Goal: Transaction & Acquisition: Purchase product/service

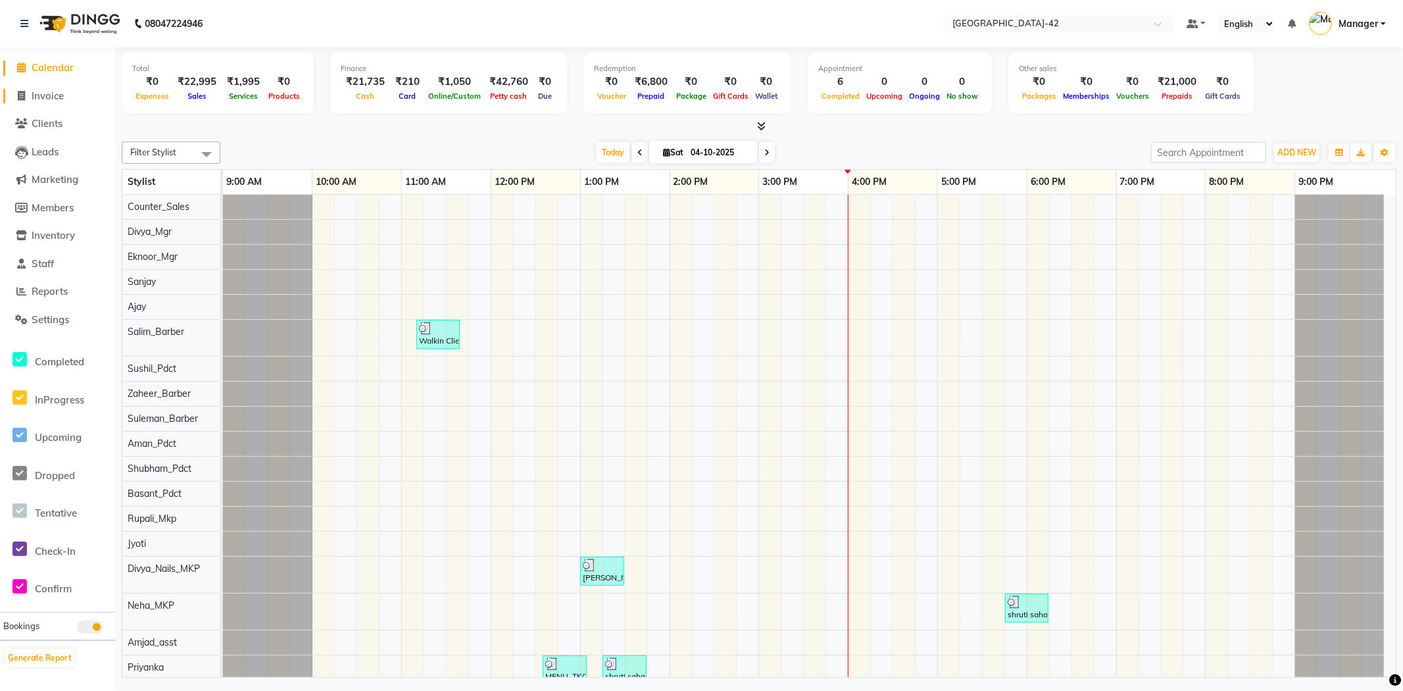
drag, startPoint x: 59, startPoint y: 84, endPoint x: 62, endPoint y: 93, distance: 8.9
click at [61, 84] on li "Invoice" at bounding box center [57, 96] width 115 height 28
click at [62, 93] on span "Invoice" at bounding box center [48, 95] width 32 height 12
select select "8692"
select select "service"
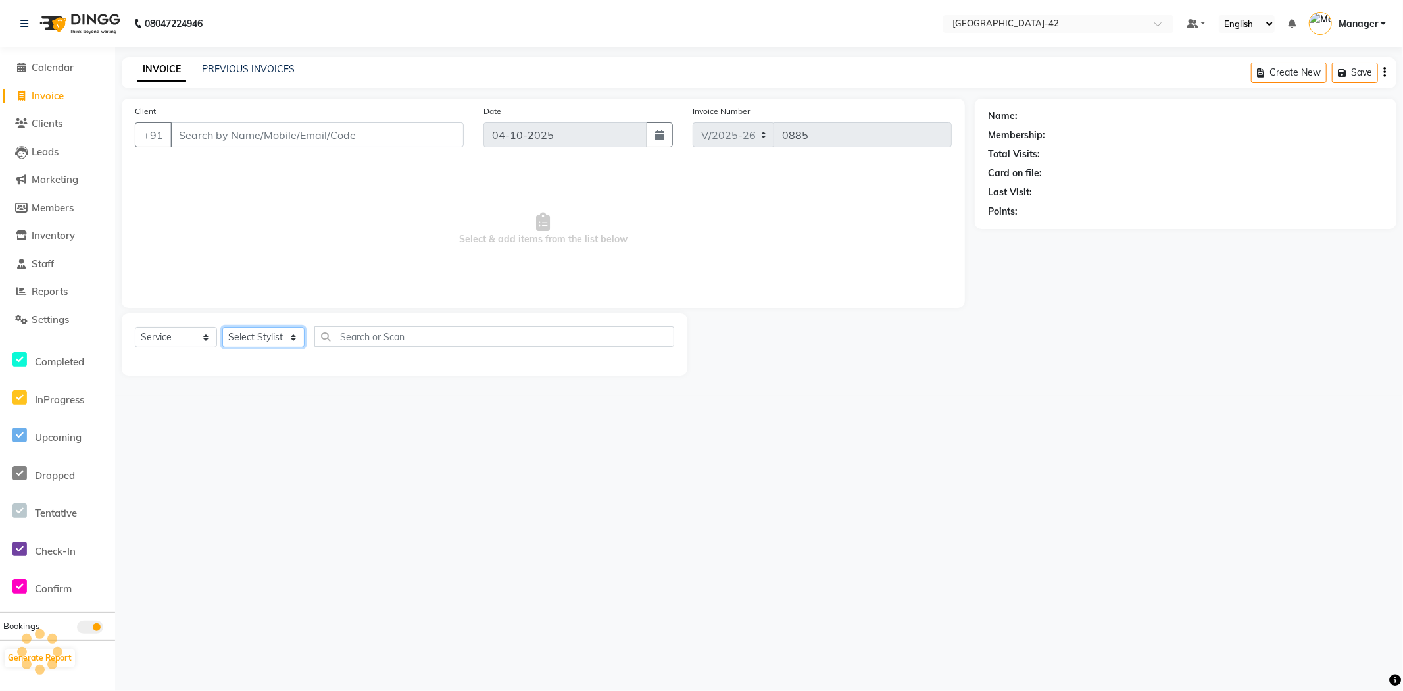
click at [266, 339] on select "Select Stylist" at bounding box center [263, 337] width 82 height 20
select select "87970"
click at [222, 328] on select "Select Stylist Ajay Aman_Pdct Amjad_asst Ankit_asst Asif_BRB Basant_Pdct [PERSO…" at bounding box center [263, 337] width 82 height 20
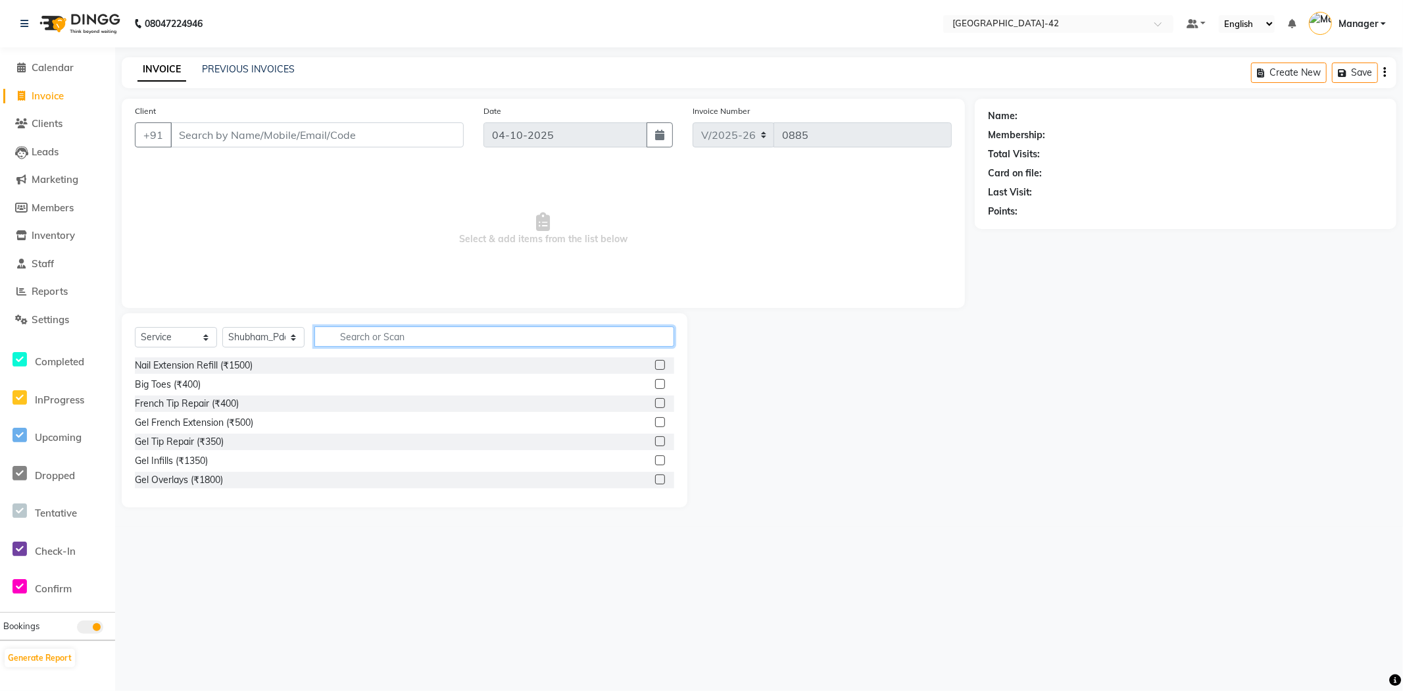
drag, startPoint x: 365, startPoint y: 340, endPoint x: 353, endPoint y: 333, distance: 13.9
click at [362, 334] on input "text" at bounding box center [494, 336] width 360 height 20
type input "FOO"
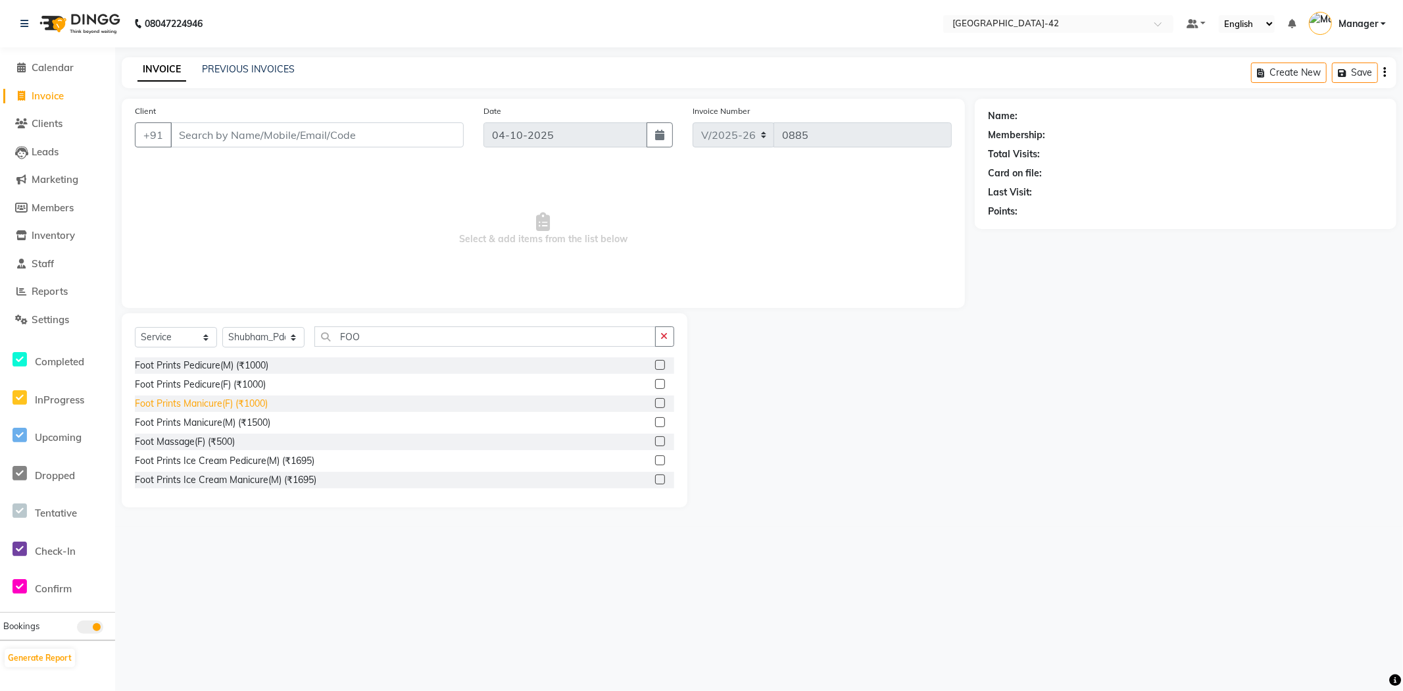
click at [199, 405] on div "Foot Prints Manicure(F) (₹1000)" at bounding box center [201, 404] width 133 height 14
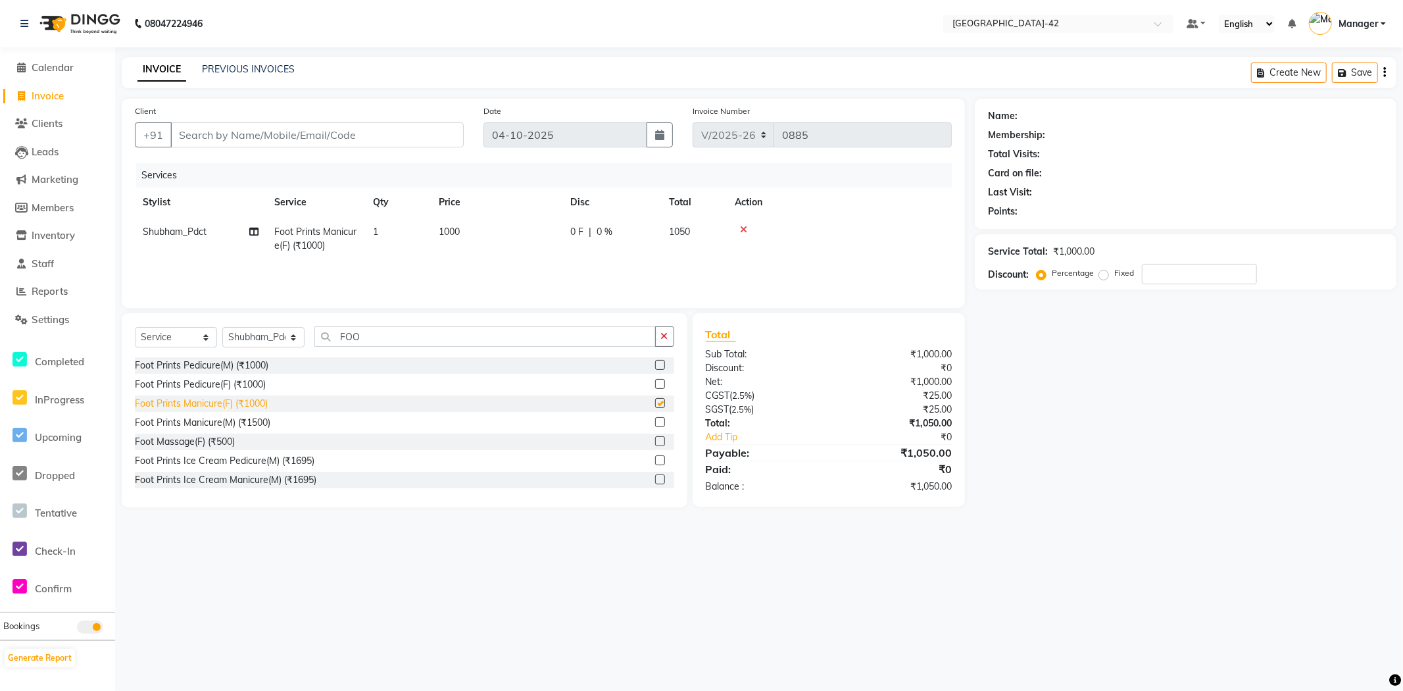
checkbox input "false"
click at [187, 380] on div "Foot Prints Pedicure(F) (₹1000)" at bounding box center [200, 385] width 131 height 14
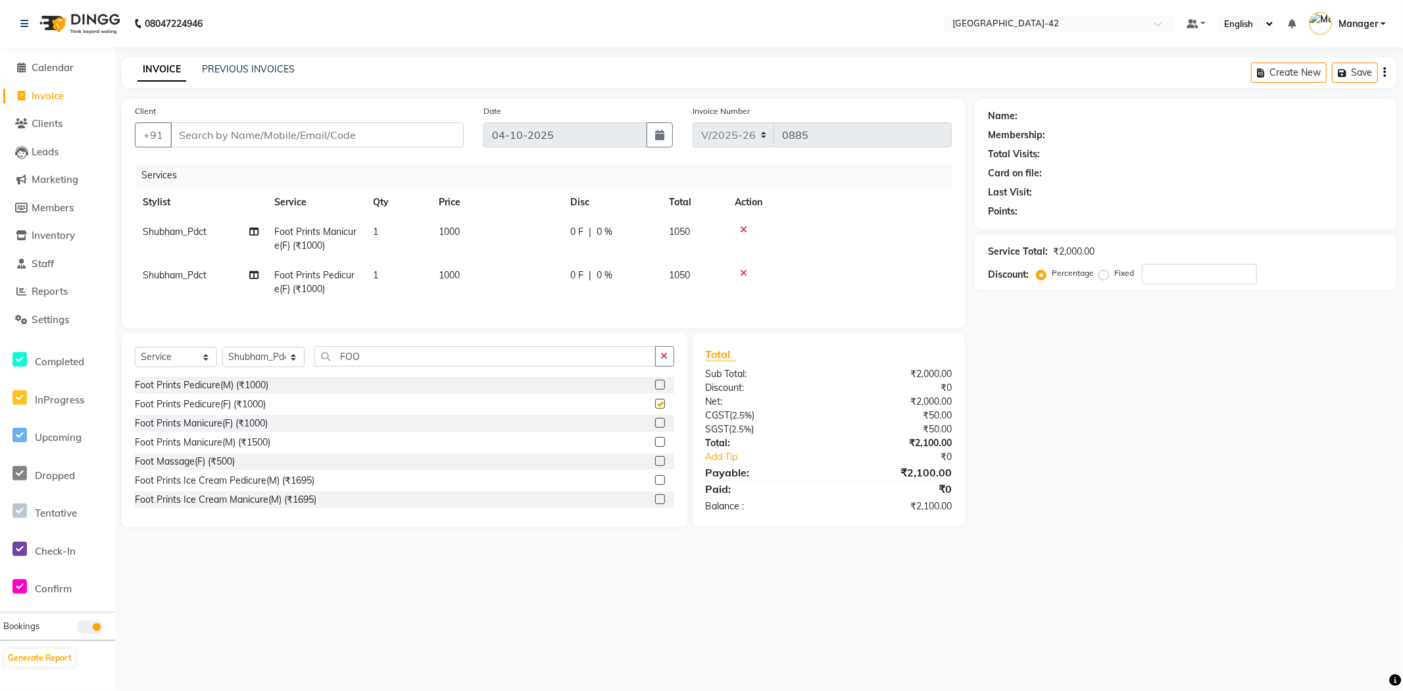
checkbox input "false"
drag, startPoint x: 745, startPoint y: 220, endPoint x: 740, endPoint y: 226, distance: 8.0
click at [743, 220] on td at bounding box center [839, 238] width 225 height 43
click at [742, 228] on icon at bounding box center [743, 229] width 7 height 9
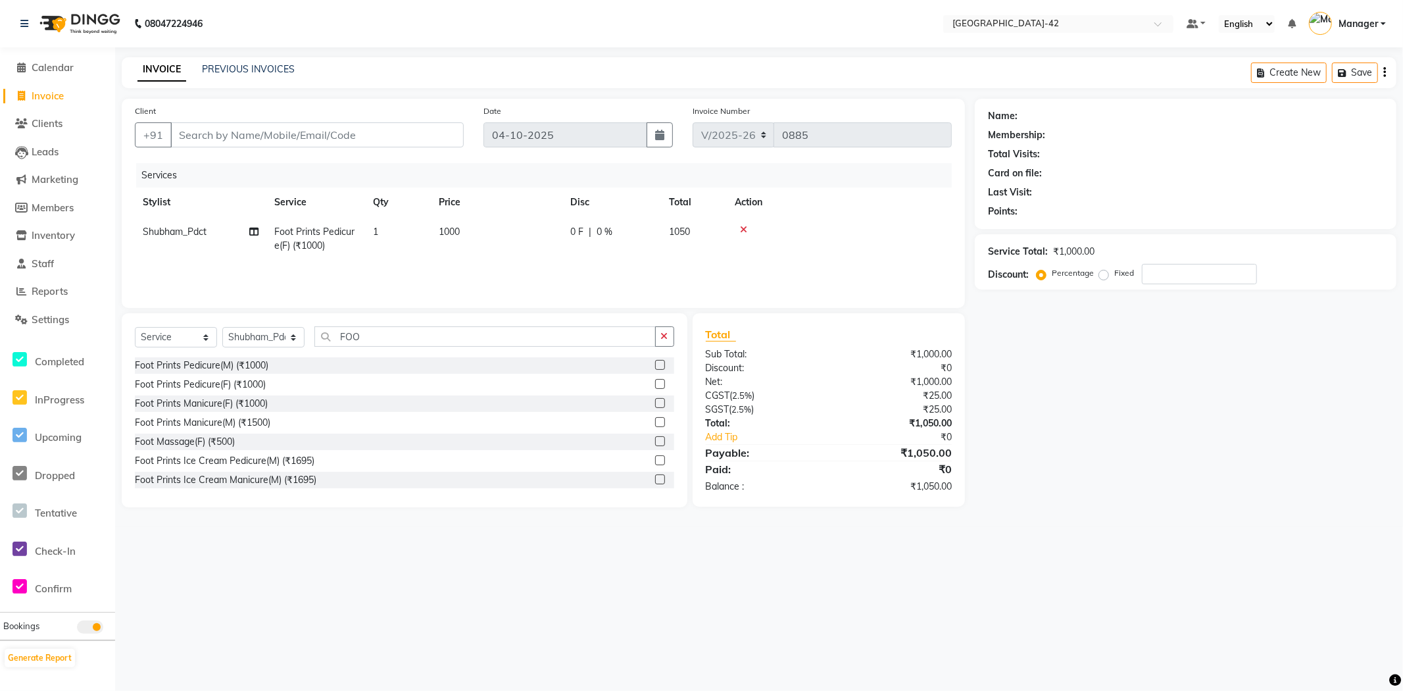
click at [305, 346] on div "Select Service Product Membership Package Voucher Prepaid Gift Card Select Styl…" at bounding box center [404, 341] width 539 height 31
click at [292, 337] on select "Select Stylist Ajay Aman_Pdct Amjad_asst Ankit_asst Asif_BRB Basant_Pdct [PERSO…" at bounding box center [263, 337] width 82 height 20
select select "87964"
click at [222, 328] on select "Select Stylist Ajay Aman_Pdct Amjad_asst Ankit_asst Asif_BRB Basant_Pdct [PERSO…" at bounding box center [263, 337] width 82 height 20
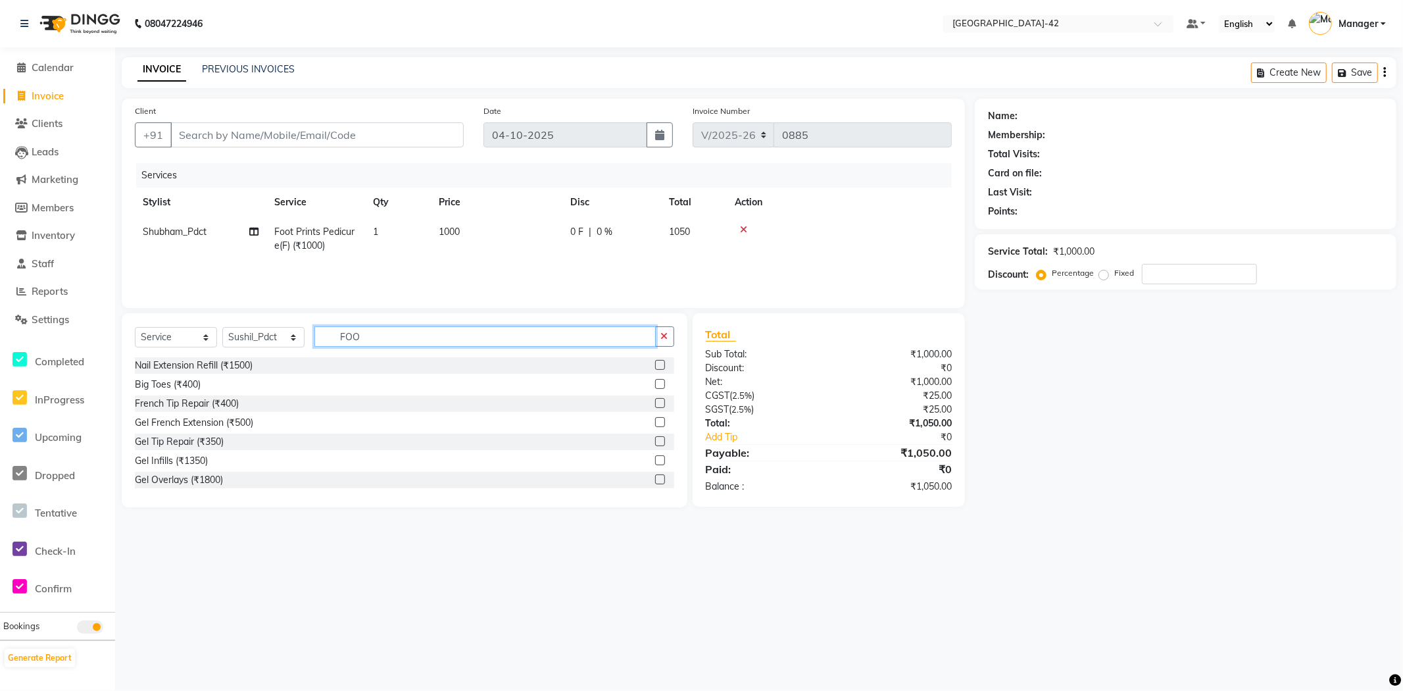
drag, startPoint x: 365, startPoint y: 342, endPoint x: 326, endPoint y: 353, distance: 40.9
click at [326, 353] on div "Select Service Product Membership Package Voucher Prepaid Gift Card Select Styl…" at bounding box center [404, 341] width 539 height 31
type input "FOO"
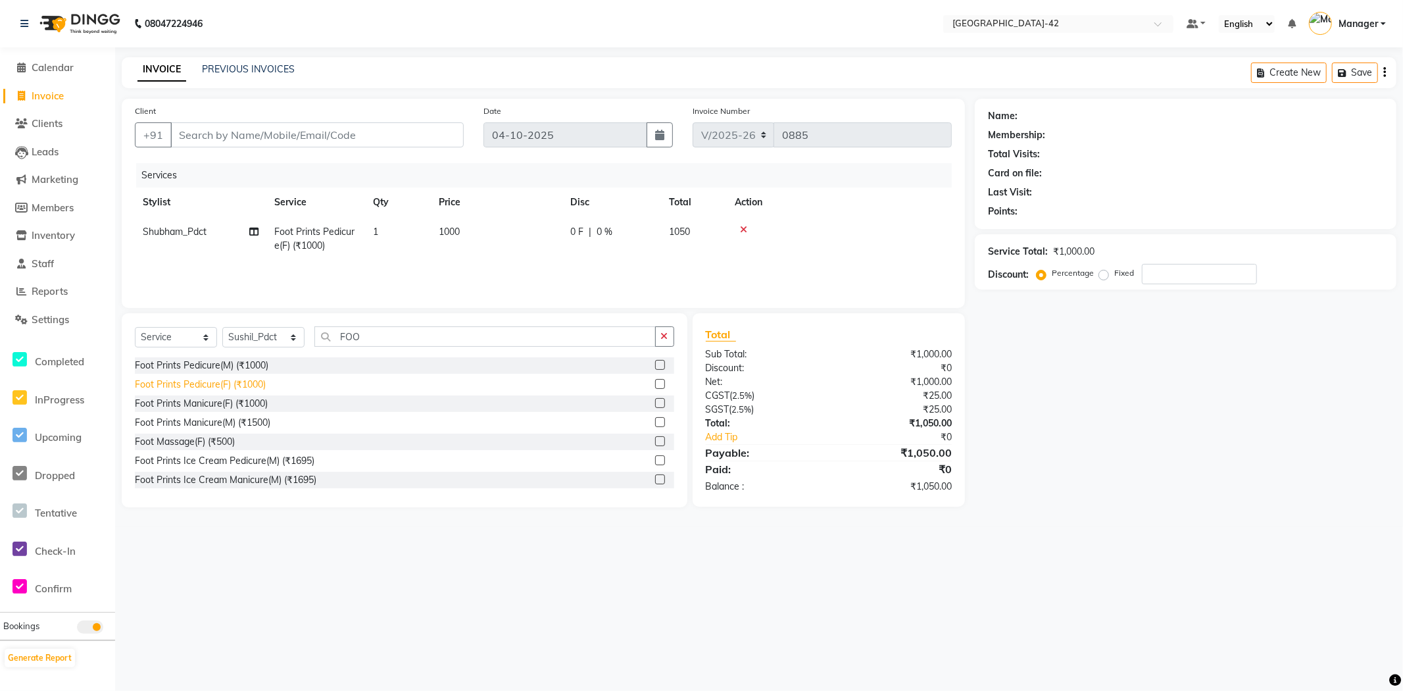
click at [230, 384] on div "Foot Prints Pedicure(F) (₹1000)" at bounding box center [200, 385] width 131 height 14
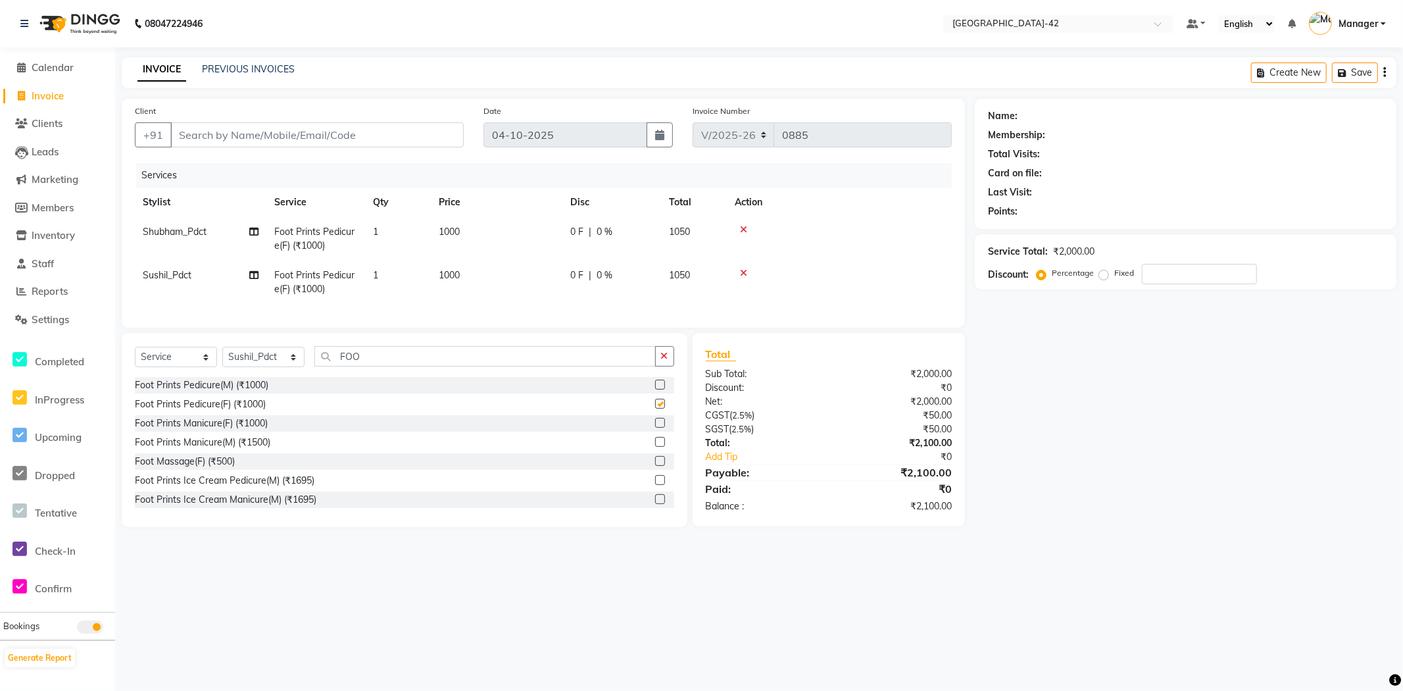
checkbox input "false"
drag, startPoint x: 374, startPoint y: 375, endPoint x: 320, endPoint y: 377, distance: 54.0
click at [320, 366] on input "FOO" at bounding box center [484, 356] width 341 height 20
click at [268, 367] on select "Select Stylist Ajay Aman_Pdct Amjad_asst Ankit_asst Asif_BRB Basant_Pdct [PERSO…" at bounding box center [263, 357] width 82 height 20
select select "87969"
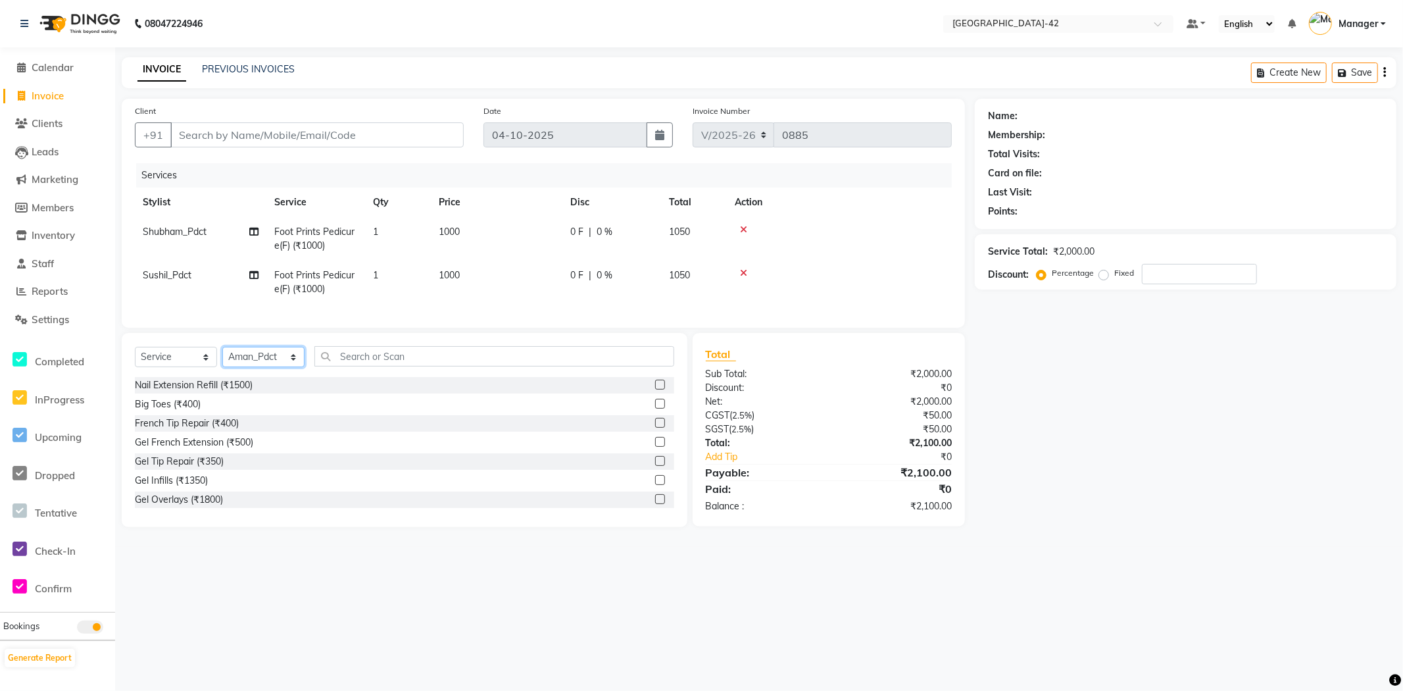
click at [222, 358] on select "Select Stylist Ajay Aman_Pdct Amjad_asst Ankit_asst Asif_BRB Basant_Pdct [PERSO…" at bounding box center [263, 357] width 82 height 20
click at [433, 366] on input "text" at bounding box center [494, 356] width 360 height 20
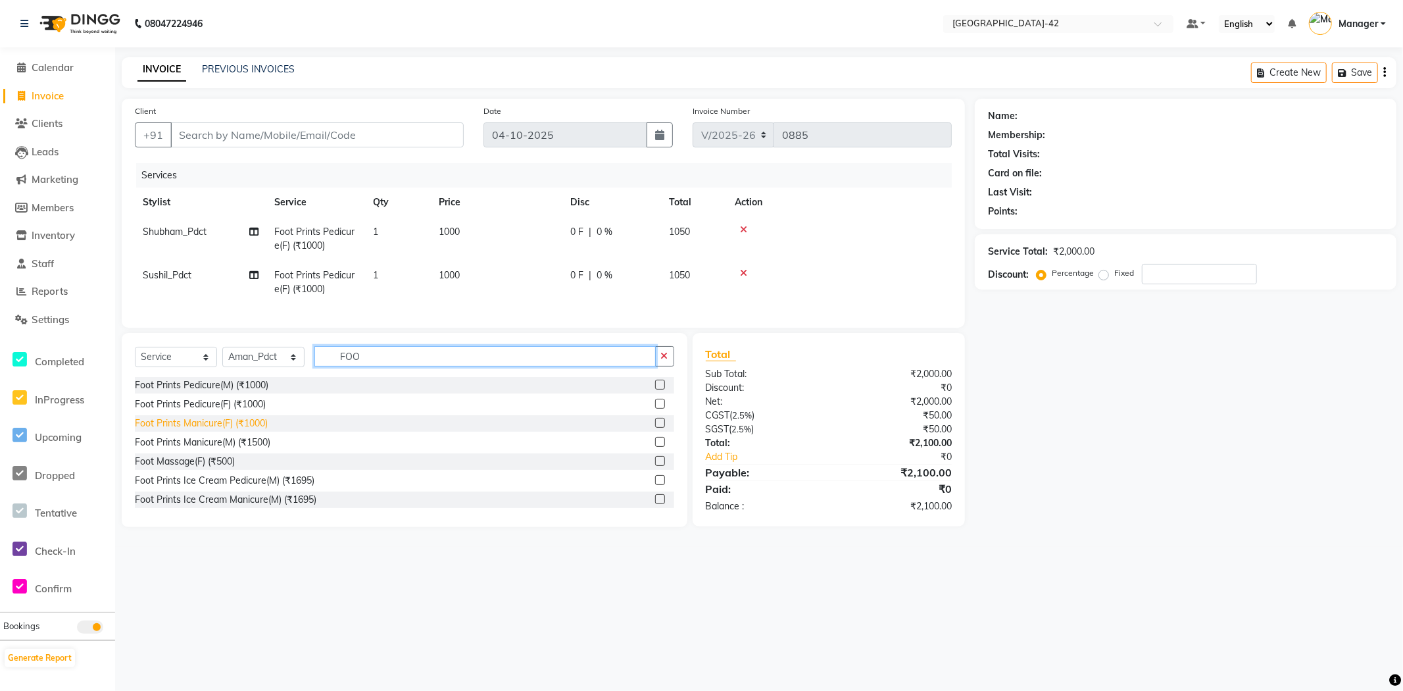
type input "FOO"
click at [189, 430] on div "Foot Prints Manicure(F) (₹1000)" at bounding box center [201, 423] width 133 height 14
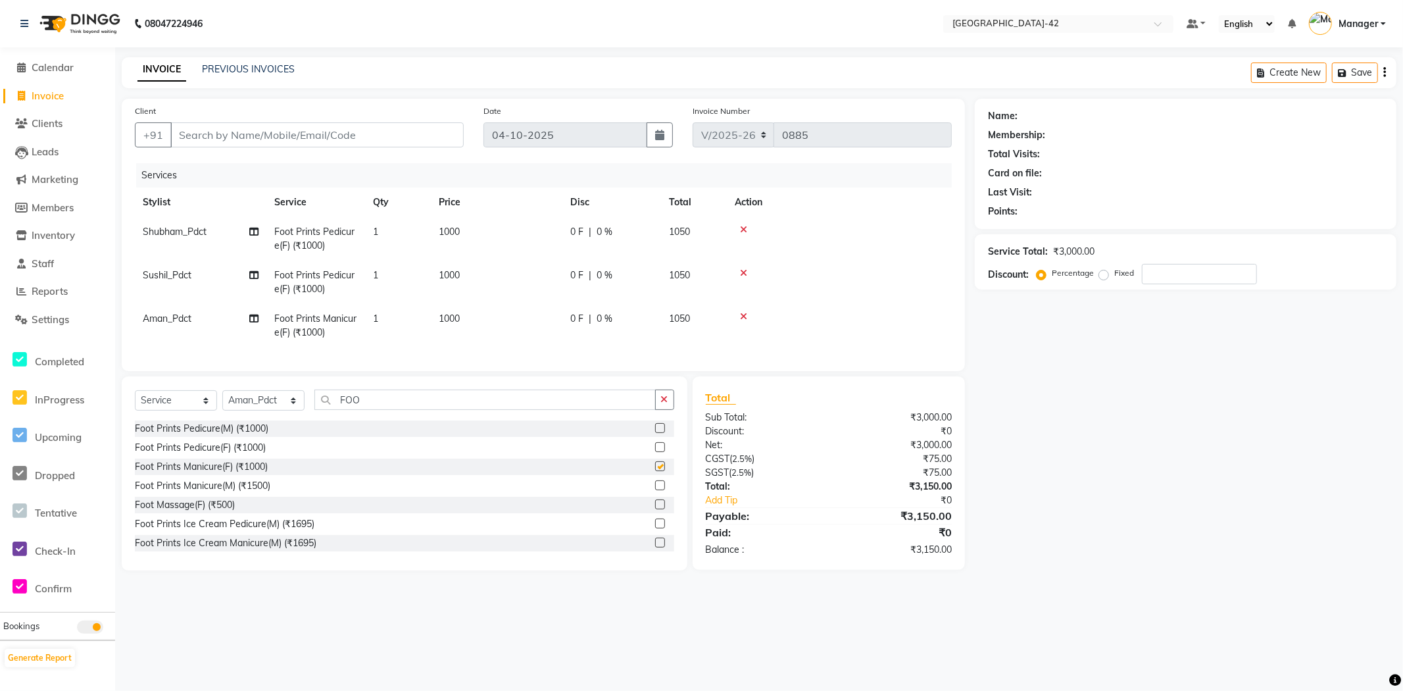
checkbox input "false"
drag, startPoint x: 376, startPoint y: 418, endPoint x: 297, endPoint y: 413, distance: 79.1
click at [297, 413] on div "Select Service Product Membership Package Voucher Prepaid Gift Card Select Styl…" at bounding box center [404, 404] width 539 height 31
click at [286, 411] on select "Select Stylist Ajay Aman_Pdct Amjad_asst Ankit_asst Asif_BRB Basant_Pdct [PERSO…" at bounding box center [263, 400] width 82 height 20
select select "87971"
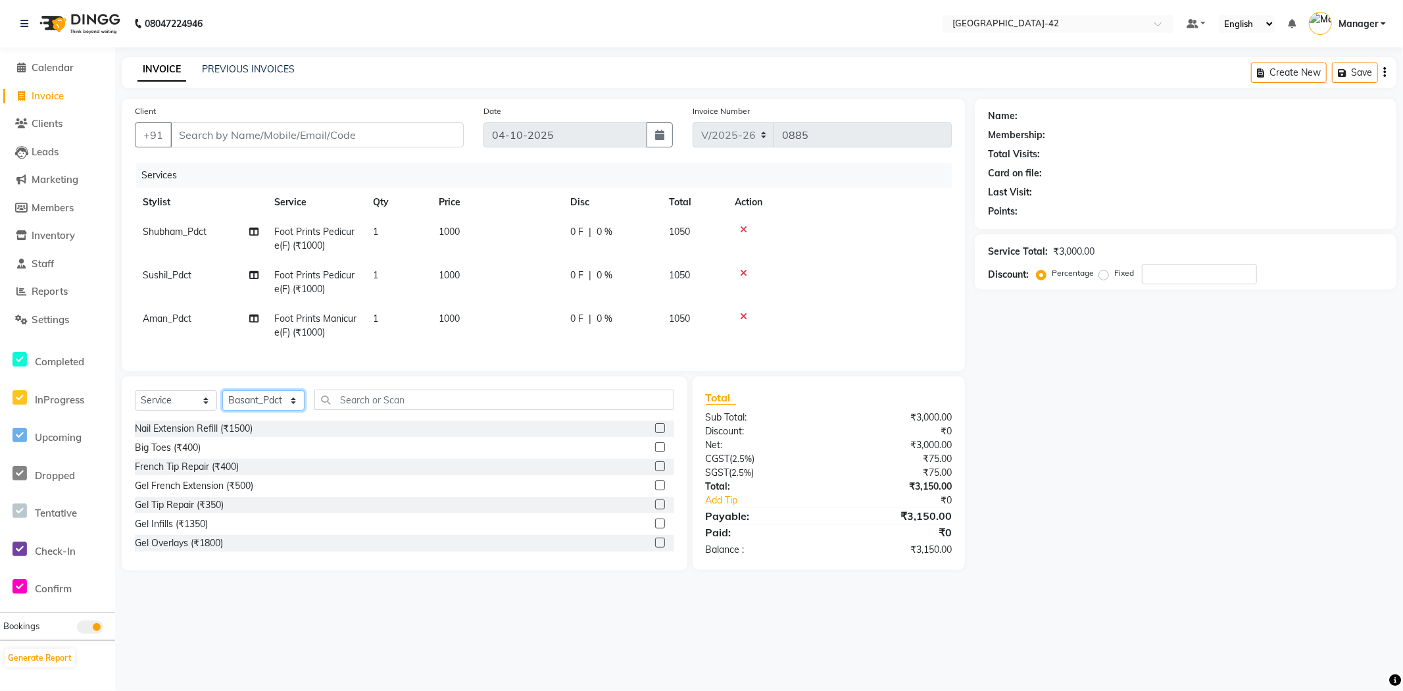
click at [222, 401] on select "Select Stylist Ajay Aman_Pdct Amjad_asst Ankit_asst Asif_BRB Basant_Pdct [PERSO…" at bounding box center [263, 400] width 82 height 20
click at [336, 410] on input "text" at bounding box center [494, 399] width 360 height 20
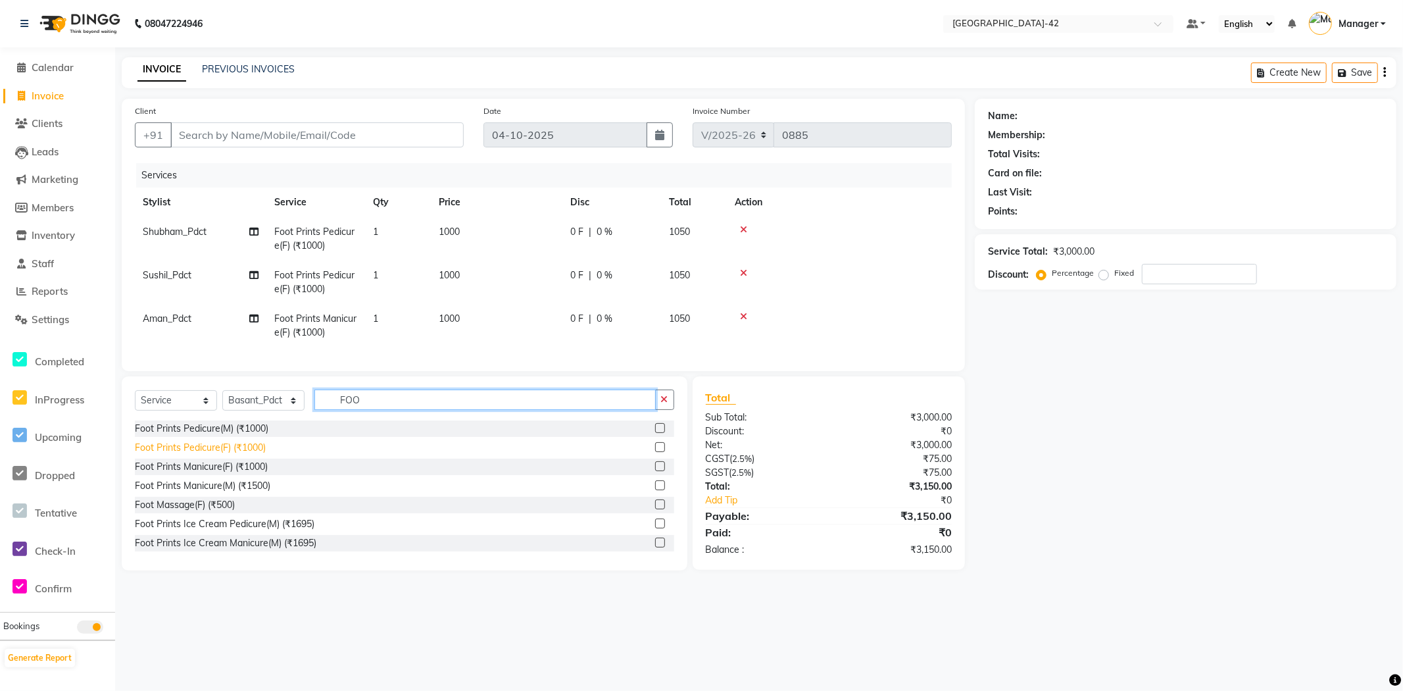
type input "FOO"
click at [260, 455] on div "Foot Prints Pedicure(F) (₹1000)" at bounding box center [200, 448] width 131 height 14
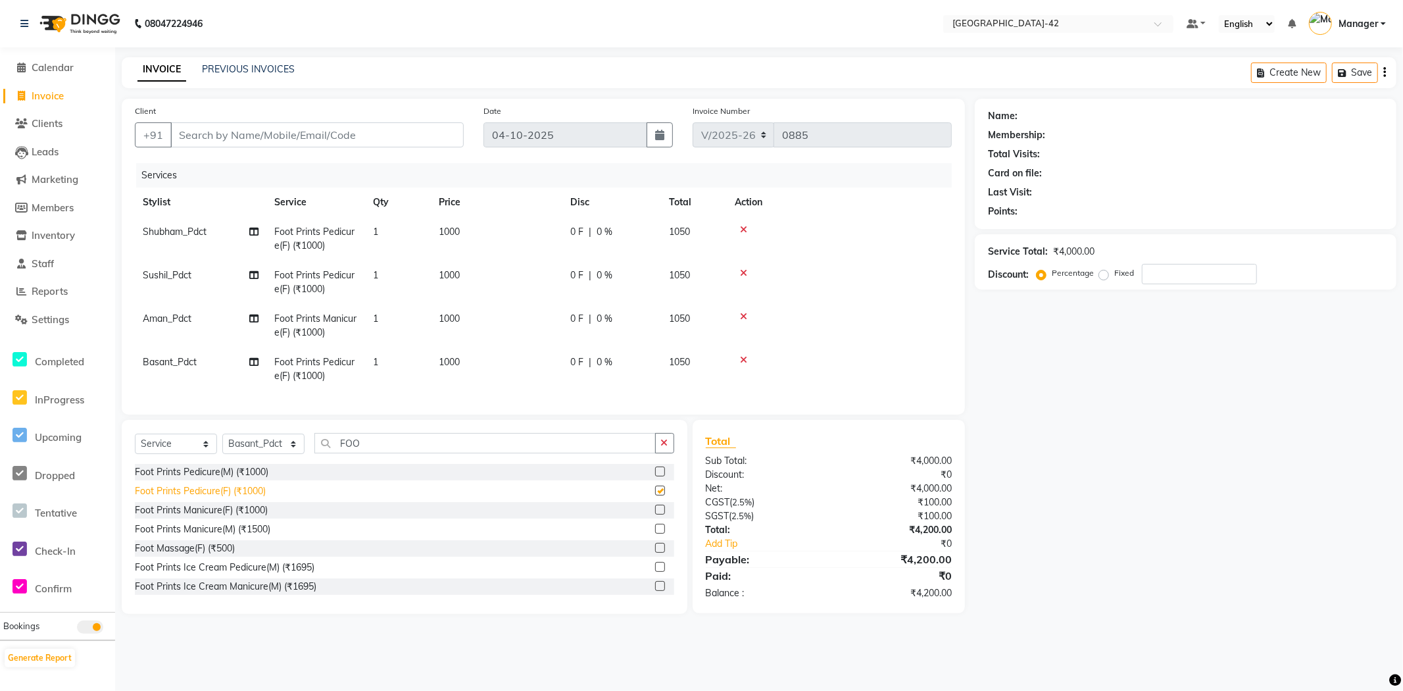
checkbox input "false"
drag, startPoint x: 391, startPoint y: 459, endPoint x: 139, endPoint y: 469, distance: 251.5
click at [165, 464] on div "Select Service Product Membership Package Voucher Prepaid Gift Card Select Styl…" at bounding box center [404, 448] width 539 height 31
click at [212, 126] on input "Client" at bounding box center [316, 134] width 293 height 25
type input "9"
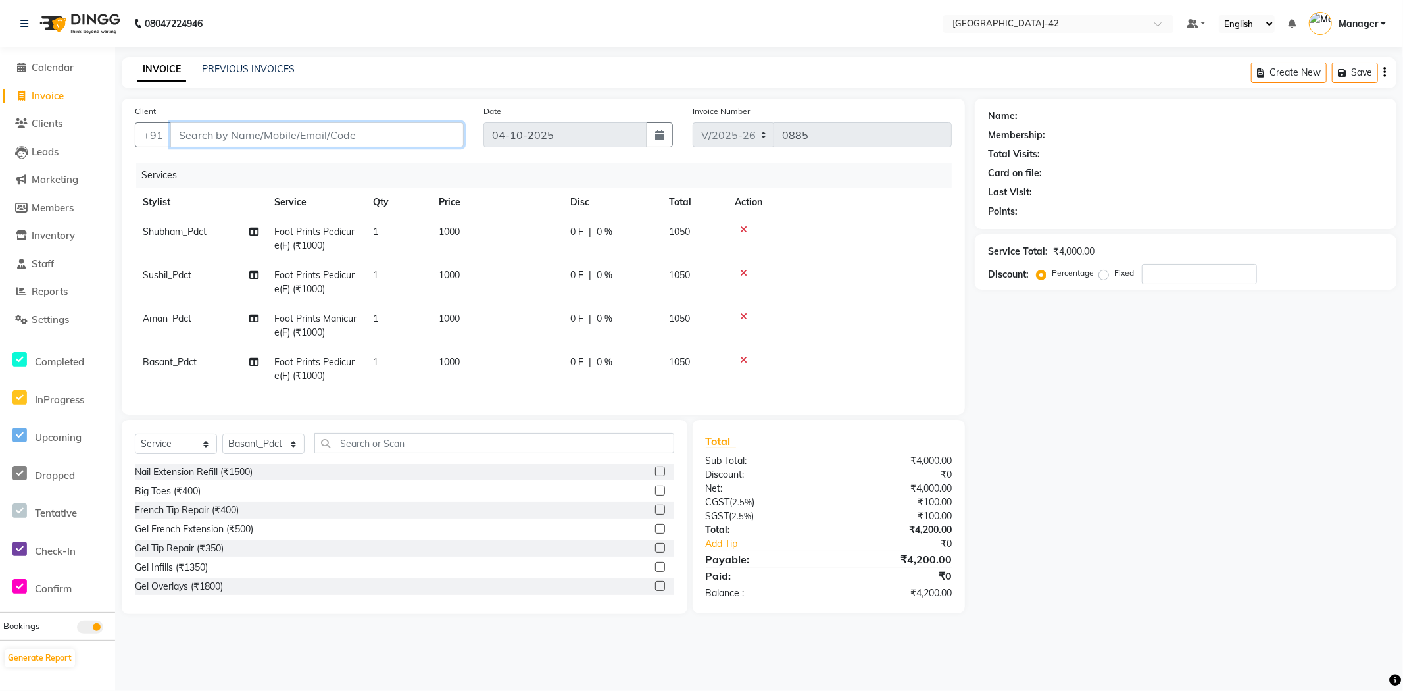
type input "0"
drag, startPoint x: 280, startPoint y: 139, endPoint x: 145, endPoint y: 152, distance: 135.5
click at [146, 152] on div "Client +91 9999003059 Add Client" at bounding box center [299, 131] width 349 height 54
drag, startPoint x: 320, startPoint y: 133, endPoint x: 311, endPoint y: 132, distance: 8.7
click at [319, 133] on input "9999003059" at bounding box center [283, 134] width 226 height 25
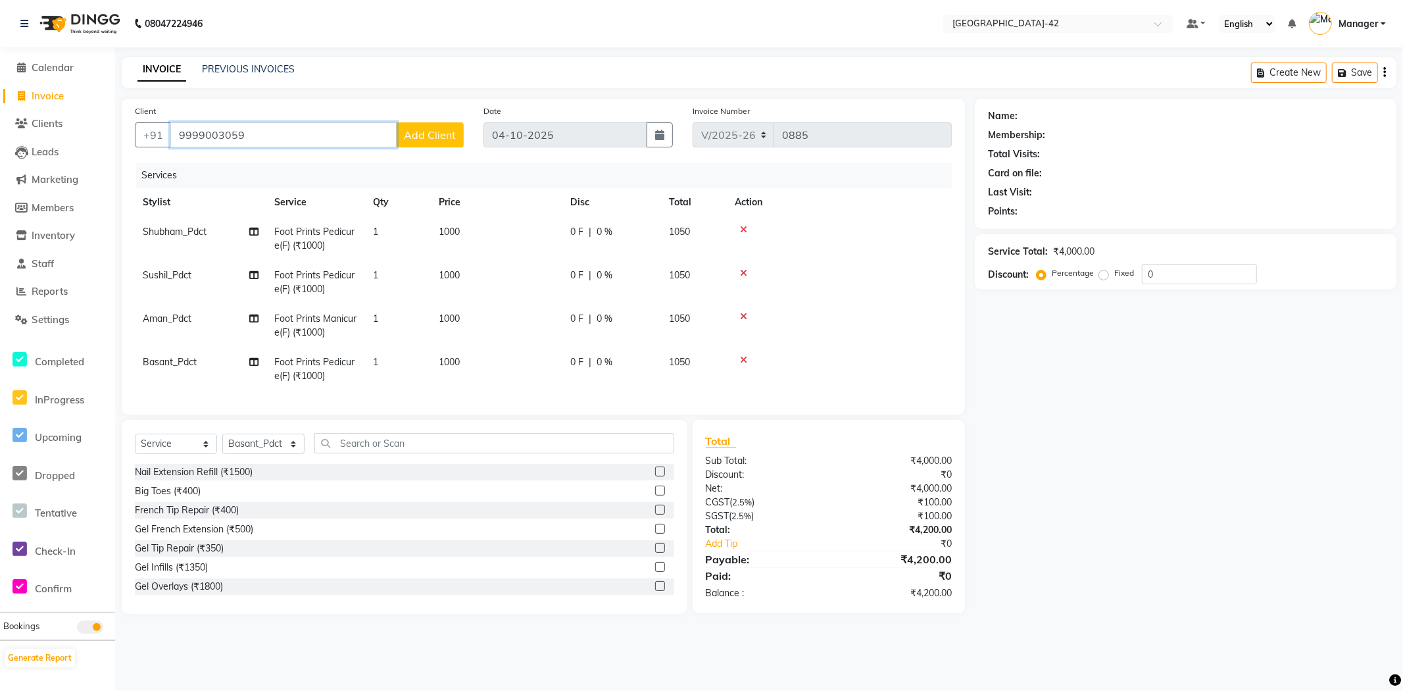
click at [253, 125] on input "9999003059" at bounding box center [283, 134] width 226 height 25
type input "9"
type input "9999003059"
click at [405, 139] on span "Add Client" at bounding box center [430, 134] width 52 height 13
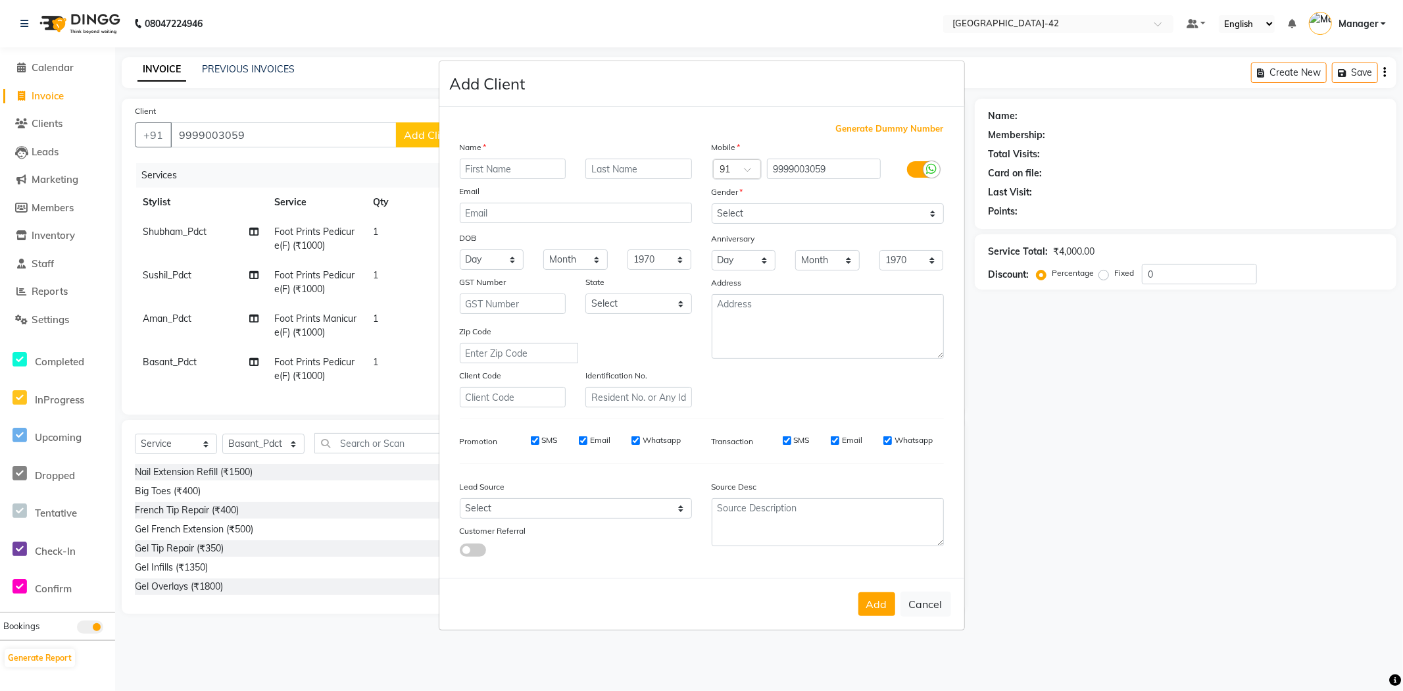
click at [509, 169] on input "text" at bounding box center [513, 169] width 107 height 20
type input "[PERSON_NAME]"
click at [919, 599] on button "Cancel" at bounding box center [926, 603] width 51 height 25
select select
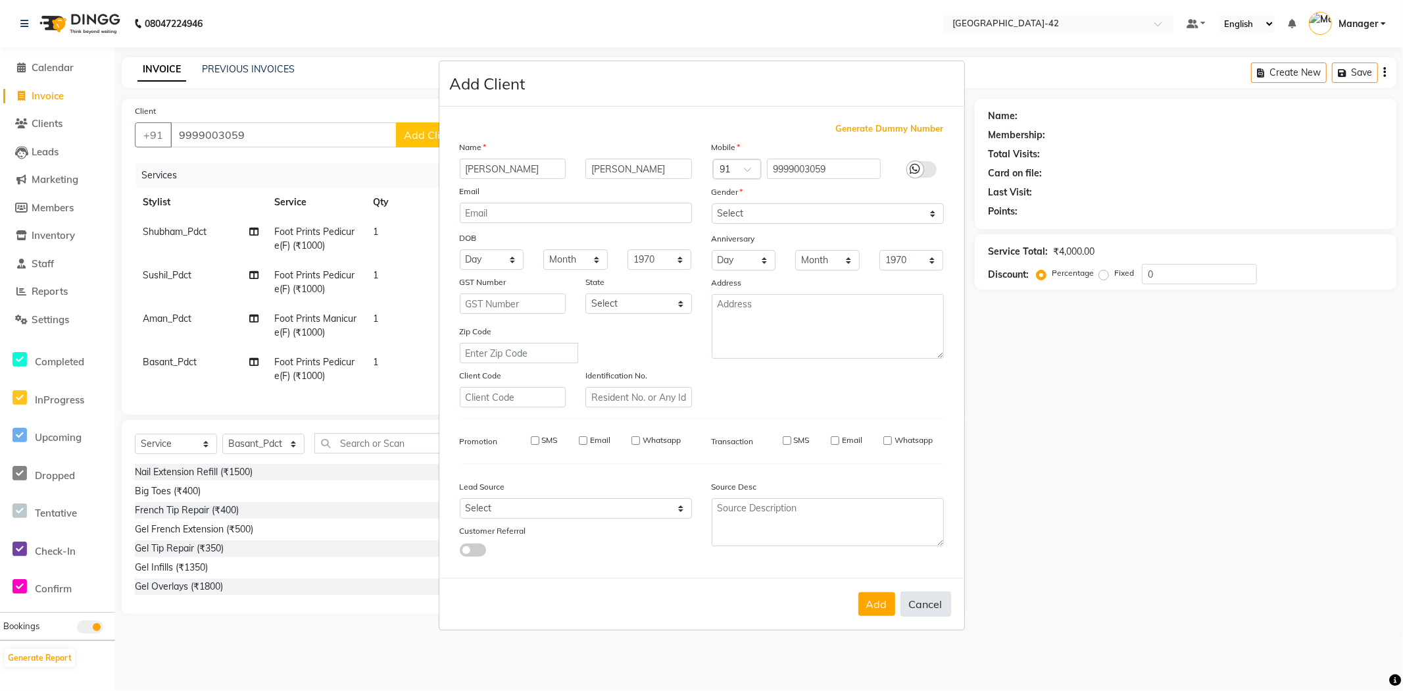
select select
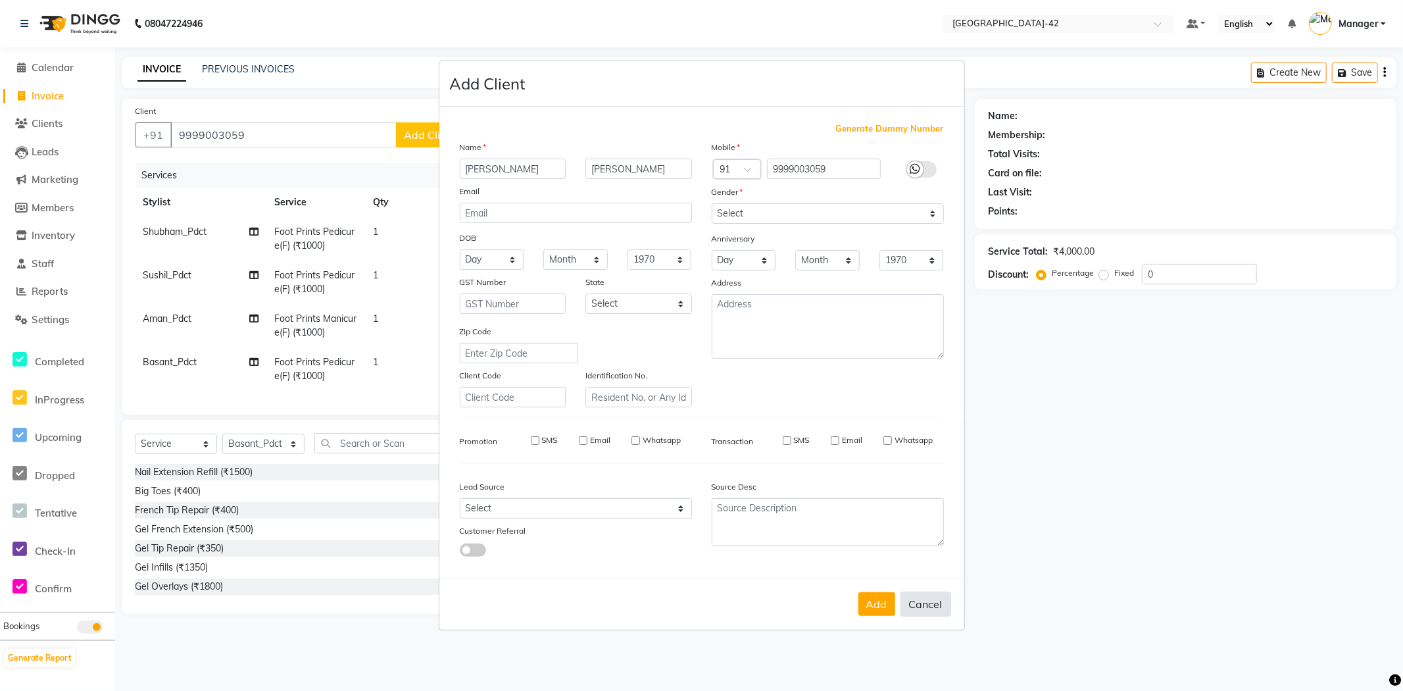
select select
checkbox input "false"
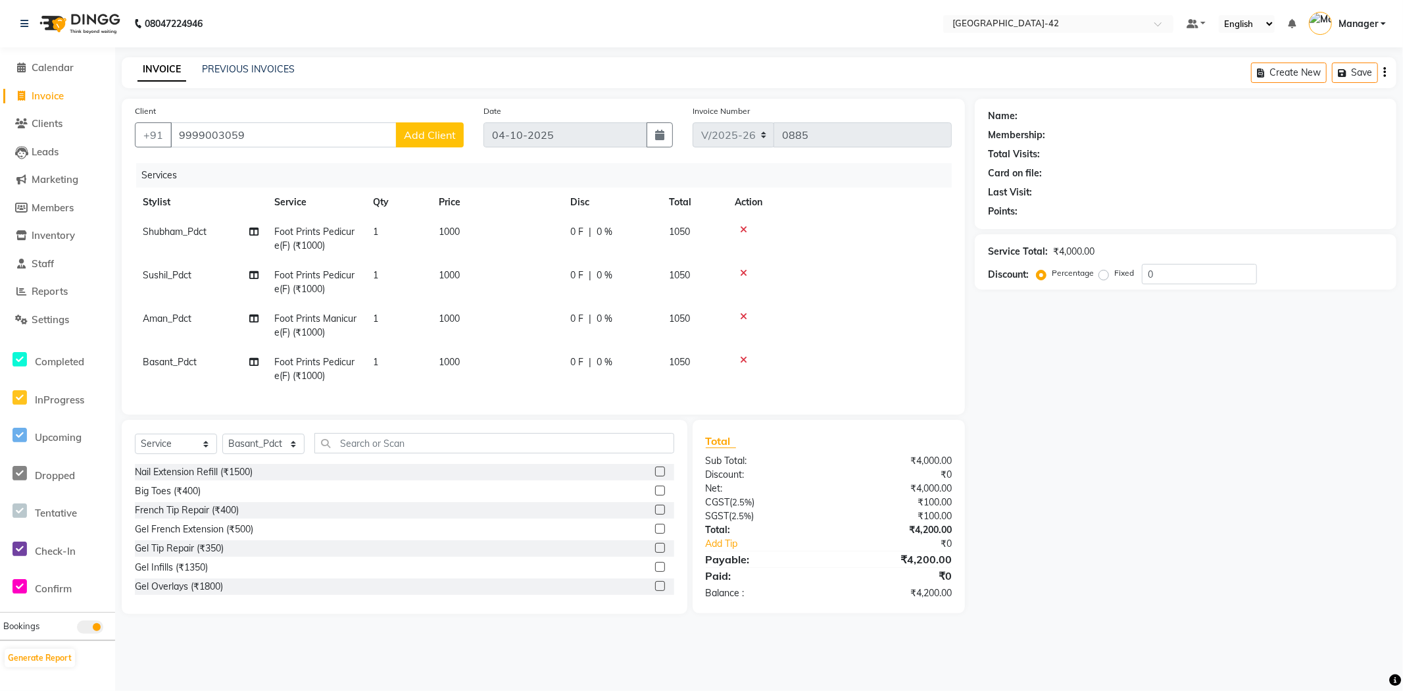
click at [411, 130] on span "Add Client" at bounding box center [430, 134] width 52 height 13
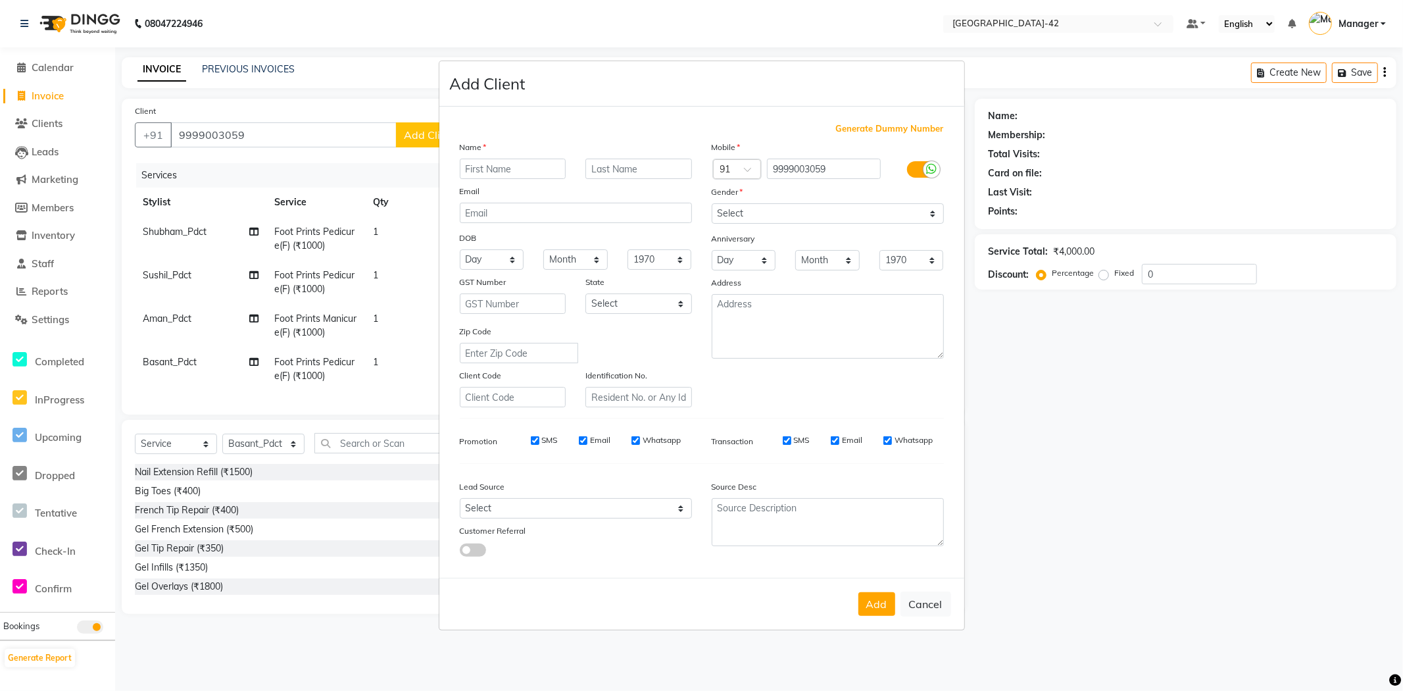
click at [496, 163] on input "text" at bounding box center [513, 169] width 107 height 20
type input "S"
type input "[PERSON_NAME]"
drag, startPoint x: 937, startPoint y: 182, endPoint x: 898, endPoint y: 212, distance: 49.6
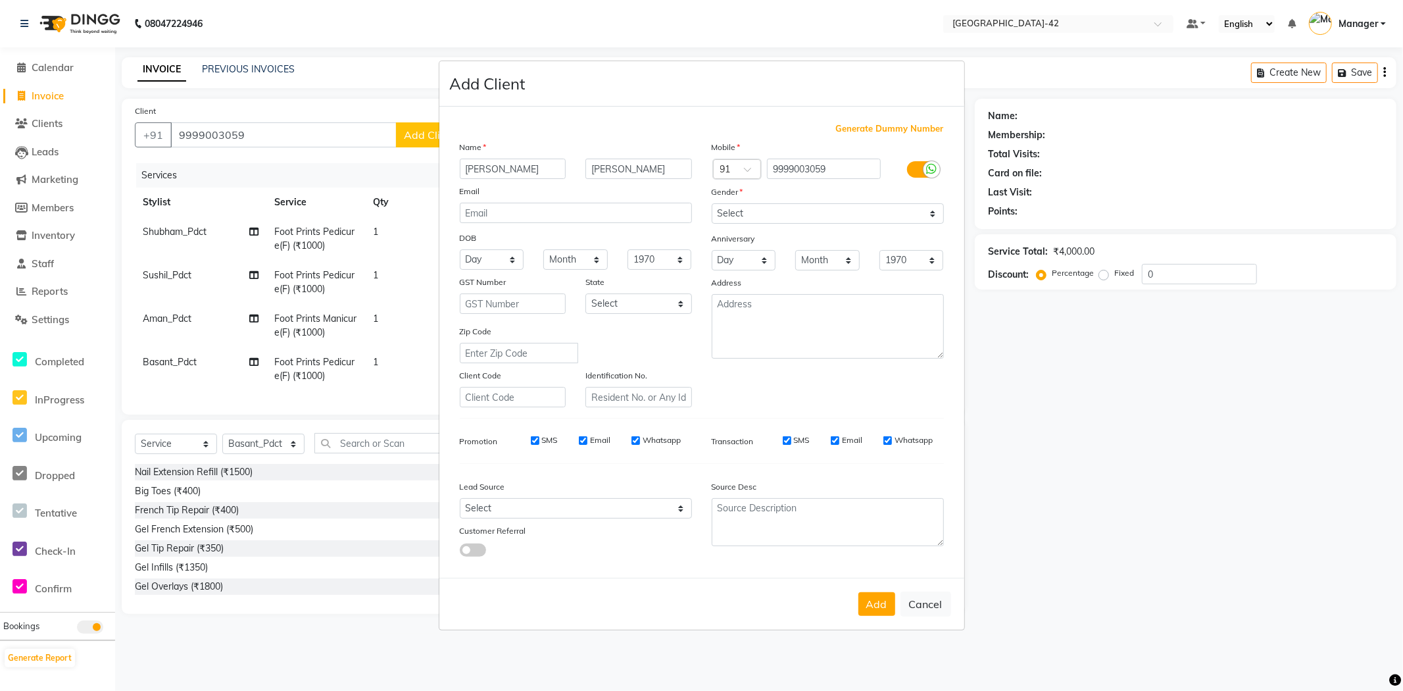
click at [936, 183] on div "Mobile Country Code × 91 9999003059 Gender Select Male Female Other Prefer Not …" at bounding box center [828, 273] width 252 height 267
click at [891, 215] on select "Select [DEMOGRAPHIC_DATA] [DEMOGRAPHIC_DATA] Other Prefer Not To Say" at bounding box center [828, 213] width 232 height 20
select select "[DEMOGRAPHIC_DATA]"
click at [712, 203] on select "Select [DEMOGRAPHIC_DATA] [DEMOGRAPHIC_DATA] Other Prefer Not To Say" at bounding box center [828, 213] width 232 height 20
click at [876, 601] on button "Add" at bounding box center [877, 604] width 37 height 24
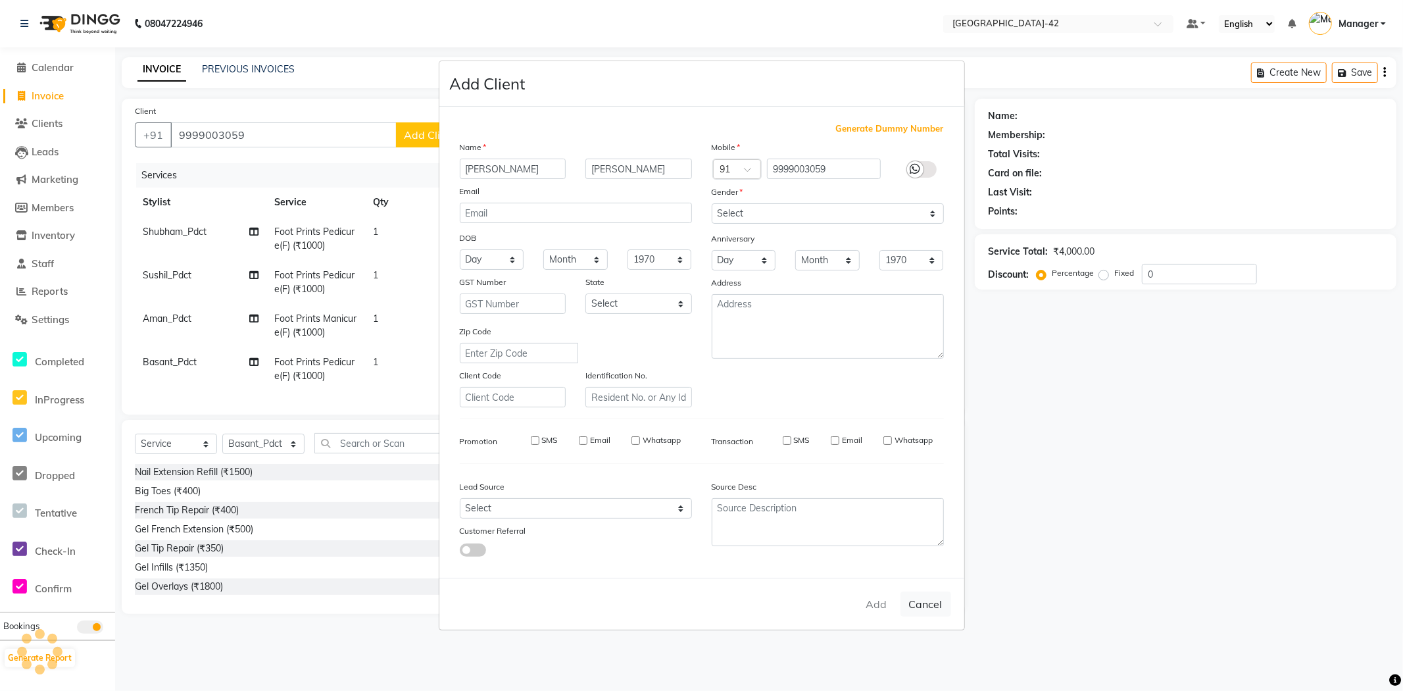
select select
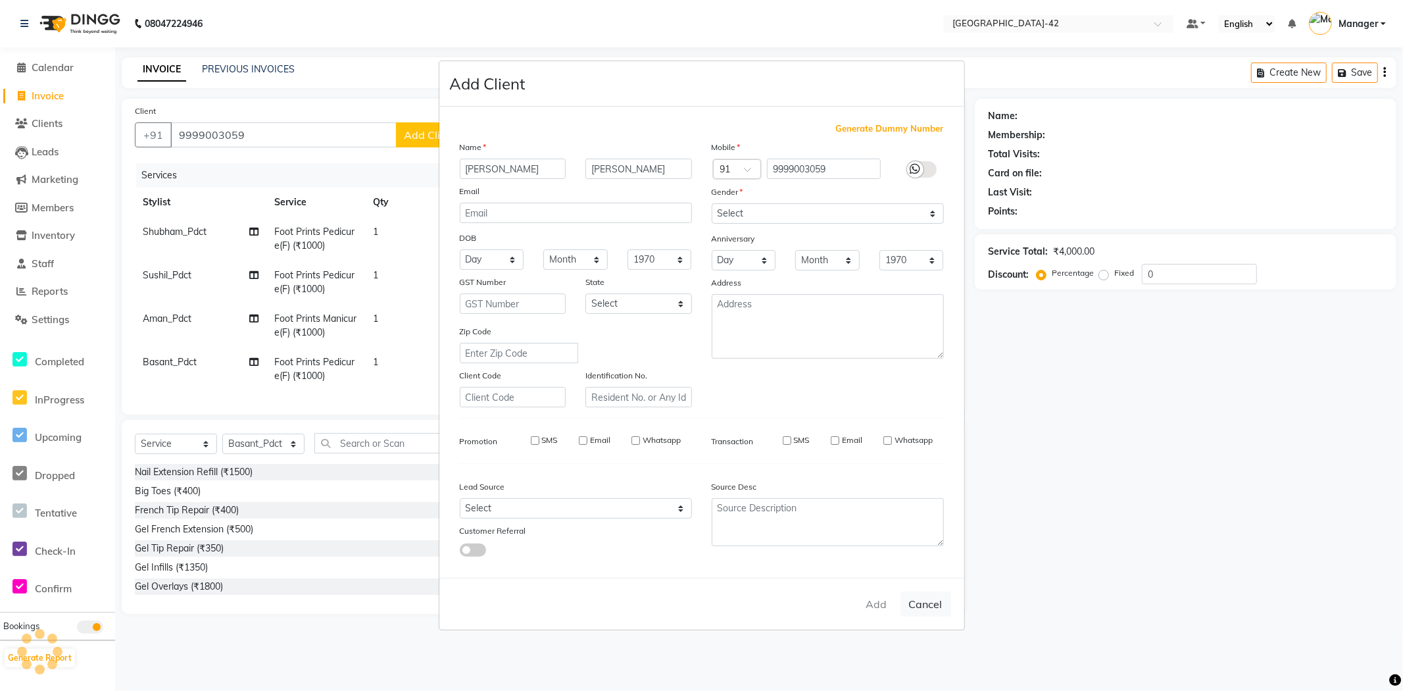
select select
checkbox input "false"
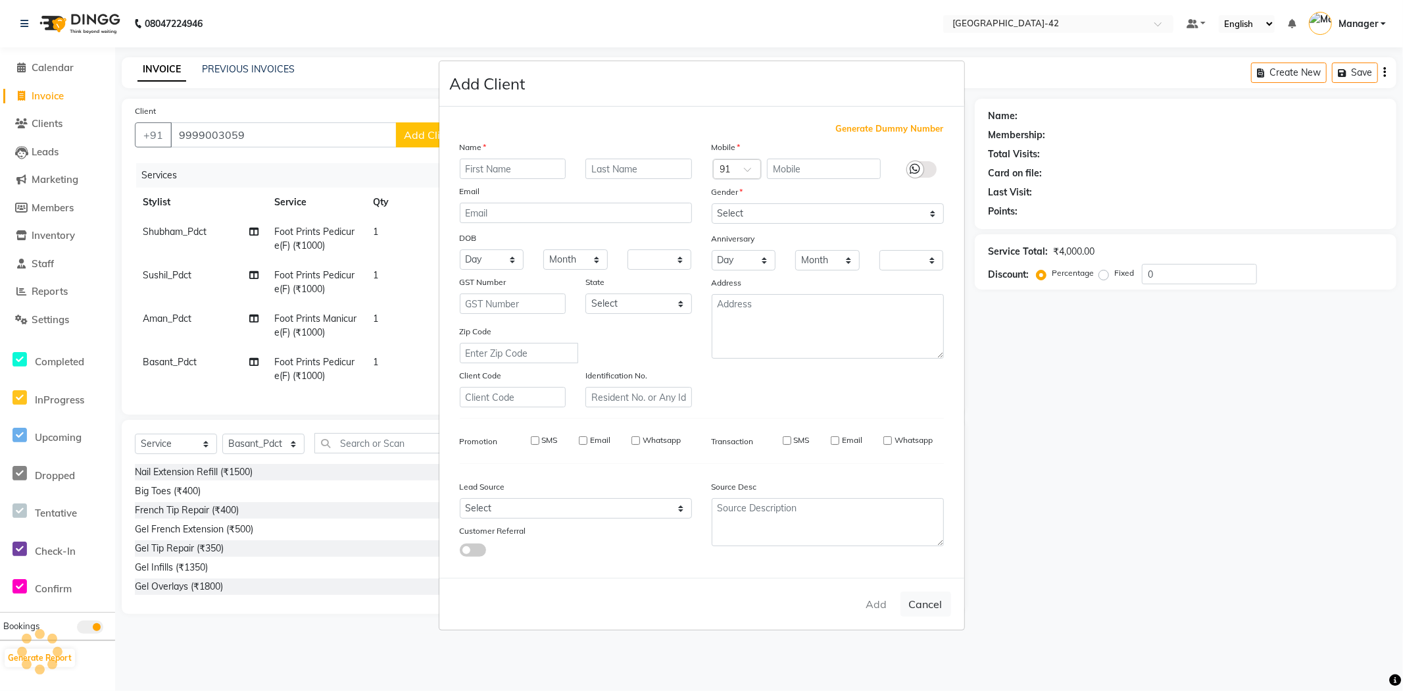
checkbox input "false"
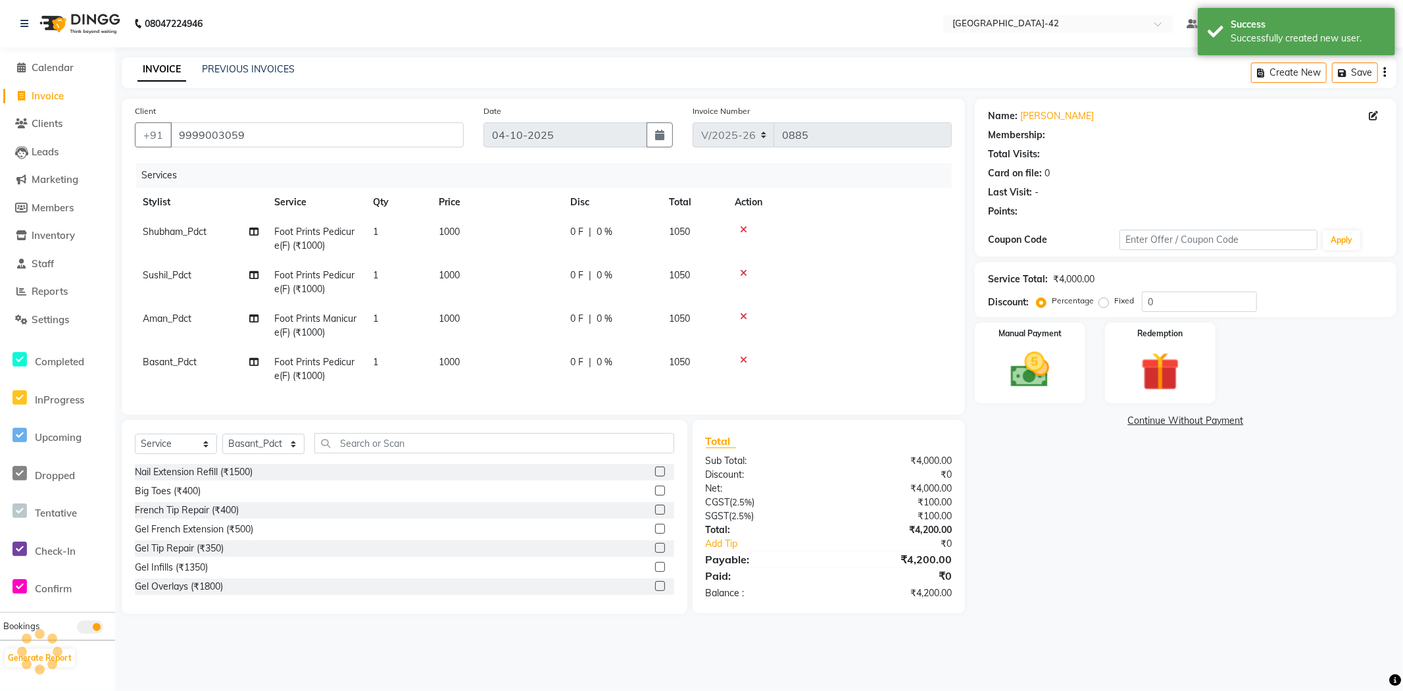
select select "1: Object"
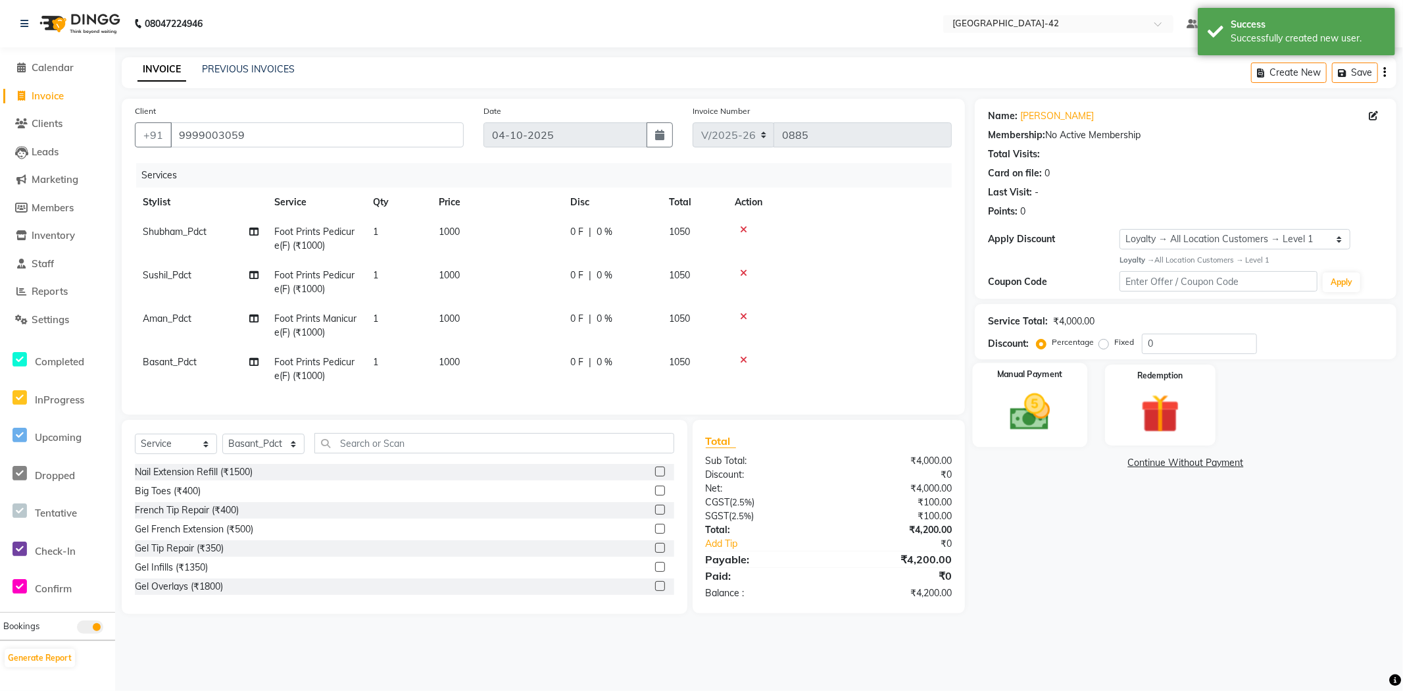
click at [1043, 397] on img at bounding box center [1030, 412] width 66 height 47
click at [1080, 470] on span "UPI" at bounding box center [1080, 463] width 20 height 15
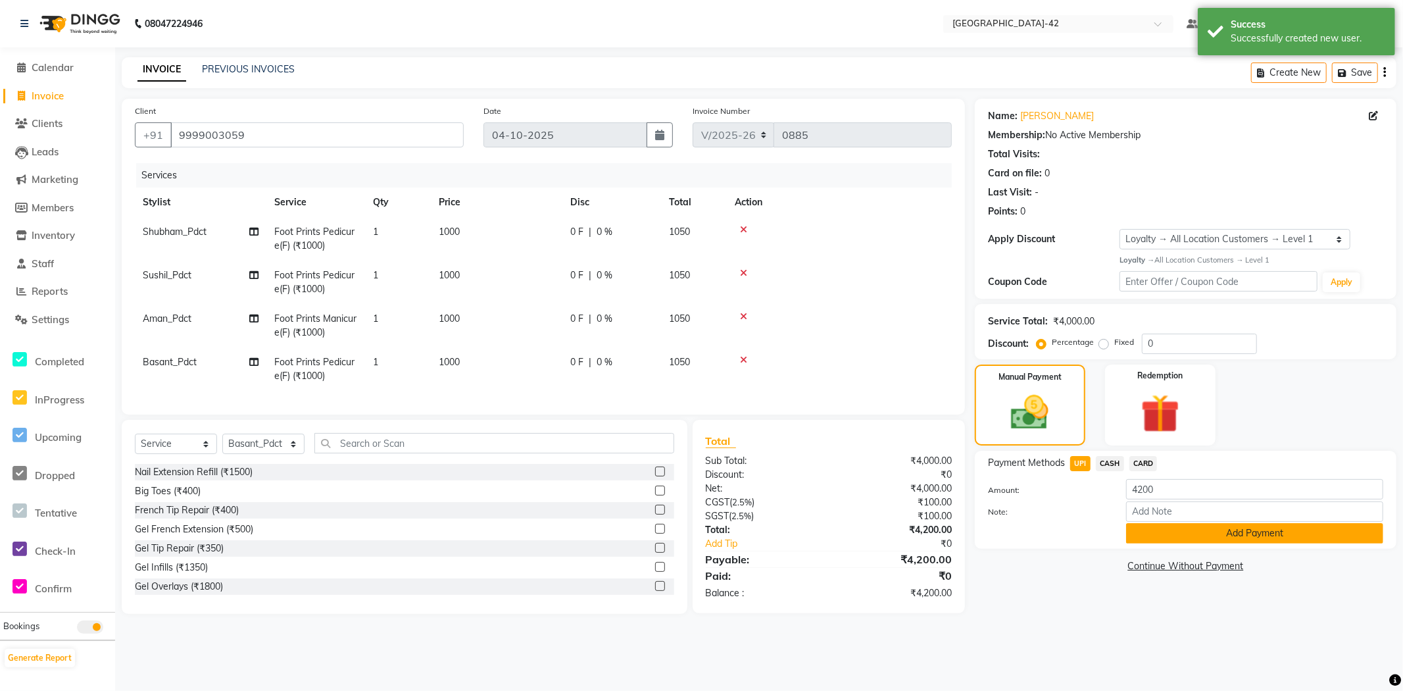
click at [1155, 535] on button "Add Payment" at bounding box center [1254, 533] width 257 height 20
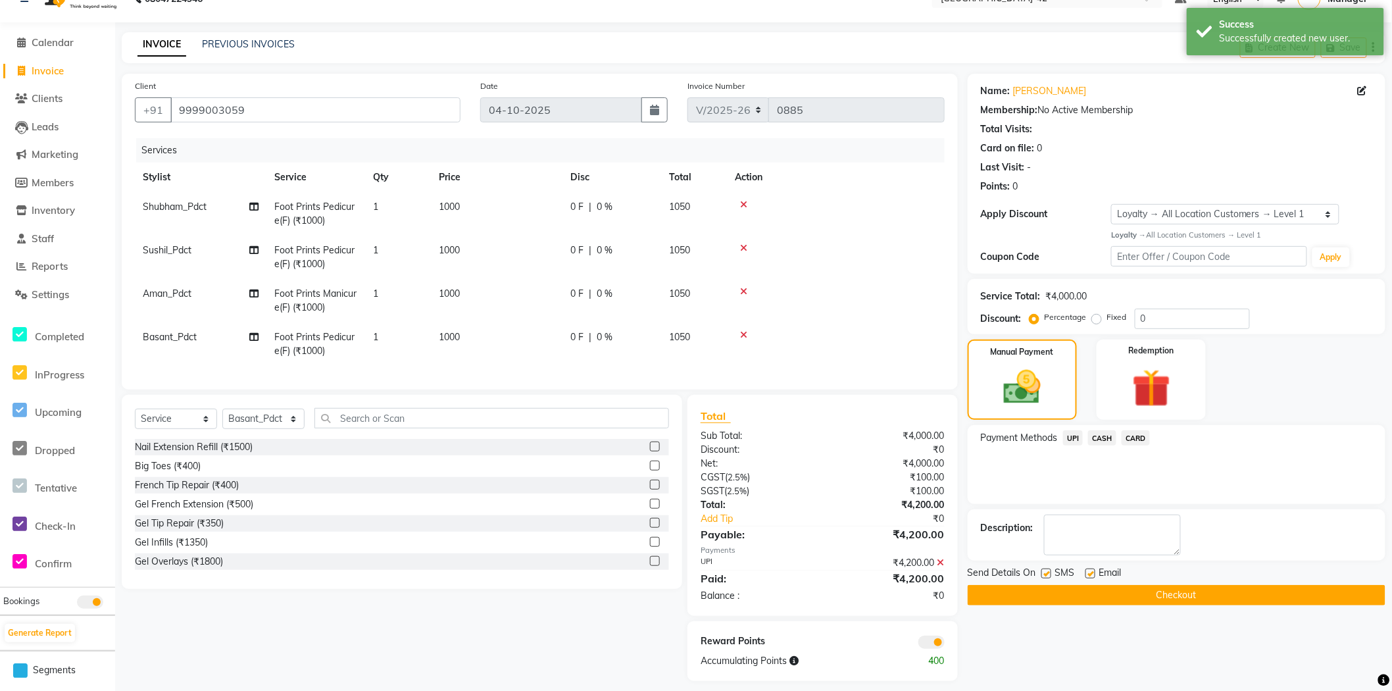
scroll to position [46, 0]
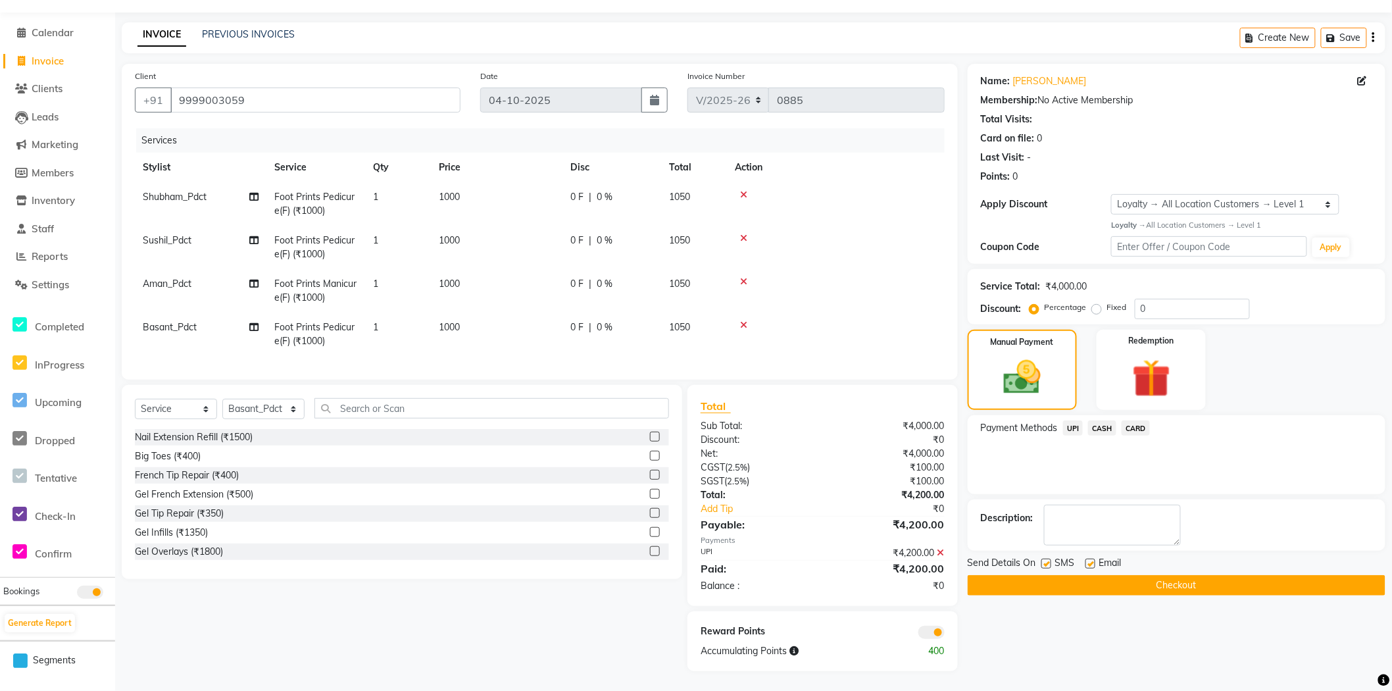
click at [1005, 581] on button "Checkout" at bounding box center [1177, 585] width 418 height 20
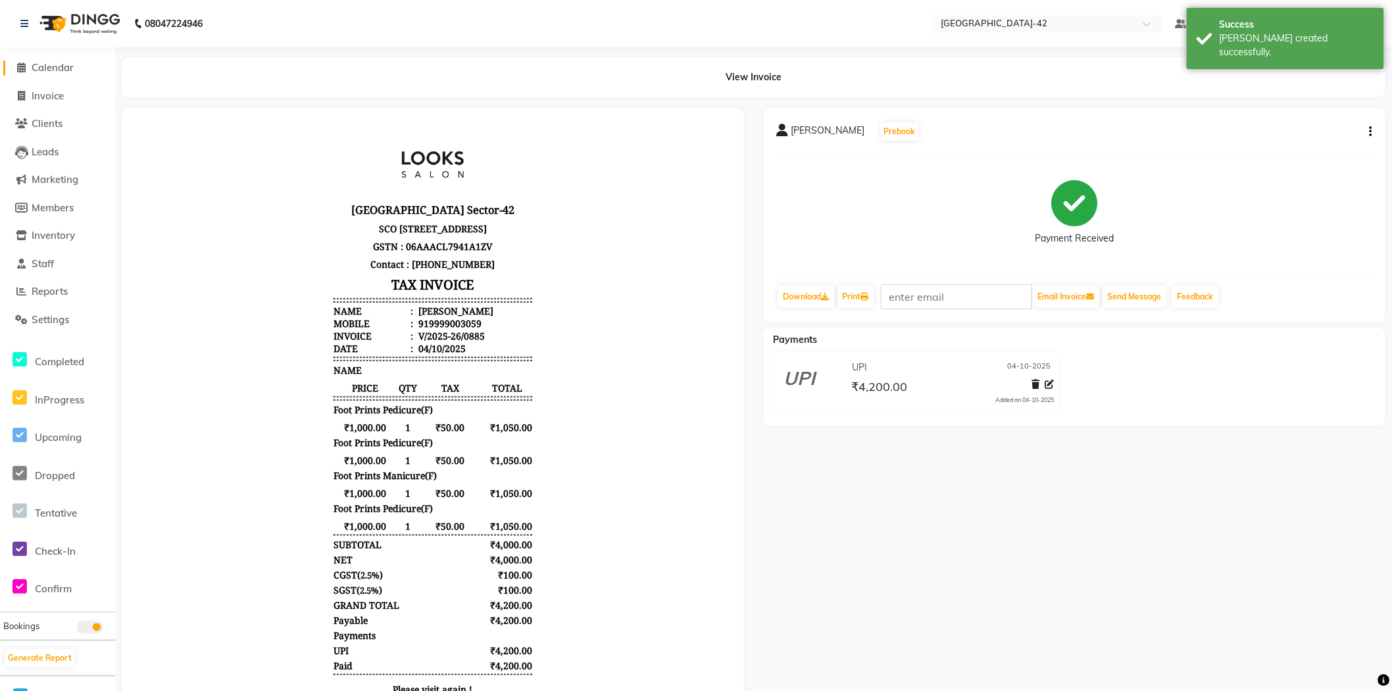
click at [64, 63] on span "Calendar" at bounding box center [53, 67] width 42 height 12
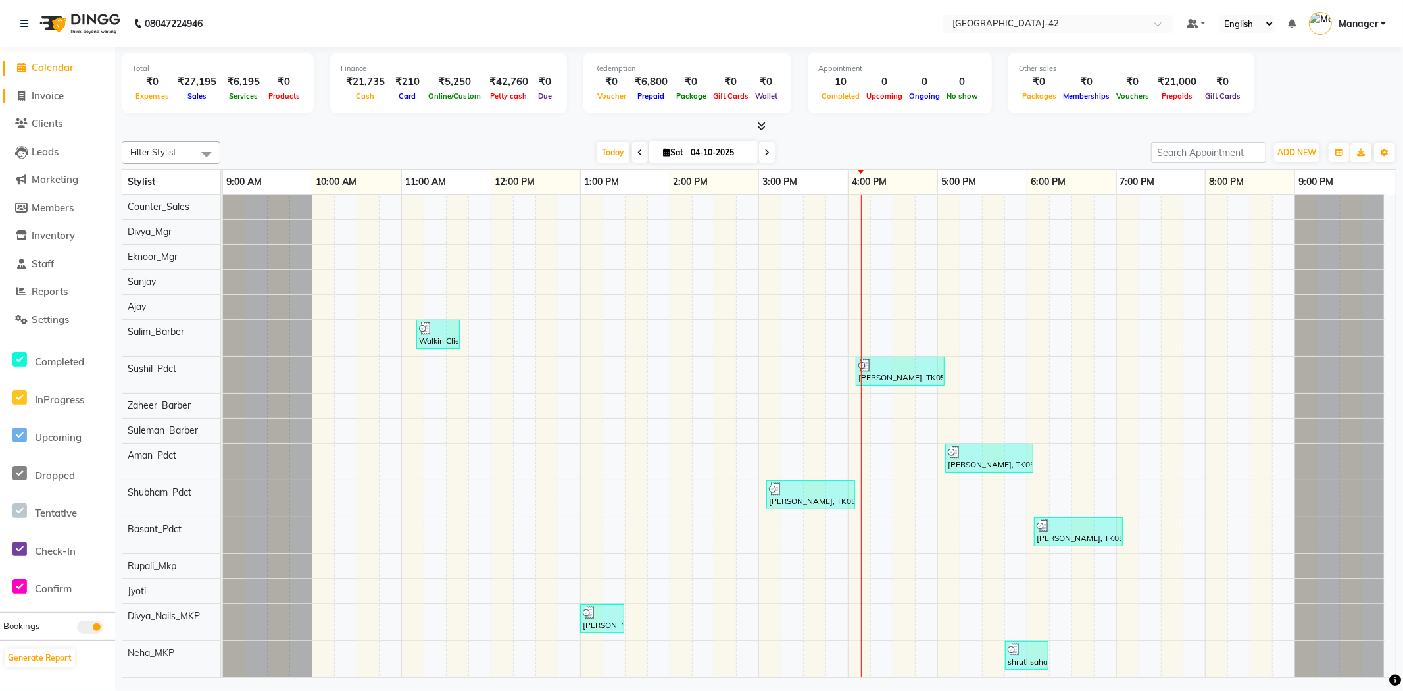
click at [46, 92] on span "Invoice" at bounding box center [48, 95] width 32 height 12
select select "service"
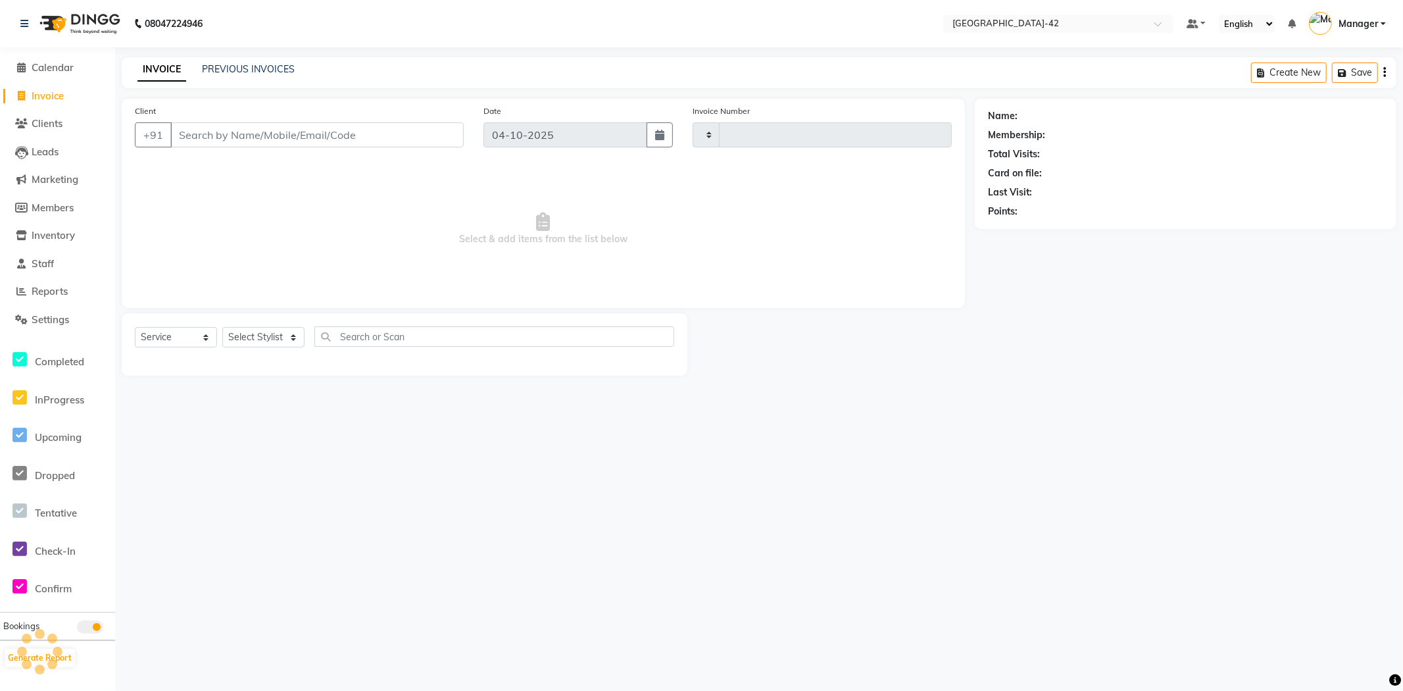
type input "0886"
select select "8692"
click at [270, 338] on select "Select Stylist" at bounding box center [263, 337] width 82 height 20
select select "90268"
click at [222, 328] on select "Select Stylist Ajay Aman_Pdct Amjad_asst Ankit_asst Asif_BRB Basant_Pdct [PERSO…" at bounding box center [263, 337] width 82 height 20
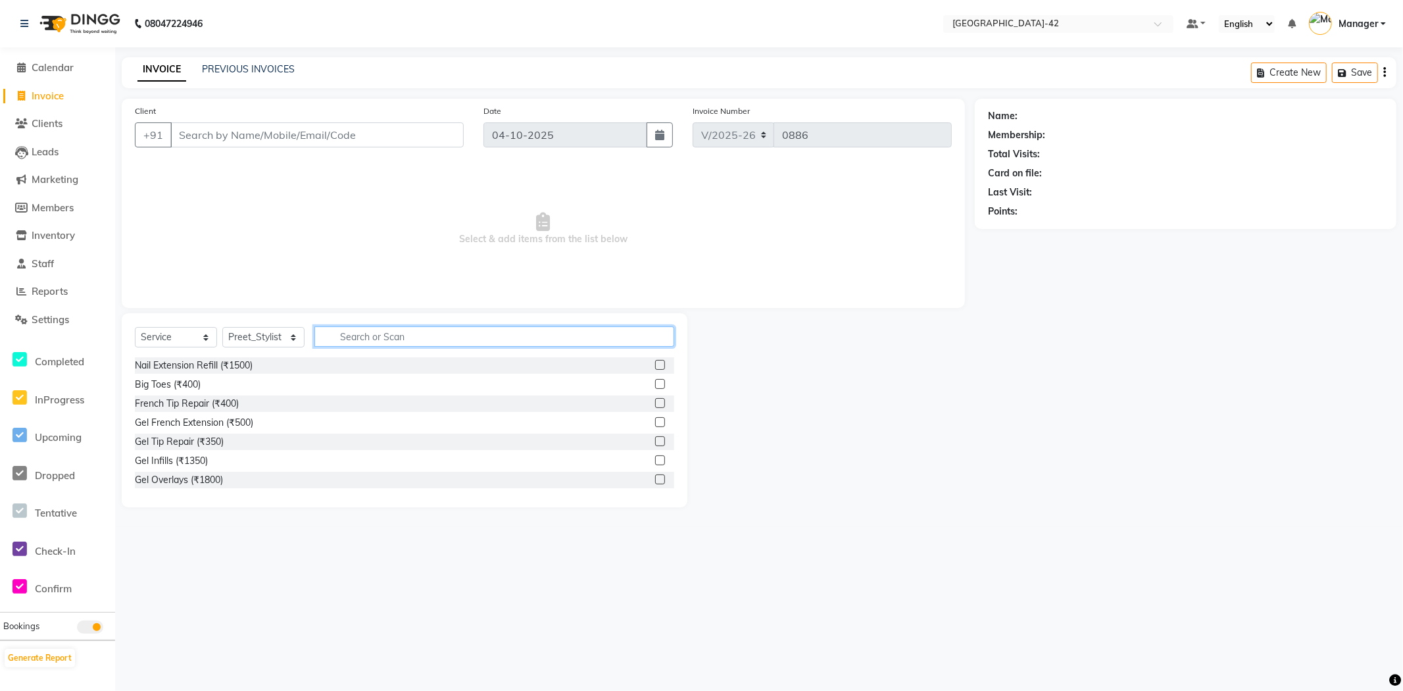
click at [395, 333] on input "text" at bounding box center [494, 336] width 360 height 20
type input "GLO"
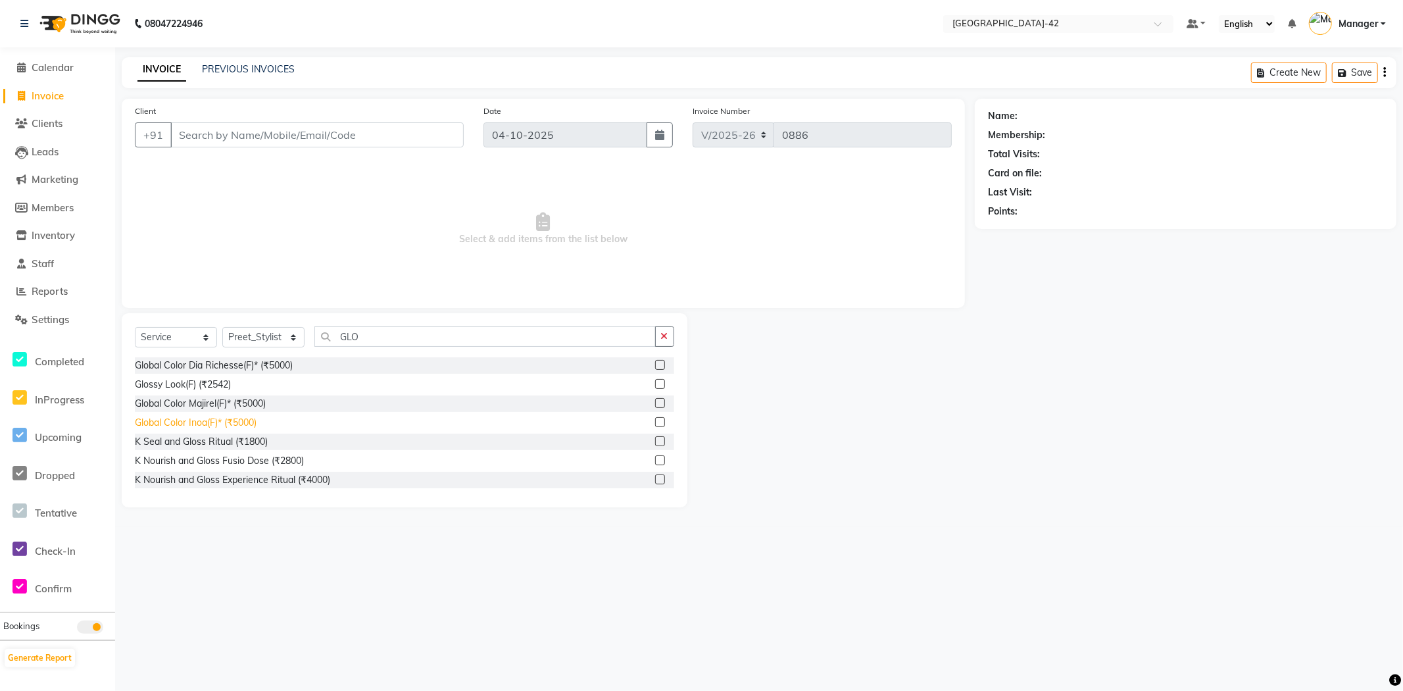
click at [233, 424] on div "Global Color Inoa(F)* (₹5000)" at bounding box center [196, 423] width 122 height 14
checkbox input "false"
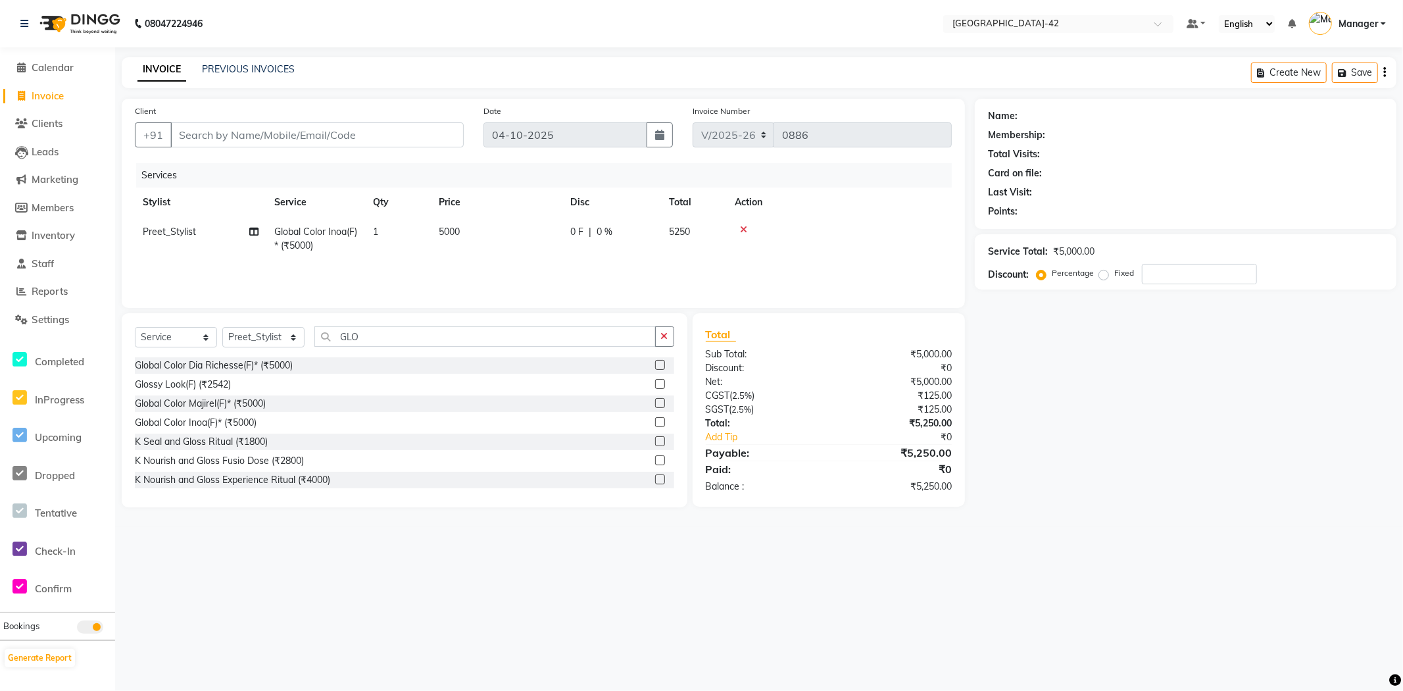
click at [460, 232] on span "5000" at bounding box center [449, 232] width 21 height 12
select select "90268"
click at [556, 237] on input "5000" at bounding box center [559, 235] width 116 height 20
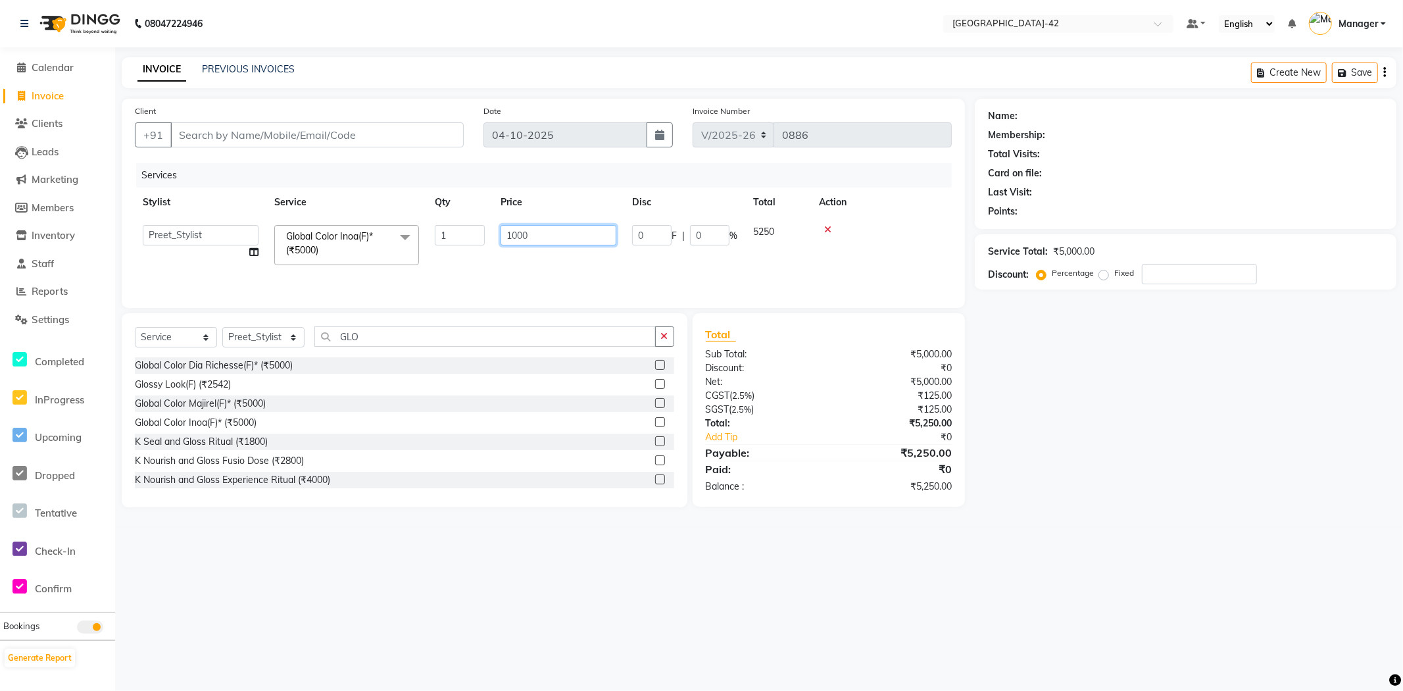
type input "10000"
click at [1020, 595] on div "08047224946 Select Location × Looks Golf Avenue, Gurgaon Sector-42 Default Pane…" at bounding box center [701, 345] width 1403 height 691
click at [320, 136] on input "Client" at bounding box center [316, 134] width 293 height 25
type input "9"
type input "0"
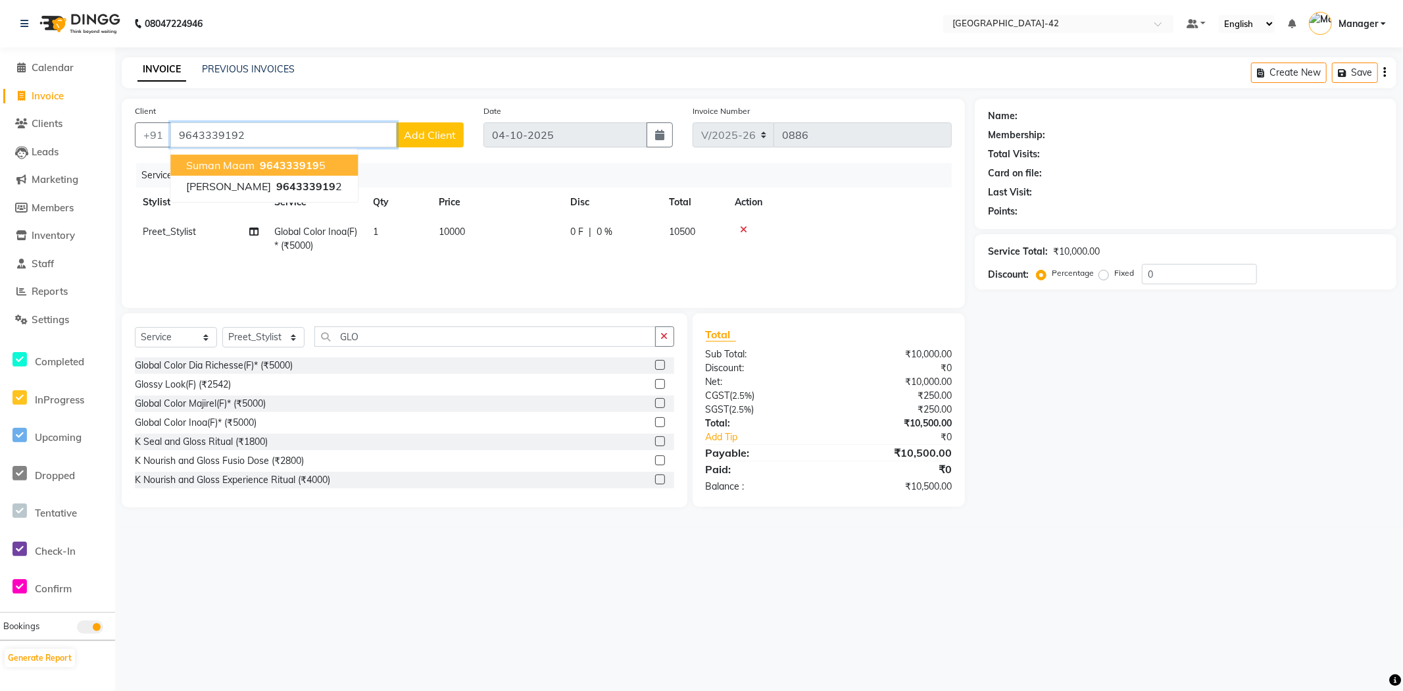
type input "9643339192"
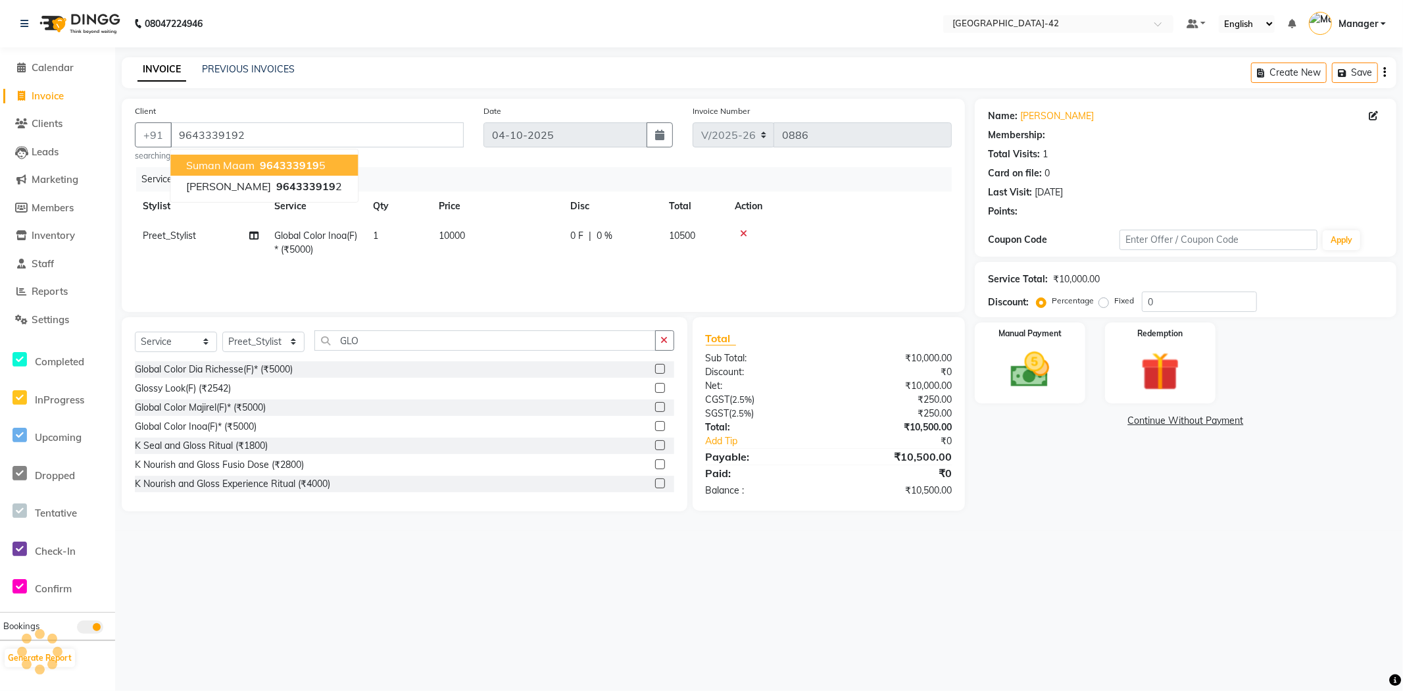
select select "1: Object"
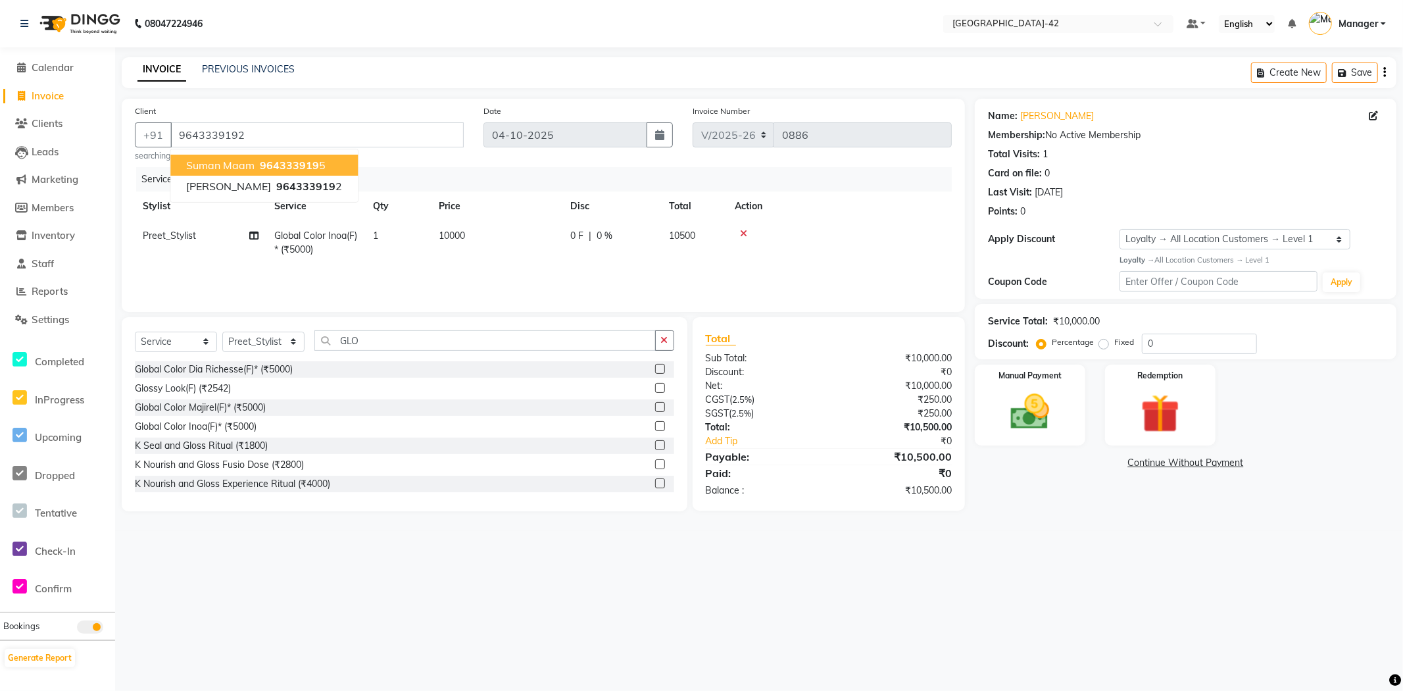
drag, startPoint x: 1099, startPoint y: 547, endPoint x: 1125, endPoint y: 547, distance: 26.3
click at [1099, 547] on div "08047224946 Select Location × Looks Golf Avenue, Gurgaon Sector-42 Default Pane…" at bounding box center [701, 345] width 1403 height 691
click at [1064, 380] on div "Manual Payment" at bounding box center [1030, 404] width 114 height 84
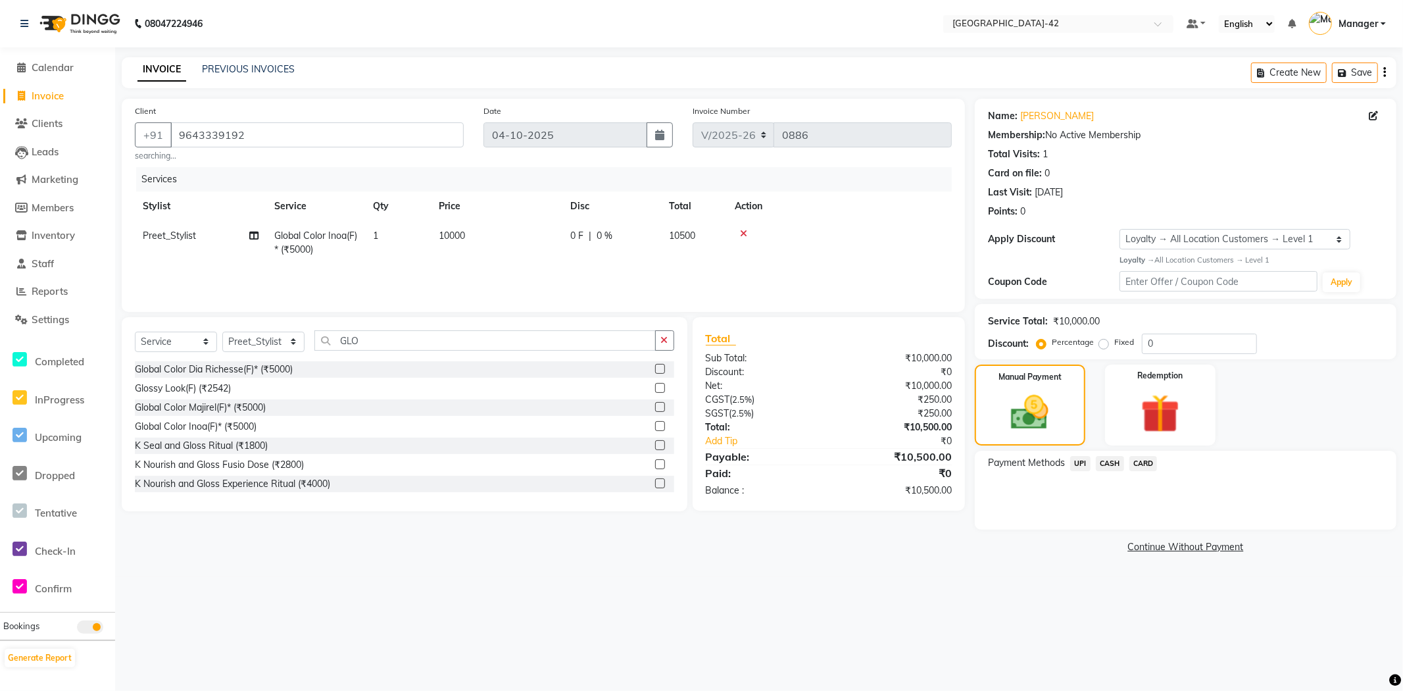
click at [450, 231] on span "10000" at bounding box center [452, 236] width 26 height 12
select select "90268"
click at [515, 237] on input "10000" at bounding box center [559, 239] width 116 height 20
type input "9000"
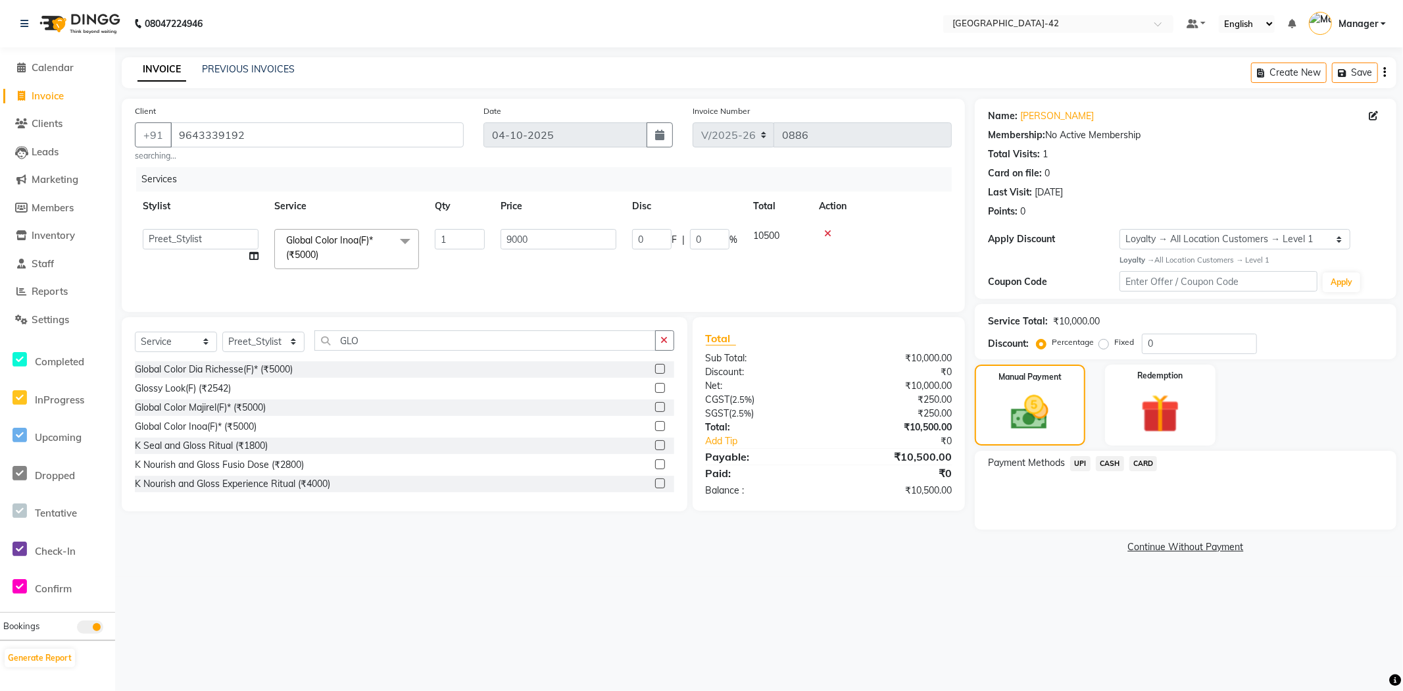
click at [1025, 629] on div "08047224946 Select Location × Looks Golf Avenue, Gurgaon Sector-42 Default Pane…" at bounding box center [701, 345] width 1403 height 691
click at [455, 228] on td "9000" at bounding box center [497, 242] width 132 height 43
select select "90268"
click at [522, 241] on input "9000" at bounding box center [559, 239] width 116 height 20
click at [523, 240] on input "9000" at bounding box center [559, 239] width 116 height 20
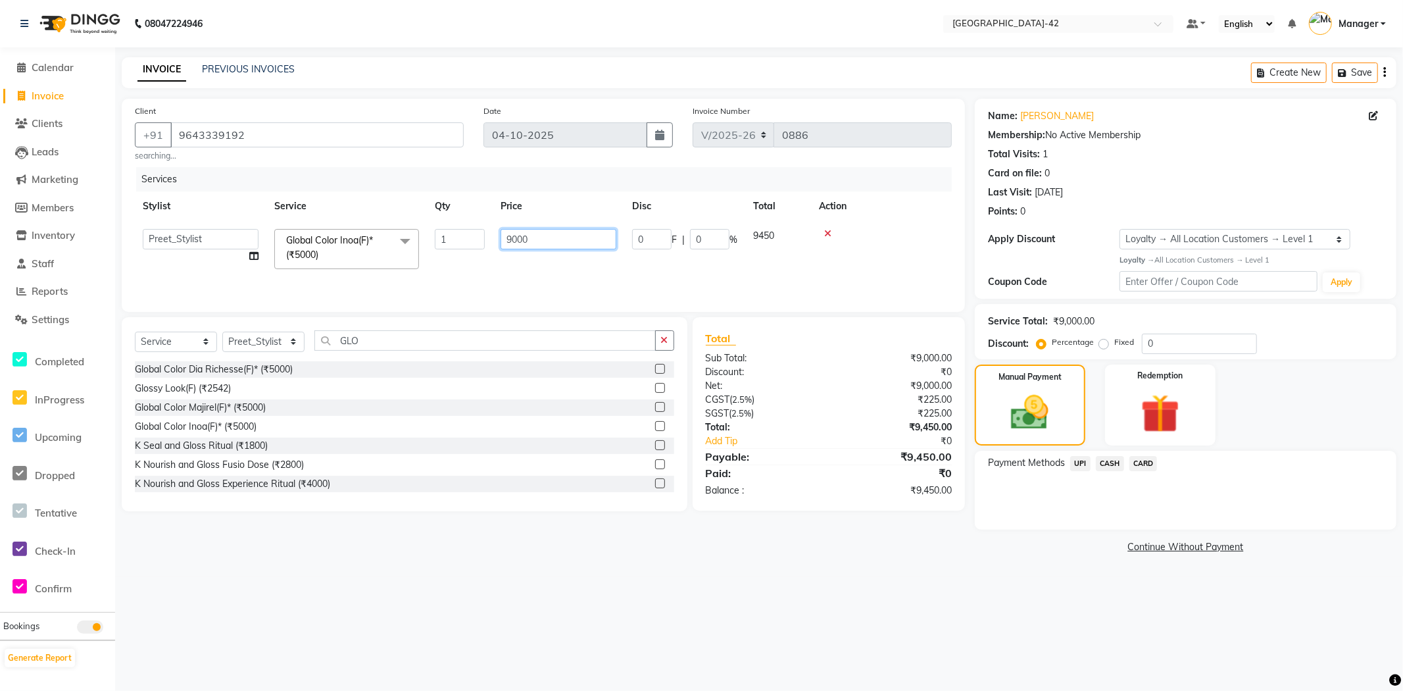
click at [524, 239] on input "9000" at bounding box center [559, 239] width 116 height 20
click at [547, 235] on input "9000" at bounding box center [559, 239] width 116 height 20
type input "9500"
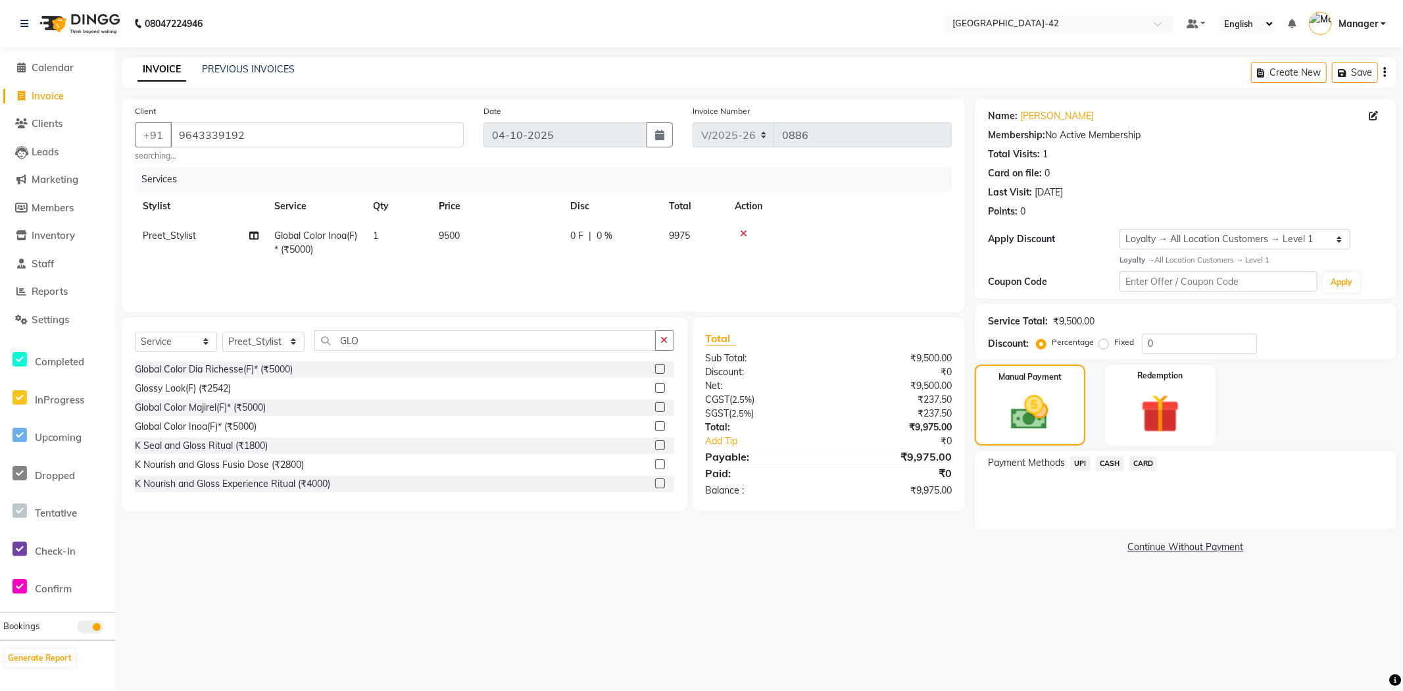
click at [892, 628] on div "08047224946 Select Location × Looks Golf Avenue, Gurgaon Sector-42 Default Pane…" at bounding box center [701, 345] width 1403 height 691
click at [1036, 422] on img at bounding box center [1031, 412] width 64 height 45
click at [1112, 461] on span "CASH" at bounding box center [1110, 463] width 28 height 15
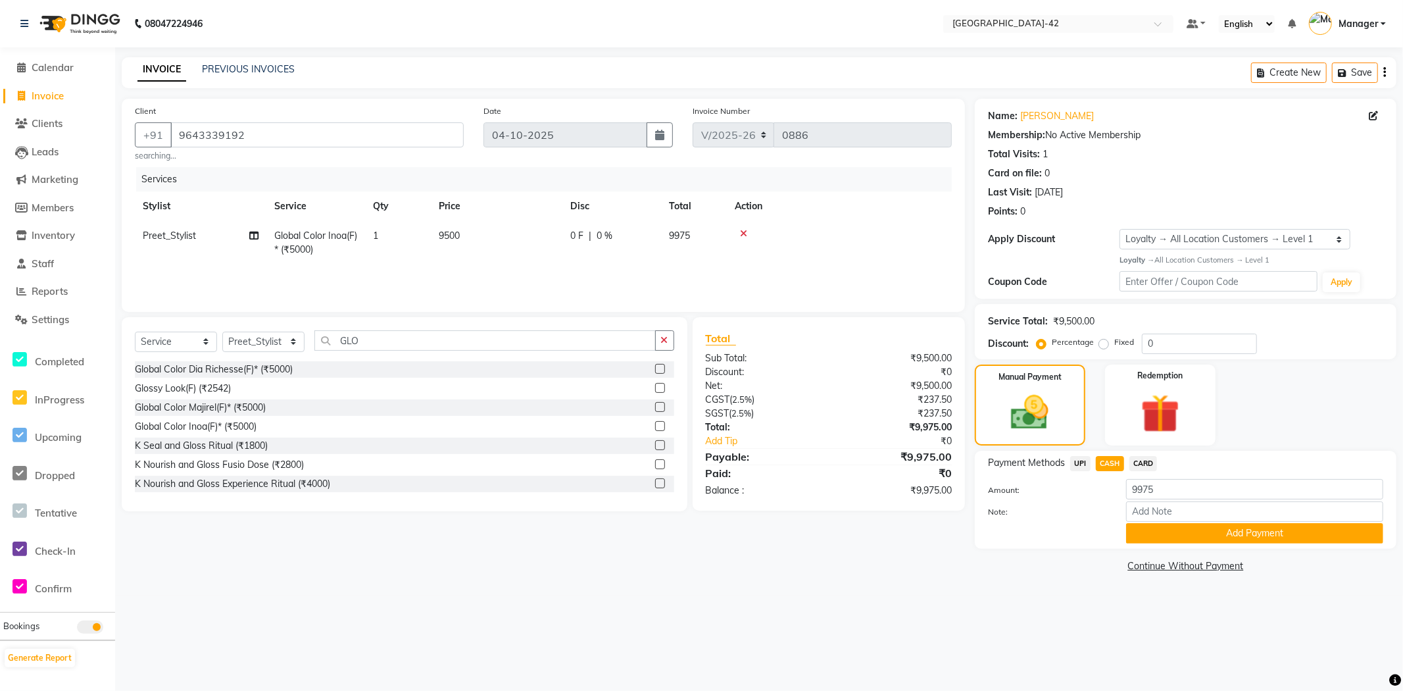
click at [1198, 531] on button "Add Payment" at bounding box center [1254, 533] width 257 height 20
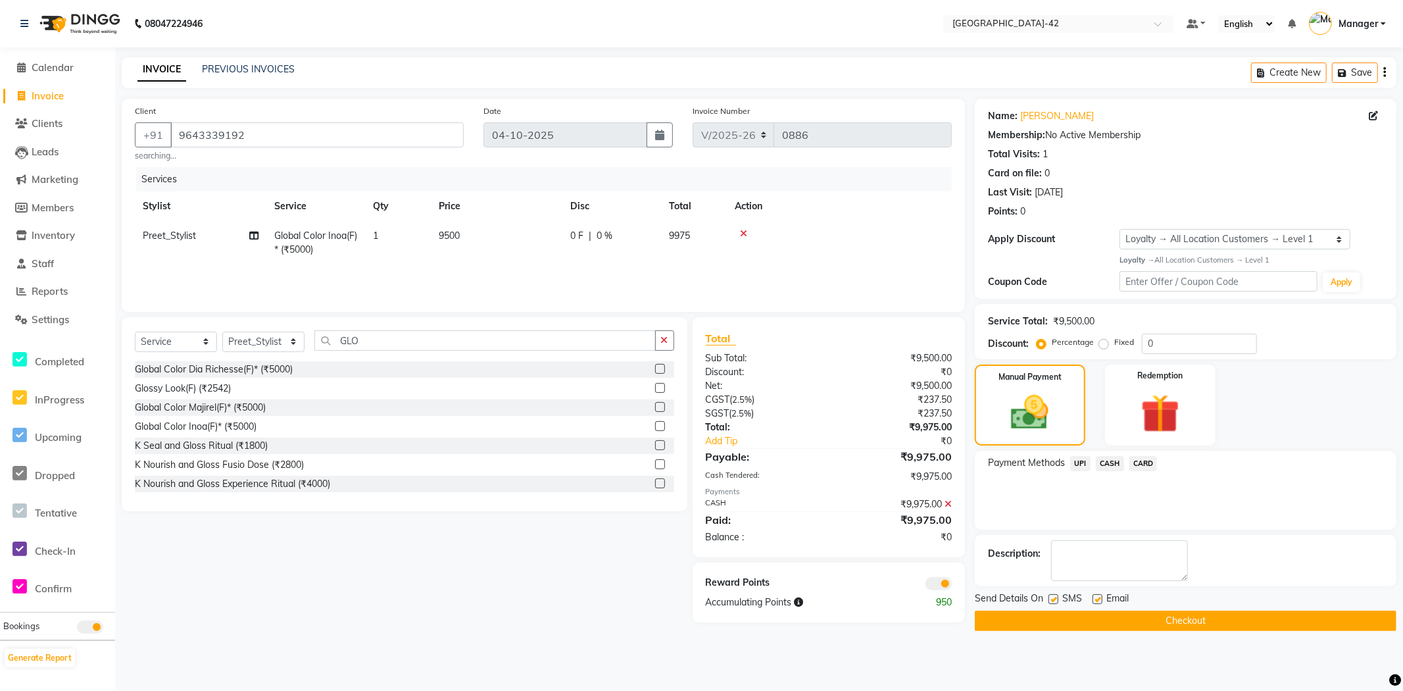
drag, startPoint x: 1201, startPoint y: 626, endPoint x: 1194, endPoint y: 630, distance: 8.2
click at [1203, 626] on button "Checkout" at bounding box center [1186, 620] width 422 height 20
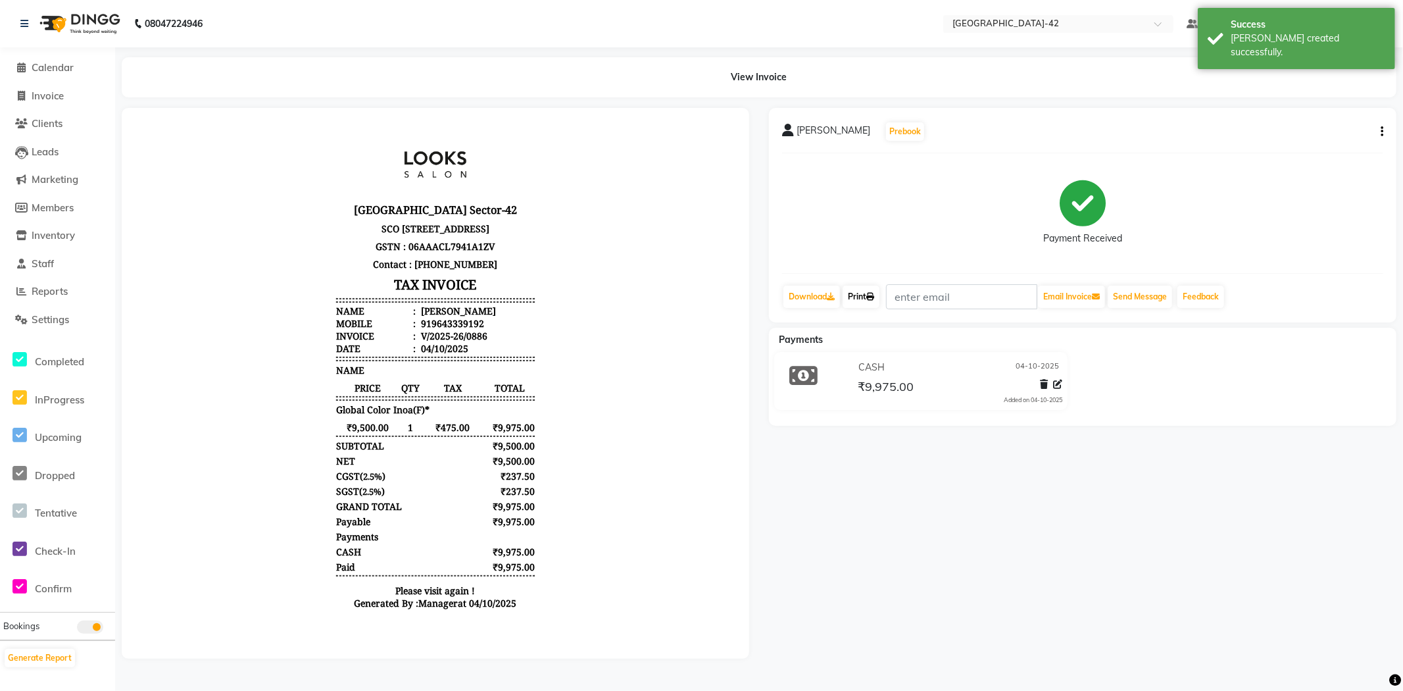
click at [864, 295] on link "Print" at bounding box center [861, 297] width 37 height 22
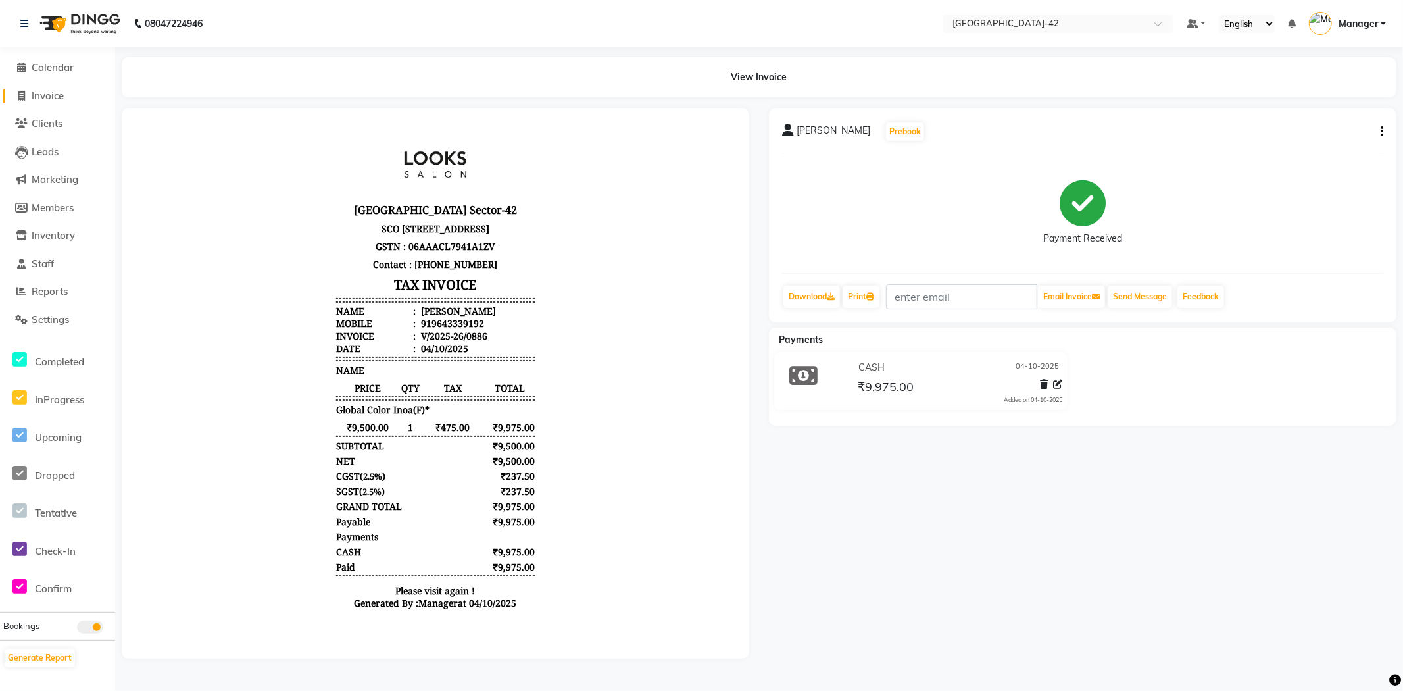
click at [39, 97] on span "Invoice" at bounding box center [48, 95] width 32 height 12
select select "service"
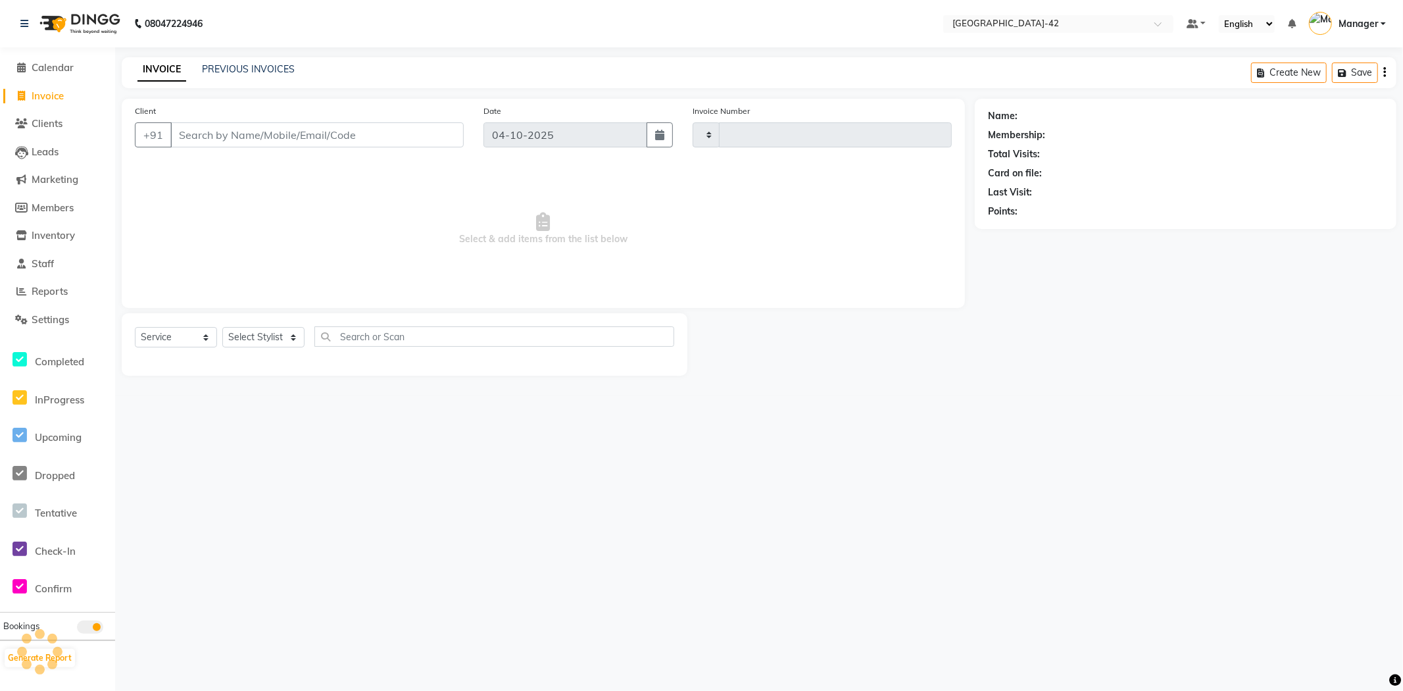
type input "0887"
select select "8692"
click at [53, 66] on span "Calendar" at bounding box center [53, 67] width 42 height 12
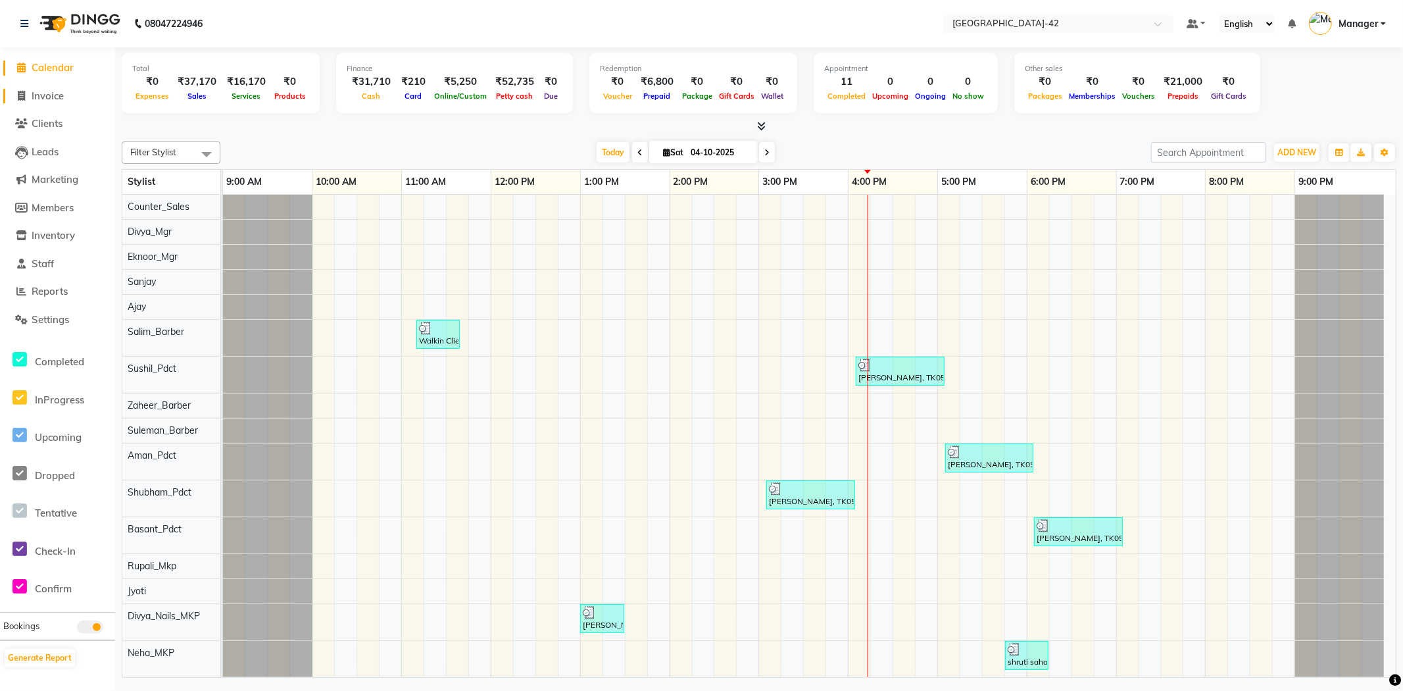
click at [54, 95] on span "Invoice" at bounding box center [48, 95] width 32 height 12
select select "service"
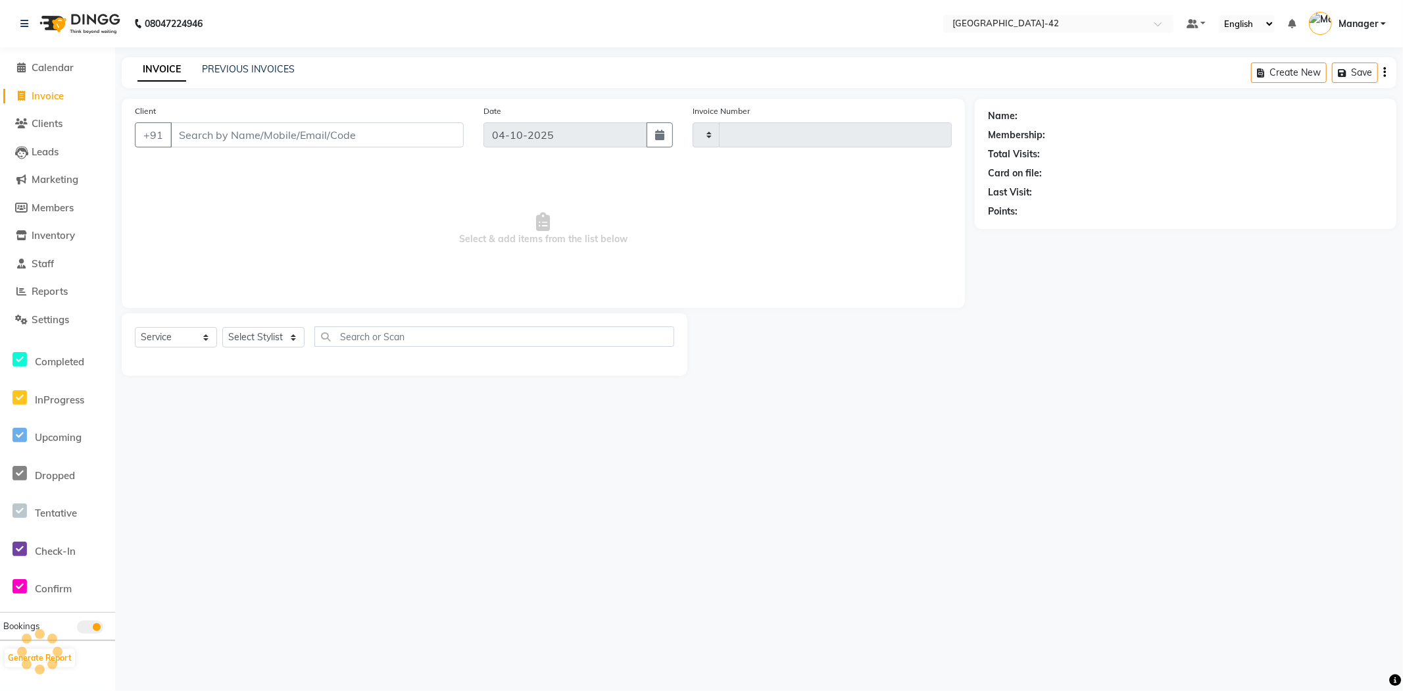
type input "0887"
select select "8692"
click at [267, 321] on div "Select Service Product Membership Package Voucher Prepaid Gift Card Select Styl…" at bounding box center [405, 344] width 566 height 62
click at [281, 337] on select "Select Stylist Ajay Aman_Pdct Amjad_asst Ankit_asst Asif_BRB Basant_Pdct [PERSO…" at bounding box center [263, 337] width 82 height 20
select select "88339"
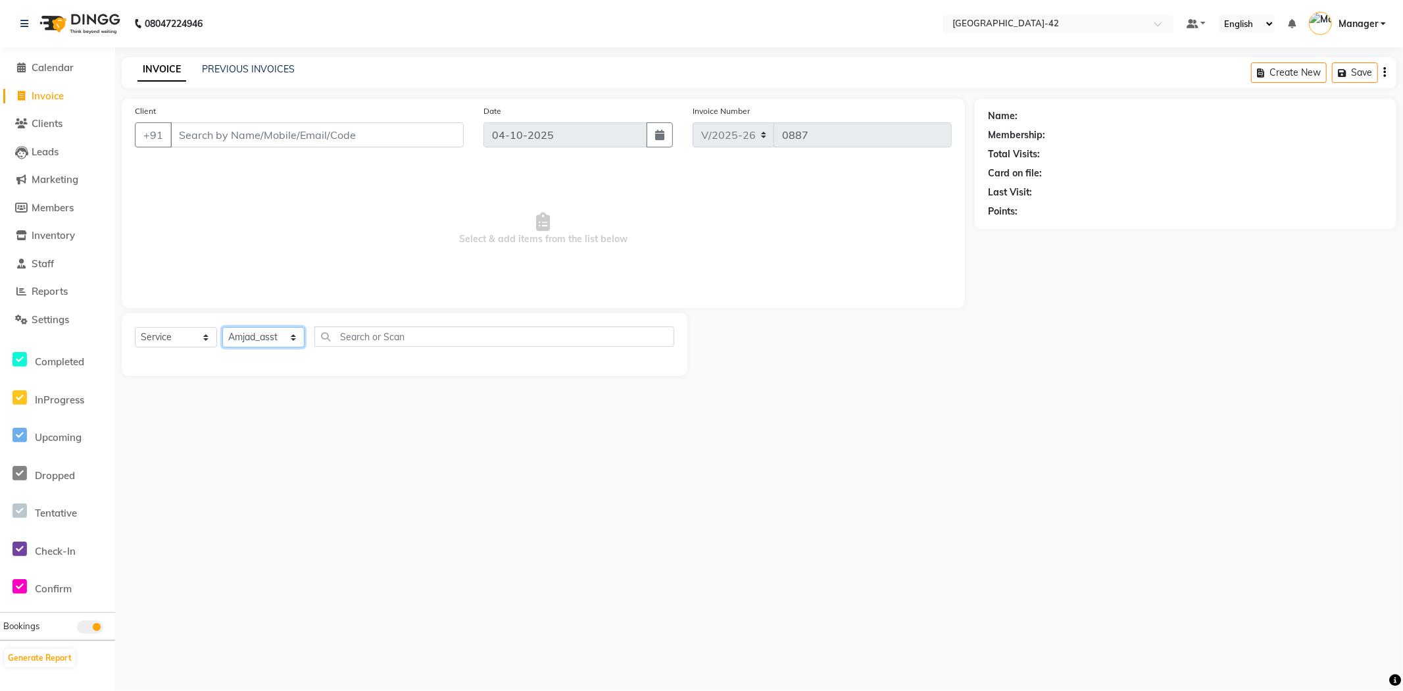
click at [222, 328] on select "Select Stylist Ajay Aman_Pdct Amjad_asst Ankit_asst Asif_BRB Basant_Pdct [PERSO…" at bounding box center [263, 337] width 82 height 20
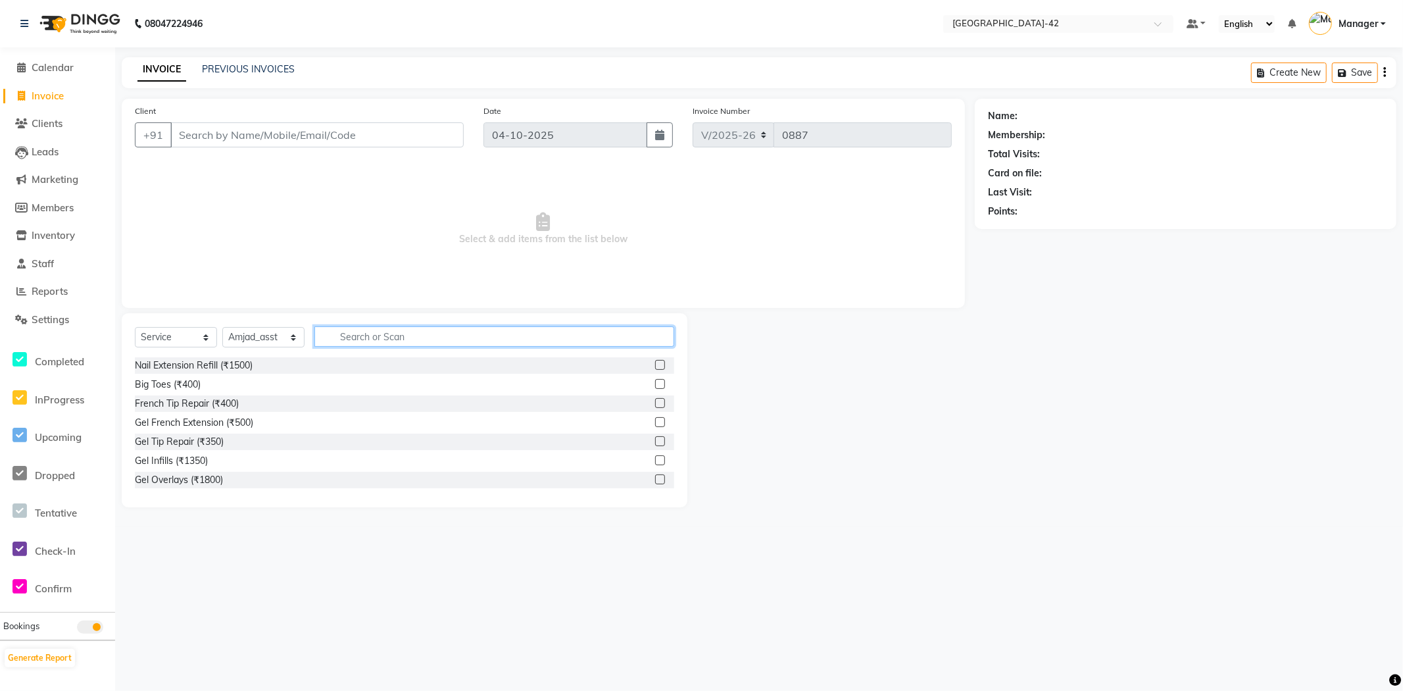
click at [401, 338] on input "text" at bounding box center [494, 336] width 360 height 20
type input "SHAMPOO"
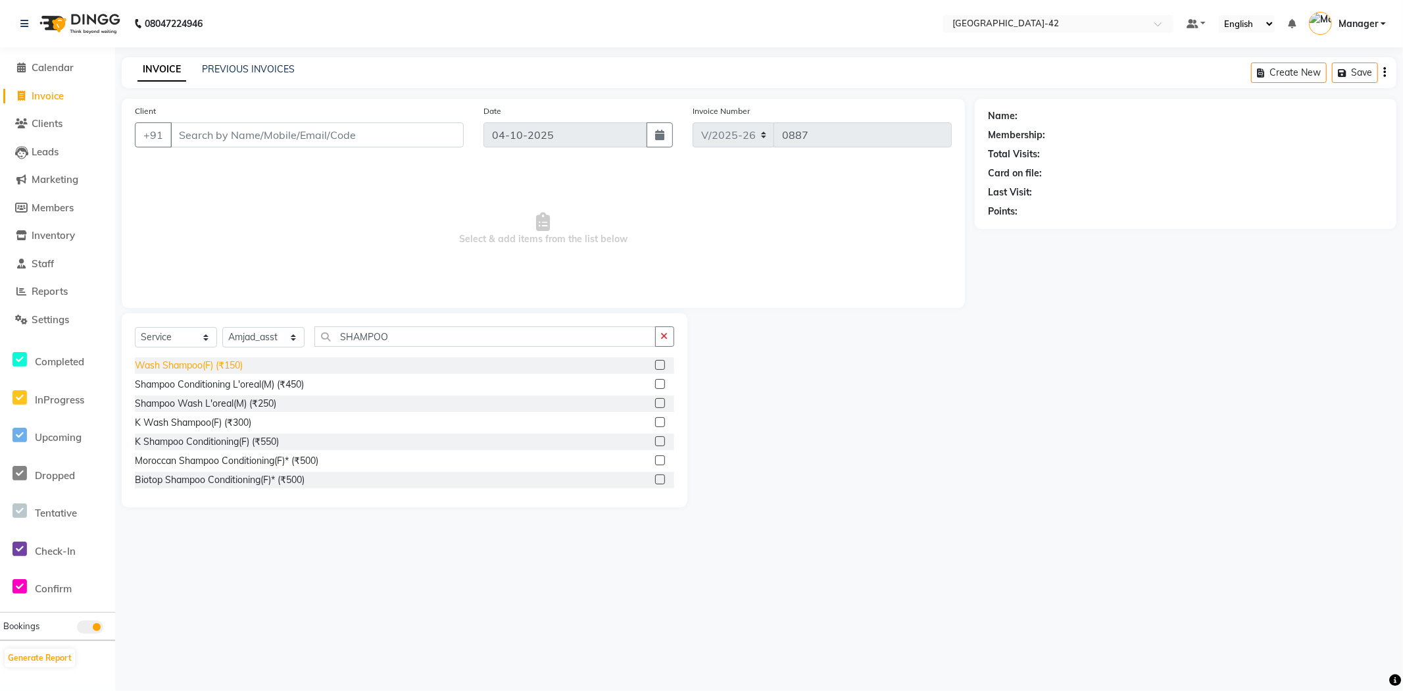
click at [236, 362] on div "Wash Shampoo(F) (₹150)" at bounding box center [189, 366] width 108 height 14
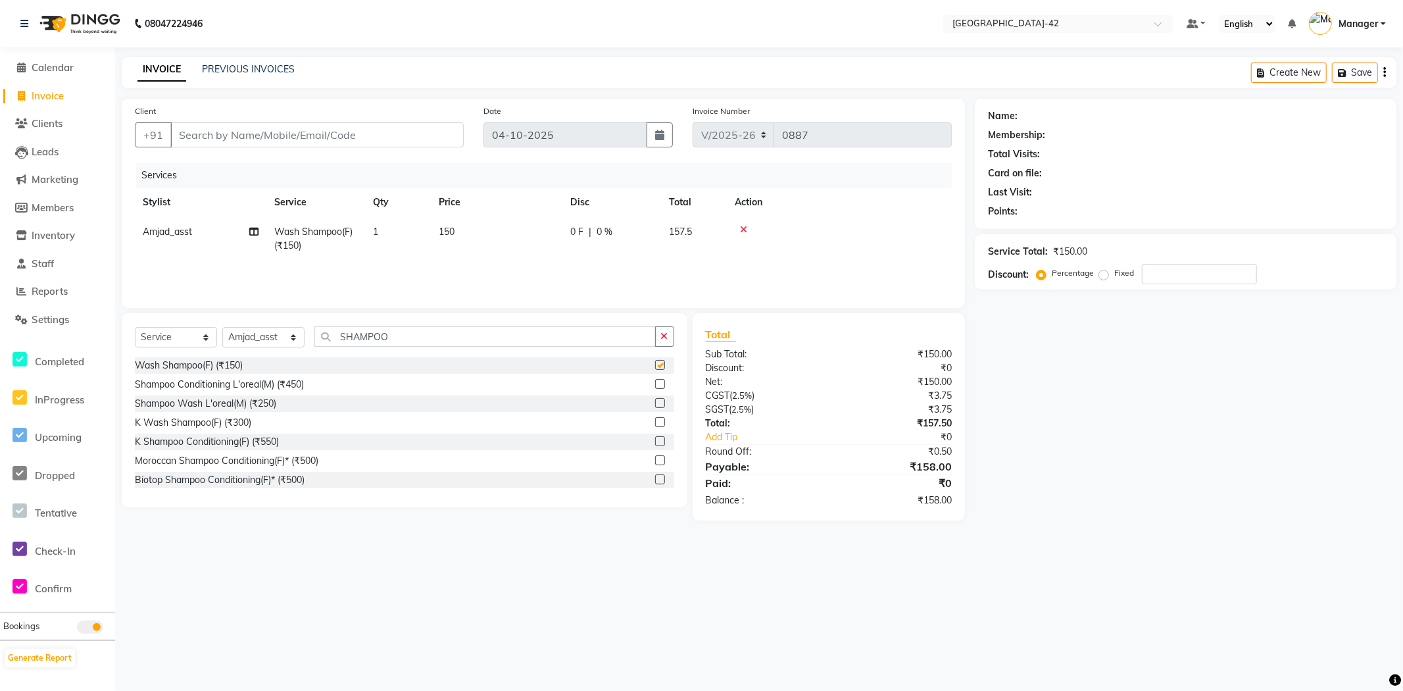
checkbox input "false"
click at [470, 235] on td "150" at bounding box center [497, 238] width 132 height 43
select select "88339"
click at [568, 229] on input "150" at bounding box center [559, 235] width 116 height 20
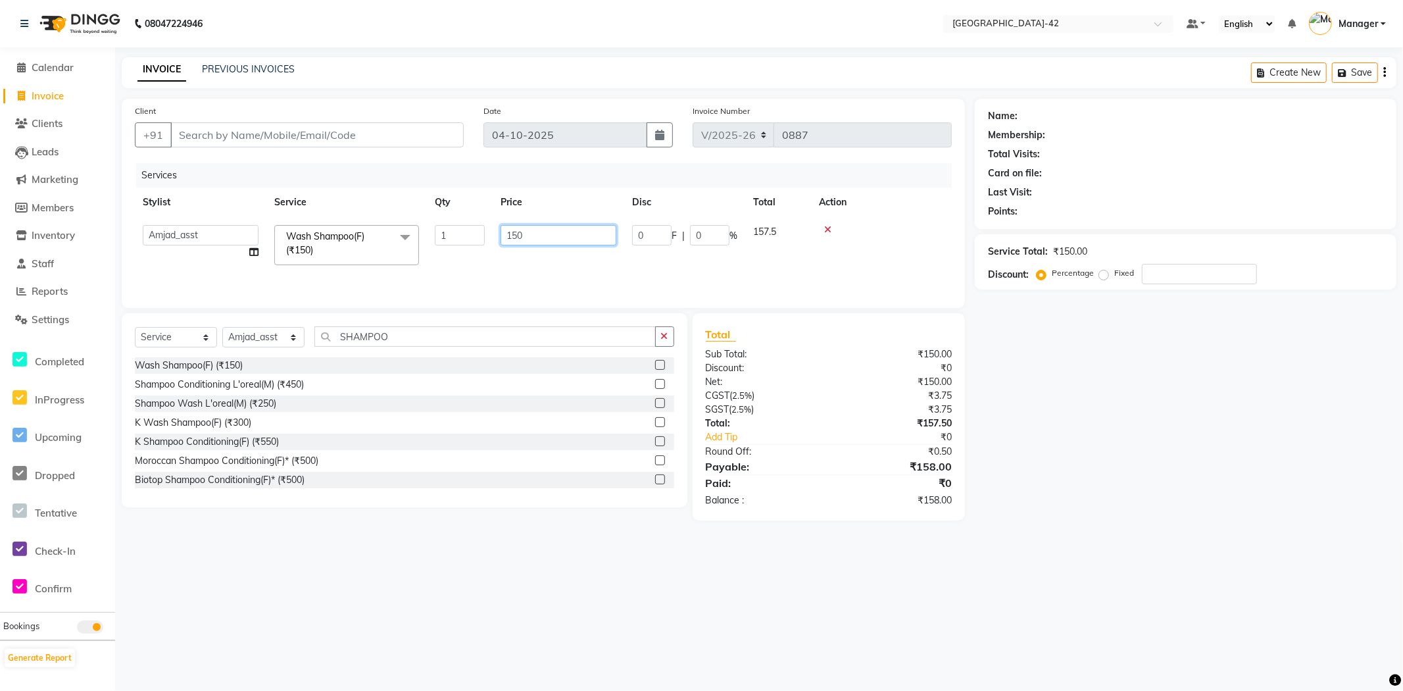
click at [568, 229] on input "150" at bounding box center [559, 235] width 116 height 20
type input "500"
click at [267, 130] on input "Client" at bounding box center [316, 134] width 293 height 25
type input "1"
type input "0"
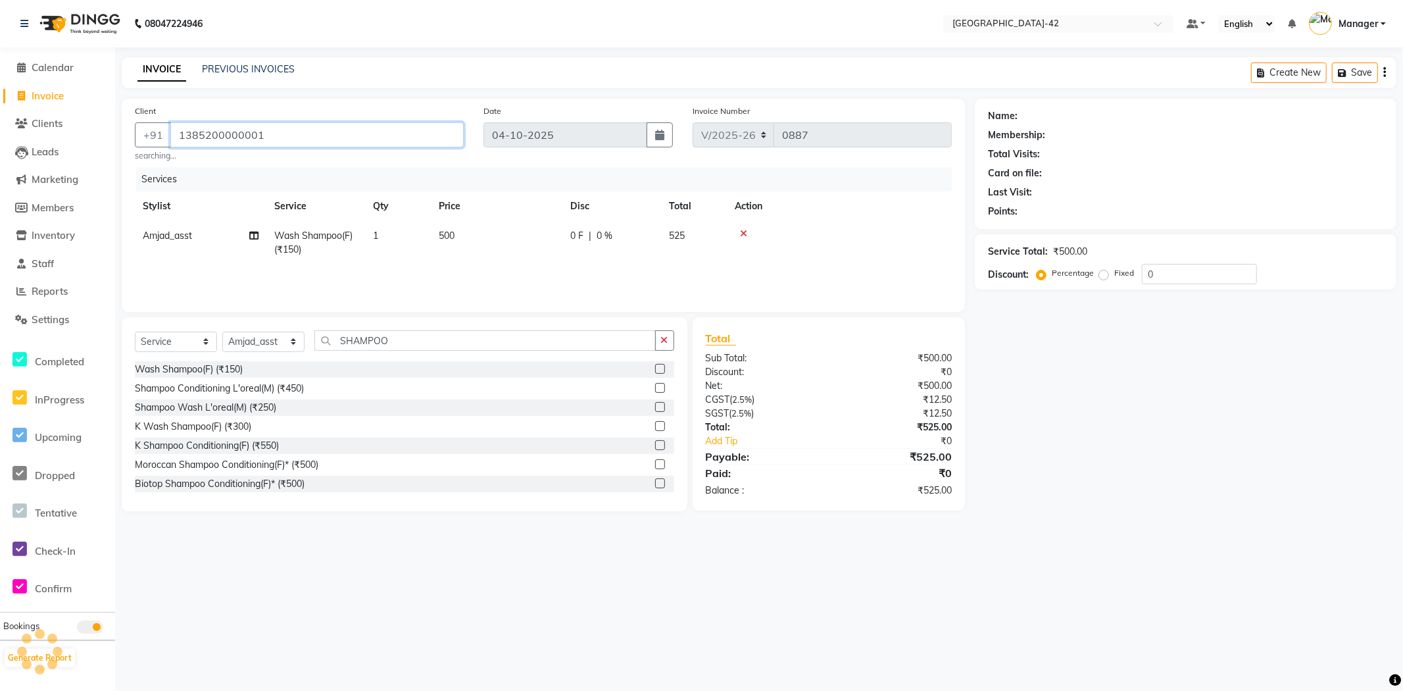
type input "1385200000001"
select select "1: Object"
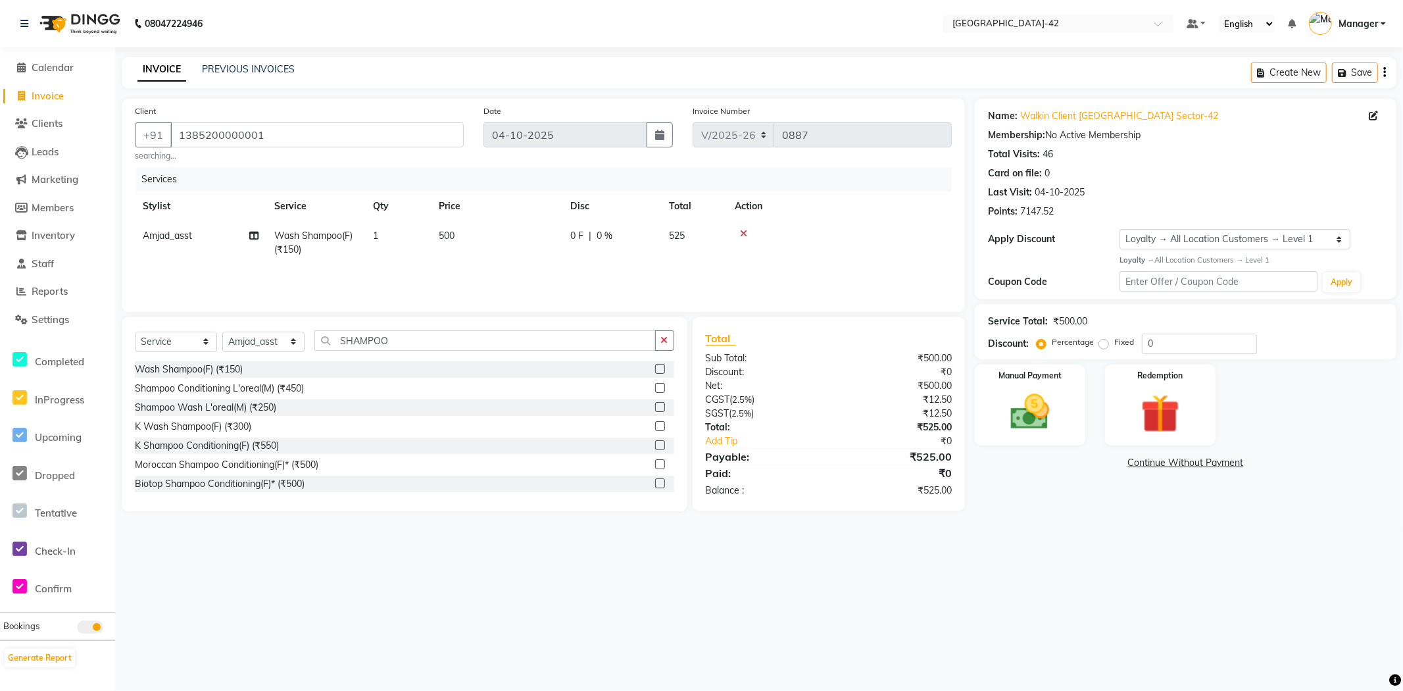
click at [1061, 567] on div "08047224946 Select Location × Looks Golf Avenue, Gurgaon Sector-42 Default Pane…" at bounding box center [701, 345] width 1403 height 691
click at [1043, 411] on img at bounding box center [1030, 412] width 66 height 47
click at [1089, 462] on span "UPI" at bounding box center [1080, 463] width 20 height 15
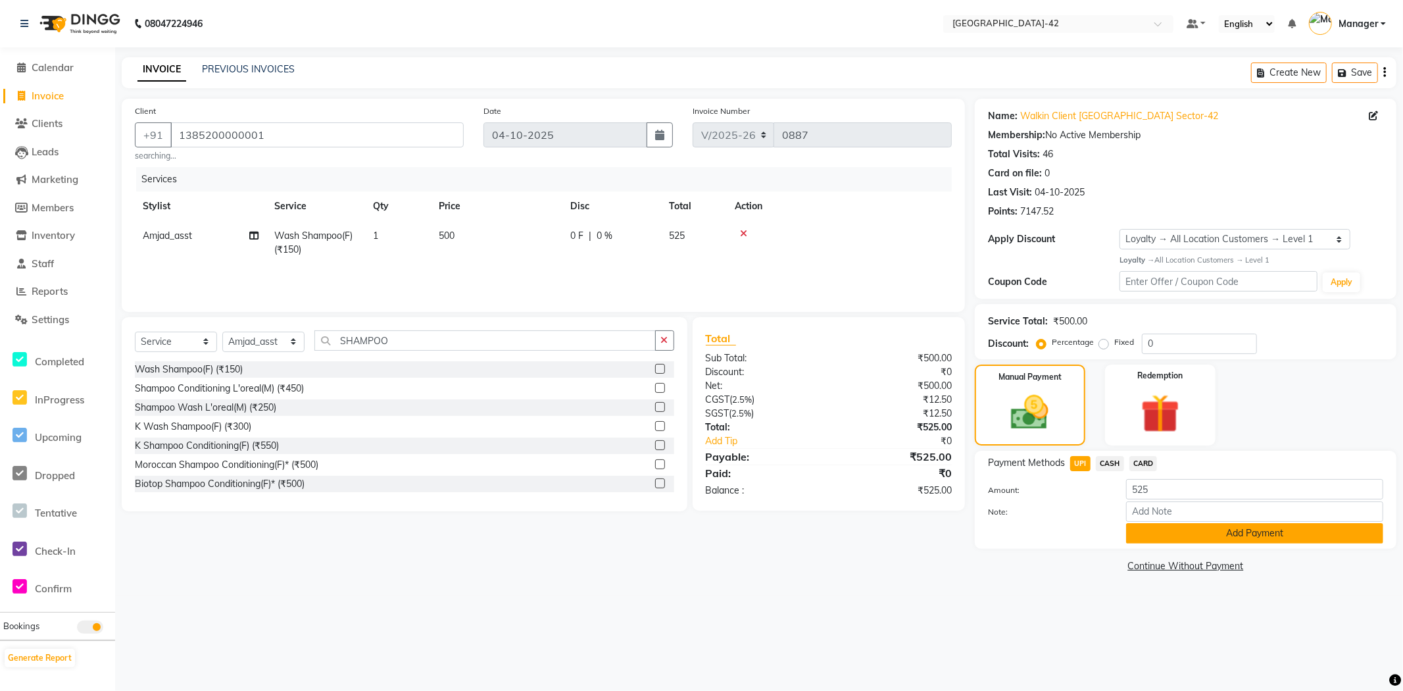
click at [1222, 534] on button "Add Payment" at bounding box center [1254, 533] width 257 height 20
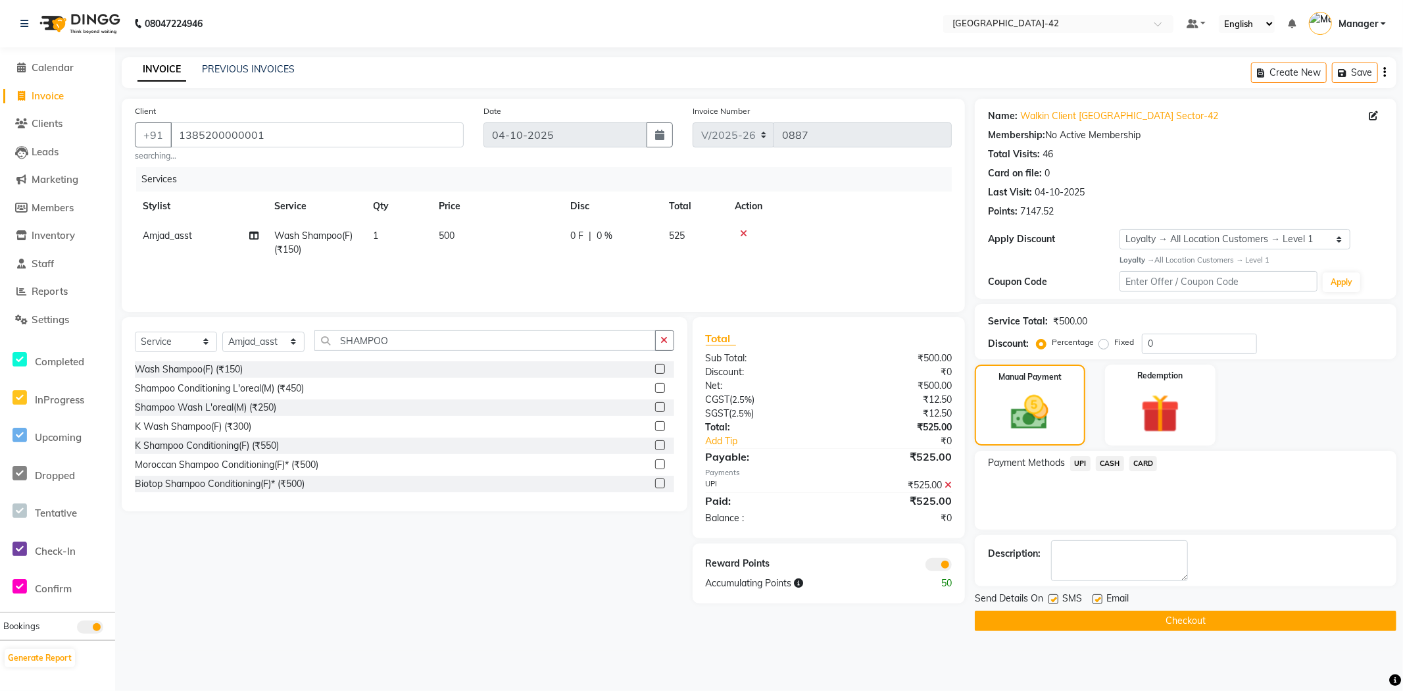
drag, startPoint x: 1219, startPoint y: 620, endPoint x: 1211, endPoint y: 620, distance: 7.9
click at [1214, 620] on button "Checkout" at bounding box center [1186, 620] width 422 height 20
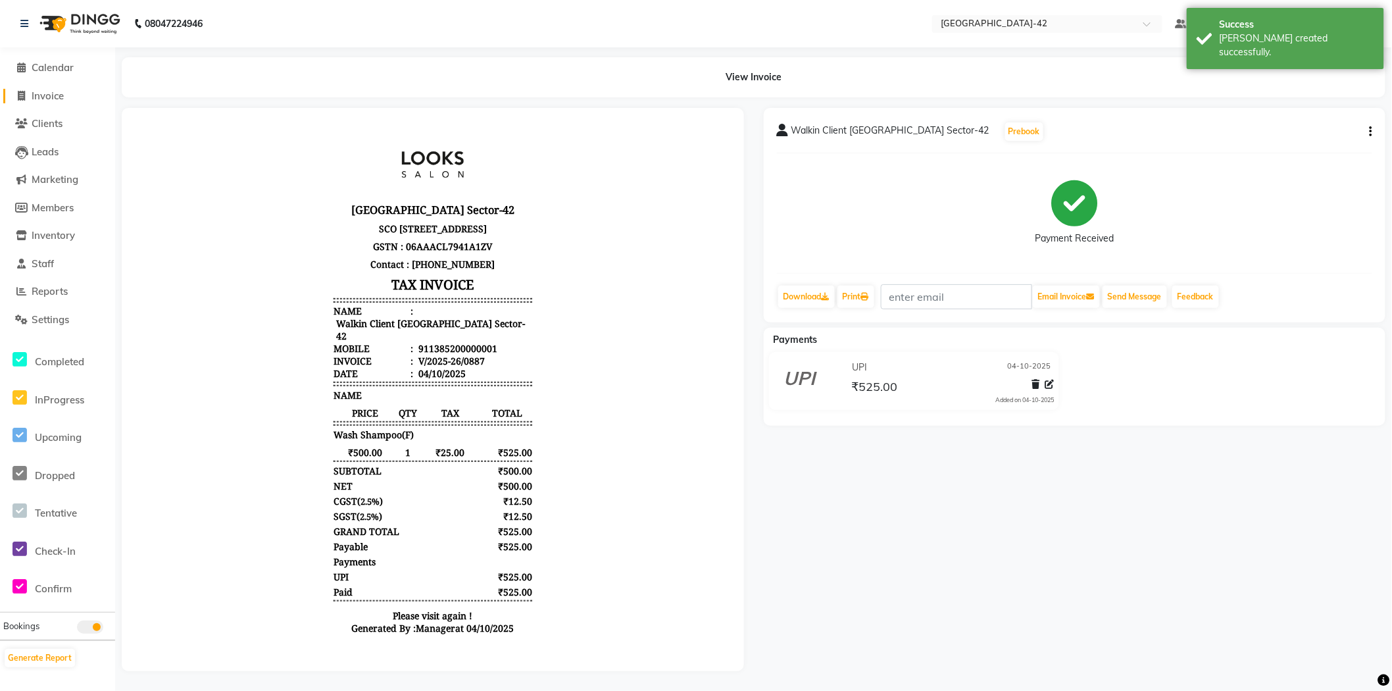
click at [43, 97] on span "Invoice" at bounding box center [48, 95] width 32 height 12
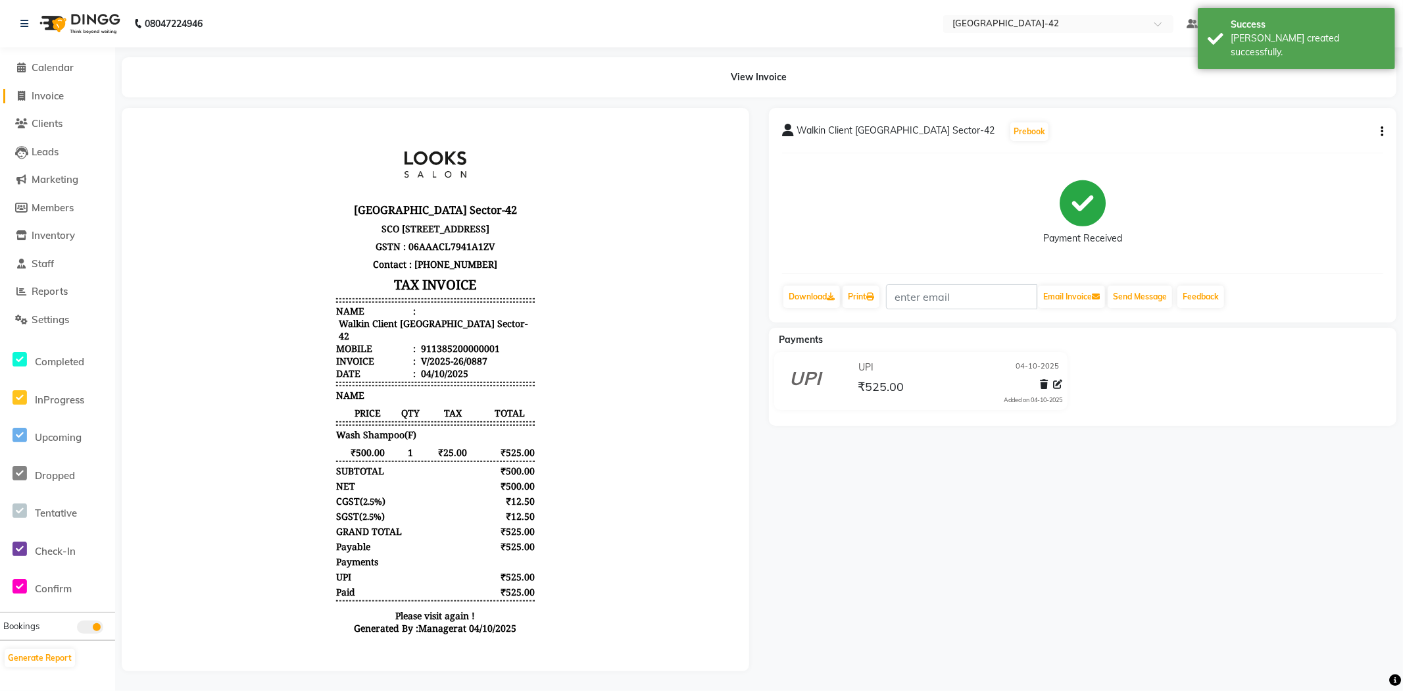
select select "8692"
select select "service"
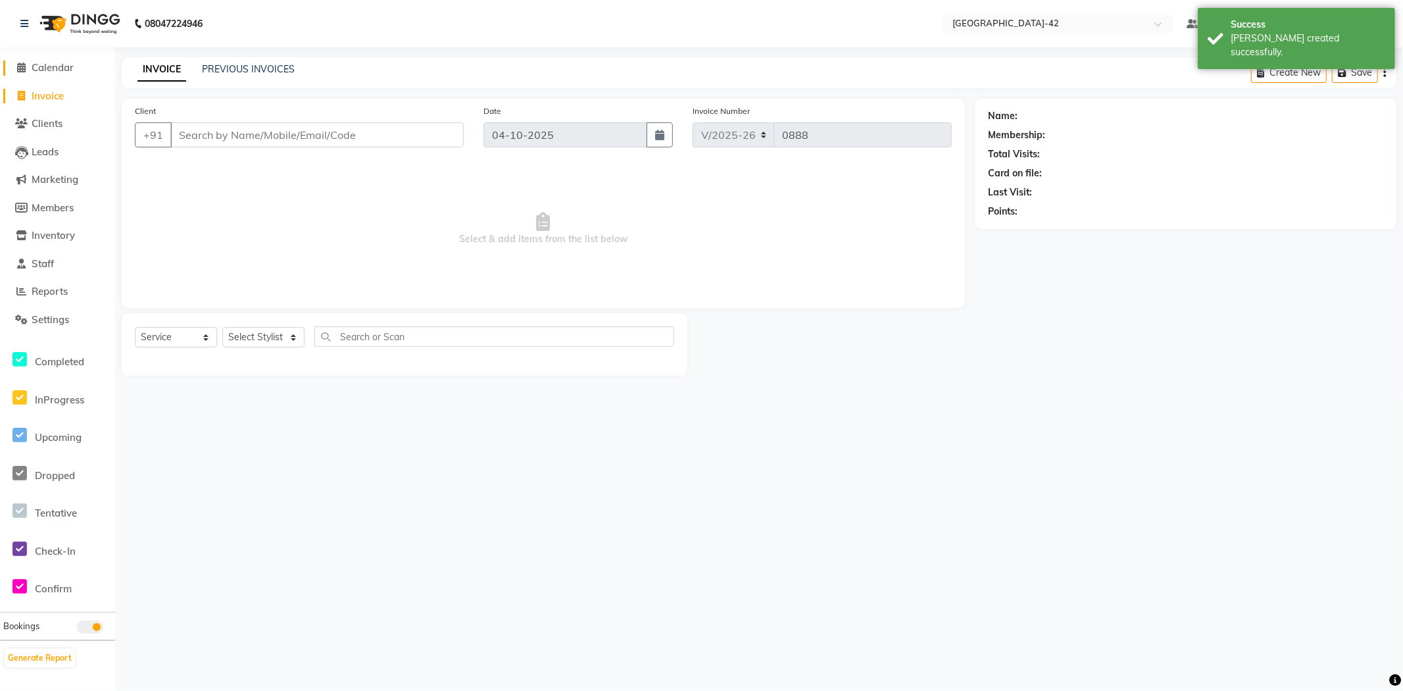
click at [61, 70] on span "Calendar" at bounding box center [53, 67] width 42 height 12
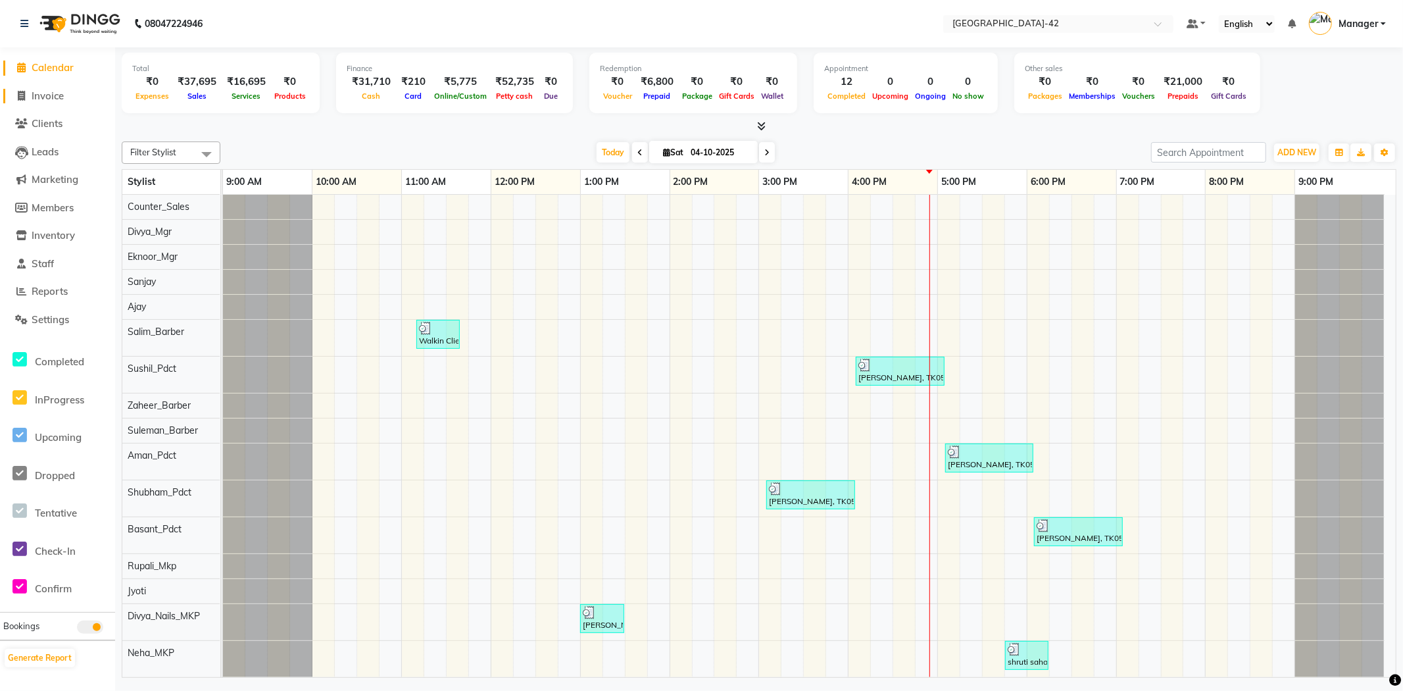
click at [56, 101] on span "Invoice" at bounding box center [48, 95] width 32 height 12
select select "8692"
select select "service"
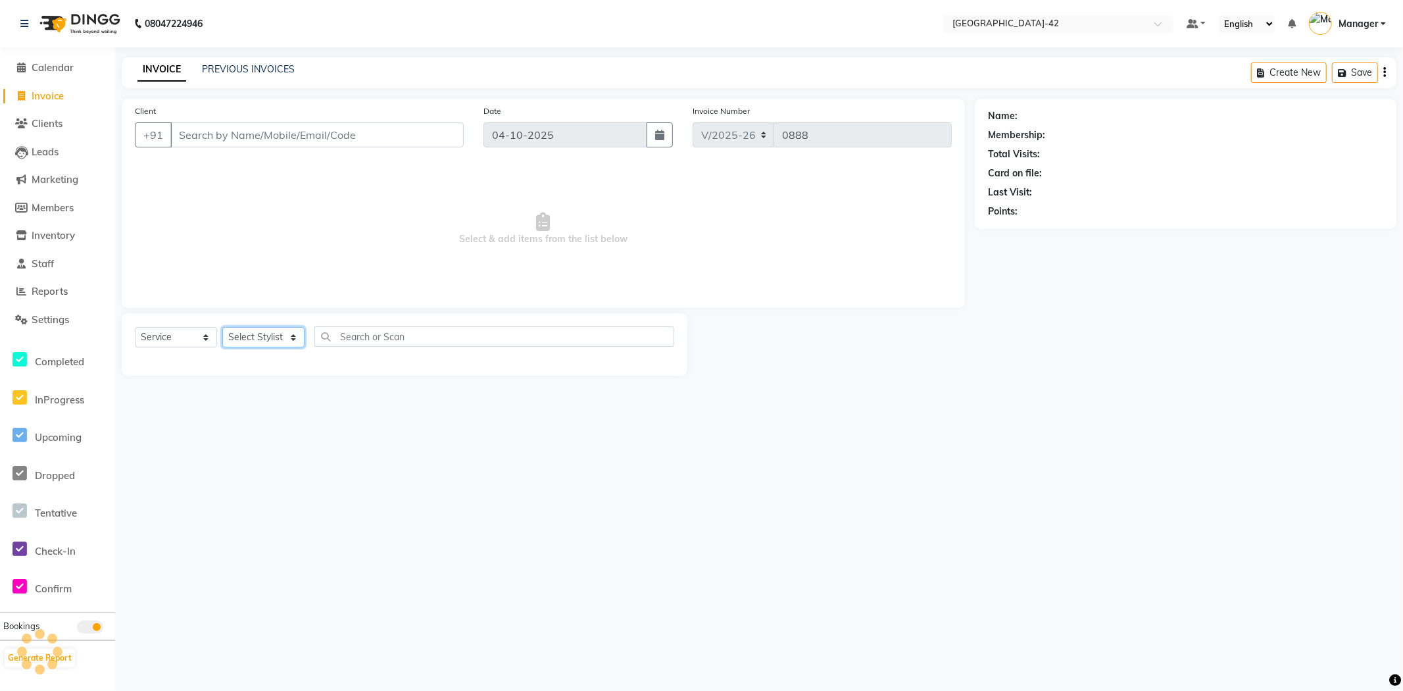
click at [285, 339] on select "Select Stylist" at bounding box center [263, 337] width 82 height 20
click at [295, 336] on select "Select Stylist" at bounding box center [263, 337] width 82 height 20
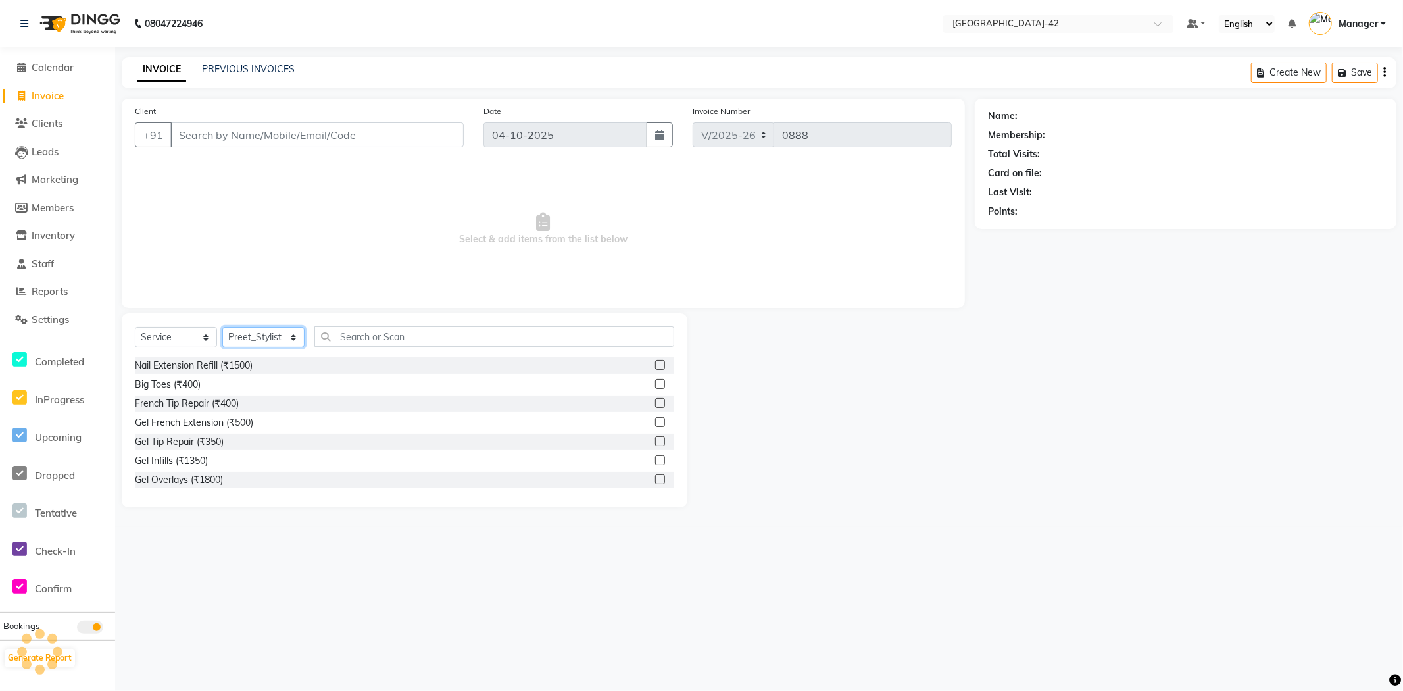
click at [247, 344] on select "Select Stylist Ajay Aman_Pdct Amjad_asst Ankit_asst Asif_BRB Basant_Pdct [PERSO…" at bounding box center [263, 337] width 82 height 20
select select "88343"
click at [222, 328] on select "Select Stylist Ajay Aman_Pdct Amjad_asst Ankit_asst Asif_BRB Basant_Pdct [PERSO…" at bounding box center [263, 337] width 82 height 20
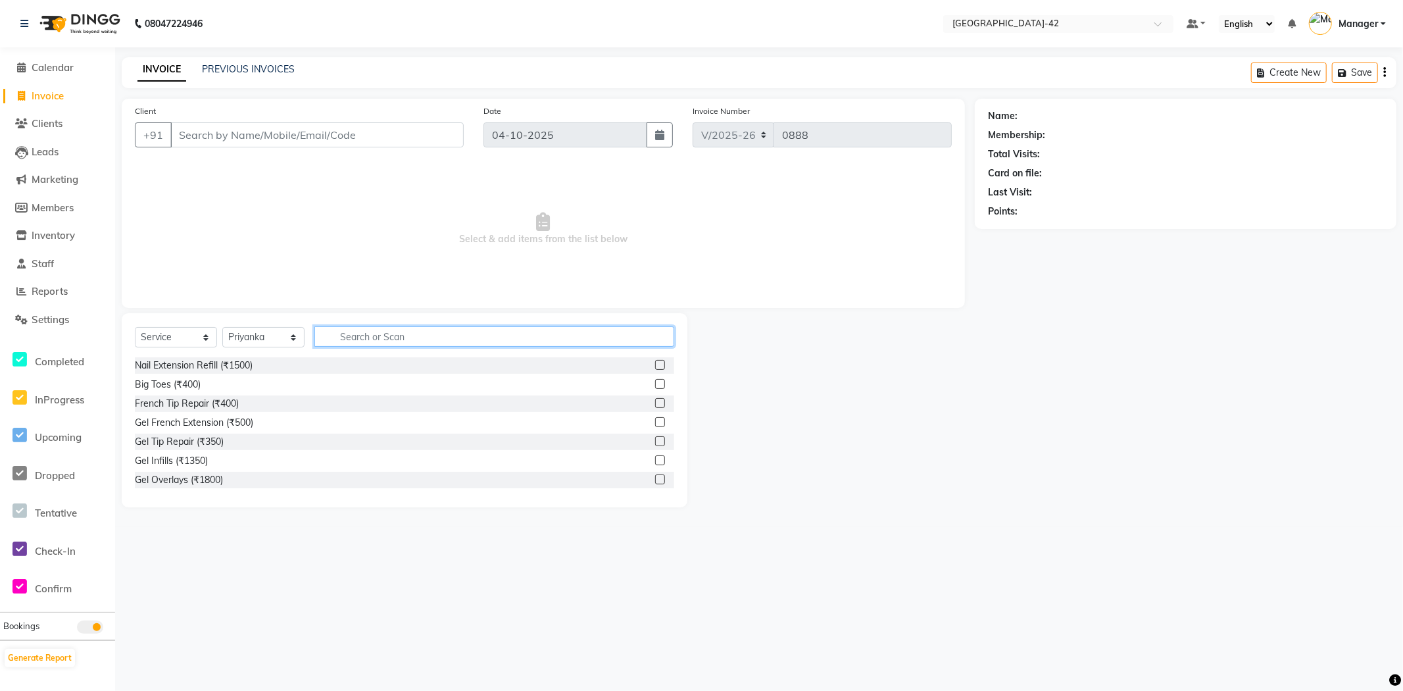
click at [403, 339] on input "text" at bounding box center [494, 336] width 360 height 20
type input "FULL"
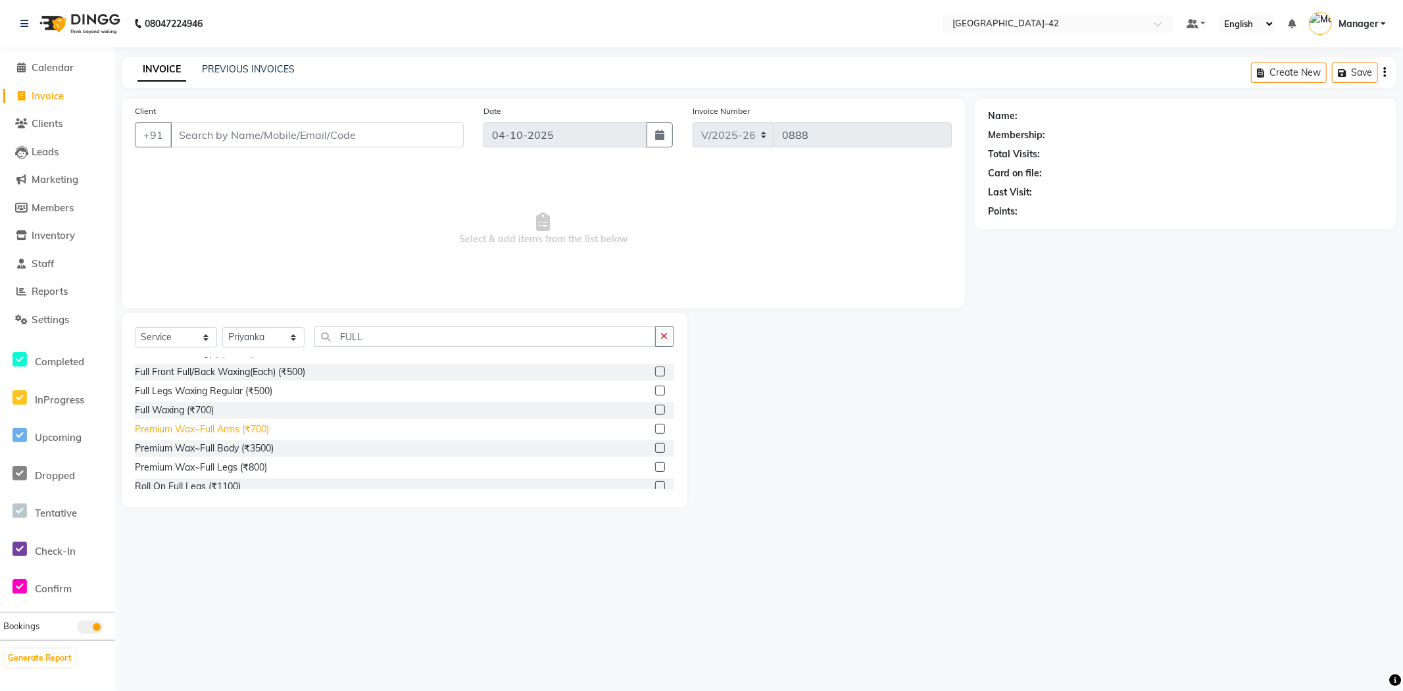
click at [263, 424] on div "Premium Wax~Full Arms (₹700)" at bounding box center [202, 429] width 134 height 14
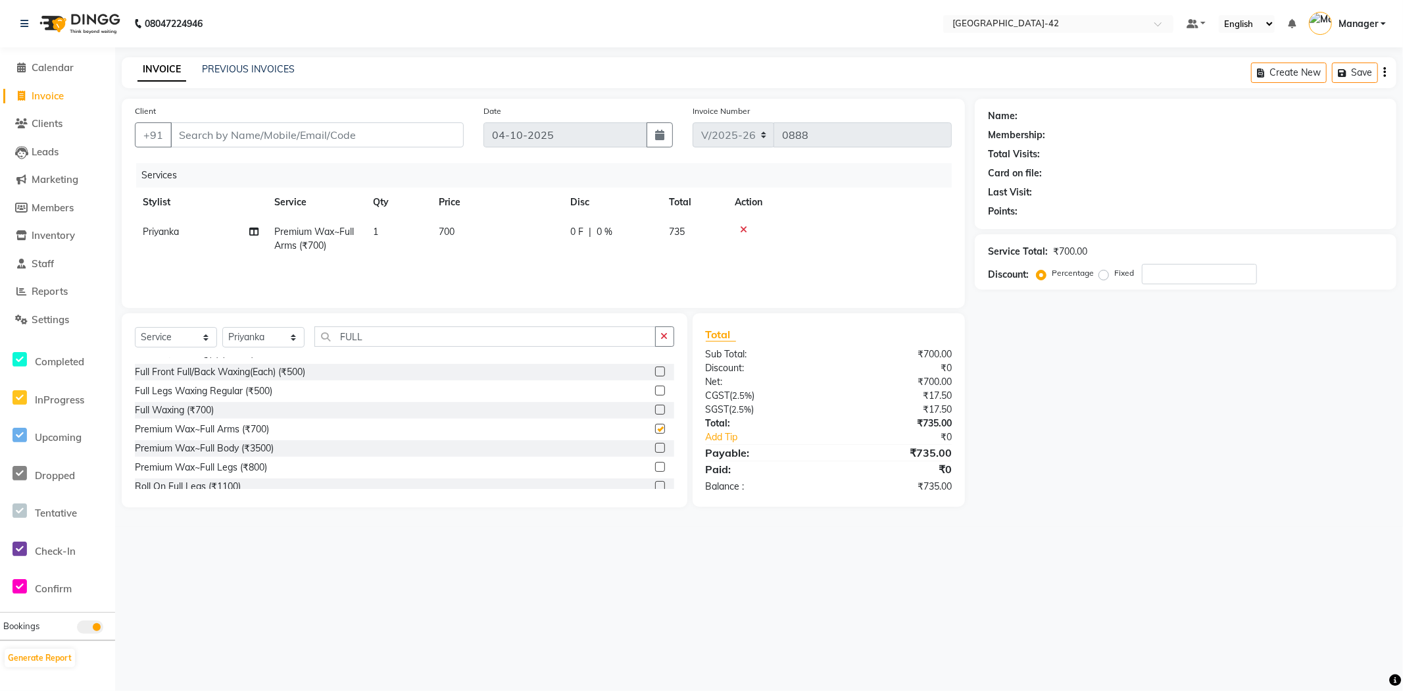
checkbox input "false"
drag, startPoint x: 509, startPoint y: 241, endPoint x: 452, endPoint y: 253, distance: 58.6
click at [505, 243] on td "700" at bounding box center [497, 238] width 132 height 43
select select "88343"
drag, startPoint x: 553, startPoint y: 235, endPoint x: 461, endPoint y: 229, distance: 92.3
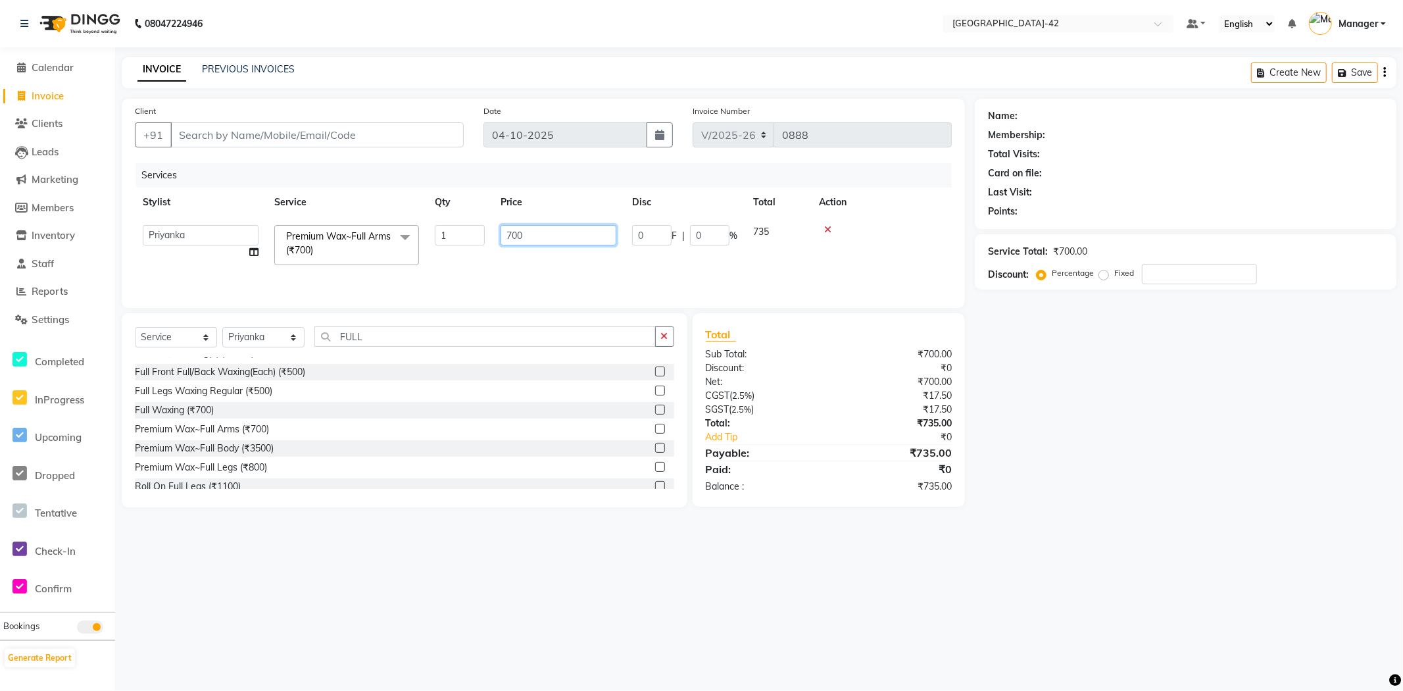
click at [468, 228] on tr "Ajay Aman_Pdct Amjad_asst Ankit_asst Asif_BRB Basant_Pdct Bhupesh Counter_Sales…" at bounding box center [543, 245] width 817 height 56
type input "1000"
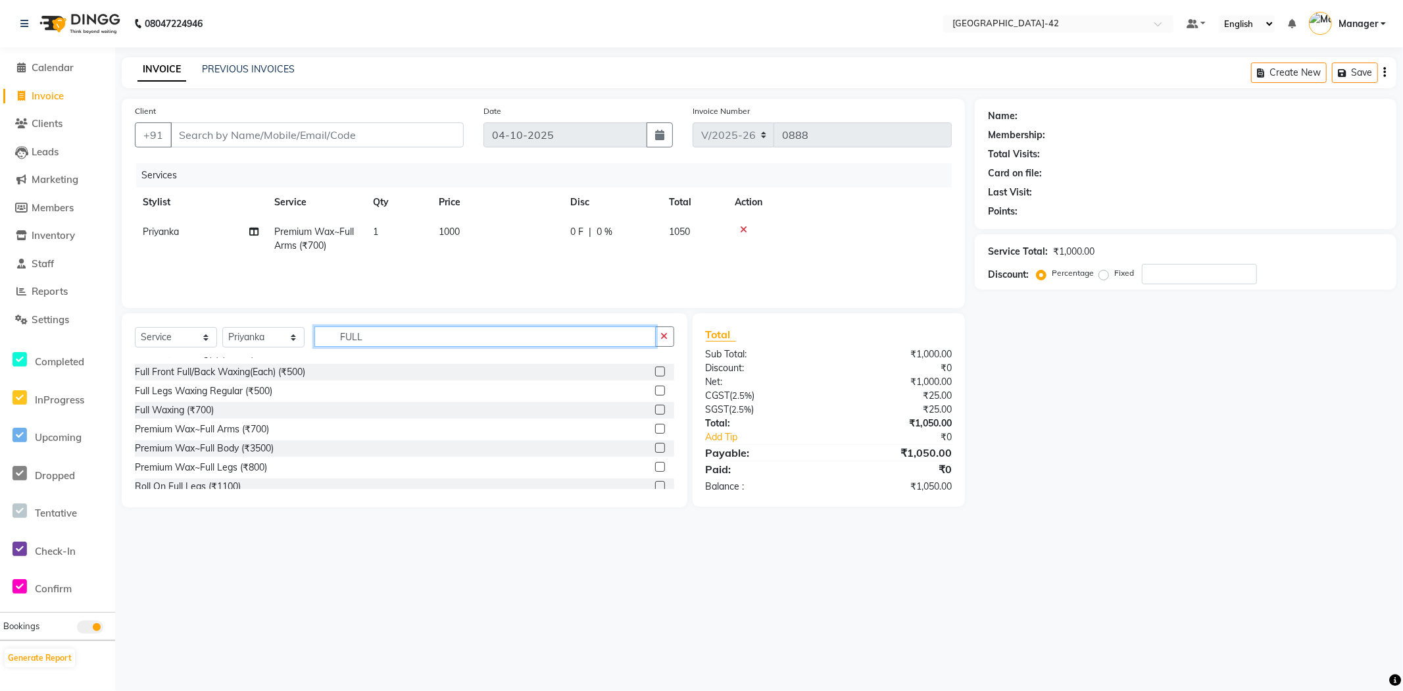
drag, startPoint x: 367, startPoint y: 334, endPoint x: 265, endPoint y: 345, distance: 102.6
click at [266, 344] on div "Select Service Product Membership Package Voucher Prepaid Gift Card Select Styl…" at bounding box center [404, 341] width 539 height 31
type input "PREMIUM"
drag, startPoint x: 412, startPoint y: 342, endPoint x: 254, endPoint y: 354, distance: 158.3
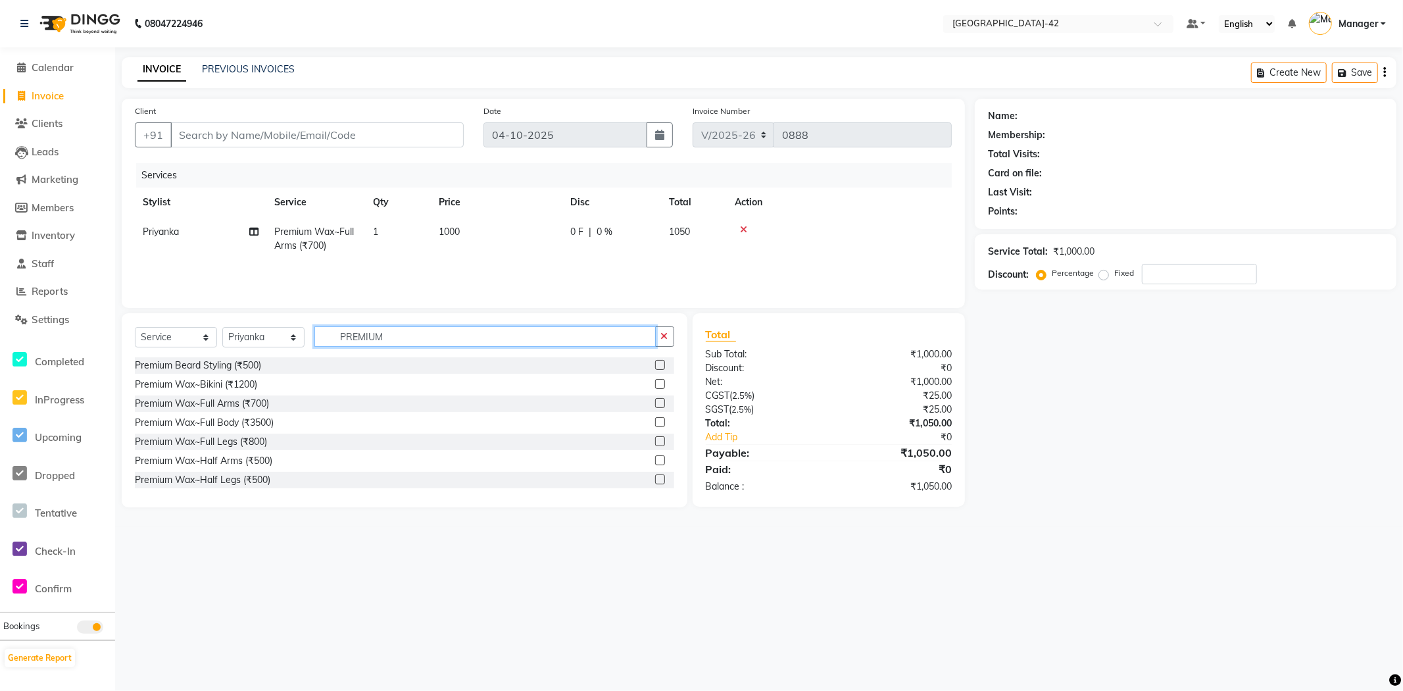
click at [285, 339] on div "Select Service Product Membership Package Voucher Prepaid Gift Card Select Styl…" at bounding box center [404, 341] width 539 height 31
click at [360, 336] on input "text" at bounding box center [494, 336] width 360 height 20
type input "PRE"
drag, startPoint x: 374, startPoint y: 342, endPoint x: 224, endPoint y: 347, distance: 149.4
click at [228, 345] on div "Select Service Product Membership Package Voucher Prepaid Gift Card Select Styl…" at bounding box center [404, 341] width 539 height 31
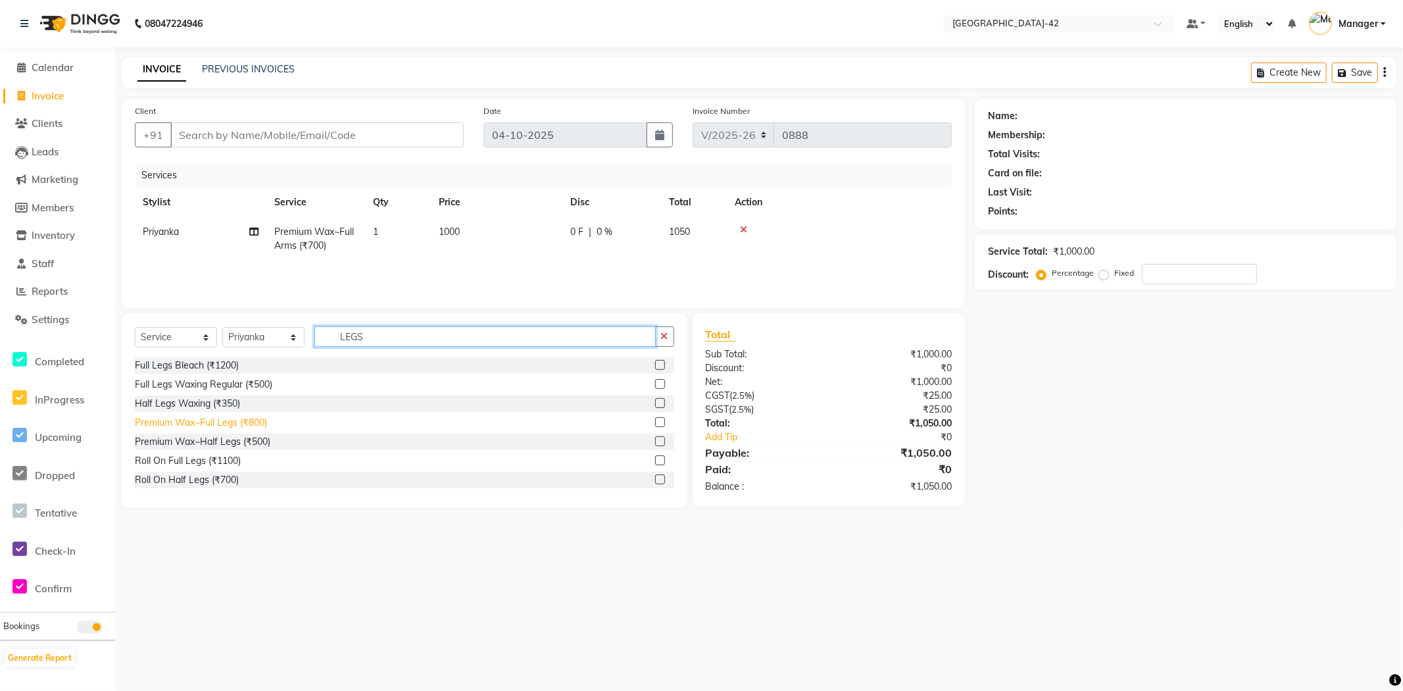
scroll to position [2, 0]
type input "LEGS"
click at [245, 424] on div "Premium Wax~Full Legs (₹800)" at bounding box center [201, 421] width 132 height 14
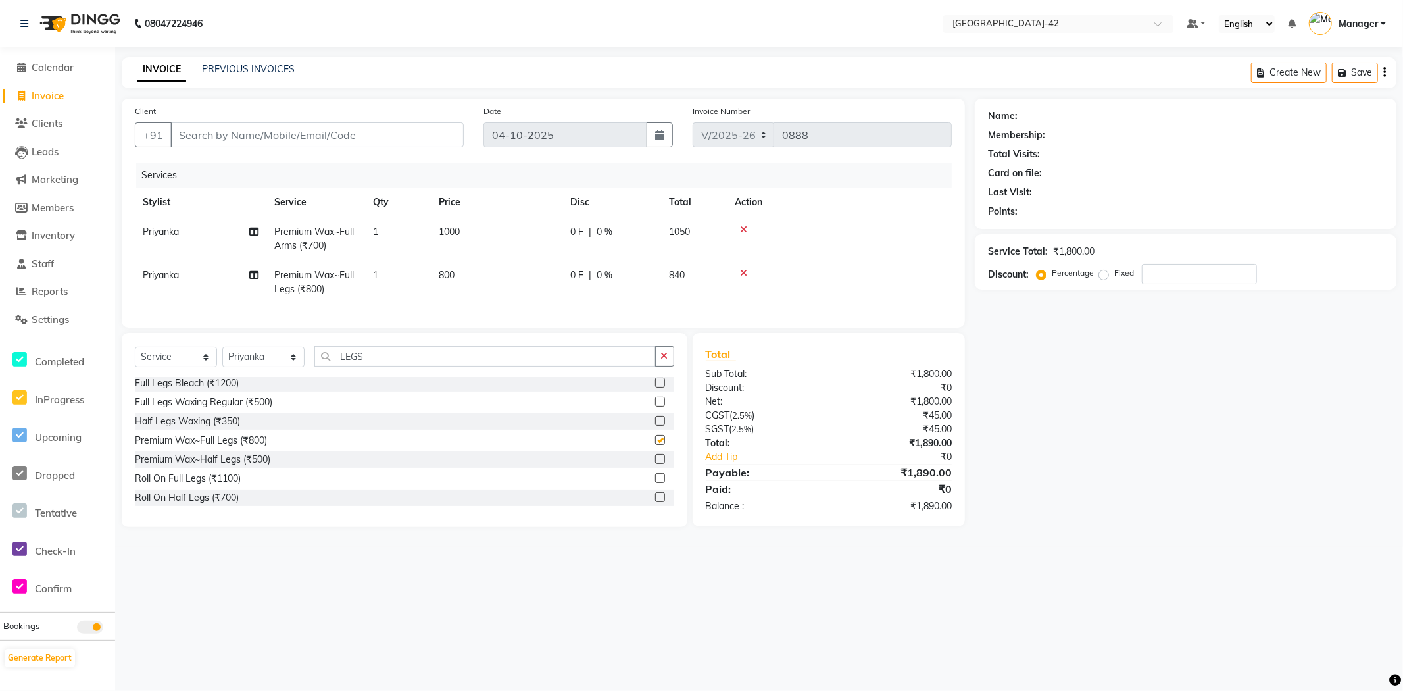
checkbox input "false"
click at [443, 263] on td "800" at bounding box center [497, 282] width 132 height 43
select select "88343"
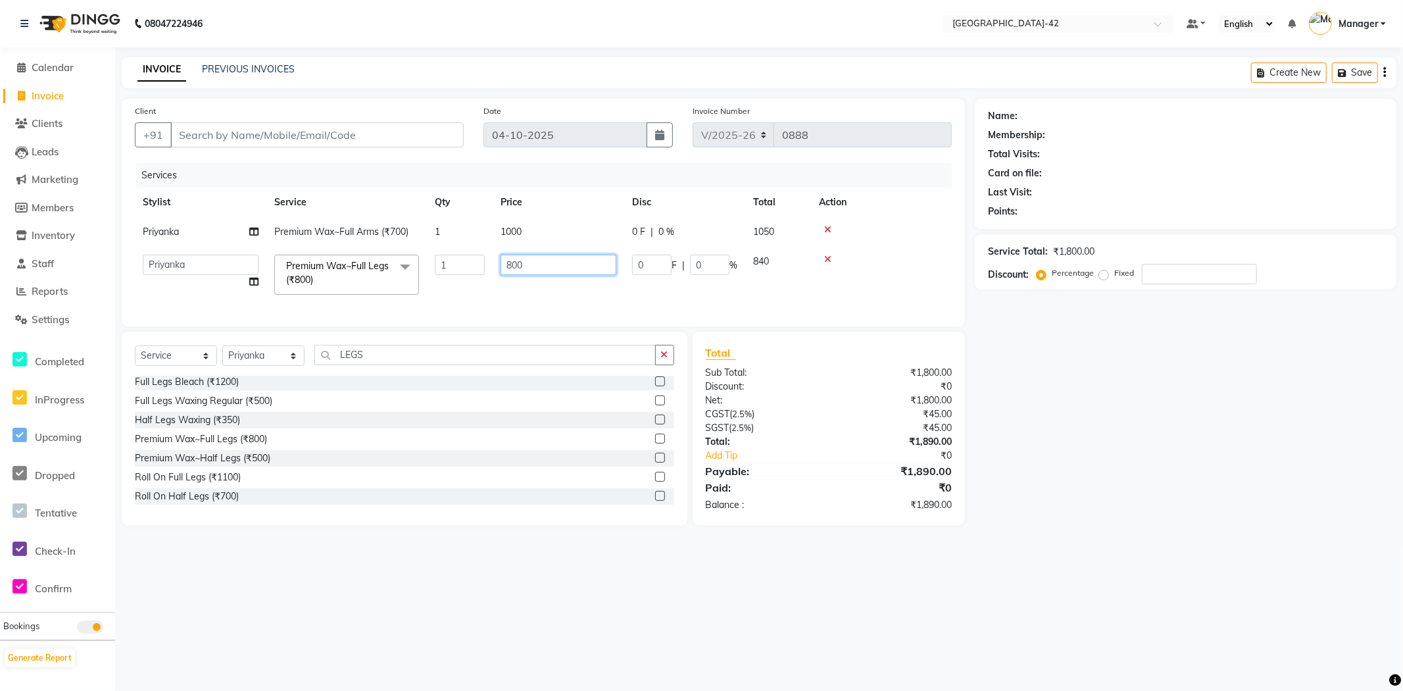
drag, startPoint x: 530, startPoint y: 264, endPoint x: 474, endPoint y: 282, distance: 59.3
click at [487, 276] on tr "Ajay Aman_Pdct Amjad_asst Ankit_asst Asif_BRB Basant_Pdct Bhupesh Counter_Sales…" at bounding box center [543, 275] width 817 height 56
type input "1000"
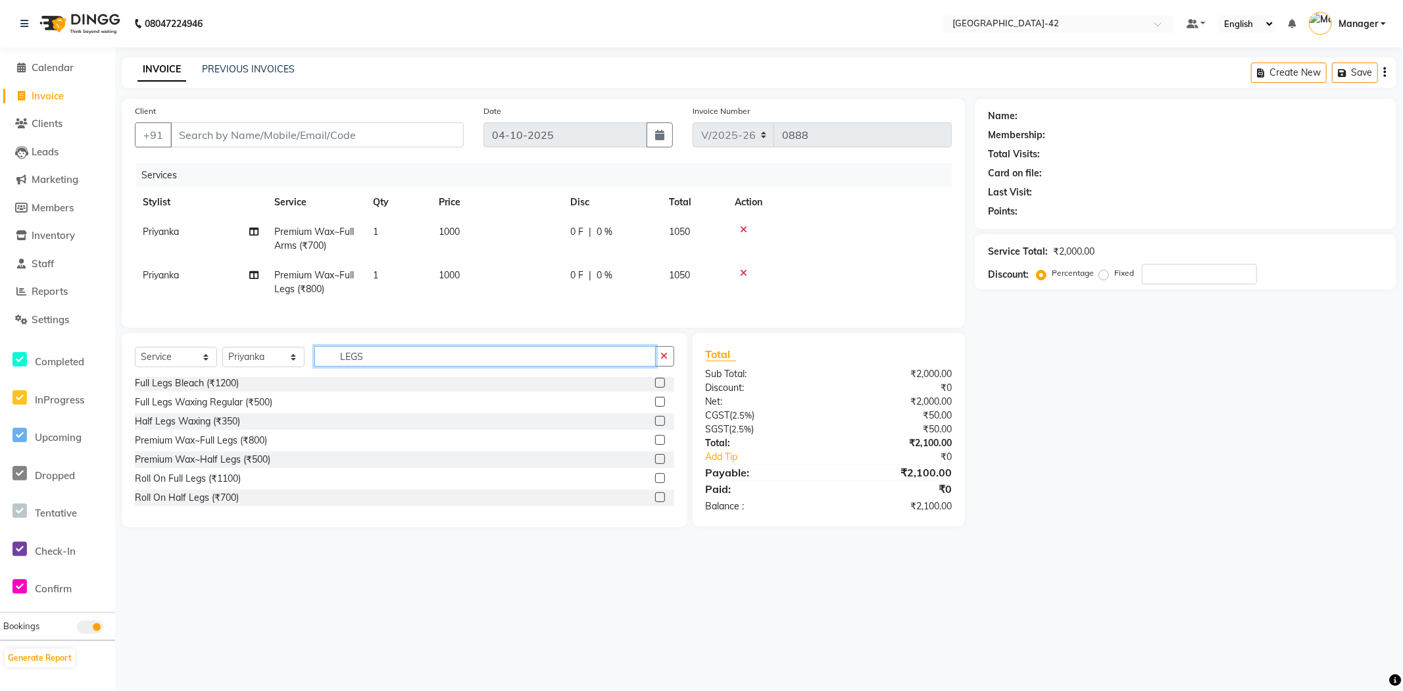
drag, startPoint x: 367, startPoint y: 376, endPoint x: 314, endPoint y: 372, distance: 53.4
click at [314, 372] on div "Select Service Product Membership Package Voucher Prepaid Gift Card Select Styl…" at bounding box center [404, 361] width 539 height 31
click at [244, 365] on select "Select Stylist Ajay Aman_Pdct Amjad_asst Ankit_asst Asif_BRB Basant_Pdct [PERSO…" at bounding box center [263, 357] width 82 height 20
select select "87970"
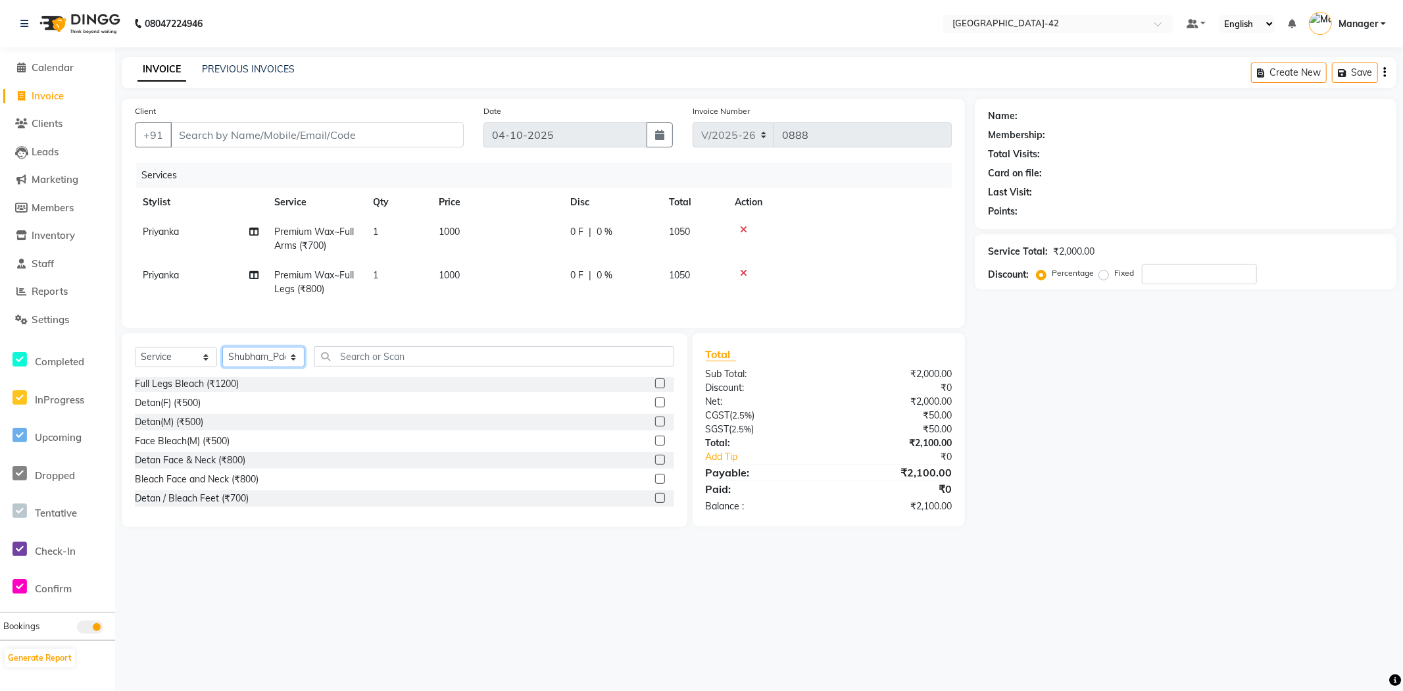
click at [222, 358] on select "Select Stylist Ajay Aman_Pdct Amjad_asst Ankit_asst Asif_BRB Basant_Pdct [PERSO…" at bounding box center [263, 357] width 82 height 20
click at [441, 365] on input "text" at bounding box center [494, 356] width 360 height 20
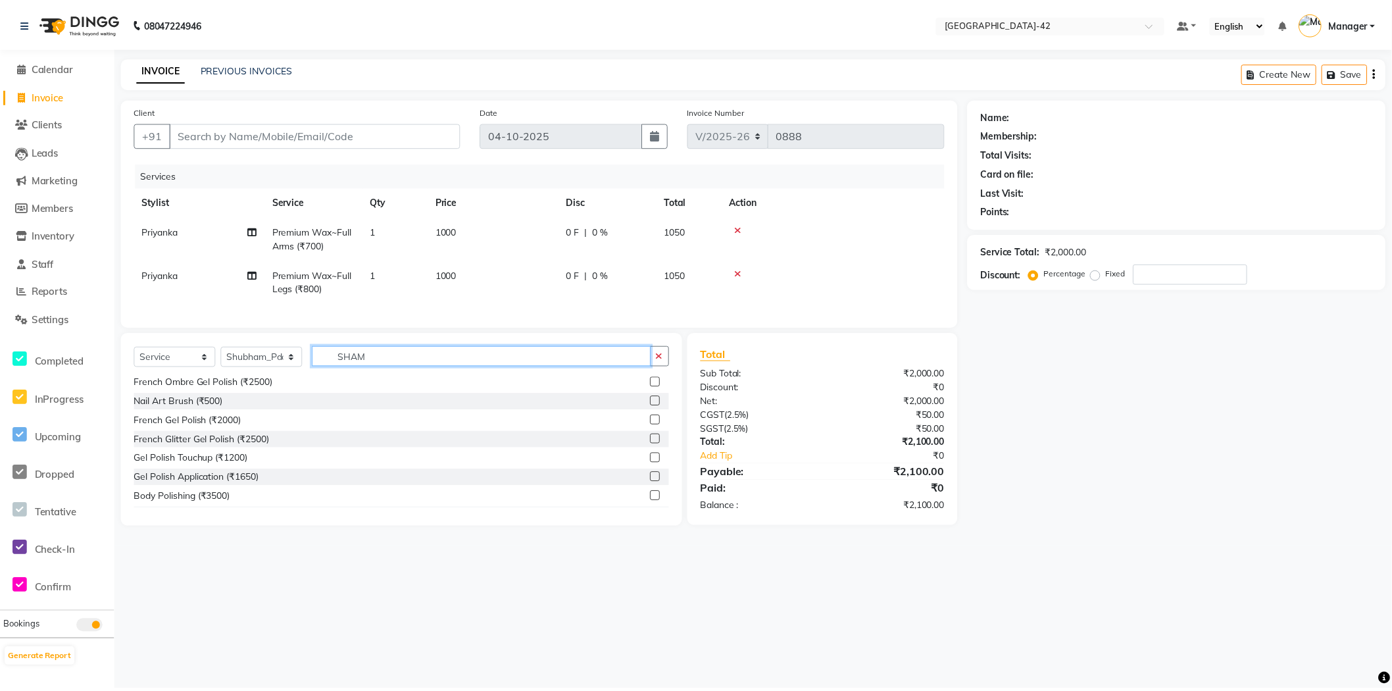
scroll to position [0, 0]
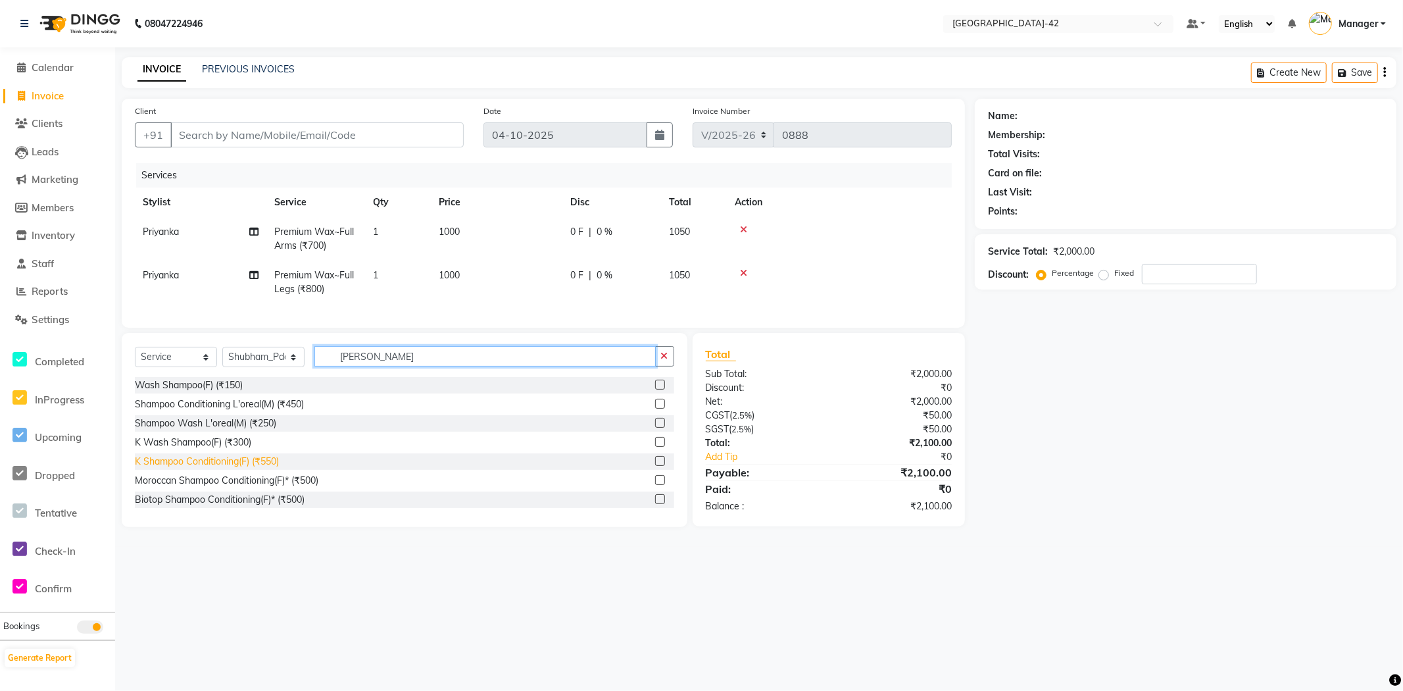
type input "[PERSON_NAME]"
click at [228, 468] on div "K Shampoo Conditioning(F) (₹550)" at bounding box center [207, 462] width 144 height 14
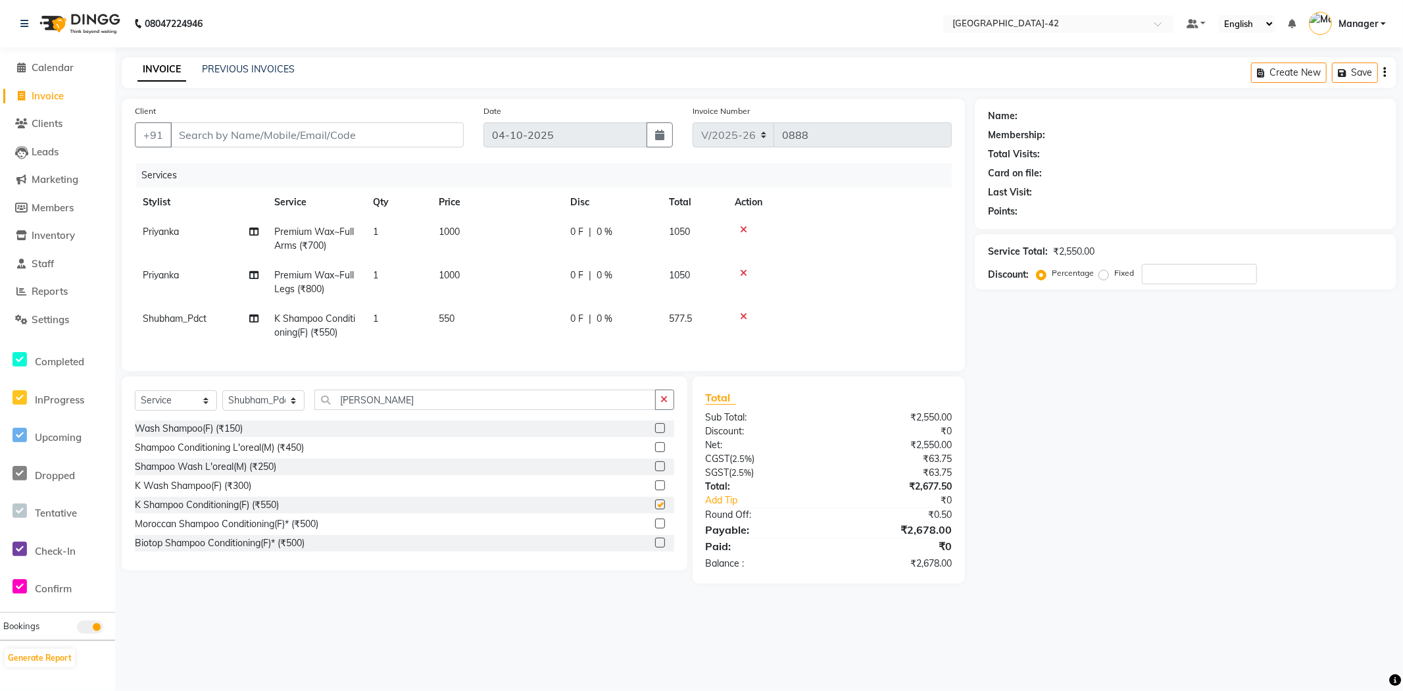
checkbox input "false"
click at [462, 317] on td "550" at bounding box center [497, 325] width 132 height 43
select select "87970"
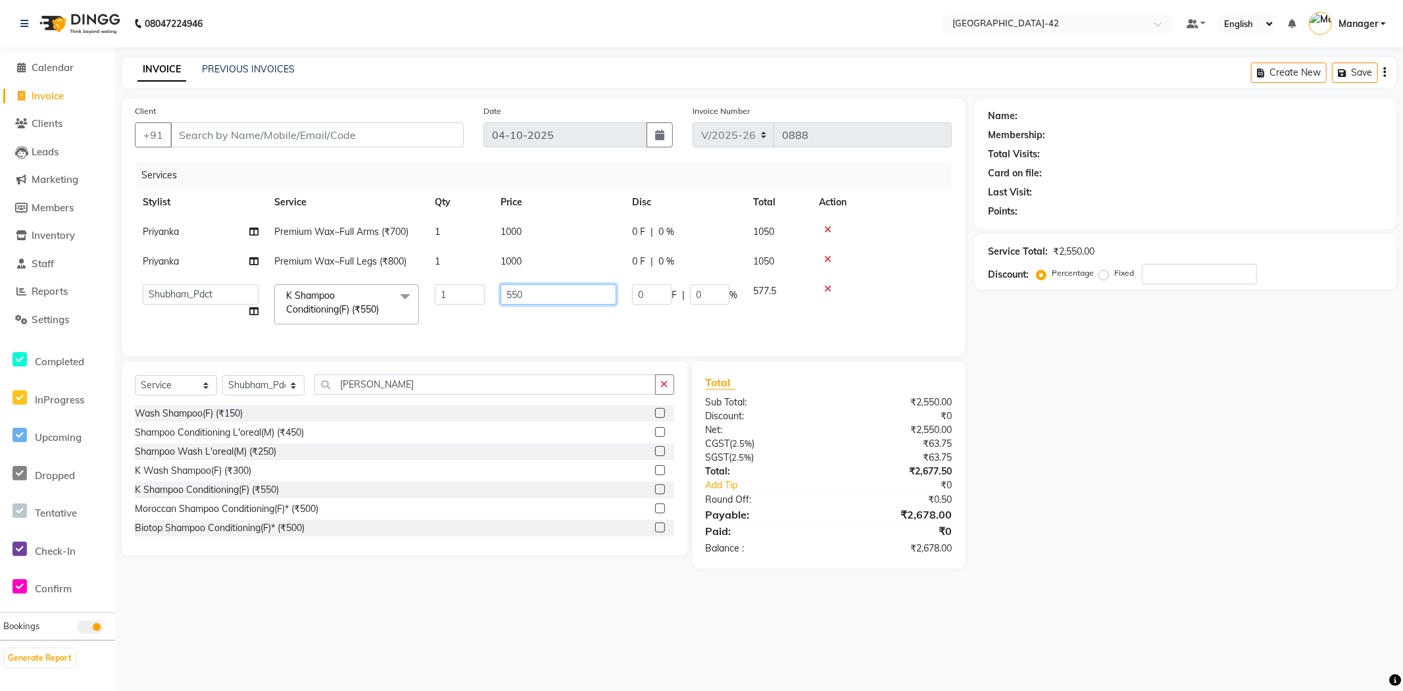
drag, startPoint x: 541, startPoint y: 294, endPoint x: 421, endPoint y: 311, distance: 121.5
click at [431, 309] on tr "Ajay Aman_Pdct Amjad_asst Ankit_asst Asif_BRB Basant_Pdct Bhupesh Counter_Sales…" at bounding box center [543, 304] width 817 height 56
type input "500"
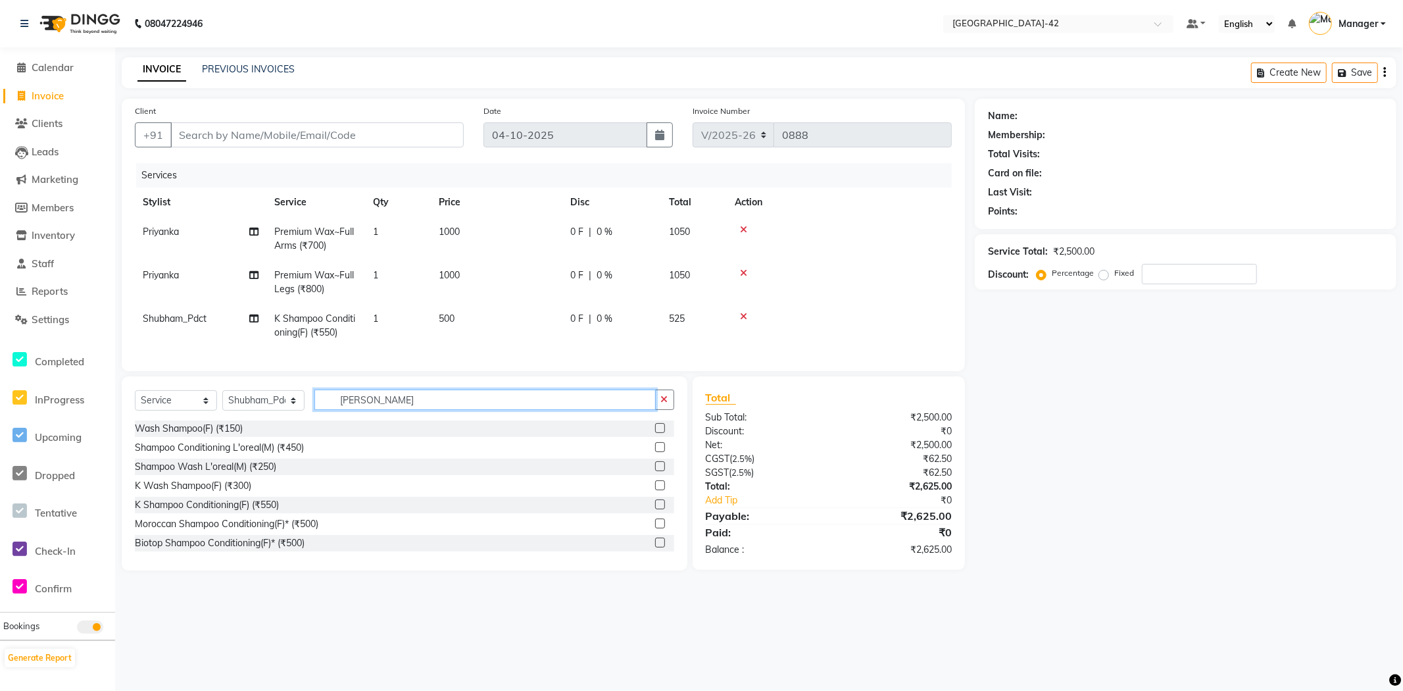
drag, startPoint x: 400, startPoint y: 401, endPoint x: 180, endPoint y: 388, distance: 220.1
click at [234, 399] on div "Select Service Product Membership Package Voucher Prepaid Gift Card Select Styl…" at bounding box center [404, 404] width 539 height 31
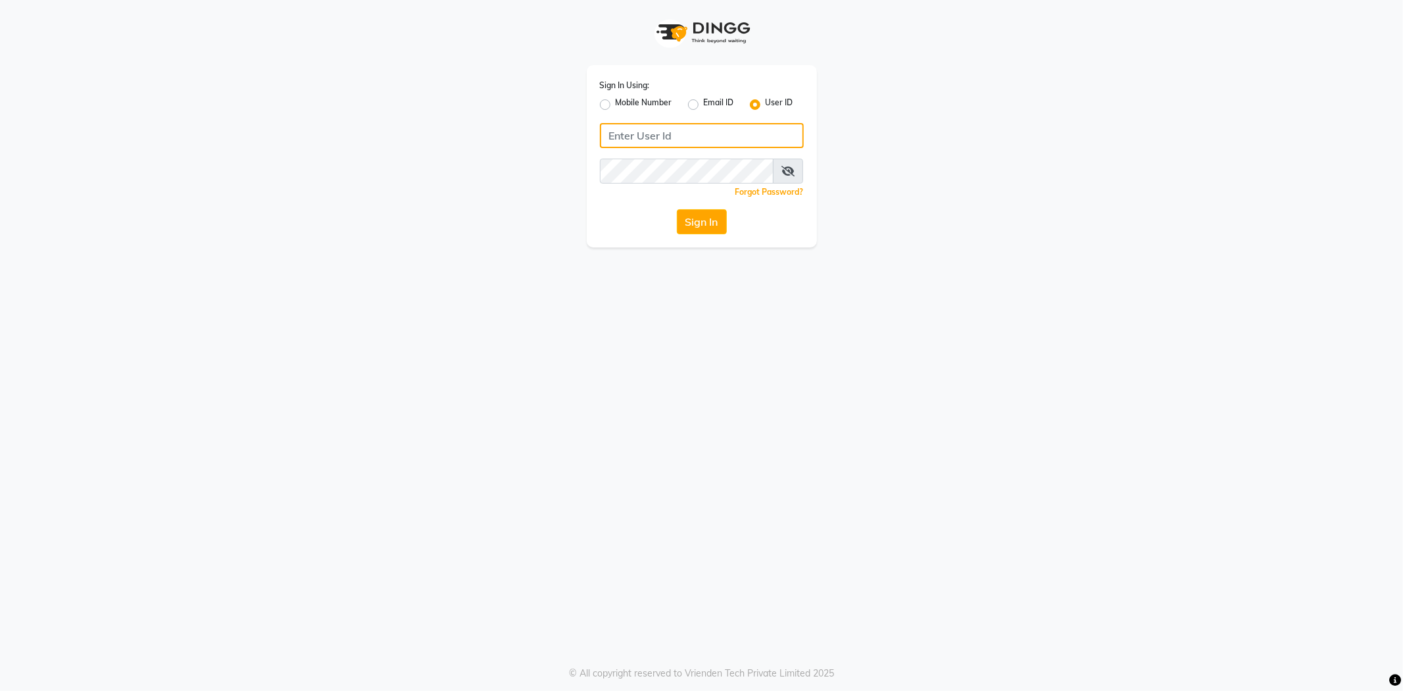
type input "e3852-01"
click at [691, 224] on button "Sign In" at bounding box center [702, 221] width 50 height 25
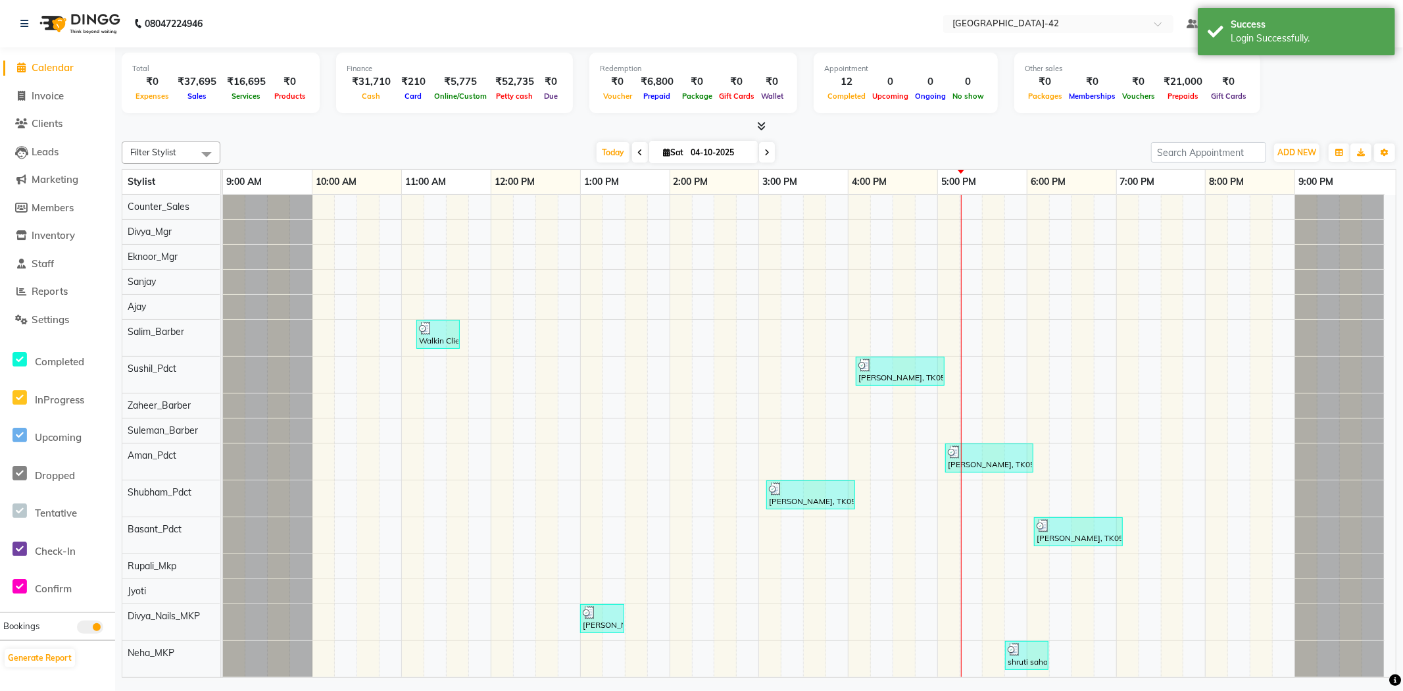
click at [47, 108] on li "Invoice" at bounding box center [57, 96] width 115 height 28
click at [49, 100] on span "Invoice" at bounding box center [48, 95] width 32 height 12
select select "8692"
select select "service"
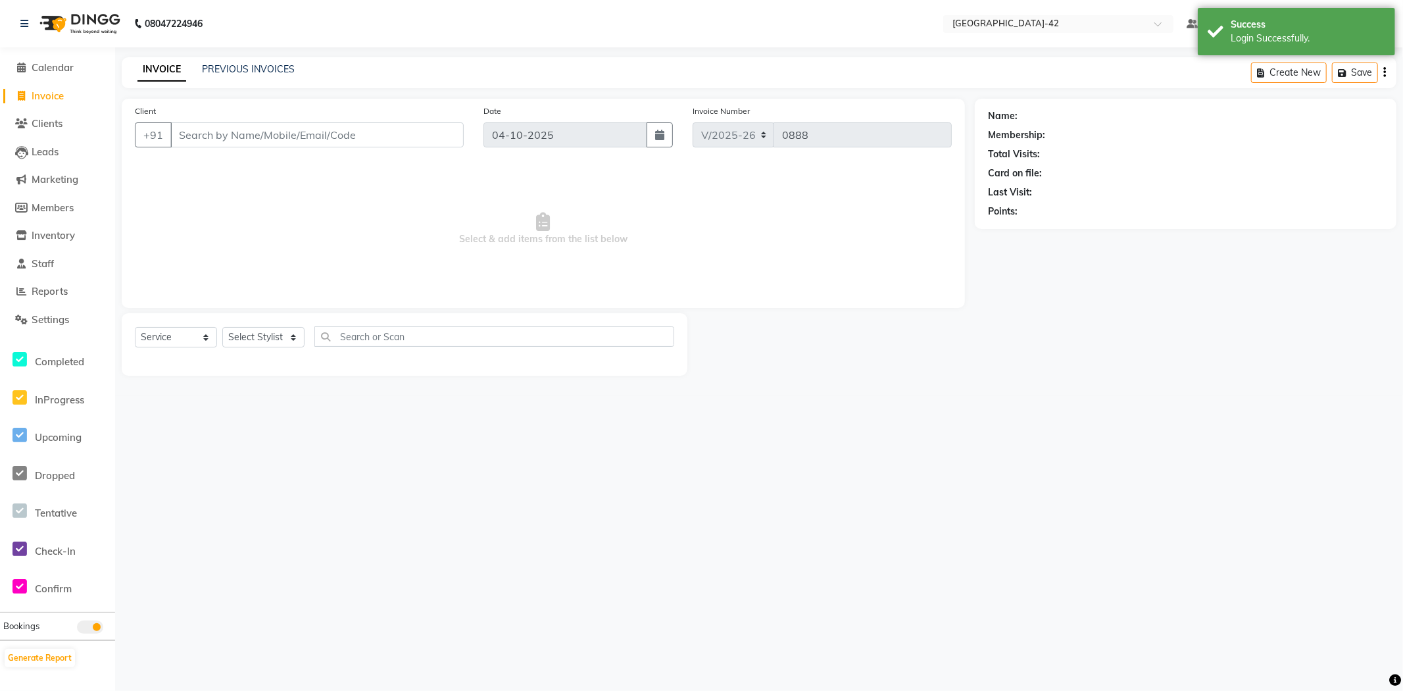
click at [278, 350] on div "Select Service Product Membership Package Voucher Prepaid Gift Card Select Styl…" at bounding box center [404, 341] width 539 height 31
click at [265, 341] on select "Select Stylist Ajay Aman_Pdct Amjad_asst Ankit_asst Asif_BRB Basant_Pdct [PERSO…" at bounding box center [263, 337] width 82 height 20
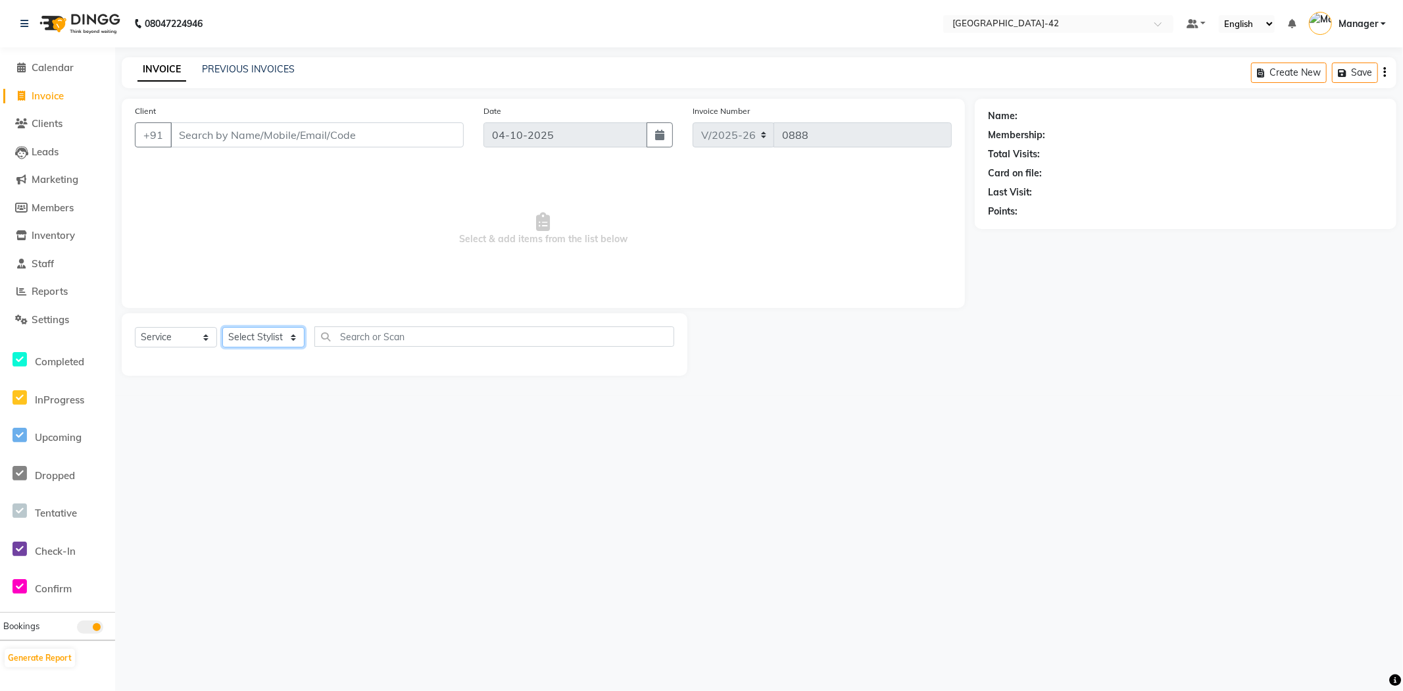
click at [284, 347] on select "Select Stylist Ajay Aman_Pdct Amjad_asst Ankit_asst Asif_BRB Basant_Pdct [PERSO…" at bounding box center [263, 337] width 82 height 20
select select "88343"
click at [222, 328] on select "Select Stylist Ajay Aman_Pdct Amjad_asst Ankit_asst Asif_BRB Basant_Pdct [PERSO…" at bounding box center [263, 337] width 82 height 20
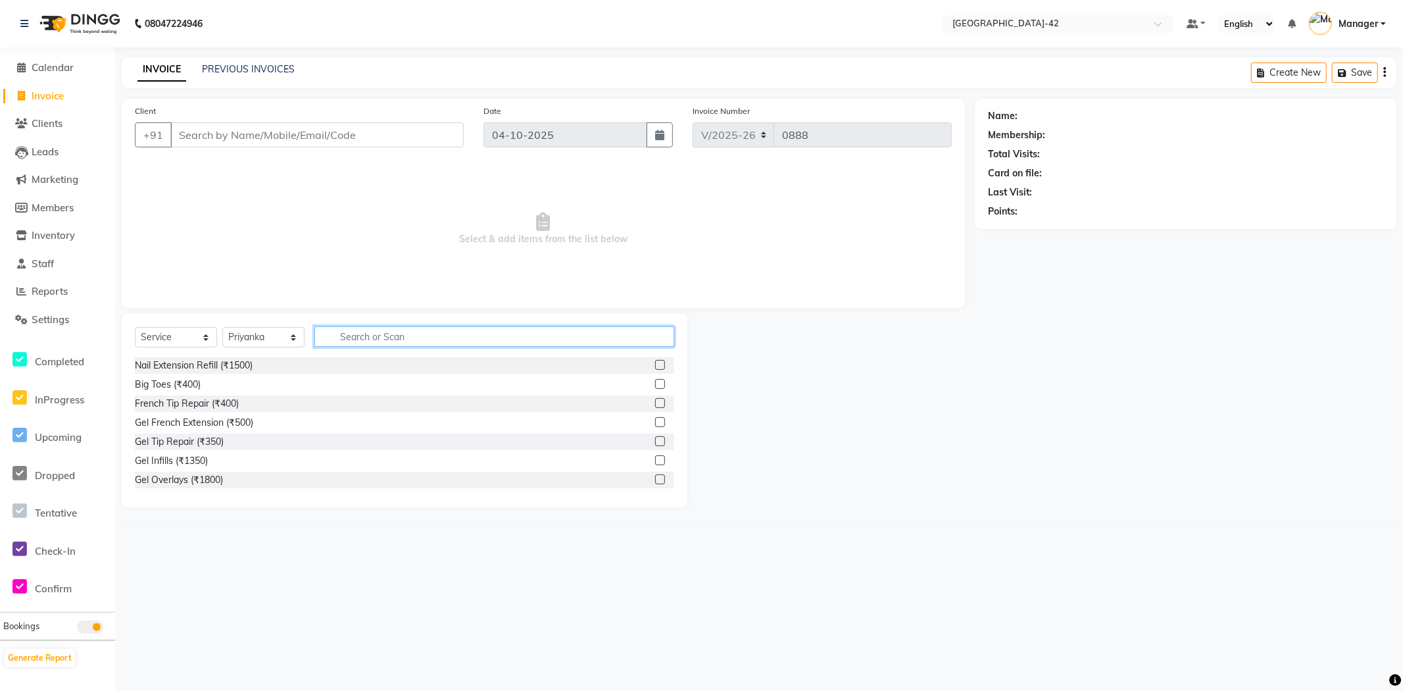
click at [378, 343] on input "text" at bounding box center [494, 336] width 360 height 20
type input "P"
type input "FULL ARMS"
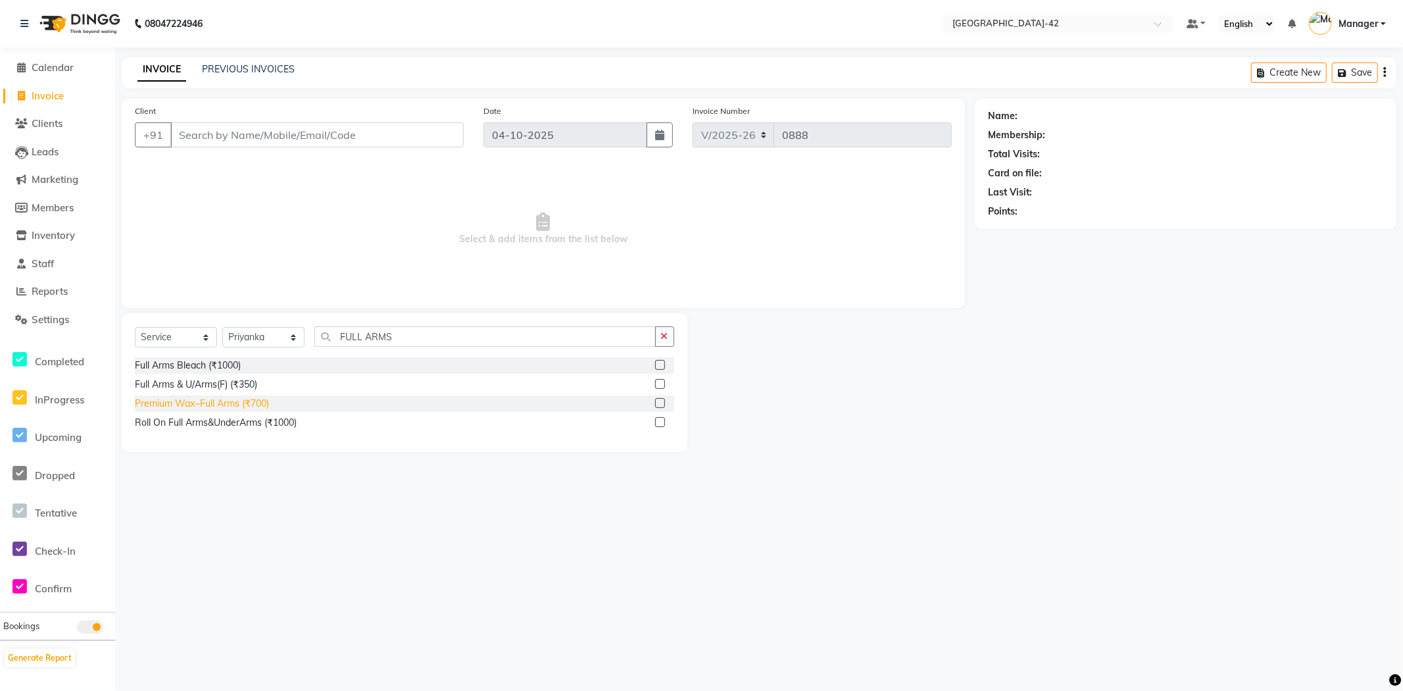
click at [251, 405] on div "Premium Wax~Full Arms (₹700)" at bounding box center [202, 404] width 134 height 14
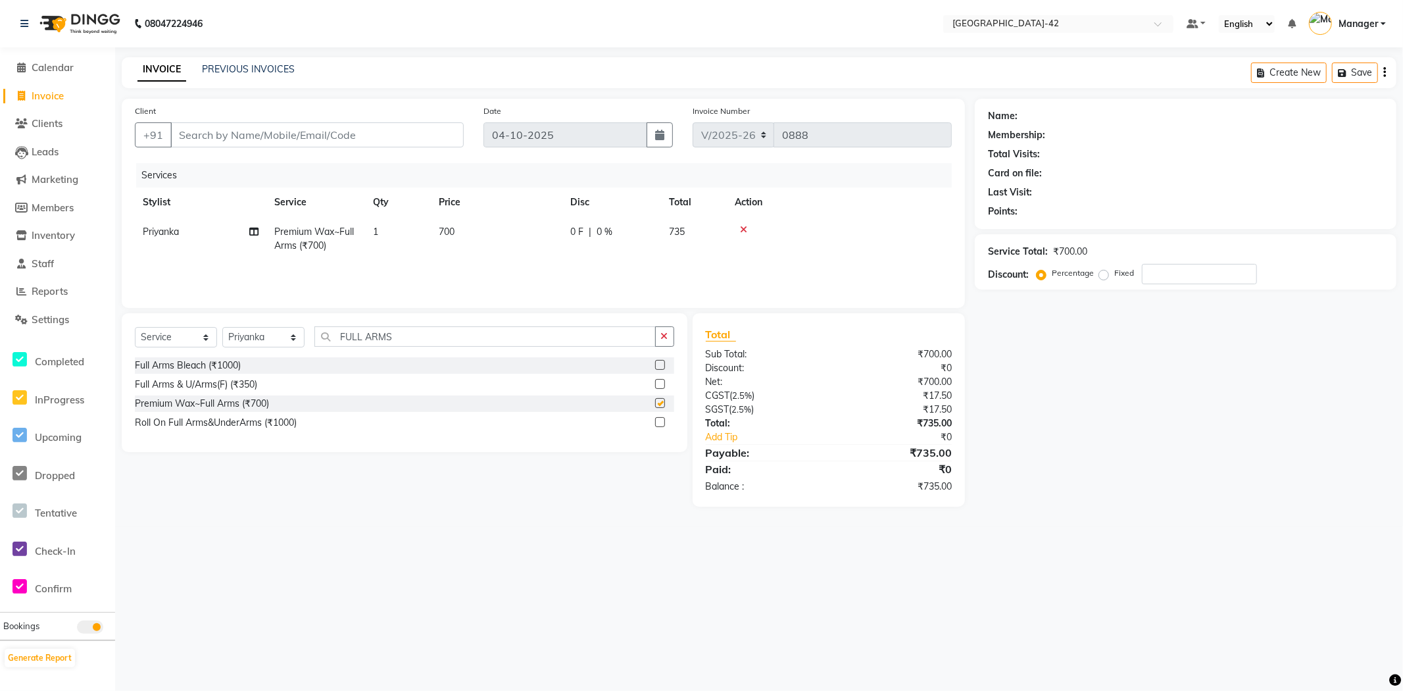
checkbox input "false"
click at [458, 238] on td "700" at bounding box center [497, 238] width 132 height 43
select select "88343"
drag, startPoint x: 520, startPoint y: 235, endPoint x: 487, endPoint y: 241, distance: 33.5
click at [497, 239] on td "700" at bounding box center [559, 245] width 132 height 56
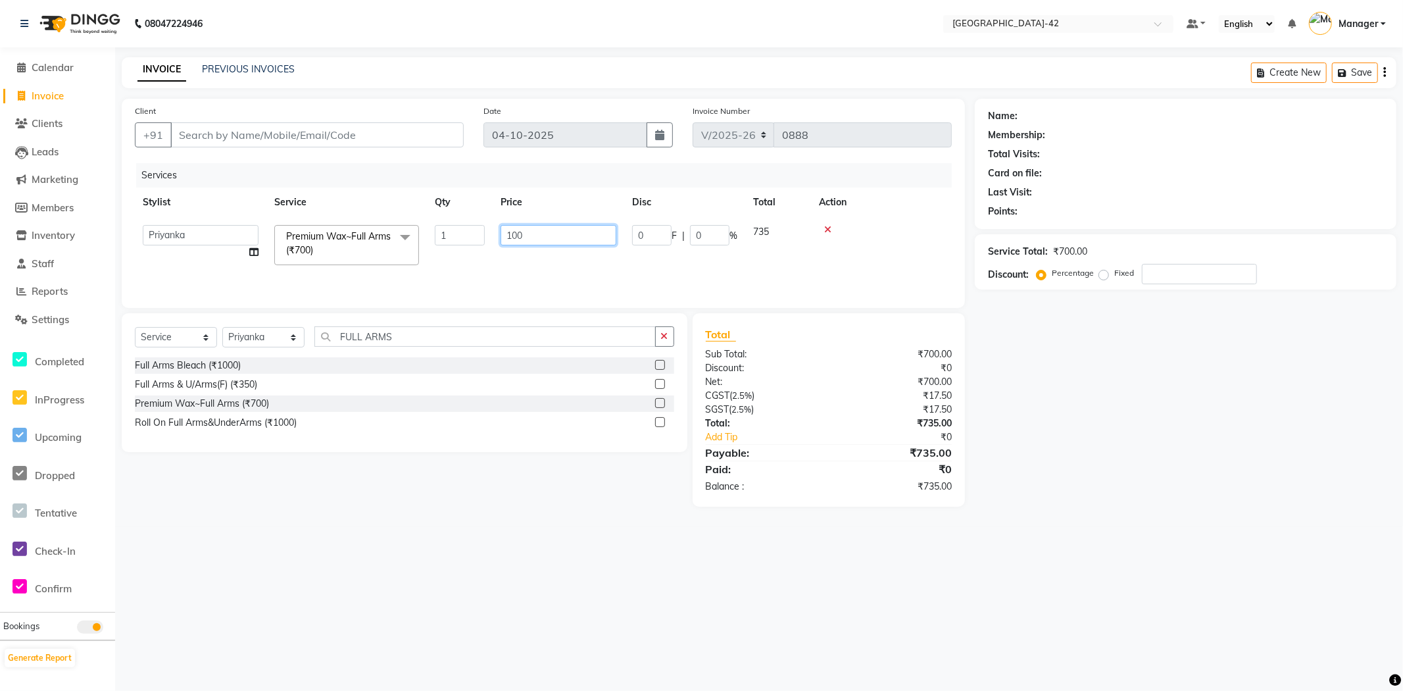
type input "1000"
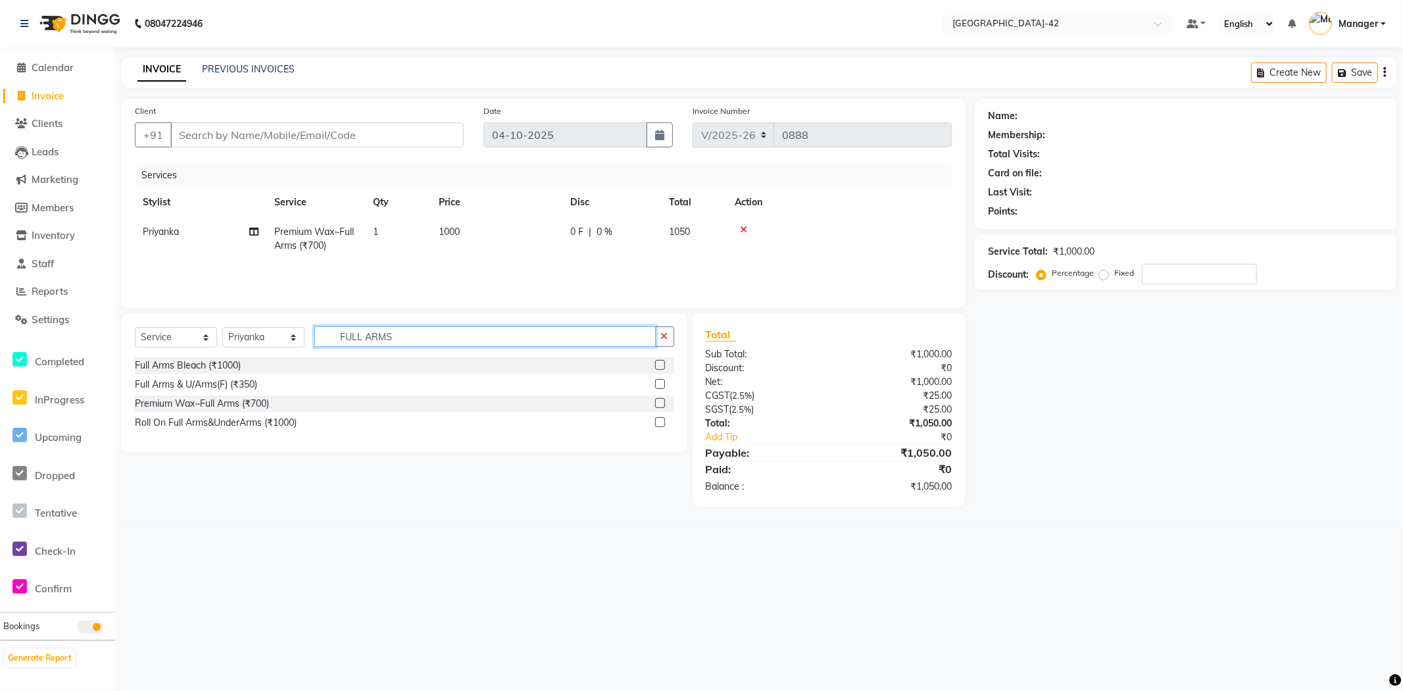
drag, startPoint x: 464, startPoint y: 343, endPoint x: 314, endPoint y: 350, distance: 149.5
click at [314, 350] on div "Select Service Product Membership Package Voucher Prepaid Gift Card Select Styl…" at bounding box center [404, 341] width 539 height 31
type input "FULL LEGS"
click at [262, 403] on div "Premium Wax~Full Legs (₹800)" at bounding box center [201, 404] width 132 height 14
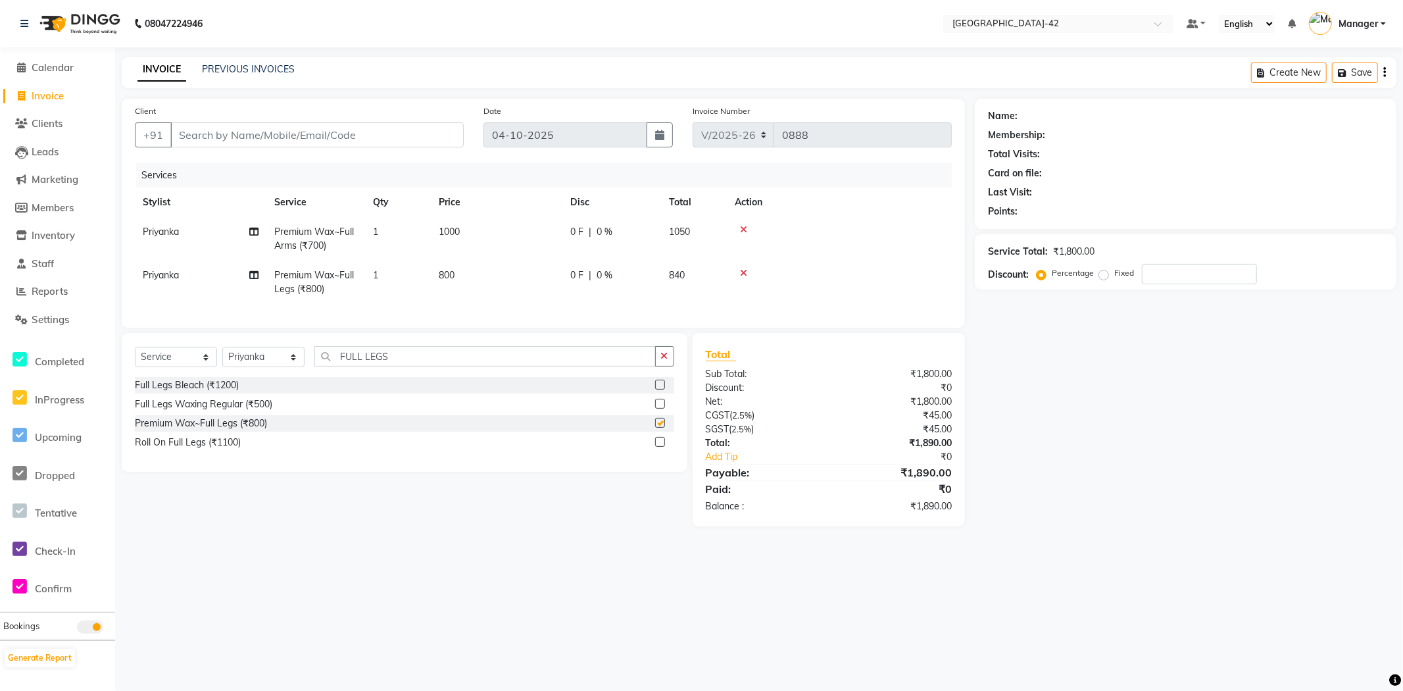
checkbox input "false"
drag, startPoint x: 497, startPoint y: 277, endPoint x: 463, endPoint y: 282, distance: 34.5
click at [474, 282] on td "800" at bounding box center [497, 282] width 132 height 43
select select "88343"
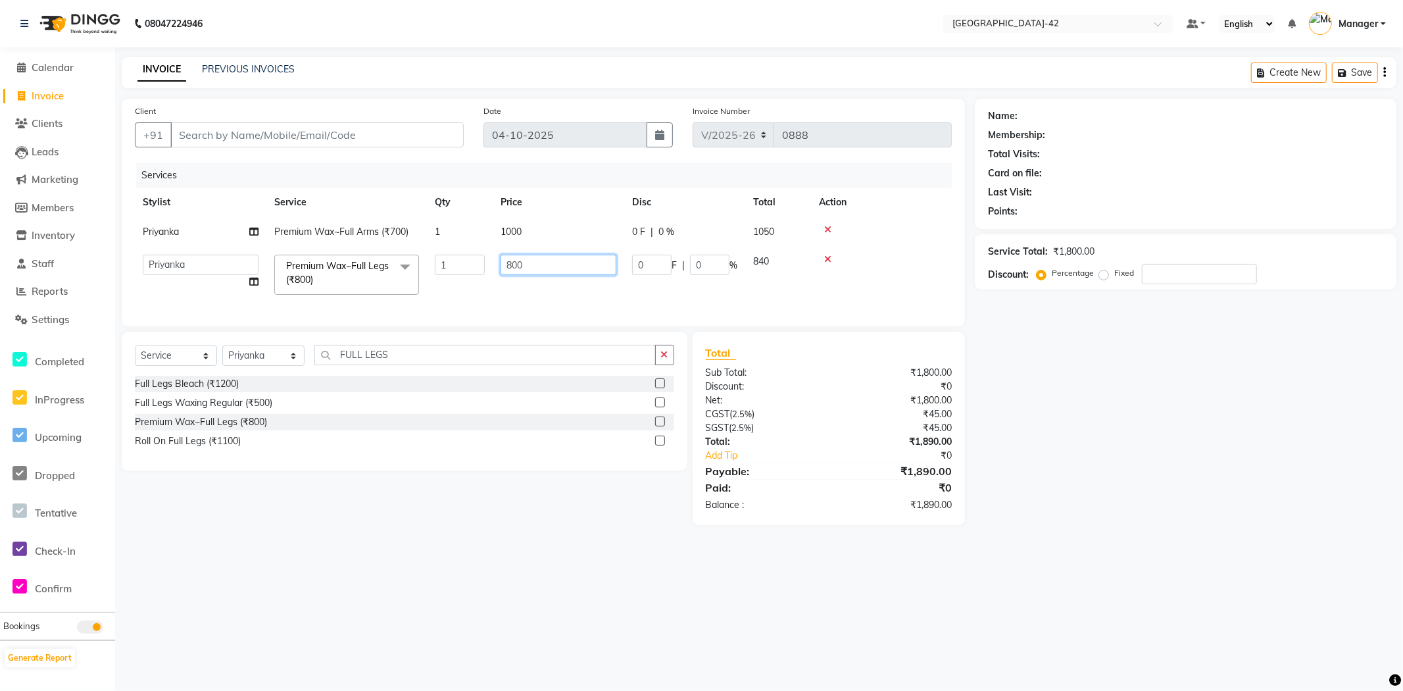
drag, startPoint x: 531, startPoint y: 268, endPoint x: 476, endPoint y: 267, distance: 54.6
click at [476, 267] on tr "Ajay Aman_Pdct Amjad_asst Ankit_asst Asif_BRB Basant_Pdct Bhupesh Counter_Sales…" at bounding box center [543, 275] width 817 height 56
type input "1000"
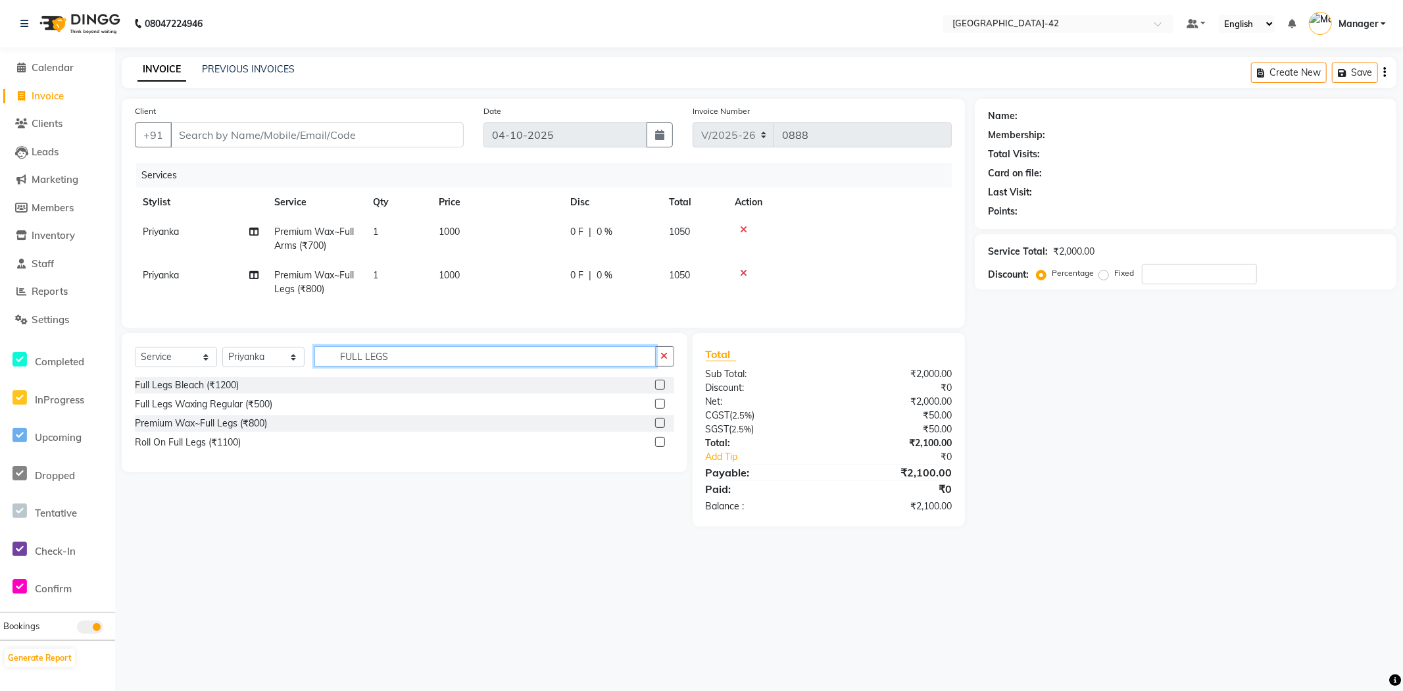
drag, startPoint x: 424, startPoint y: 364, endPoint x: 259, endPoint y: 368, distance: 165.8
click at [265, 365] on div "Select Service Product Membership Package Voucher Prepaid Gift Card Select Styl…" at bounding box center [404, 361] width 539 height 31
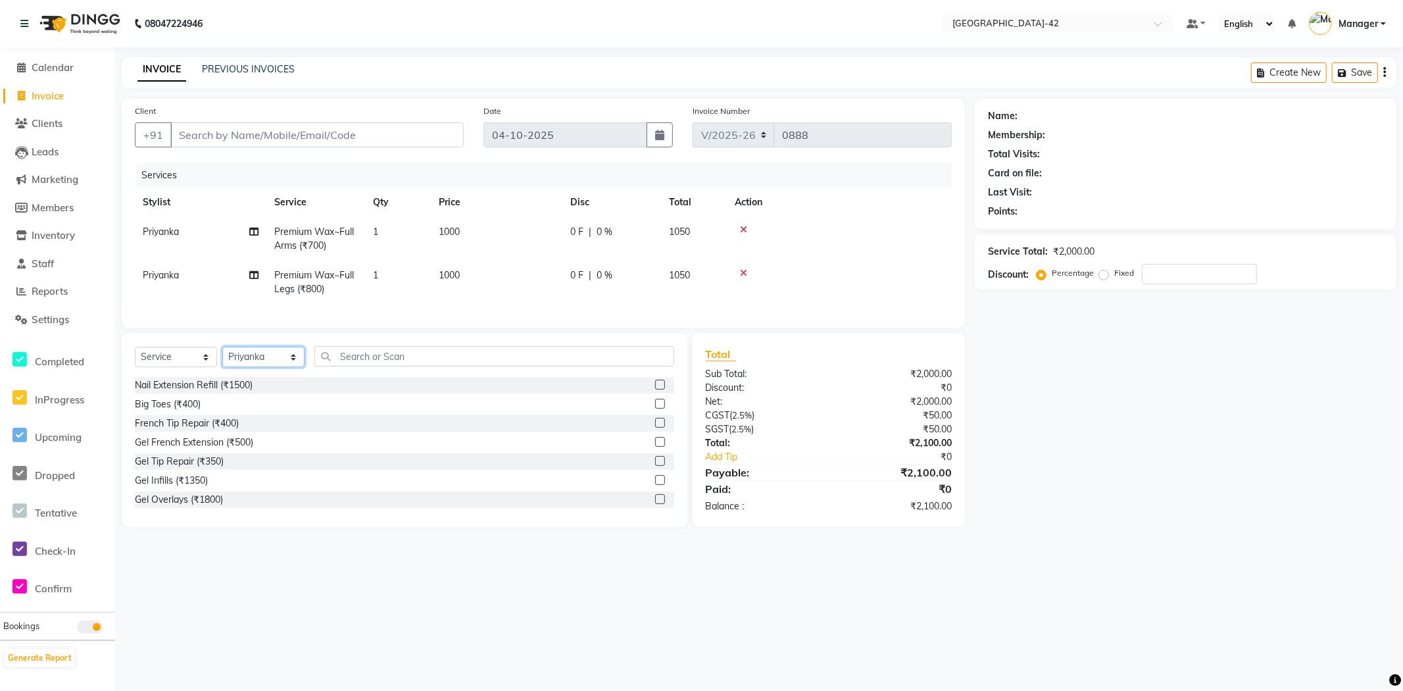
click at [245, 367] on select "Select Stylist Ajay Aman_Pdct Amjad_asst Ankit_asst Asif_BRB Basant_Pdct [PERSO…" at bounding box center [263, 357] width 82 height 20
select select "87970"
click at [222, 358] on select "Select Stylist Ajay Aman_Pdct Amjad_asst Ankit_asst Asif_BRB Basant_Pdct [PERSO…" at bounding box center [263, 357] width 82 height 20
click at [347, 366] on input "text" at bounding box center [494, 356] width 360 height 20
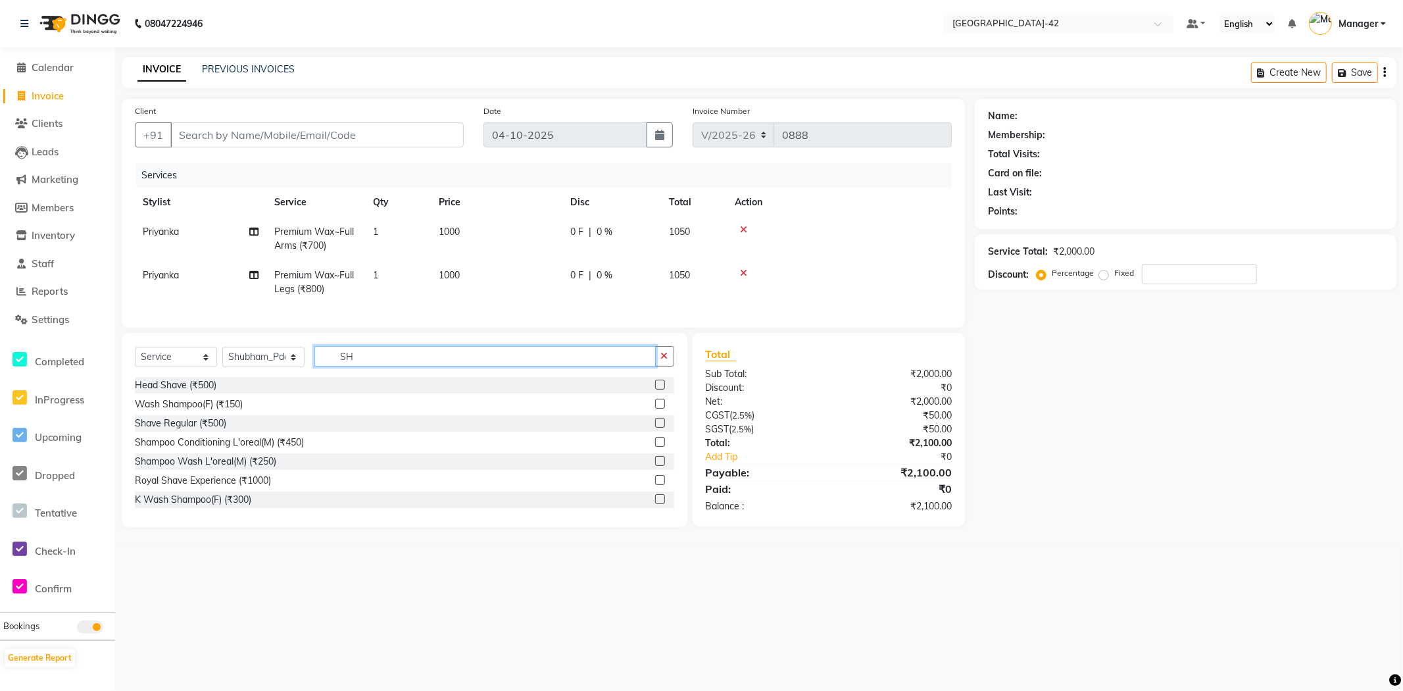
type input "S"
type input "[PERSON_NAME]"
click at [286, 411] on div "Shampoo Conditioning L'oreal(M) (₹450)" at bounding box center [219, 404] width 169 height 14
checkbox input "false"
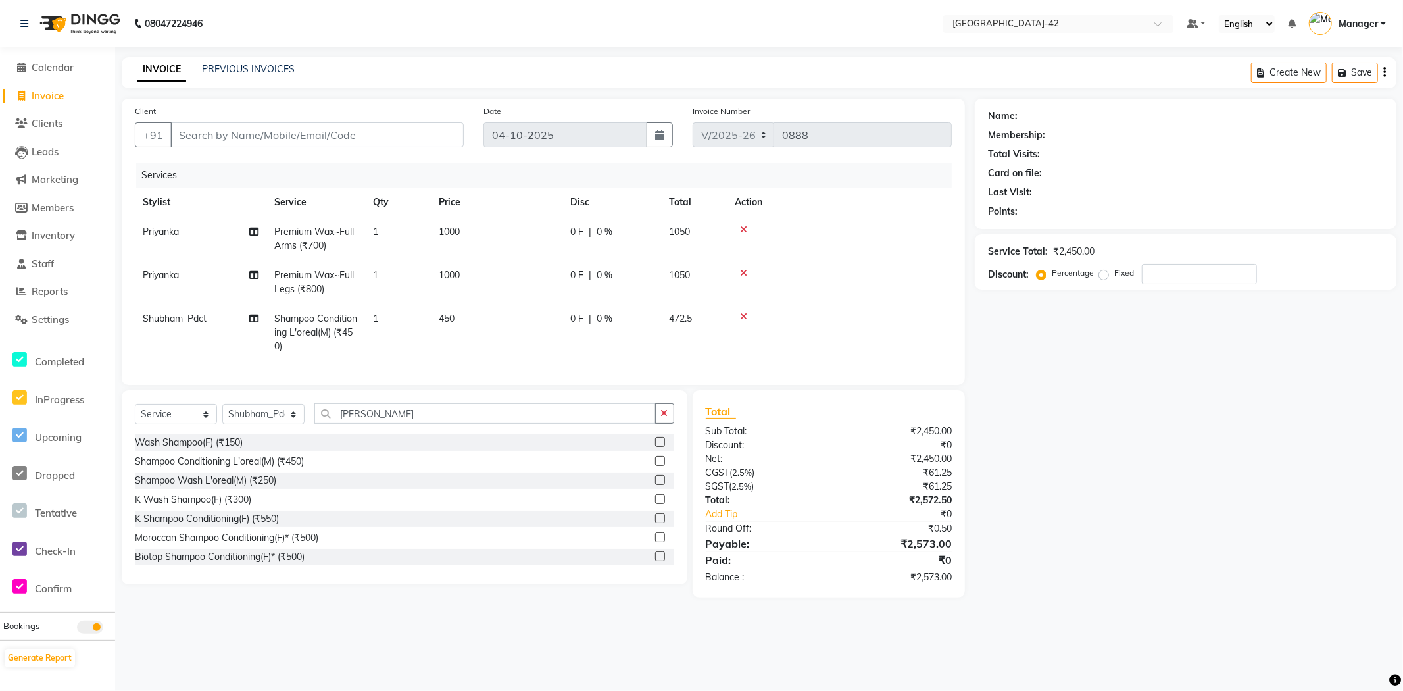
click at [465, 326] on td "450" at bounding box center [497, 332] width 132 height 57
select select "87970"
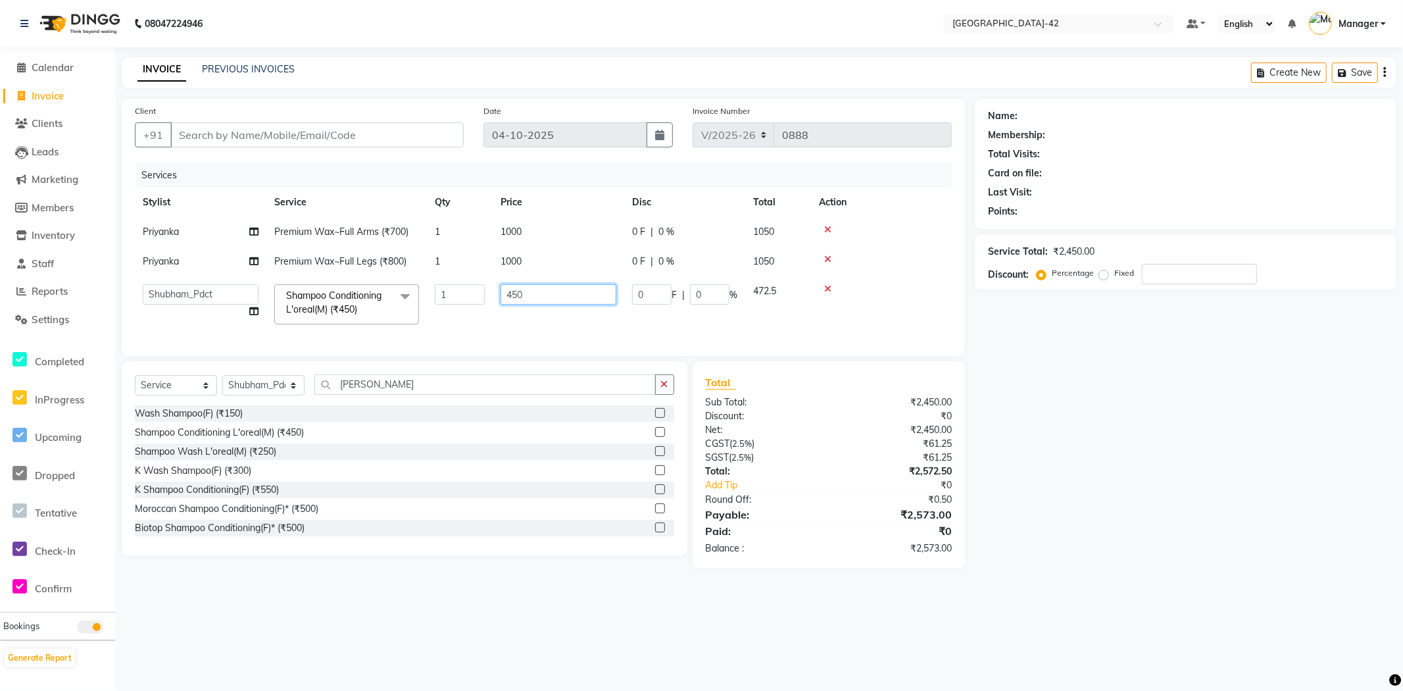
drag, startPoint x: 537, startPoint y: 308, endPoint x: 439, endPoint y: 321, distance: 98.9
click at [471, 292] on tr "Ajay Aman_Pdct Amjad_asst Ankit_asst Asif_BRB Basant_Pdct Bhupesh Counter_Sales…" at bounding box center [543, 304] width 817 height 56
type input "500"
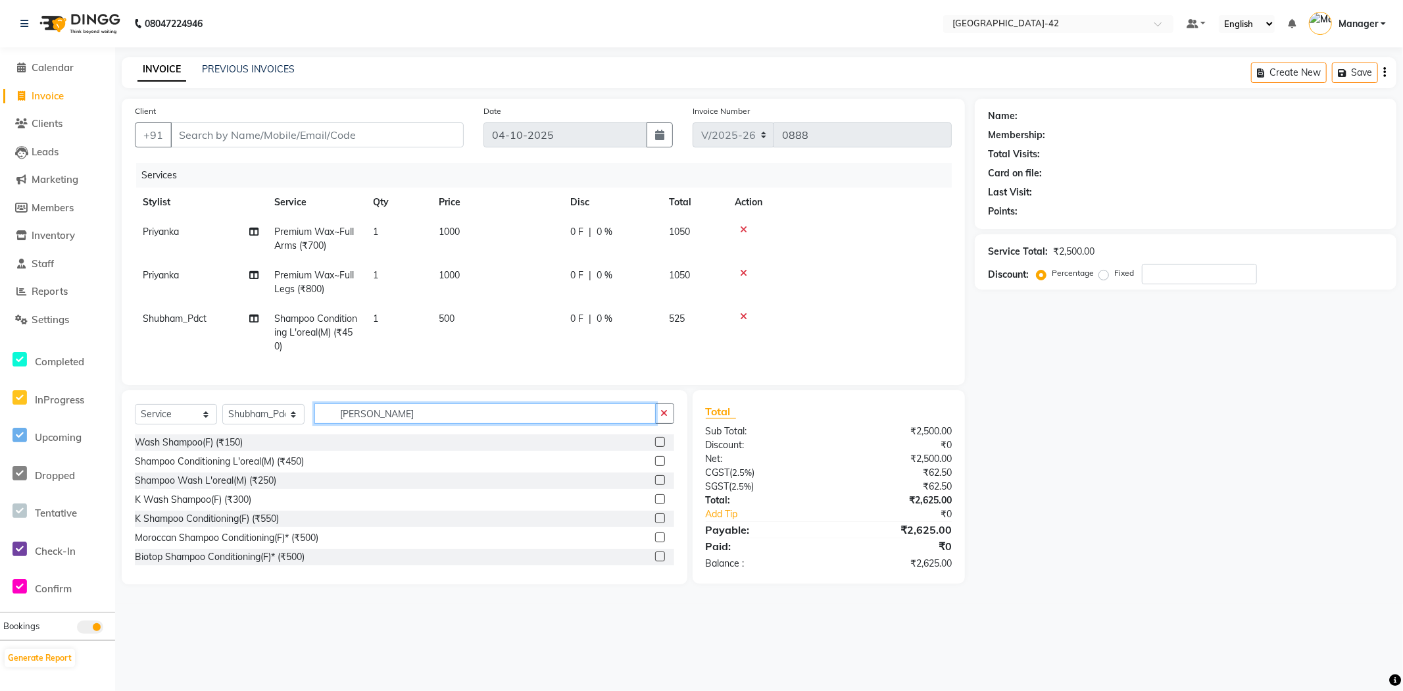
drag, startPoint x: 408, startPoint y: 386, endPoint x: 324, endPoint y: 411, distance: 87.8
click at [332, 411] on div "Select Service Product Membership Package Voucher Prepaid Gift Card Select Styl…" at bounding box center [405, 487] width 566 height 194
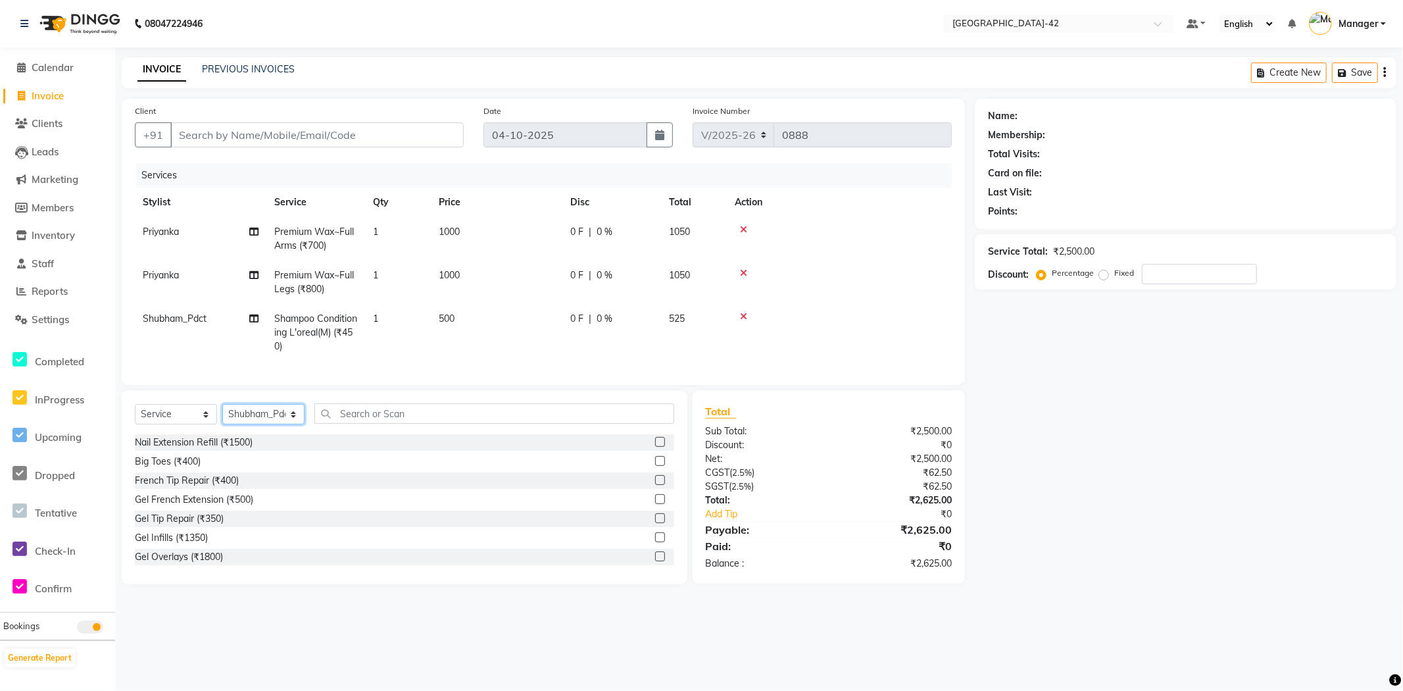
click at [284, 424] on select "Select Stylist Ajay Aman_Pdct Amjad_asst Ankit_asst Asif_BRB Basant_Pdct [PERSO…" at bounding box center [263, 414] width 82 height 20
select select "87962"
click at [222, 415] on select "Select Stylist Ajay Aman_Pdct Amjad_asst Ankit_asst Asif_BRB Basant_Pdct [PERSO…" at bounding box center [263, 414] width 82 height 20
click at [462, 423] on input "text" at bounding box center [494, 413] width 360 height 20
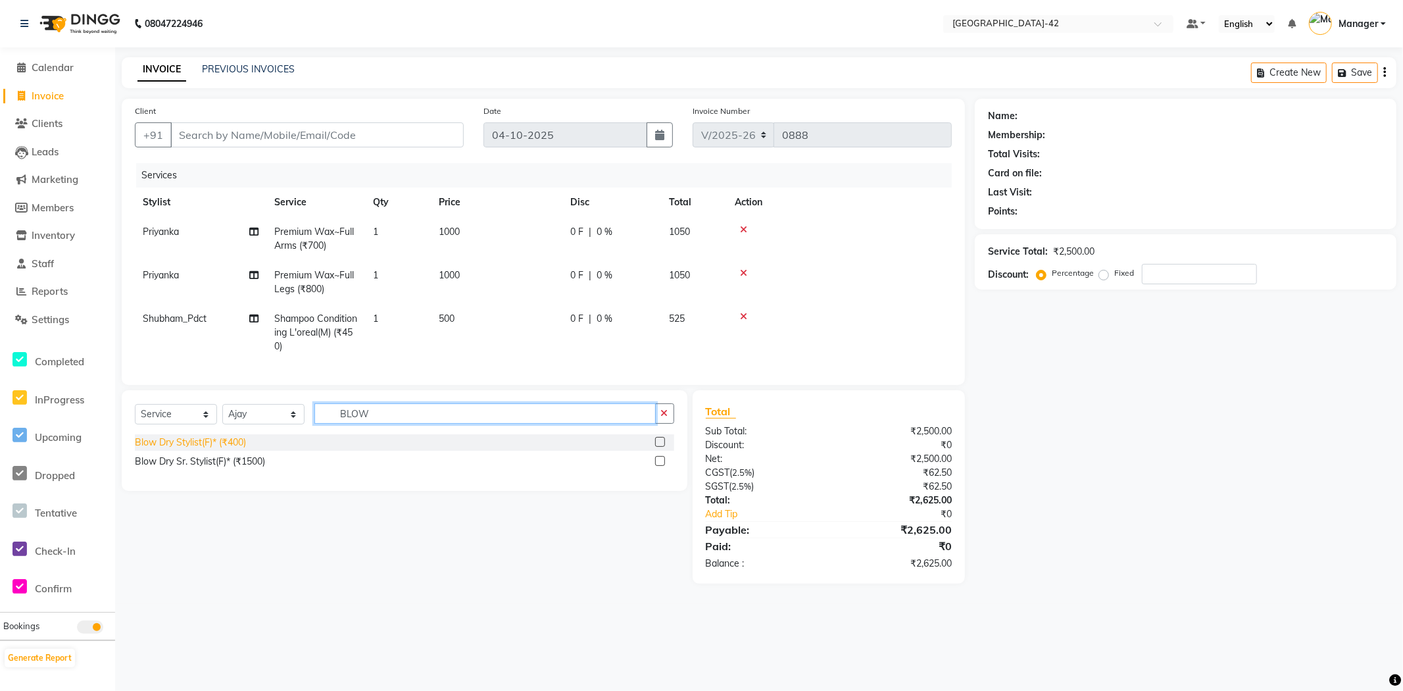
type input "BLOW"
click at [218, 449] on div "Blow Dry Stylist(F)* (₹400)" at bounding box center [190, 443] width 111 height 14
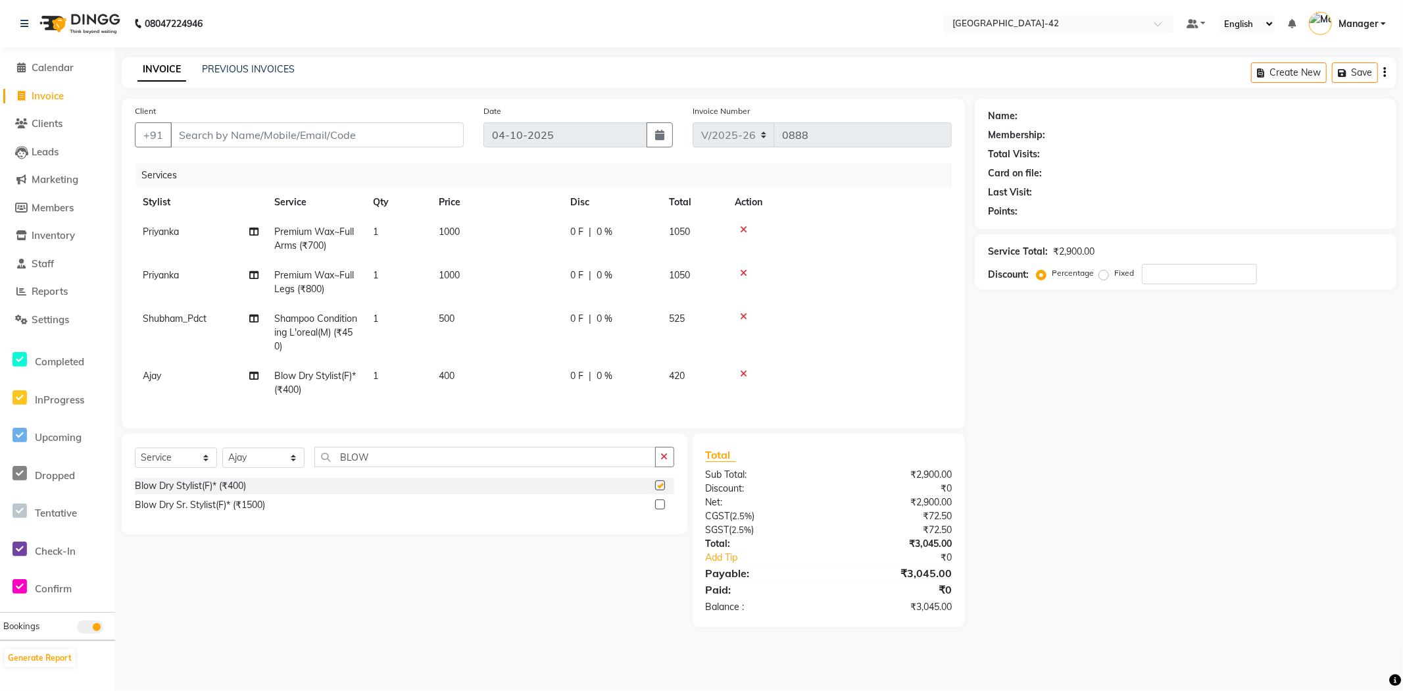
checkbox input "false"
click at [455, 376] on td "400" at bounding box center [497, 382] width 132 height 43
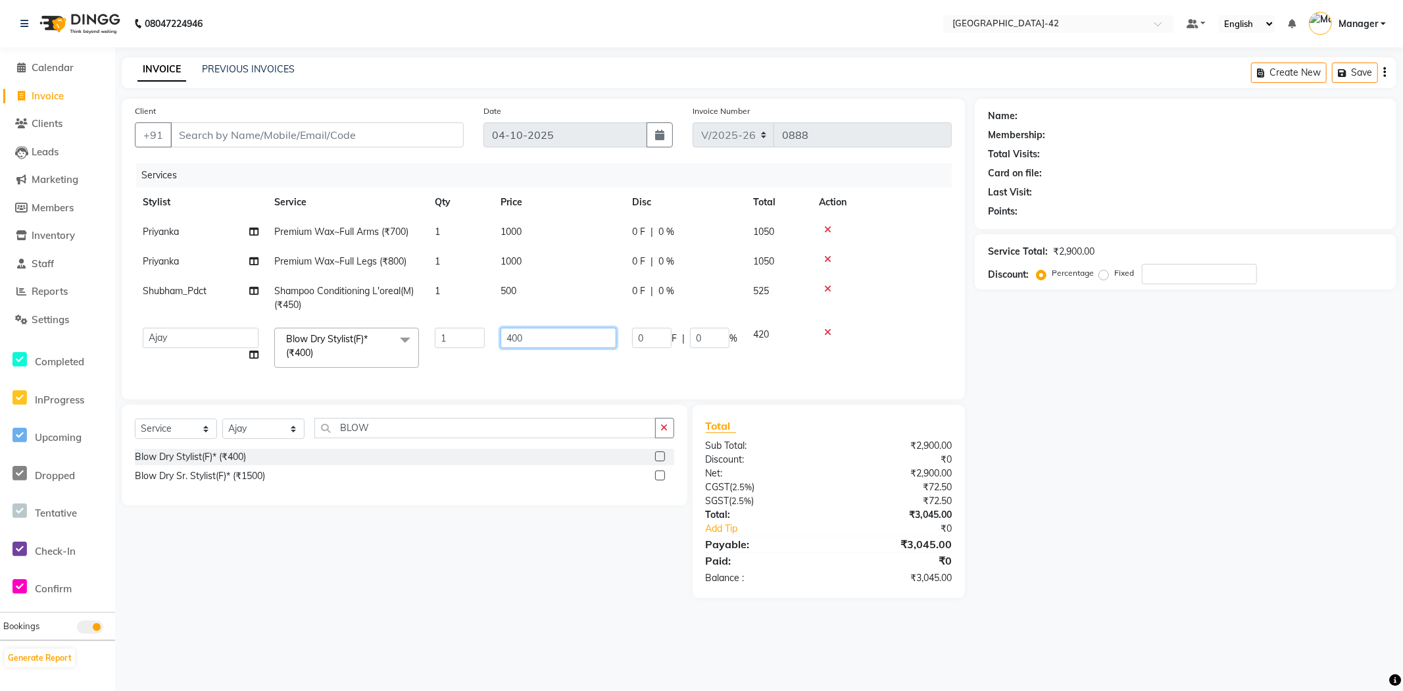
drag, startPoint x: 533, startPoint y: 338, endPoint x: 462, endPoint y: 343, distance: 70.5
click at [468, 343] on tr "Ajay Aman_Pdct Amjad_asst Ankit_asst Asif_BRB Basant_Pdct Bhupesh Counter_Sales…" at bounding box center [543, 348] width 817 height 56
type input "850"
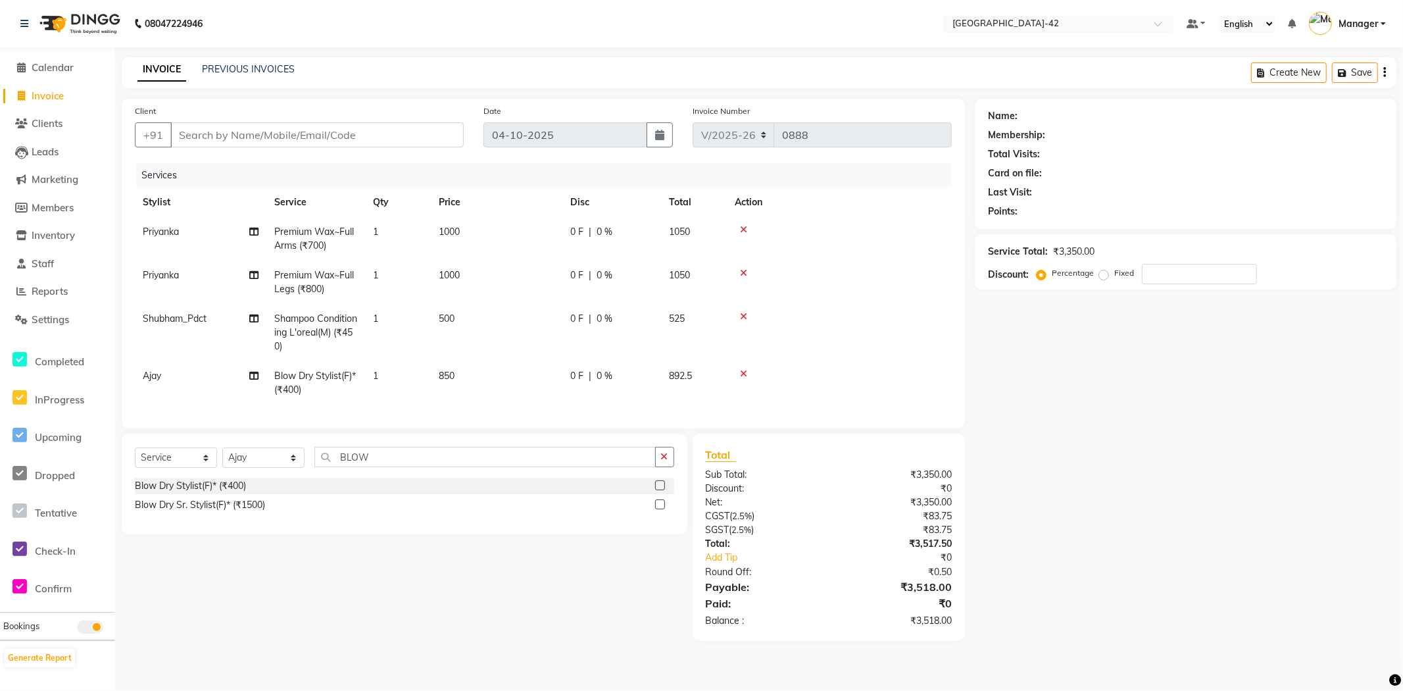
drag, startPoint x: 403, startPoint y: 452, endPoint x: 351, endPoint y: 447, distance: 52.2
click at [352, 447] on div "Select Service Product Membership Package Voucher Prepaid Gift Card Select Styl…" at bounding box center [405, 484] width 566 height 101
drag, startPoint x: 339, startPoint y: 462, endPoint x: 290, endPoint y: 467, distance: 49.6
click at [290, 467] on div "Select Service Product Membership Package Voucher Prepaid Gift Card Select Styl…" at bounding box center [405, 484] width 566 height 101
drag, startPoint x: 388, startPoint y: 470, endPoint x: 341, endPoint y: 469, distance: 47.4
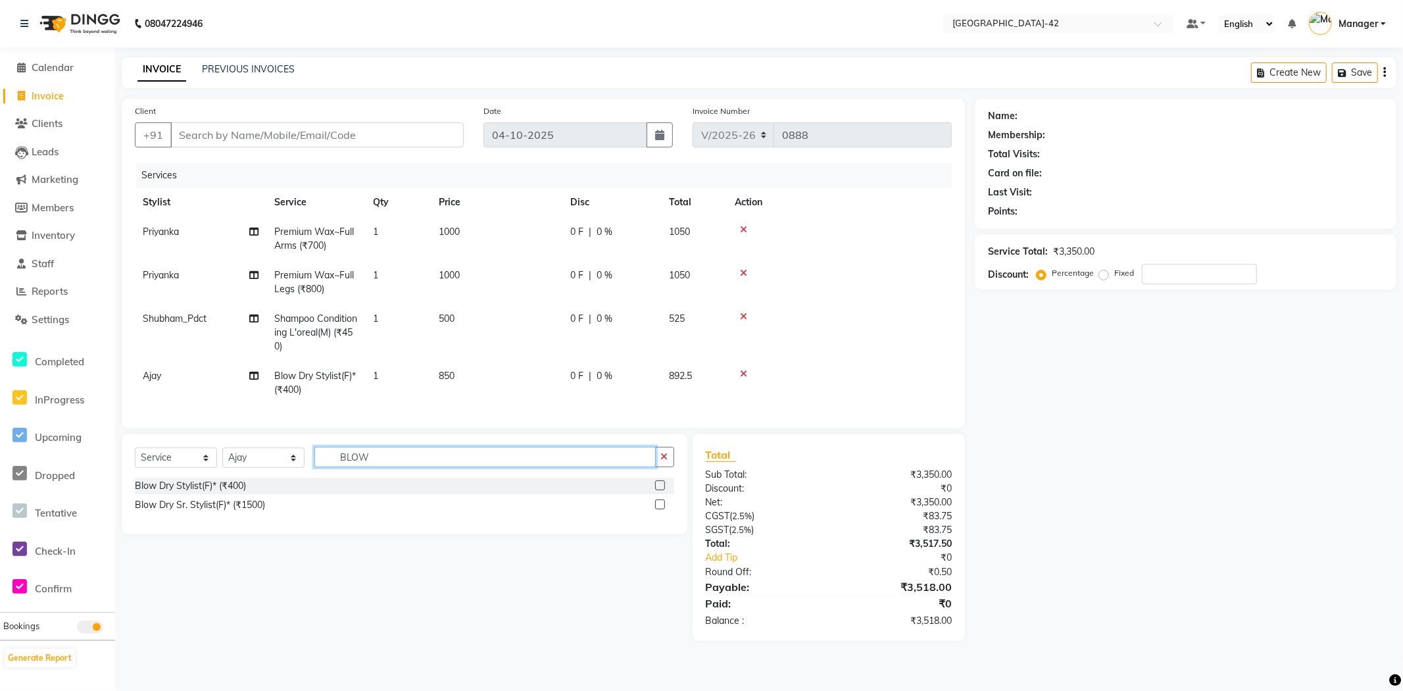
click at [336, 467] on input "BLOW" at bounding box center [484, 457] width 341 height 20
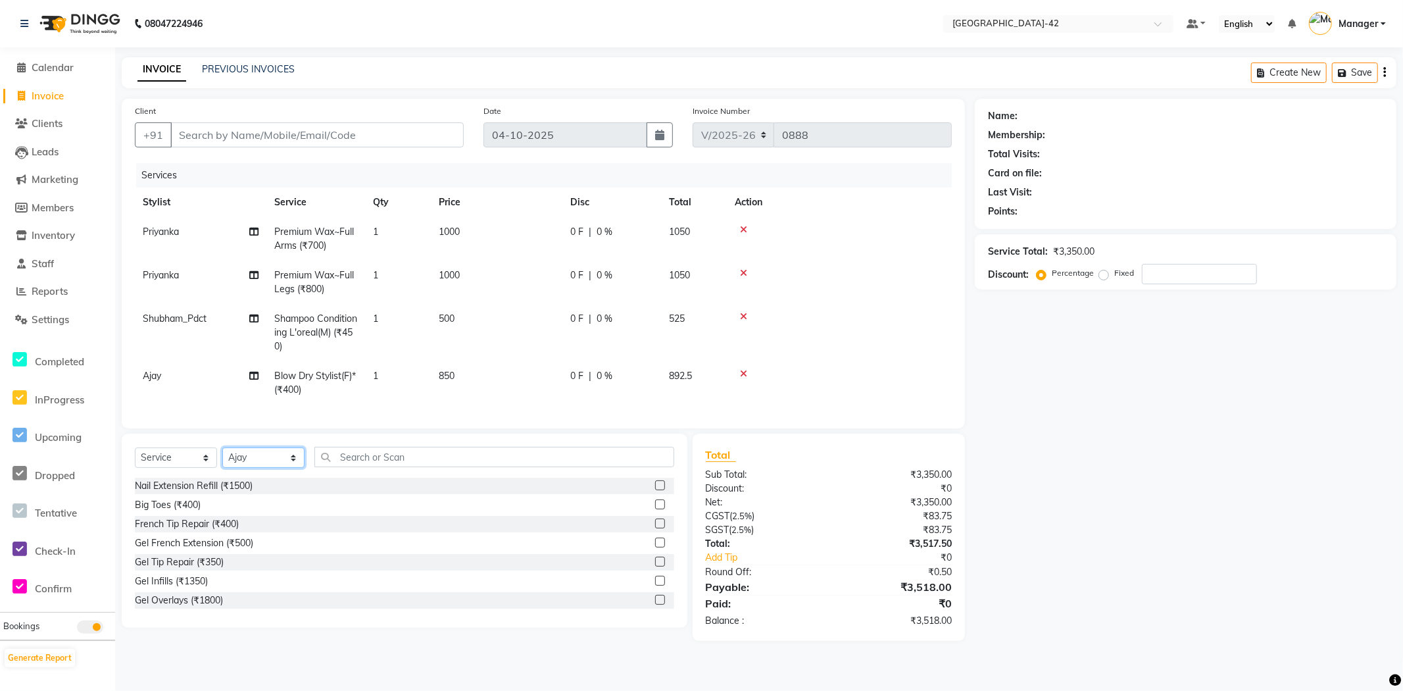
click at [292, 464] on select "Select Stylist Ajay Aman_Pdct Amjad_asst Ankit_asst Asif_BRB Basant_Pdct [PERSO…" at bounding box center [263, 457] width 82 height 20
select select "89835"
click at [222, 459] on select "Select Stylist Ajay Aman_Pdct Amjad_asst Ankit_asst Asif_BRB Basant_Pdct [PERSO…" at bounding box center [263, 457] width 82 height 20
click at [349, 467] on input "text" at bounding box center [494, 457] width 360 height 20
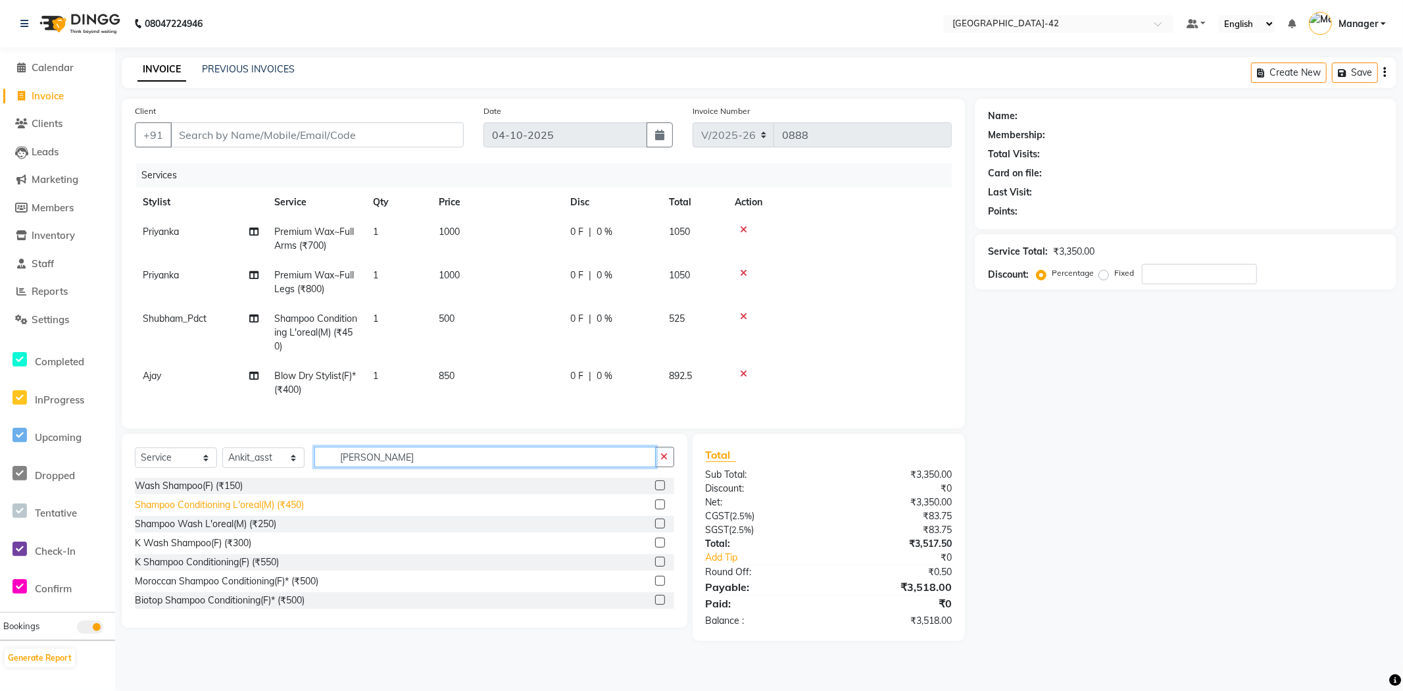
type input "[PERSON_NAME]"
click at [246, 512] on div "Shampoo Conditioning L'oreal(M) (₹450)" at bounding box center [219, 505] width 169 height 14
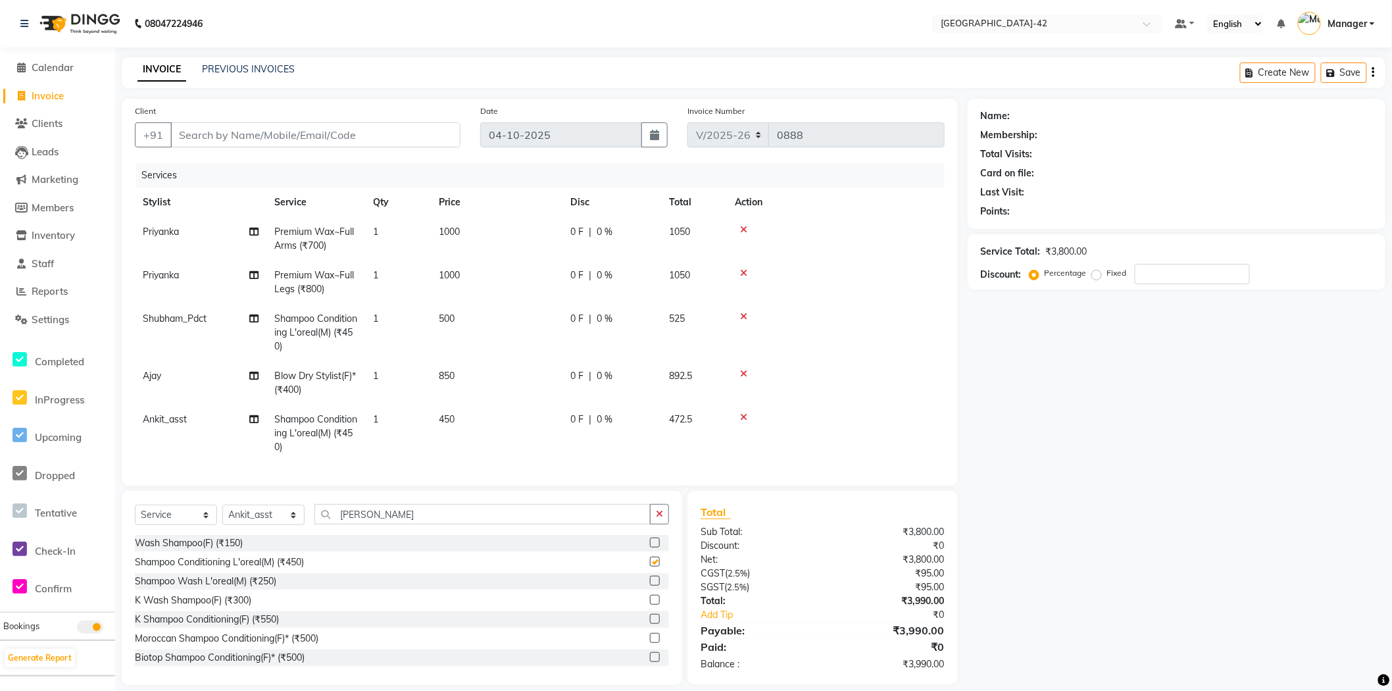
checkbox input "false"
drag, startPoint x: 449, startPoint y: 421, endPoint x: 474, endPoint y: 418, distance: 25.2
click at [449, 421] on span "450" at bounding box center [447, 419] width 16 height 12
select select "89835"
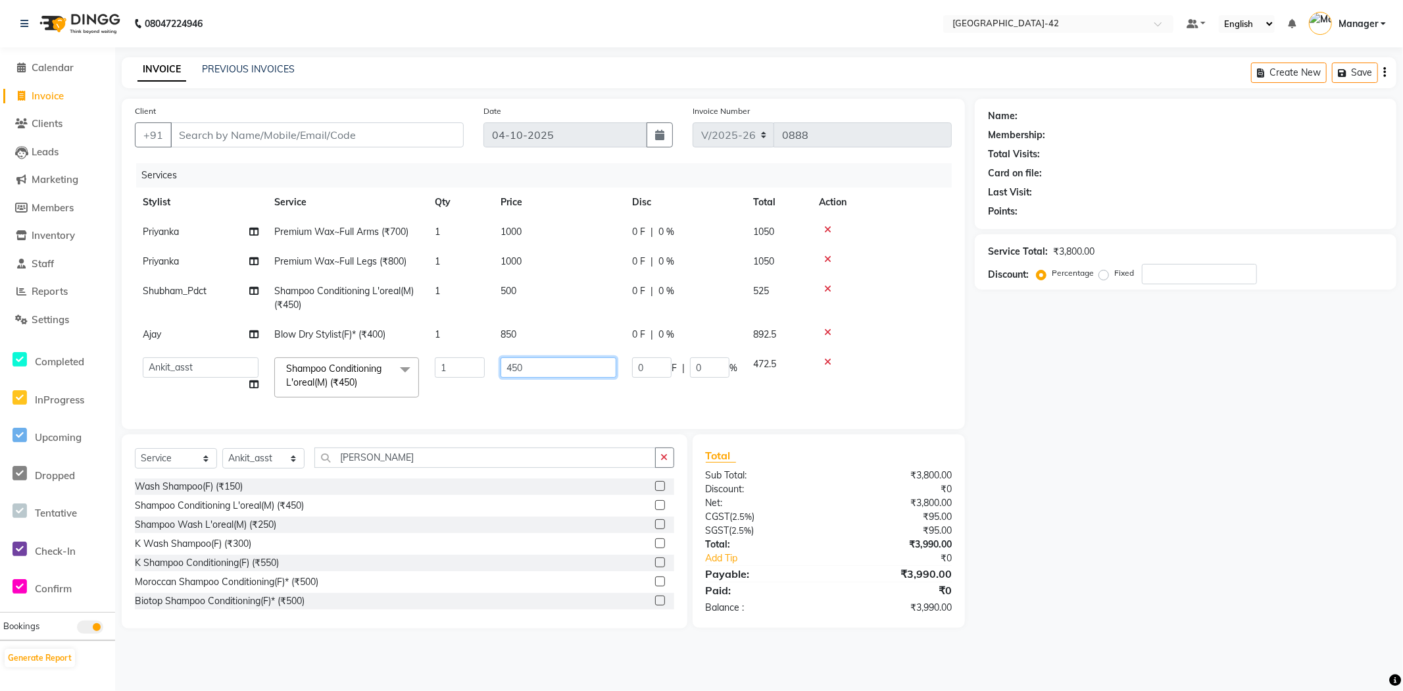
drag, startPoint x: 540, startPoint y: 376, endPoint x: 459, endPoint y: 385, distance: 82.0
click at [459, 385] on tr "Ajay Aman_Pdct Amjad_asst Ankit_asst Asif_BRB Basant_Pdct Bhupesh Counter_Sales…" at bounding box center [543, 377] width 817 height 56
type input "500"
click at [449, 448] on div "Client +91 Date 04-10-2025 Invoice Number V/2025 V/2025-26 0888 Services Stylis…" at bounding box center [543, 364] width 863 height 530
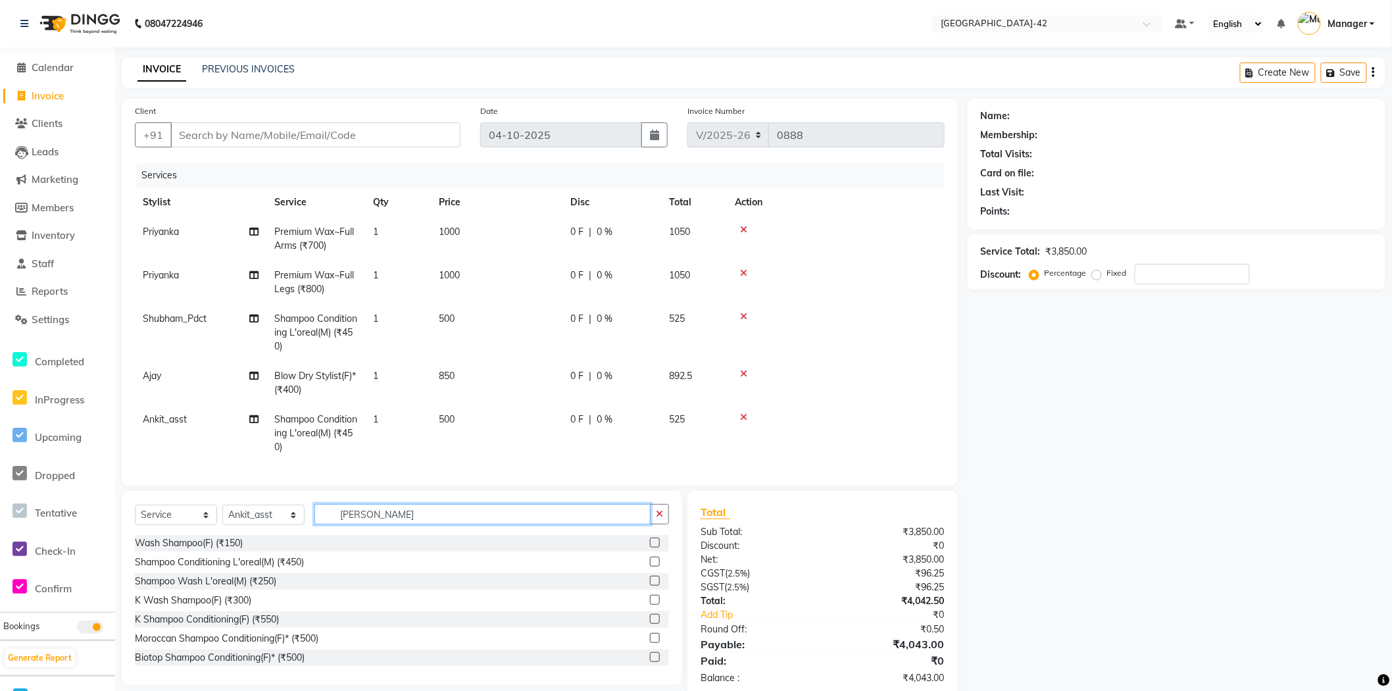
drag, startPoint x: 377, startPoint y: 528, endPoint x: 309, endPoint y: 525, distance: 67.8
click at [309, 525] on div "Select Service Product Membership Package Voucher Prepaid Gift Card Select Styl…" at bounding box center [402, 519] width 534 height 31
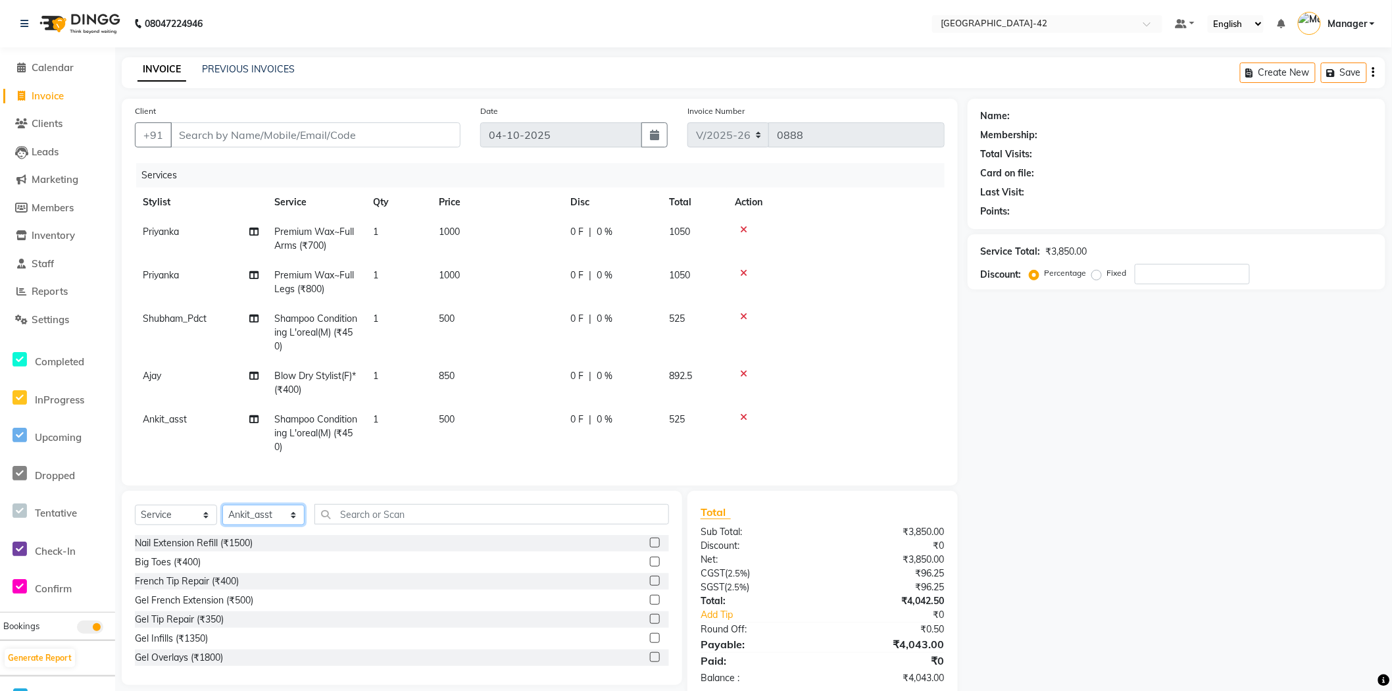
click at [246, 525] on select "Select Stylist Ajay Aman_Pdct Amjad_asst Ankit_asst Asif_BRB Basant_Pdct [PERSO…" at bounding box center [263, 515] width 82 height 20
select select "87975"
click at [222, 516] on select "Select Stylist Ajay Aman_Pdct Amjad_asst Ankit_asst Asif_BRB Basant_Pdct [PERSO…" at bounding box center [263, 515] width 82 height 20
click at [347, 524] on input "text" at bounding box center [491, 514] width 355 height 20
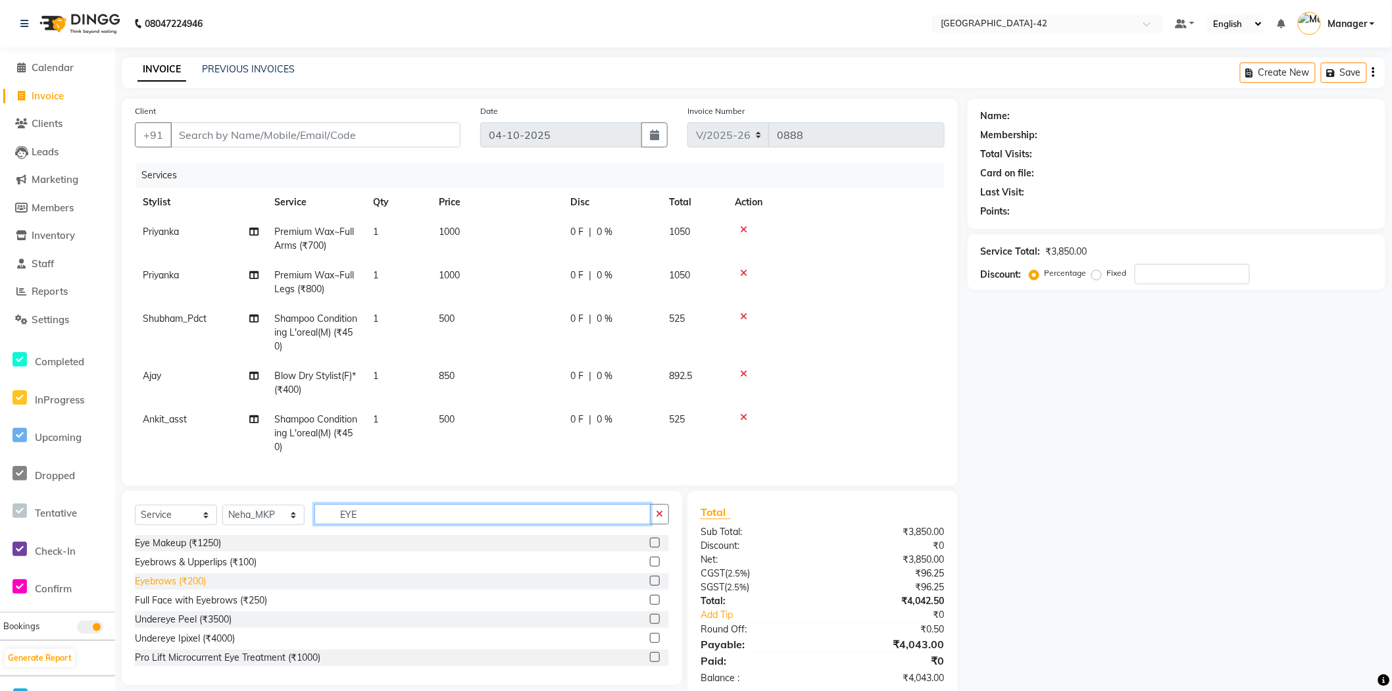
type input "EYE"
click at [161, 588] on div "Eyebrows (₹200)" at bounding box center [170, 581] width 71 height 14
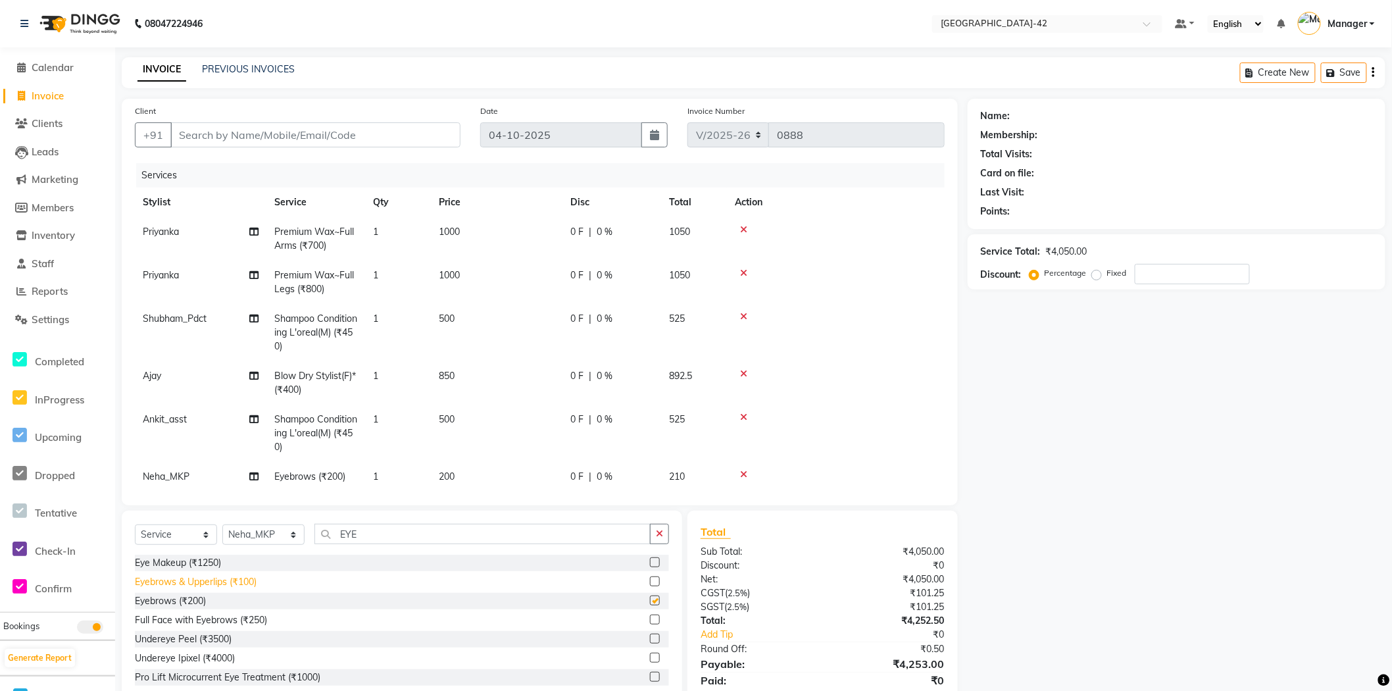
checkbox input "false"
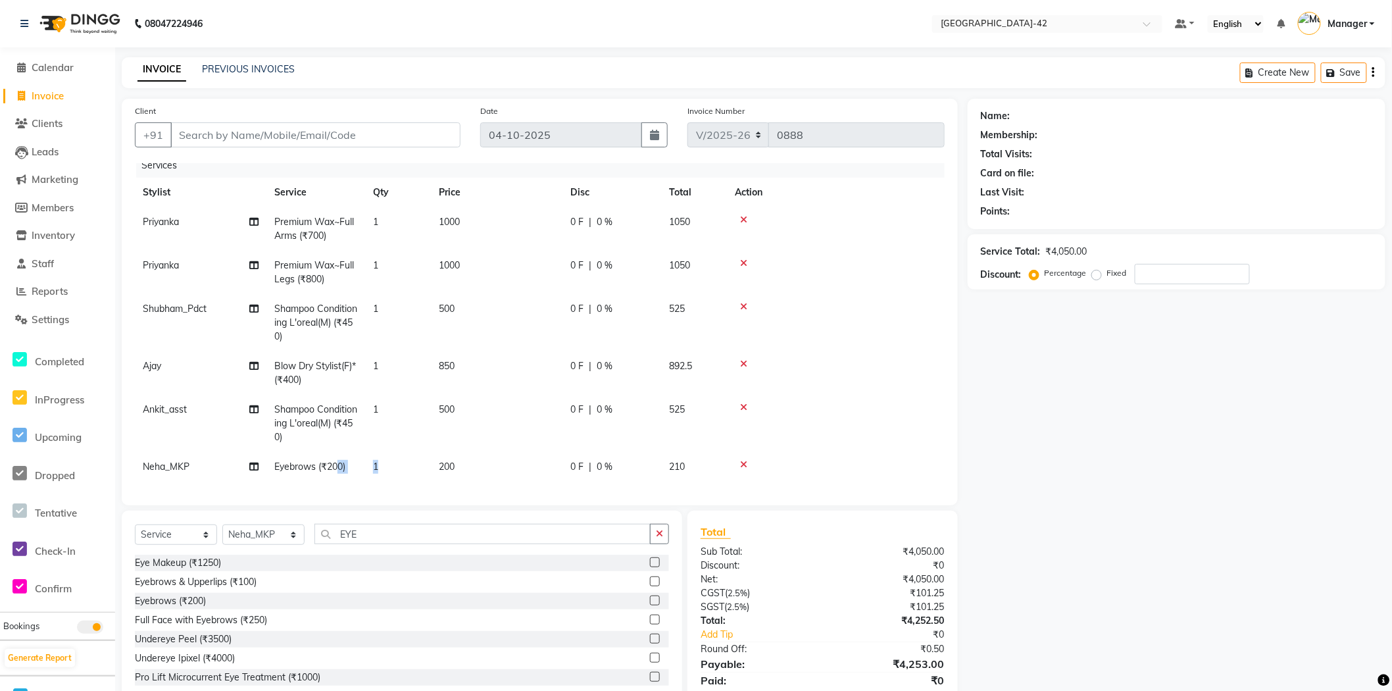
drag, startPoint x: 396, startPoint y: 461, endPoint x: 341, endPoint y: 459, distance: 55.3
click at [340, 459] on tr "Neha_MKP Eyebrows (₹200) 1 200 0 F | 0 % 210" at bounding box center [540, 467] width 810 height 30
click at [455, 458] on td "200" at bounding box center [497, 467] width 132 height 30
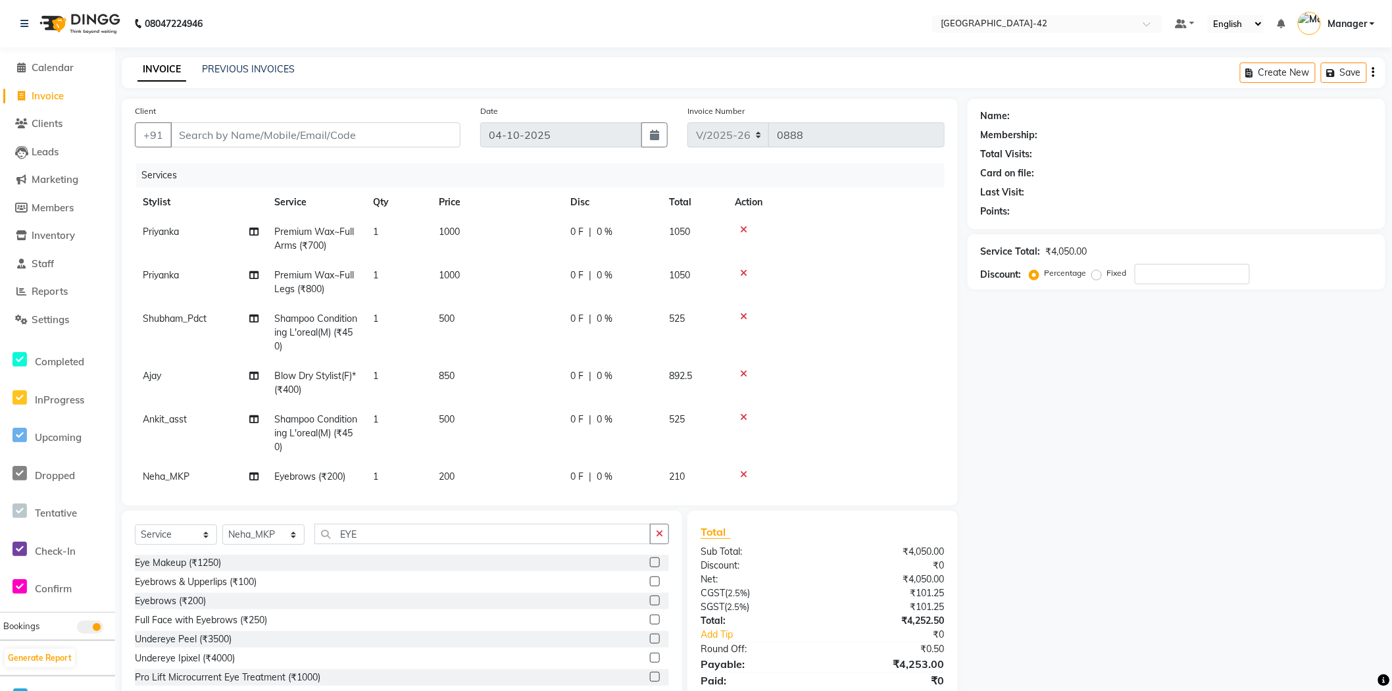
select select "87975"
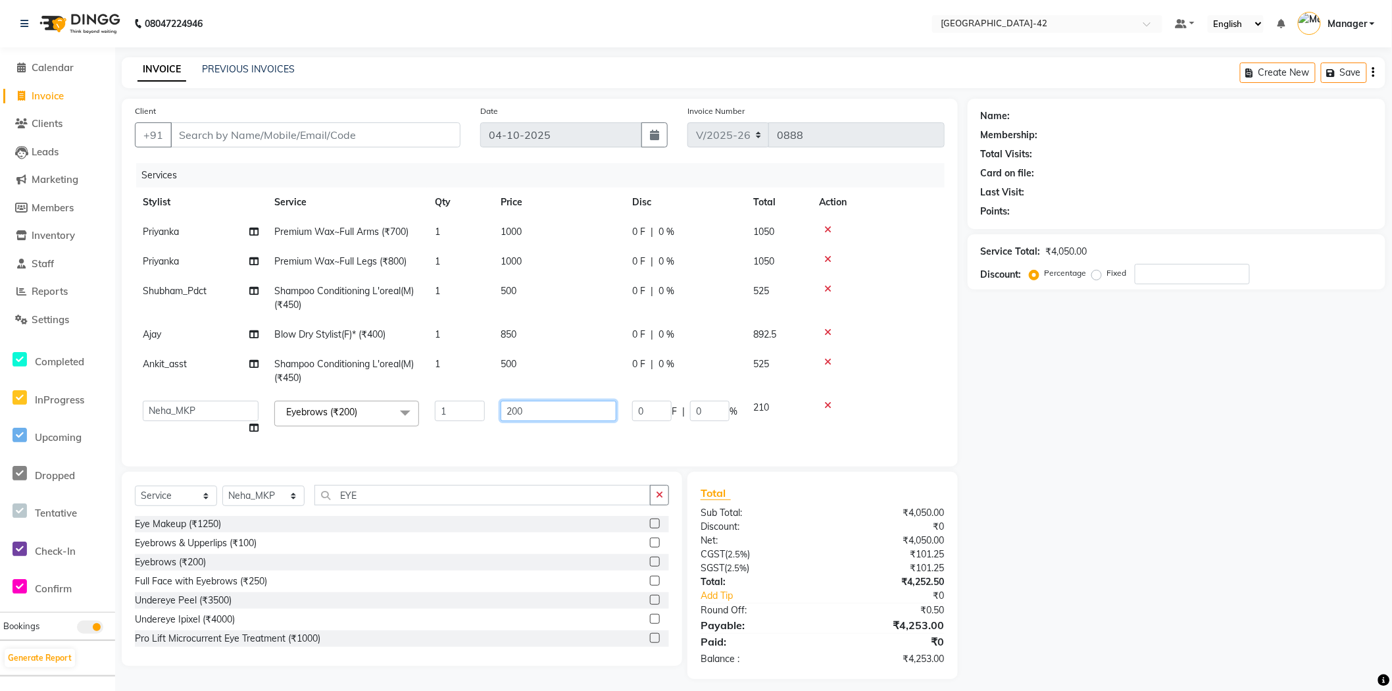
drag, startPoint x: 551, startPoint y: 411, endPoint x: 478, endPoint y: 433, distance: 76.2
click at [493, 413] on td "200" at bounding box center [559, 418] width 132 height 50
type input "300"
click at [1046, 472] on div "Name: Membership: Total Visits: Card on file: Last Visit: Points: Service Total…" at bounding box center [1182, 389] width 428 height 580
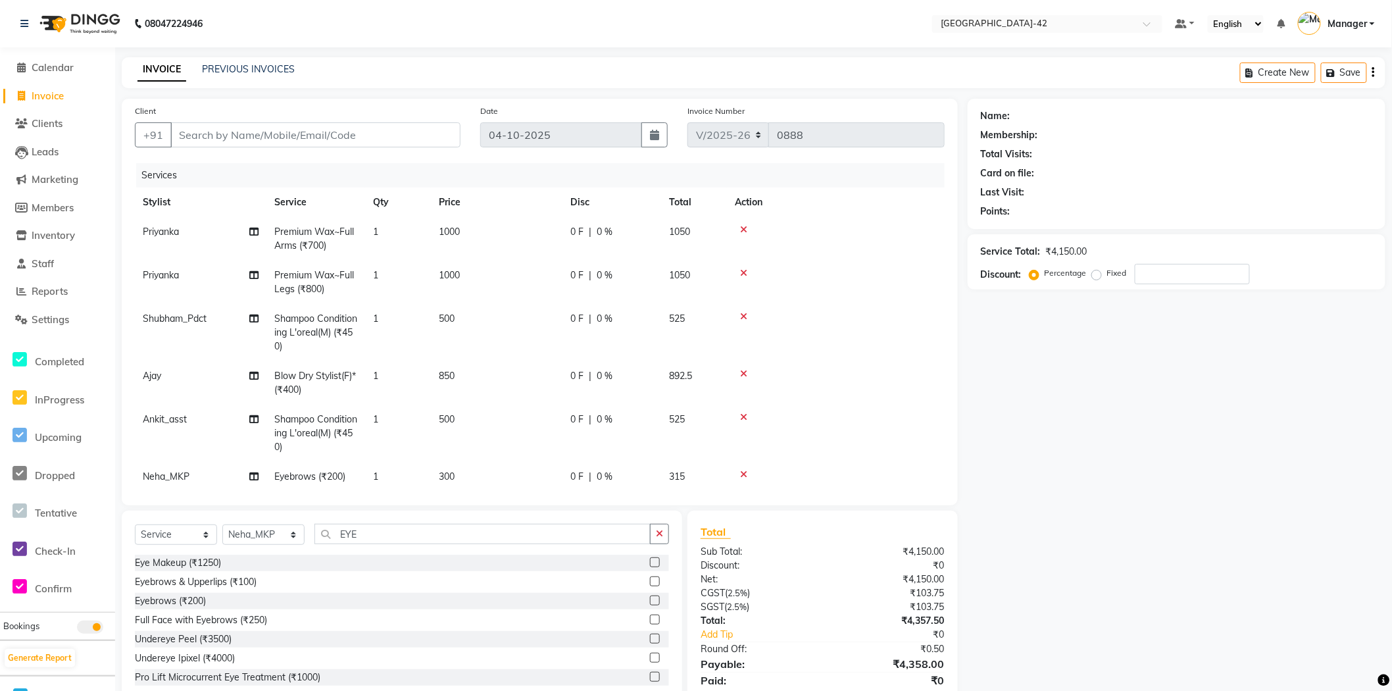
scroll to position [20, 0]
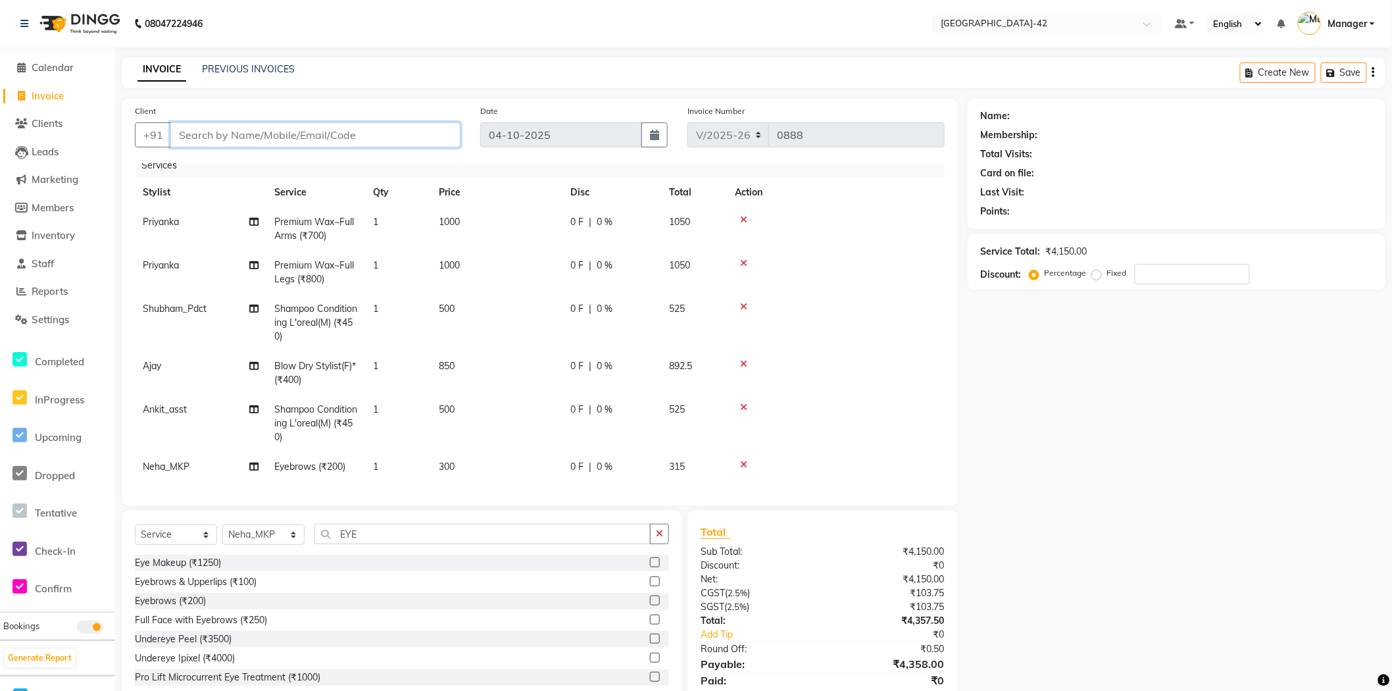
click at [264, 129] on input "Client" at bounding box center [315, 134] width 290 height 25
click at [300, 137] on input "Client" at bounding box center [315, 134] width 290 height 25
type input "9"
type input "0"
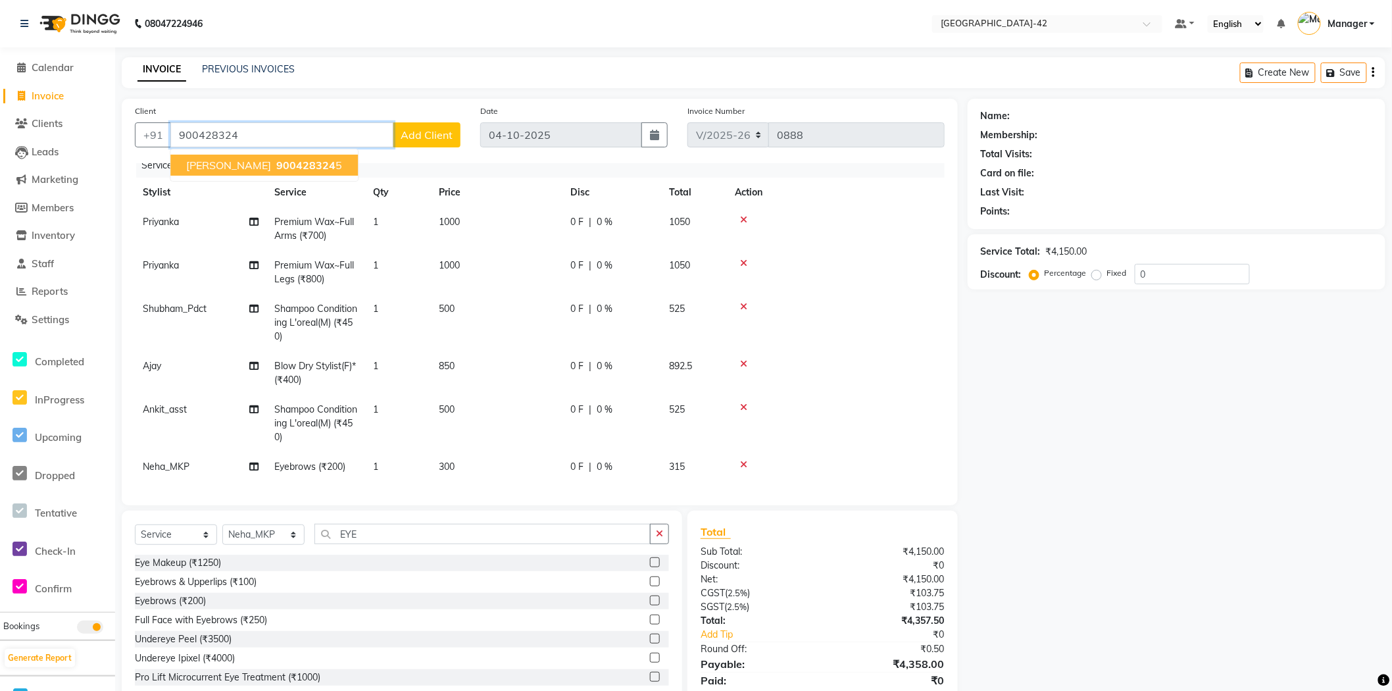
click at [311, 167] on span "900428324" at bounding box center [305, 165] width 59 height 13
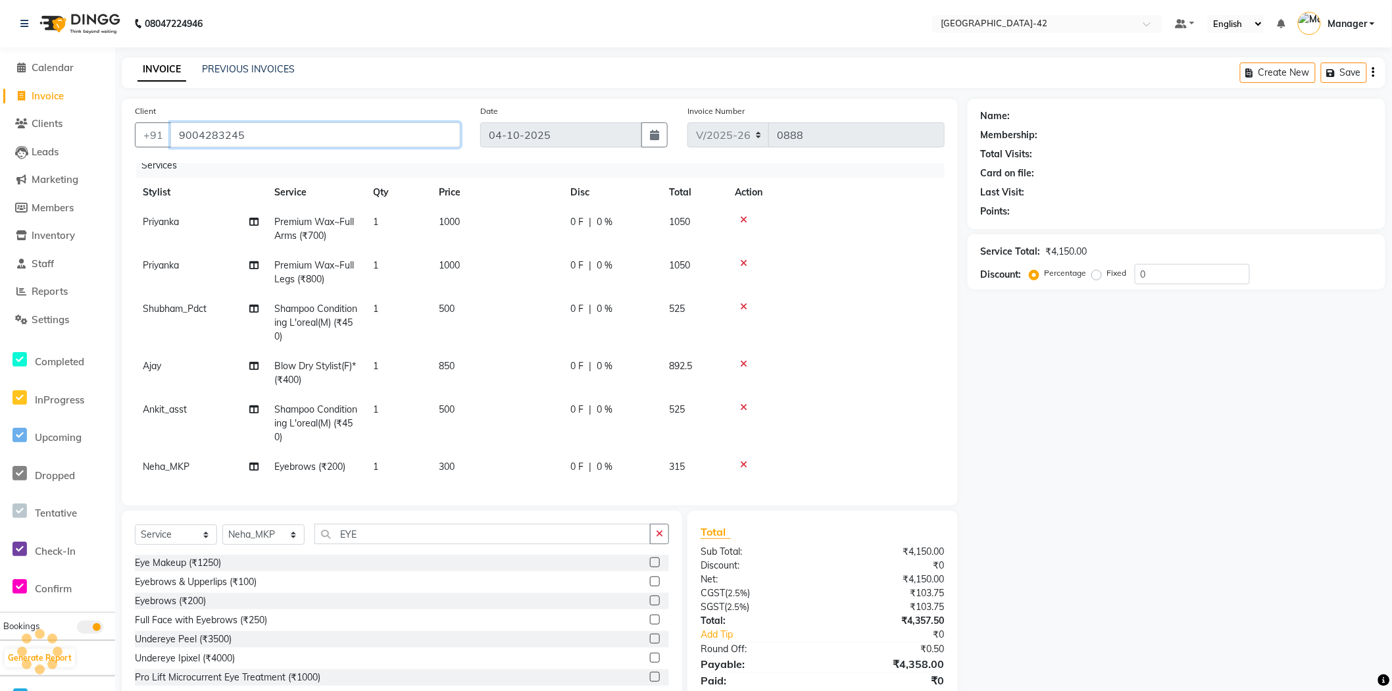
type input "9004283245"
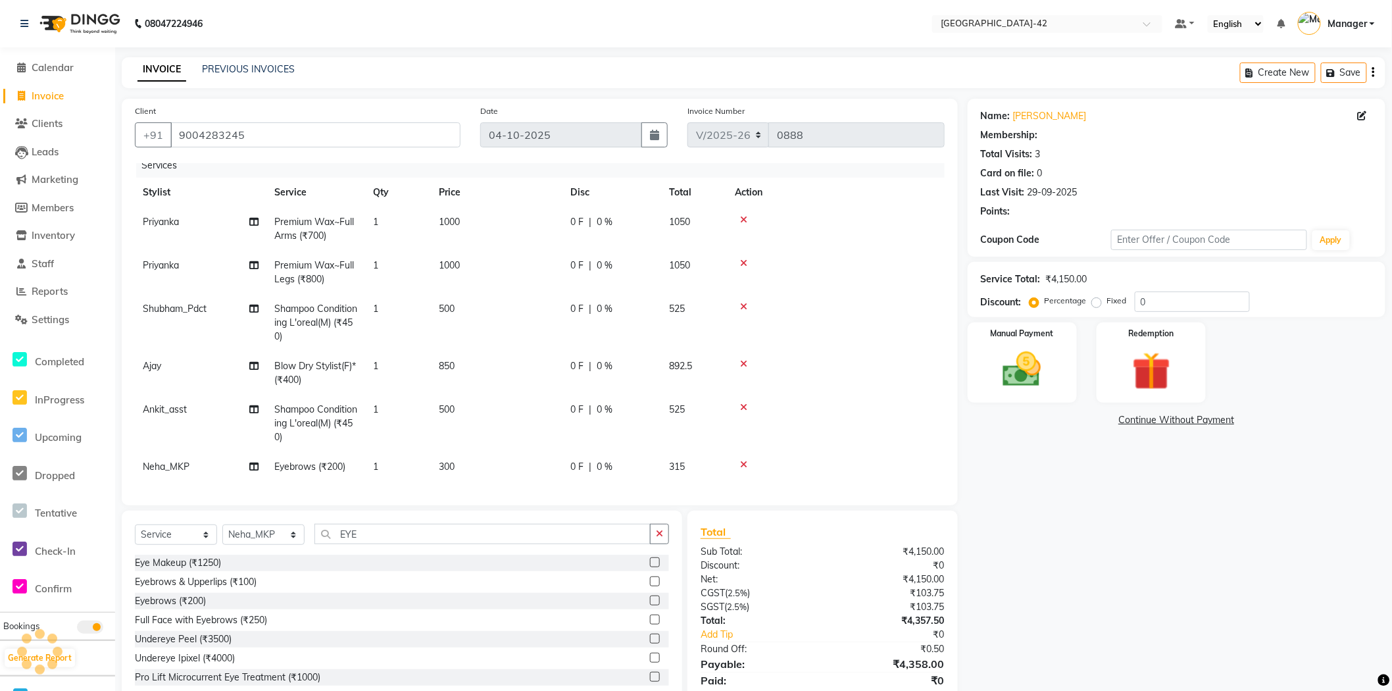
select select "1: Object"
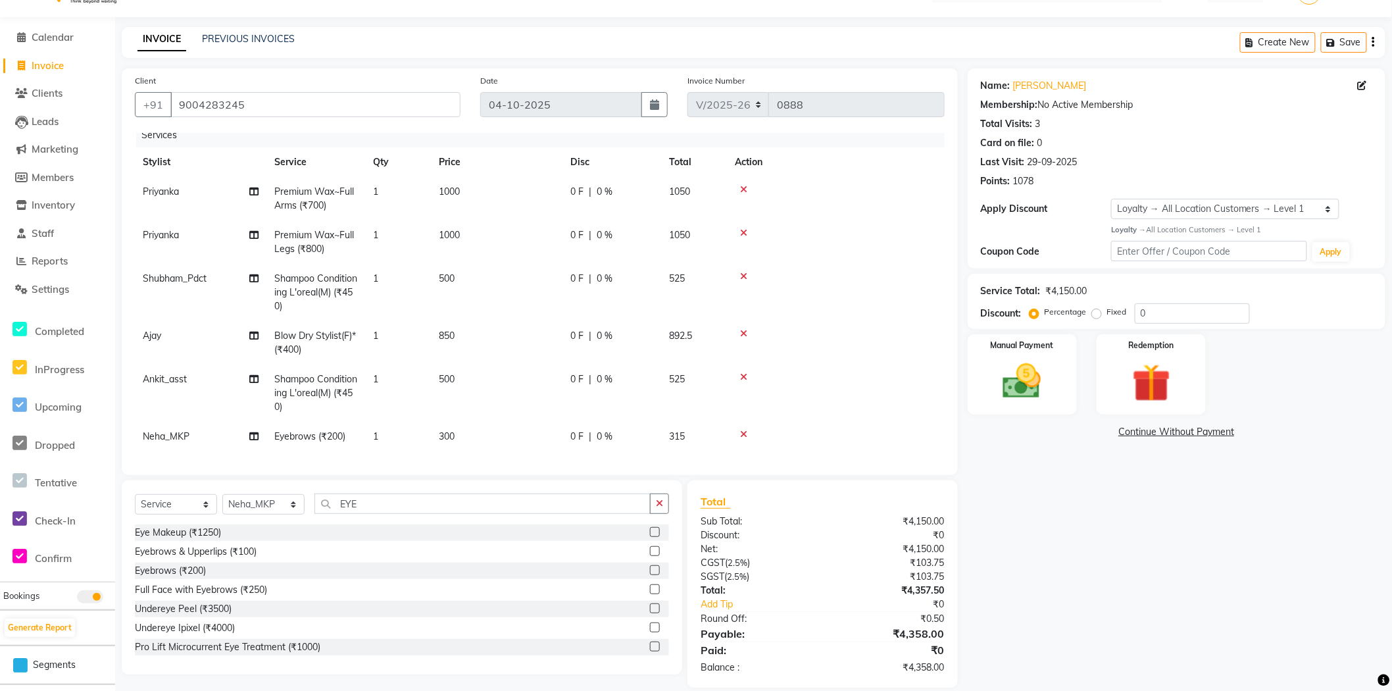
scroll to position [47, 0]
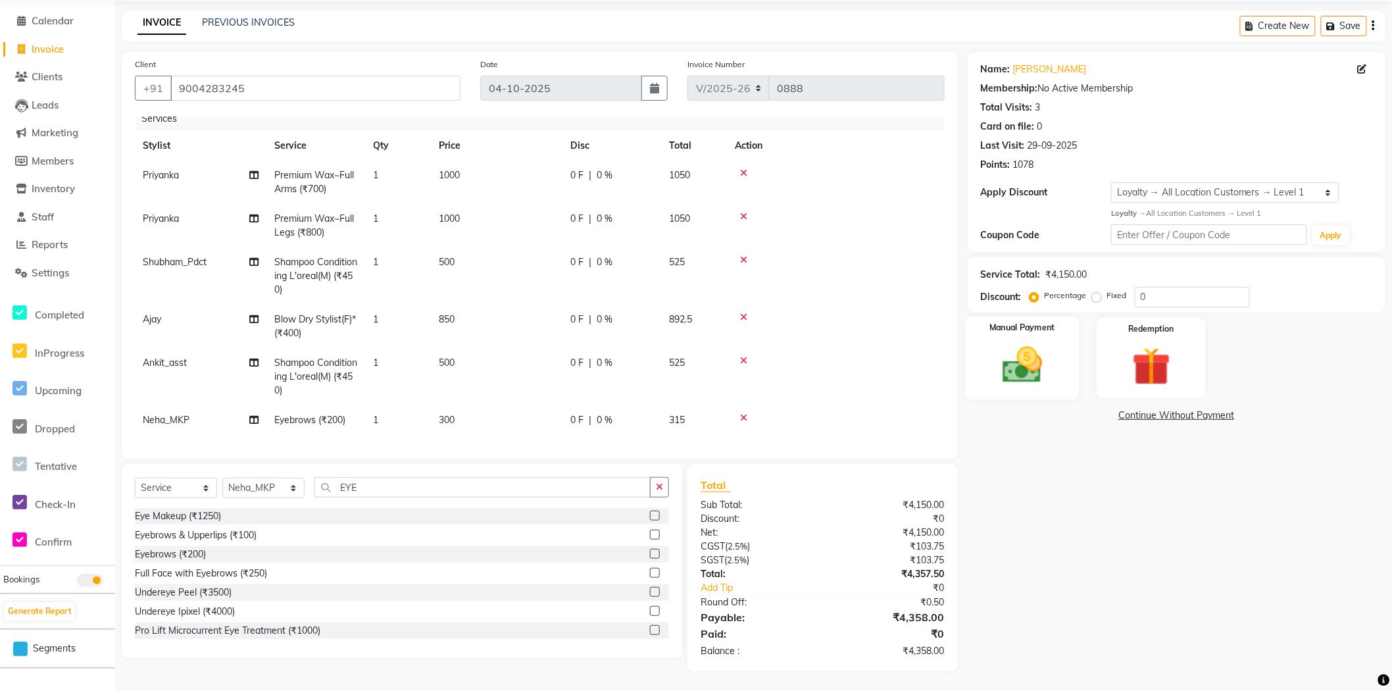
click at [1032, 384] on img at bounding box center [1022, 365] width 65 height 46
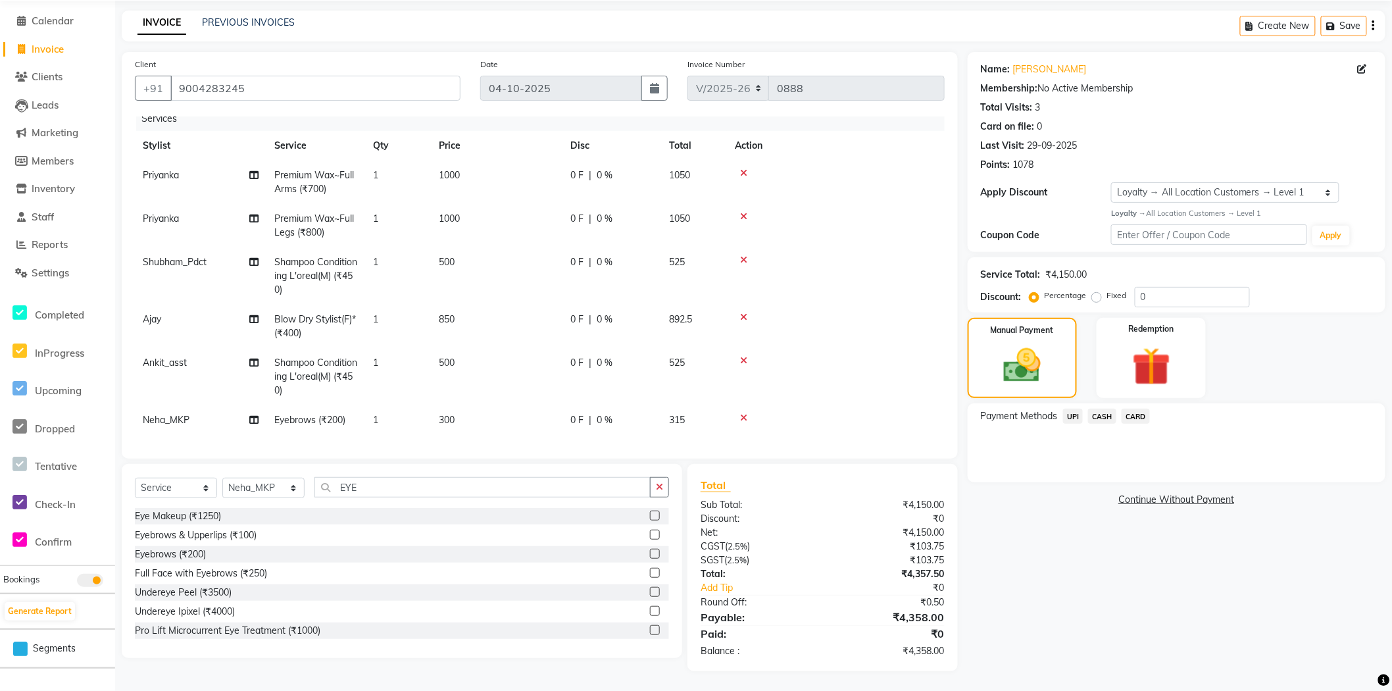
click at [1104, 411] on span "CASH" at bounding box center [1102, 416] width 28 height 15
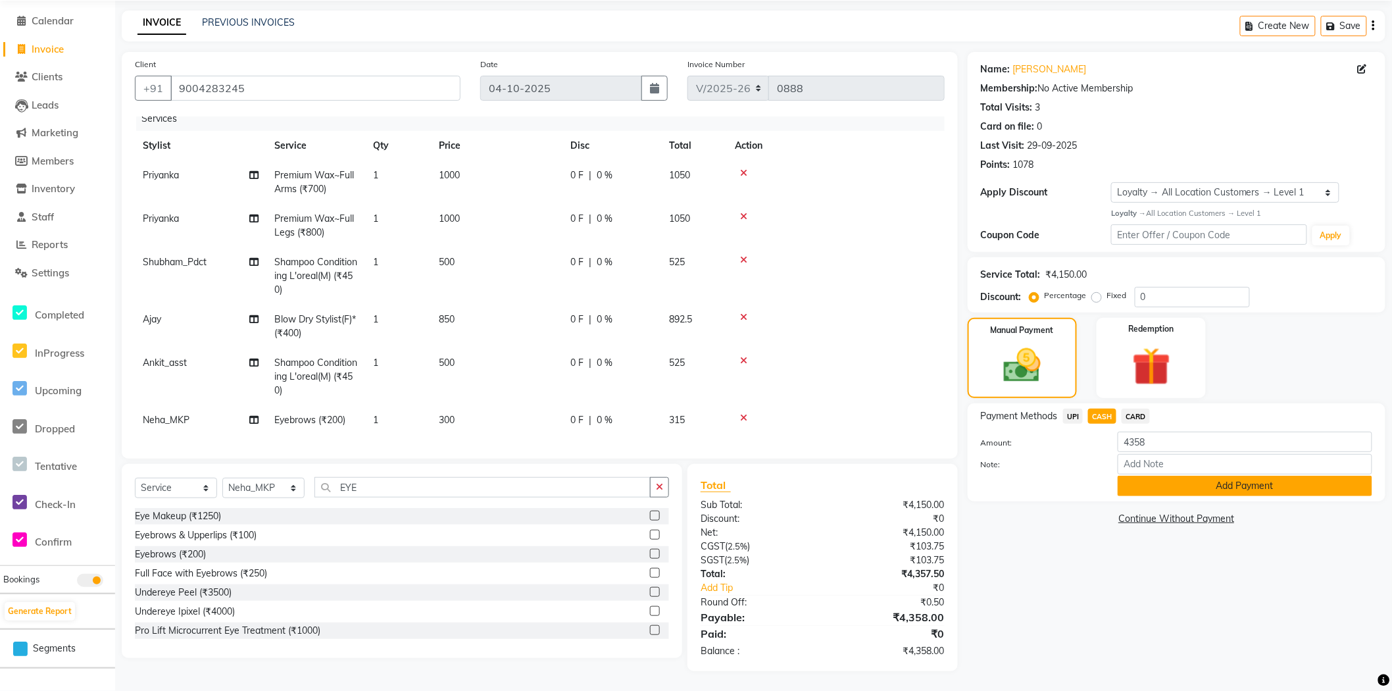
click at [1153, 496] on button "Add Payment" at bounding box center [1245, 486] width 255 height 20
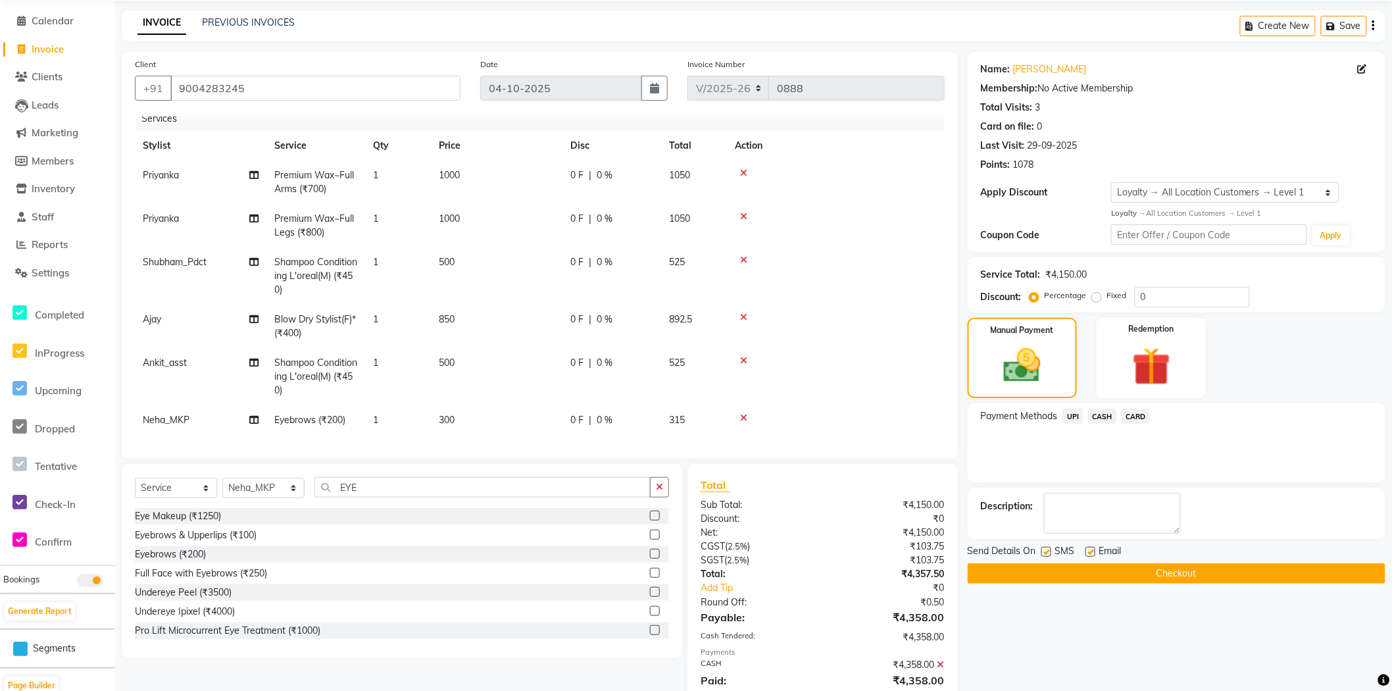
click at [1155, 563] on button "Checkout" at bounding box center [1177, 573] width 418 height 20
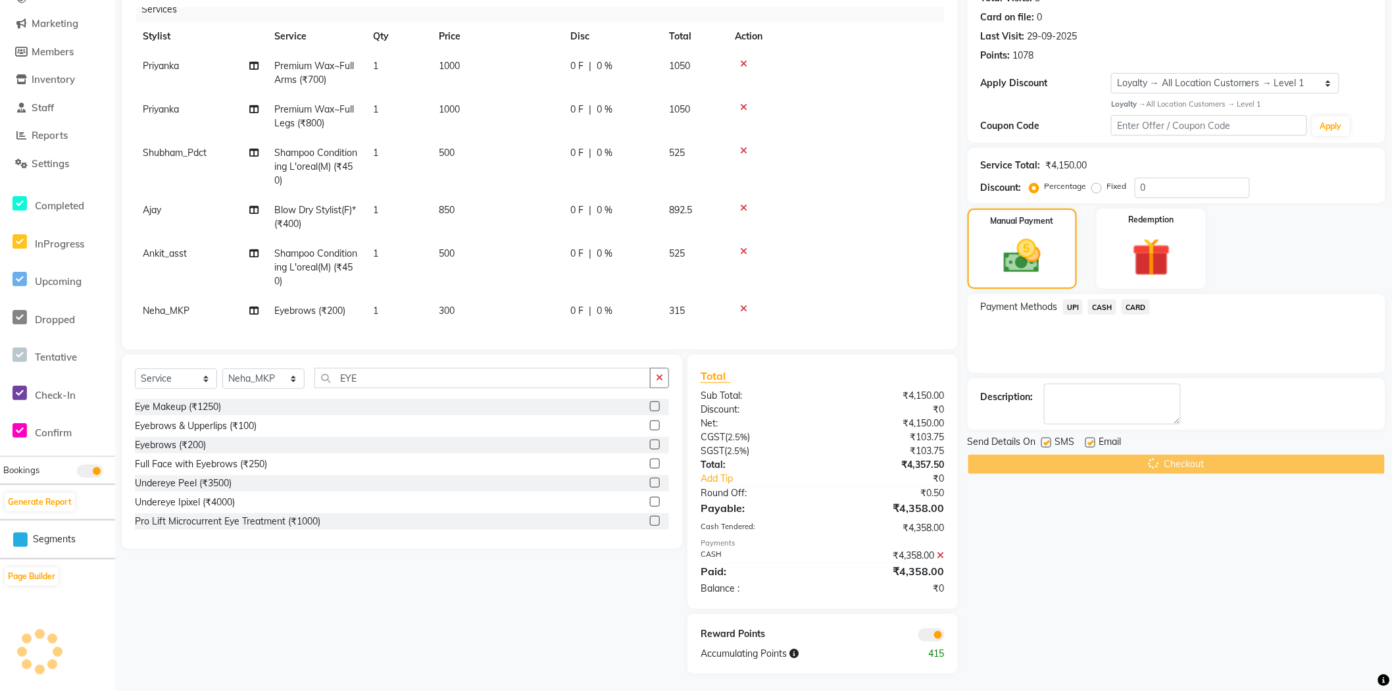
scroll to position [159, 0]
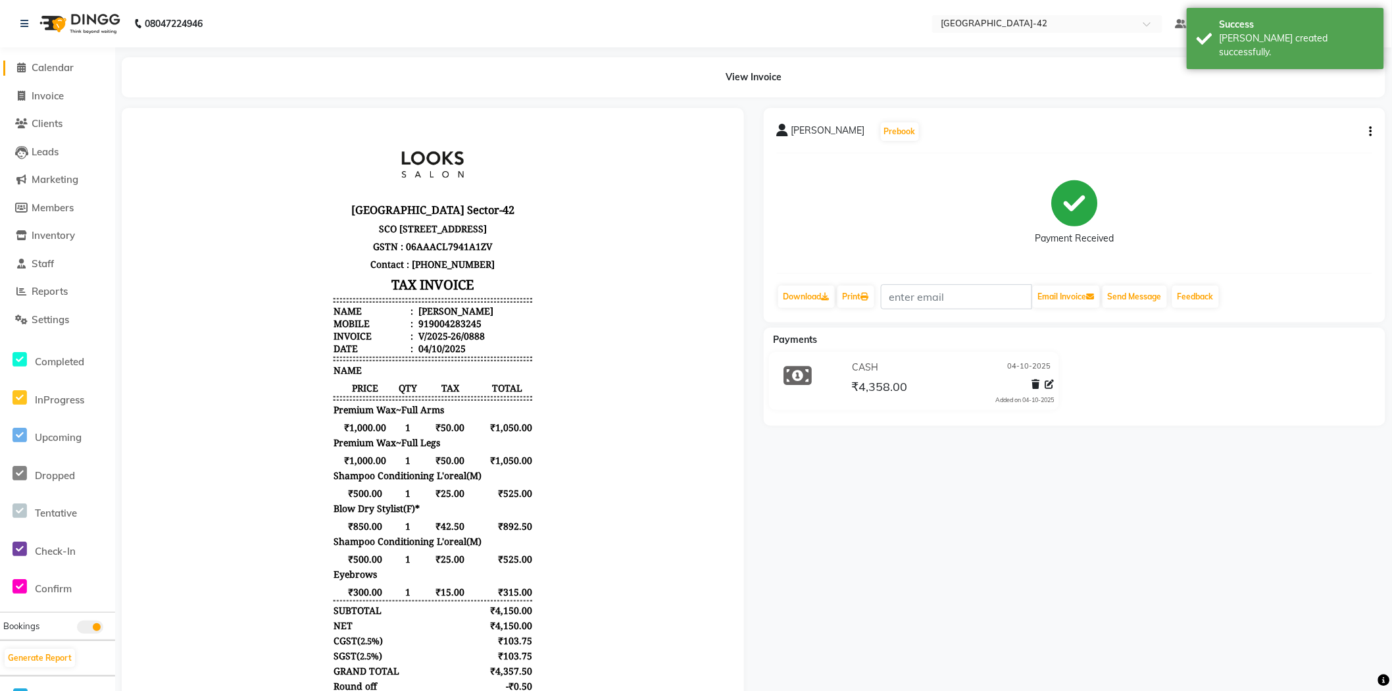
click at [40, 71] on span "Calendar" at bounding box center [53, 67] width 42 height 12
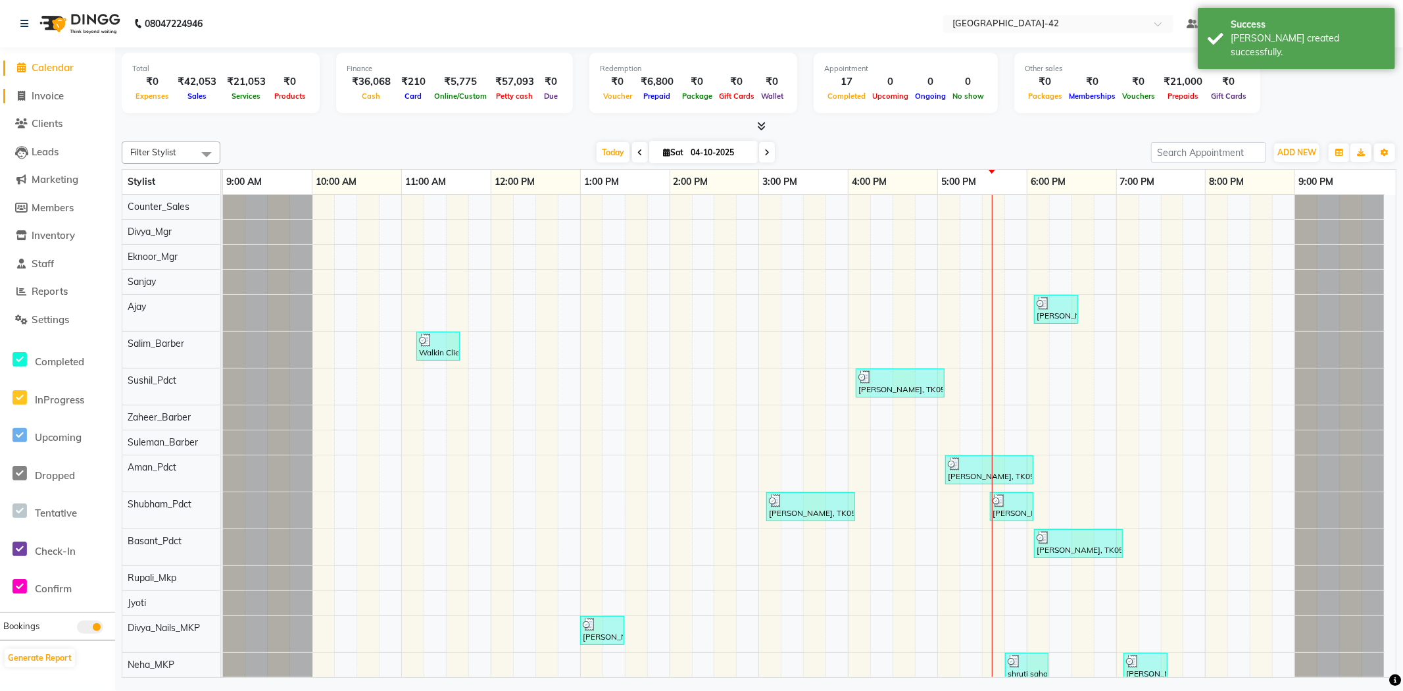
click at [40, 99] on span "Invoice" at bounding box center [48, 95] width 32 height 12
select select "service"
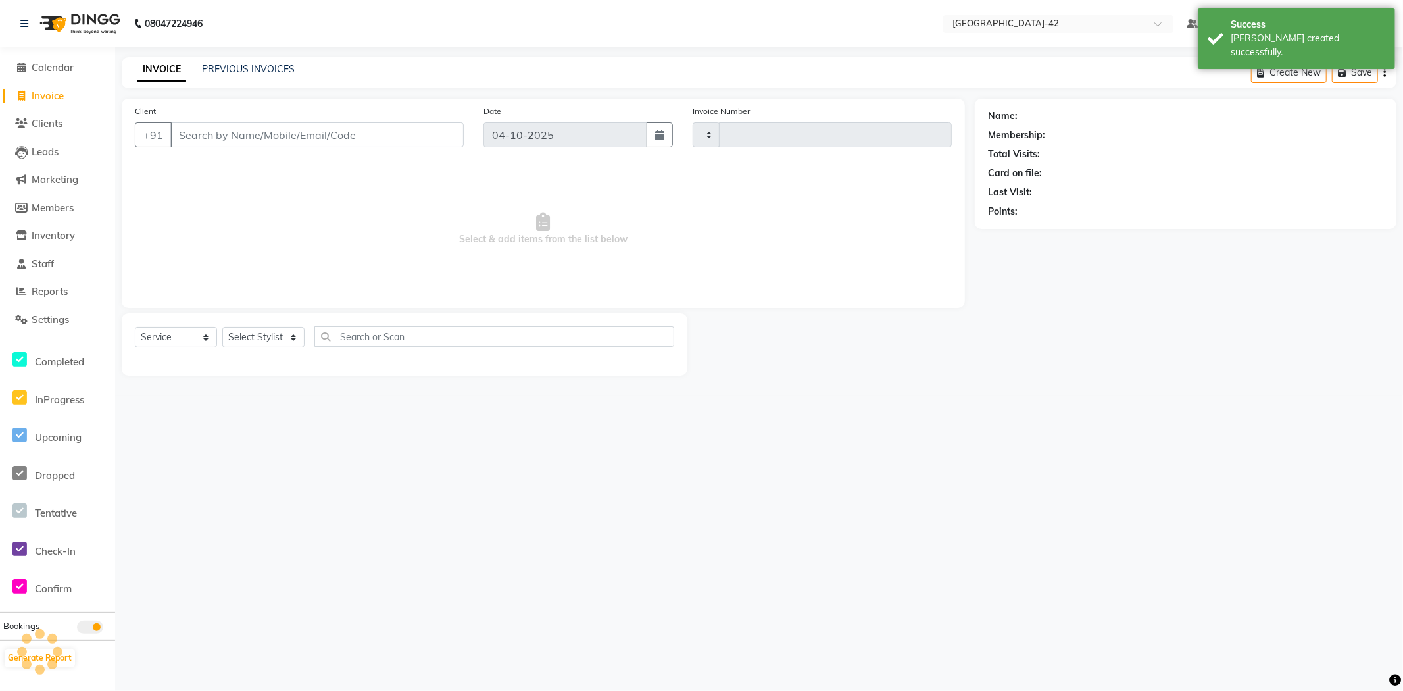
type input "0889"
select select "8692"
click at [284, 138] on input "Client" at bounding box center [316, 134] width 293 height 25
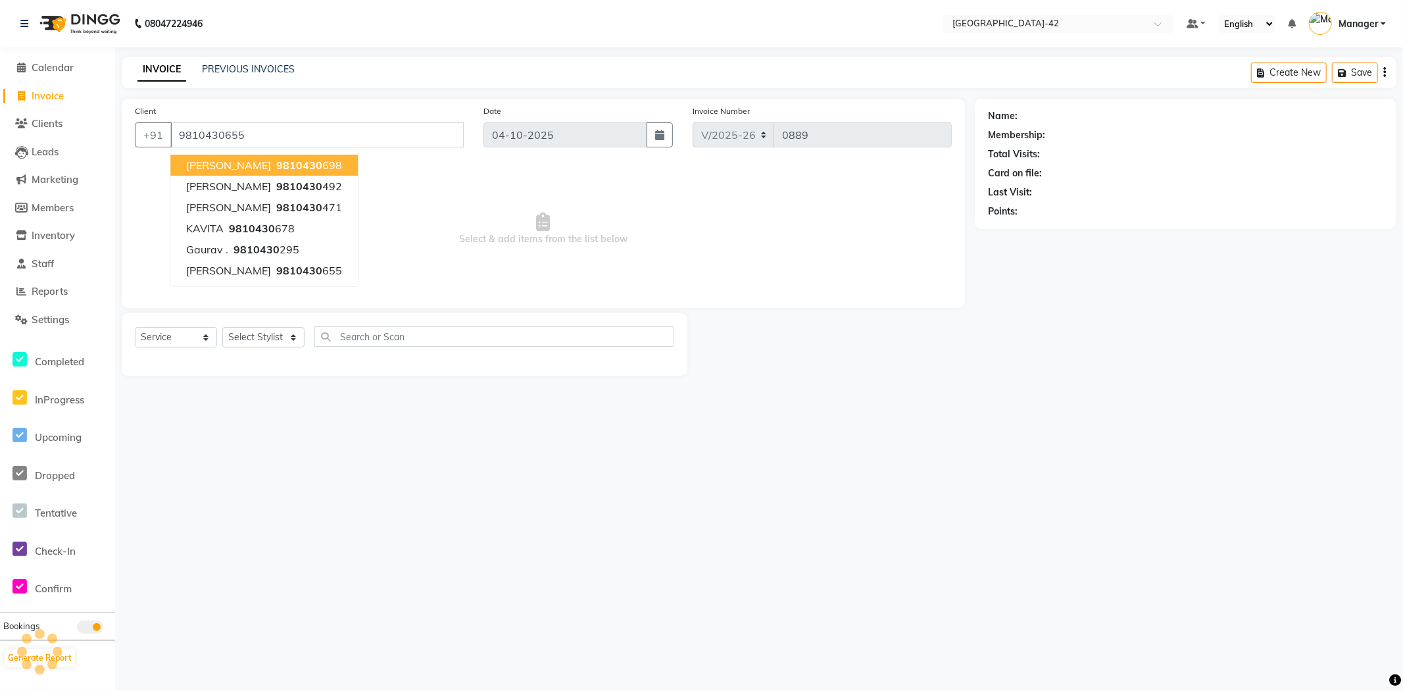
type input "9810430655"
select select "1: Object"
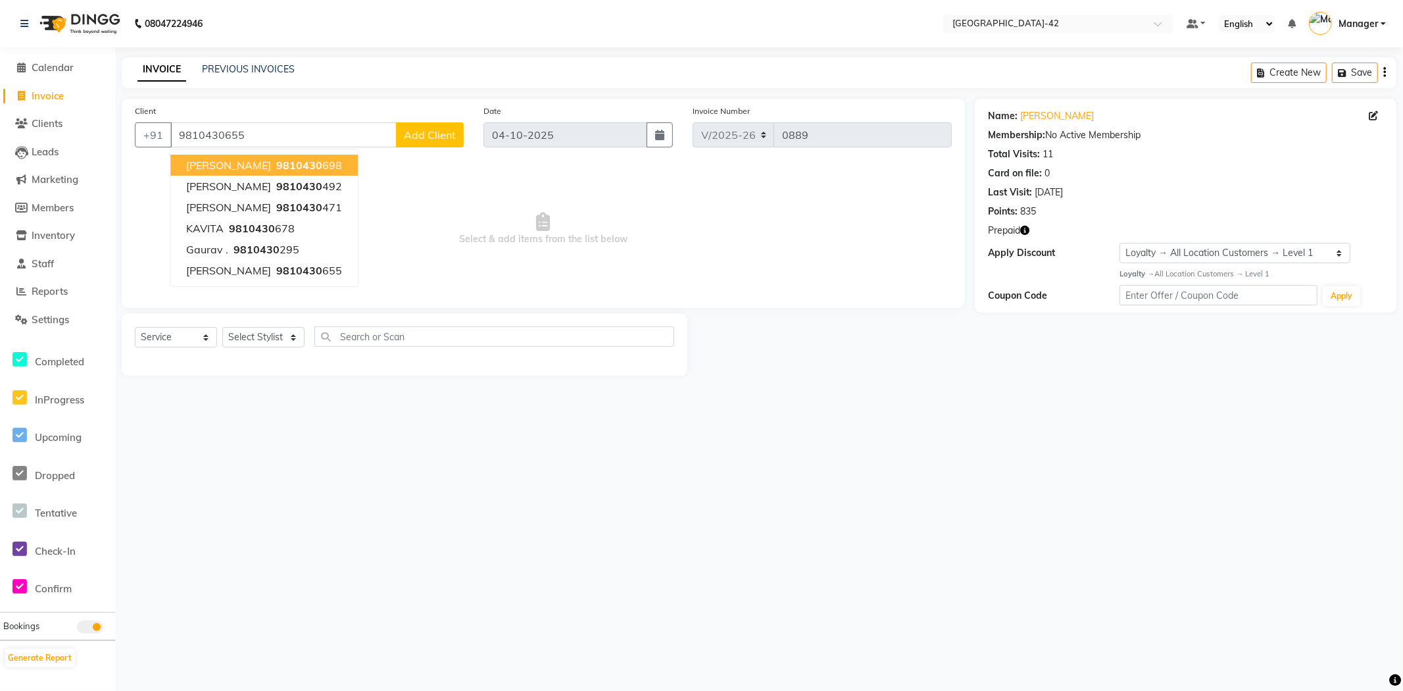
click at [446, 176] on span "Select & add items from the list below" at bounding box center [543, 229] width 817 height 132
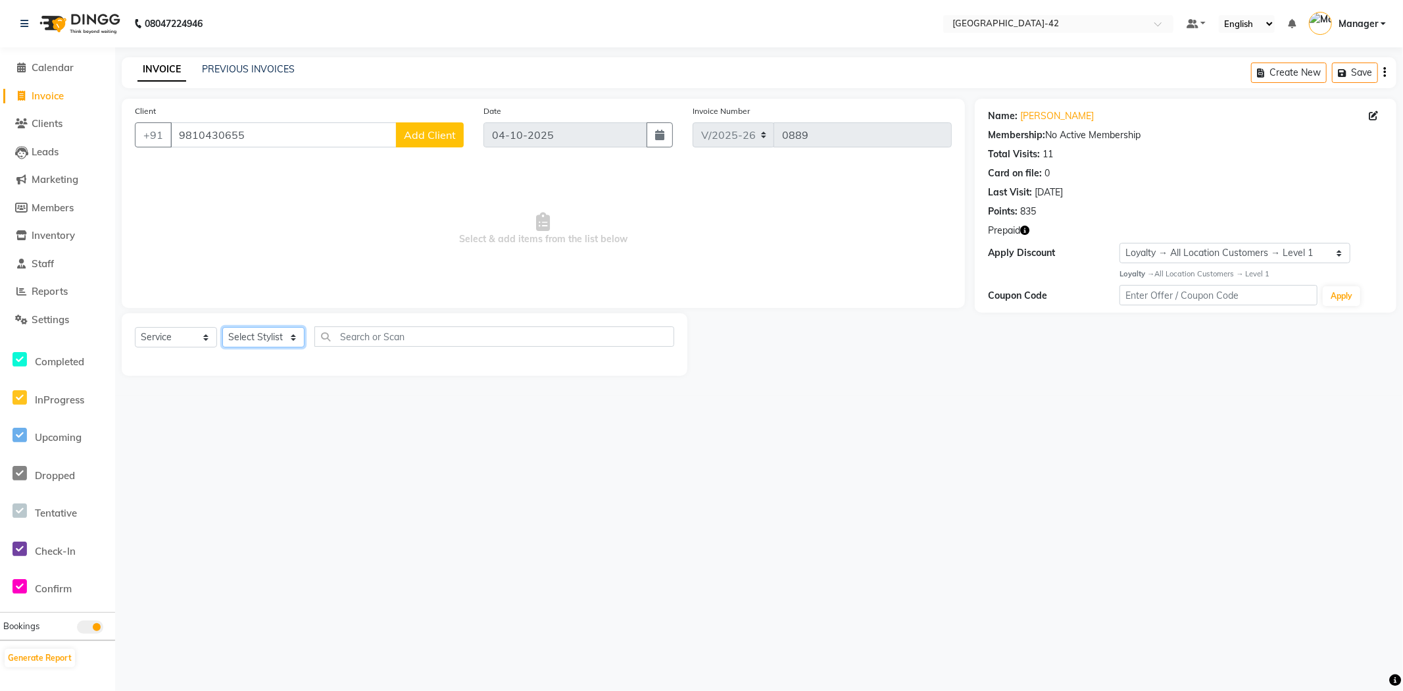
click at [254, 345] on select "Select Stylist Ajay Aman_Pdct Amjad_asst Ankit_asst Asif_BRB Basant_Pdct [PERSO…" at bounding box center [263, 337] width 82 height 20
select select "89271"
click at [222, 328] on select "Select Stylist Ajay Aman_Pdct Amjad_asst Ankit_asst Asif_BRB Basant_Pdct [PERSO…" at bounding box center [263, 337] width 82 height 20
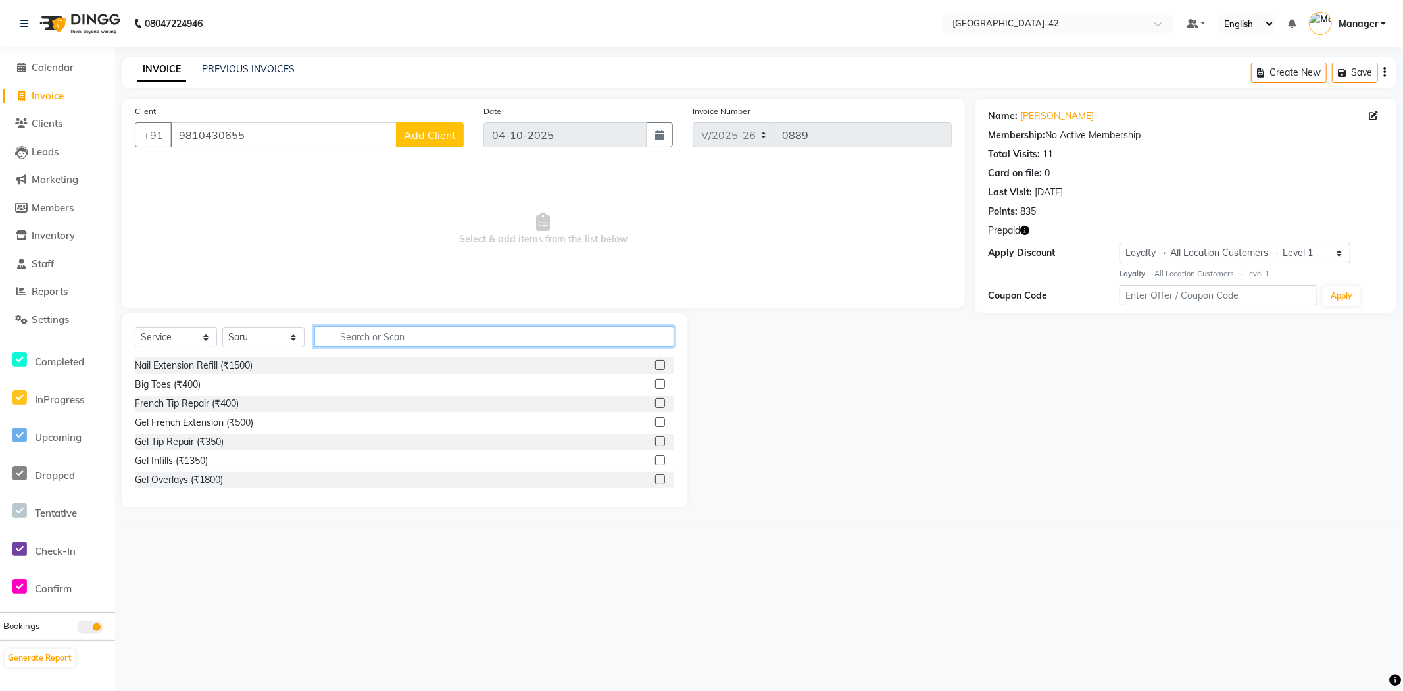
click at [376, 344] on input "text" at bounding box center [494, 336] width 360 height 20
type input "CUT"
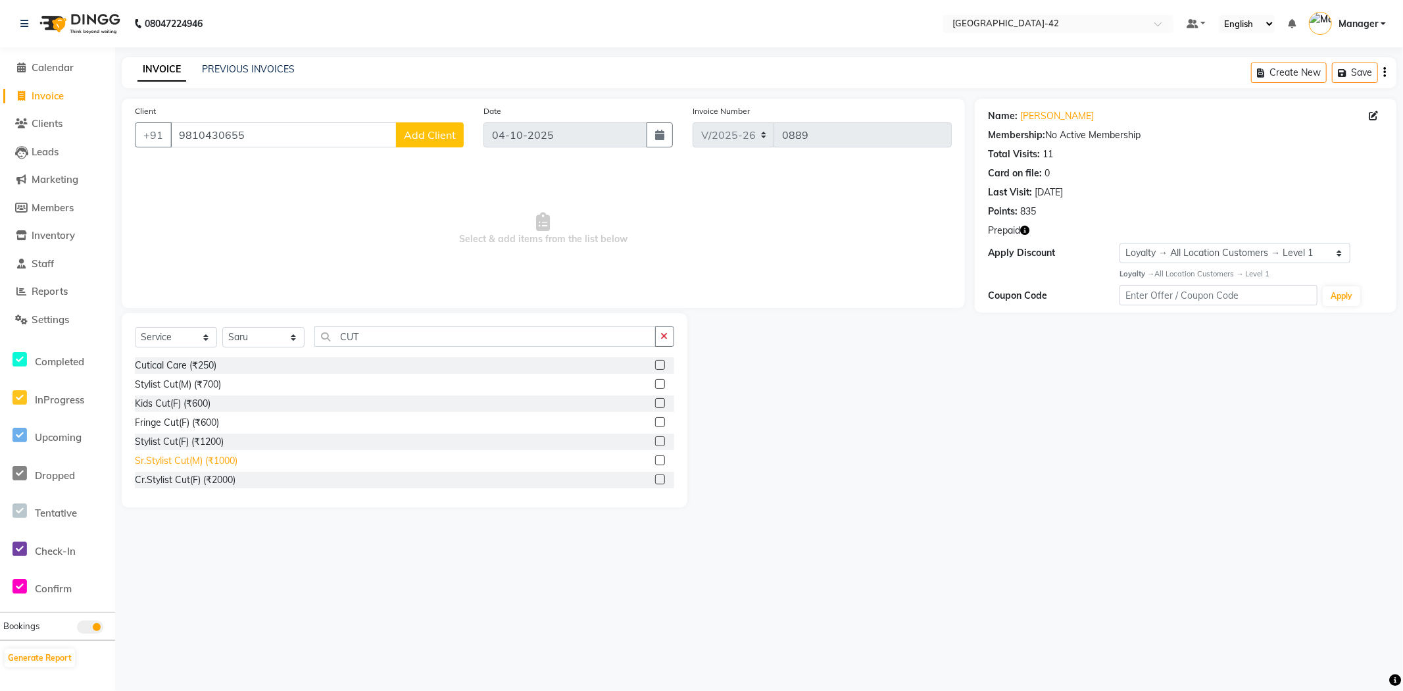
click at [201, 461] on div "Sr.Stylist Cut(M) (₹1000)" at bounding box center [186, 461] width 103 height 14
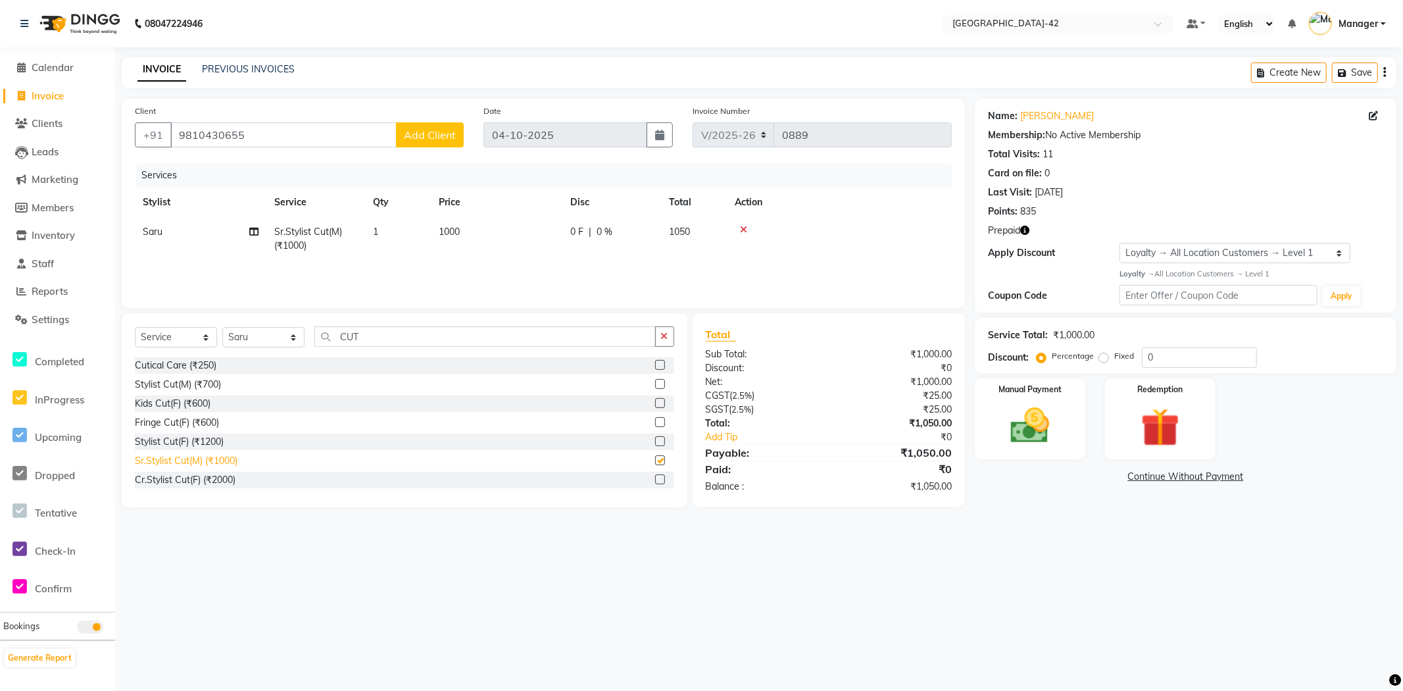
checkbox input "false"
click at [1027, 449] on div "Manual Payment" at bounding box center [1030, 418] width 114 height 84
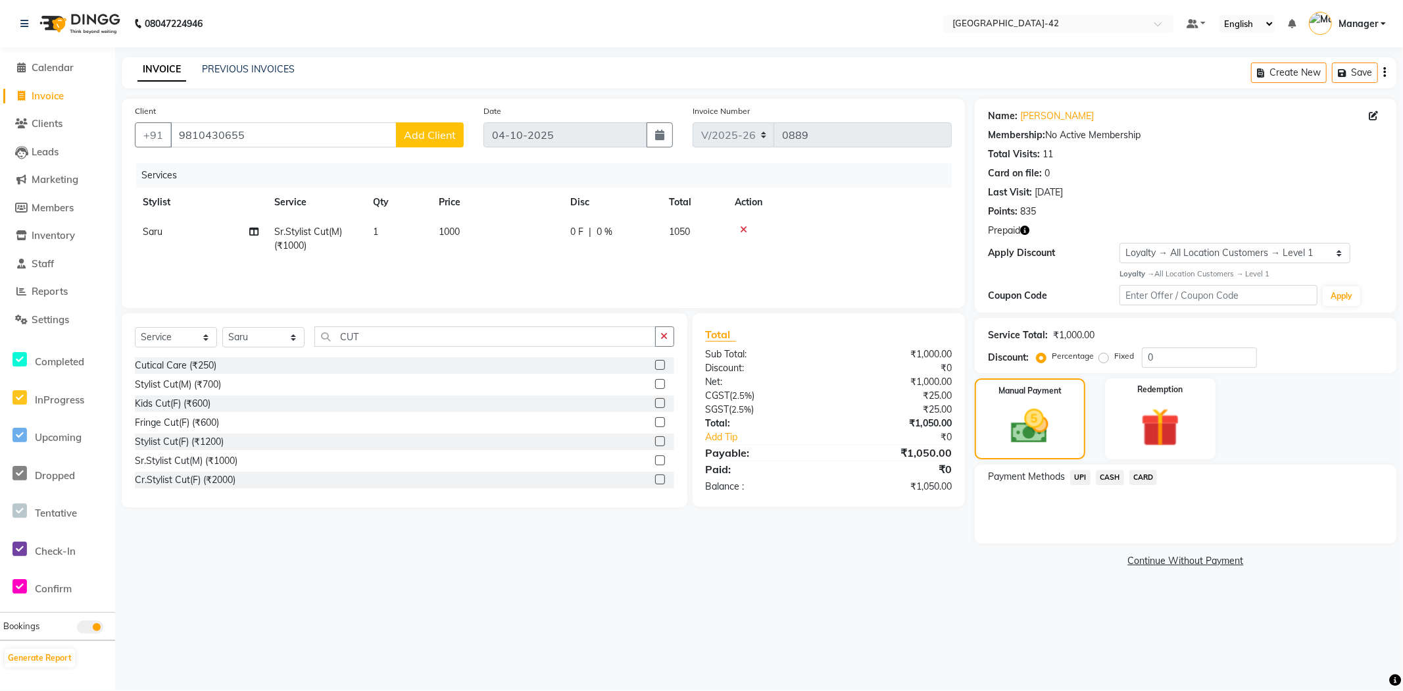
click at [1074, 482] on span "UPI" at bounding box center [1080, 477] width 20 height 15
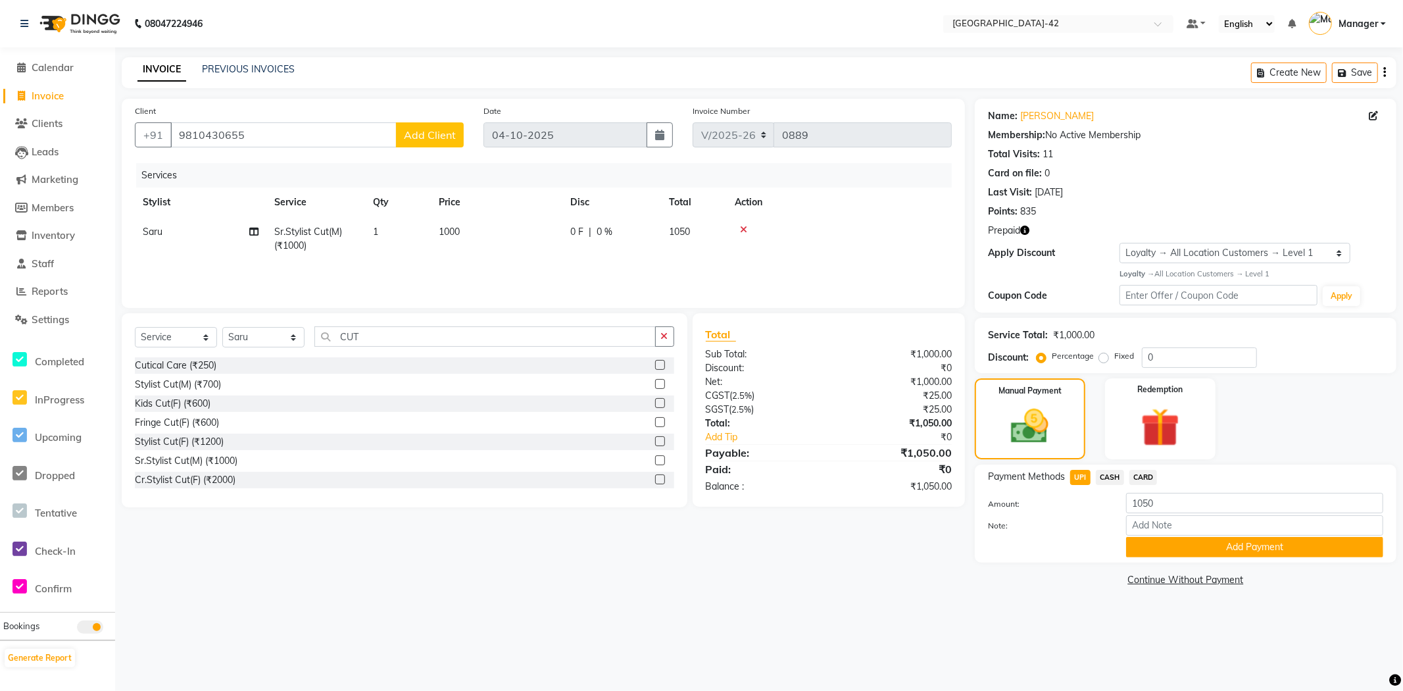
click at [1028, 230] on icon "button" at bounding box center [1024, 230] width 9 height 9
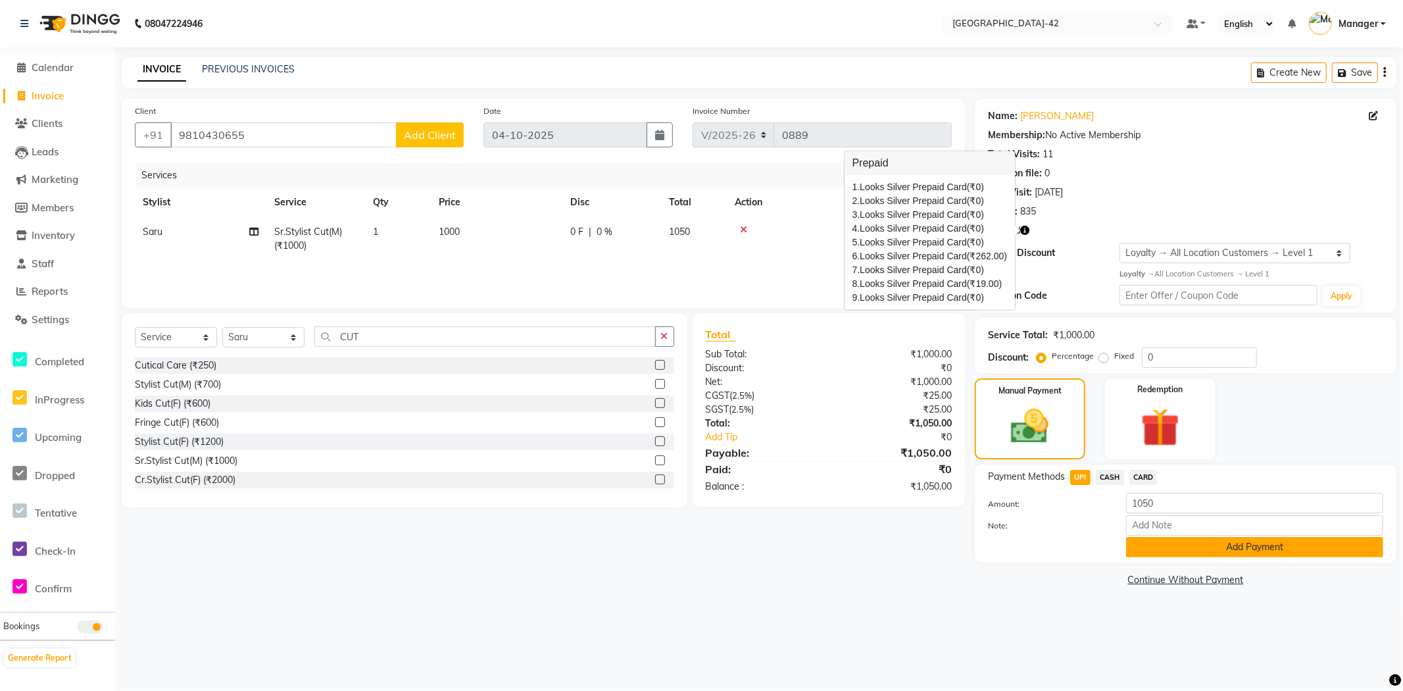
click at [1186, 555] on button "Add Payment" at bounding box center [1254, 547] width 257 height 20
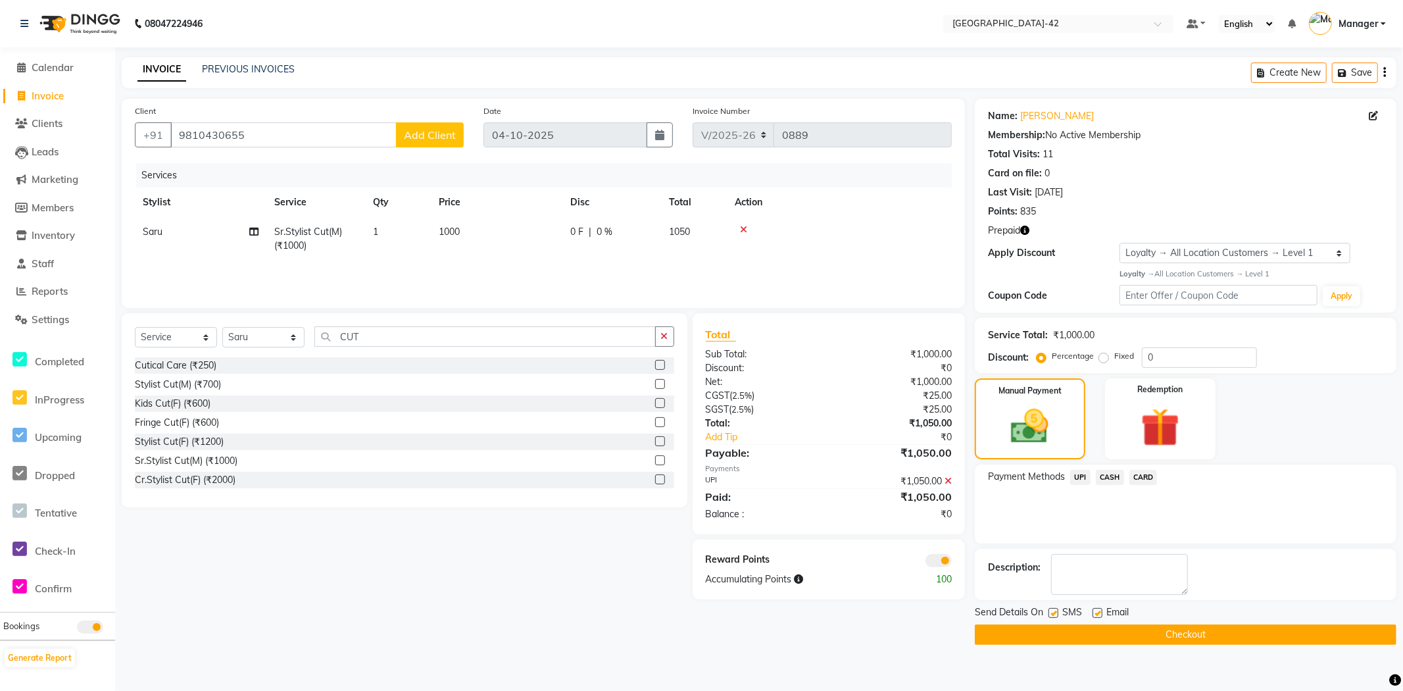
click at [1128, 632] on button "Checkout" at bounding box center [1186, 634] width 422 height 20
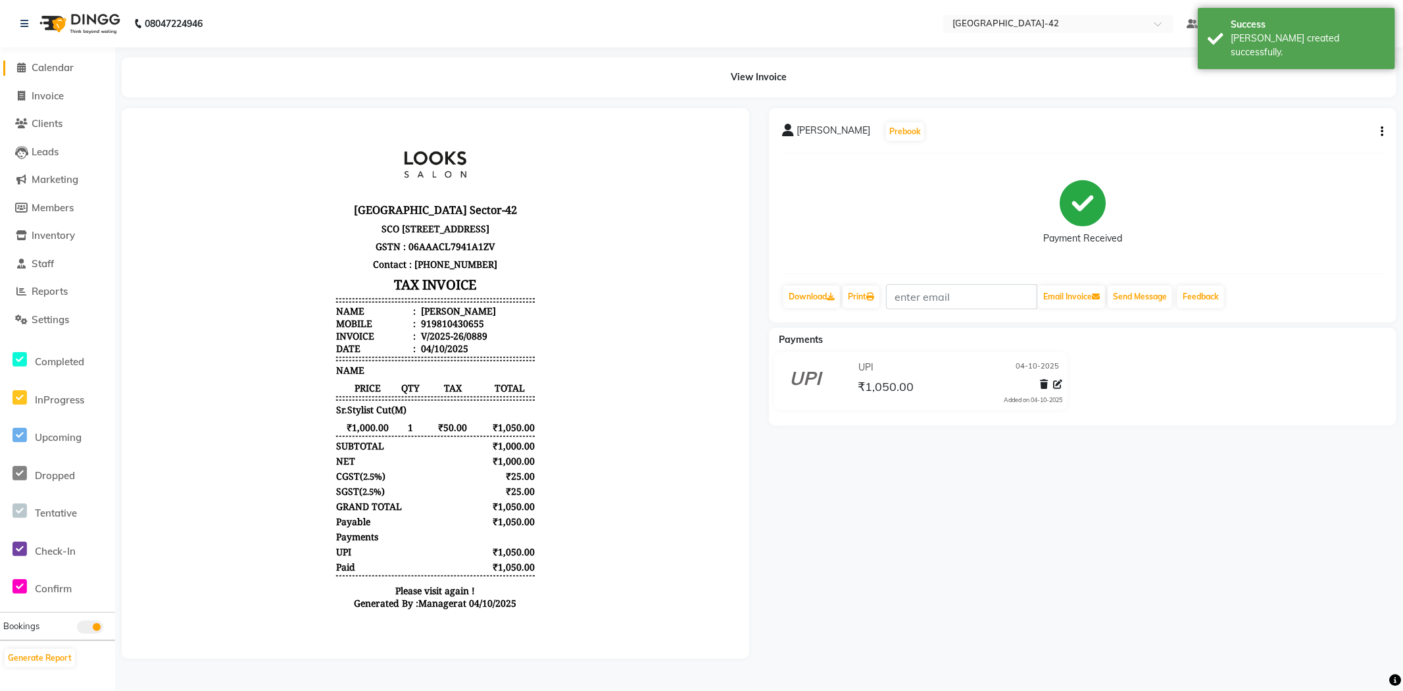
click at [55, 70] on span "Calendar" at bounding box center [53, 67] width 42 height 12
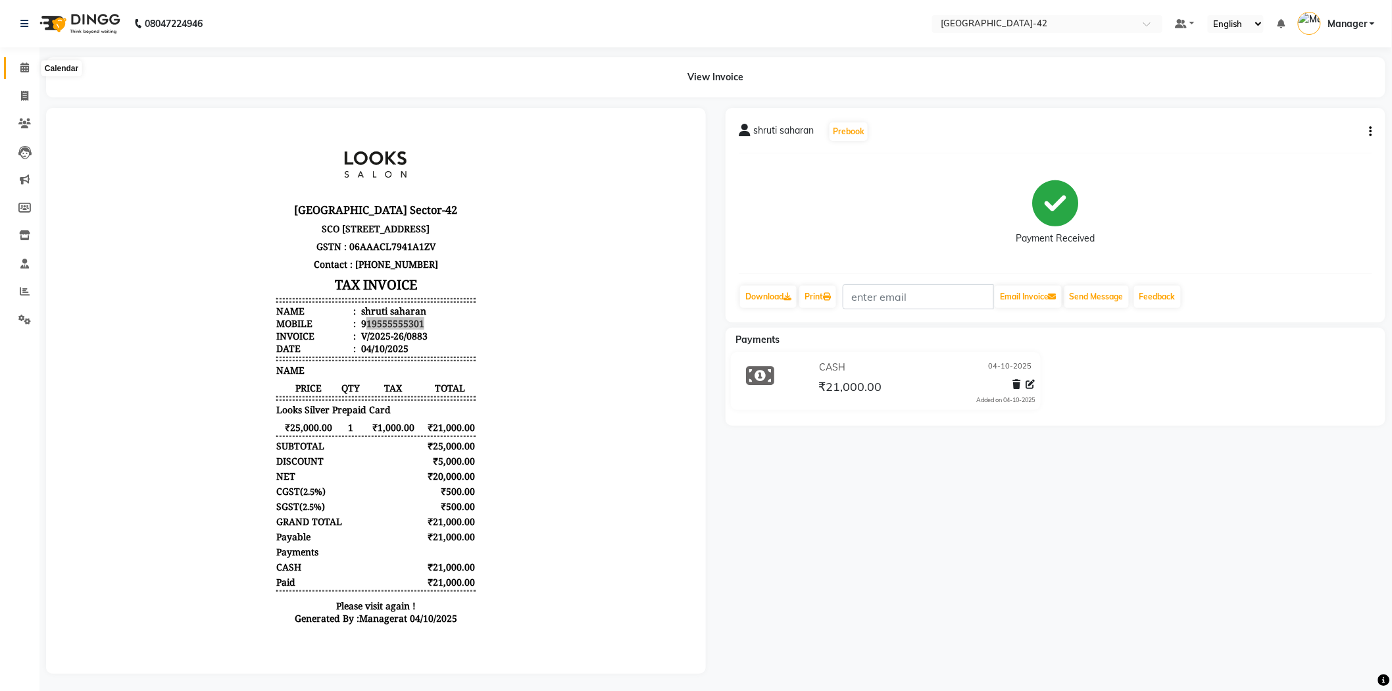
click at [20, 61] on span at bounding box center [24, 68] width 23 height 15
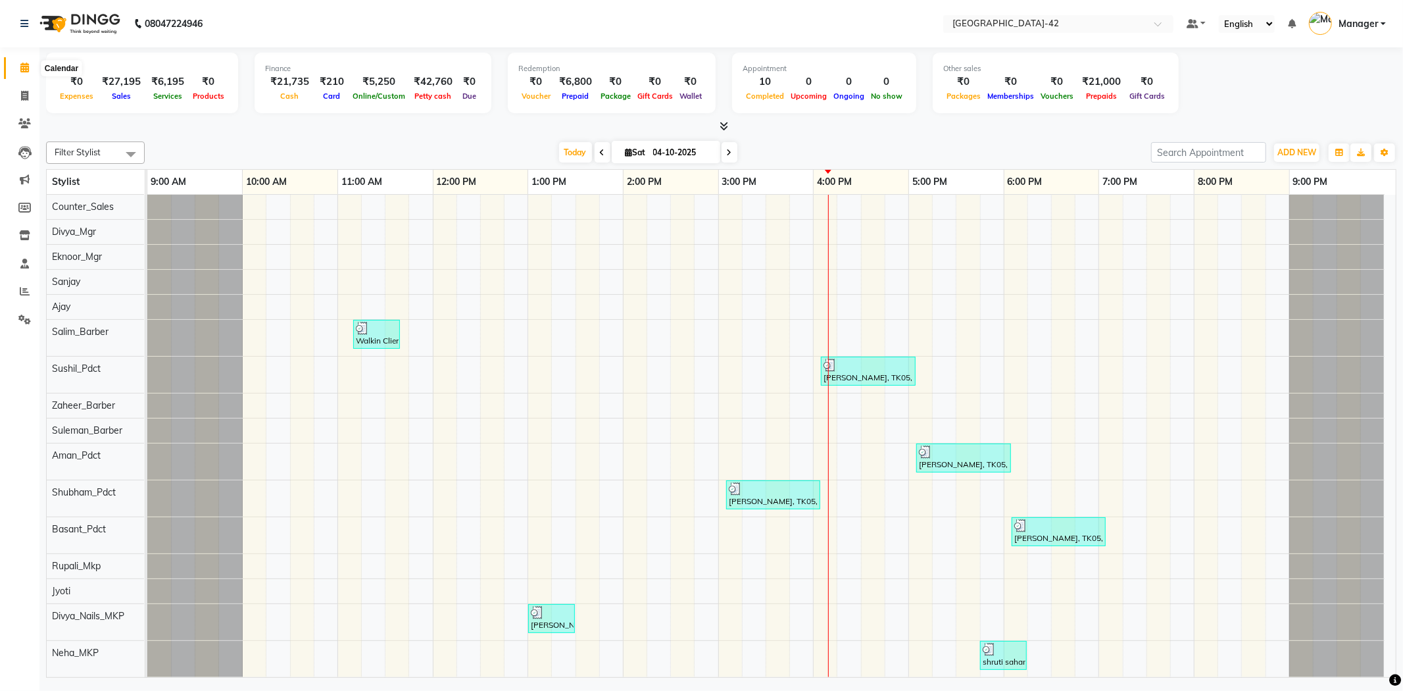
click at [22, 63] on icon at bounding box center [24, 67] width 9 height 10
click at [28, 92] on icon at bounding box center [24, 96] width 7 height 10
select select "service"
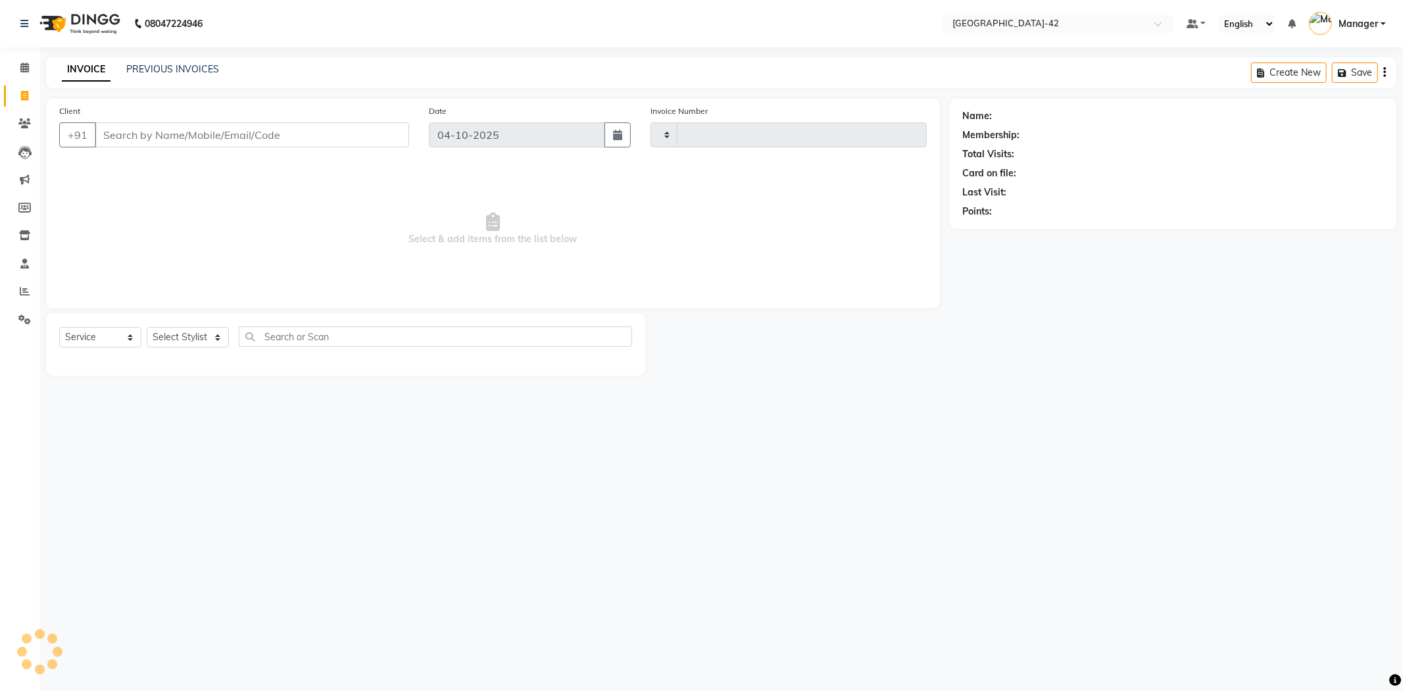
type input "0886"
select select "8692"
click at [26, 72] on icon at bounding box center [24, 67] width 9 height 10
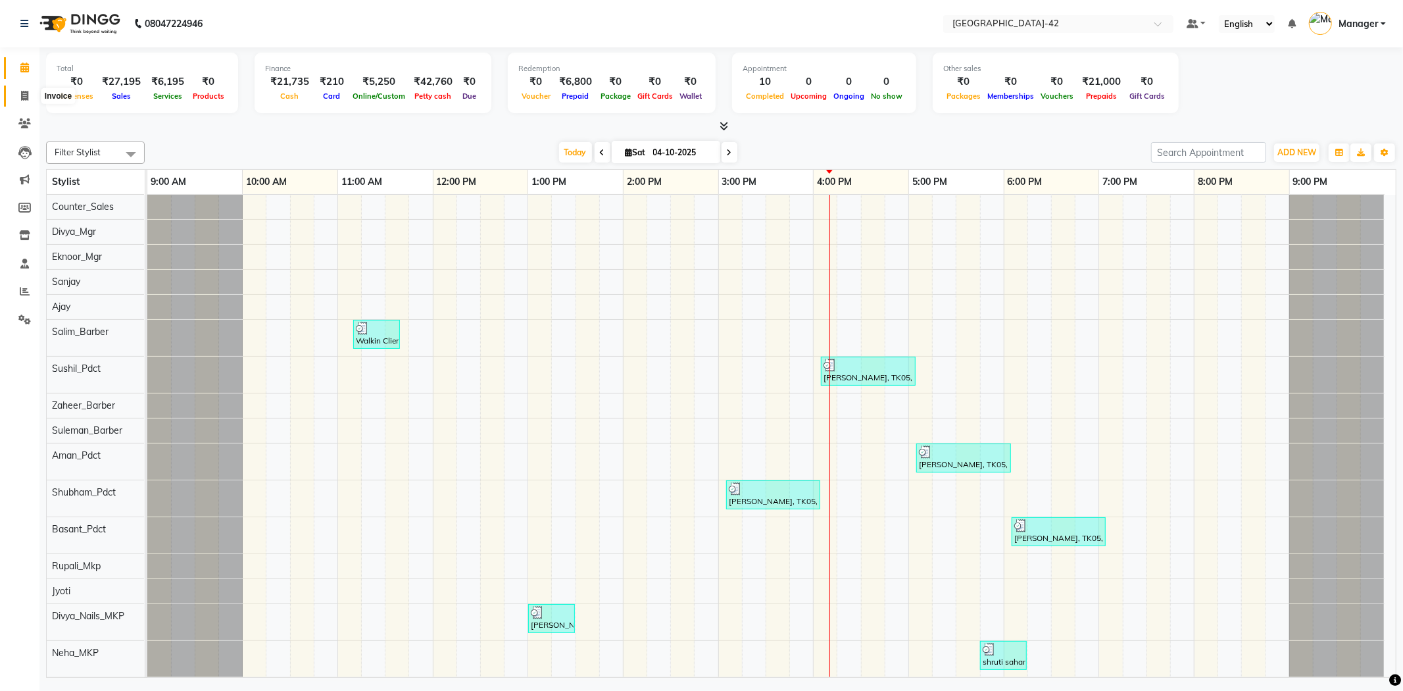
click at [24, 94] on icon at bounding box center [24, 96] width 7 height 10
select select "8692"
select select "service"
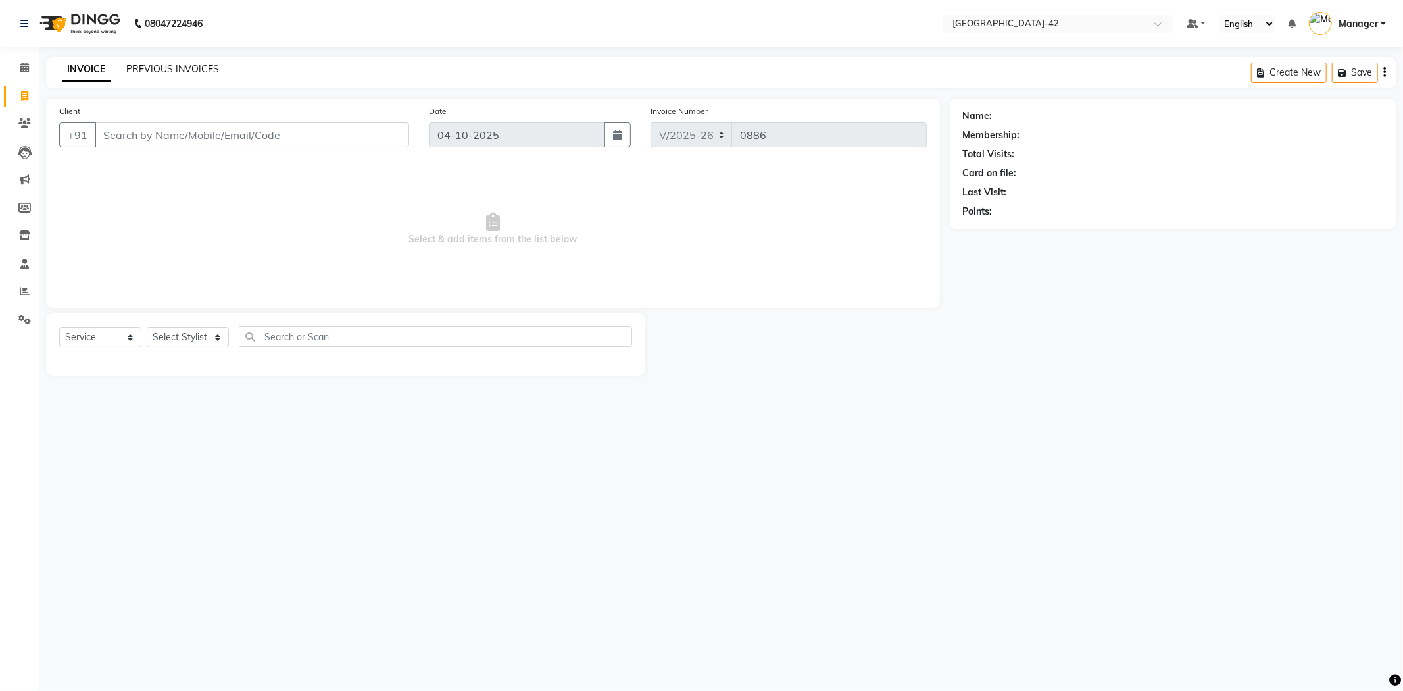
click at [205, 72] on link "PREVIOUS INVOICES" at bounding box center [172, 69] width 93 height 12
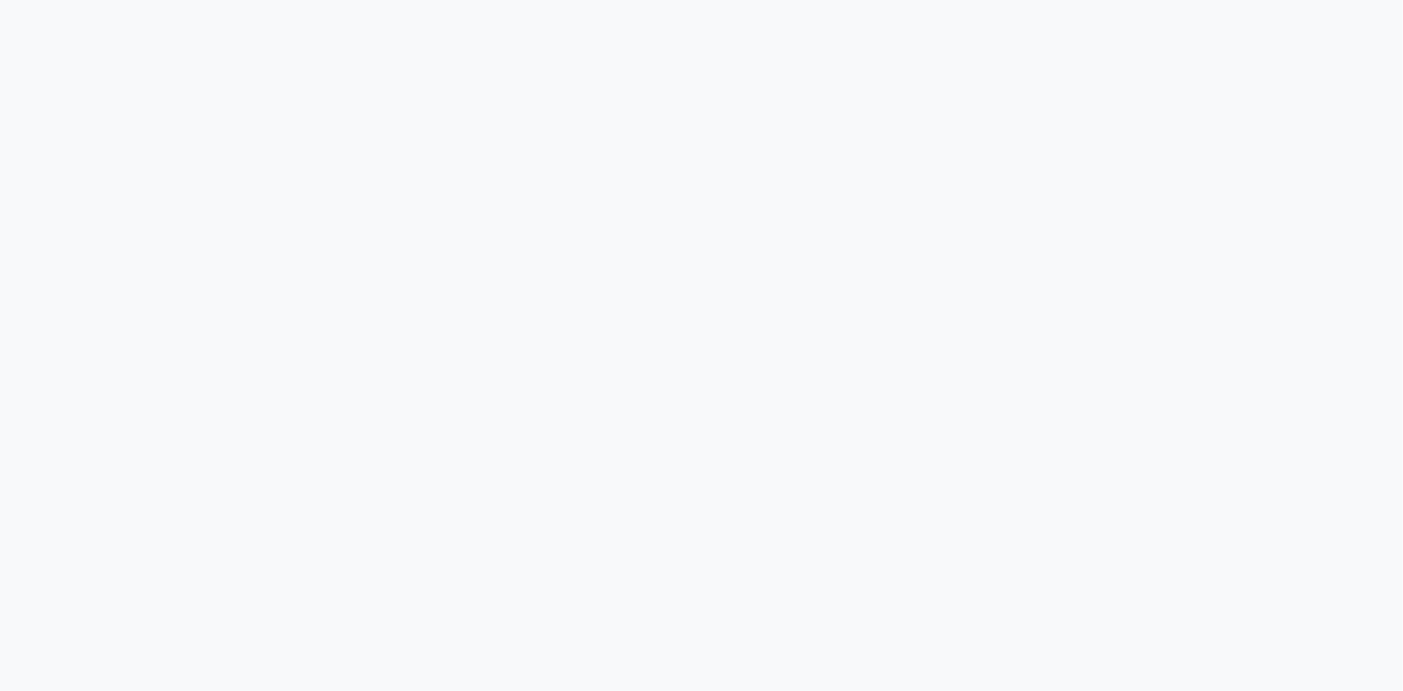
select select "service"
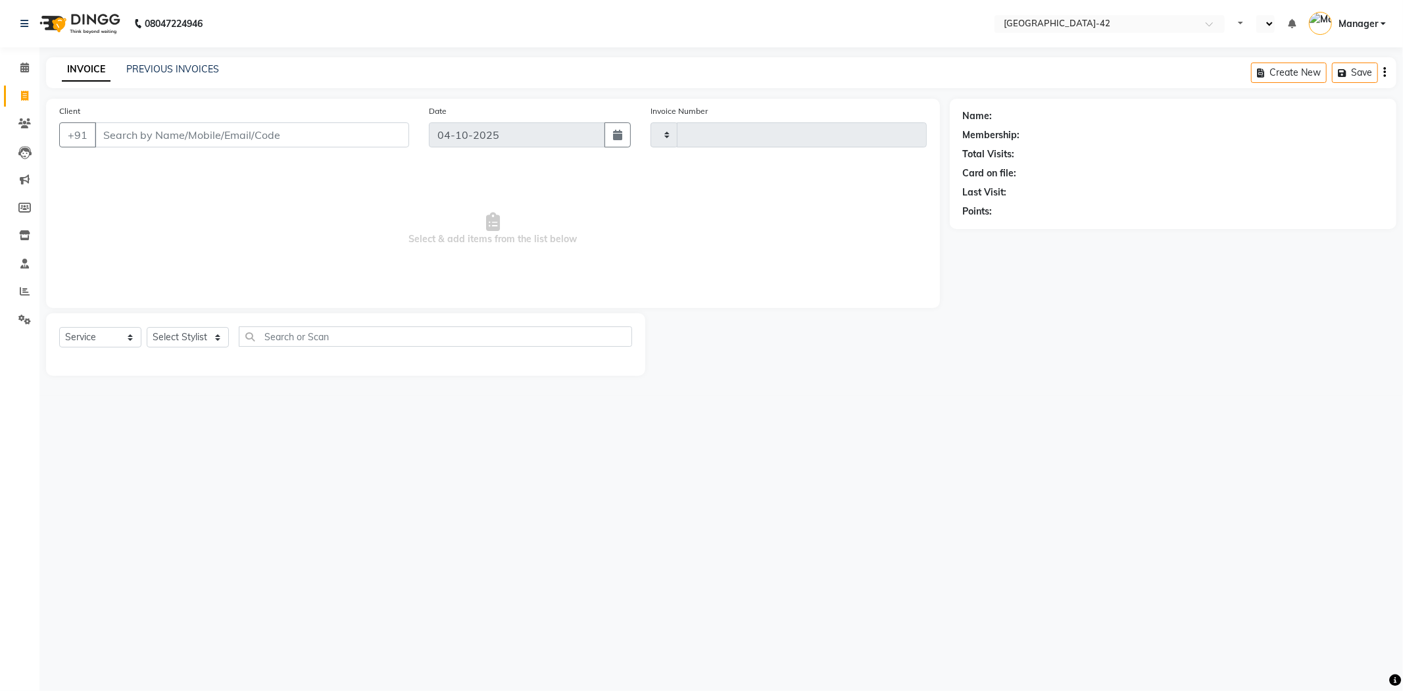
select select "en"
select select "8692"
type input "0888"
select select "8692"
select select "service"
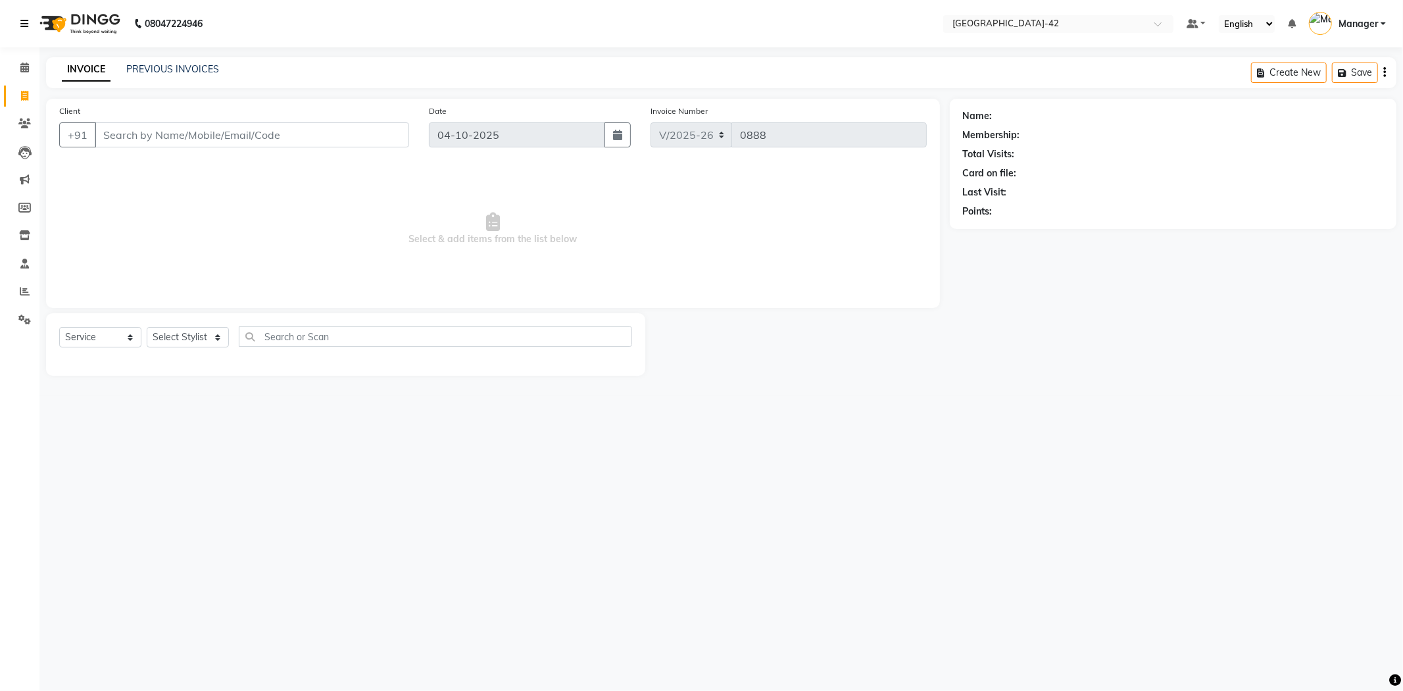
click at [30, 21] on link at bounding box center [26, 23] width 13 height 37
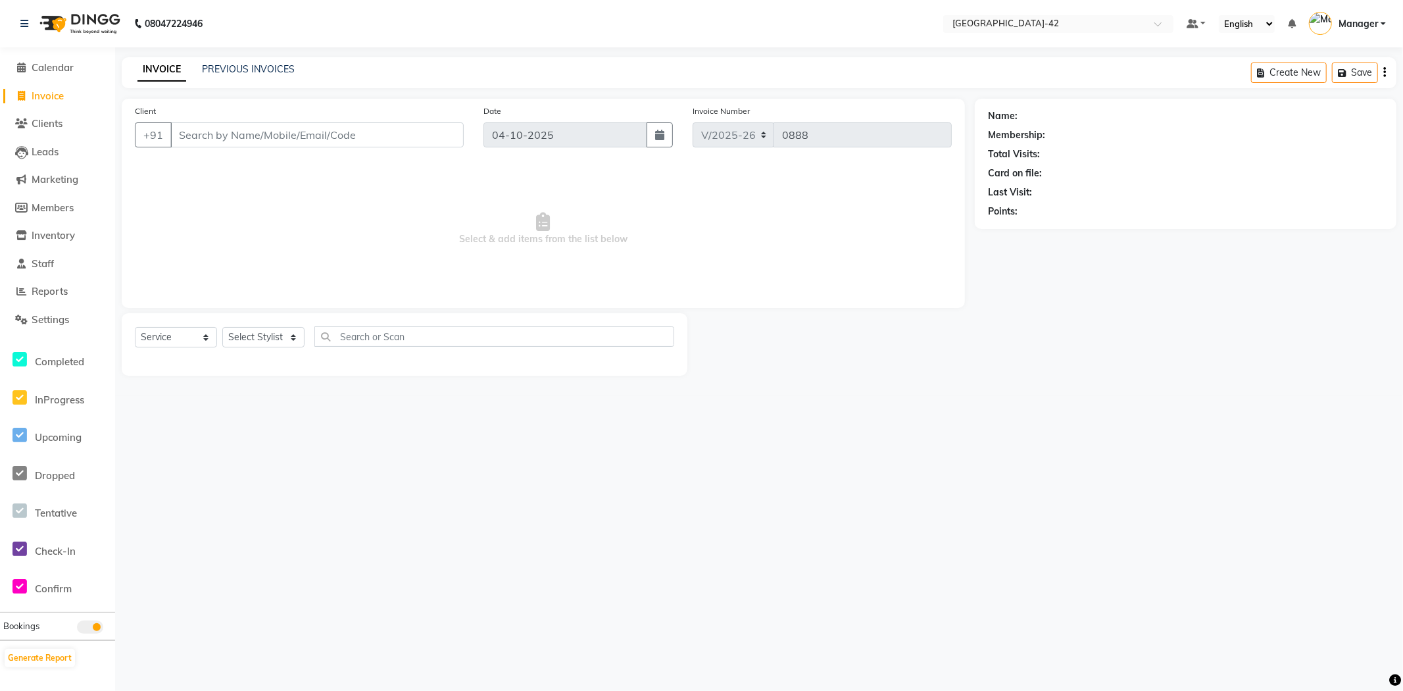
click at [51, 97] on span "Invoice" at bounding box center [48, 95] width 32 height 12
select select "service"
type input "0888"
select select "8692"
click at [37, 80] on li "Calendar" at bounding box center [57, 68] width 115 height 28
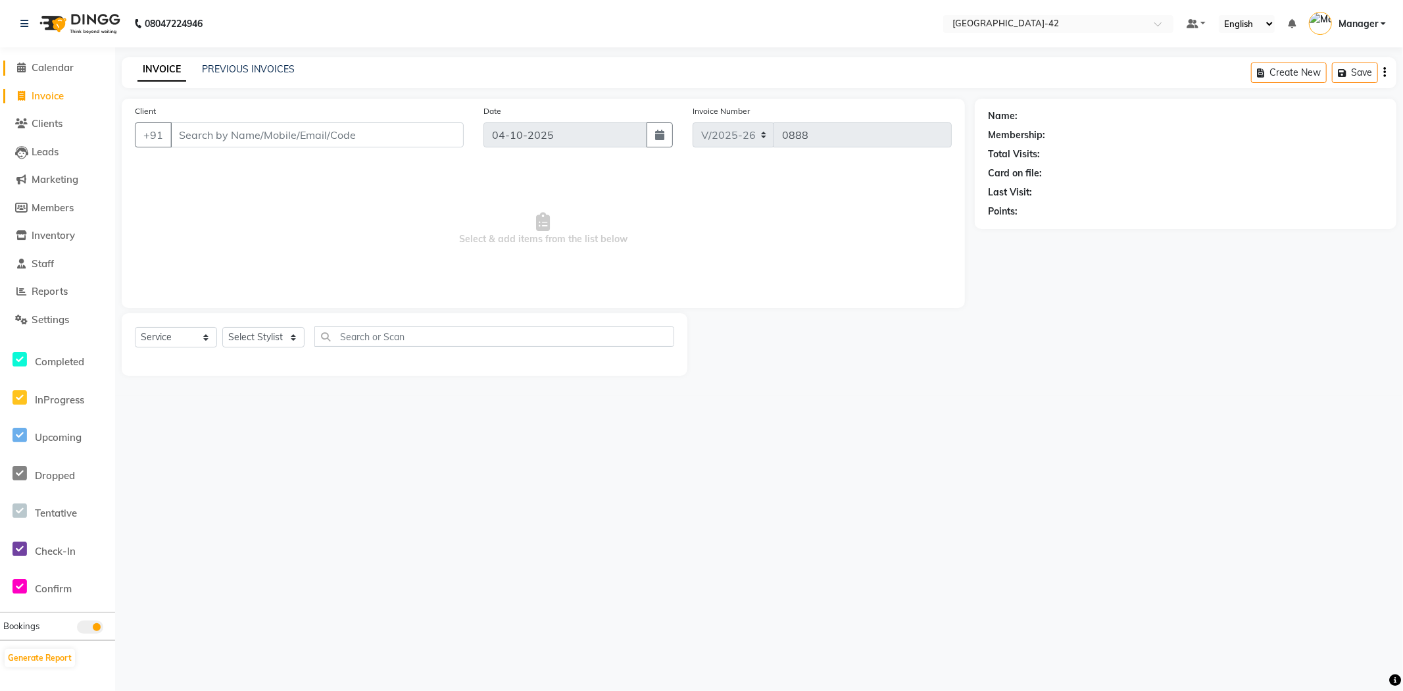
click at [51, 71] on span "Calendar" at bounding box center [53, 67] width 42 height 12
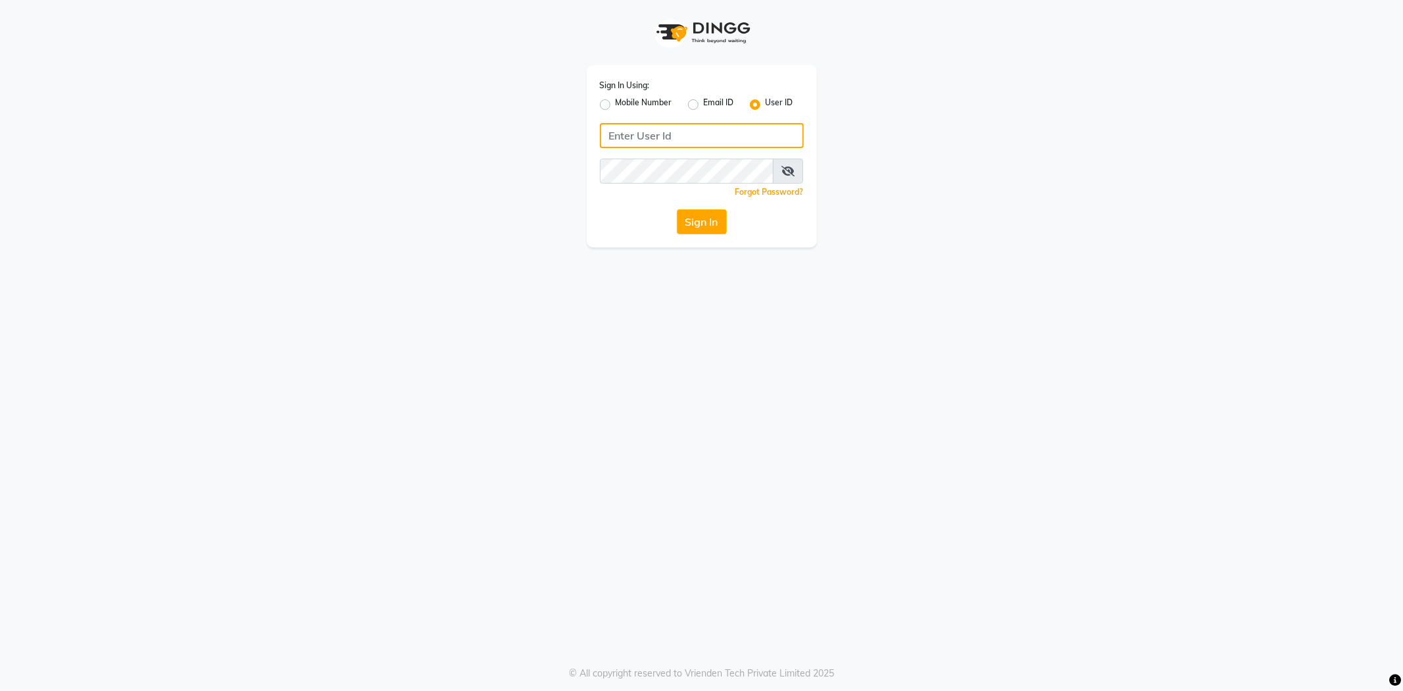
type input "e3852-01"
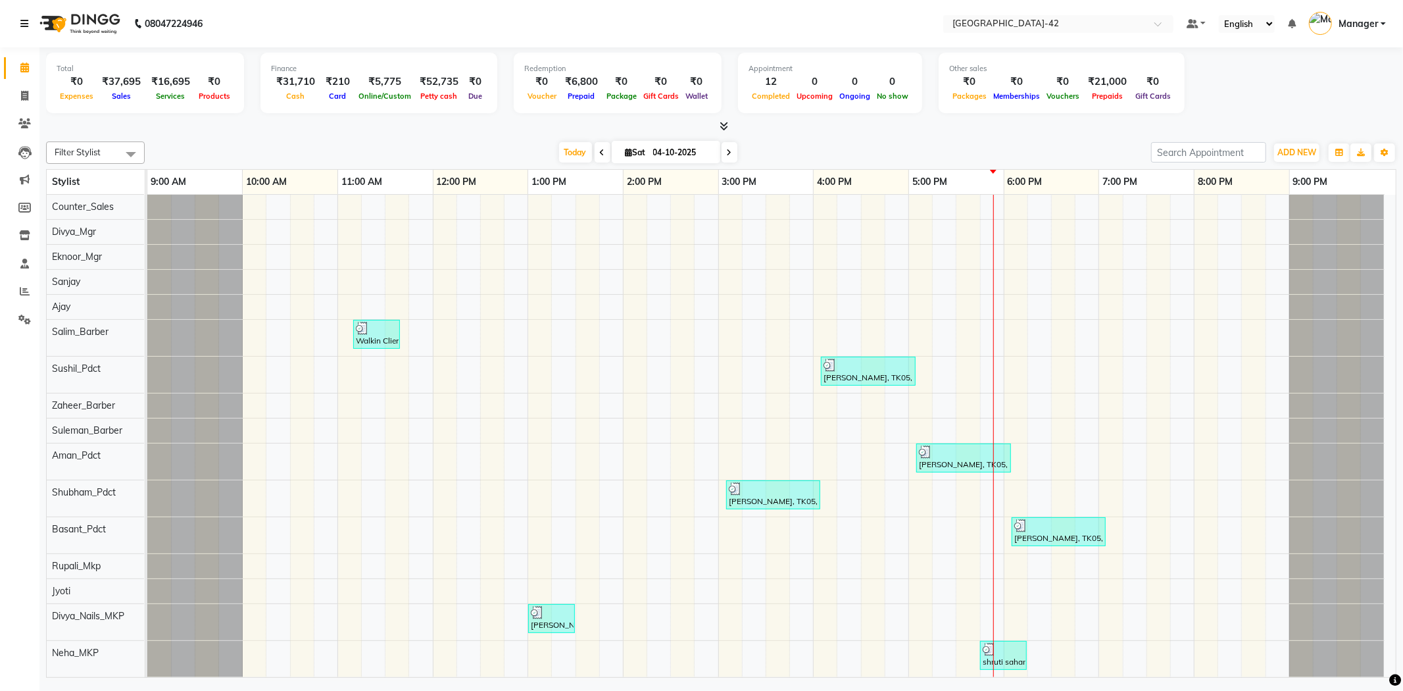
click at [22, 28] on icon at bounding box center [24, 23] width 8 height 9
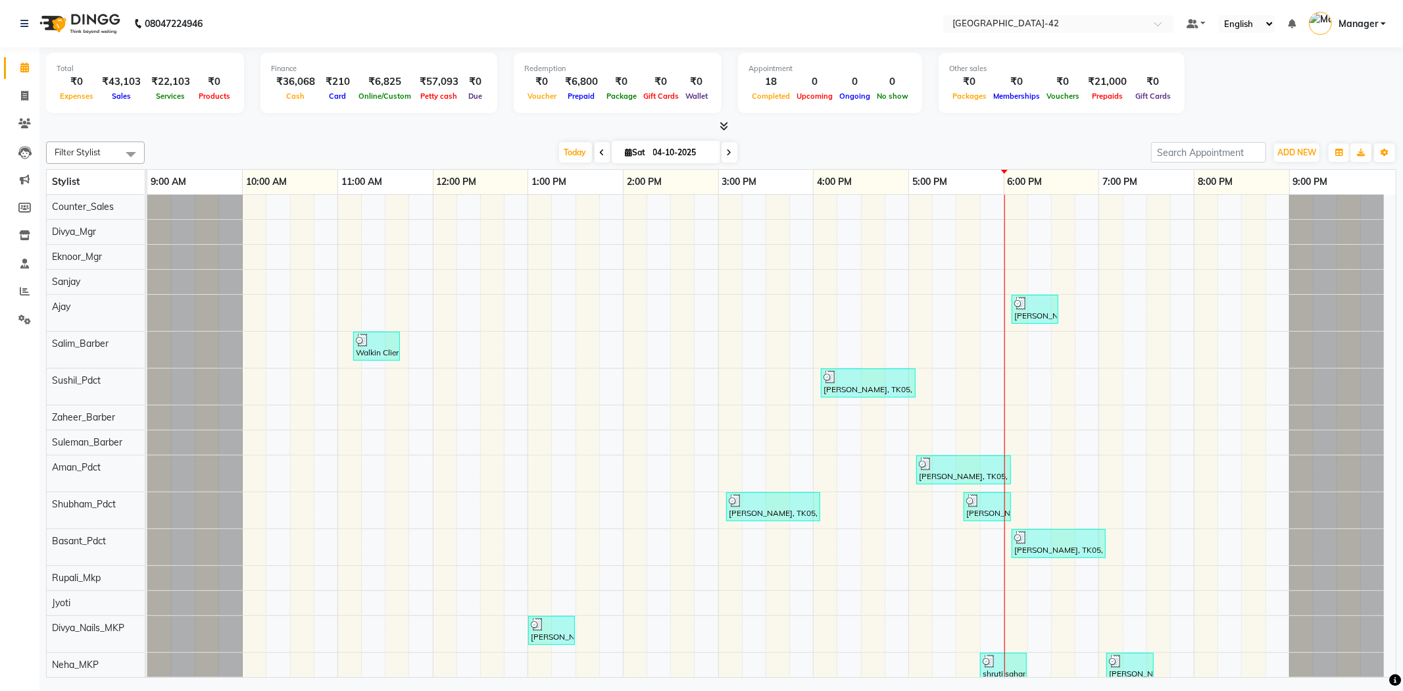
click at [17, 29] on div "08047224946" at bounding box center [112, 23] width 202 height 37
click at [22, 27] on icon at bounding box center [24, 23] width 8 height 9
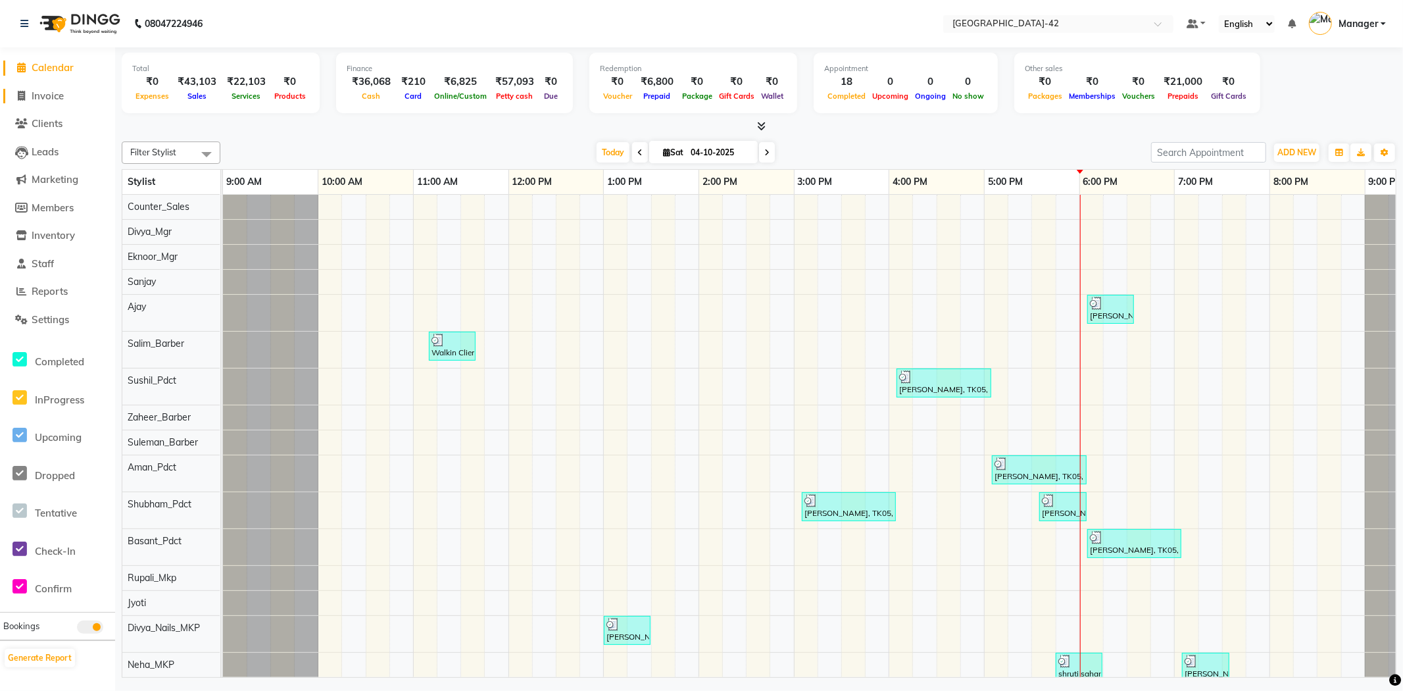
click at [46, 90] on span "Invoice" at bounding box center [48, 95] width 32 height 12
select select "service"
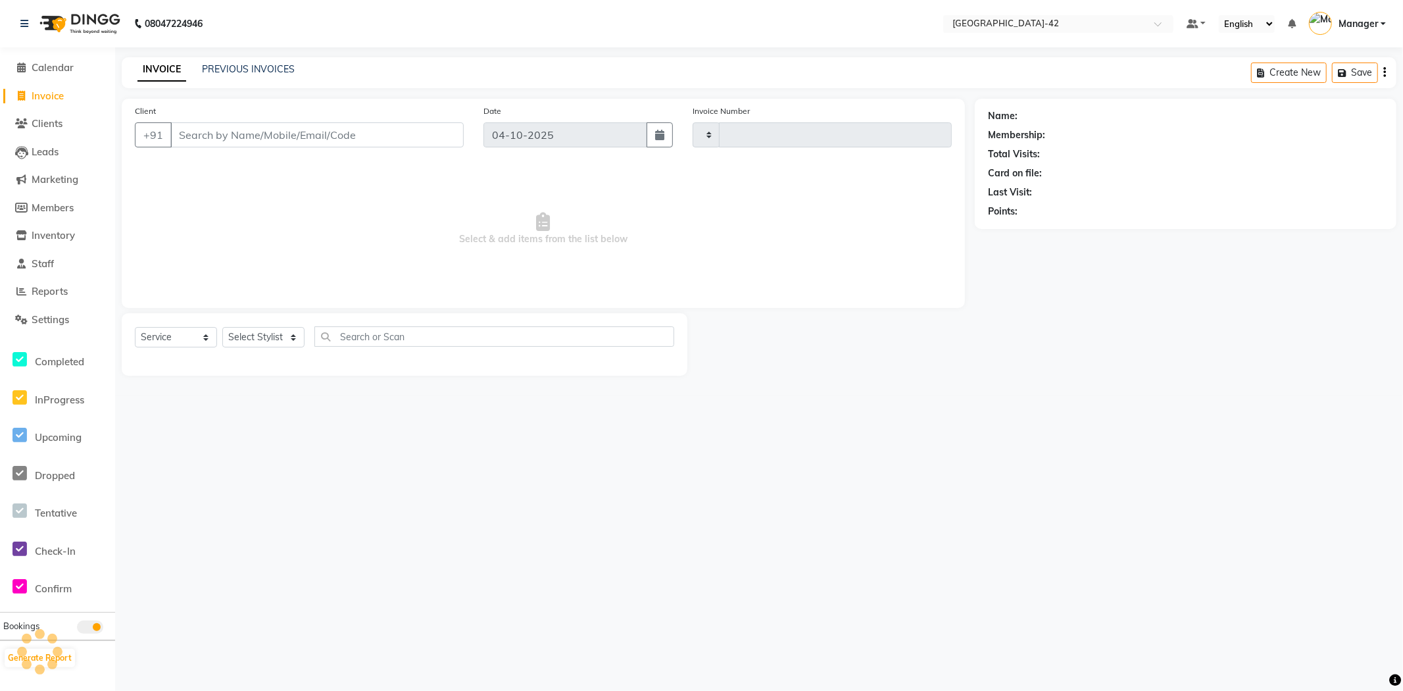
type input "0890"
select select "8692"
click at [283, 336] on select "Select Stylist" at bounding box center [263, 337] width 82 height 20
select select "89271"
click at [222, 328] on select "Select Stylist Ajay Aman_Pdct Amjad_asst Ankit_asst Asif_BRB Basant_Pdct [PERSO…" at bounding box center [263, 337] width 82 height 20
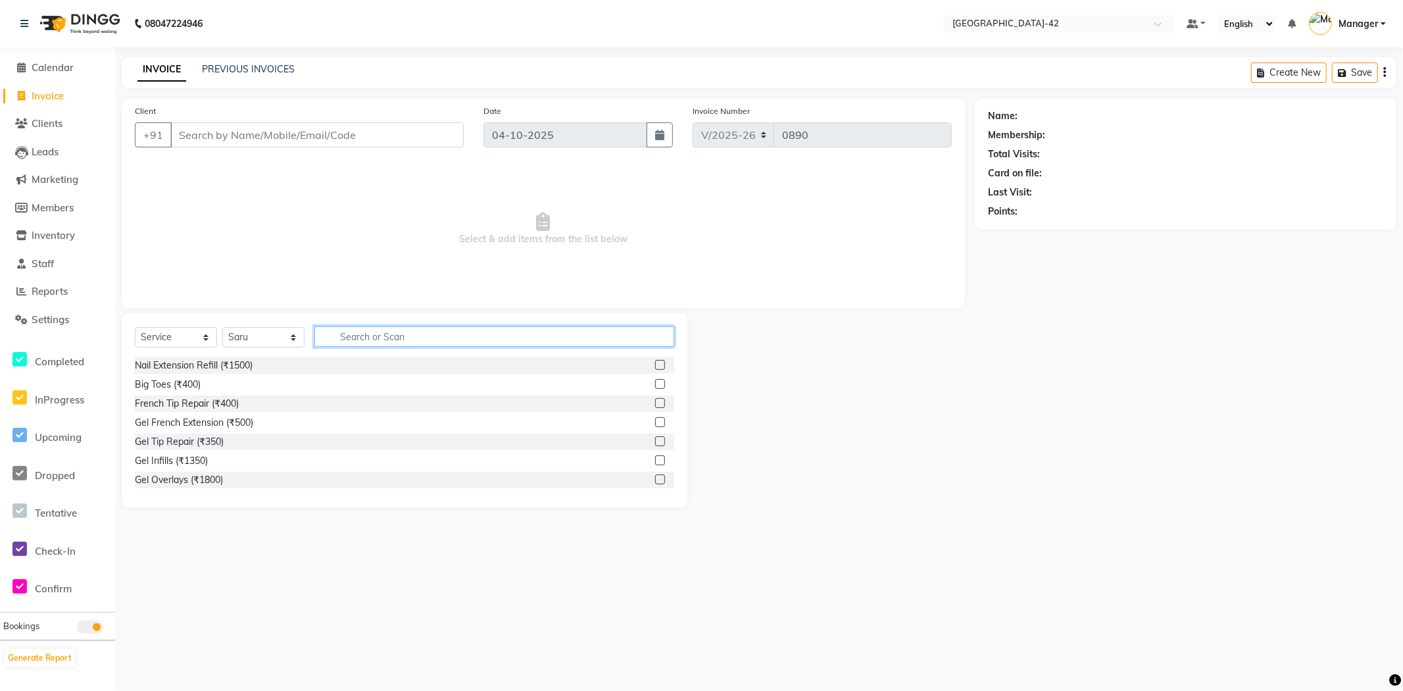
click at [339, 339] on input "text" at bounding box center [494, 336] width 360 height 20
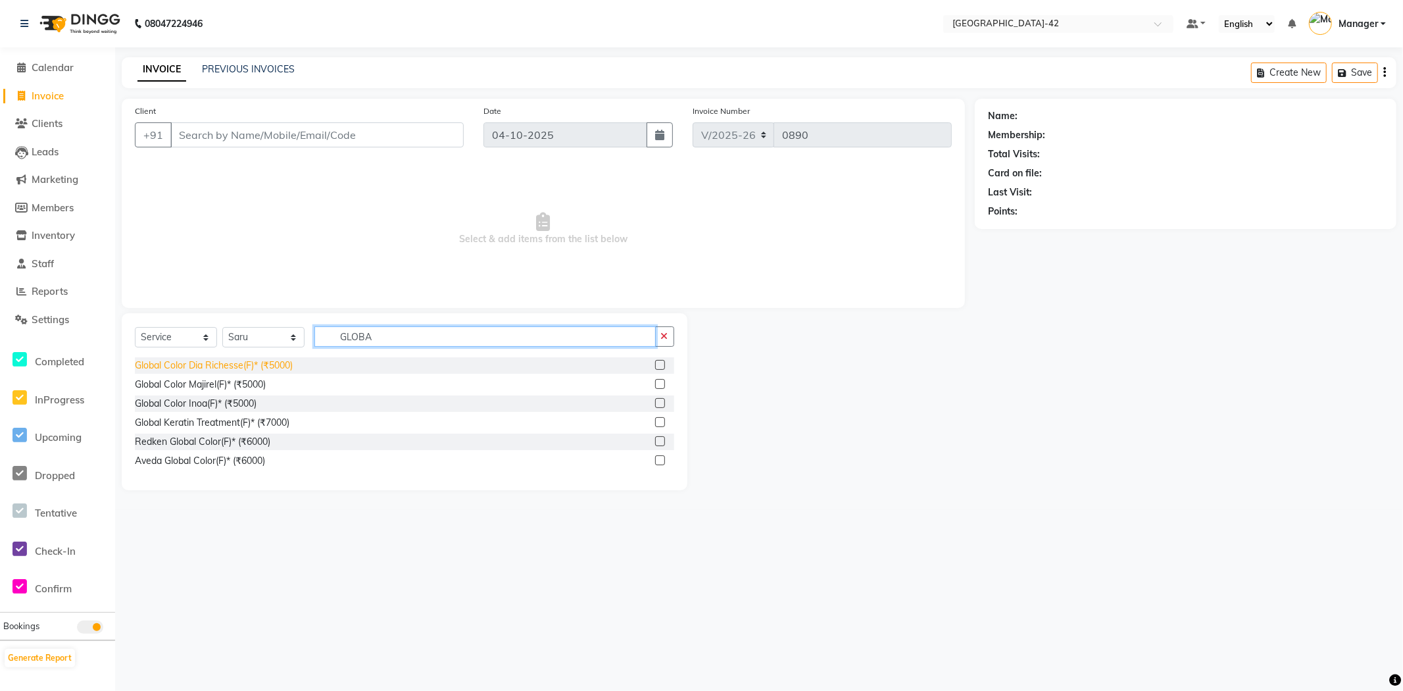
type input "GLOBA"
click at [216, 363] on div "Global Color Dia Richesse(F)* (₹5000)" at bounding box center [214, 366] width 158 height 14
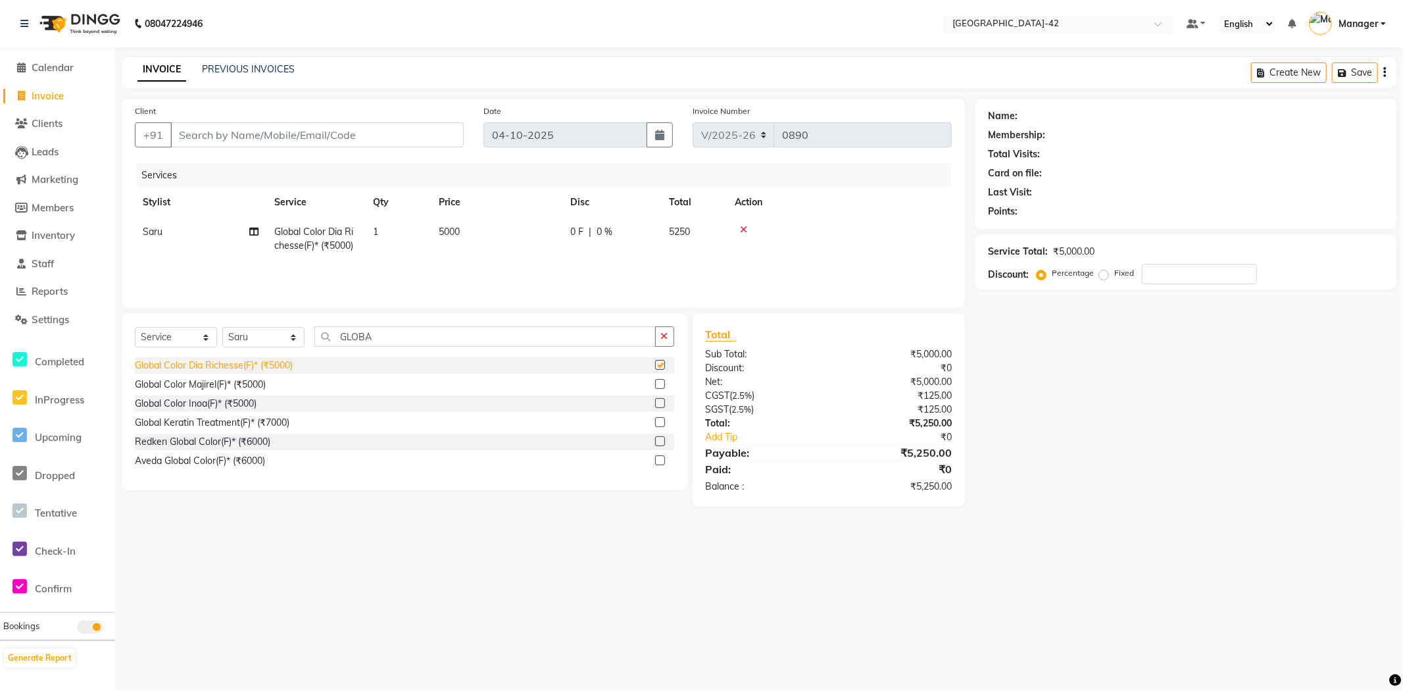
checkbox input "false"
drag, startPoint x: 503, startPoint y: 206, endPoint x: 504, endPoint y: 225, distance: 19.1
click at [503, 219] on table "Stylist Service Qty Price Disc Total Action Saru Global Color Dia Richesse(F)* …" at bounding box center [543, 223] width 817 height 73
click at [479, 237] on td "5000" at bounding box center [497, 238] width 132 height 43
select select "89271"
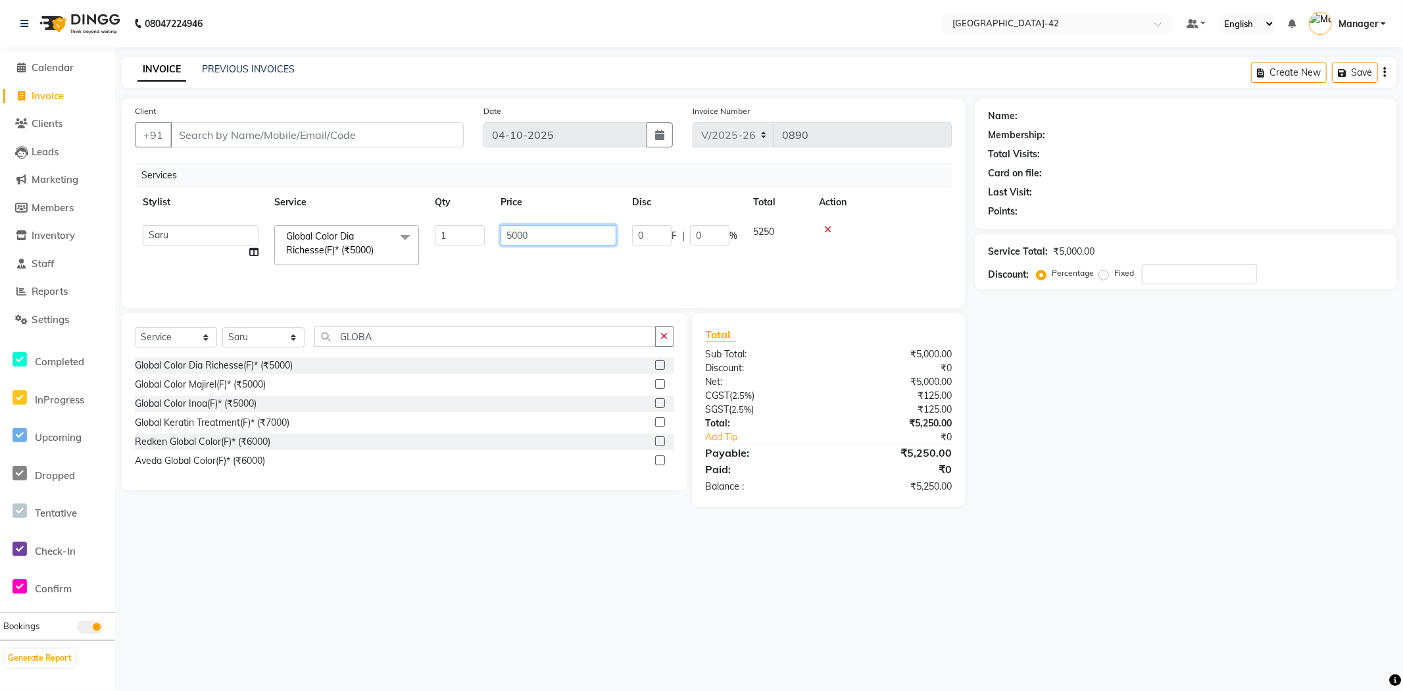
drag, startPoint x: 570, startPoint y: 235, endPoint x: 491, endPoint y: 234, distance: 79.0
click at [491, 234] on tr "Ajay Aman_Pdct Amjad_asst Ankit_asst Asif_BRB Basant_Pdct Bhupesh Counter_Sales…" at bounding box center [543, 245] width 817 height 56
type input "19000"
click at [893, 563] on div "08047224946 Select Location × Looks Golf Avenue, Gurgaon Sector-42 Default Pane…" at bounding box center [701, 345] width 1403 height 691
click at [461, 222] on td "19000" at bounding box center [497, 238] width 132 height 43
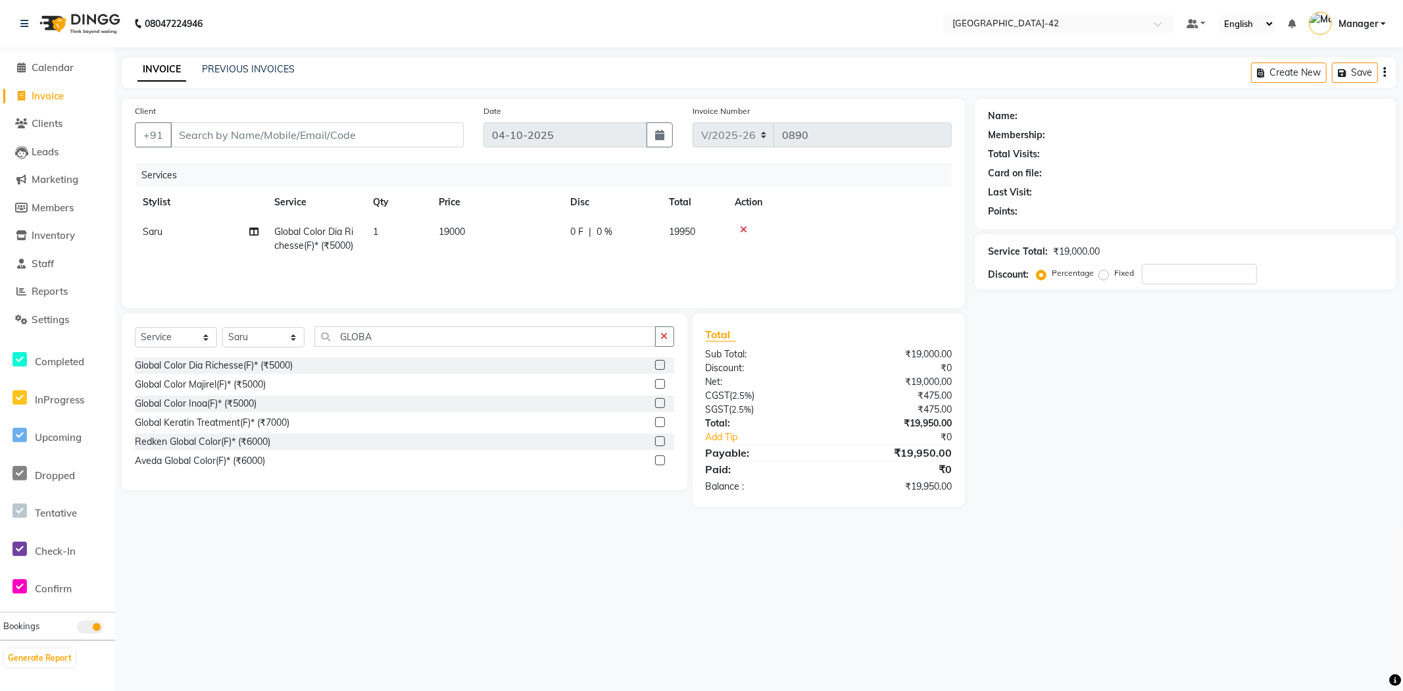
select select "89271"
drag, startPoint x: 560, startPoint y: 226, endPoint x: 500, endPoint y: 232, distance: 60.2
click at [501, 232] on input "19000" at bounding box center [559, 235] width 116 height 20
type input "18500"
click at [761, 660] on div "08047224946 Select Location × Looks Golf Avenue, Gurgaon Sector-42 Default Pane…" at bounding box center [701, 345] width 1403 height 691
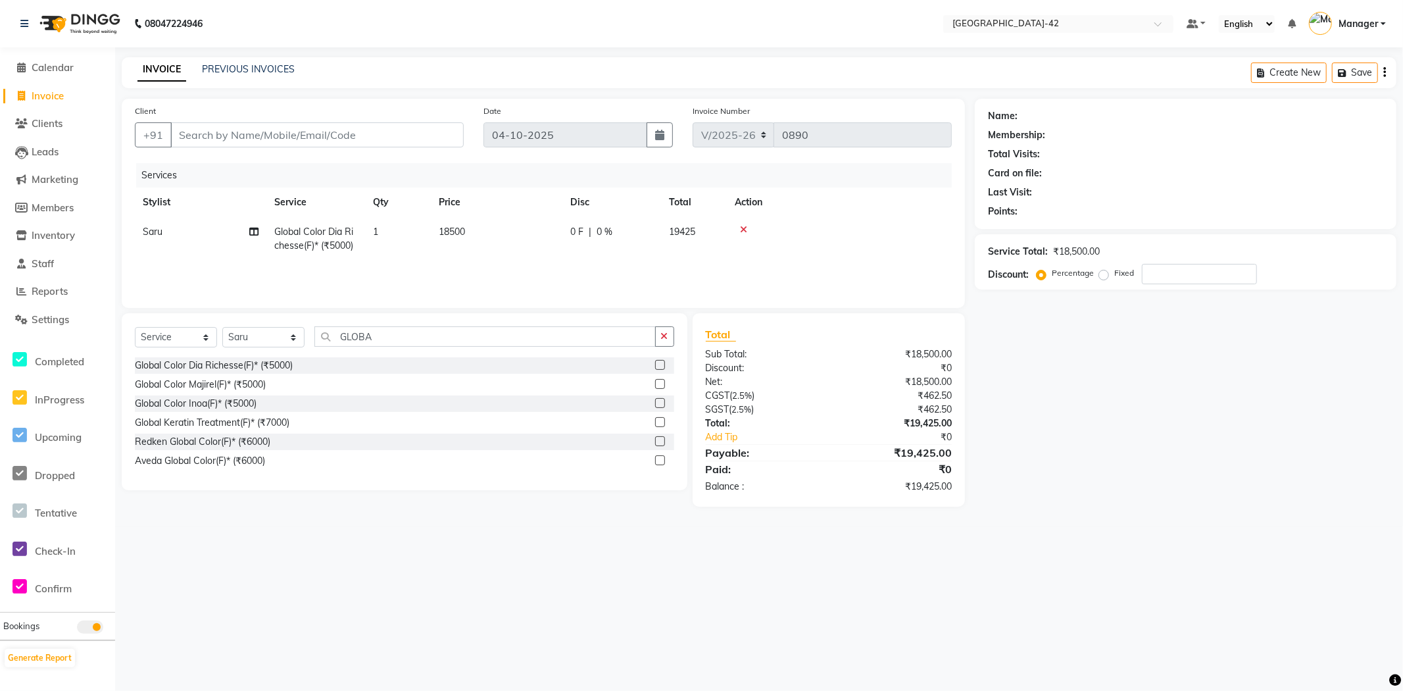
click at [449, 237] on td "18500" at bounding box center [497, 238] width 132 height 43
select select "89271"
drag, startPoint x: 551, startPoint y: 235, endPoint x: 507, endPoint y: 239, distance: 43.6
click at [515, 241] on input "18500" at bounding box center [559, 235] width 116 height 20
type input "18400"
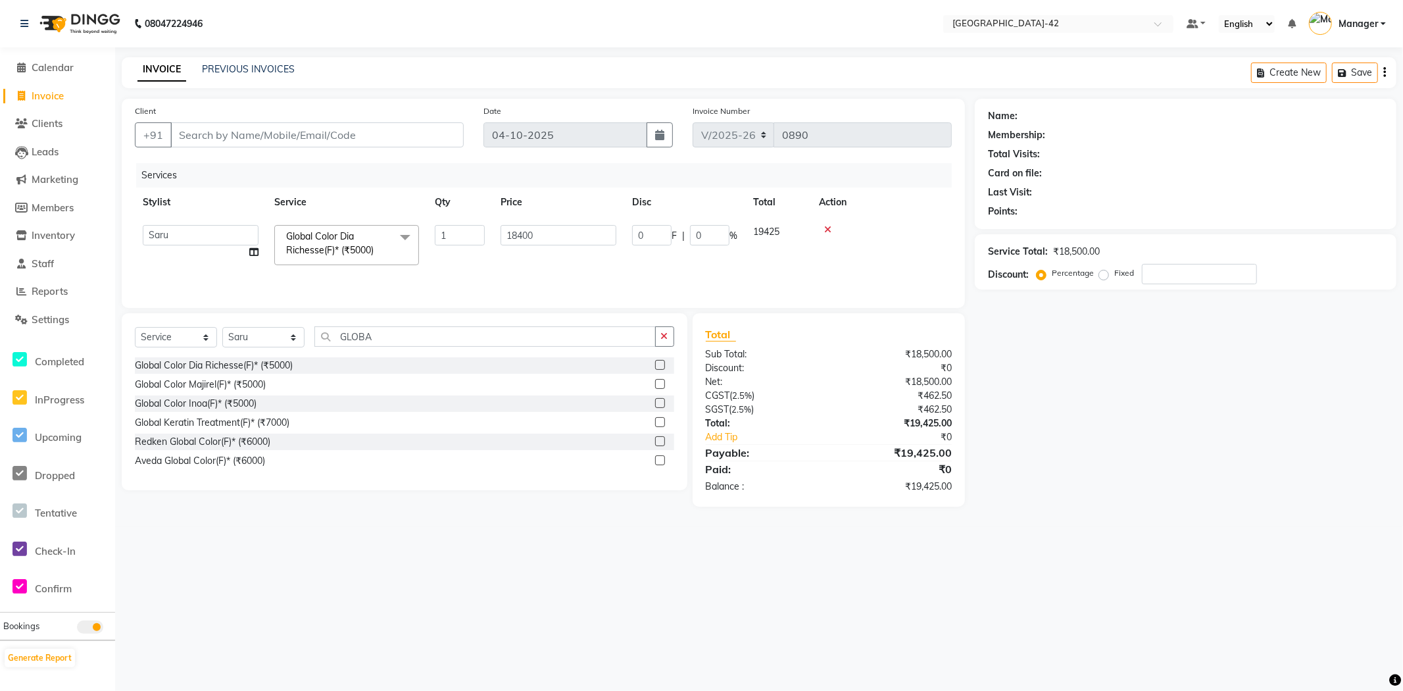
click at [772, 534] on div "08047224946 Select Location × Looks Golf Avenue, Gurgaon Sector-42 Default Pane…" at bounding box center [701, 345] width 1403 height 691
click at [462, 230] on span "18400" at bounding box center [452, 232] width 26 height 12
select select "89271"
drag, startPoint x: 548, startPoint y: 232, endPoint x: 497, endPoint y: 239, distance: 51.1
click at [497, 239] on td "18400" at bounding box center [559, 245] width 132 height 56
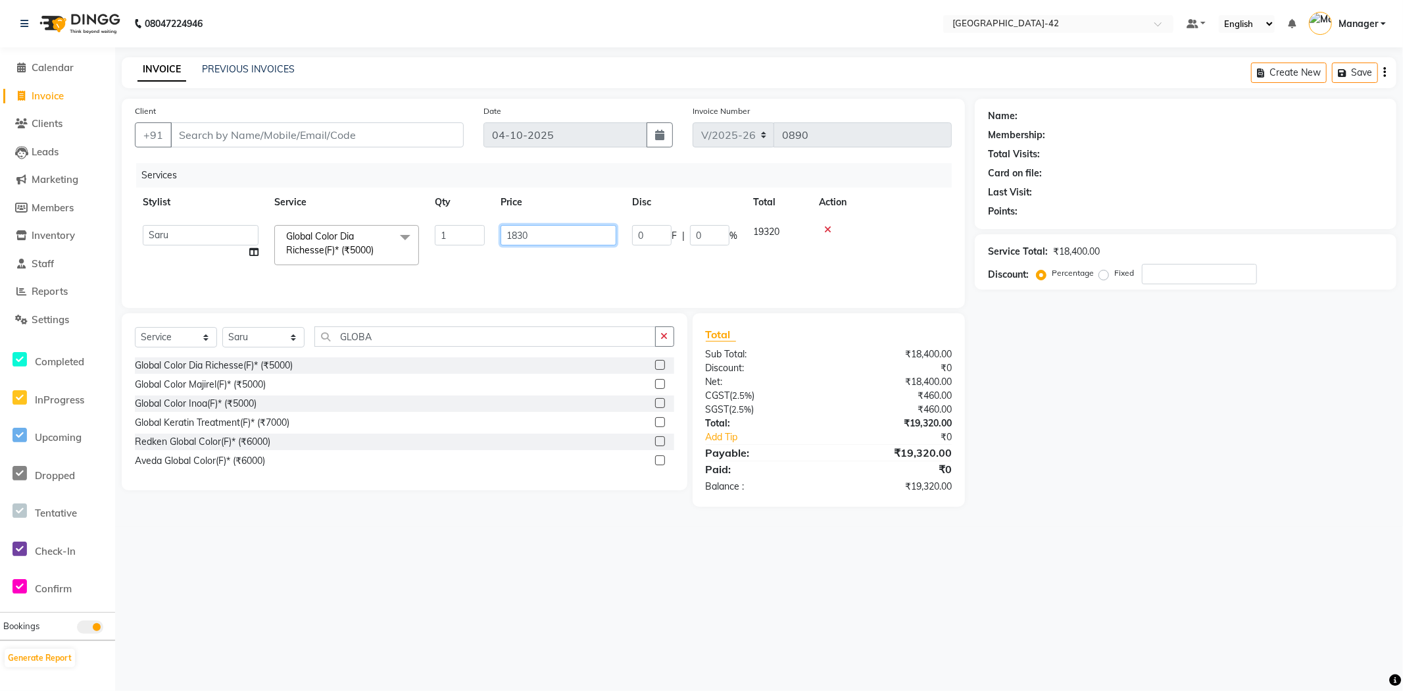
type input "18300"
click at [575, 609] on div "08047224946 Select Location × Looks Golf Avenue, Gurgaon Sector-42 Default Pane…" at bounding box center [701, 345] width 1403 height 691
drag, startPoint x: 432, startPoint y: 232, endPoint x: 485, endPoint y: 233, distance: 52.6
click at [435, 232] on td "18300" at bounding box center [497, 238] width 132 height 43
select select "89271"
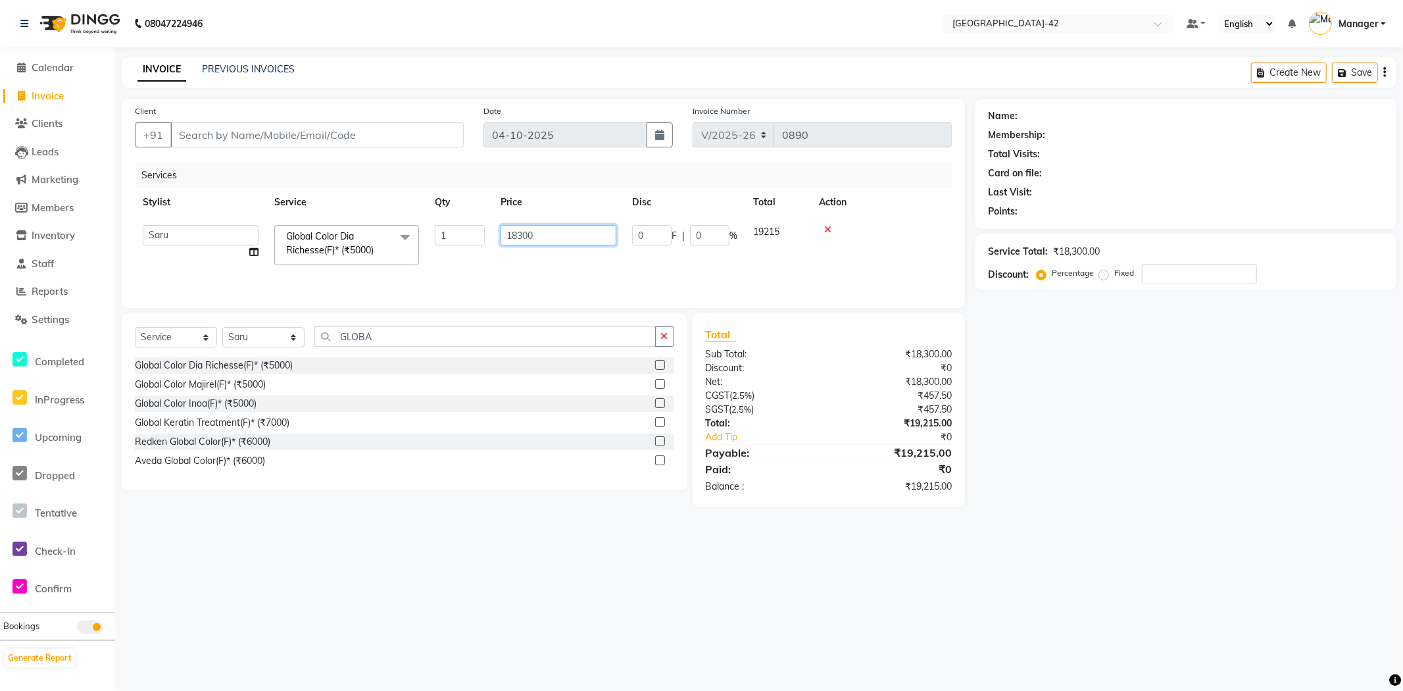
drag, startPoint x: 549, startPoint y: 232, endPoint x: 497, endPoint y: 220, distance: 52.7
click at [498, 220] on td "18300" at bounding box center [559, 245] width 132 height 56
type input "18200"
click at [638, 538] on div "08047224946 Select Location × Looks Golf Avenue, Gurgaon Sector-42 Default Pane…" at bounding box center [701, 345] width 1403 height 691
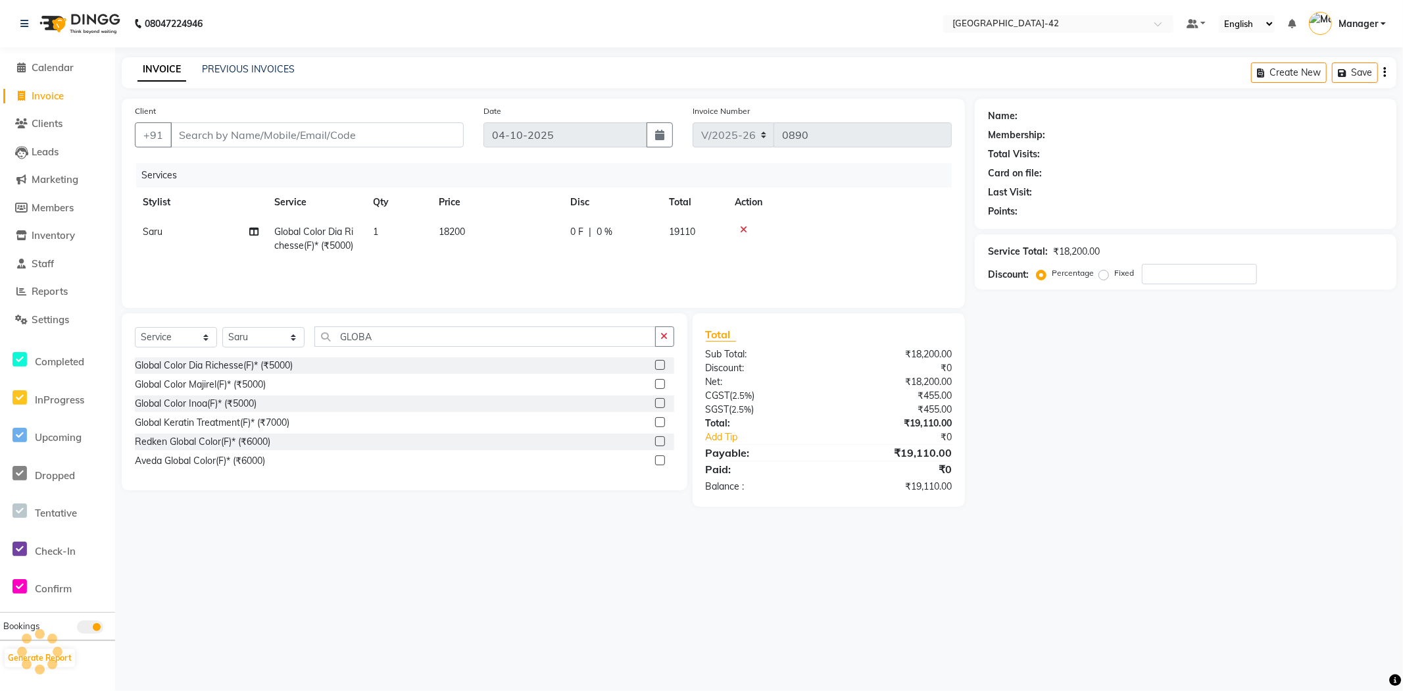
click at [500, 228] on td "18200" at bounding box center [497, 238] width 132 height 43
select select "89271"
drag, startPoint x: 478, startPoint y: 232, endPoint x: 446, endPoint y: 239, distance: 32.4
click at [446, 239] on td "1" at bounding box center [460, 245] width 66 height 56
drag, startPoint x: 578, startPoint y: 239, endPoint x: 483, endPoint y: 226, distance: 95.6
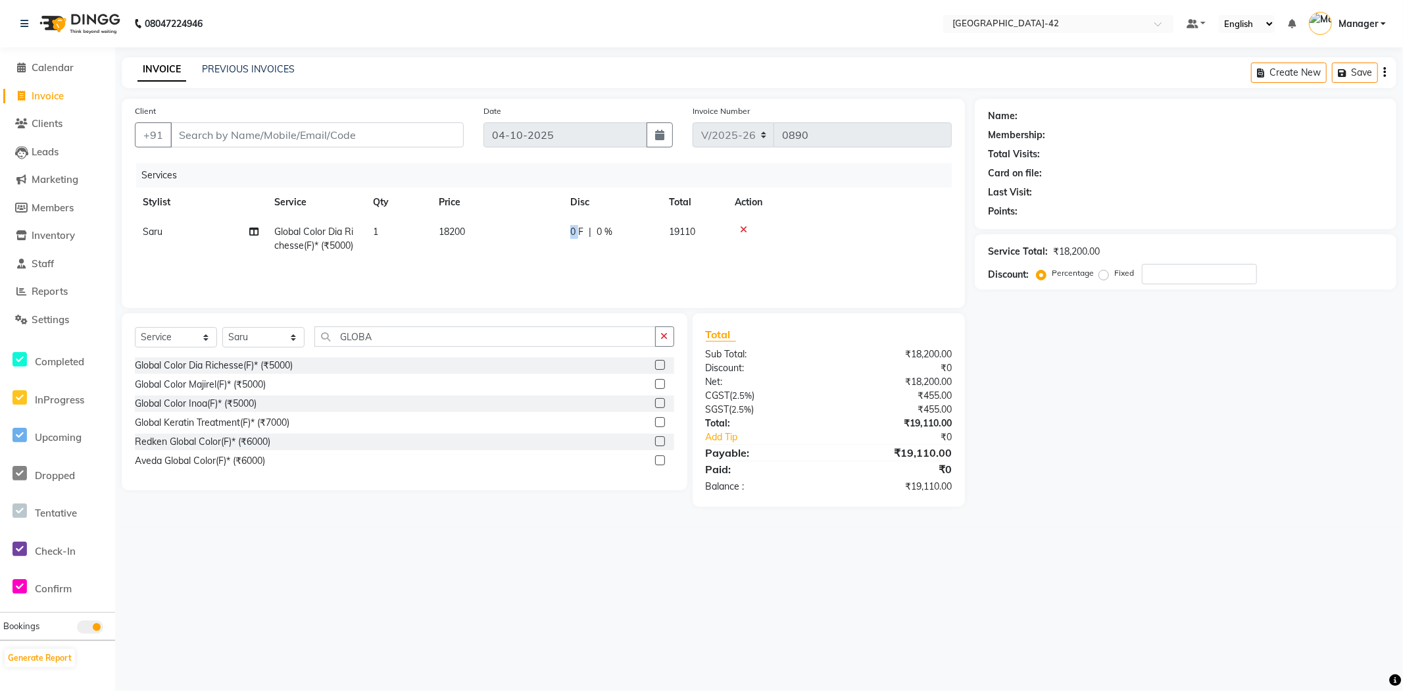
click at [499, 237] on td "18200" at bounding box center [497, 238] width 132 height 43
select select "89271"
drag, startPoint x: 553, startPoint y: 231, endPoint x: 497, endPoint y: 236, distance: 56.1
click at [497, 236] on td "18200" at bounding box center [559, 245] width 132 height 56
type input "18100"
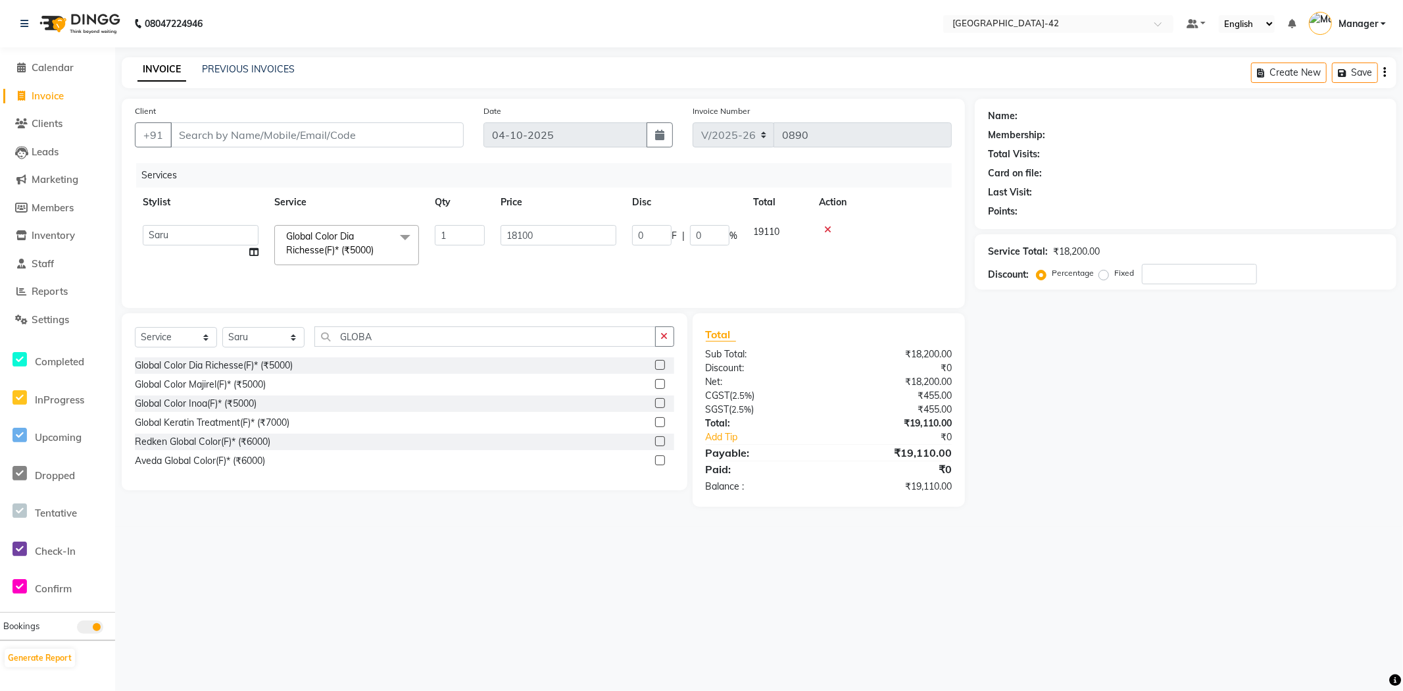
click at [613, 610] on div "08047224946 Select Location × Looks Golf Avenue, Gurgaon Sector-42 Default Pane…" at bounding box center [701, 345] width 1403 height 691
click at [282, 143] on input "Client" at bounding box center [316, 134] width 293 height 25
type input "9"
type input "0"
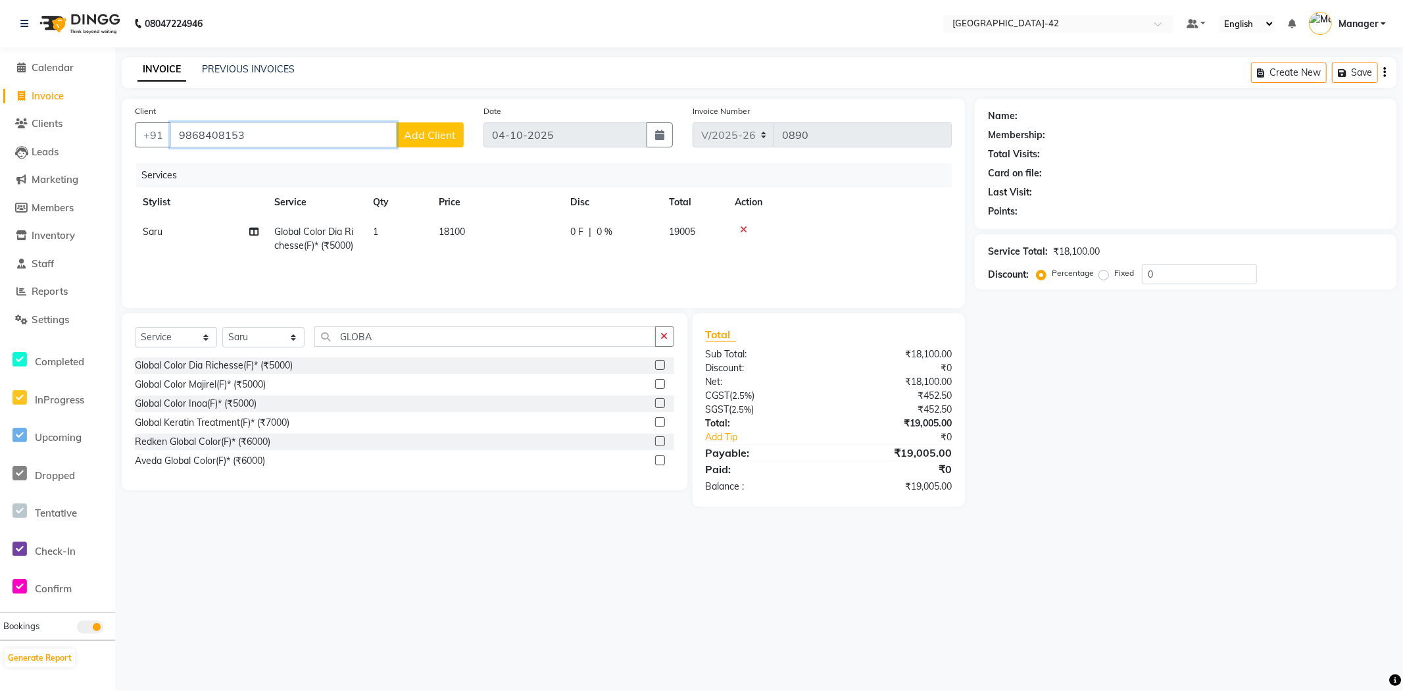
type input "9868408153"
click at [421, 138] on span "Add Client" at bounding box center [430, 134] width 52 height 13
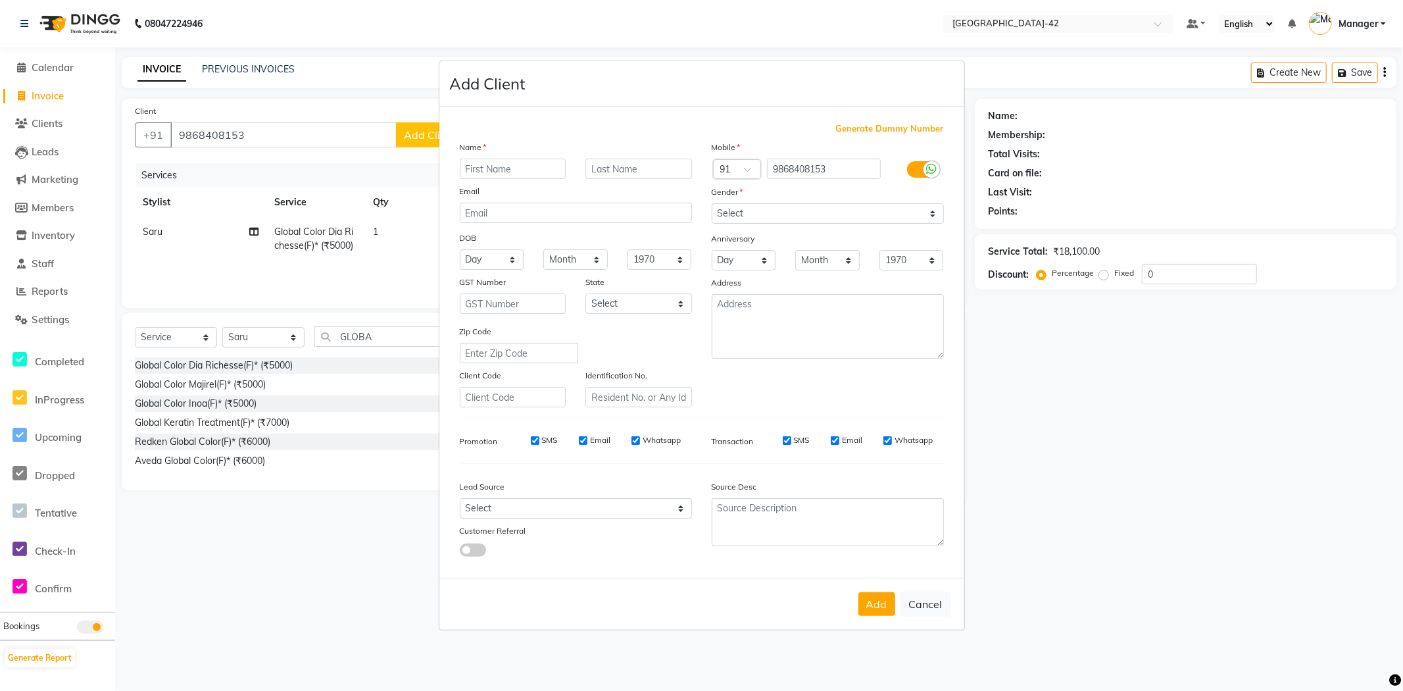
click at [515, 173] on input "text" at bounding box center [513, 169] width 107 height 20
type input "DRISHTI"
type input "SSHANI"
click at [814, 218] on select "Select [DEMOGRAPHIC_DATA] [DEMOGRAPHIC_DATA] Other Prefer Not To Say" at bounding box center [828, 213] width 232 height 20
select select "[DEMOGRAPHIC_DATA]"
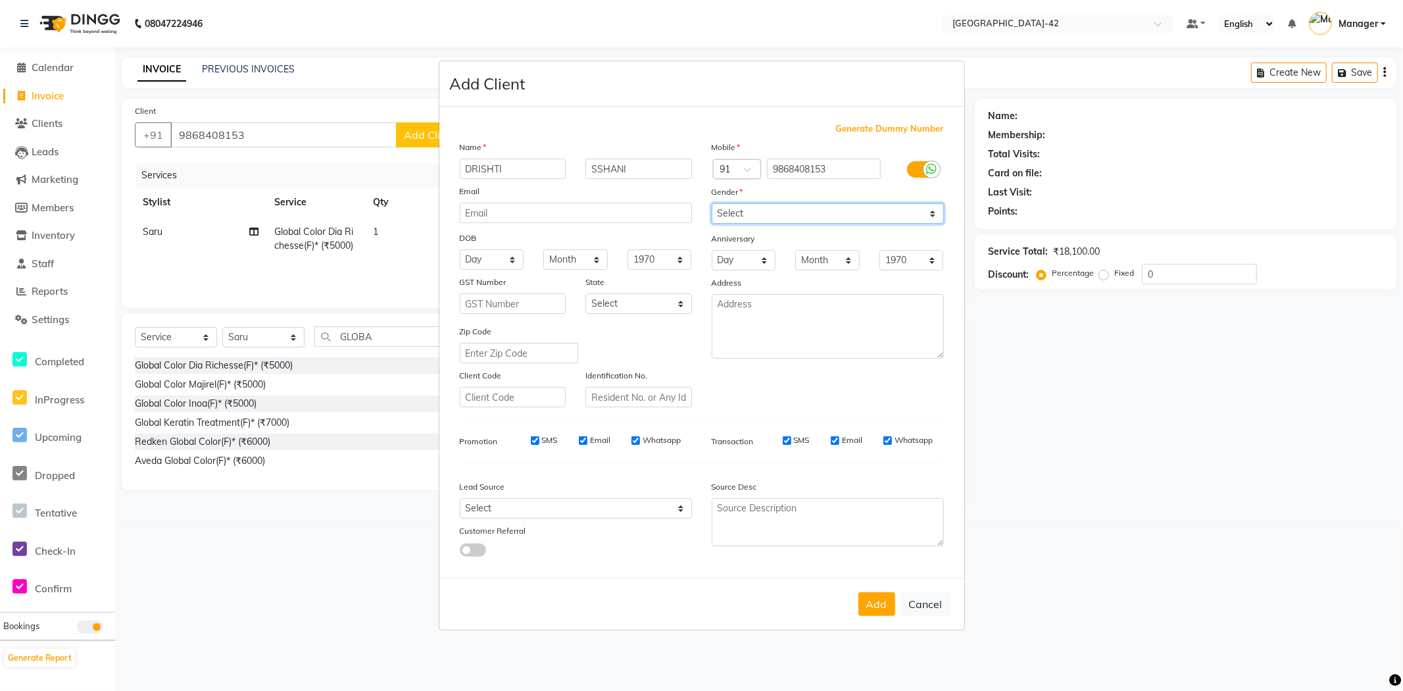
click at [712, 203] on select "Select [DEMOGRAPHIC_DATA] [DEMOGRAPHIC_DATA] Other Prefer Not To Say" at bounding box center [828, 213] width 232 height 20
click at [503, 260] on select "Day 01 02 03 04 05 06 07 08 09 10 11 12 13 14 15 16 17 18 19 20 21 22 23 24 25 …" at bounding box center [492, 259] width 64 height 20
select select "21"
click at [460, 249] on select "Day 01 02 03 04 05 06 07 08 09 10 11 12 13 14 15 16 17 18 19 20 21 22 23 24 25 …" at bounding box center [492, 259] width 64 height 20
click at [590, 259] on select "Month January February March April May June July August September October Novem…" at bounding box center [575, 259] width 64 height 20
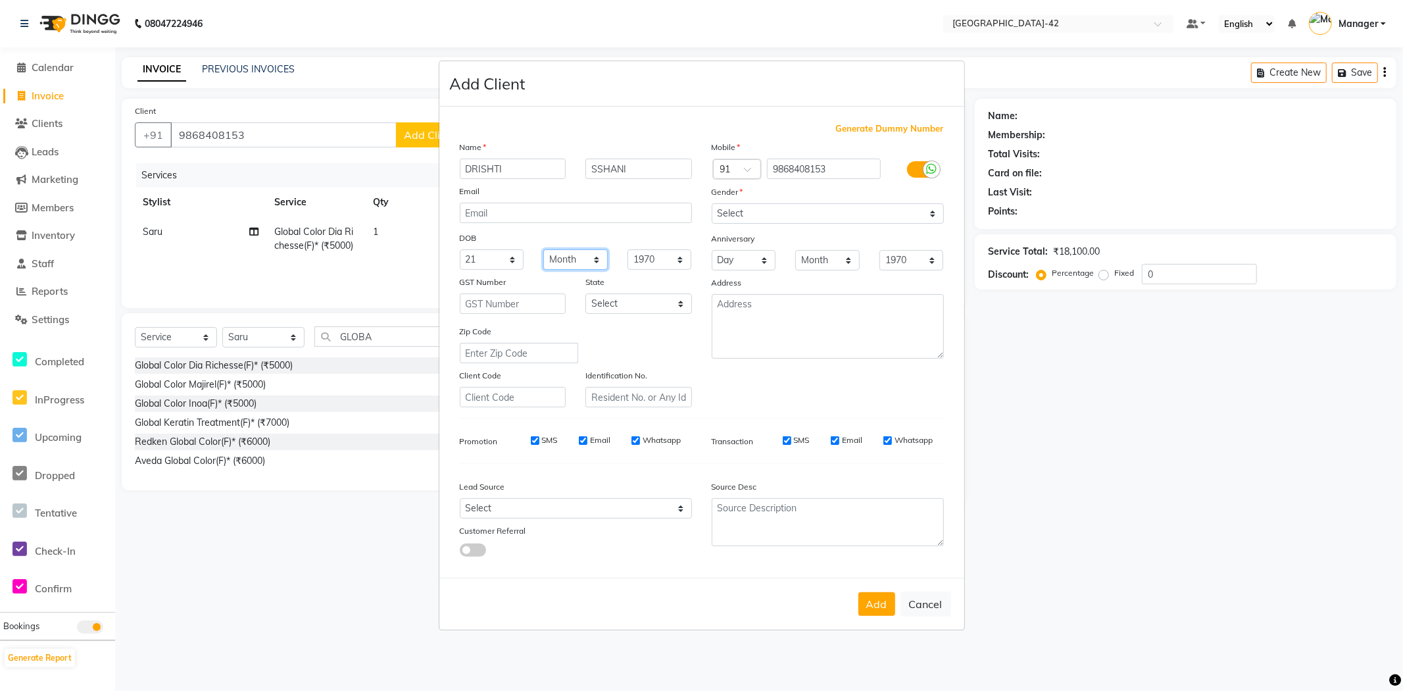
select select "02"
click at [543, 249] on select "Month January February March April May June July August September October Novem…" at bounding box center [575, 259] width 64 height 20
click at [885, 612] on button "Add" at bounding box center [877, 604] width 37 height 24
select select
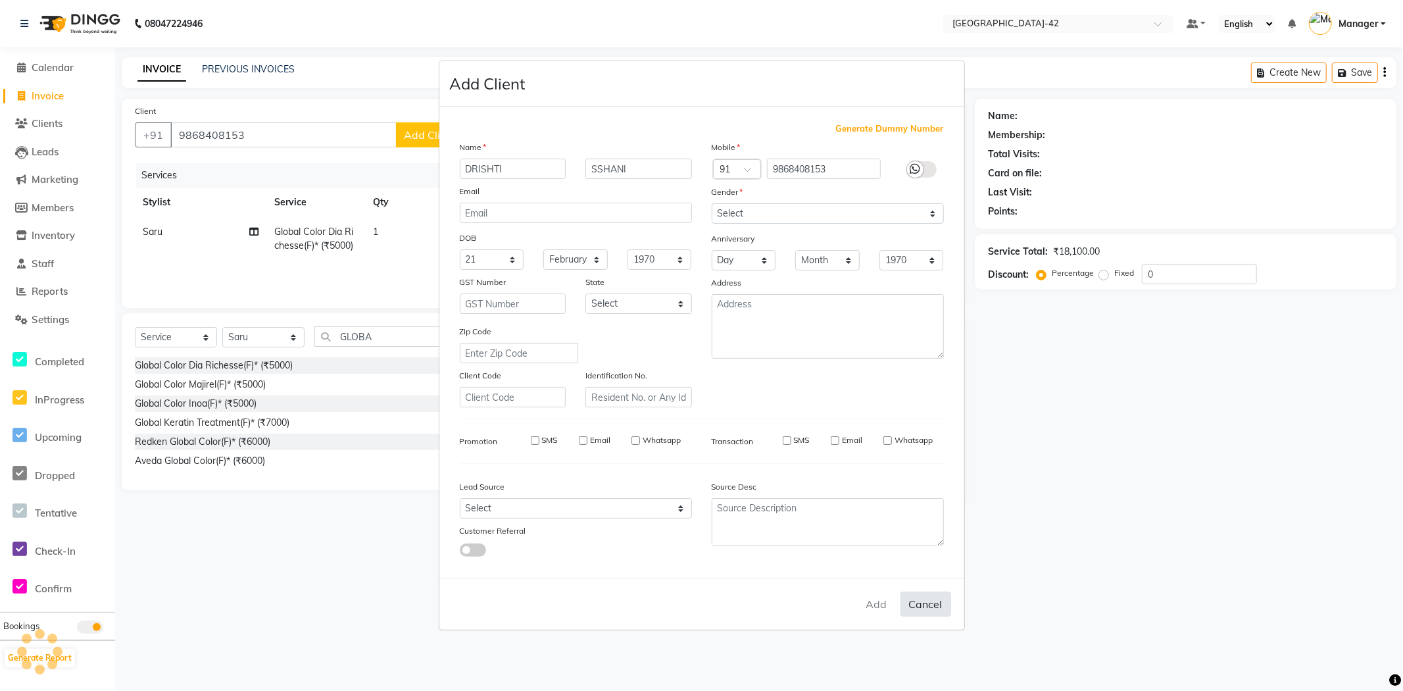
select select
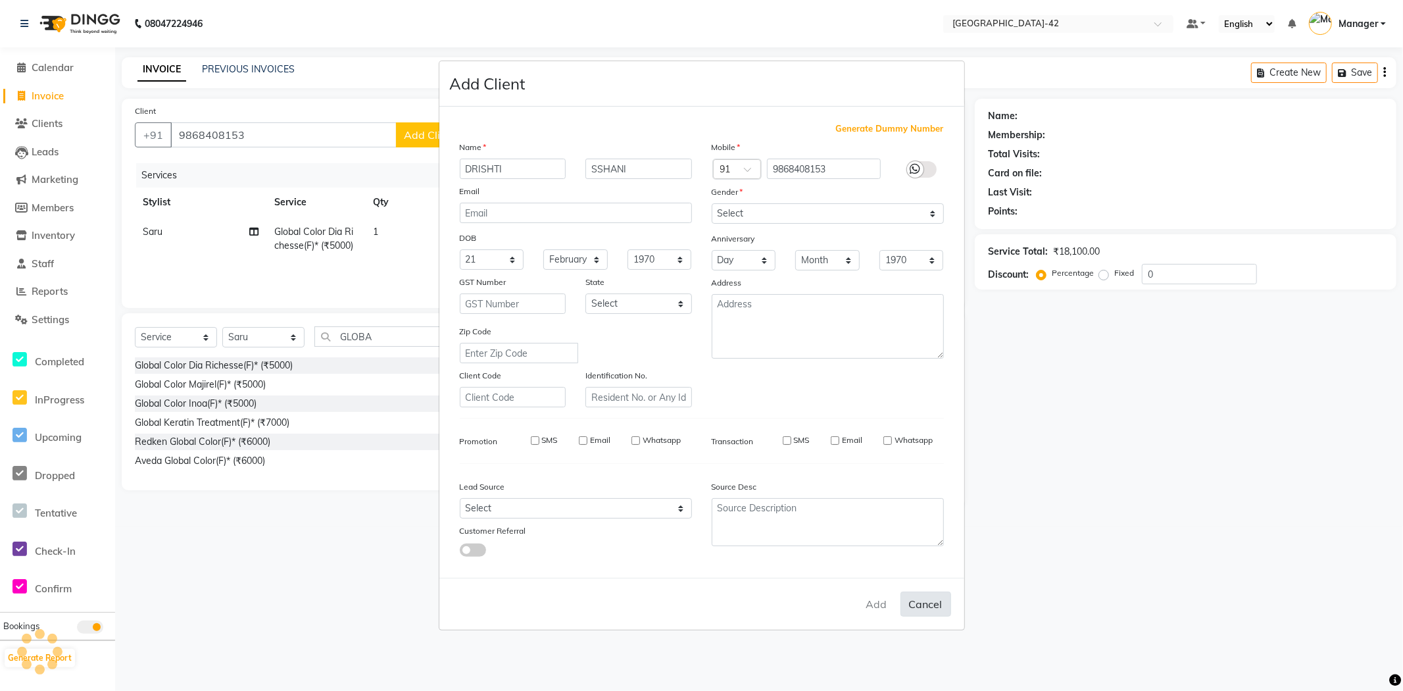
checkbox input "false"
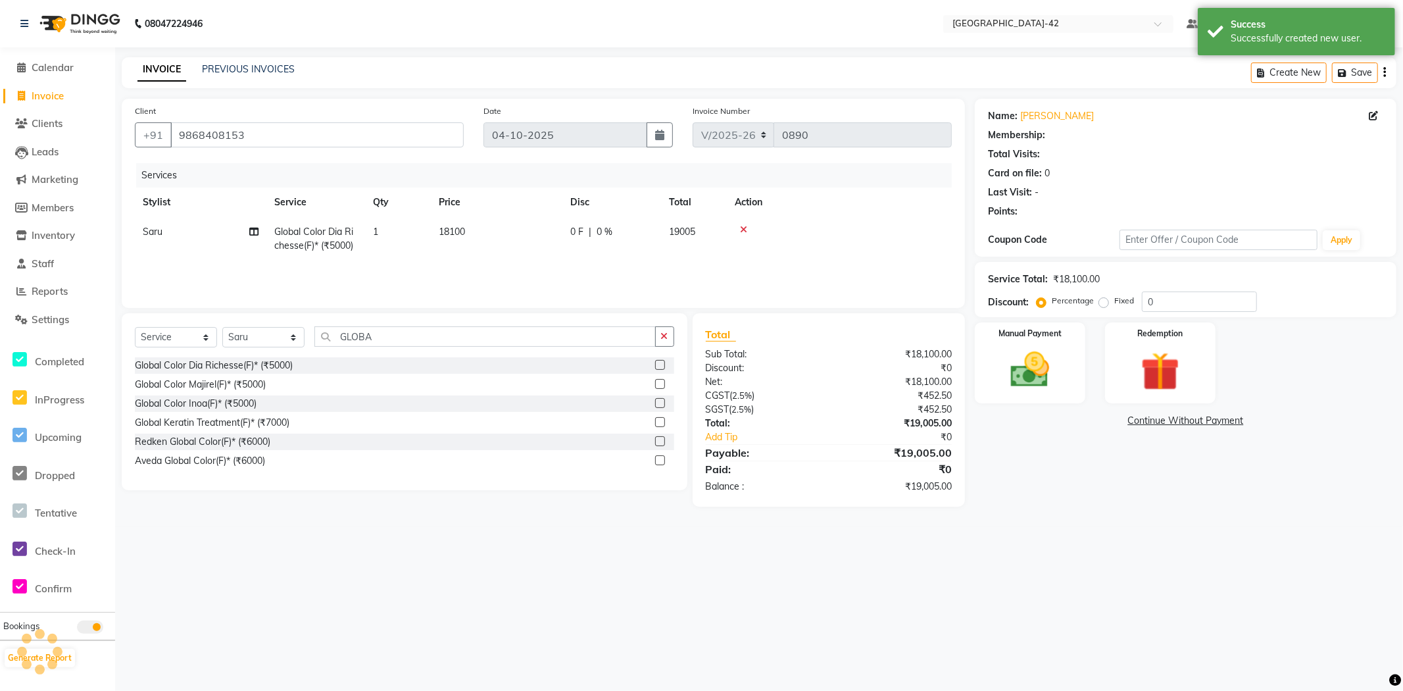
select select "1: Object"
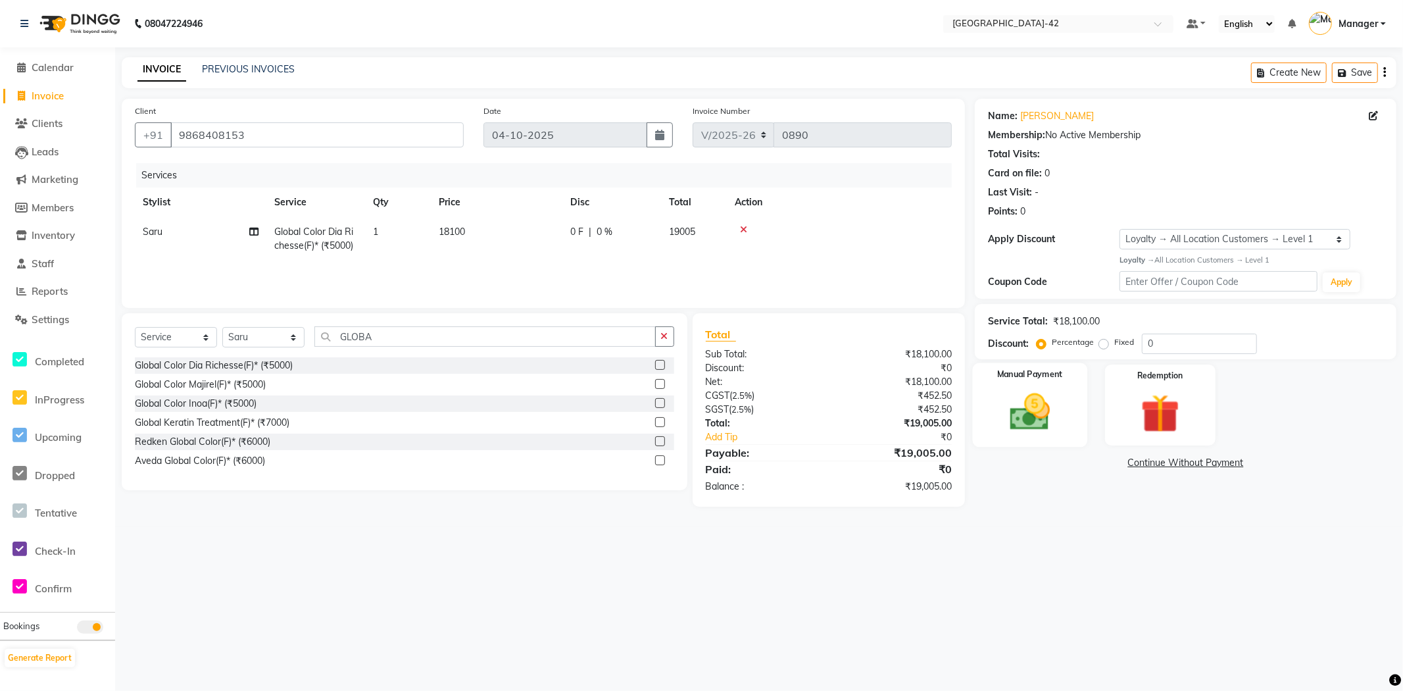
click at [1016, 396] on img at bounding box center [1030, 412] width 66 height 47
click at [1085, 467] on span "UPI" at bounding box center [1080, 463] width 20 height 15
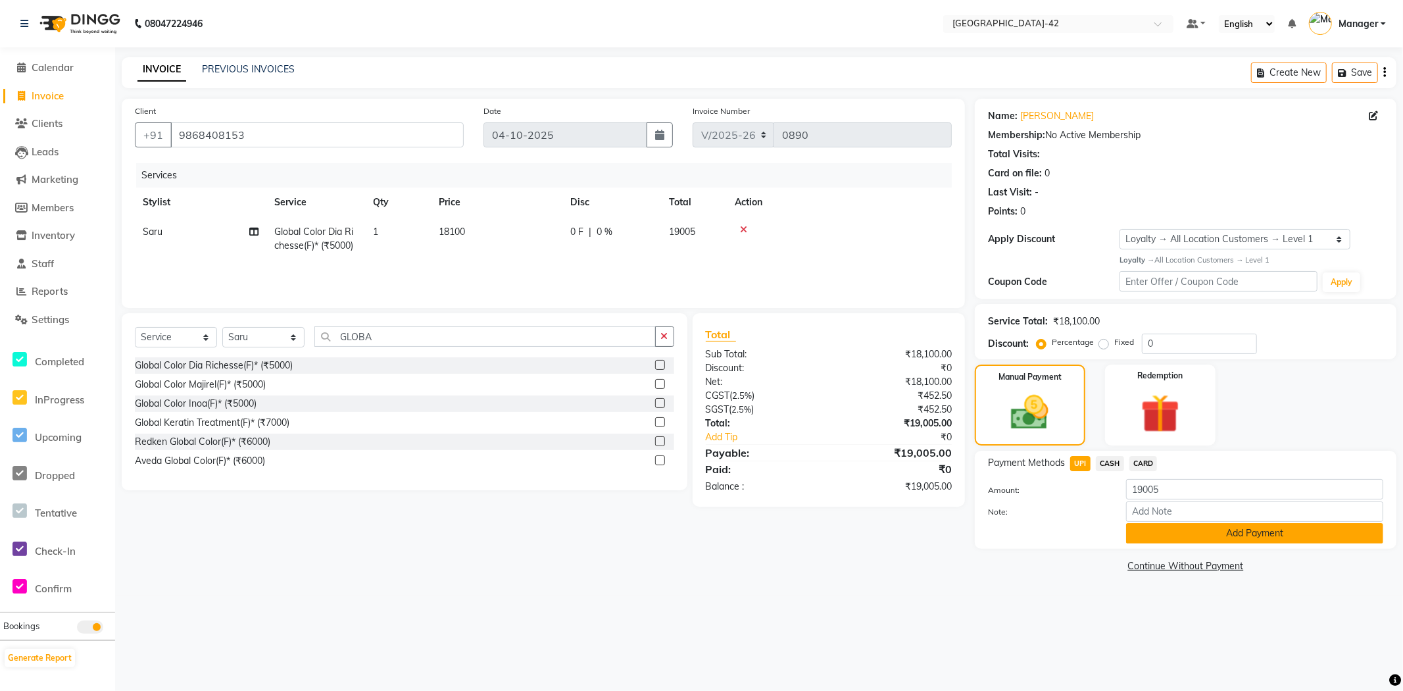
click at [1157, 530] on button "Add Payment" at bounding box center [1254, 533] width 257 height 20
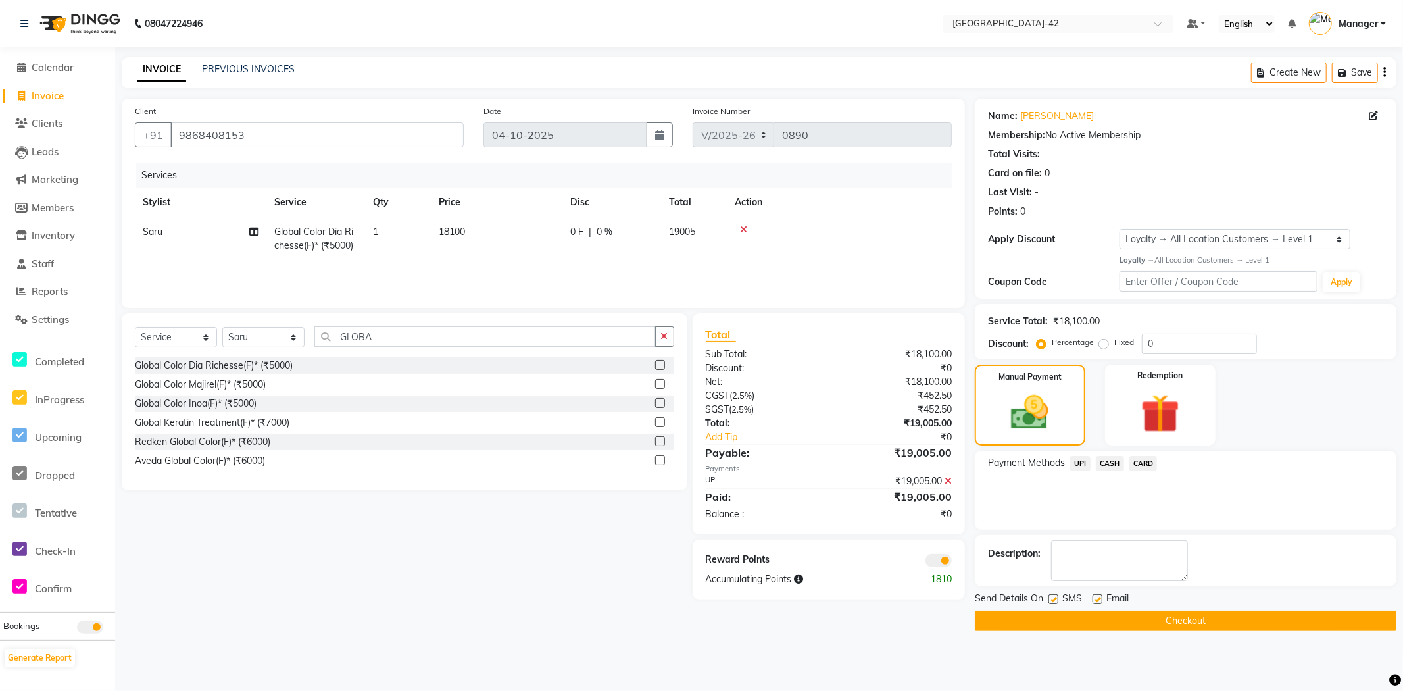
click at [1121, 626] on button "Checkout" at bounding box center [1186, 620] width 422 height 20
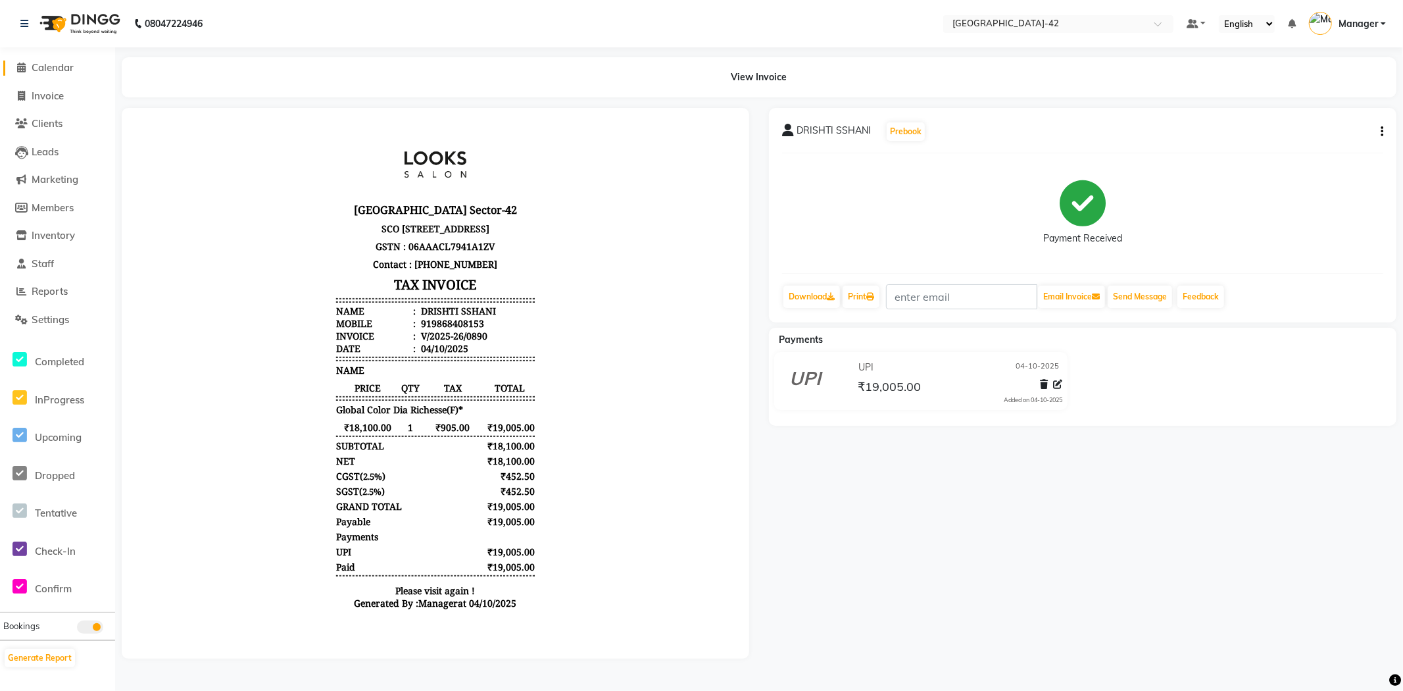
click at [72, 71] on span "Calendar" at bounding box center [53, 67] width 42 height 12
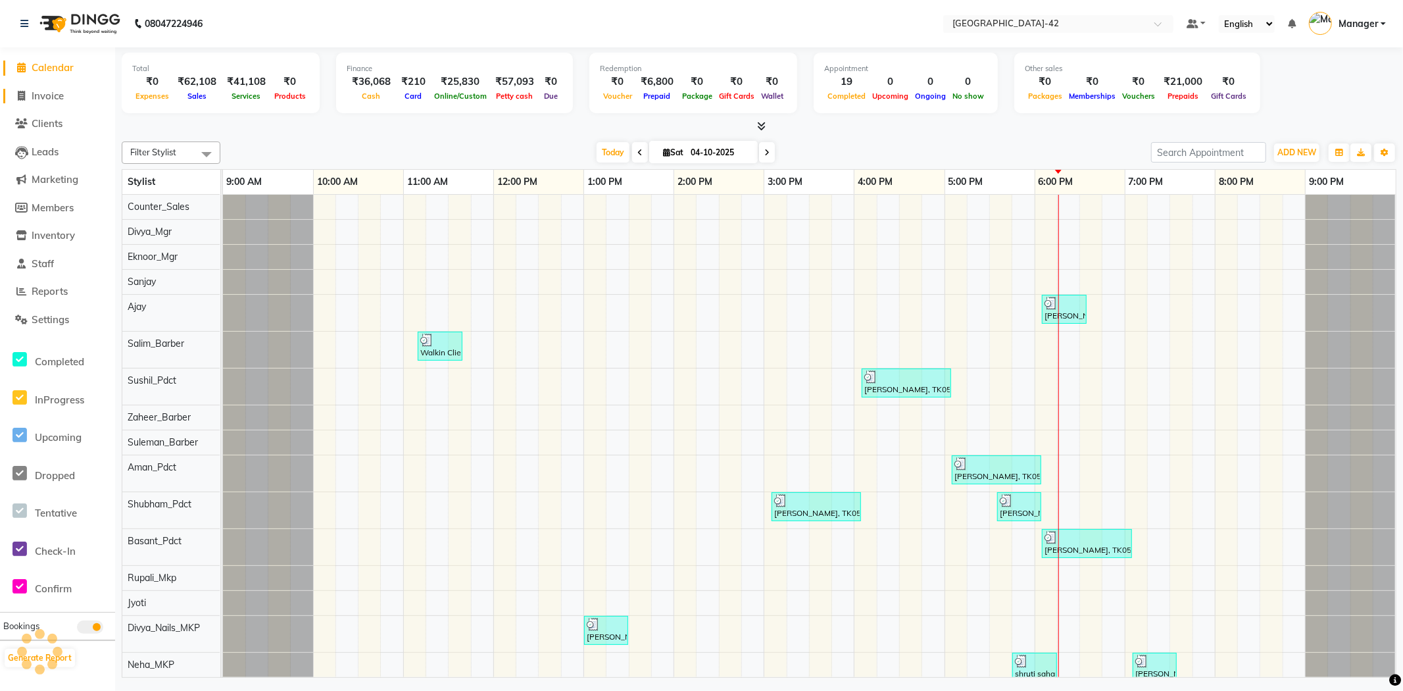
click at [57, 97] on span "Invoice" at bounding box center [48, 95] width 32 height 12
select select "8692"
select select "service"
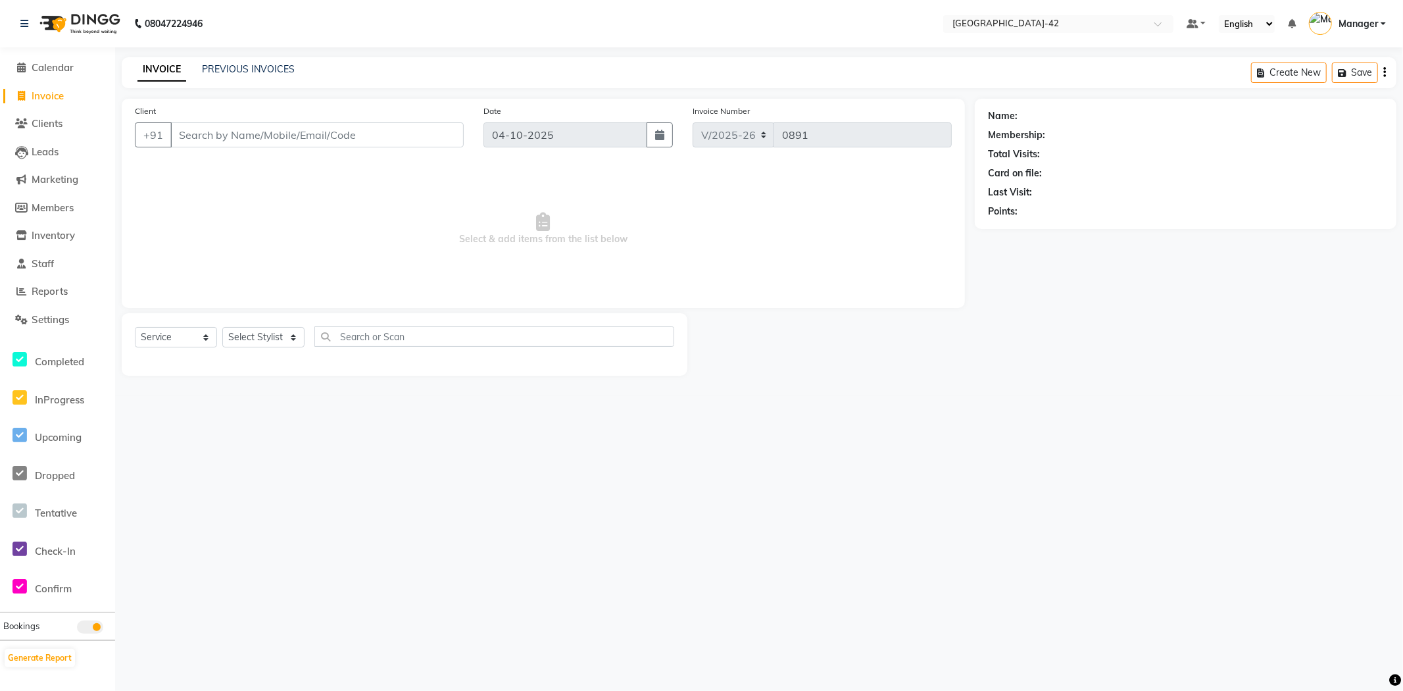
click at [224, 132] on input "Client" at bounding box center [316, 134] width 293 height 25
type input "9818591114"
click at [455, 136] on span "Add Client" at bounding box center [430, 134] width 52 height 13
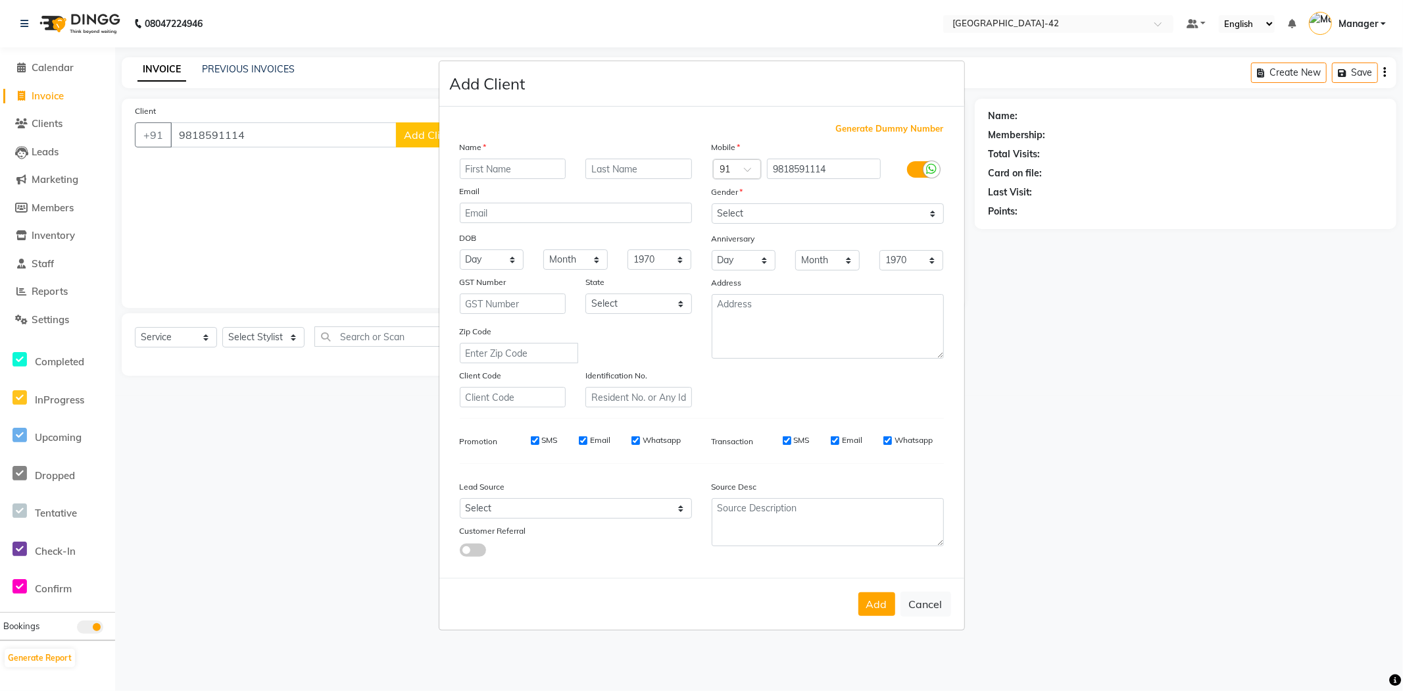
click at [503, 176] on input "text" at bounding box center [513, 169] width 107 height 20
type input "[PERSON_NAME]"
type input "ARORA"
click at [768, 212] on select "Select [DEMOGRAPHIC_DATA] [DEMOGRAPHIC_DATA] Other Prefer Not To Say" at bounding box center [828, 213] width 232 height 20
click at [712, 203] on select "Select [DEMOGRAPHIC_DATA] [DEMOGRAPHIC_DATA] Other Prefer Not To Say" at bounding box center [828, 213] width 232 height 20
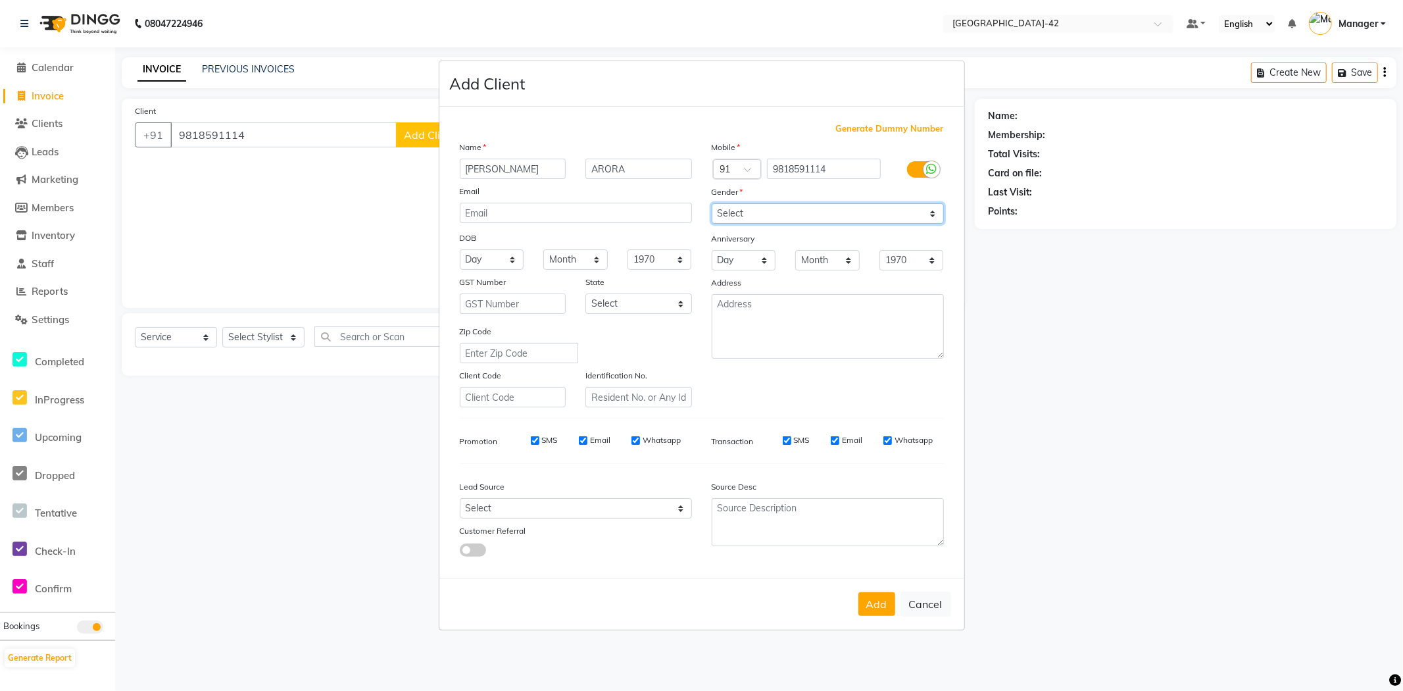
click at [783, 205] on select "Select [DEMOGRAPHIC_DATA] [DEMOGRAPHIC_DATA] Other Prefer Not To Say" at bounding box center [828, 213] width 232 height 20
select select "male"
click at [712, 203] on select "Select [DEMOGRAPHIC_DATA] [DEMOGRAPHIC_DATA] Other Prefer Not To Say" at bounding box center [828, 213] width 232 height 20
click at [884, 603] on button "Add" at bounding box center [877, 604] width 37 height 24
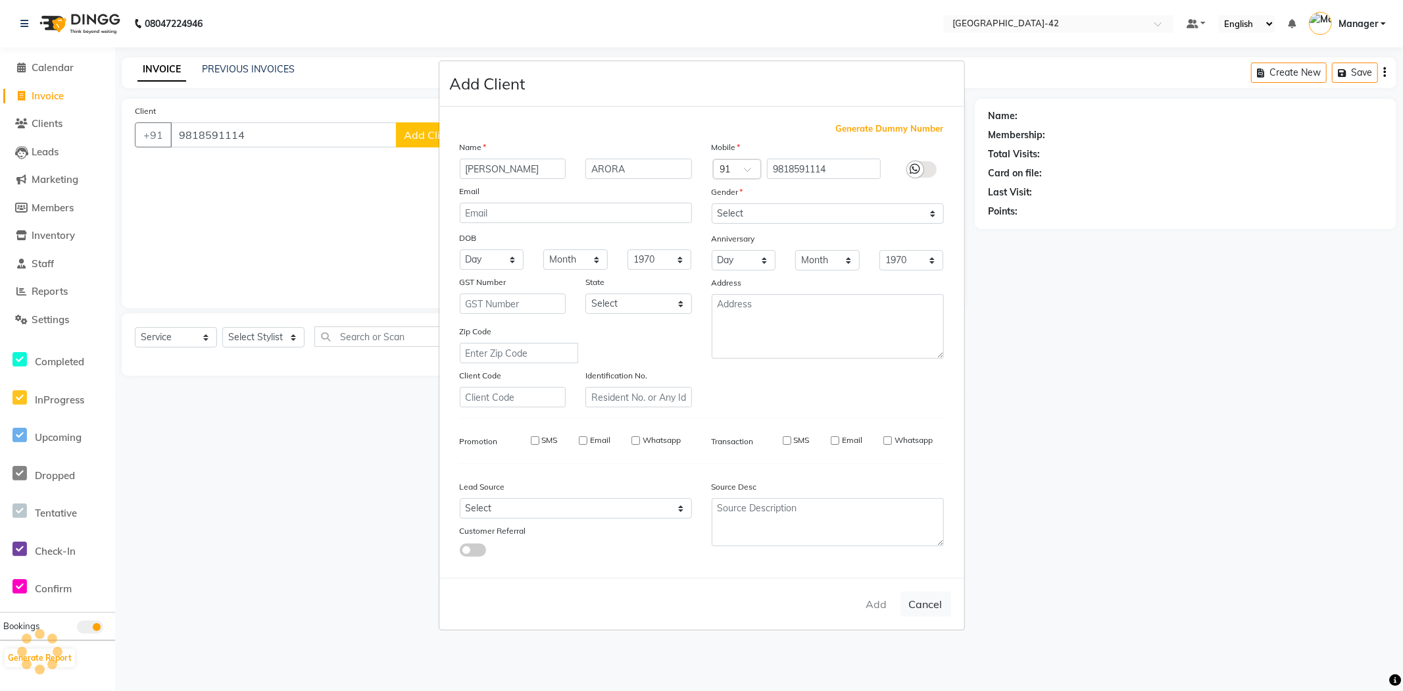
select select
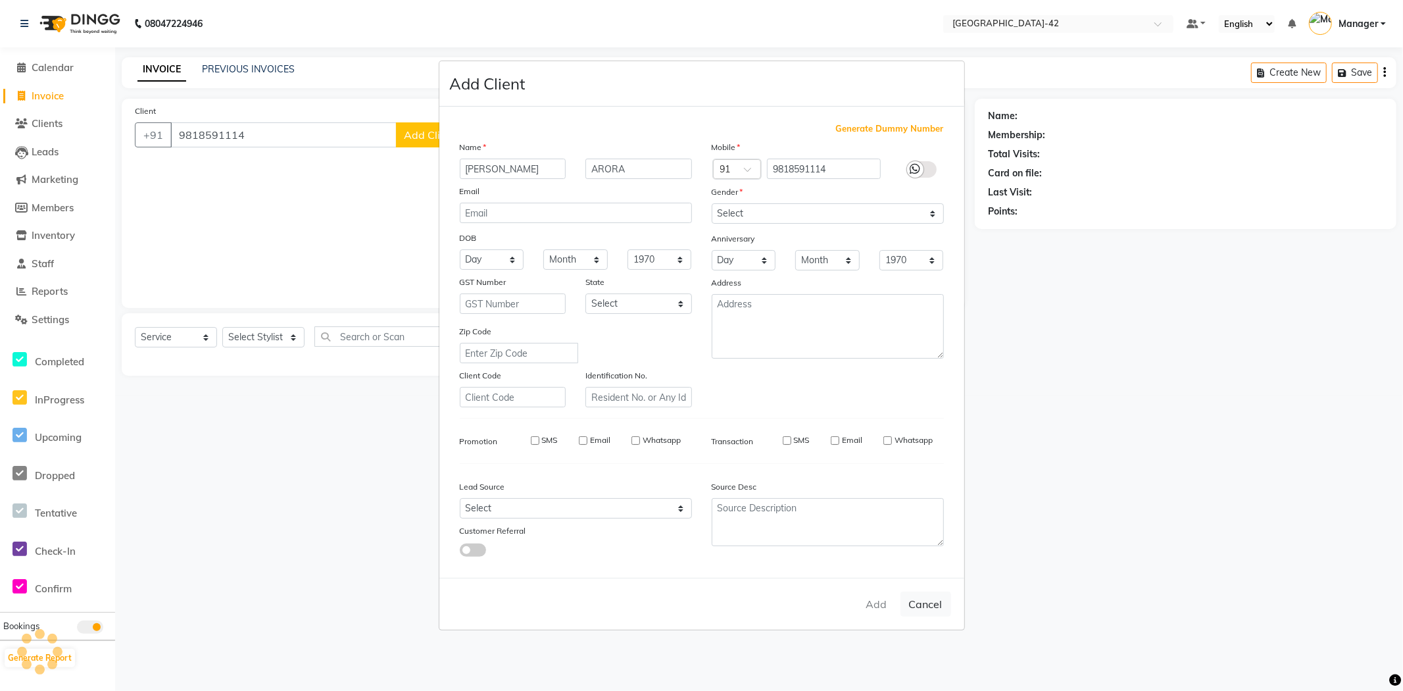
select select
checkbox input "false"
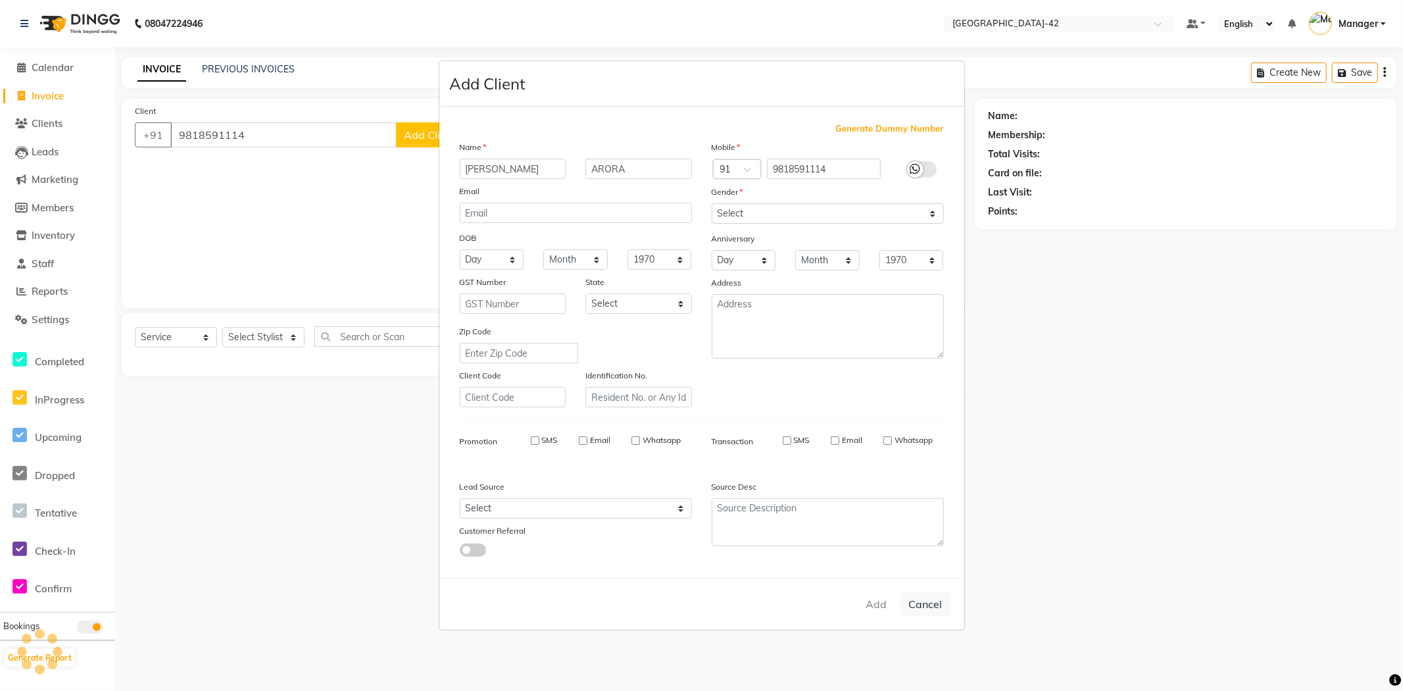
checkbox input "false"
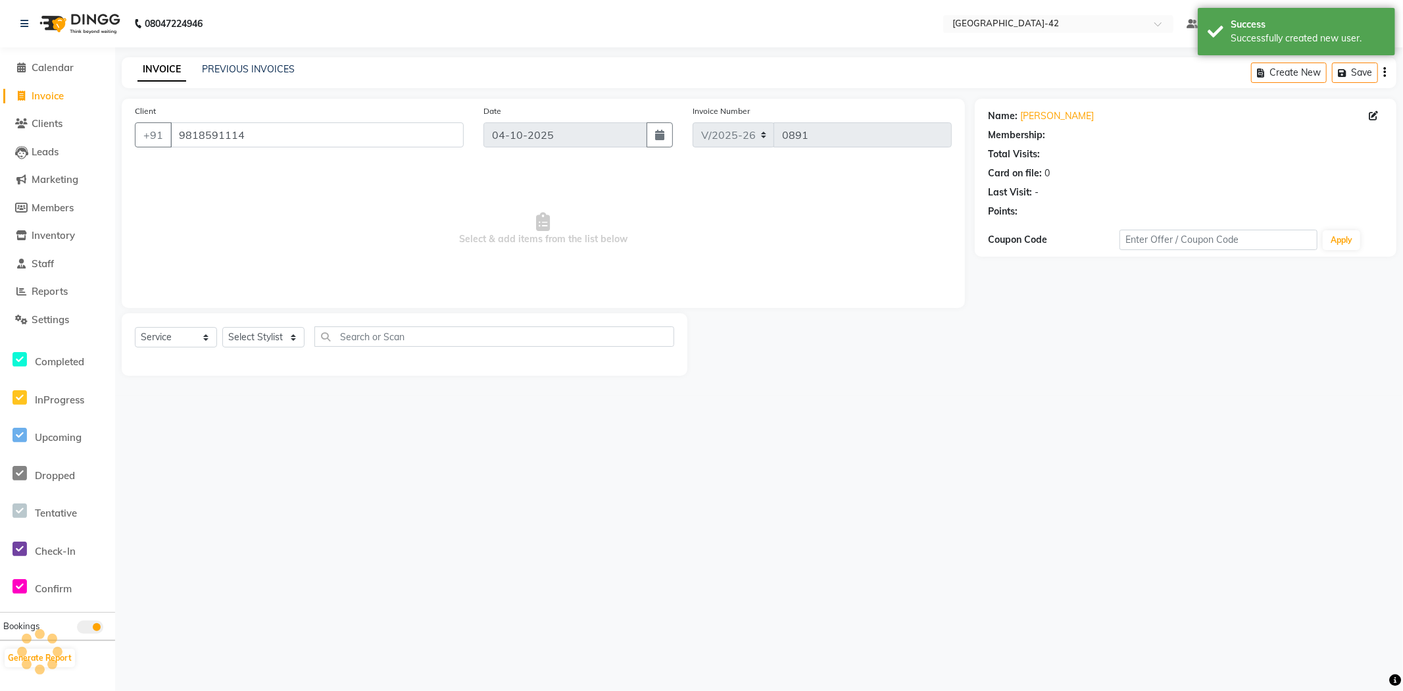
select select "1: Object"
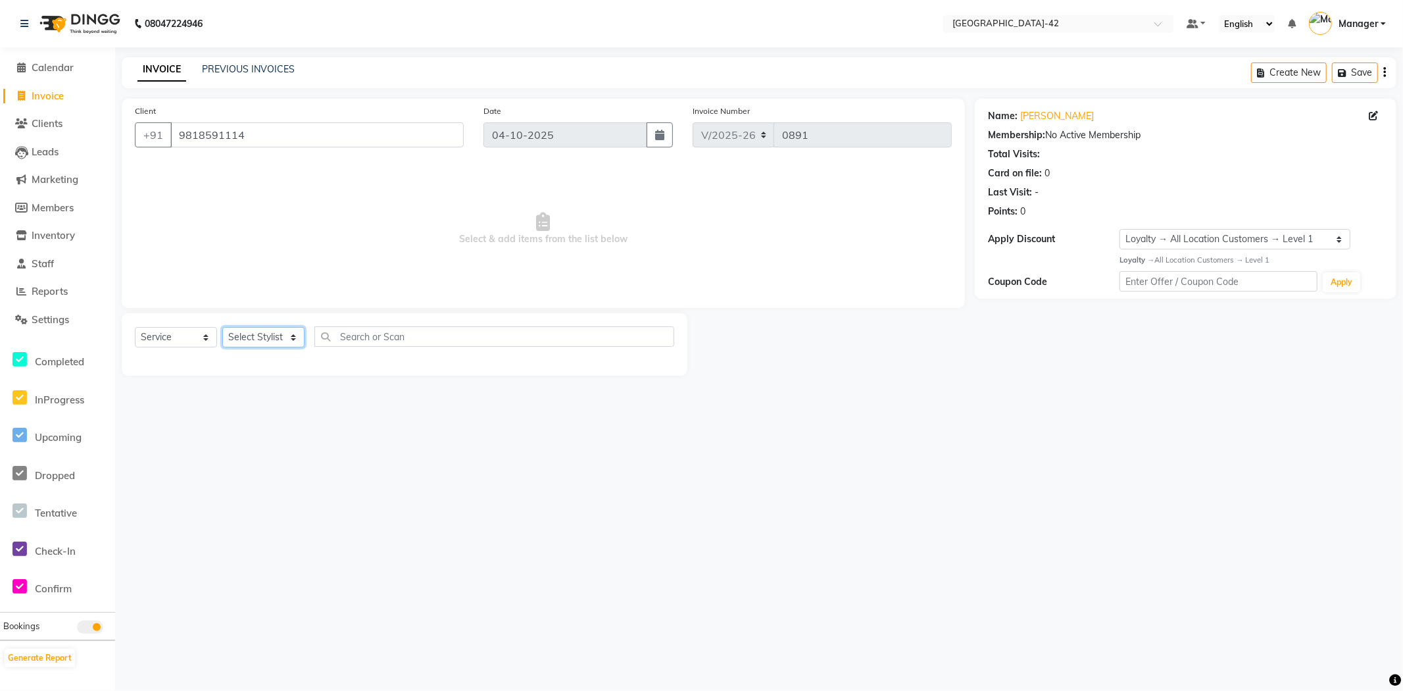
click at [304, 337] on select "Select Stylist Ajay Aman_Pdct Amjad_asst Ankit_asst Asif_BRB Basant_Pdct [PERSO…" at bounding box center [263, 337] width 82 height 20
select select "87970"
click at [222, 328] on select "Select Stylist Ajay Aman_Pdct Amjad_asst Ankit_asst Asif_BRB Basant_Pdct [PERSO…" at bounding box center [263, 337] width 82 height 20
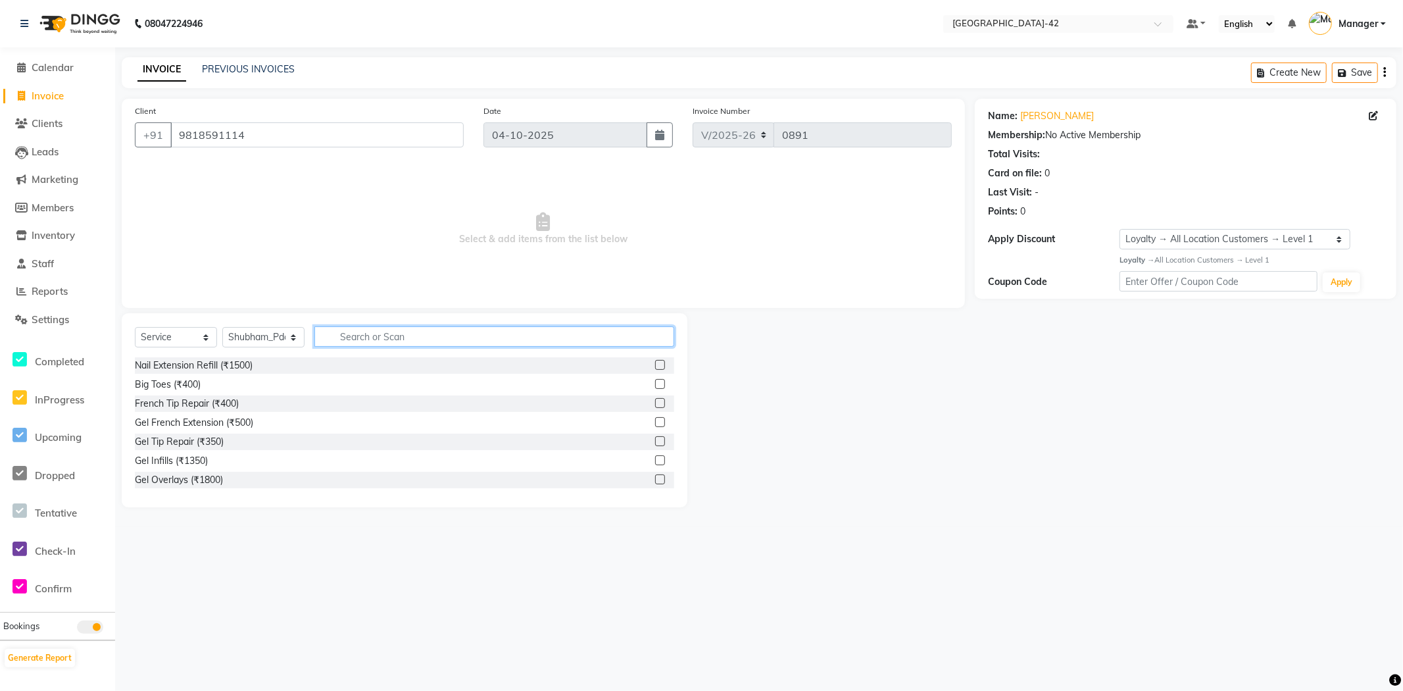
click at [438, 332] on input "text" at bounding box center [494, 336] width 360 height 20
type input "MOR"
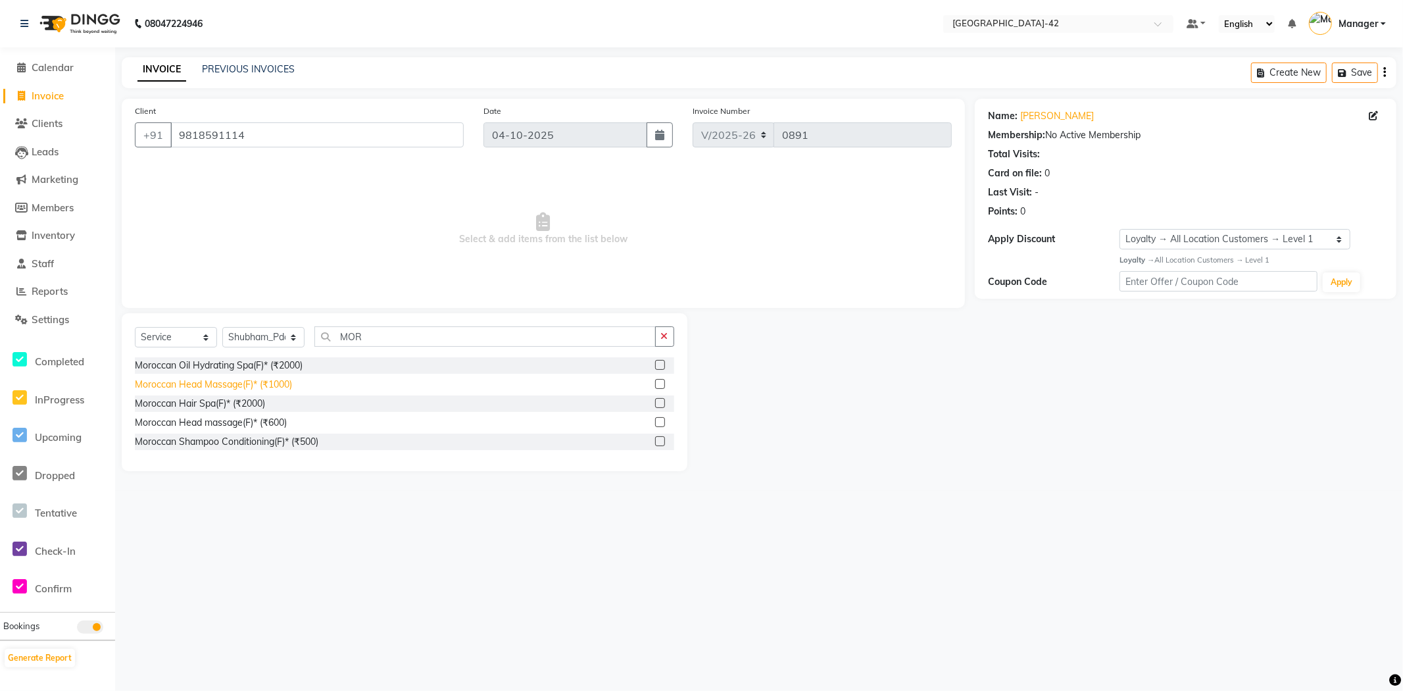
click at [178, 385] on div "Moroccan Head Massage(F)* (₹1000)" at bounding box center [213, 385] width 157 height 14
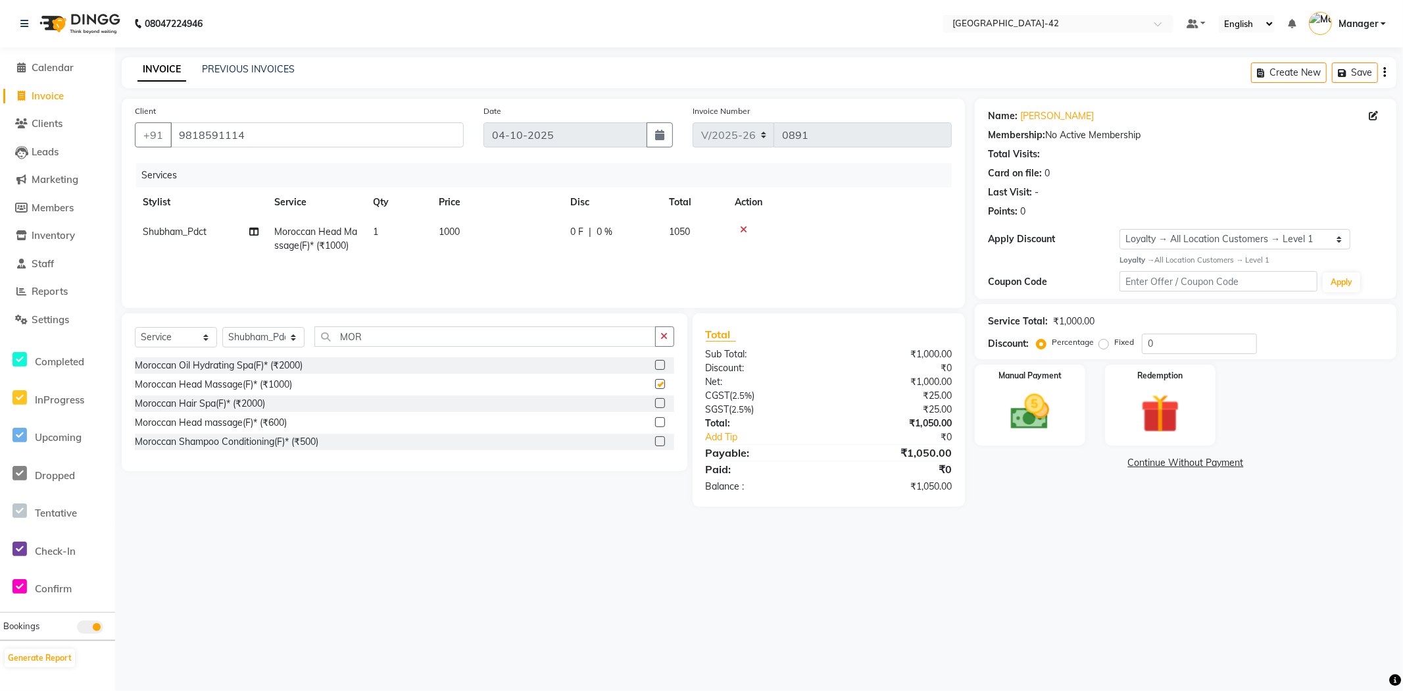
checkbox input "false"
click at [436, 235] on td "1000" at bounding box center [497, 238] width 132 height 43
select select "87970"
drag, startPoint x: 554, startPoint y: 232, endPoint x: 499, endPoint y: 237, distance: 55.5
click at [499, 237] on td "1000" at bounding box center [559, 245] width 132 height 56
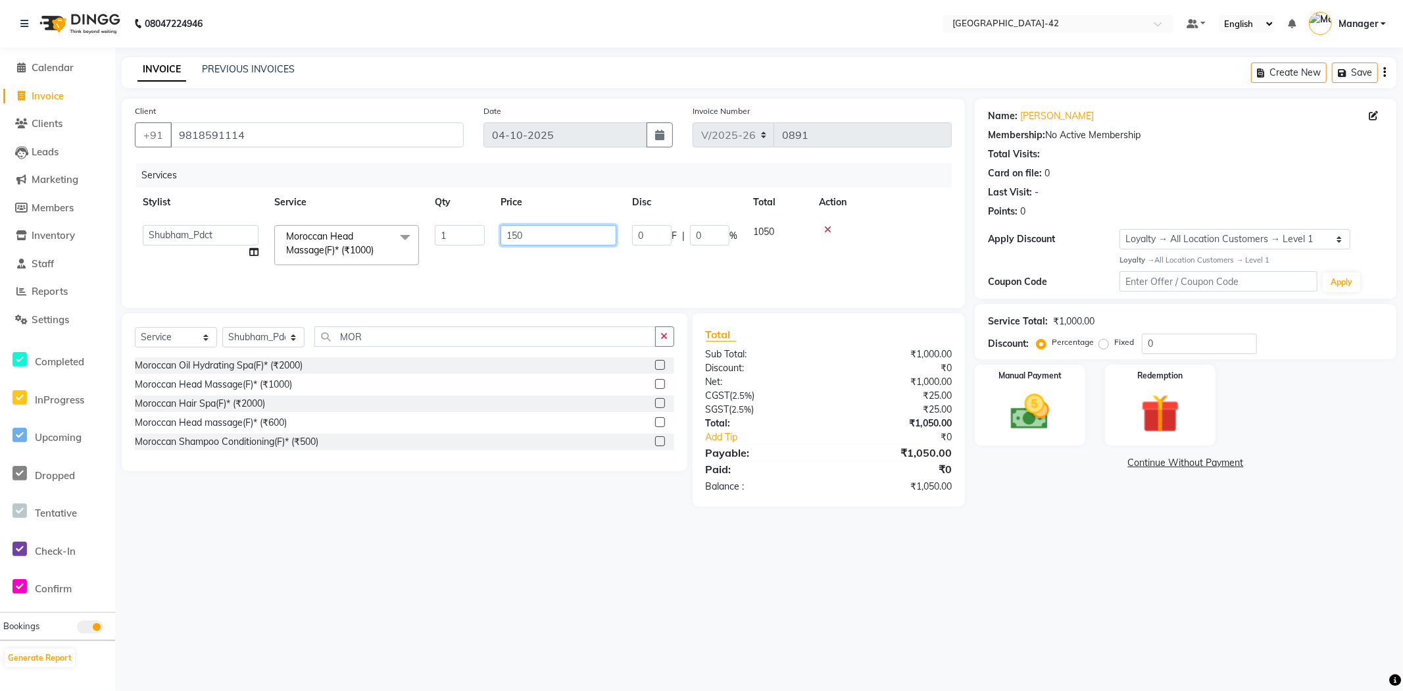
type input "1500"
click at [629, 528] on div "08047224946 Select Location × Looks Golf Avenue, Gurgaon Sector-42 Default Pane…" at bounding box center [701, 345] width 1403 height 691
click at [1022, 451] on div "Name: Sidharth Arora Membership: No Active Membership Total Visits: Card on fil…" at bounding box center [1191, 303] width 432 height 408
click at [1030, 437] on div "Manual Payment" at bounding box center [1030, 404] width 114 height 84
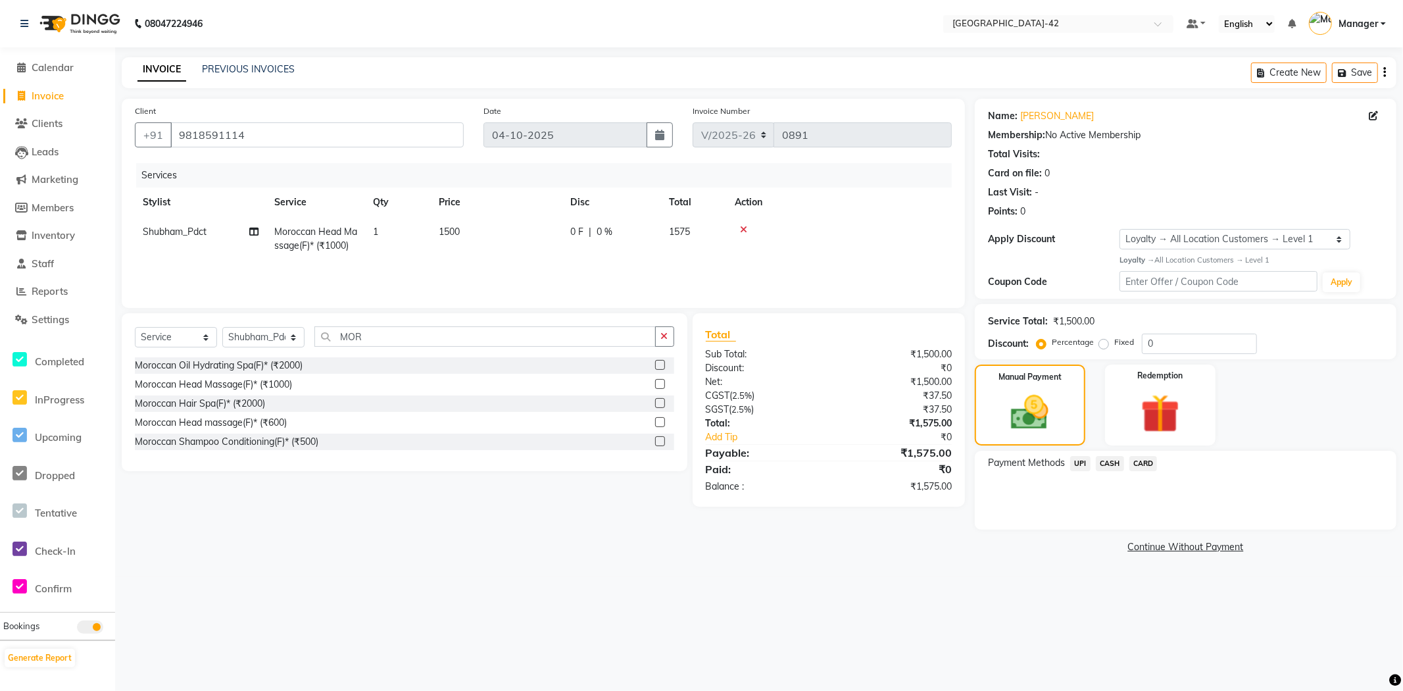
click at [1076, 466] on span "UPI" at bounding box center [1080, 463] width 20 height 15
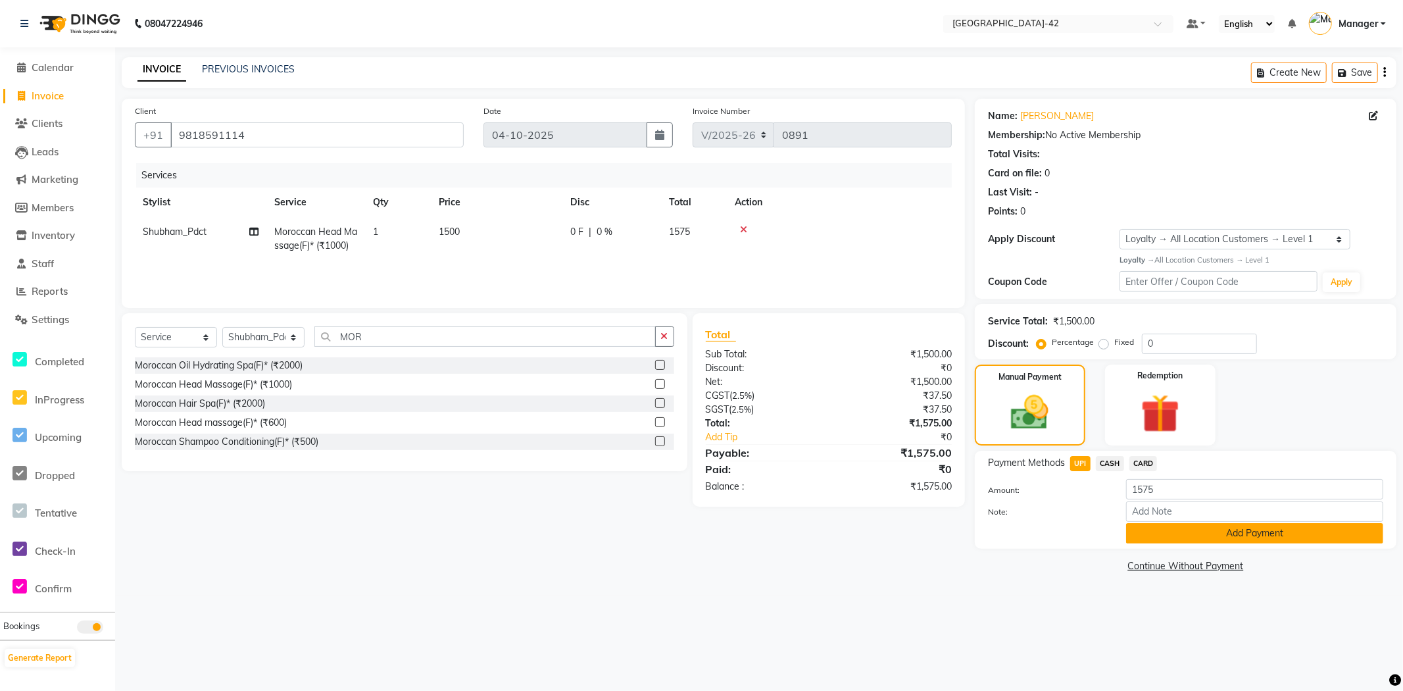
click at [1178, 534] on button "Add Payment" at bounding box center [1254, 533] width 257 height 20
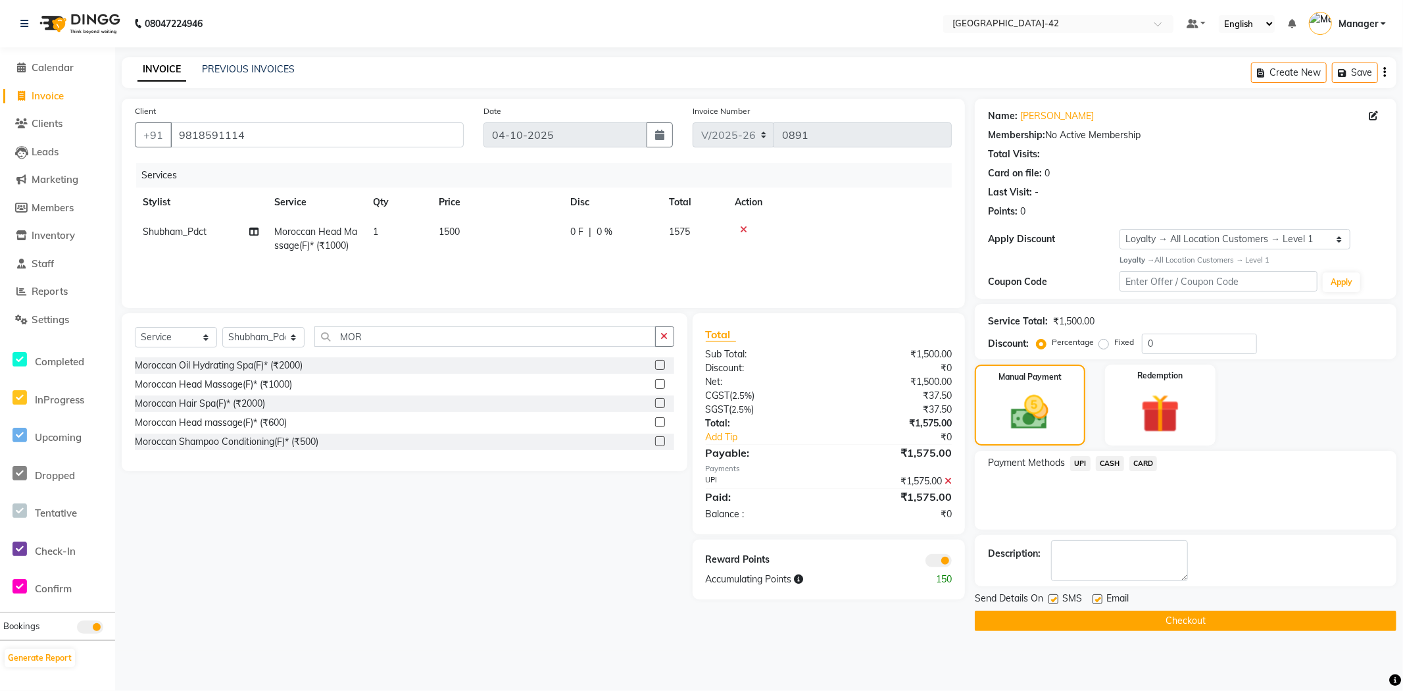
click at [1205, 620] on button "Checkout" at bounding box center [1186, 620] width 422 height 20
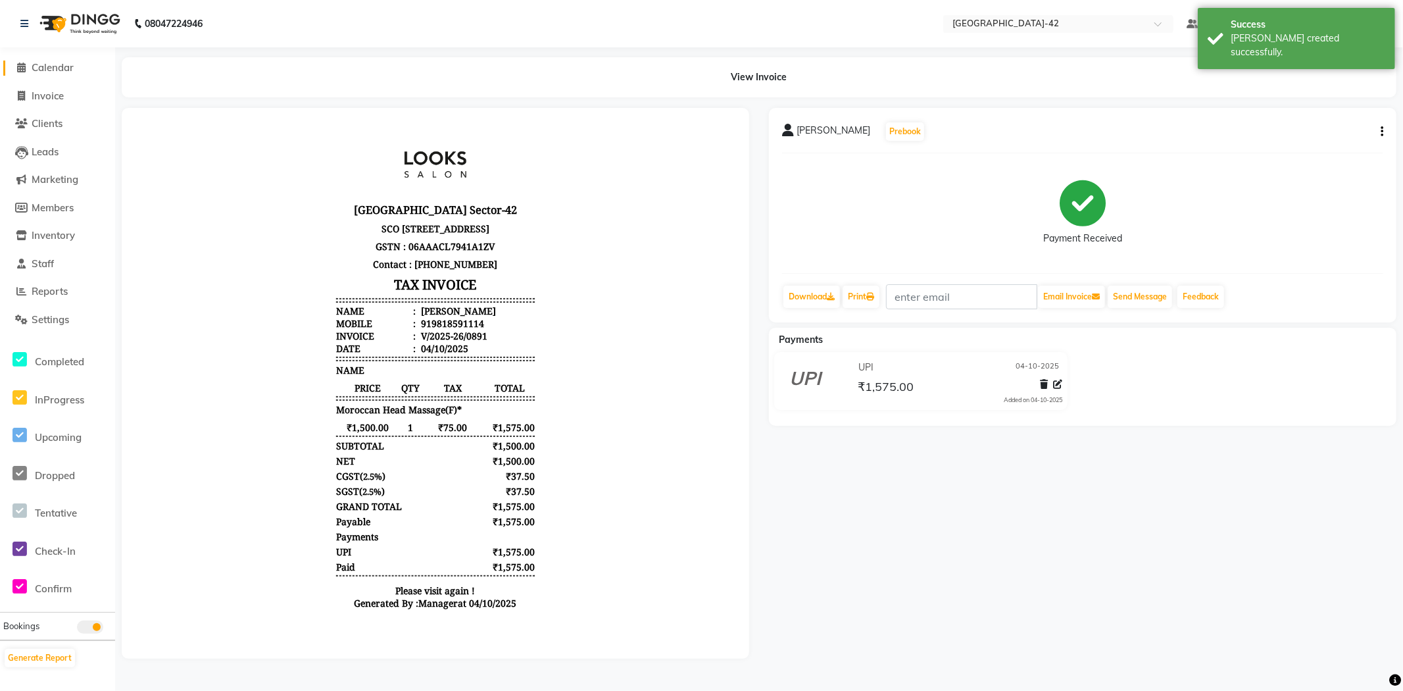
click at [59, 63] on span "Calendar" at bounding box center [53, 67] width 42 height 12
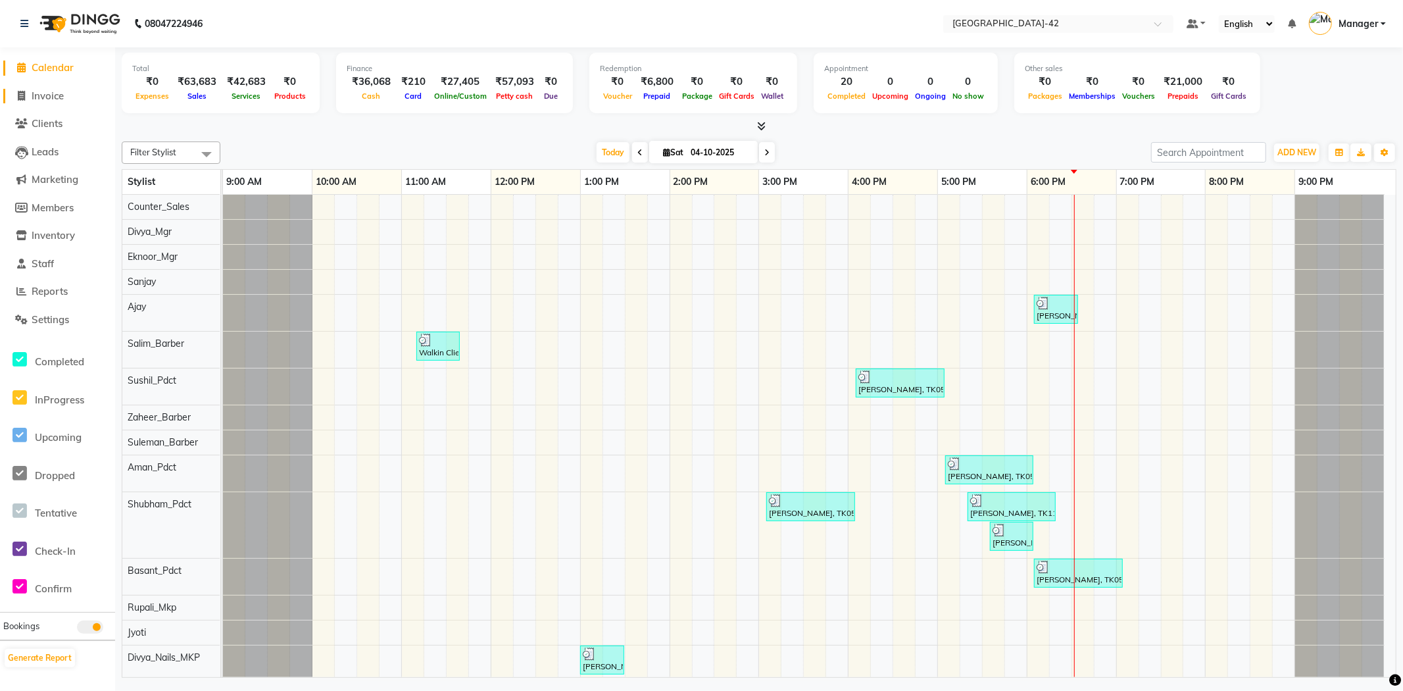
click at [56, 99] on span "Invoice" at bounding box center [48, 95] width 32 height 12
select select "service"
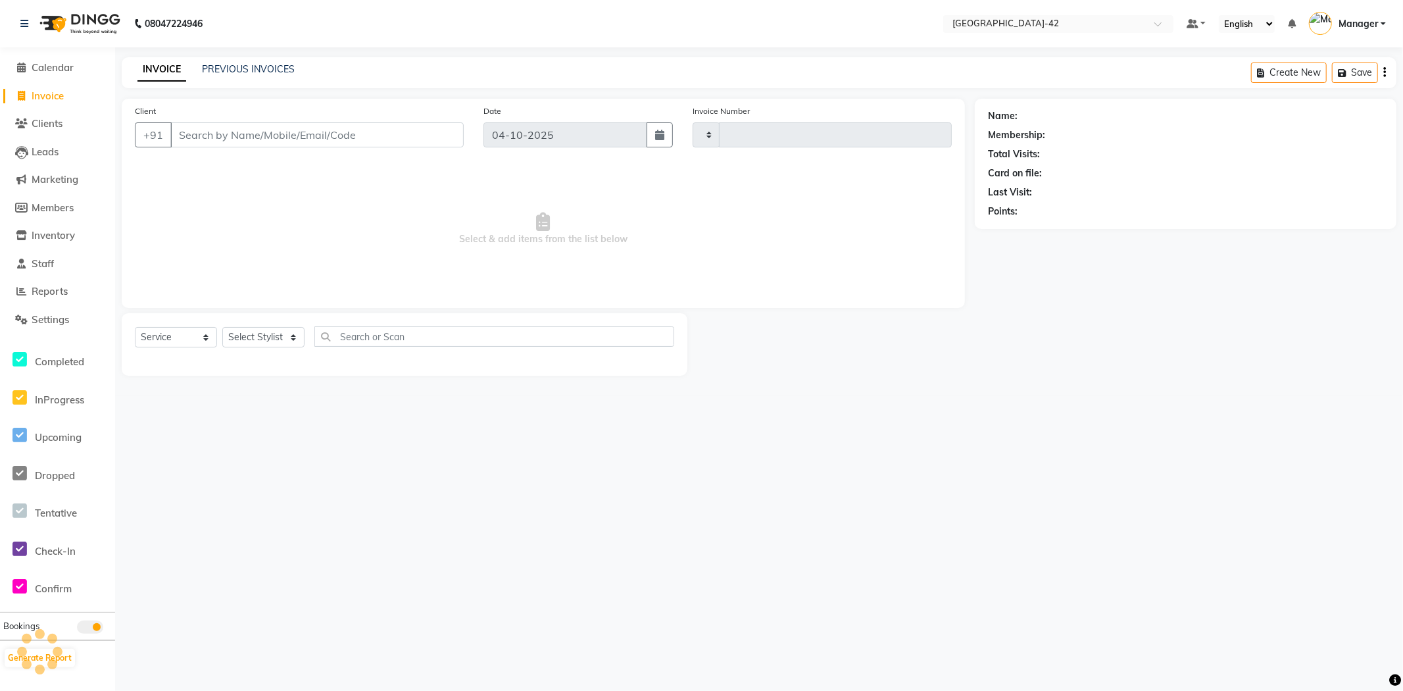
type input "0892"
select select "8692"
click at [58, 67] on span "Calendar" at bounding box center [53, 67] width 42 height 12
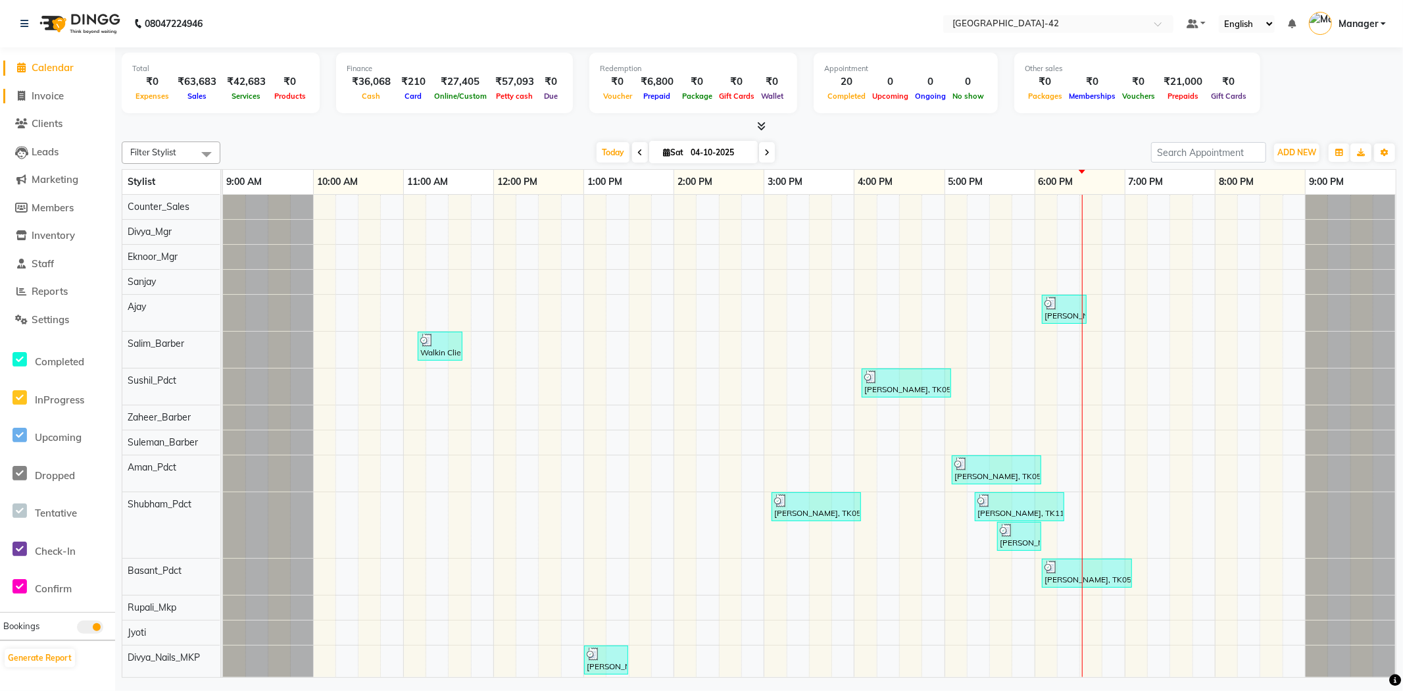
click at [58, 97] on span "Invoice" at bounding box center [48, 95] width 32 height 12
select select "service"
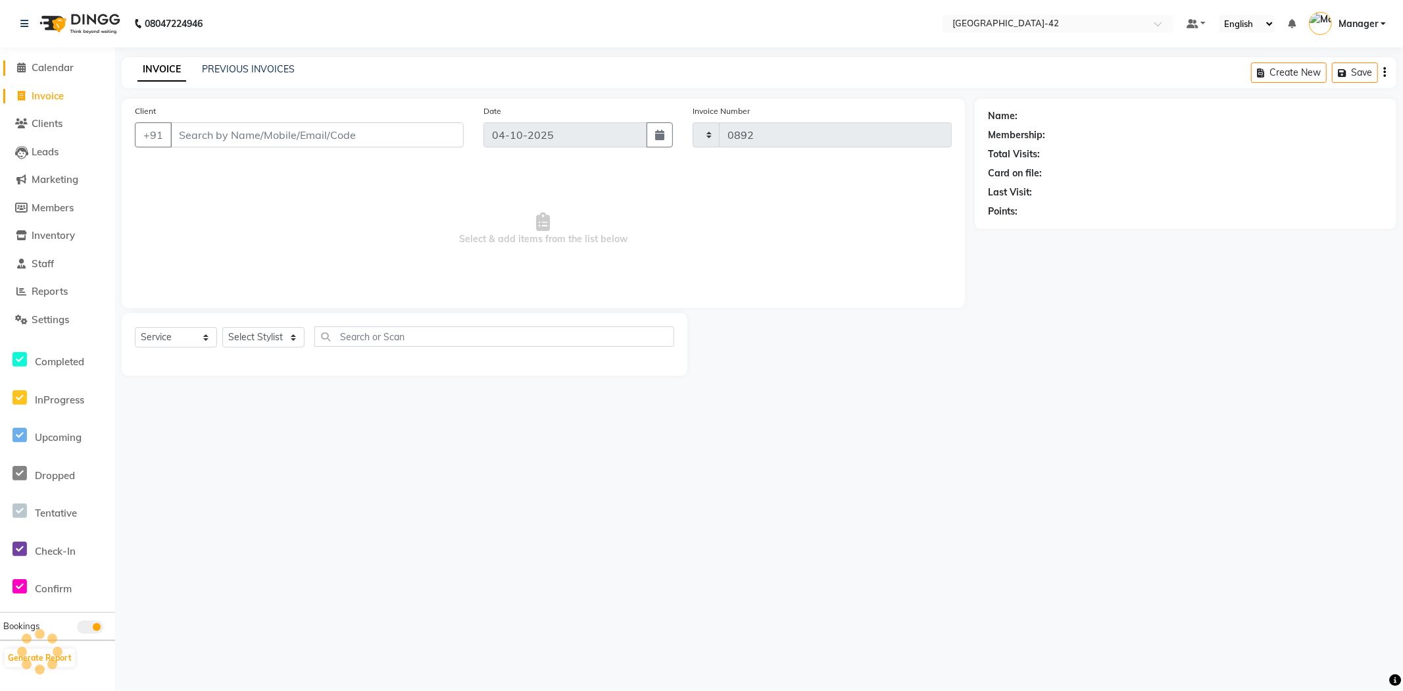
click at [69, 63] on span "Calendar" at bounding box center [53, 67] width 42 height 12
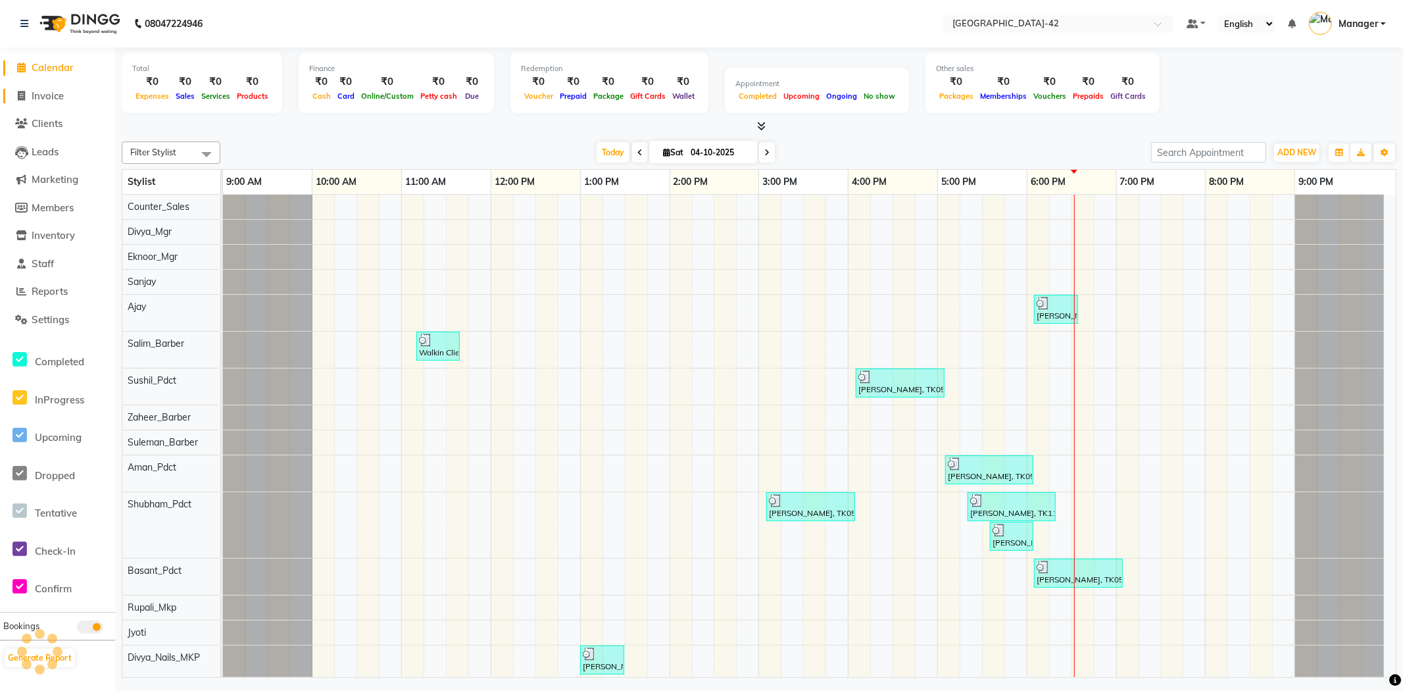
click at [46, 90] on span "Invoice" at bounding box center [48, 95] width 32 height 12
select select "service"
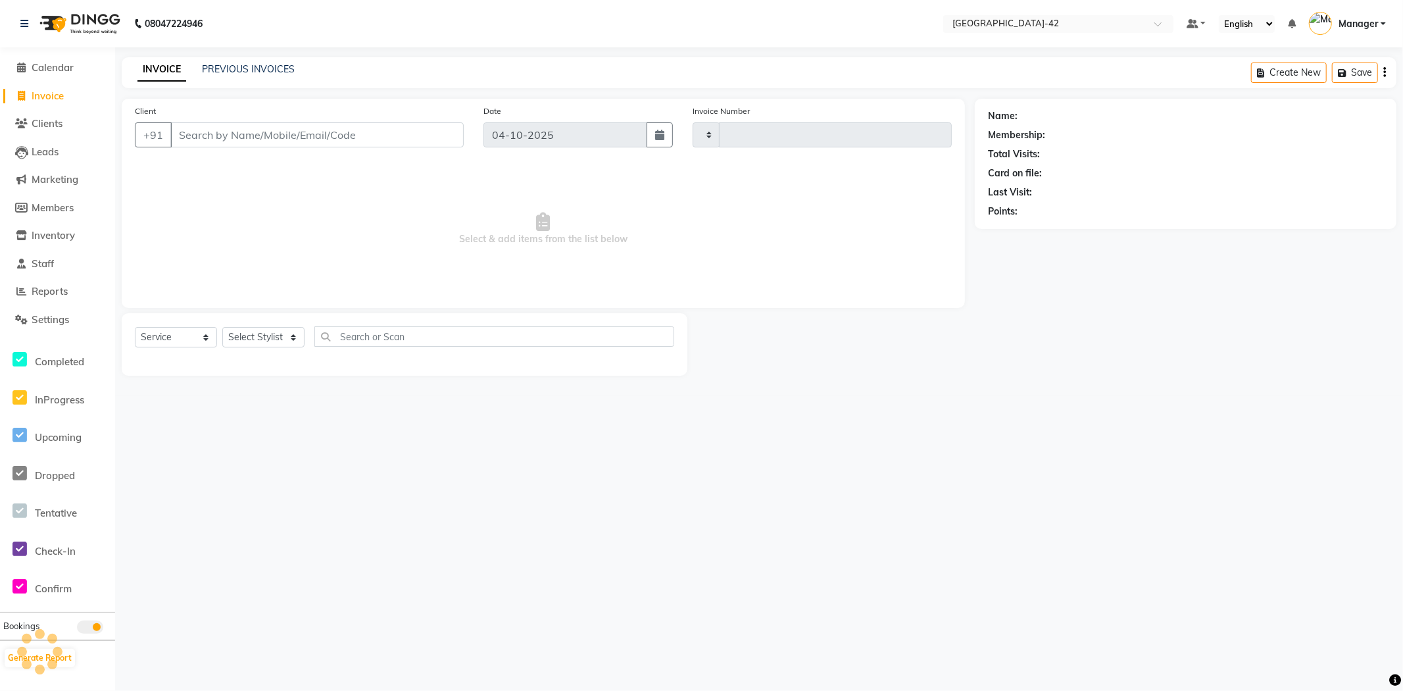
type input "0892"
select select "8692"
click at [253, 70] on link "PREVIOUS INVOICES" at bounding box center [248, 69] width 93 height 12
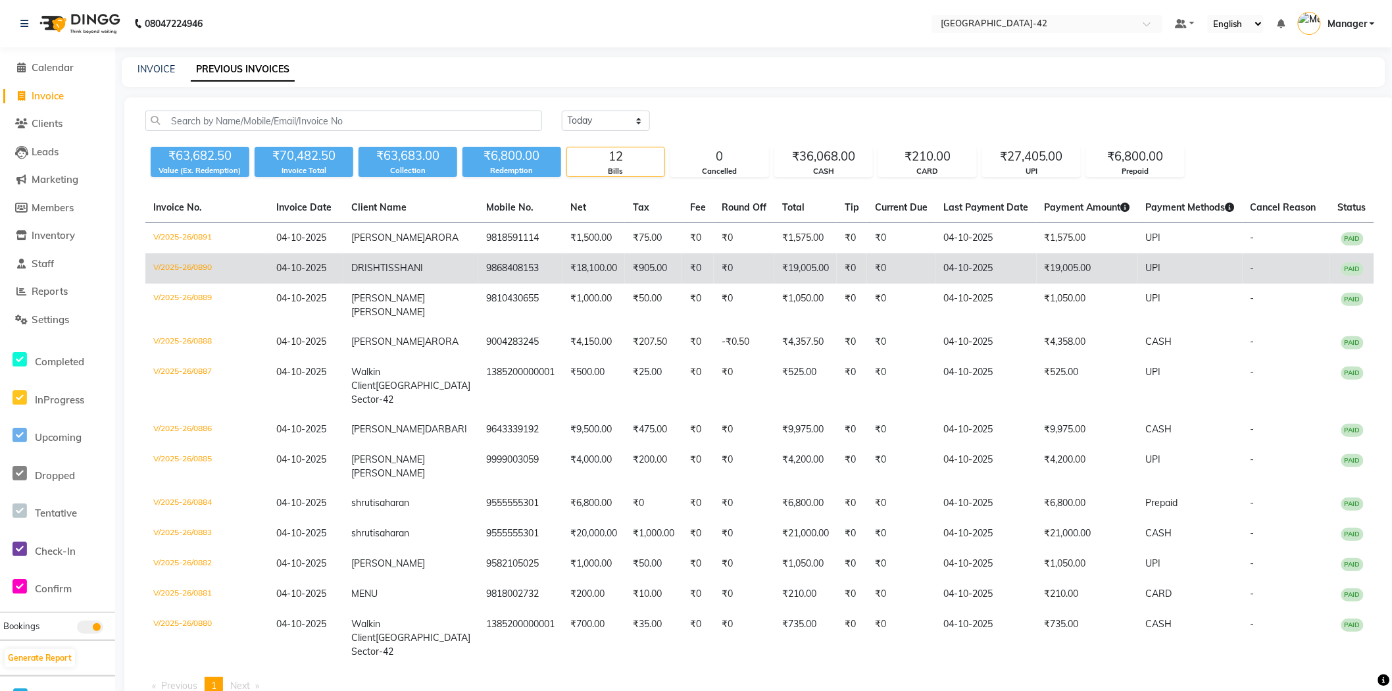
click at [195, 280] on td "V/2025-26/0890" at bounding box center [206, 268] width 123 height 30
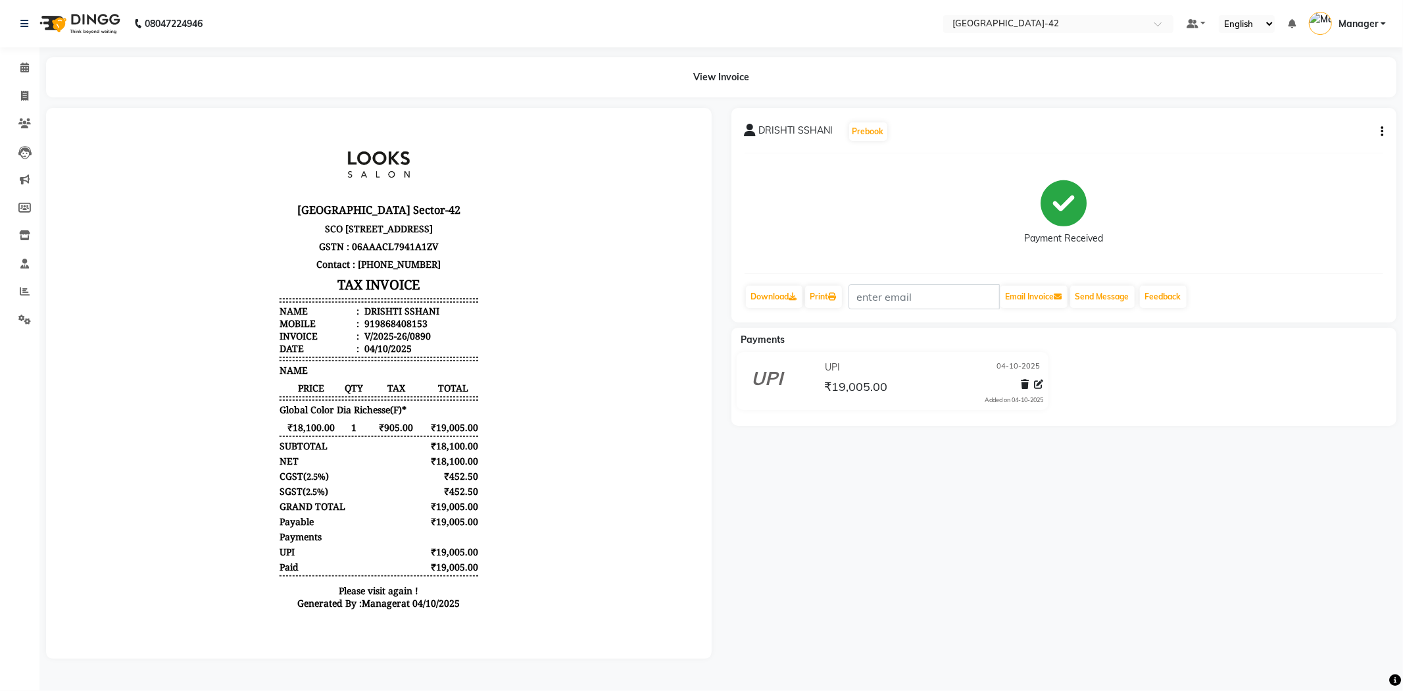
click at [1382, 132] on icon "button" at bounding box center [1382, 132] width 3 height 1
click at [1332, 136] on div "Edit Item Staff" at bounding box center [1317, 140] width 90 height 16
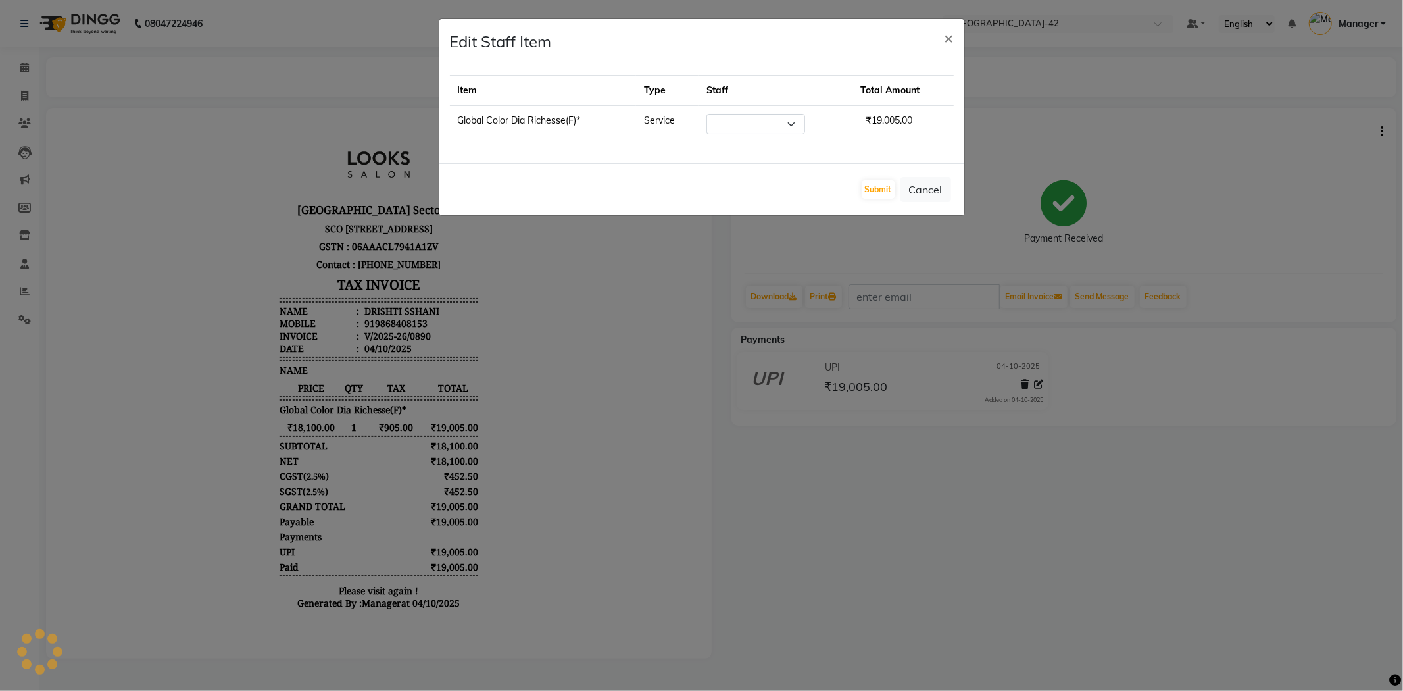
select select "89271"
click at [943, 193] on button "Cancel" at bounding box center [926, 189] width 51 height 25
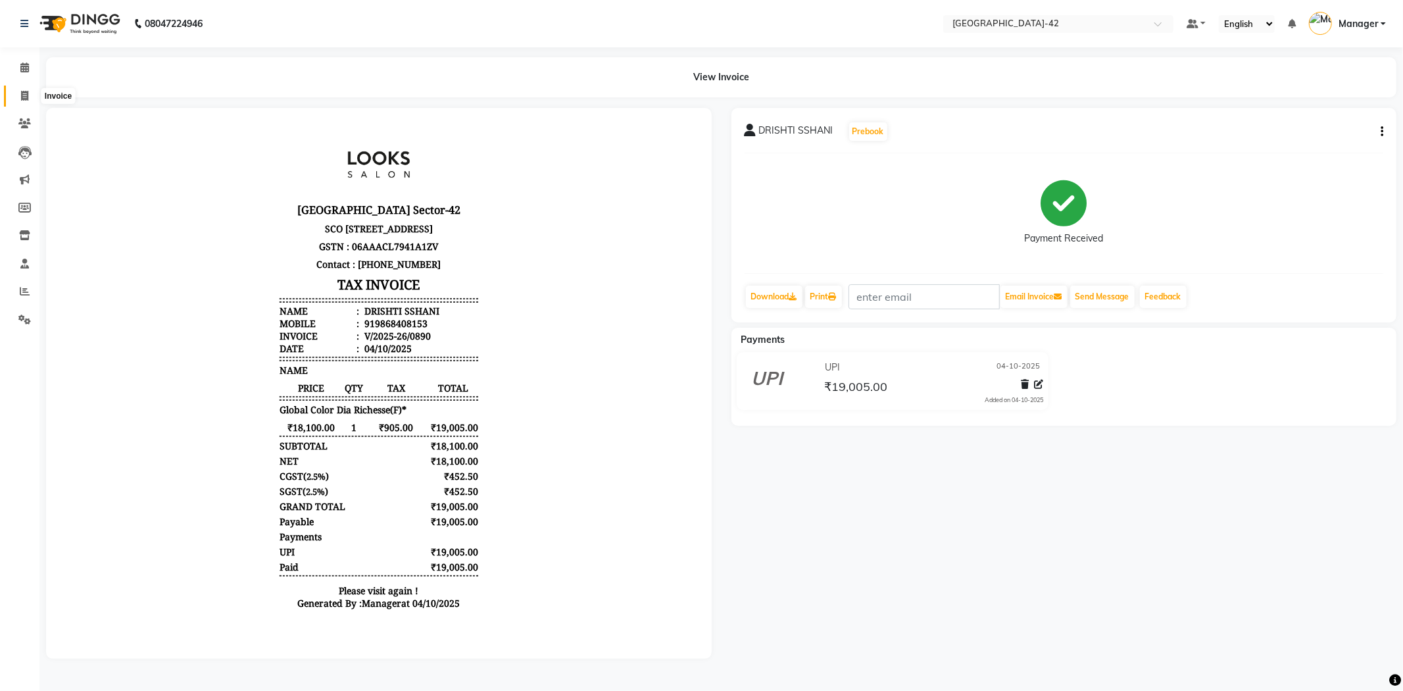
click at [33, 93] on span at bounding box center [24, 96] width 23 height 15
select select "8692"
select select "service"
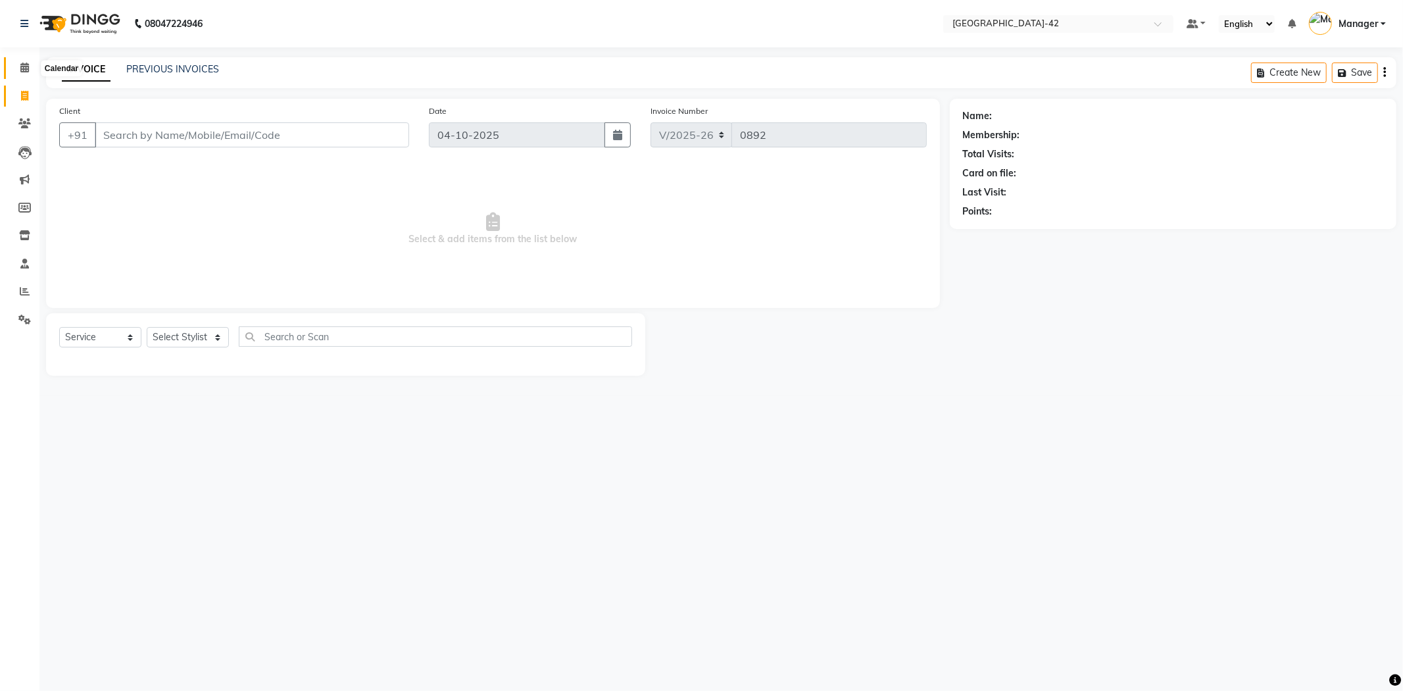
click at [30, 69] on span at bounding box center [24, 68] width 23 height 15
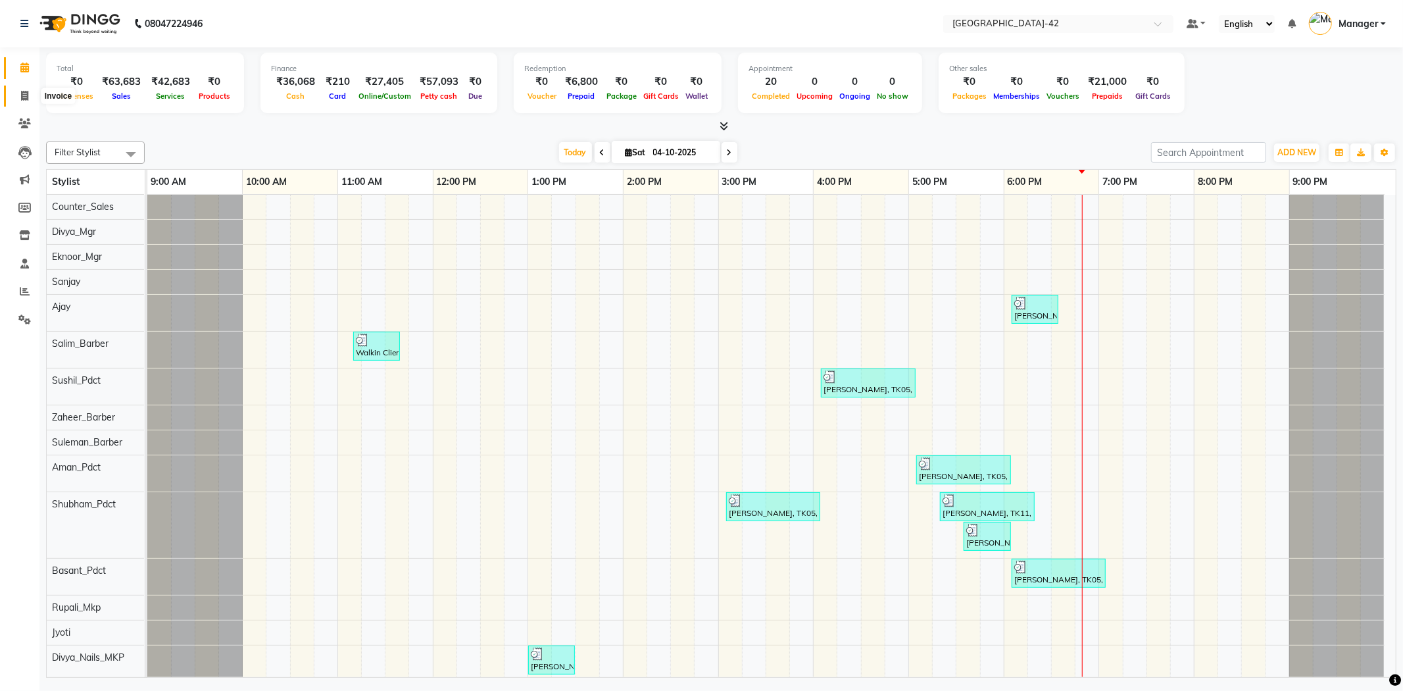
click at [14, 95] on span at bounding box center [24, 96] width 23 height 15
select select "service"
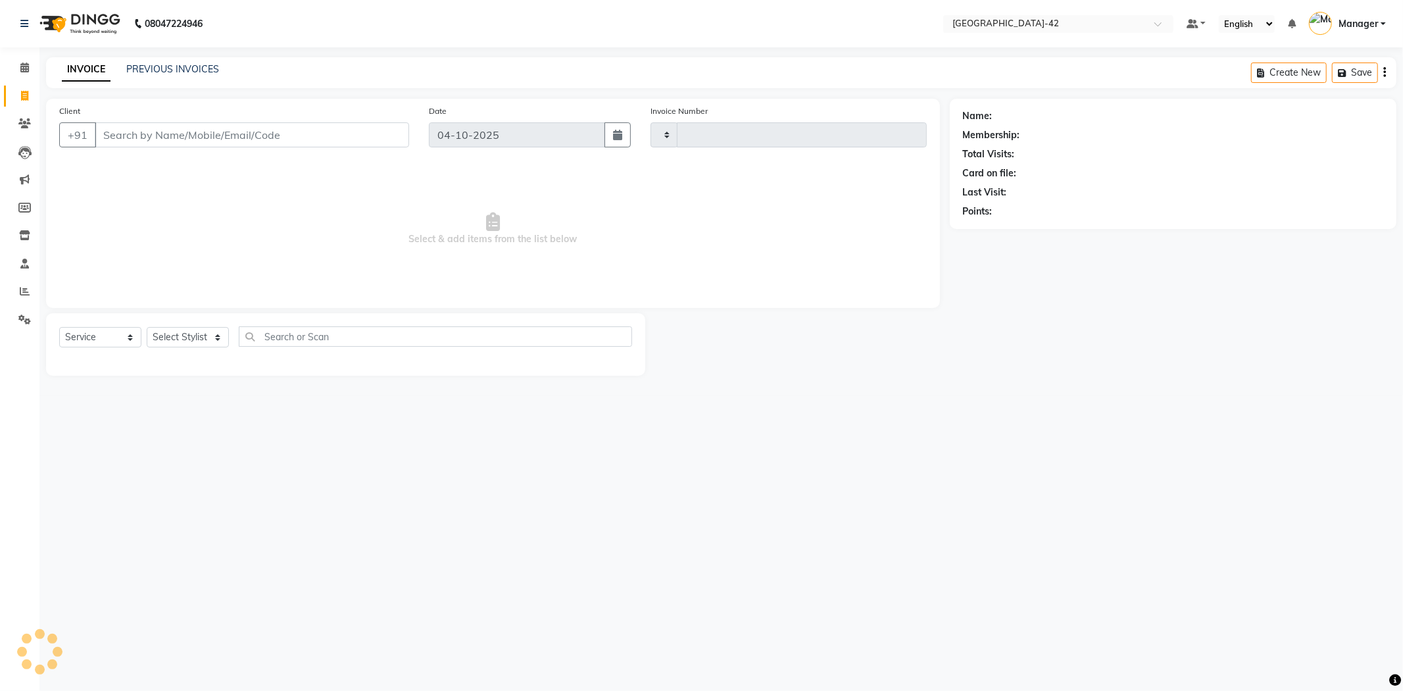
type input "0893"
select select "8692"
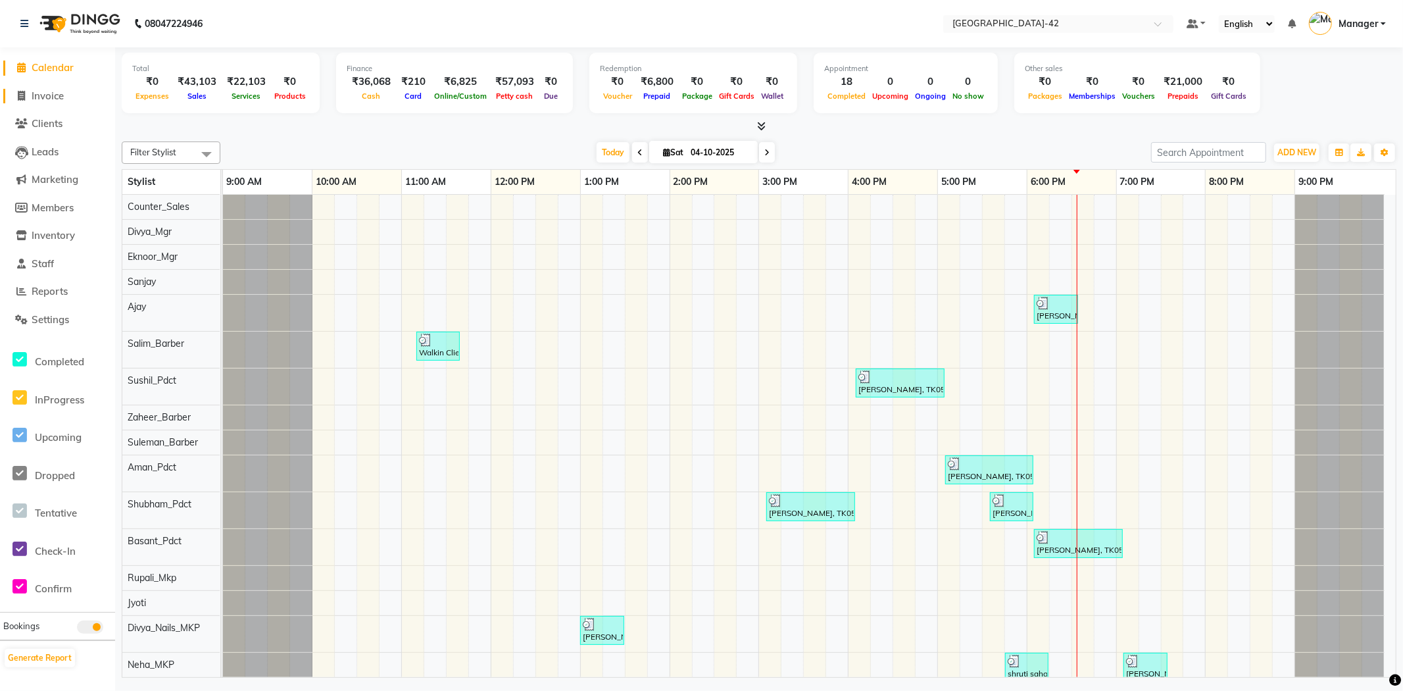
click at [59, 94] on span "Invoice" at bounding box center [48, 95] width 32 height 12
select select "service"
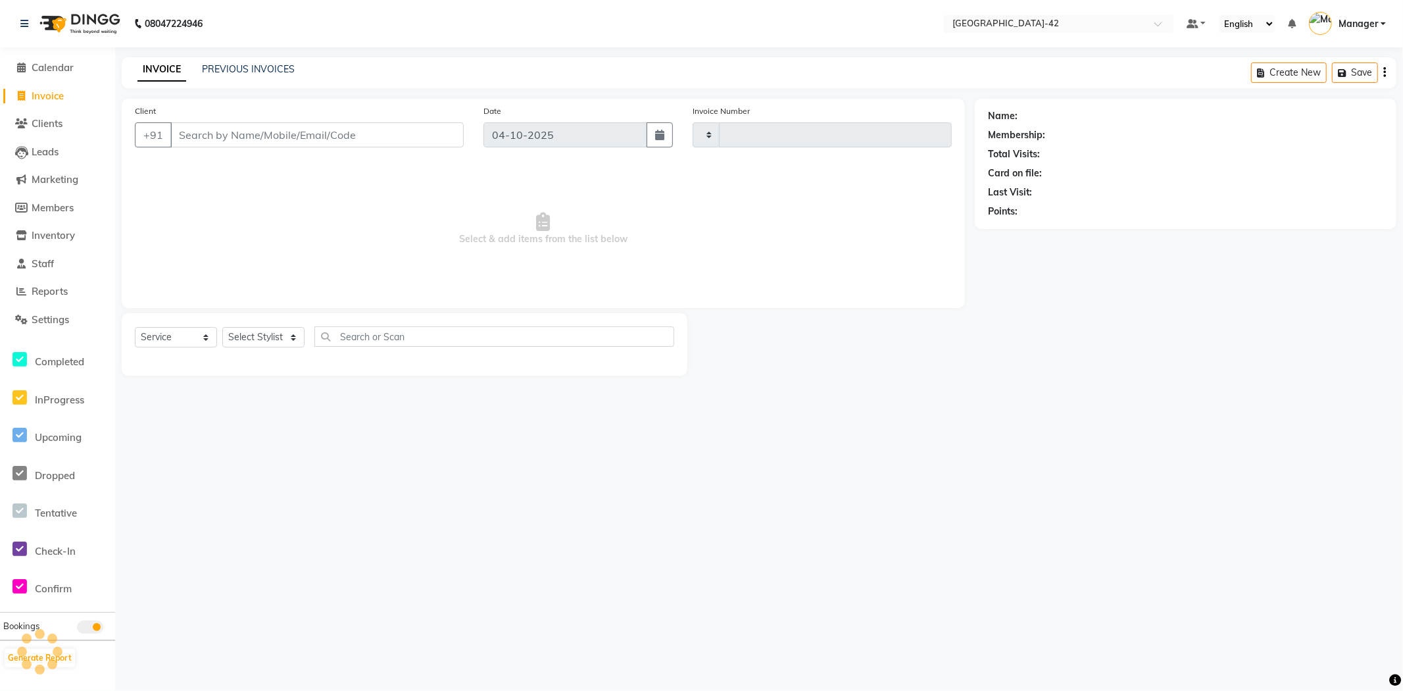
type input "0892"
select select "8692"
click at [51, 61] on span "Calendar" at bounding box center [53, 67] width 42 height 12
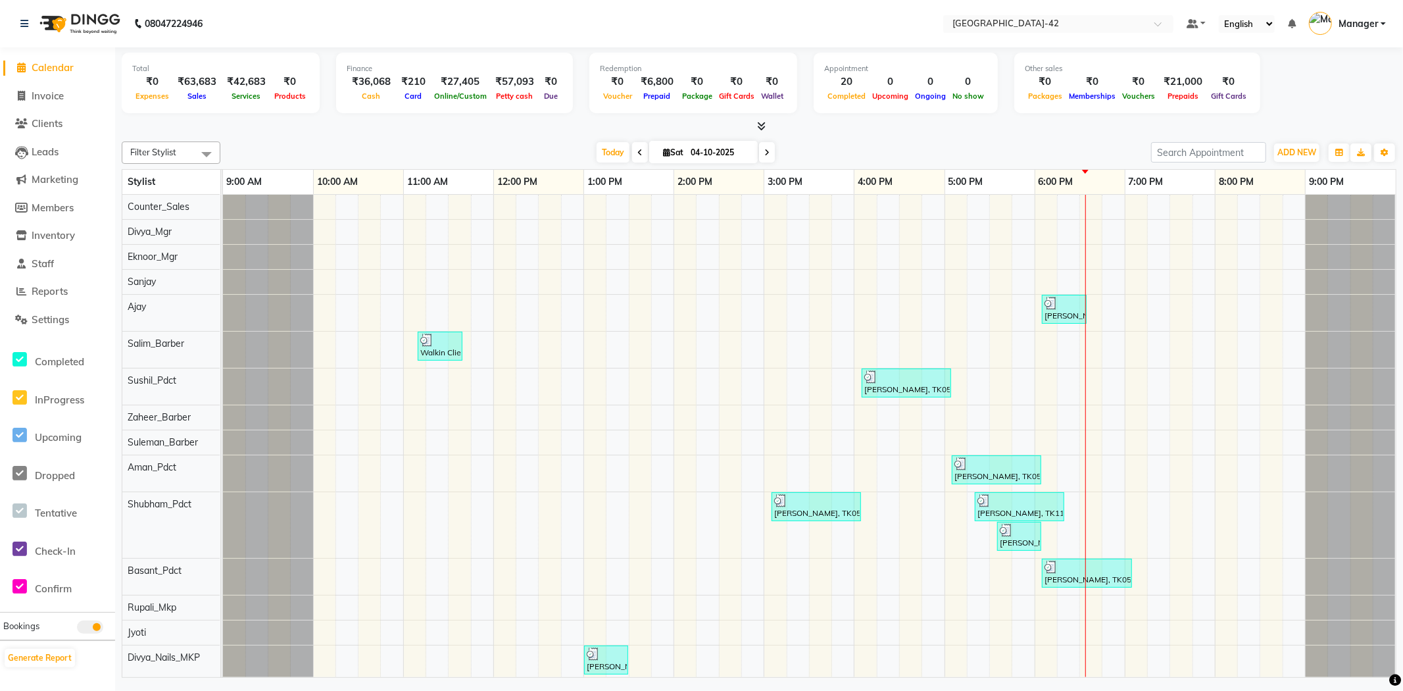
click at [458, 89] on div "Online/Custom" at bounding box center [460, 96] width 59 height 14
click at [55, 92] on span "Invoice" at bounding box center [48, 95] width 32 height 12
select select "service"
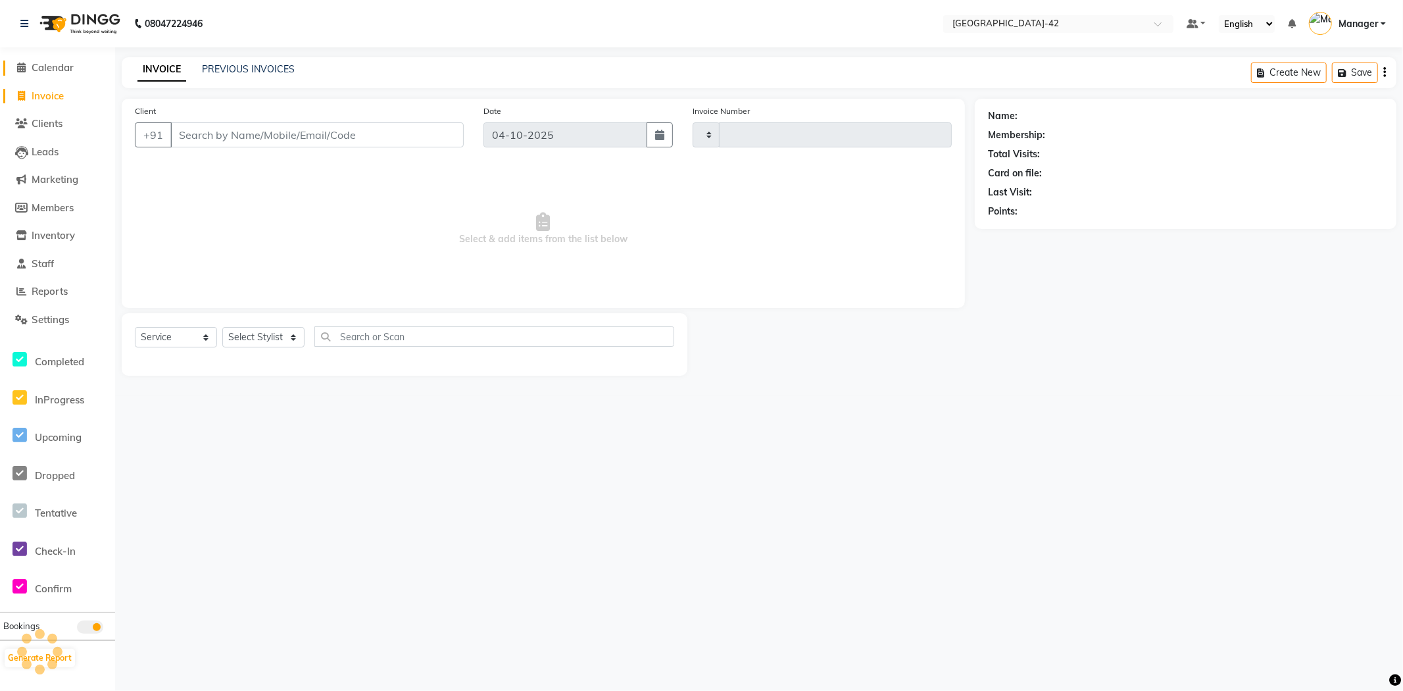
type input "0892"
select select "8692"
click at [57, 70] on span "Calendar" at bounding box center [53, 67] width 42 height 12
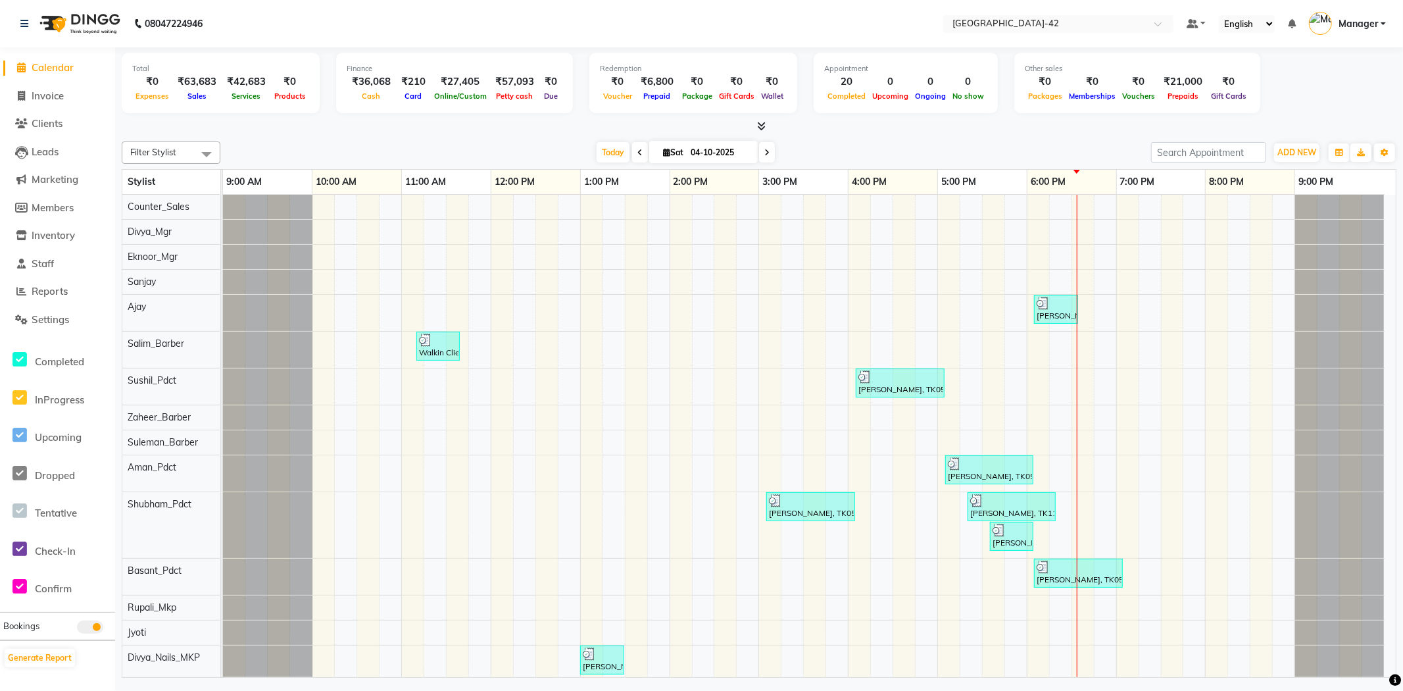
click at [462, 92] on span "Online/Custom" at bounding box center [460, 95] width 59 height 9
click at [61, 97] on span "Invoice" at bounding box center [48, 95] width 32 height 12
select select "service"
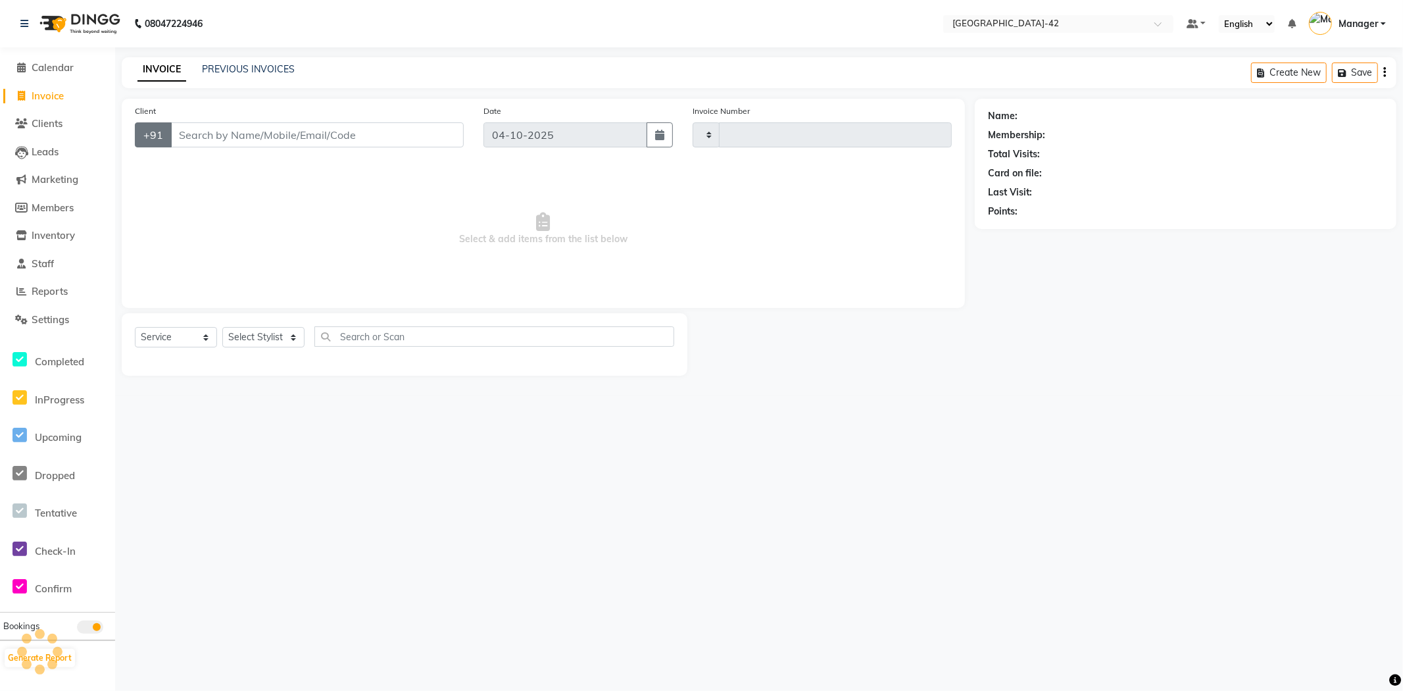
type input "0892"
select select "8692"
click at [286, 337] on select "Select Stylist" at bounding box center [263, 337] width 82 height 20
click at [286, 339] on select "Select Stylist" at bounding box center [263, 337] width 82 height 20
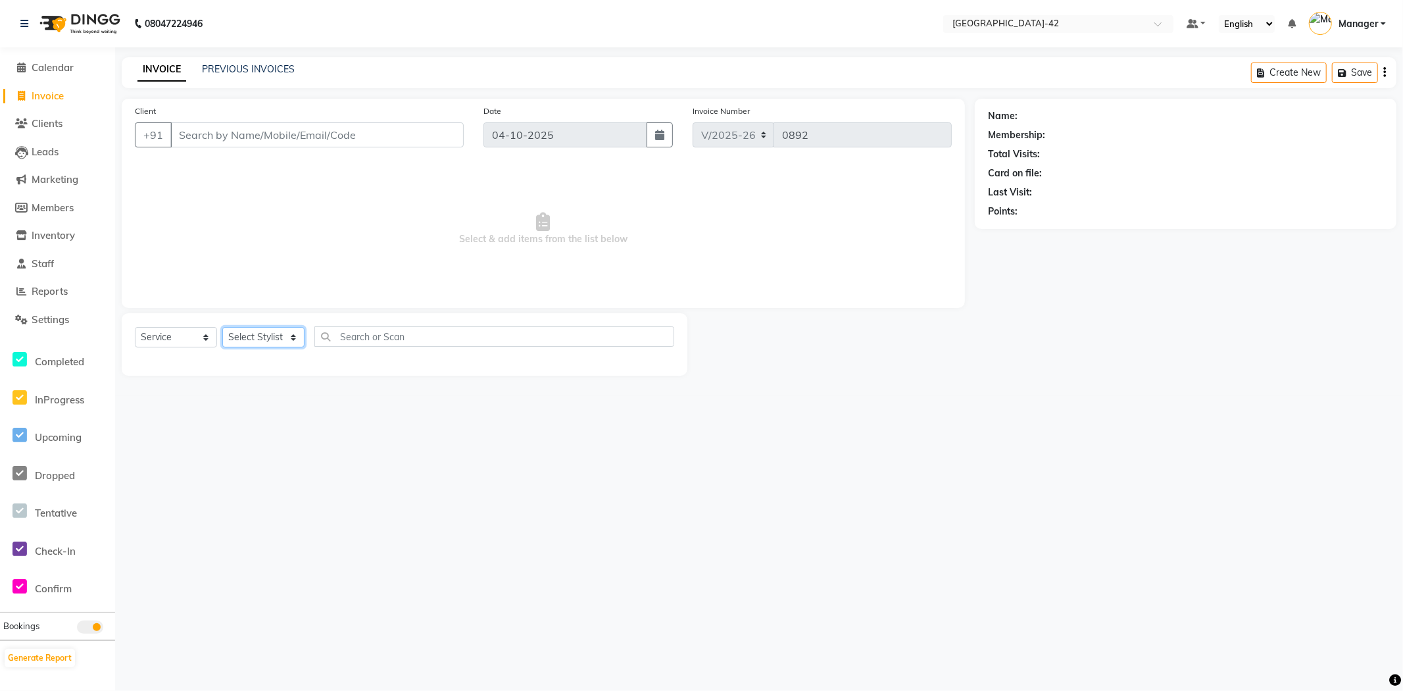
select select "88343"
click at [222, 328] on select "Select Stylist Ajay Aman_Pdct Amjad_asst Ankit_asst Asif_BRB Basant_Pdct [PERSO…" at bounding box center [263, 337] width 82 height 20
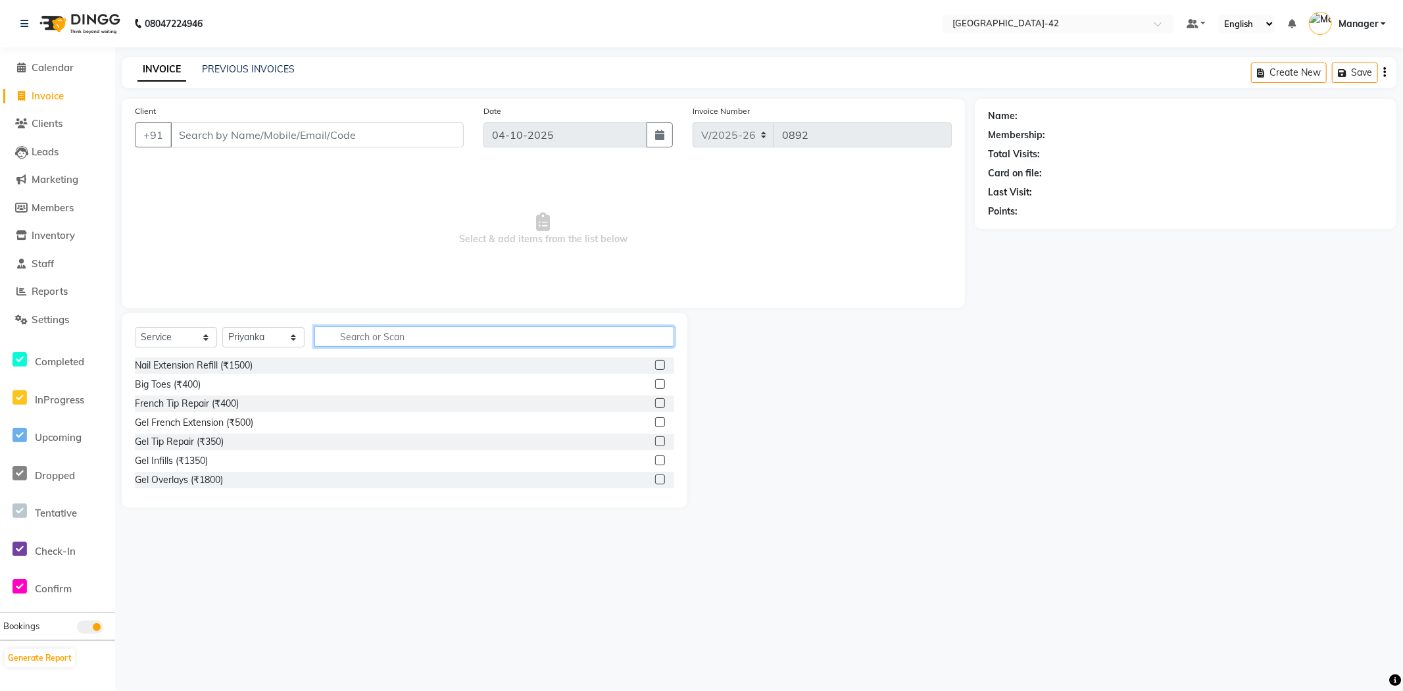
click at [430, 346] on input "text" at bounding box center [494, 336] width 360 height 20
type input "FULL WA"
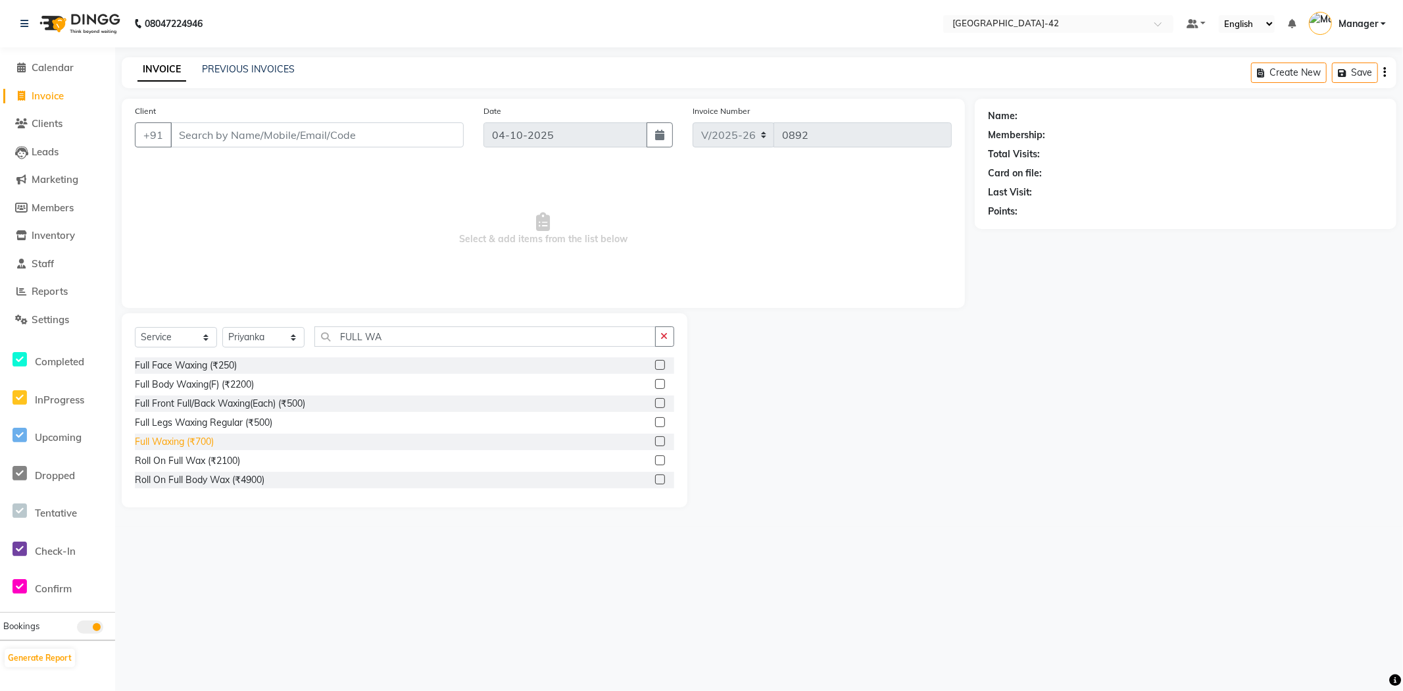
click at [189, 441] on div "Full Waxing (₹700)" at bounding box center [174, 442] width 79 height 14
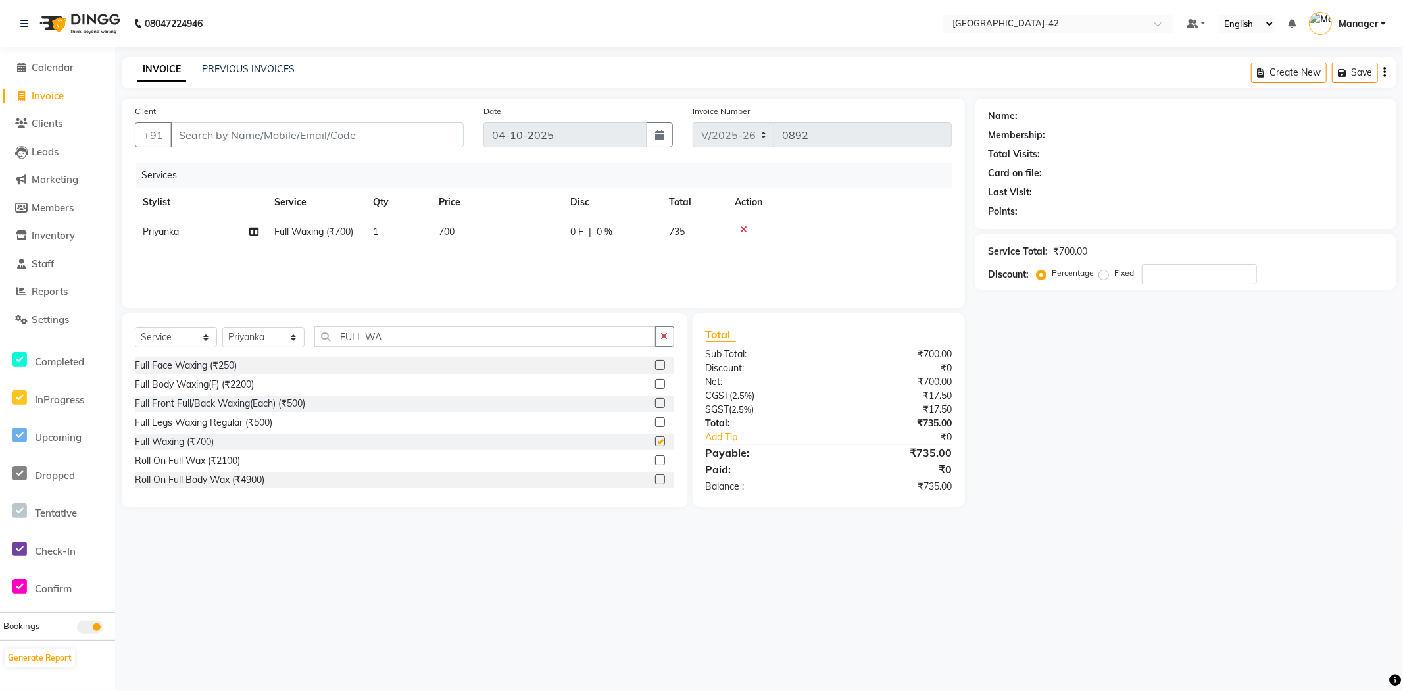
checkbox input "false"
click at [454, 233] on span "700" at bounding box center [447, 232] width 16 height 12
select select "88343"
click at [518, 232] on input "700" at bounding box center [559, 235] width 116 height 20
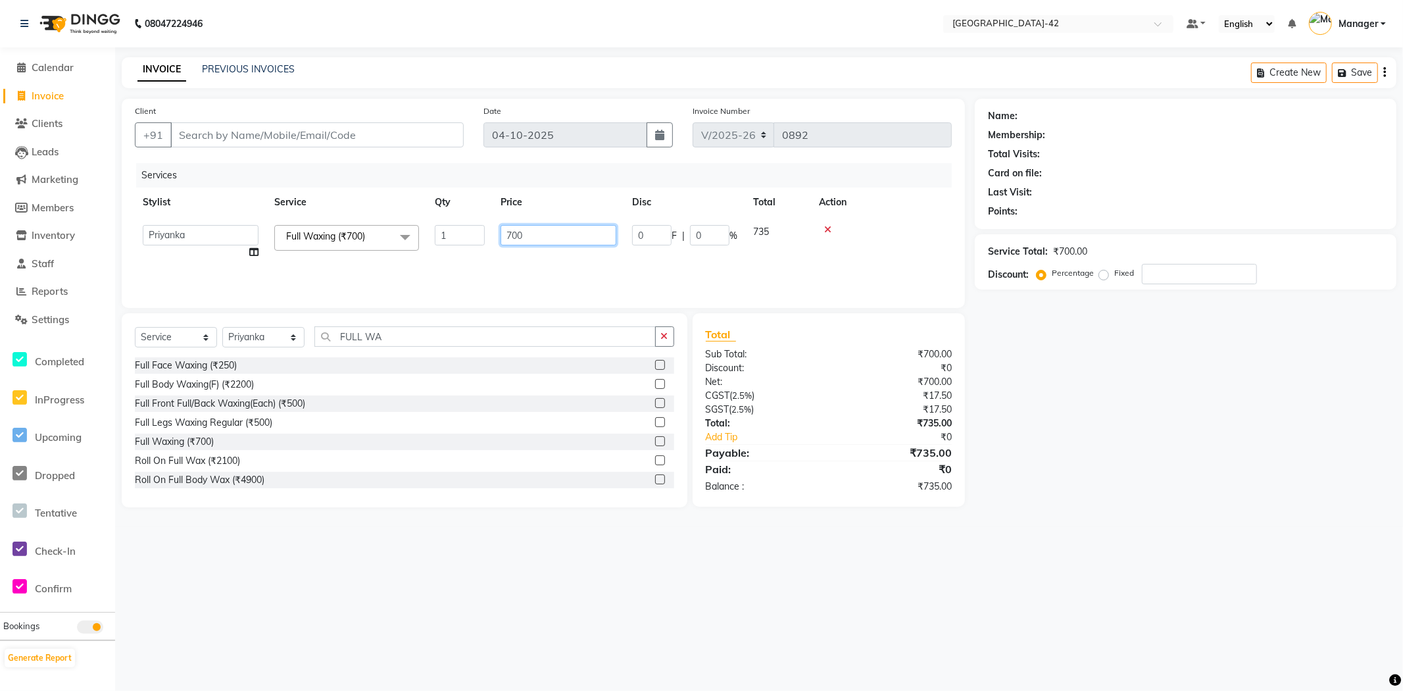
click at [518, 232] on input "700" at bounding box center [559, 235] width 116 height 20
type input "200"
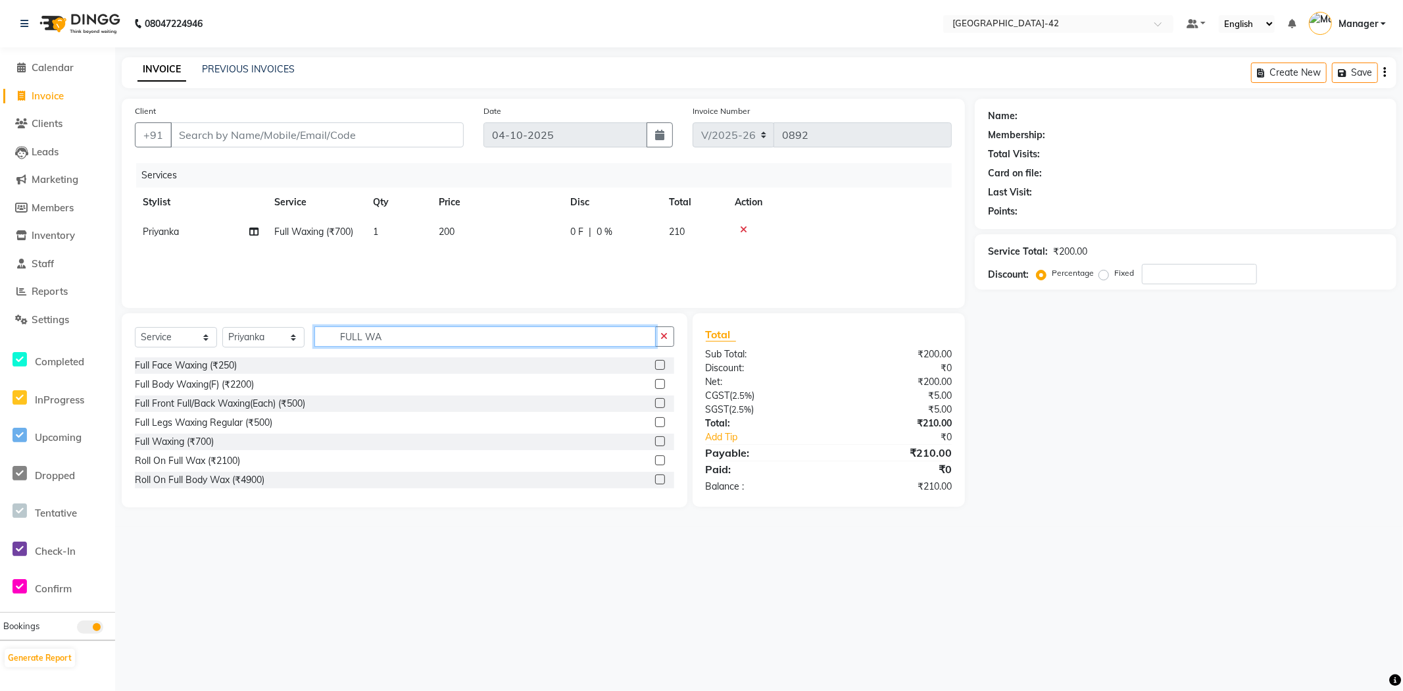
click at [435, 326] on input "FULL WA" at bounding box center [484, 336] width 341 height 20
type input "F"
type input "EYE"
click at [166, 405] on div "Eyebrows (₹200)" at bounding box center [170, 404] width 71 height 14
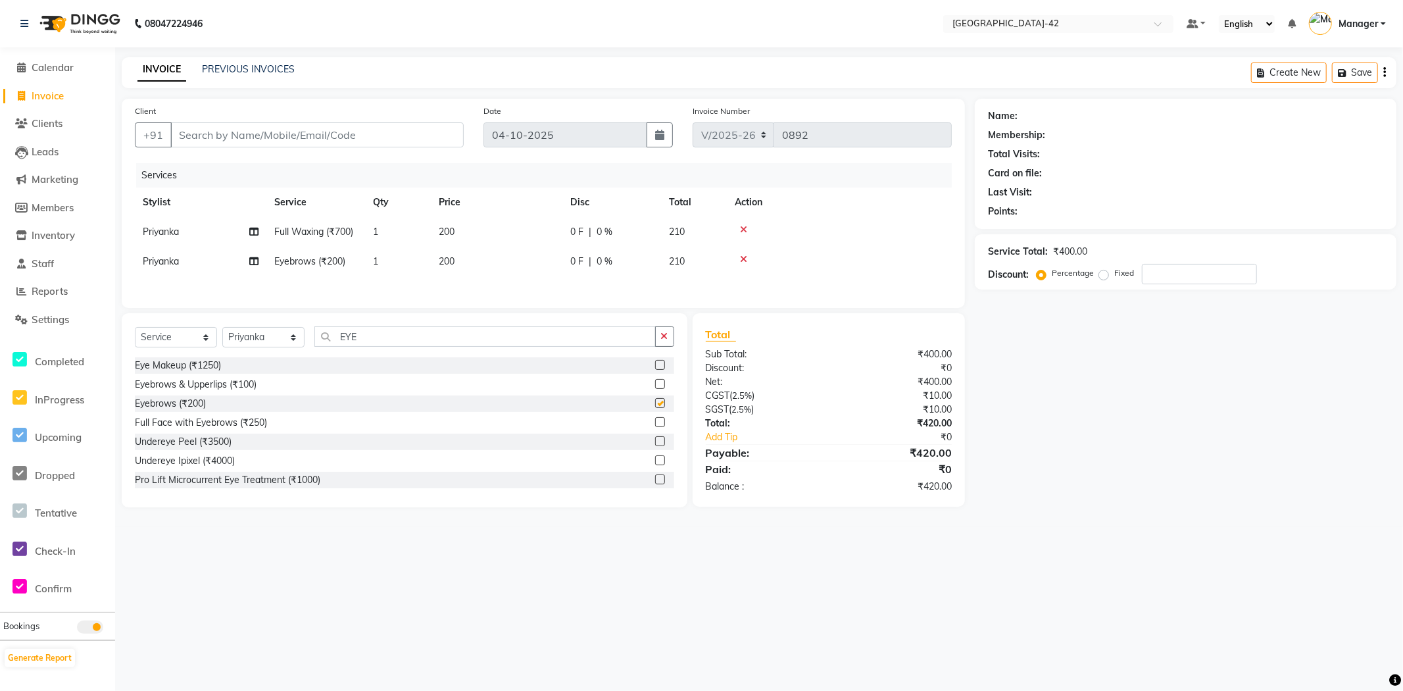
checkbox input "false"
click at [293, 134] on input "Client" at bounding box center [316, 134] width 293 height 25
type input "8"
type input "0"
type input "8828239840"
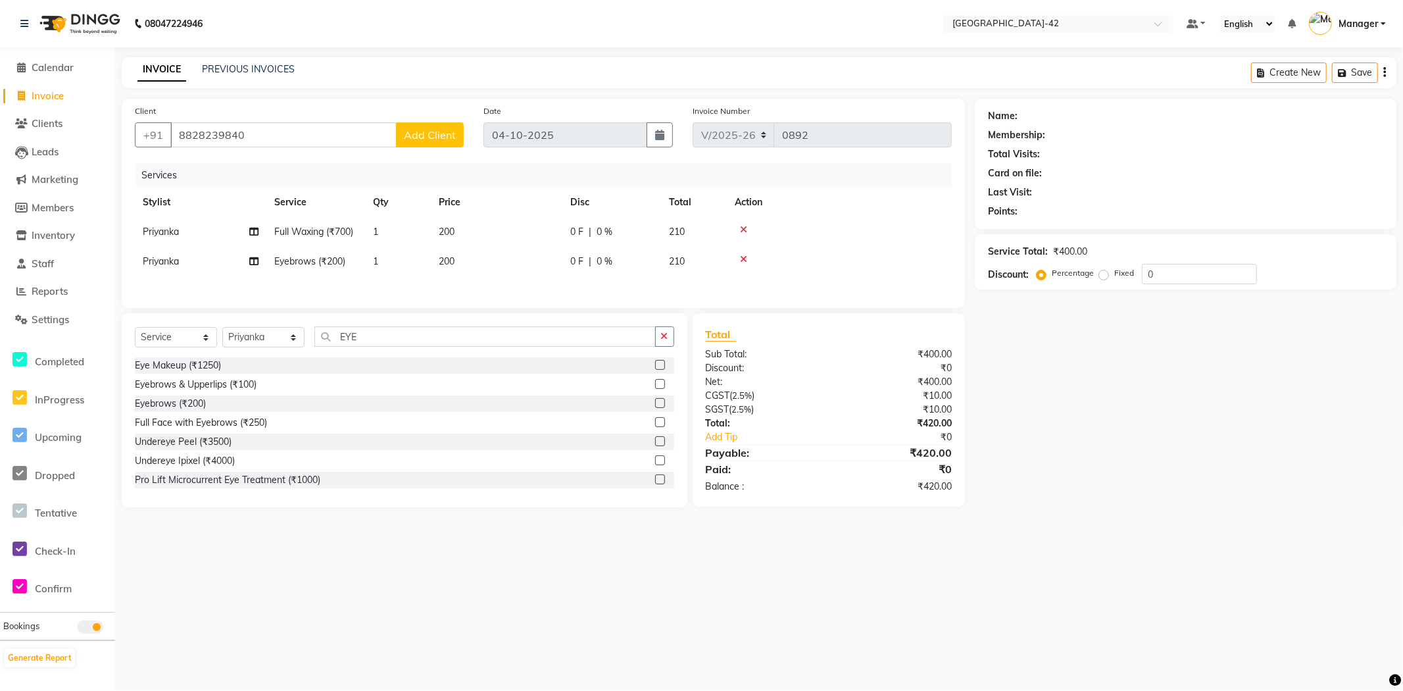
click at [462, 222] on td "200" at bounding box center [497, 232] width 132 height 30
select select "88343"
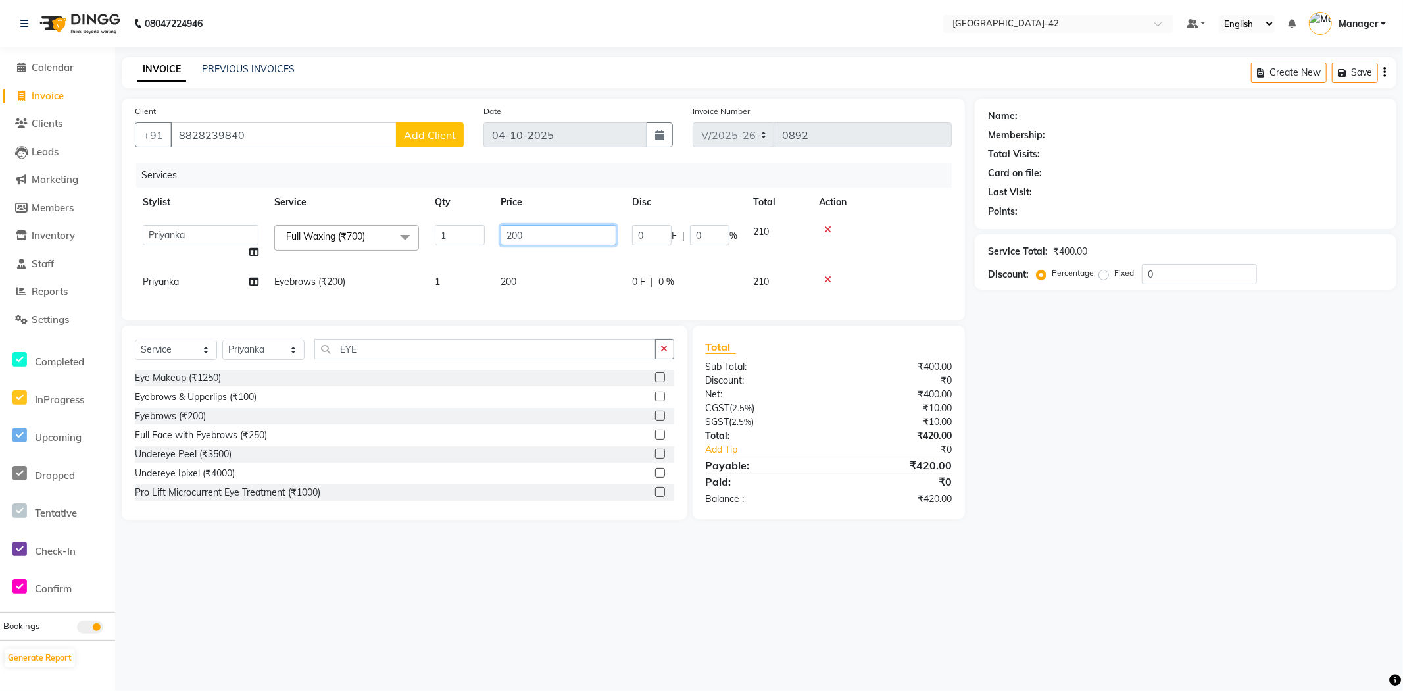
click at [532, 228] on input "200" at bounding box center [559, 235] width 116 height 20
click at [533, 228] on input "200" at bounding box center [559, 235] width 116 height 20
type input "2000"
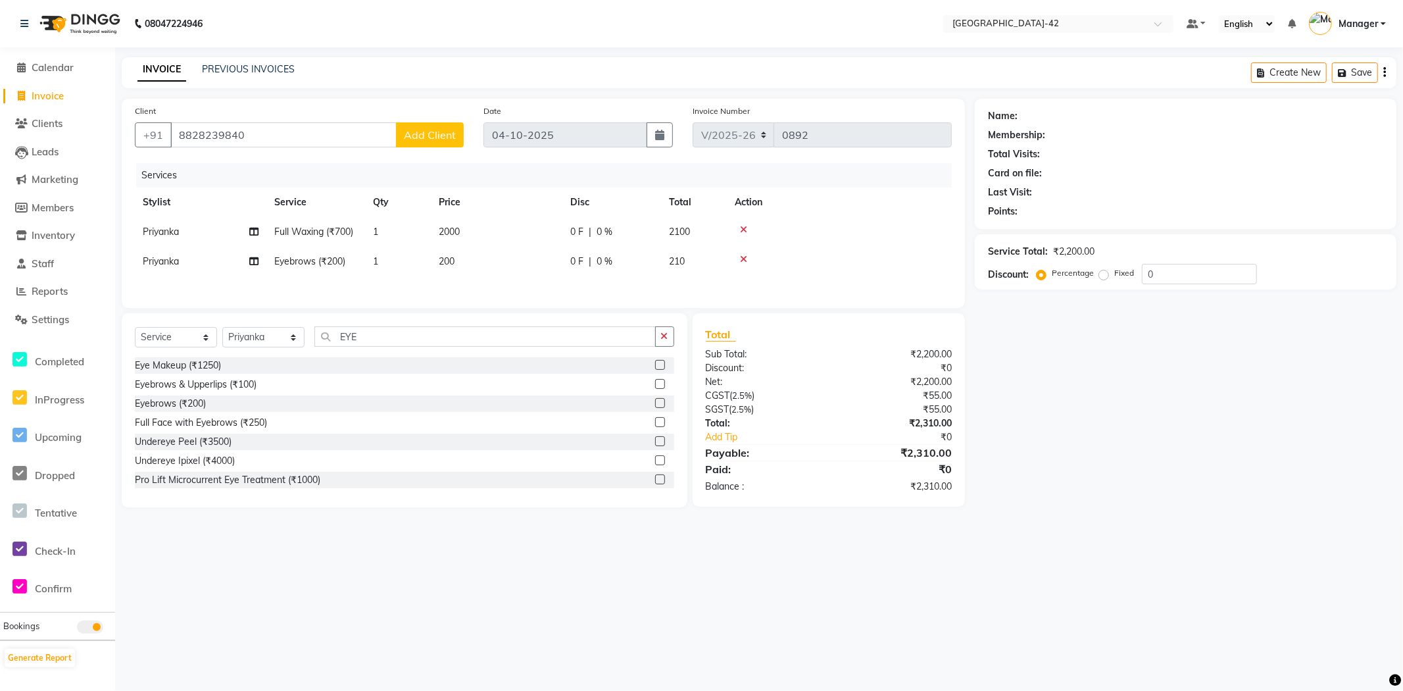
drag, startPoint x: 1171, startPoint y: 451, endPoint x: 1164, endPoint y: 477, distance: 26.5
click at [1171, 452] on div "Name: Membership: Total Visits: Card on file: Last Visit: Points: Service Total…" at bounding box center [1191, 303] width 432 height 409
click at [443, 141] on span "Add Client" at bounding box center [430, 134] width 52 height 13
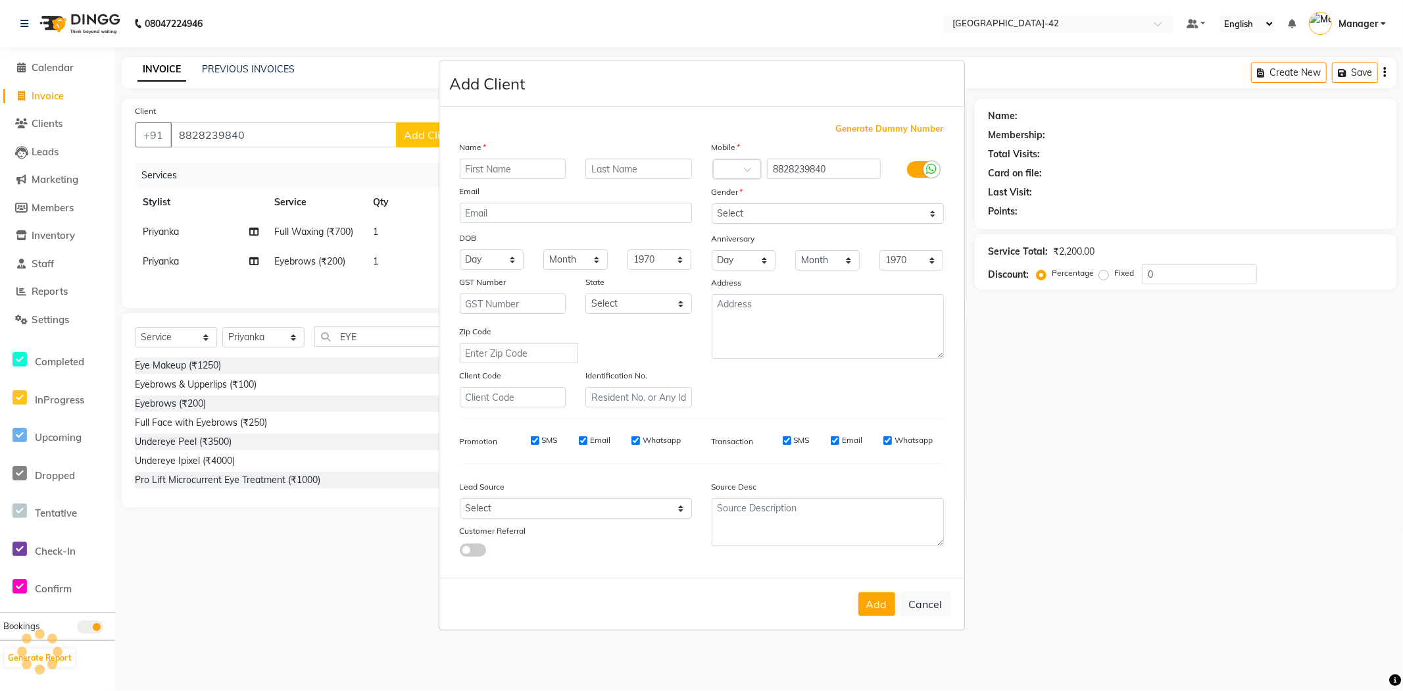
click at [508, 166] on input "text" at bounding box center [513, 169] width 107 height 20
type input "RANI"
drag, startPoint x: 816, startPoint y: 205, endPoint x: 819, endPoint y: 212, distance: 7.1
click at [817, 207] on select "Select [DEMOGRAPHIC_DATA] [DEMOGRAPHIC_DATA] Other Prefer Not To Say" at bounding box center [828, 213] width 232 height 20
select select "[DEMOGRAPHIC_DATA]"
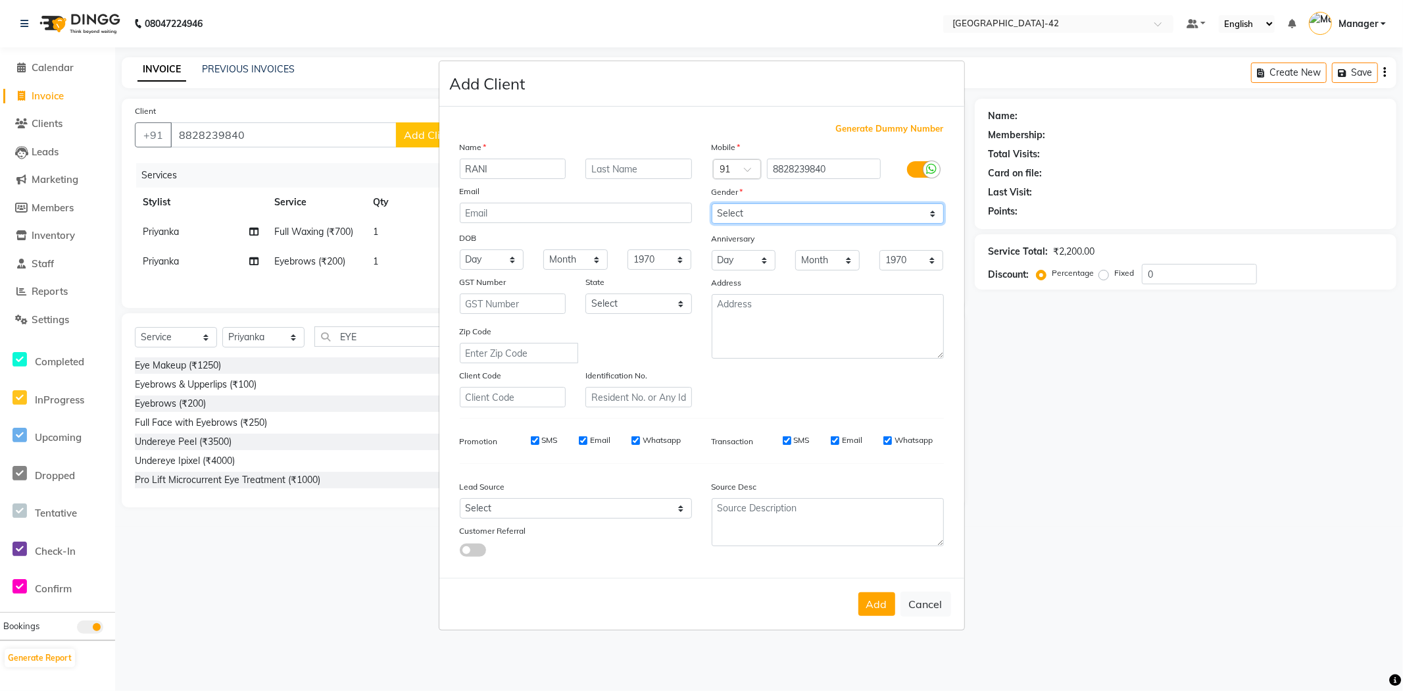
click at [712, 203] on select "Select [DEMOGRAPHIC_DATA] [DEMOGRAPHIC_DATA] Other Prefer Not To Say" at bounding box center [828, 213] width 232 height 20
drag, startPoint x: 872, startPoint y: 616, endPoint x: 880, endPoint y: 616, distance: 8.6
click at [872, 616] on div "Add Cancel" at bounding box center [701, 604] width 525 height 52
click at [888, 603] on button "Add" at bounding box center [877, 604] width 37 height 24
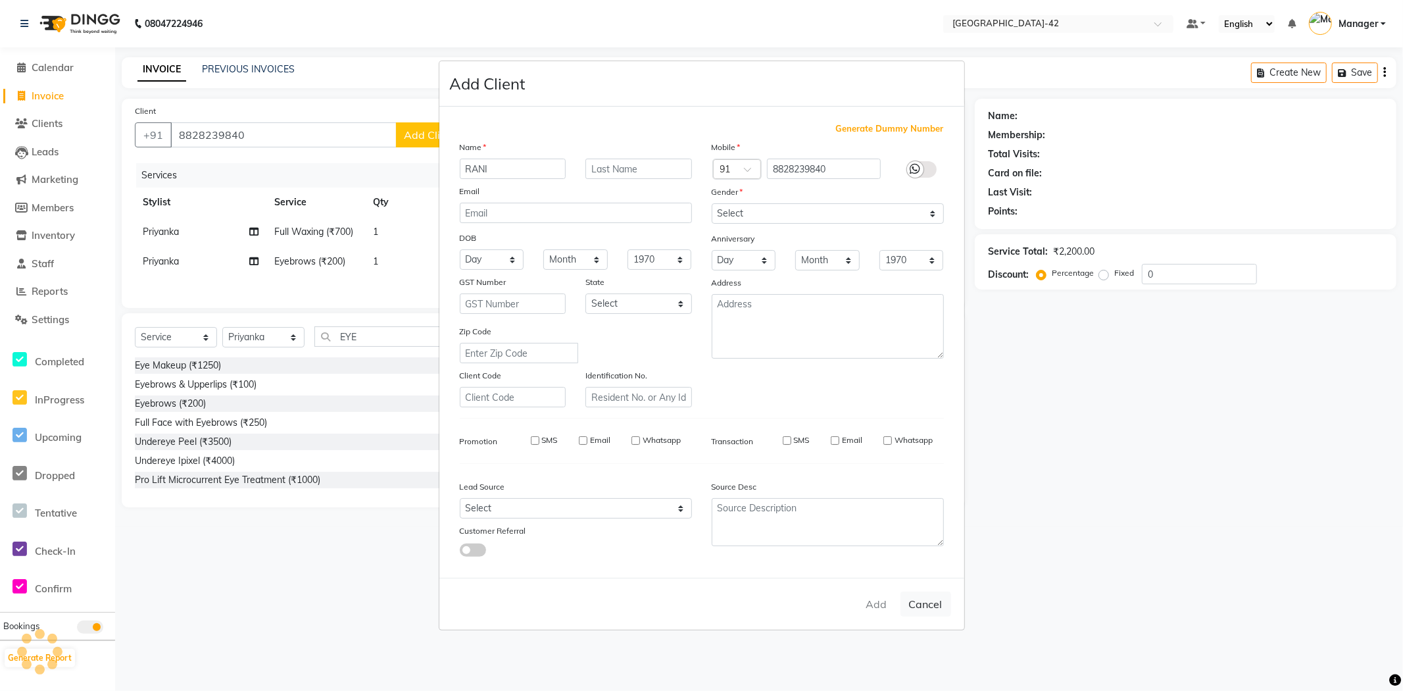
select select
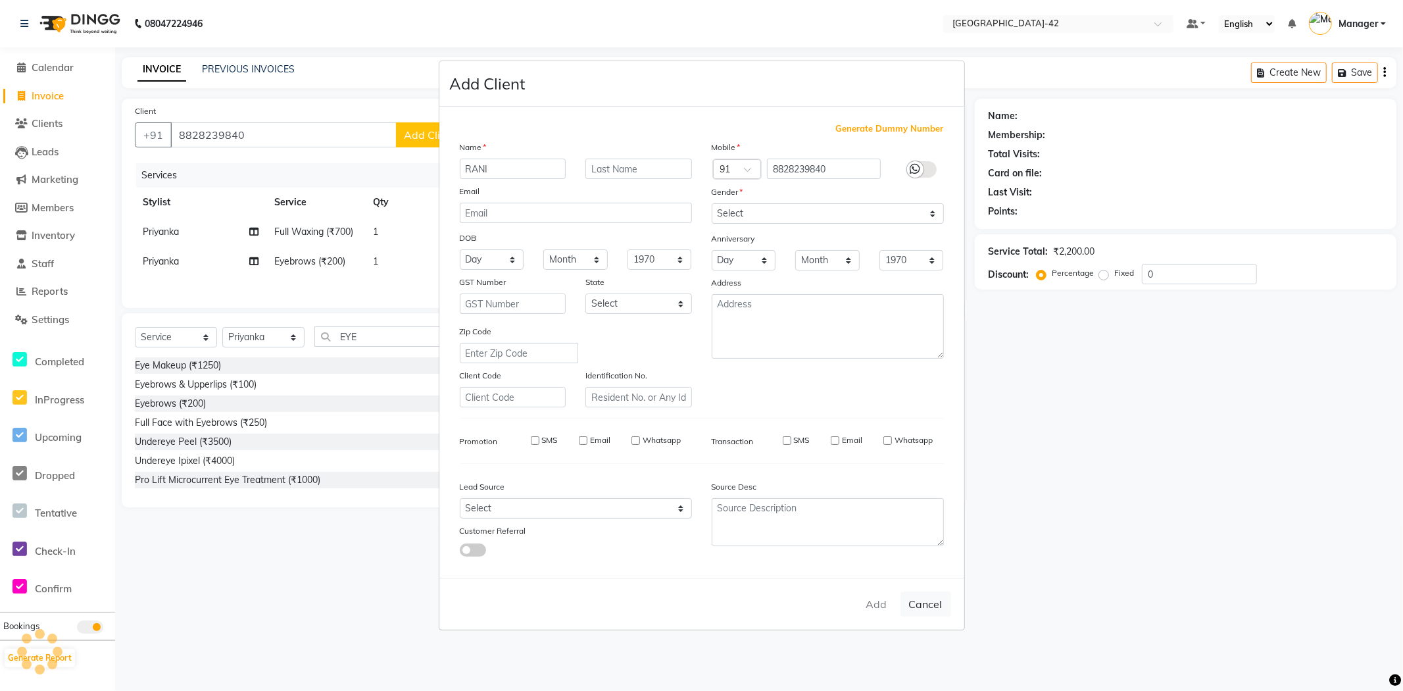
select select
checkbox input "false"
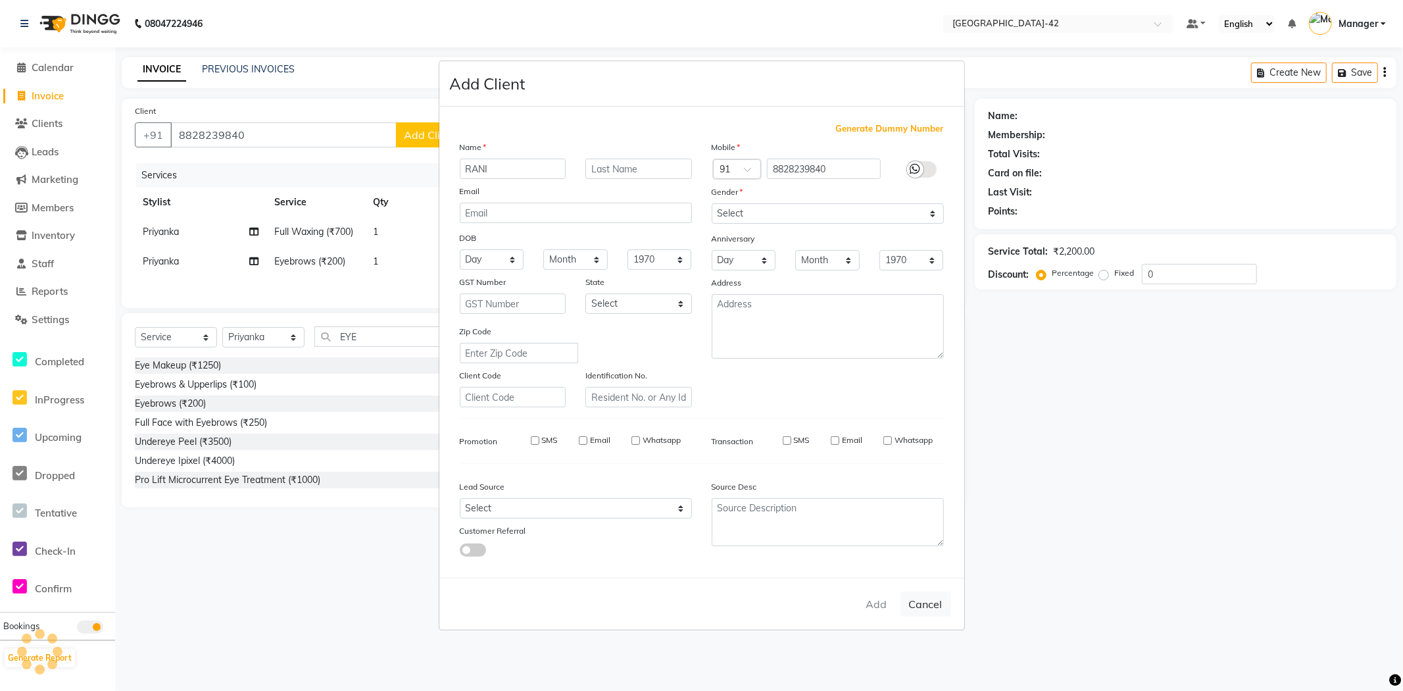
checkbox input "false"
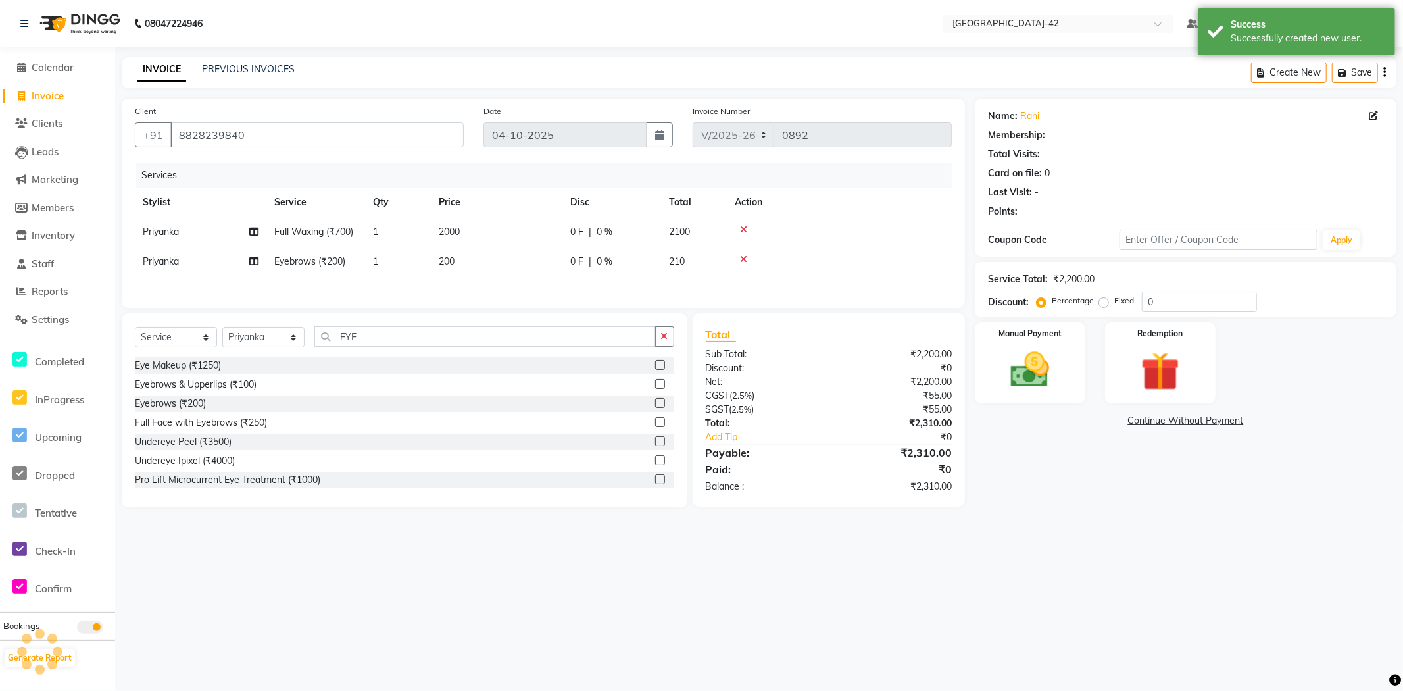
select select "1: Object"
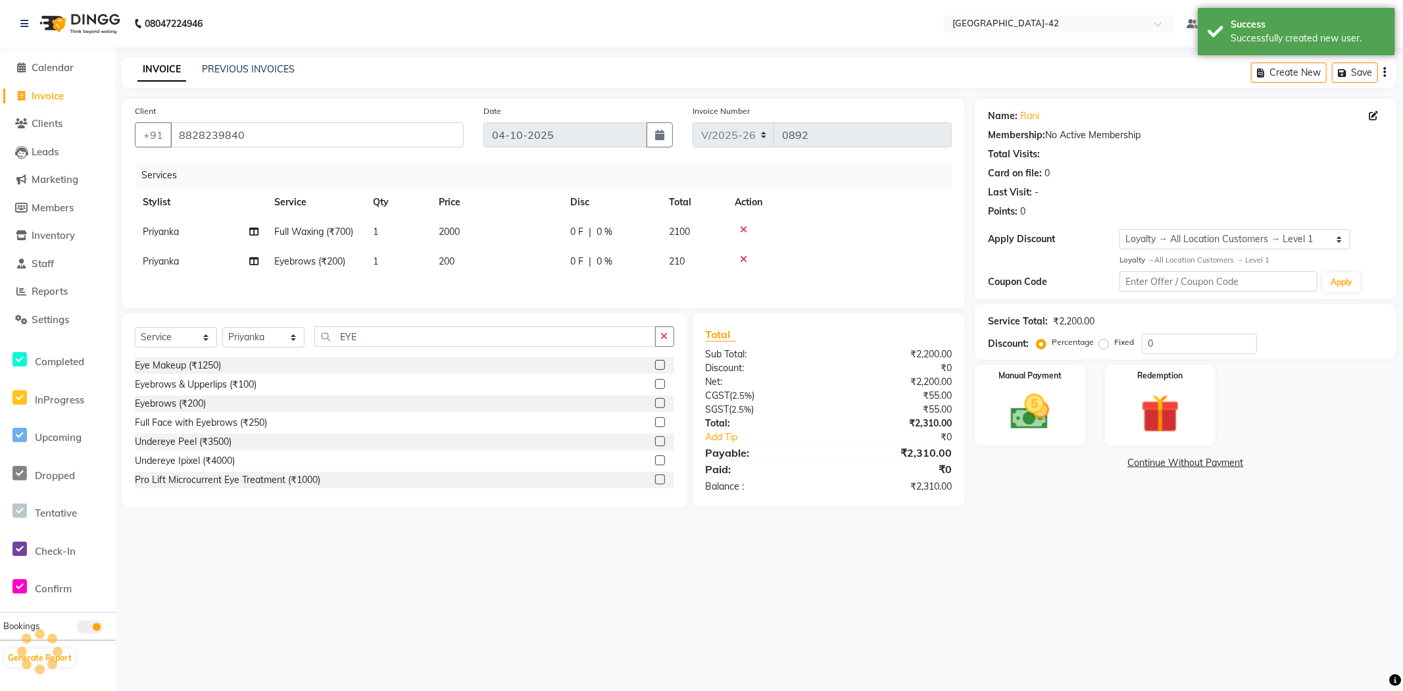
click at [991, 542] on div "08047224946 Select Location × [GEOGRAPHIC_DATA] Sector-42 Default Panel My Pane…" at bounding box center [701, 345] width 1403 height 691
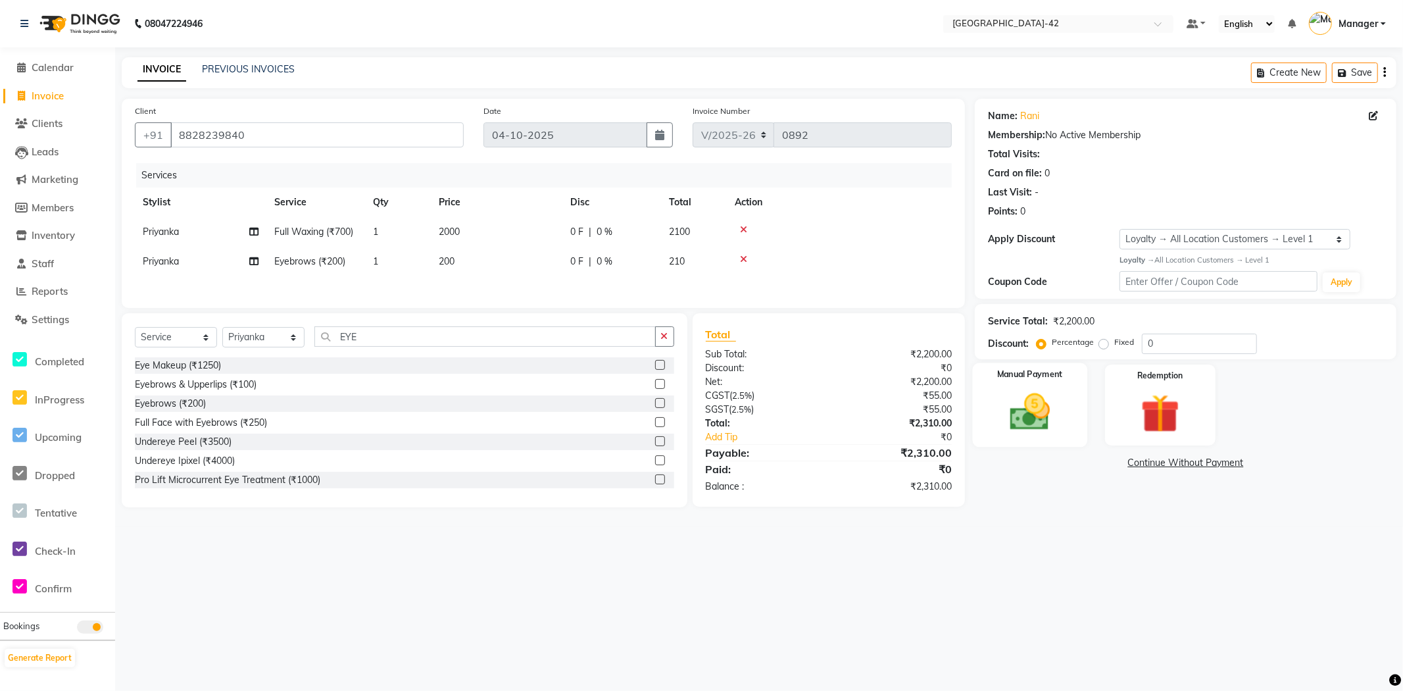
click at [1032, 404] on img at bounding box center [1030, 412] width 66 height 47
click at [1103, 464] on span "CASH" at bounding box center [1110, 463] width 28 height 15
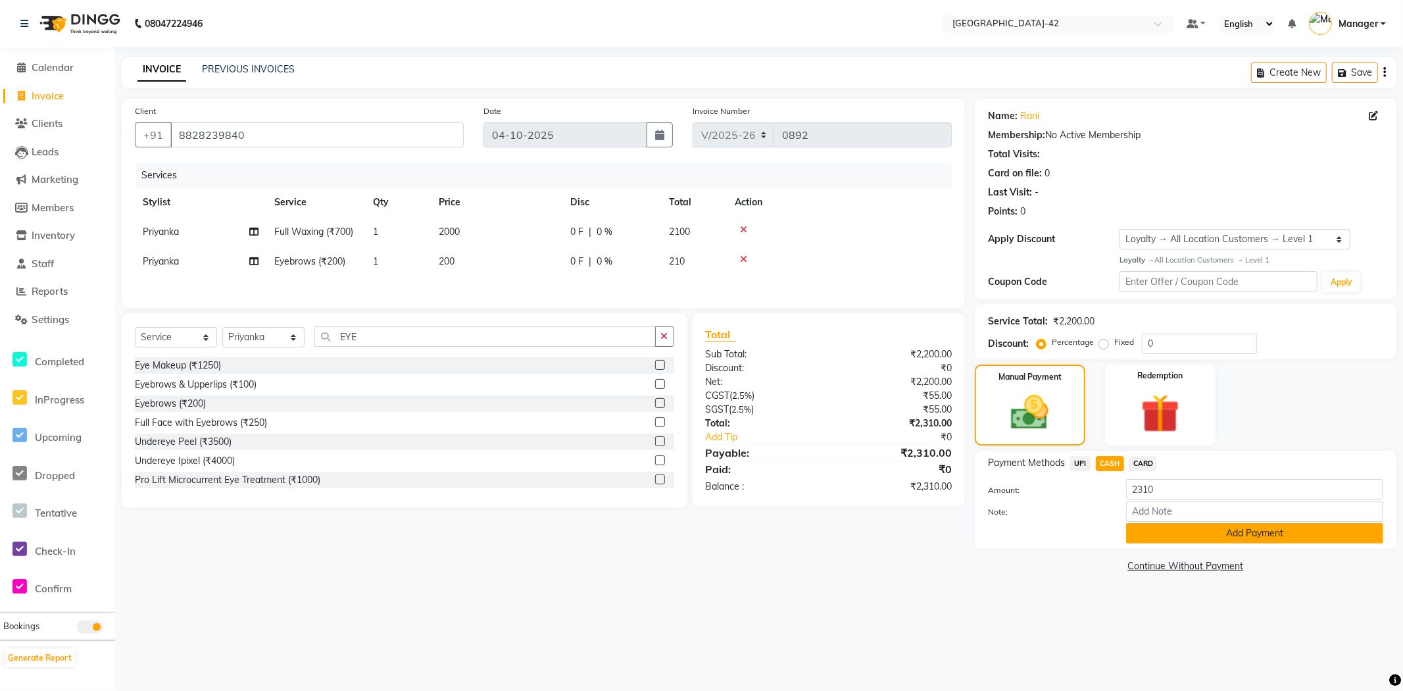
click at [1186, 534] on button "Add Payment" at bounding box center [1254, 533] width 257 height 20
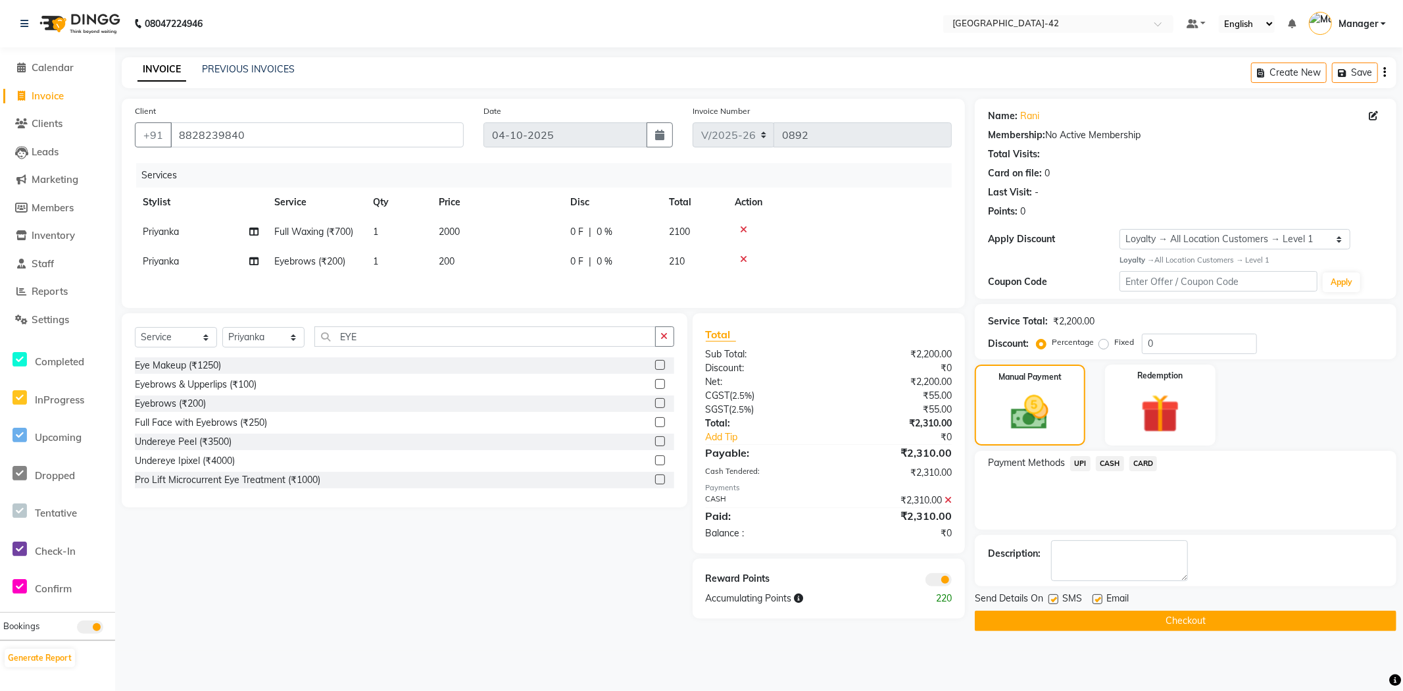
click at [1224, 628] on button "Checkout" at bounding box center [1186, 620] width 422 height 20
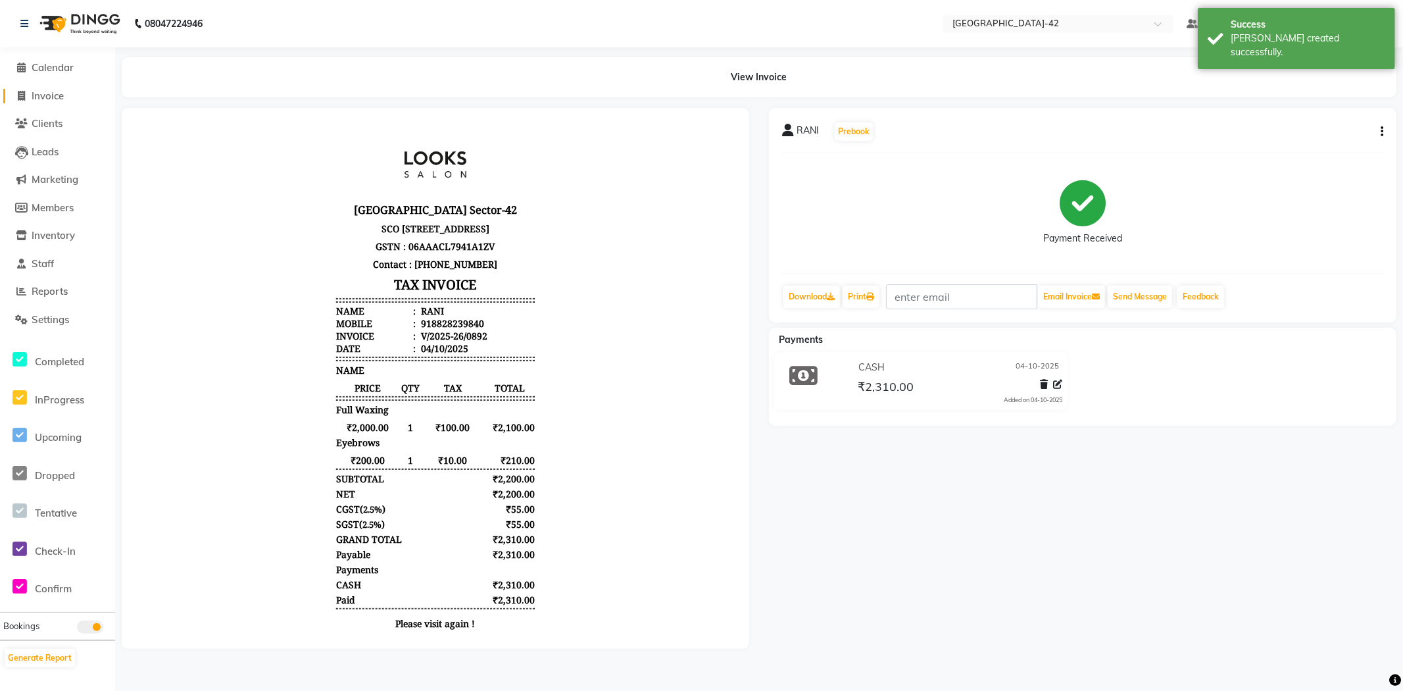
click at [49, 93] on span "Invoice" at bounding box center [48, 95] width 32 height 12
select select "service"
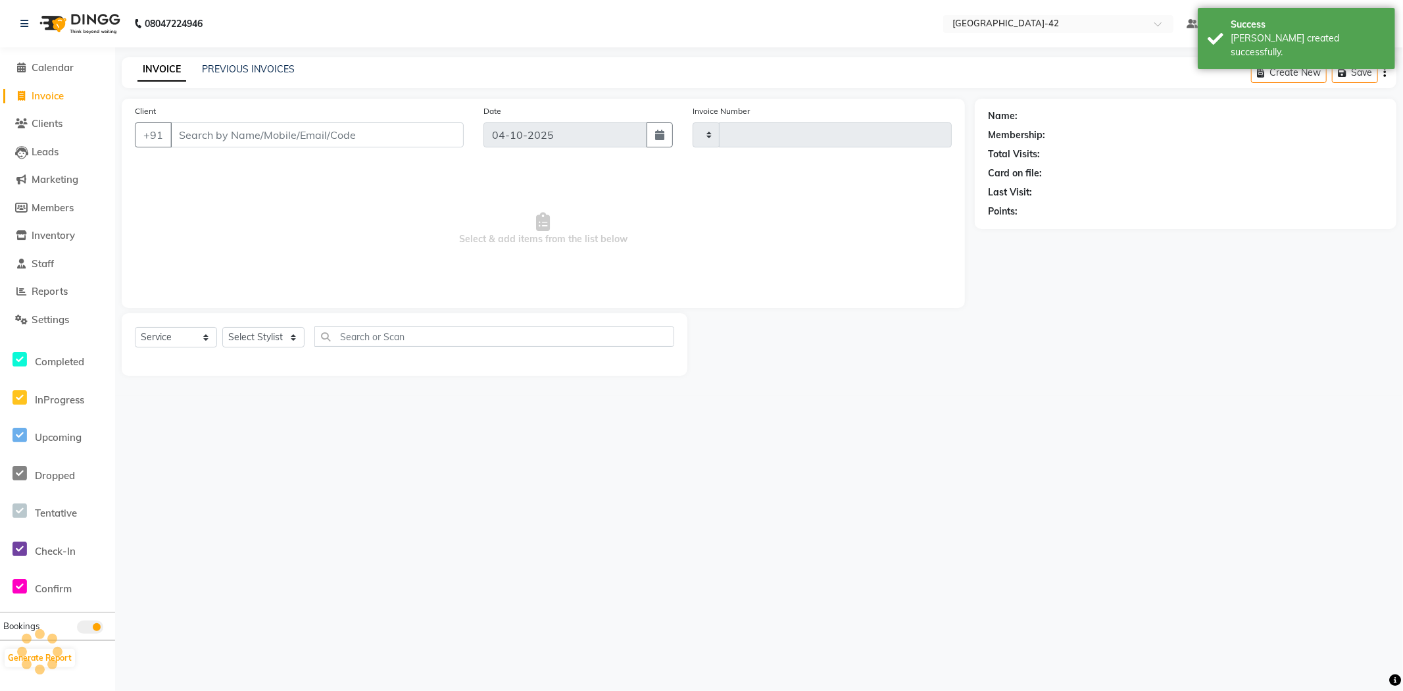
type input "0893"
select select "8692"
click at [67, 70] on span "Calendar" at bounding box center [53, 67] width 42 height 12
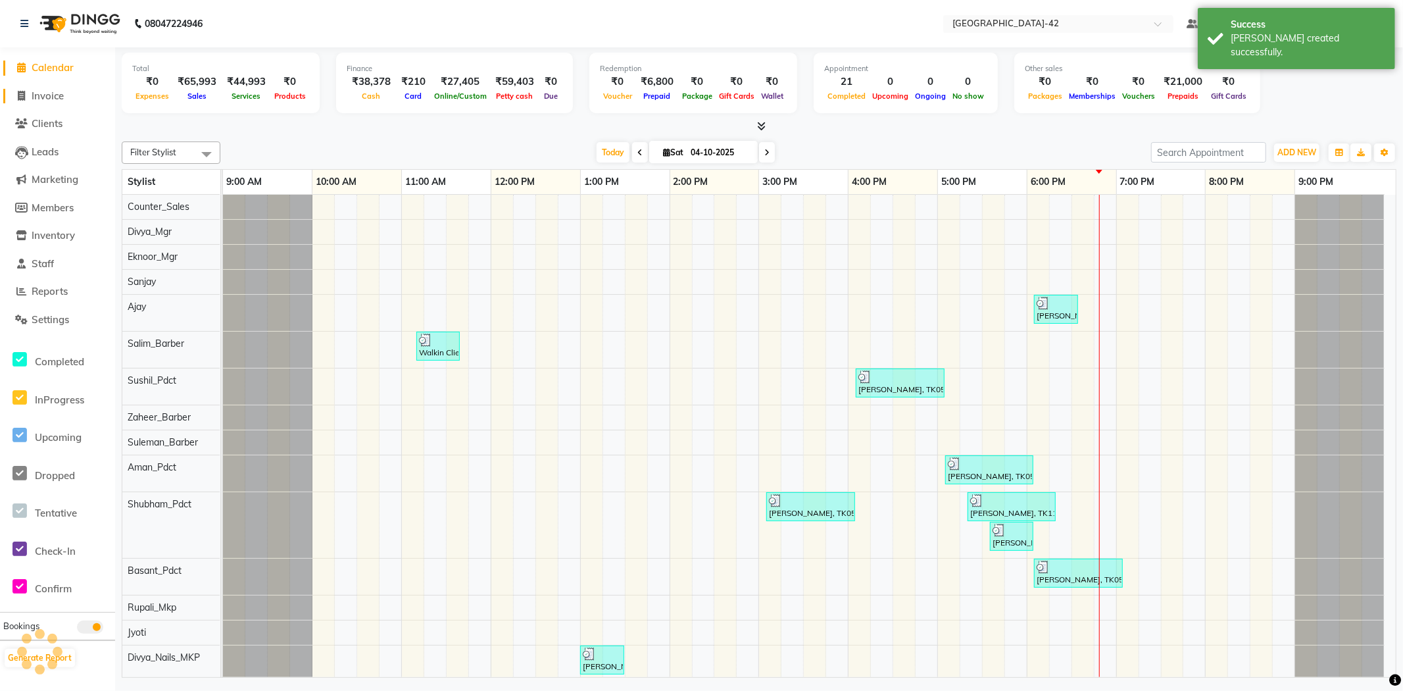
click at [56, 94] on span "Invoice" at bounding box center [48, 95] width 32 height 12
select select "8692"
select select "service"
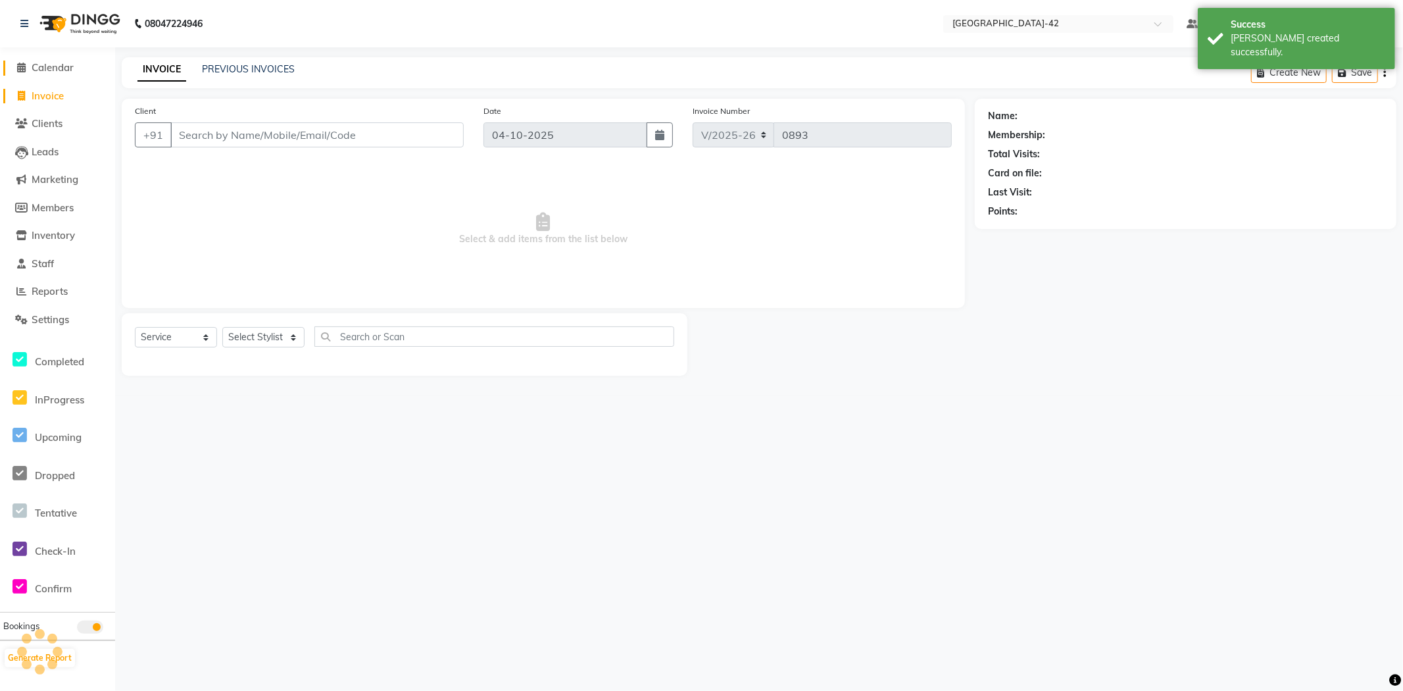
click at [64, 66] on span "Calendar" at bounding box center [53, 67] width 42 height 12
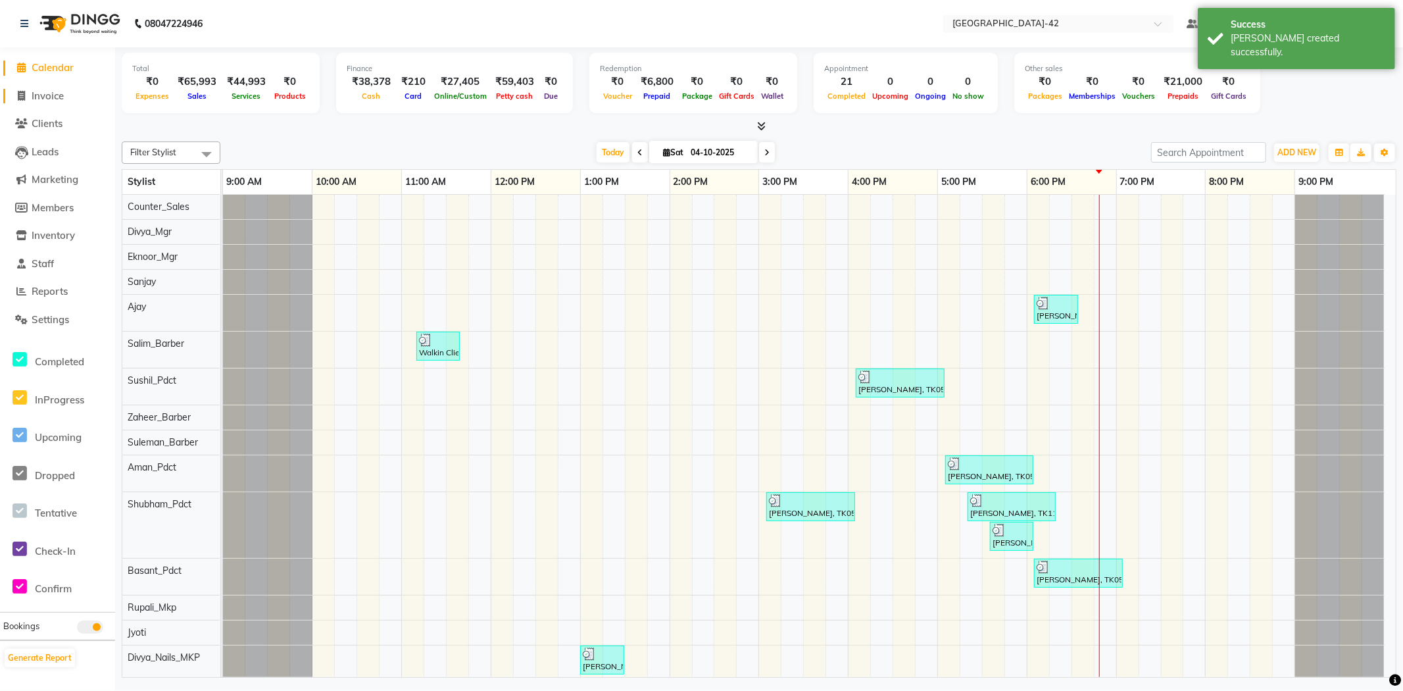
click at [51, 97] on span "Invoice" at bounding box center [48, 95] width 32 height 12
select select "service"
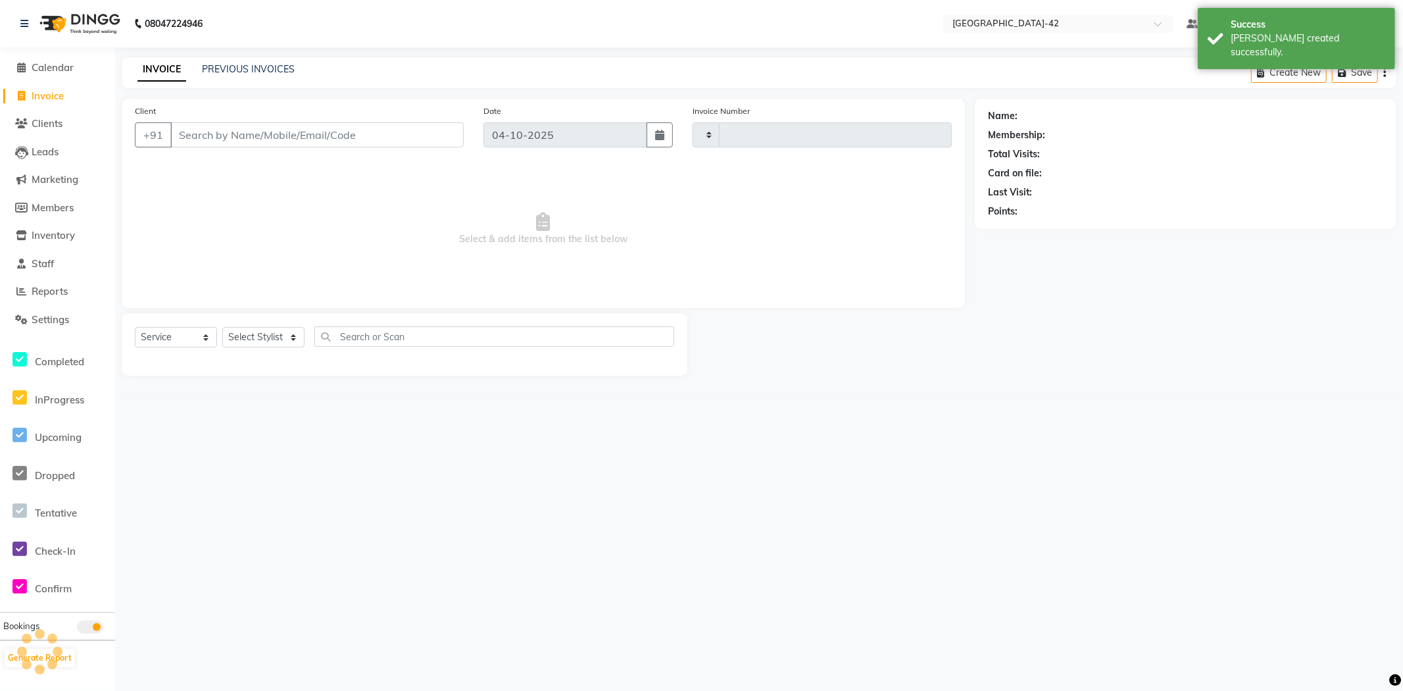
type input "0893"
select select "8692"
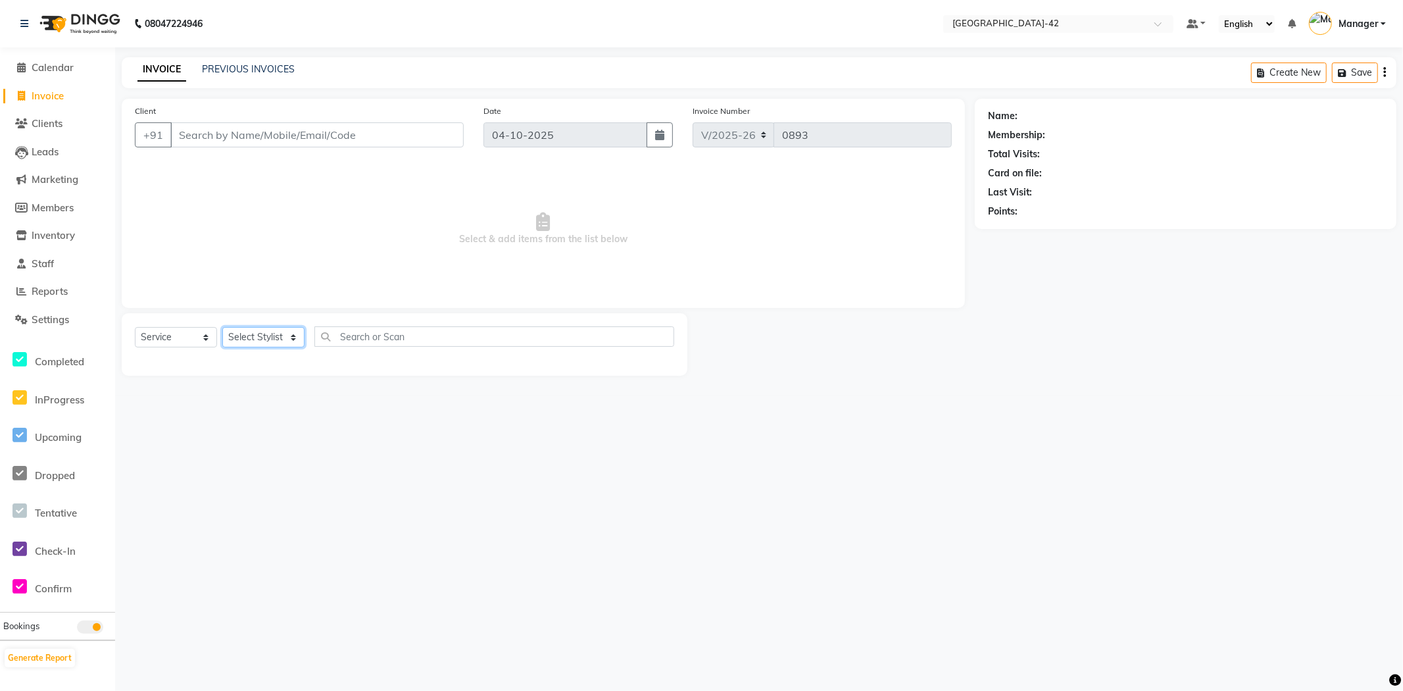
click at [275, 341] on select "Select Stylist Ajay Aman_Pdct Amjad_asst Ankit_asst Asif_BRB Basant_Pdct [PERSO…" at bounding box center [263, 337] width 82 height 20
select select "87975"
click at [222, 328] on select "Select Stylist Ajay Aman_Pdct Amjad_asst Ankit_asst Asif_BRB Basant_Pdct [PERSO…" at bounding box center [263, 337] width 82 height 20
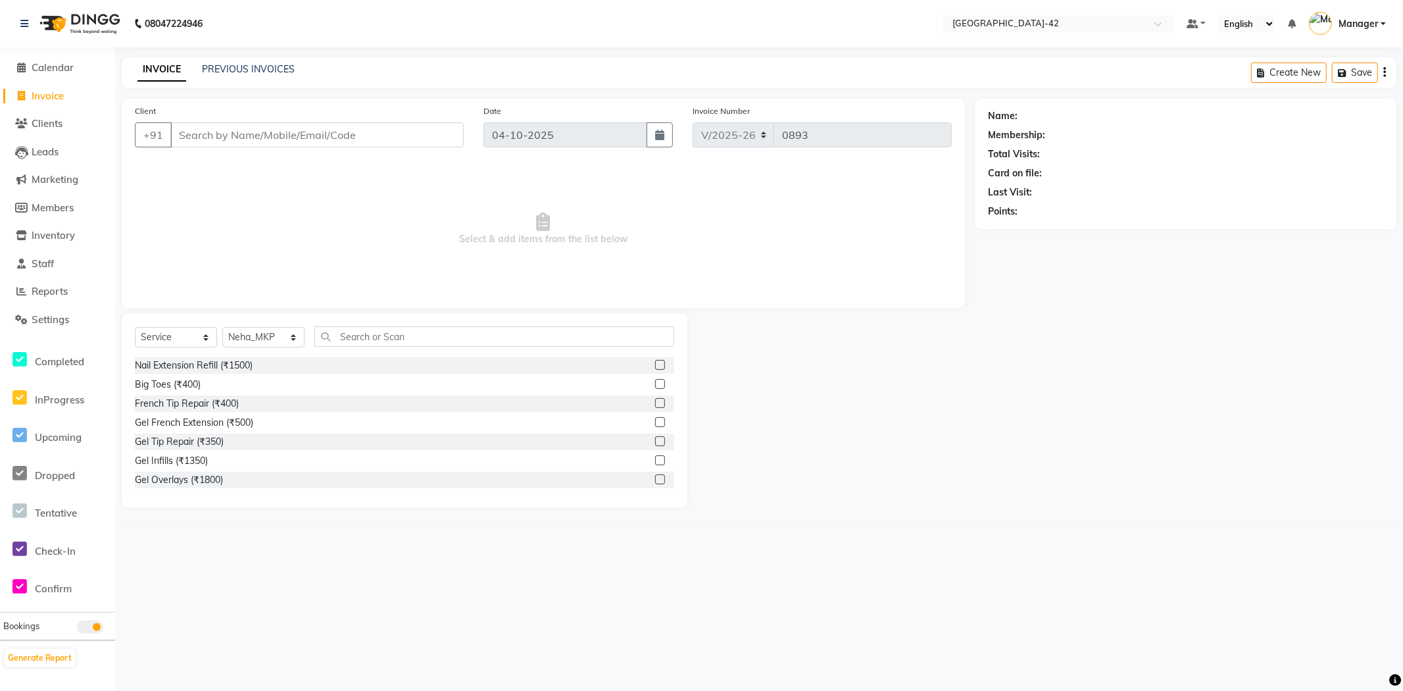
click at [402, 346] on div "Select Service Product Membership Package Voucher Prepaid Gift Card Select Styl…" at bounding box center [404, 341] width 539 height 31
click at [412, 343] on input "text" at bounding box center [494, 336] width 360 height 20
type input "F"
type input "L"
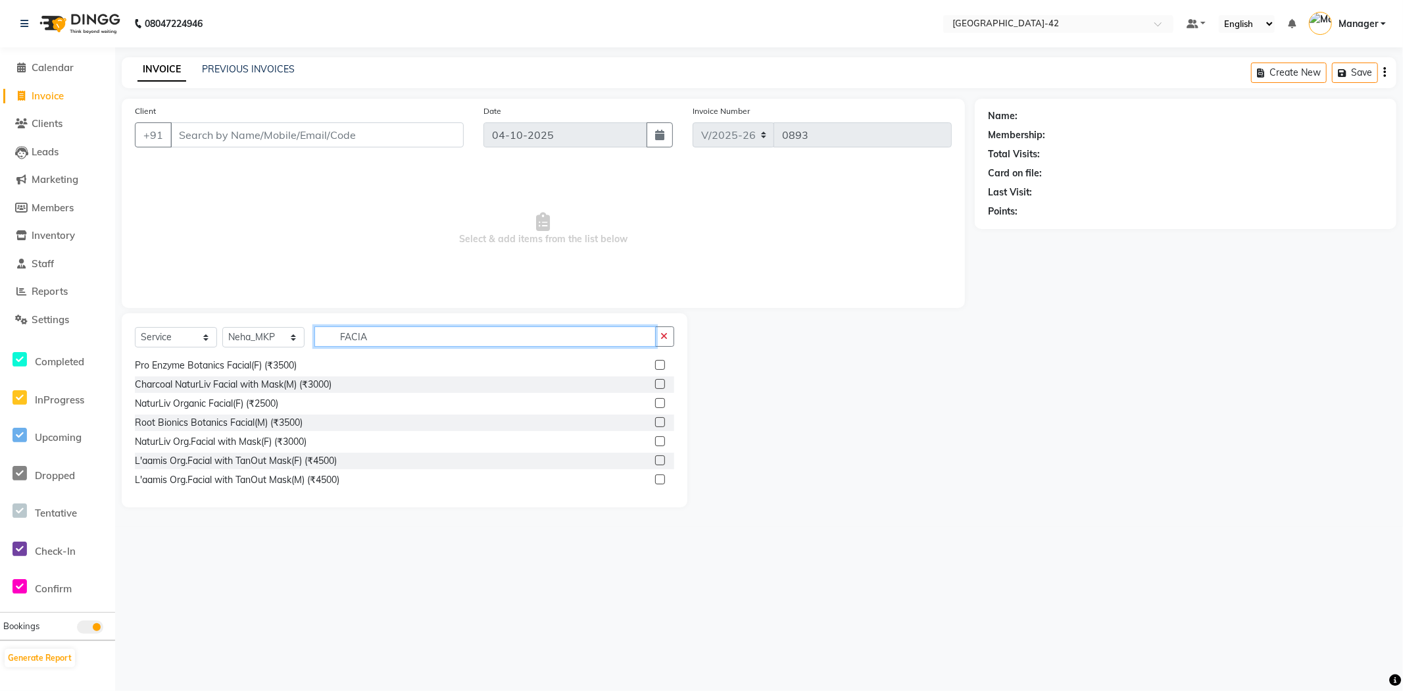
scroll to position [292, 0]
type input "FACIA"
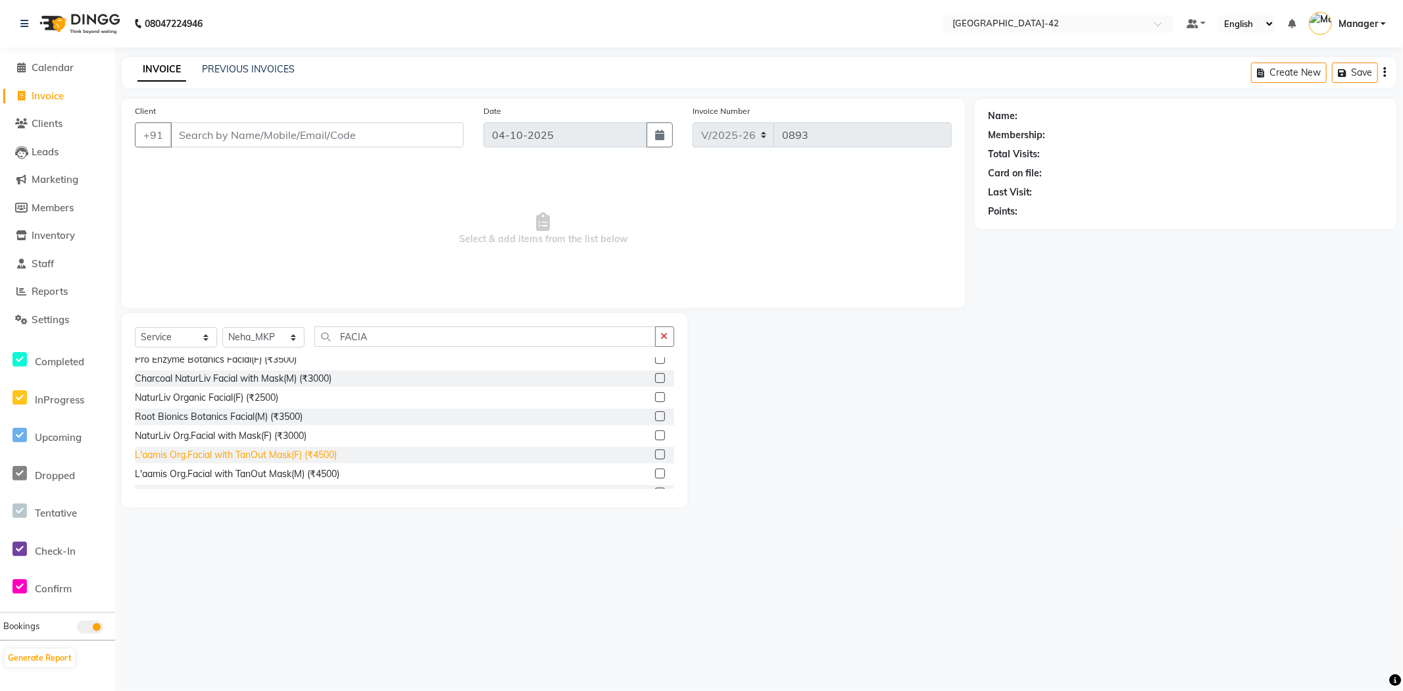
click at [330, 455] on div "L'aamis Org.Facial with TanOut Mask(F) (₹4500)" at bounding box center [236, 455] width 202 height 14
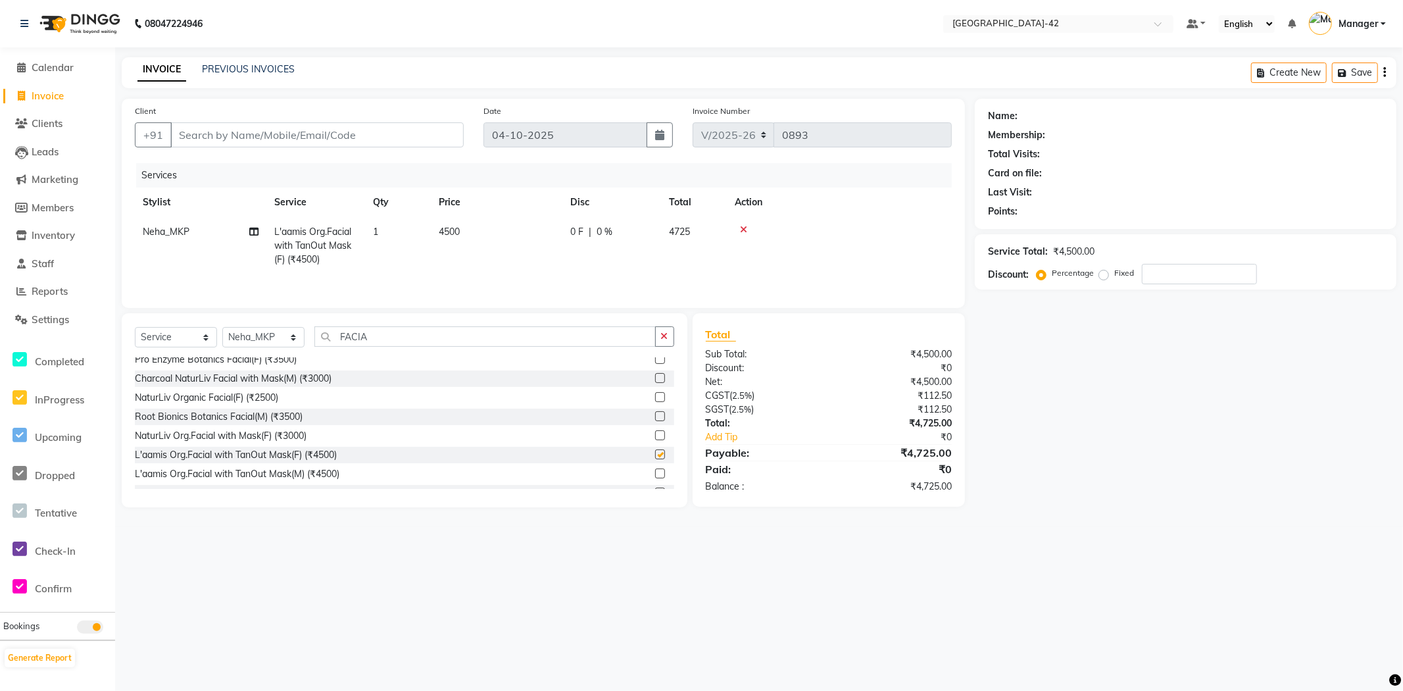
checkbox input "false"
click at [328, 123] on input "Client" at bounding box center [316, 134] width 293 height 25
click at [332, 133] on input "Client" at bounding box center [316, 134] width 293 height 25
type input "5"
type input "0"
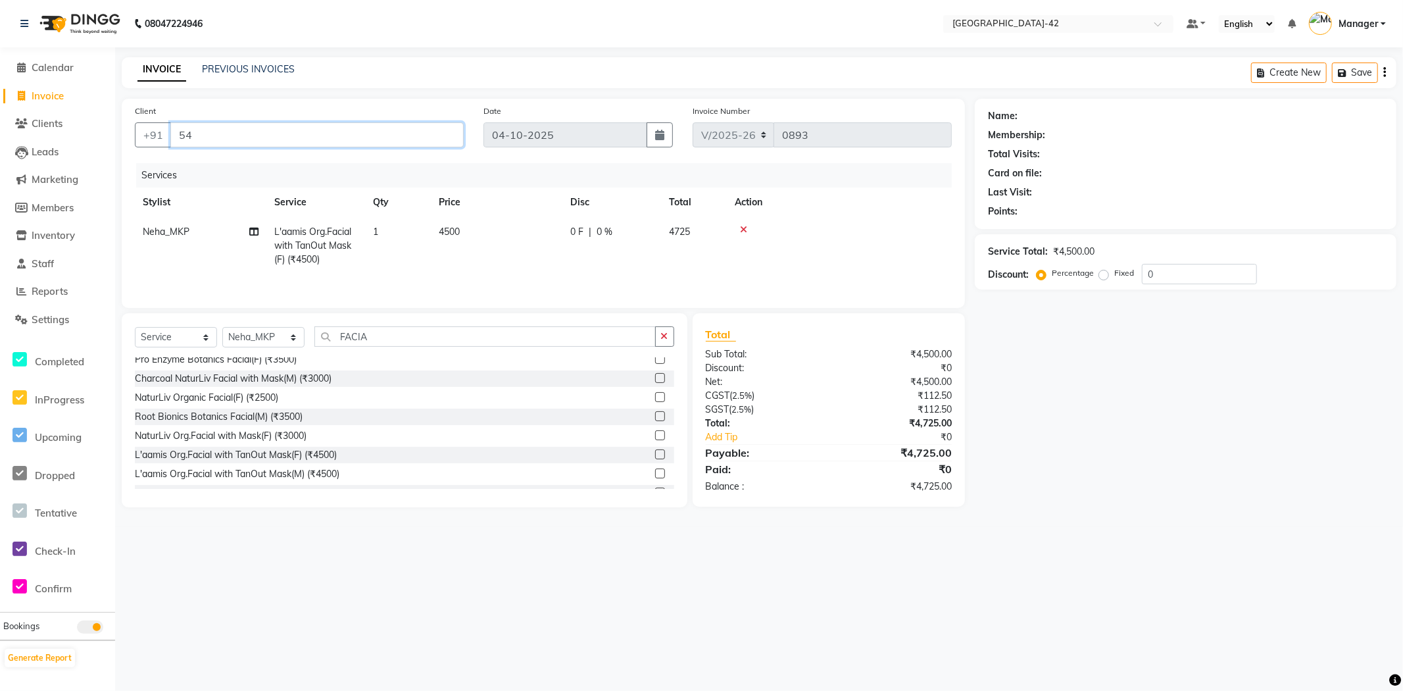
type input "5"
type input "8799794850"
click at [448, 136] on span "Add Client" at bounding box center [430, 134] width 52 height 13
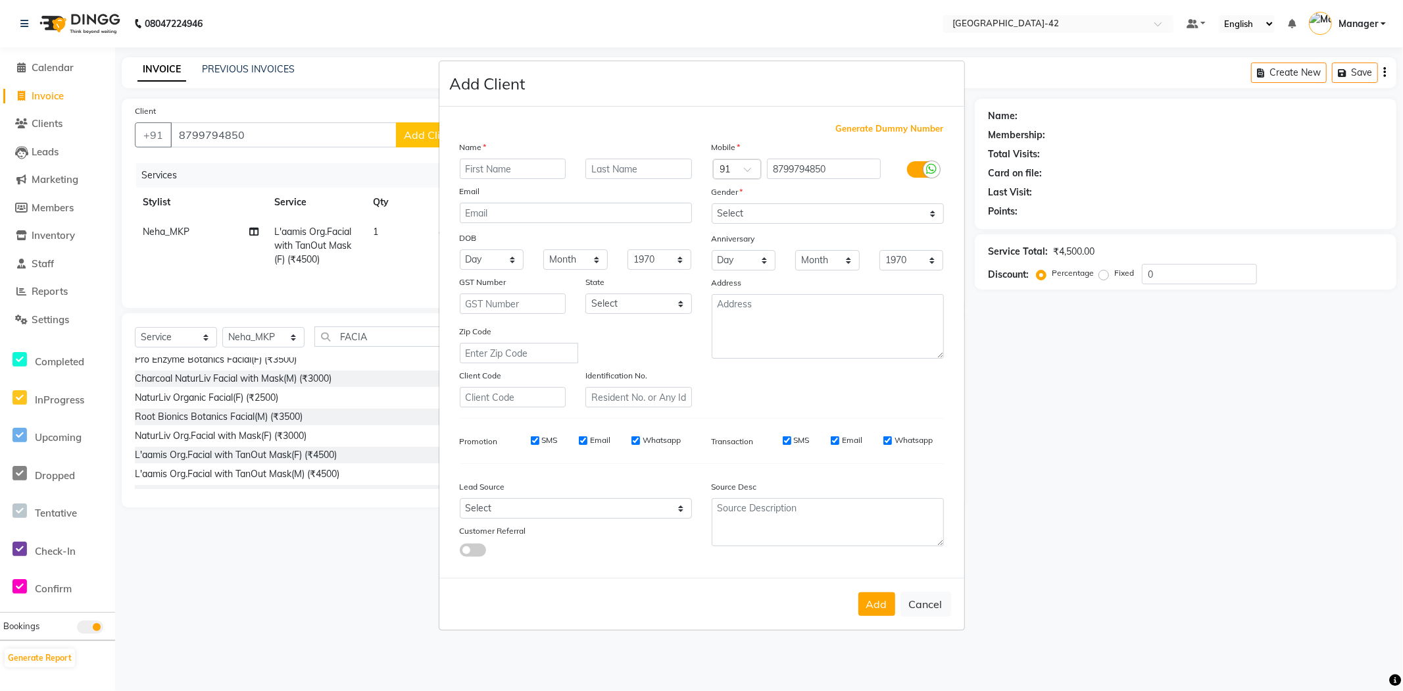
click at [543, 168] on input "text" at bounding box center [513, 169] width 107 height 20
type input "AISHWARYA"
click at [853, 216] on select "Select [DEMOGRAPHIC_DATA] [DEMOGRAPHIC_DATA] Other Prefer Not To Say" at bounding box center [828, 213] width 232 height 20
select select "[DEMOGRAPHIC_DATA]"
click at [712, 203] on select "Select [DEMOGRAPHIC_DATA] [DEMOGRAPHIC_DATA] Other Prefer Not To Say" at bounding box center [828, 213] width 232 height 20
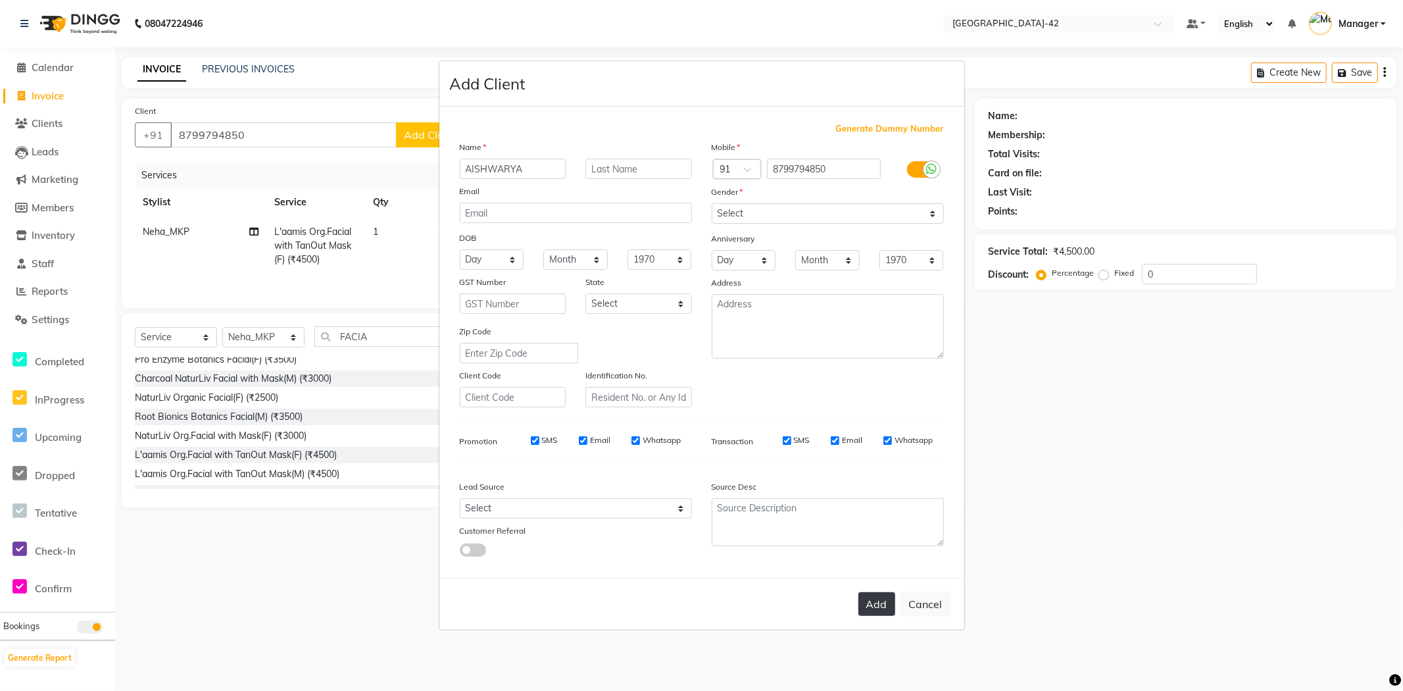
click at [884, 604] on button "Add" at bounding box center [877, 604] width 37 height 24
select select
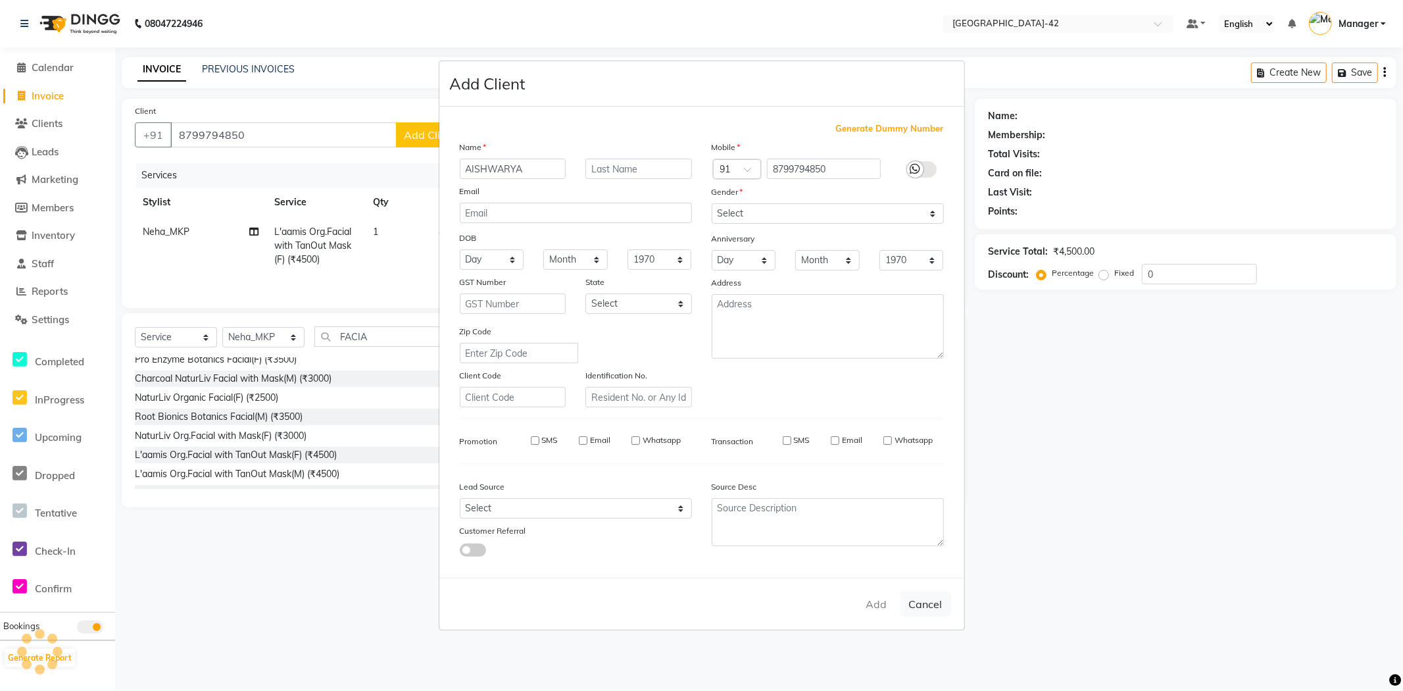
select select
checkbox input "false"
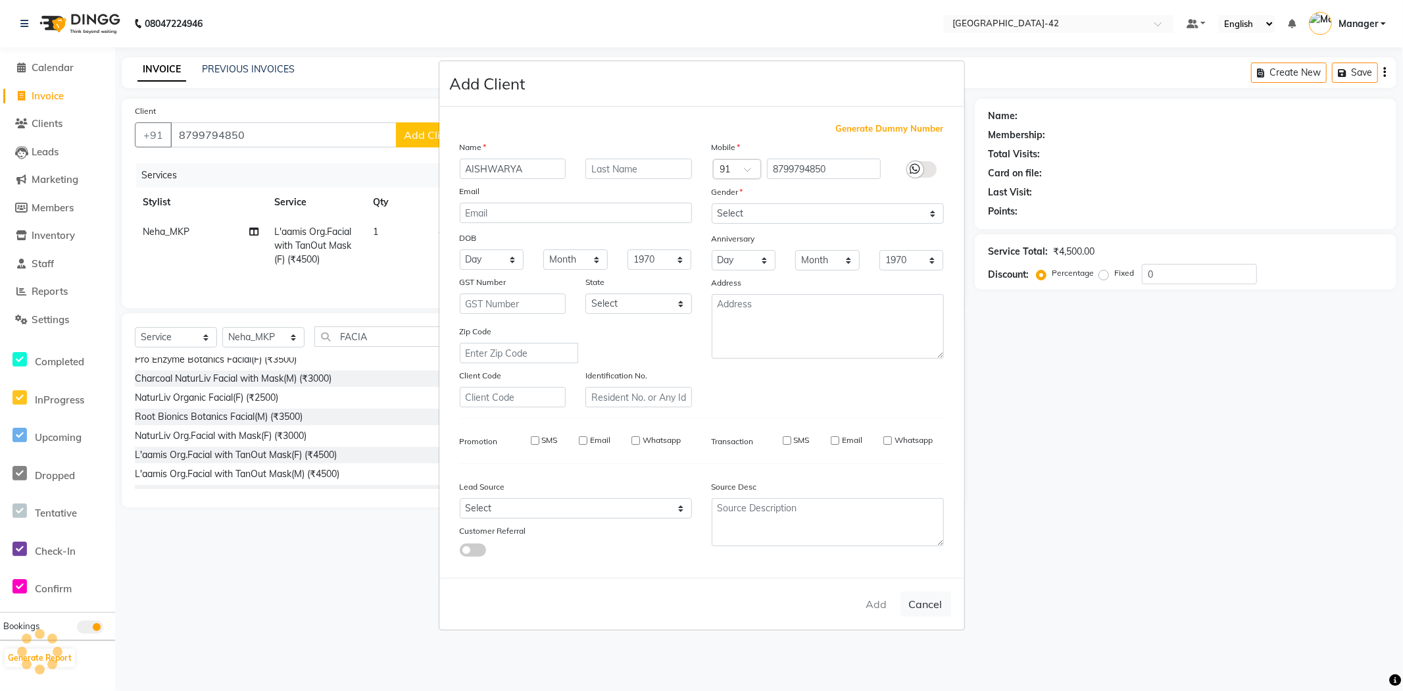
checkbox input "false"
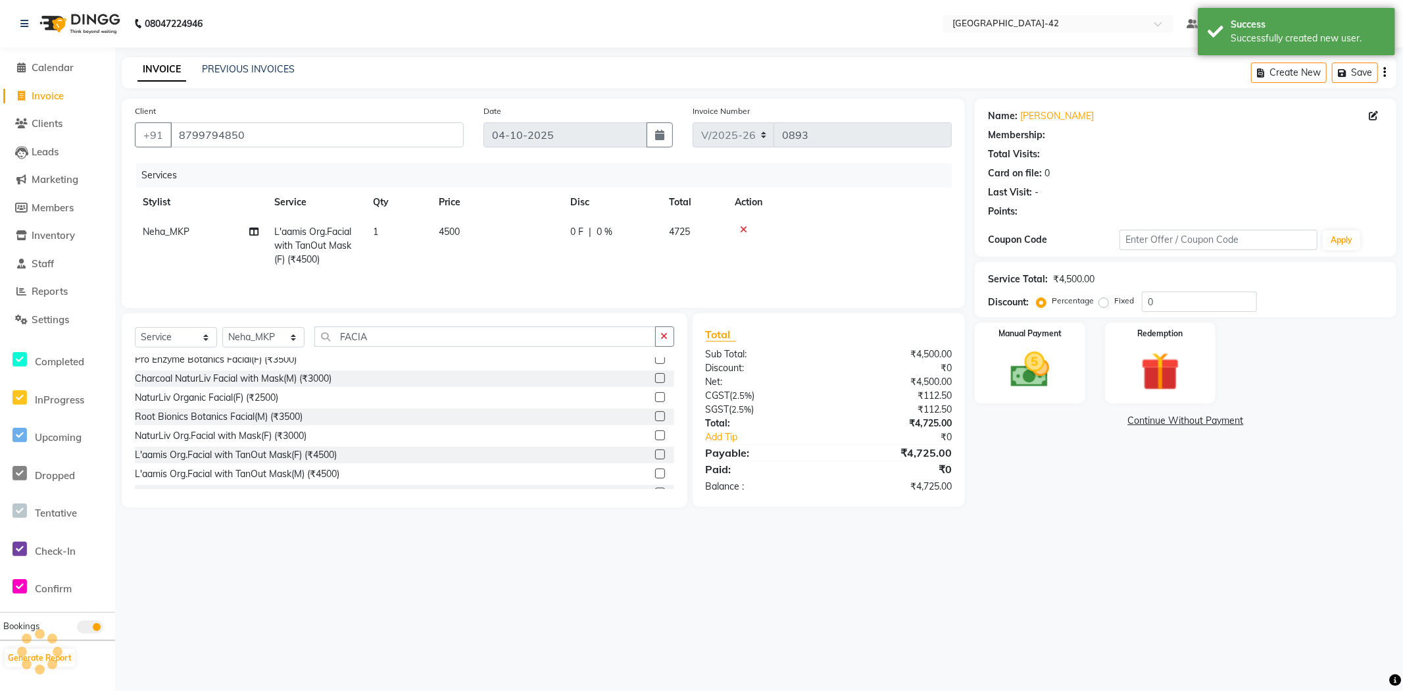
select select "1: Object"
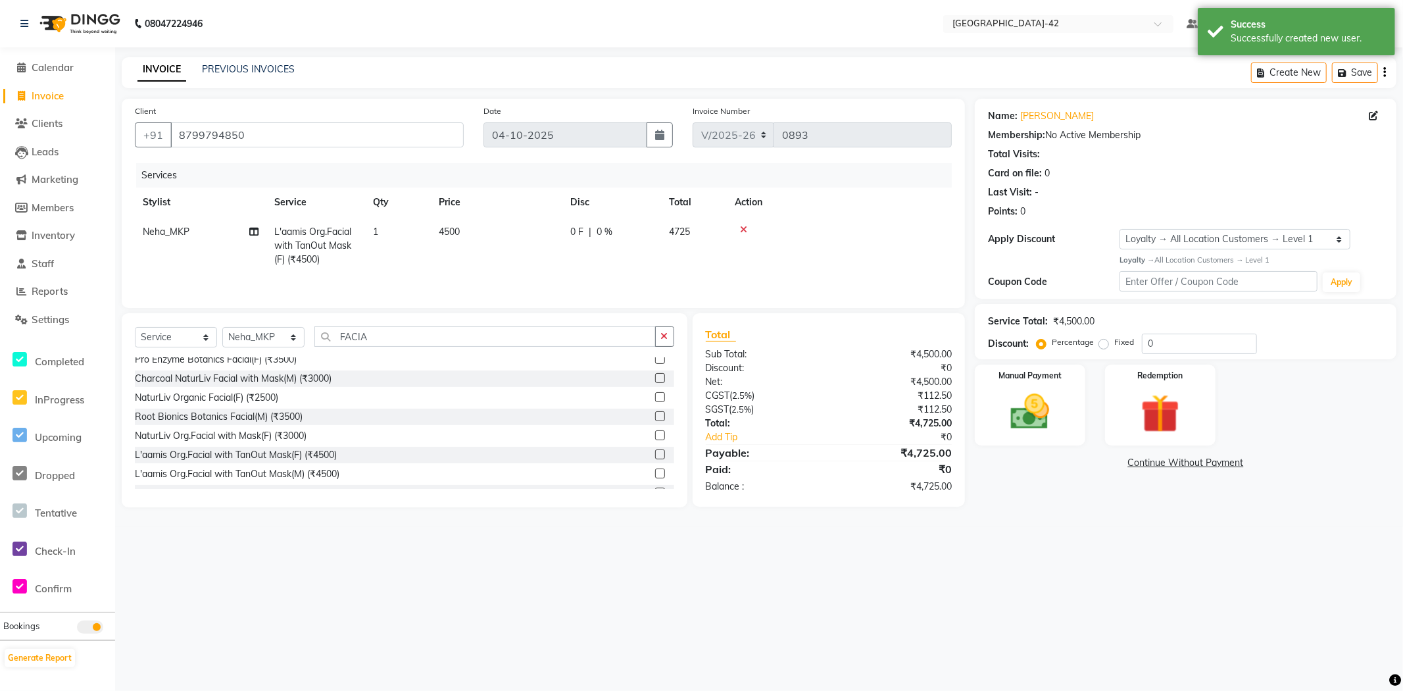
click at [1007, 556] on div "08047224946 Select Location × [GEOGRAPHIC_DATA] Sector-42 Default Panel My Pane…" at bounding box center [701, 345] width 1403 height 691
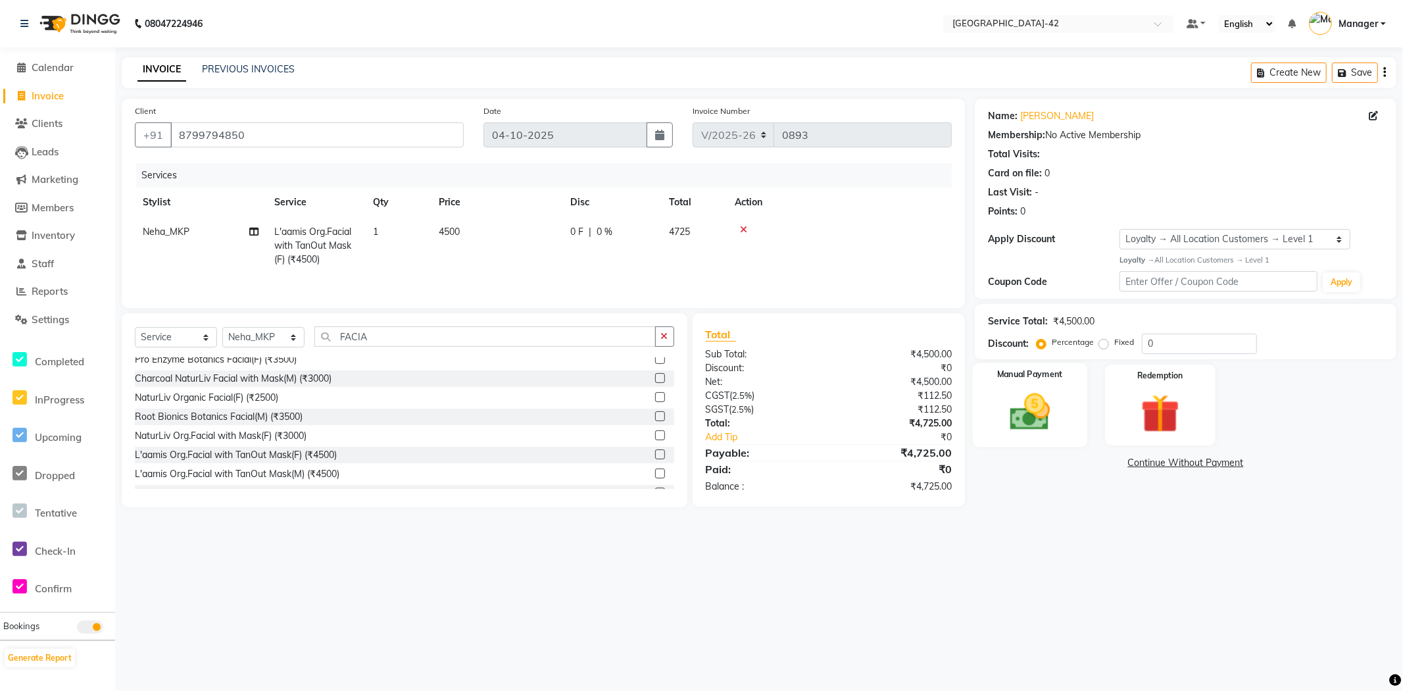
click at [1032, 392] on img at bounding box center [1030, 412] width 66 height 47
click at [1137, 462] on span "CARD" at bounding box center [1144, 463] width 28 height 15
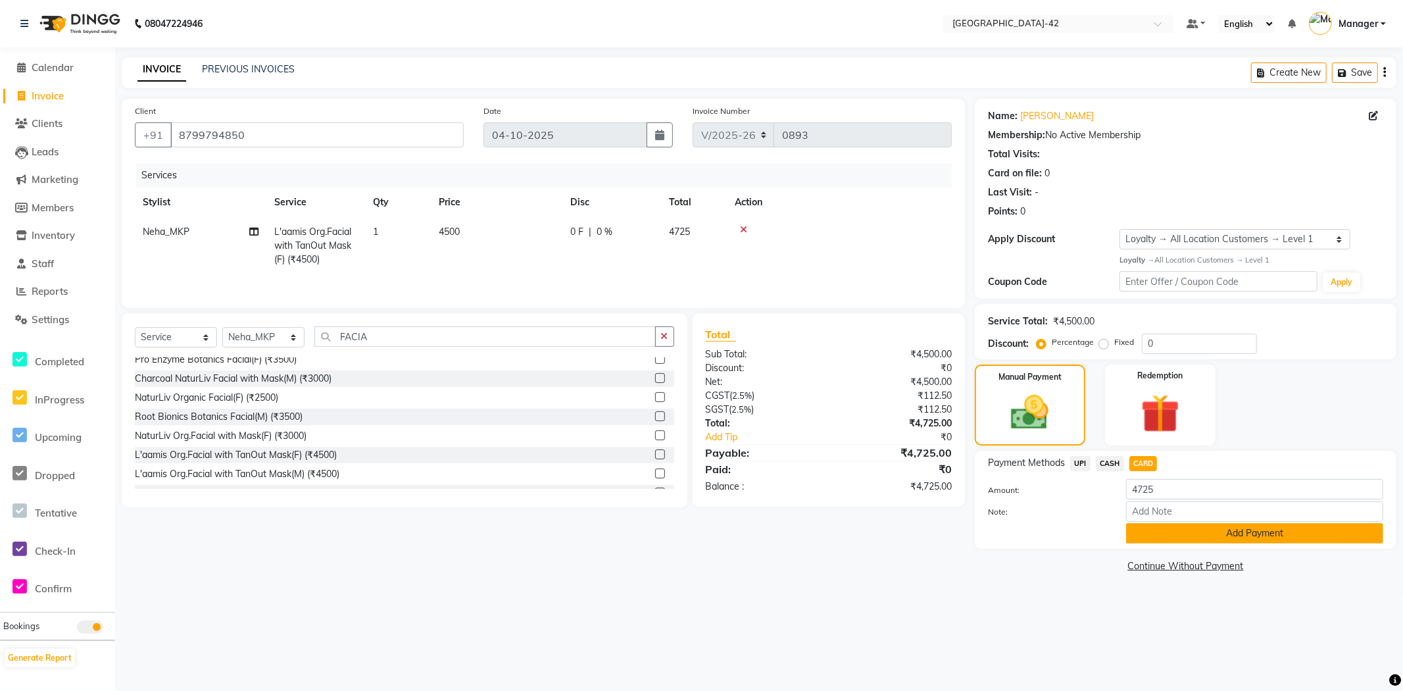
click at [1178, 532] on button "Add Payment" at bounding box center [1254, 533] width 257 height 20
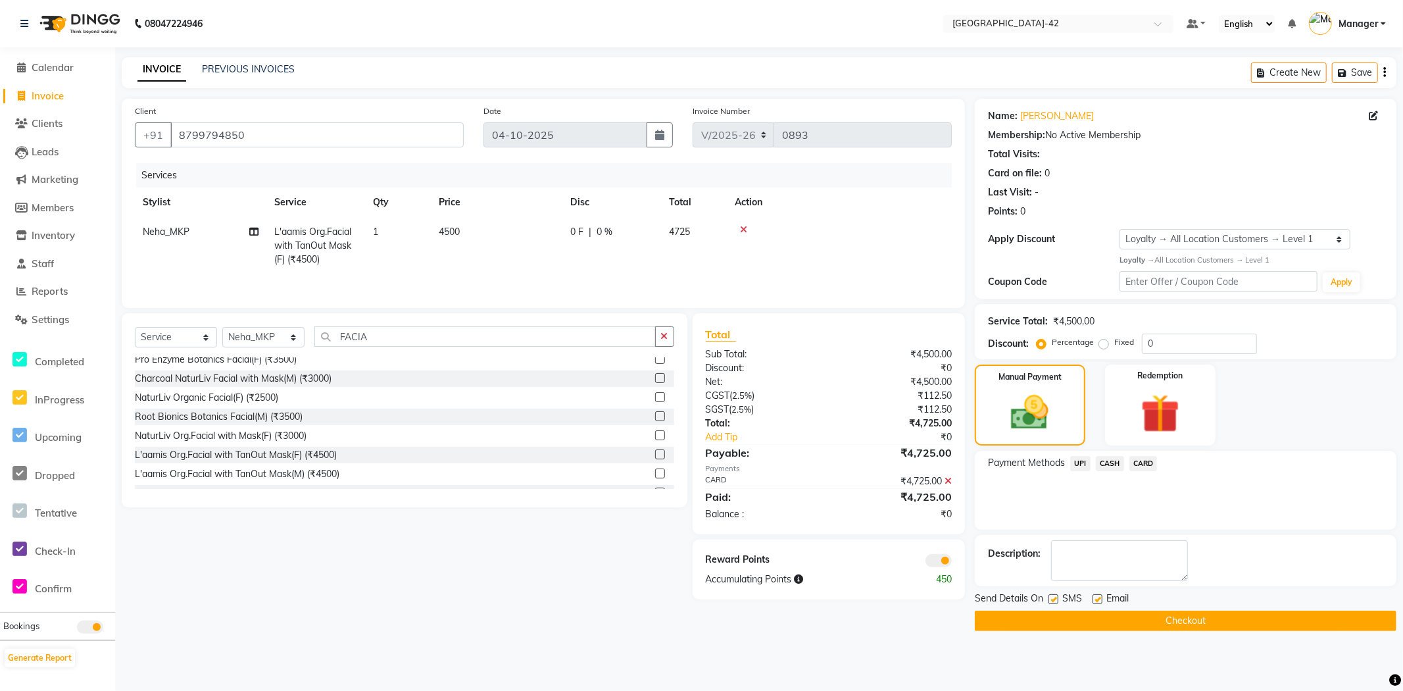
click at [1173, 618] on button "Checkout" at bounding box center [1186, 620] width 422 height 20
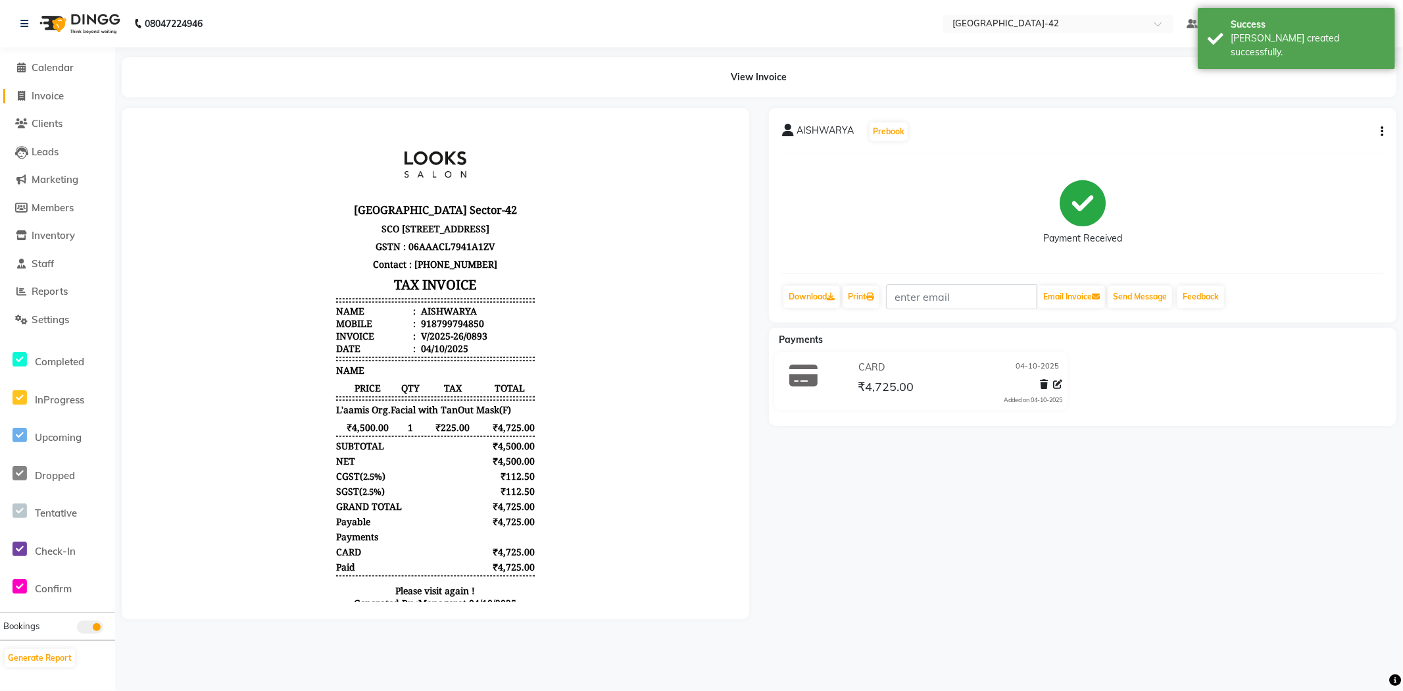
click at [46, 97] on span "Invoice" at bounding box center [48, 95] width 32 height 12
select select "service"
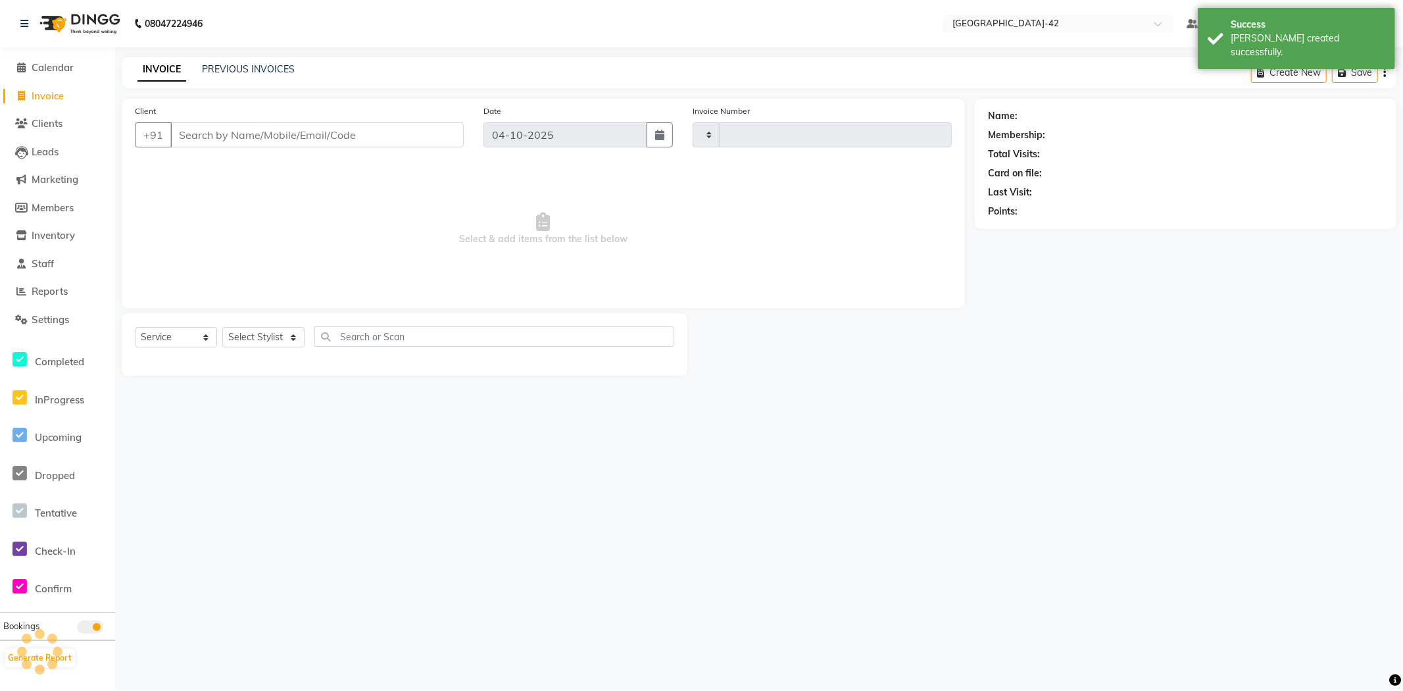
type input "0894"
select select "8692"
click at [55, 70] on span "Calendar" at bounding box center [53, 67] width 42 height 12
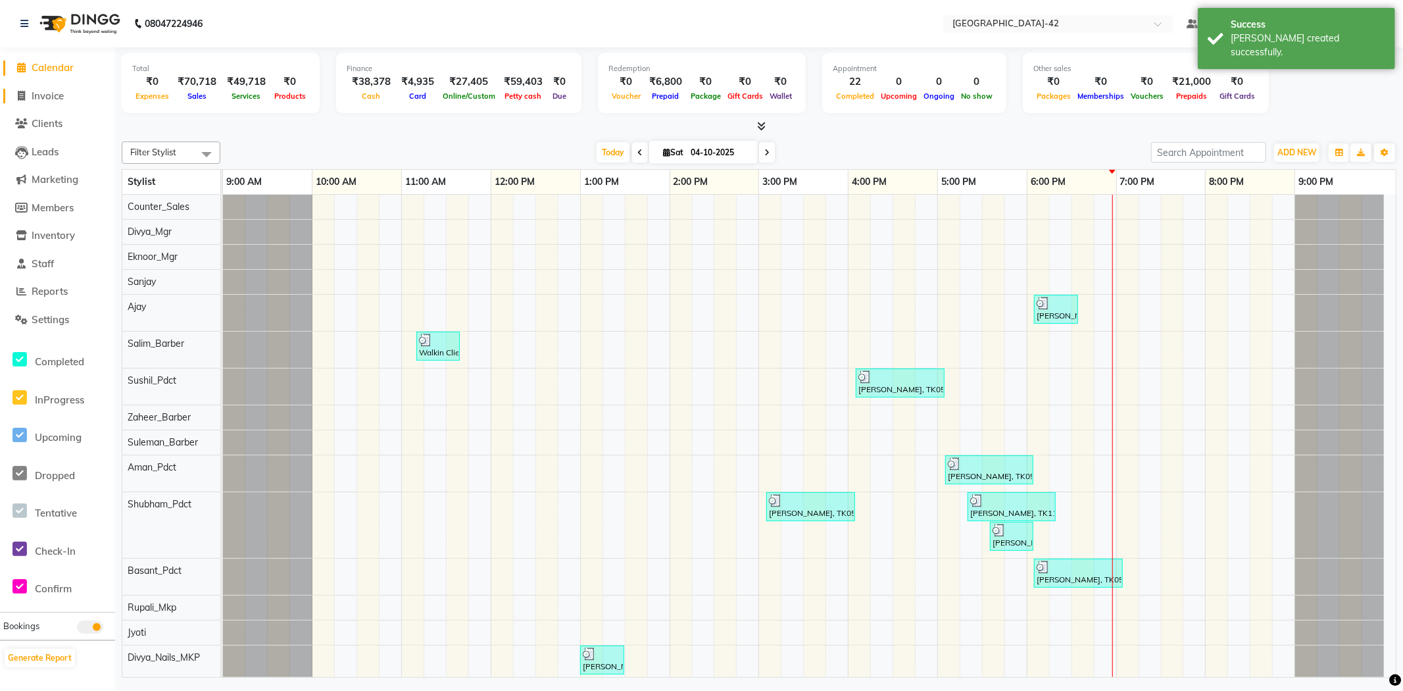
click at [57, 93] on span "Invoice" at bounding box center [48, 95] width 32 height 12
select select "8692"
select select "service"
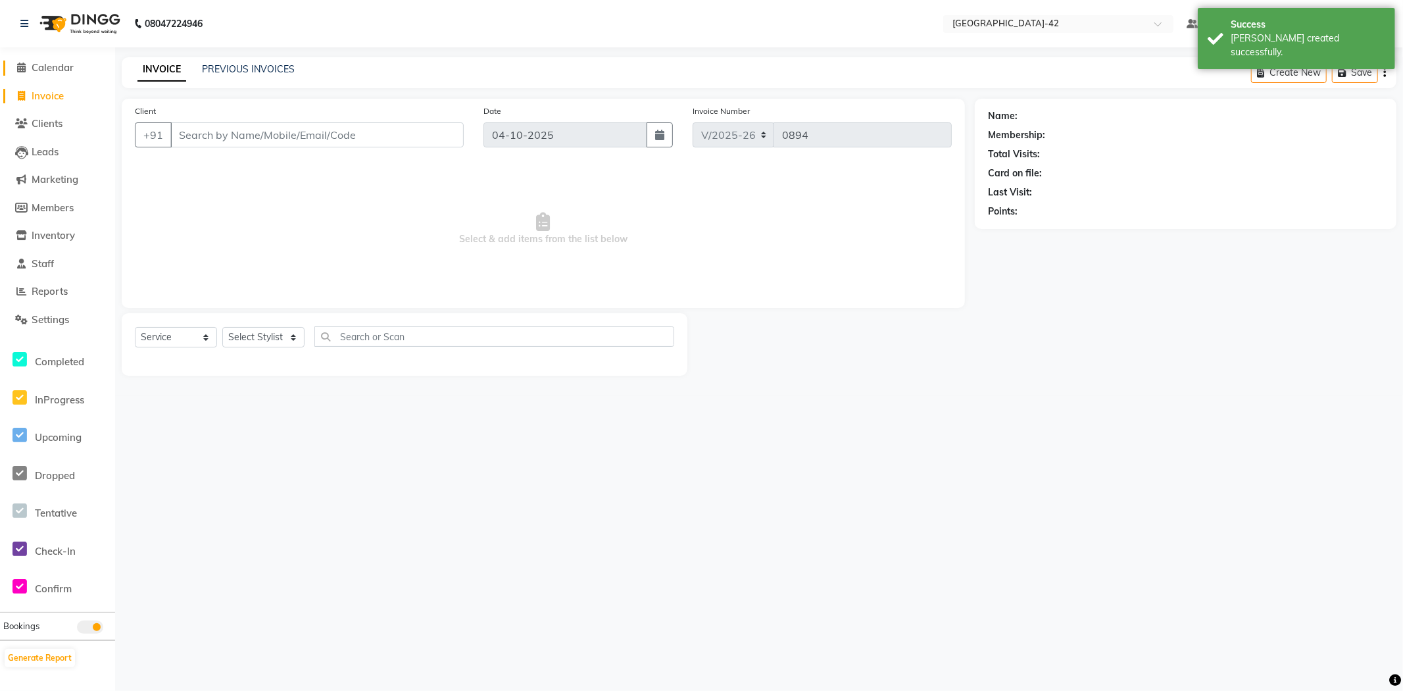
click at [57, 67] on span "Calendar" at bounding box center [53, 67] width 42 height 12
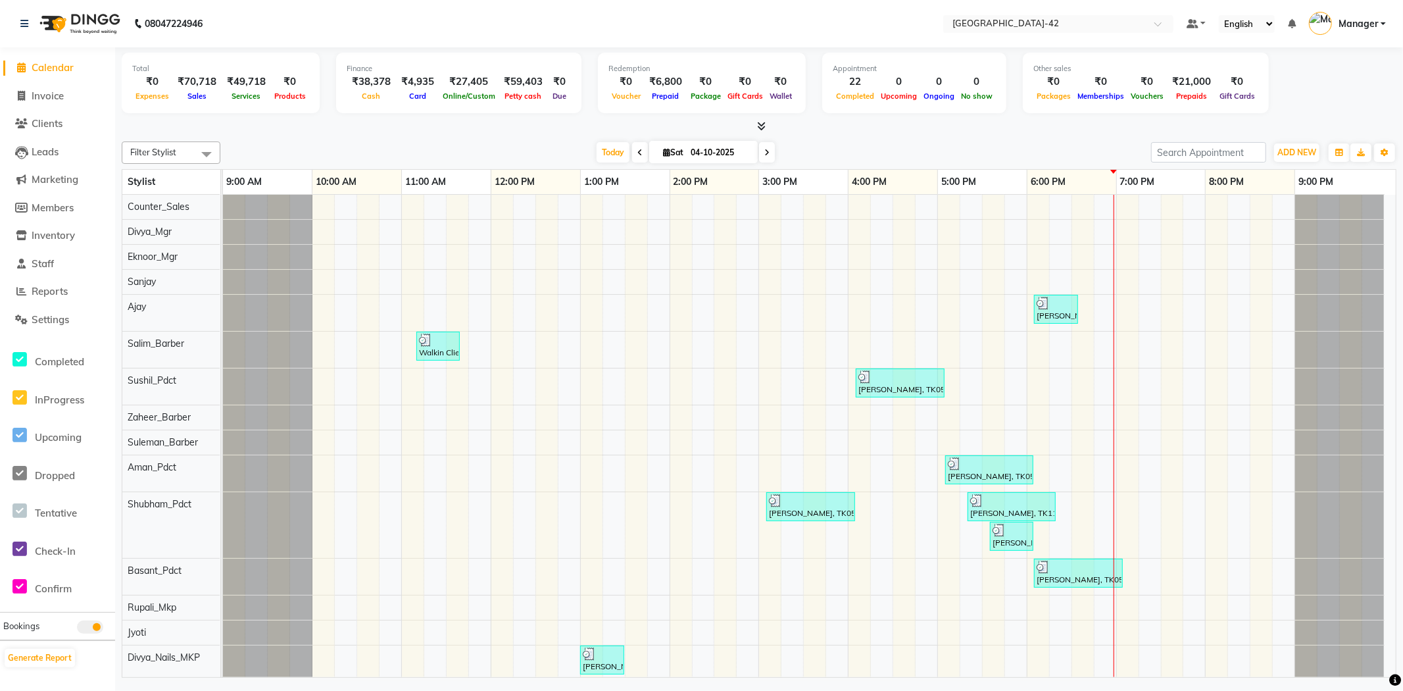
click at [61, 84] on li "Invoice" at bounding box center [57, 96] width 115 height 28
click at [57, 86] on li "Invoice" at bounding box center [57, 96] width 115 height 28
click at [55, 89] on span "Invoice" at bounding box center [48, 95] width 32 height 12
select select "8692"
select select "service"
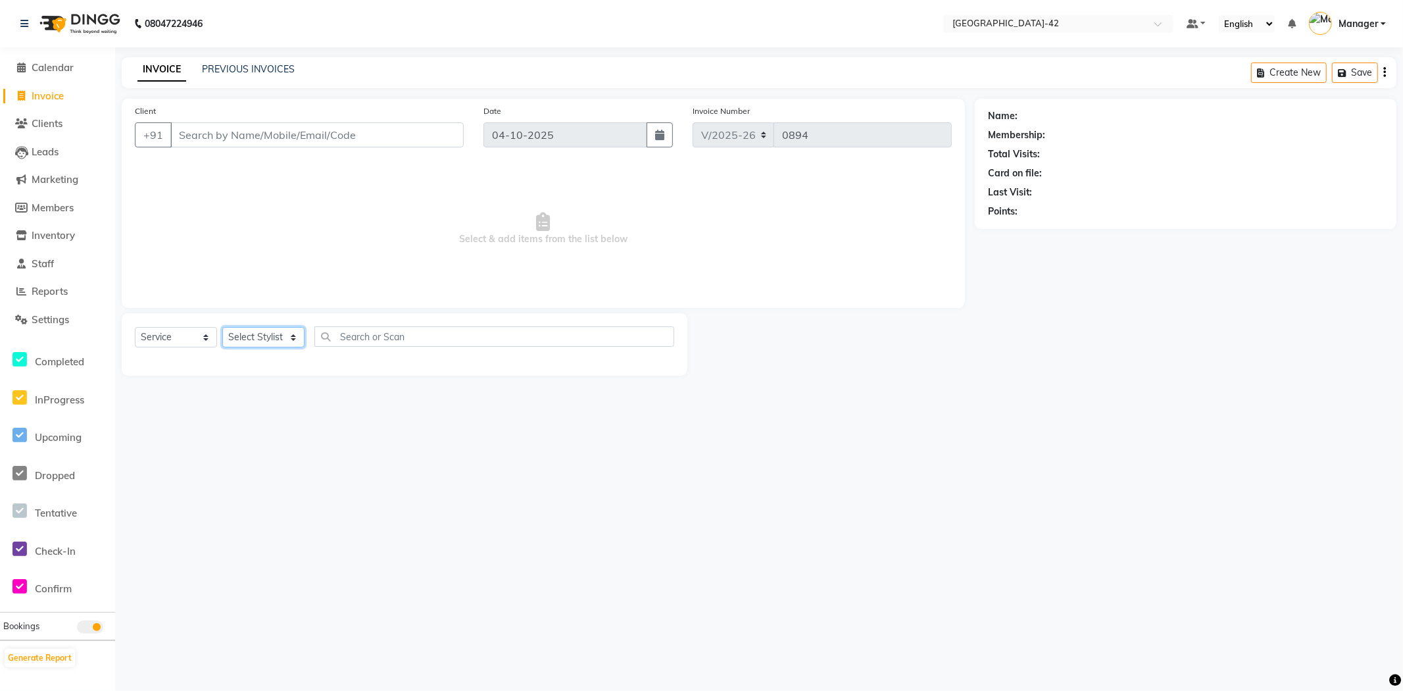
click at [293, 345] on select "Select Stylist Ajay Aman_Pdct Amjad_asst Ankit_asst Asif_BRB Basant_Pdct [PERSO…" at bounding box center [263, 337] width 82 height 20
select select "87961"
click at [222, 328] on select "Select Stylist Ajay Aman_Pdct Amjad_asst Ankit_asst Asif_BRB Basant_Pdct [PERSO…" at bounding box center [263, 337] width 82 height 20
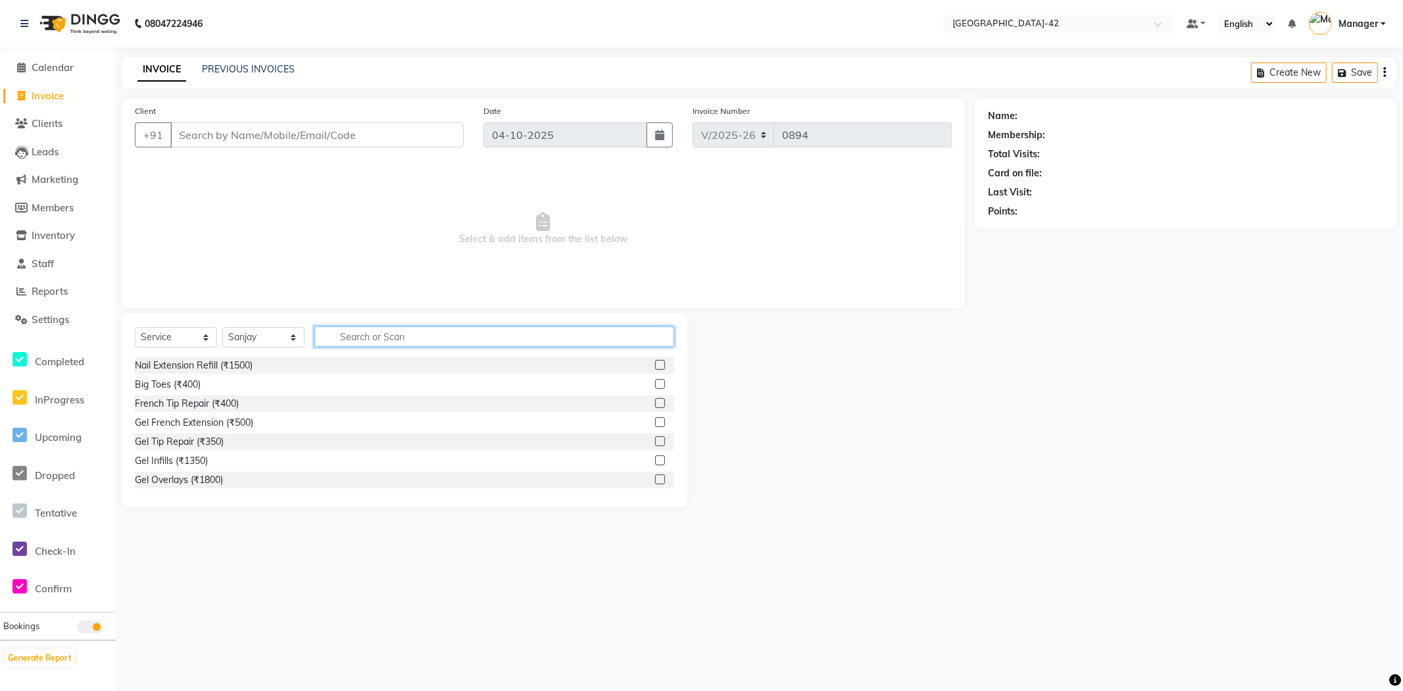
click at [370, 337] on input "text" at bounding box center [494, 336] width 360 height 20
type input "TOUCH"
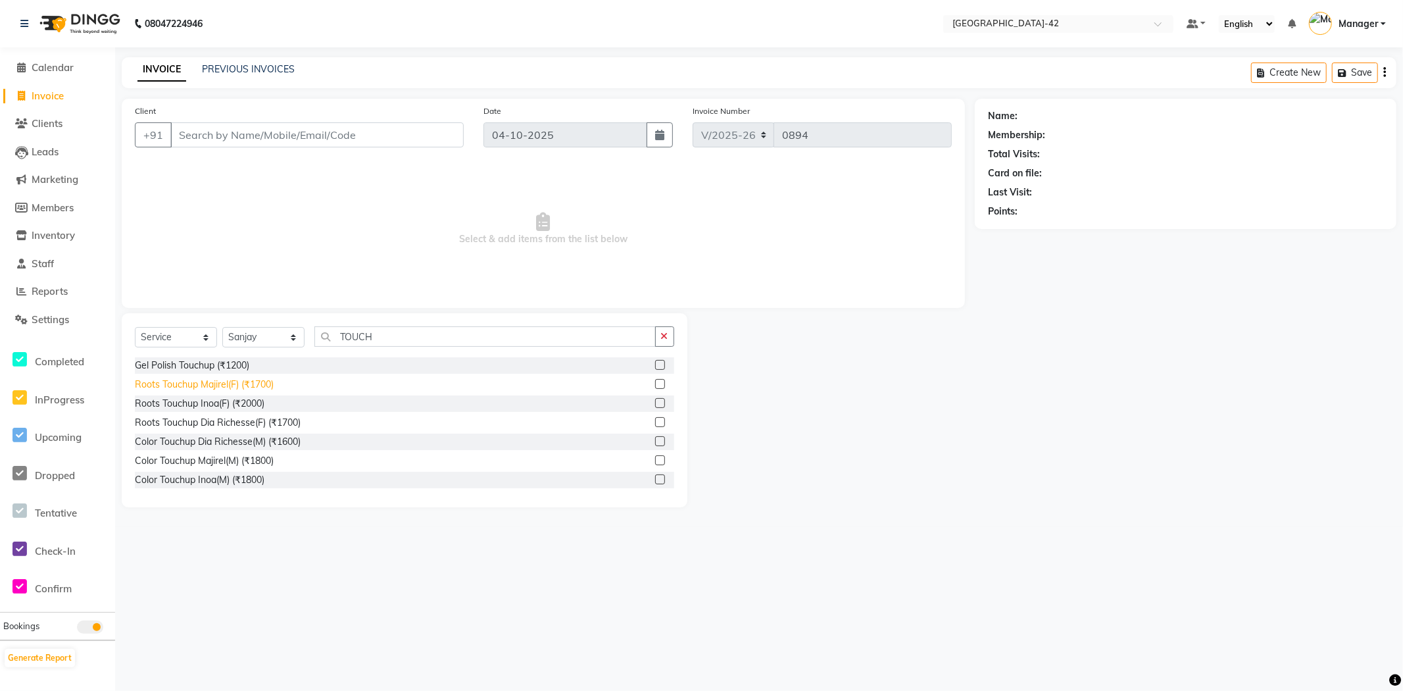
click at [245, 385] on div "Roots Touchup Majirel(F) (₹1700)" at bounding box center [204, 385] width 139 height 14
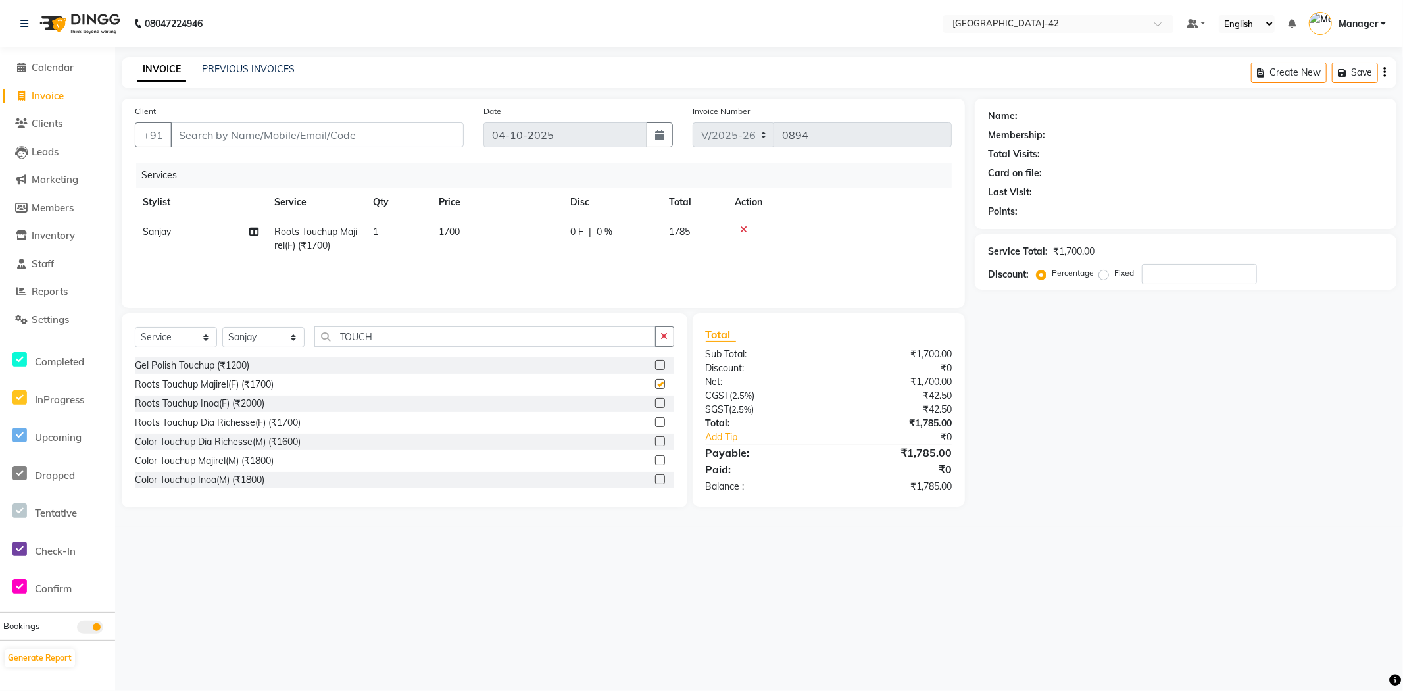
checkbox input "false"
click at [399, 338] on input "TOUCH" at bounding box center [484, 336] width 341 height 20
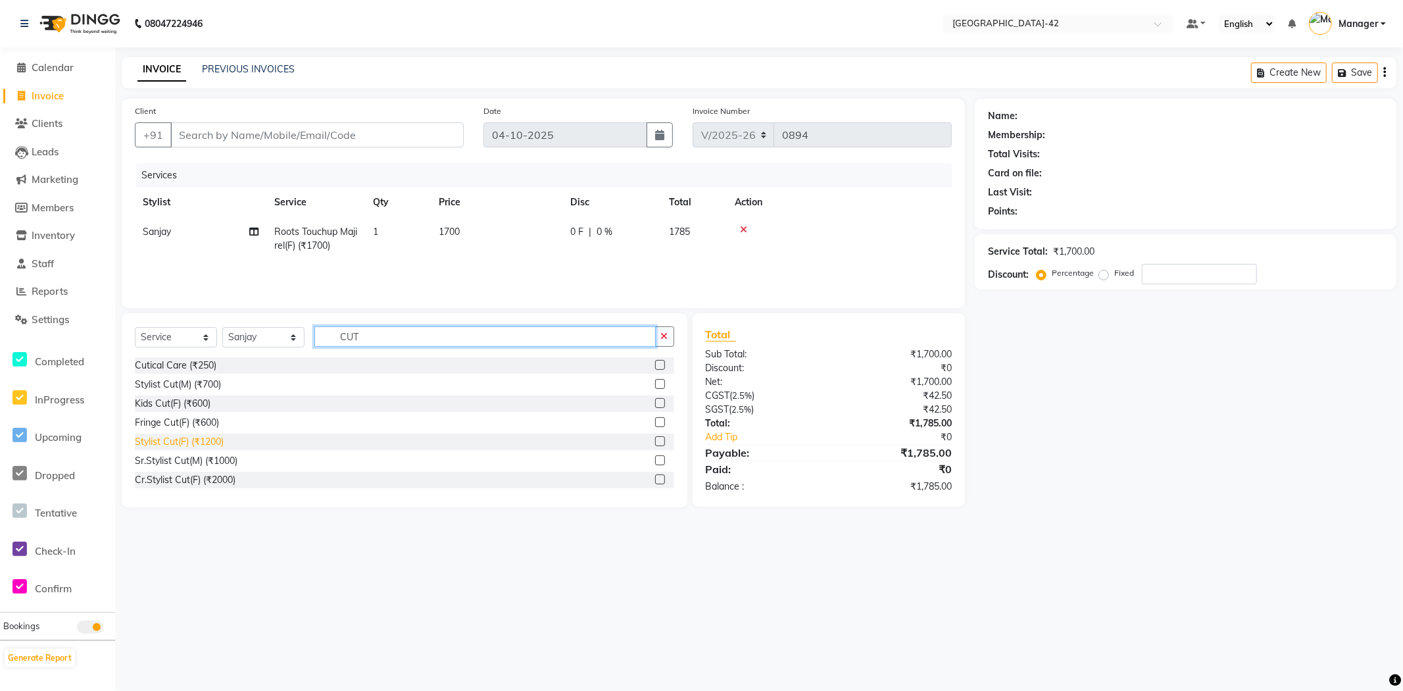
type input "CUT"
click at [213, 441] on div "Stylist Cut(F) (₹1200)" at bounding box center [179, 442] width 89 height 14
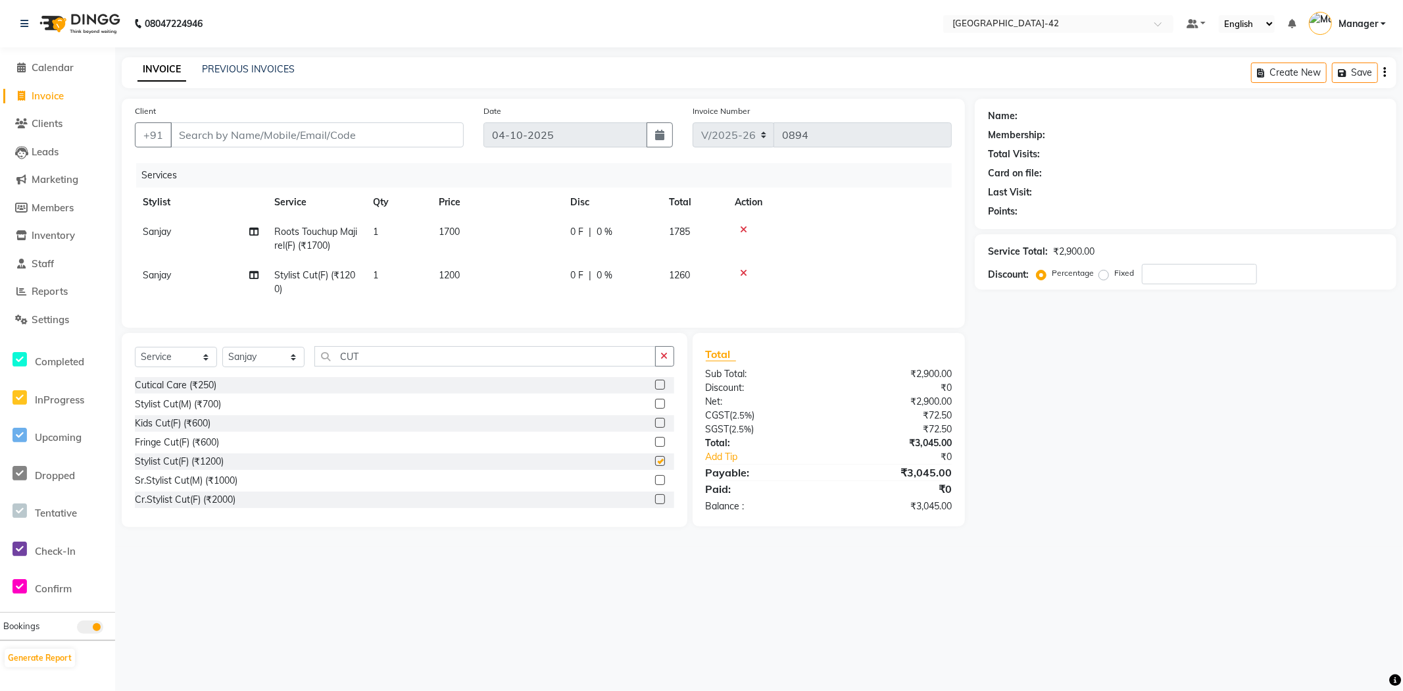
checkbox input "false"
click at [441, 273] on span "1200" at bounding box center [449, 275] width 21 height 12
select select "87961"
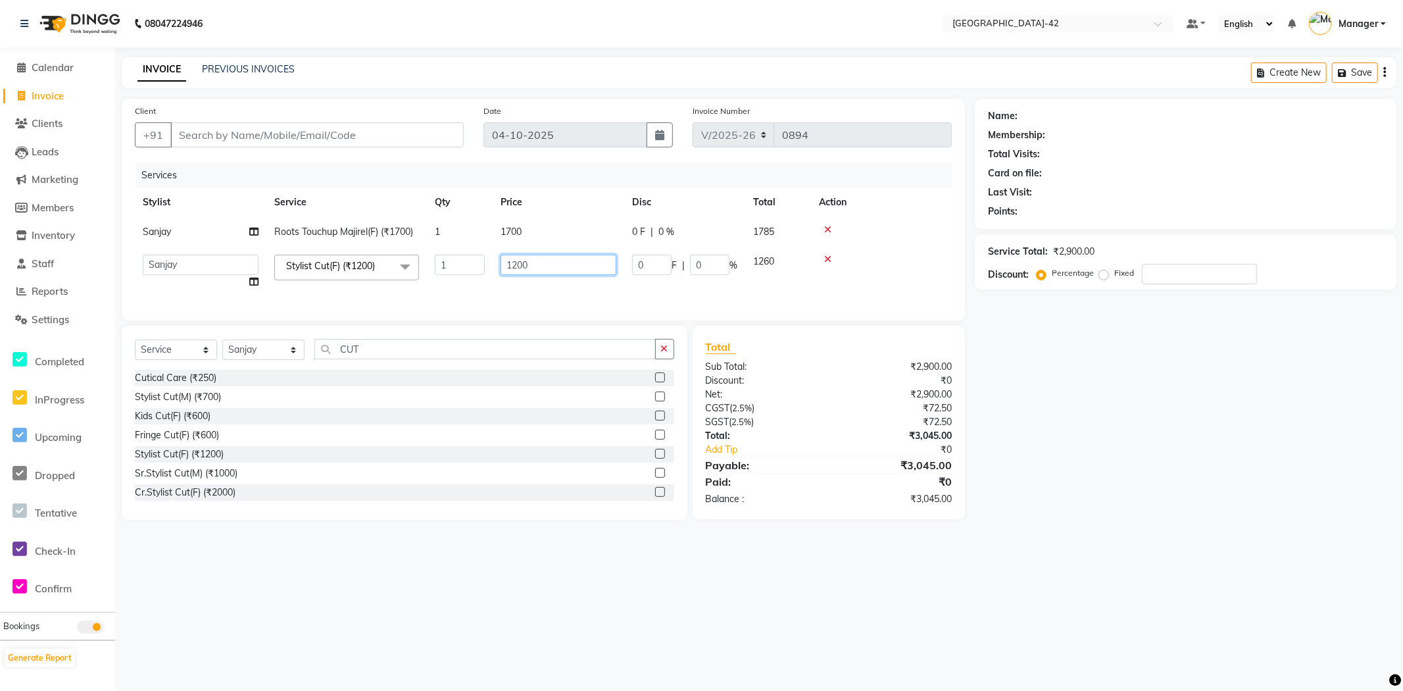
click at [532, 264] on input "1200" at bounding box center [559, 265] width 116 height 20
click at [533, 264] on input "1200" at bounding box center [559, 265] width 116 height 20
type input "1500"
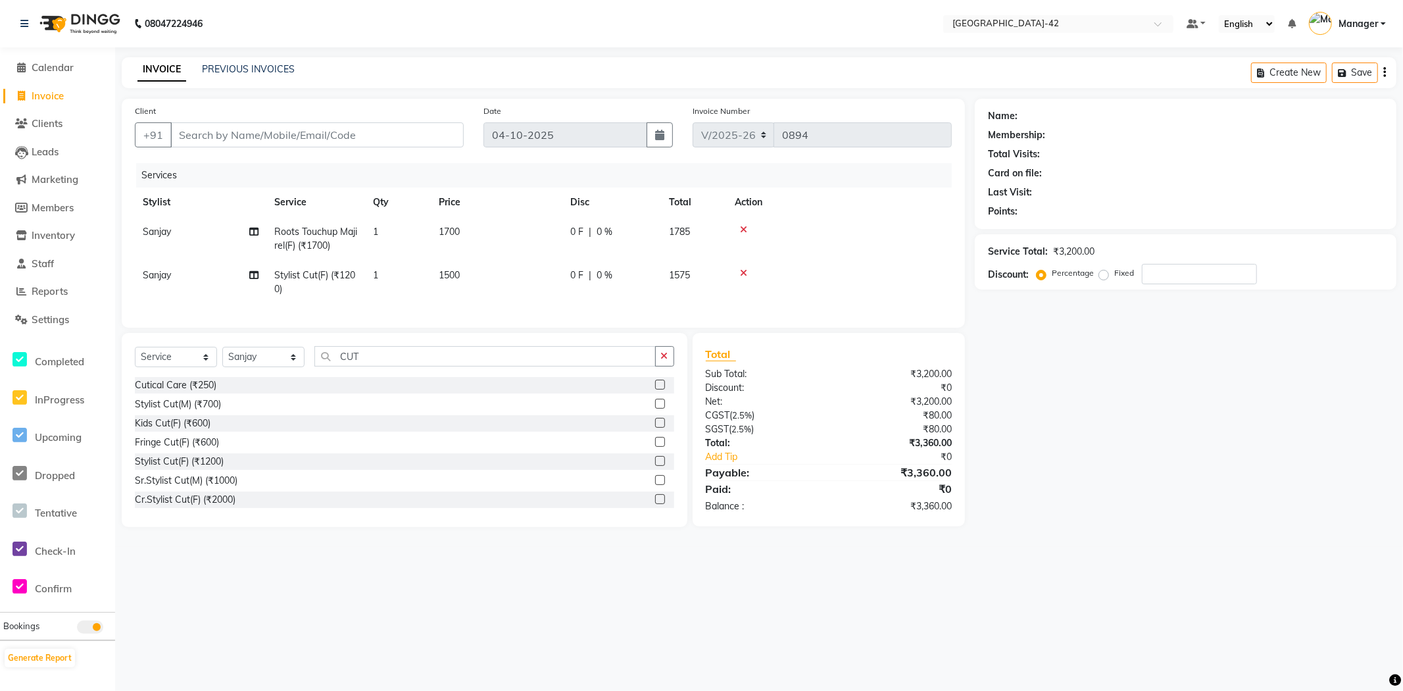
click at [1093, 484] on div "Name: Membership: Total Visits: Card on file: Last Visit: Points: Service Total…" at bounding box center [1191, 313] width 432 height 428
click at [314, 132] on input "Client" at bounding box center [316, 134] width 293 height 25
type input "9"
type input "0"
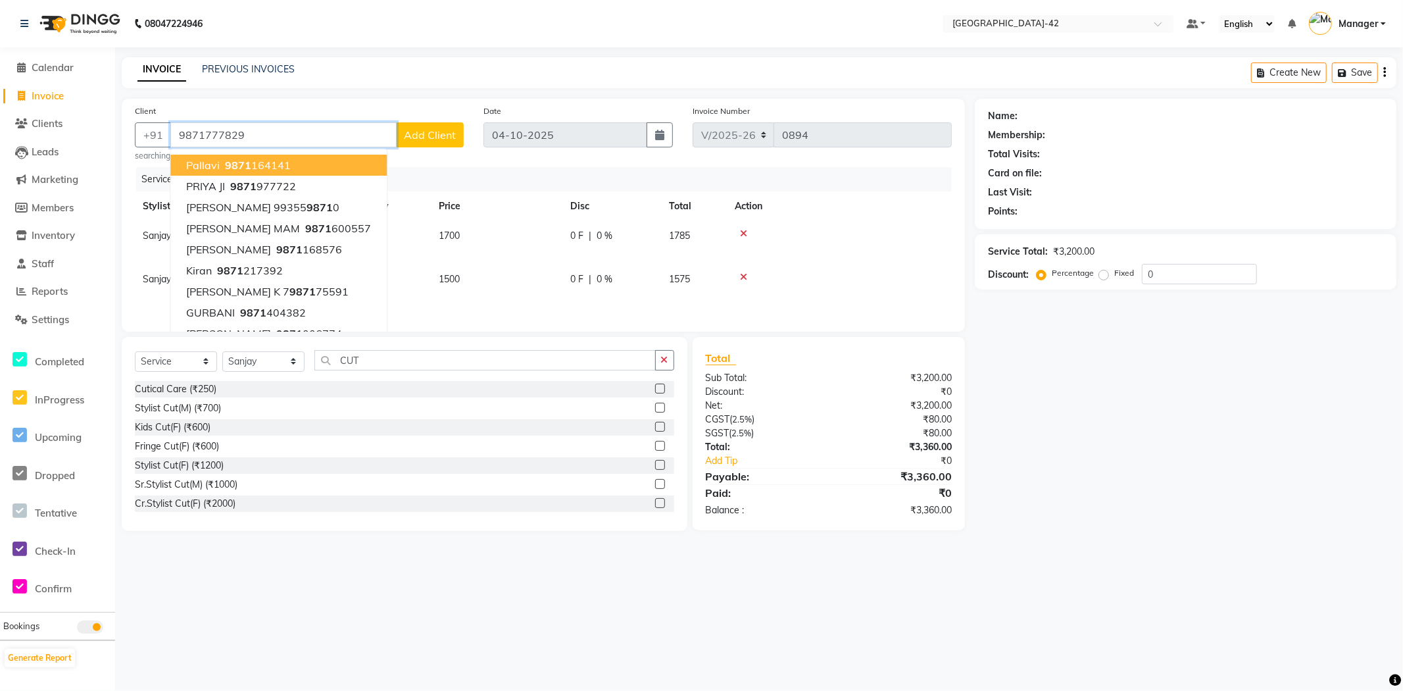
type input "9871777829"
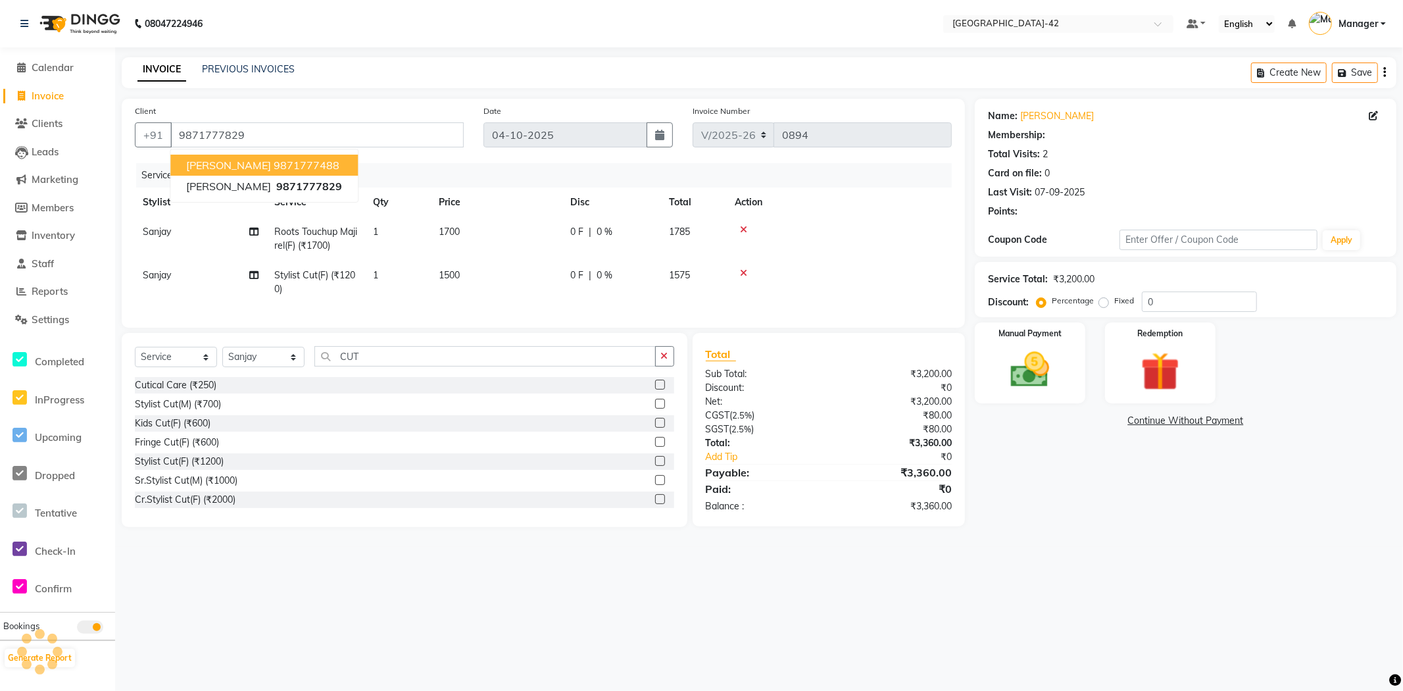
select select "1: Object"
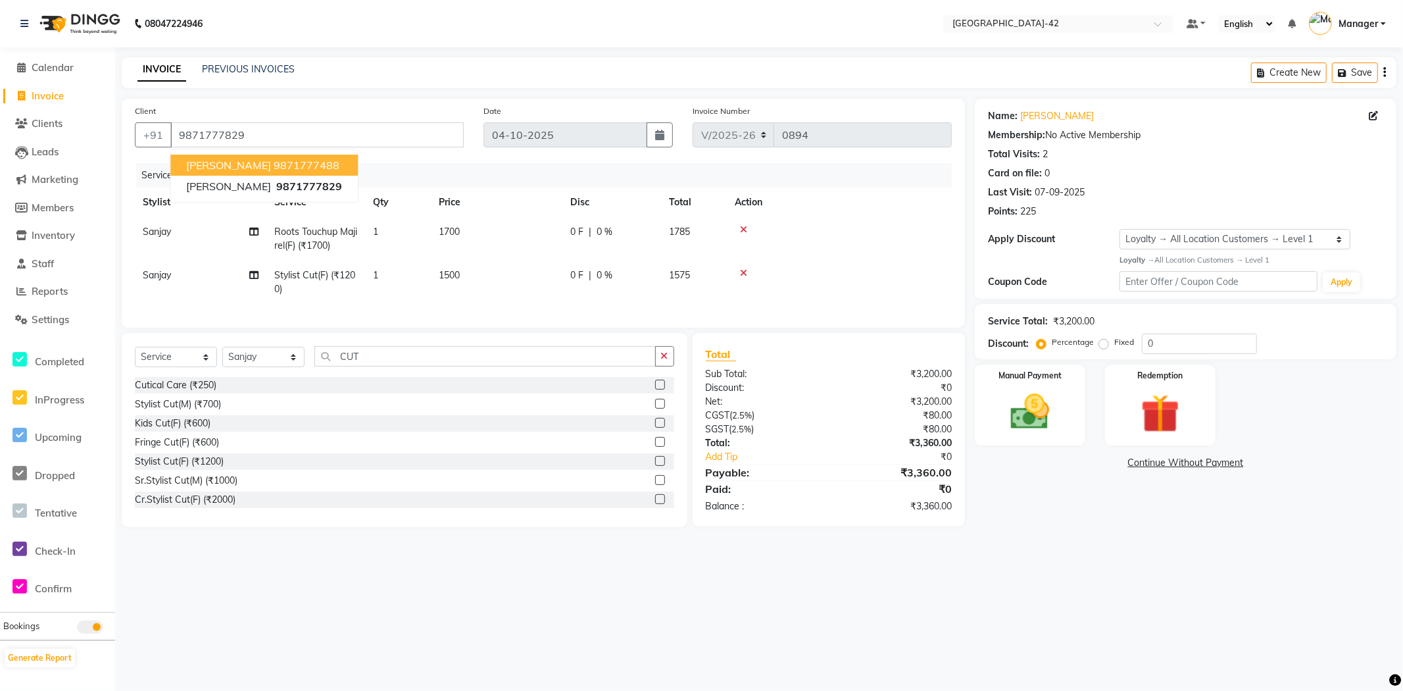
click at [1208, 638] on div "08047224946 Select Location × [GEOGRAPHIC_DATA] Sector-42 Default Panel My Pane…" at bounding box center [701, 345] width 1403 height 691
click at [1181, 345] on input "0" at bounding box center [1199, 344] width 115 height 20
type input "15"
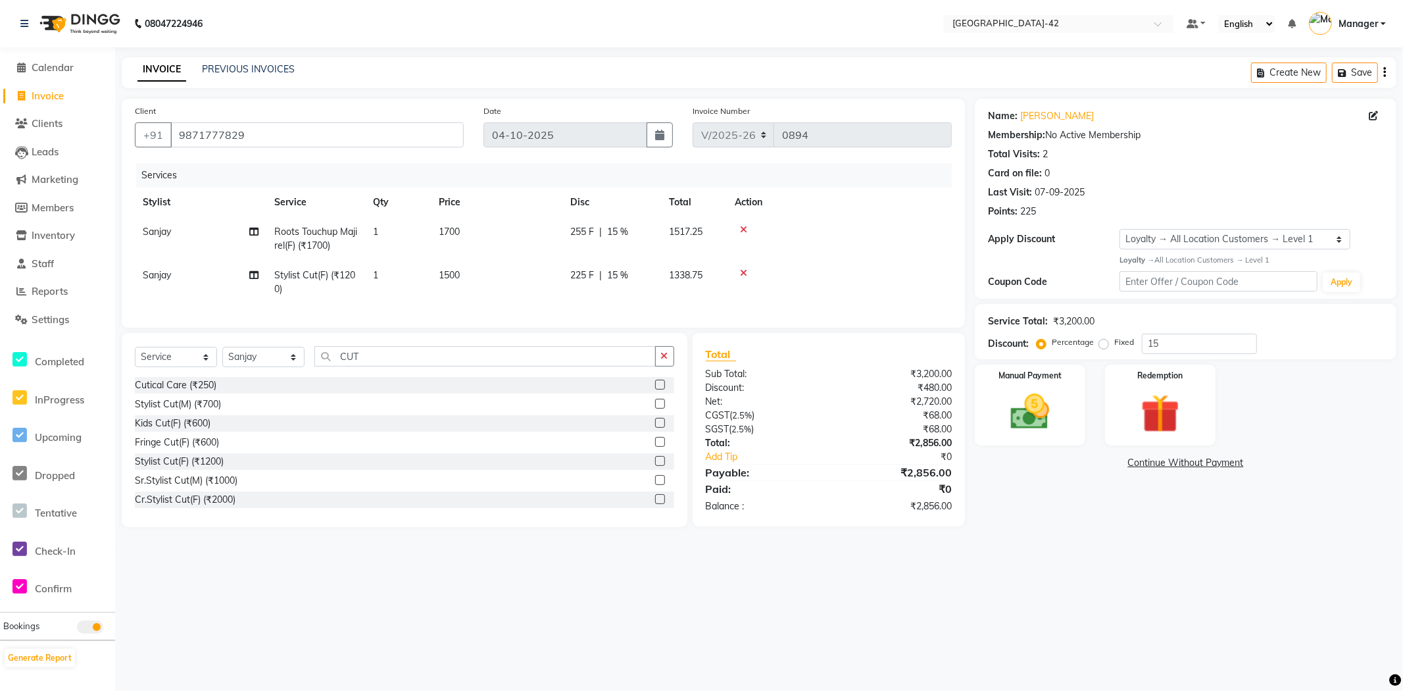
click at [1193, 632] on div "08047224946 Select Location × [GEOGRAPHIC_DATA] Sector-42 Default Panel My Pane…" at bounding box center [701, 345] width 1403 height 691
click at [1049, 411] on img at bounding box center [1030, 412] width 66 height 47
click at [1085, 461] on span "UPI" at bounding box center [1080, 463] width 20 height 15
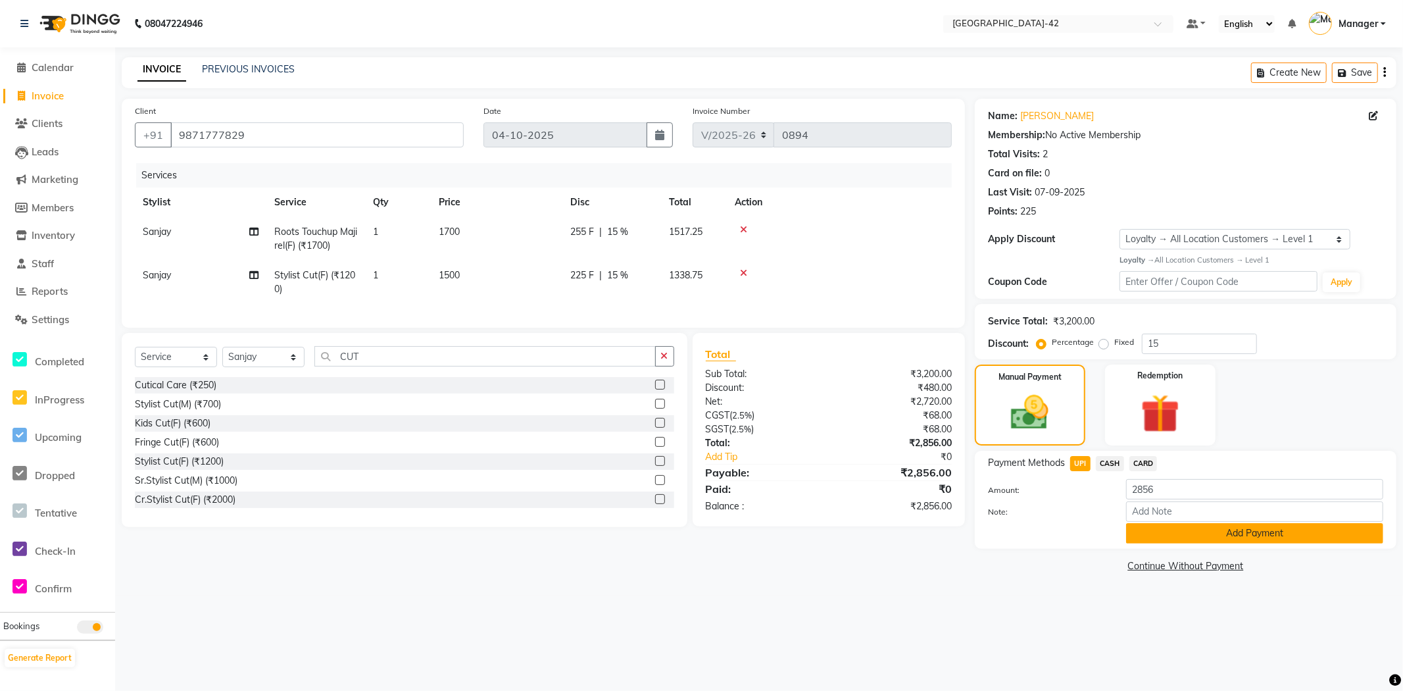
click at [1172, 535] on button "Add Payment" at bounding box center [1254, 533] width 257 height 20
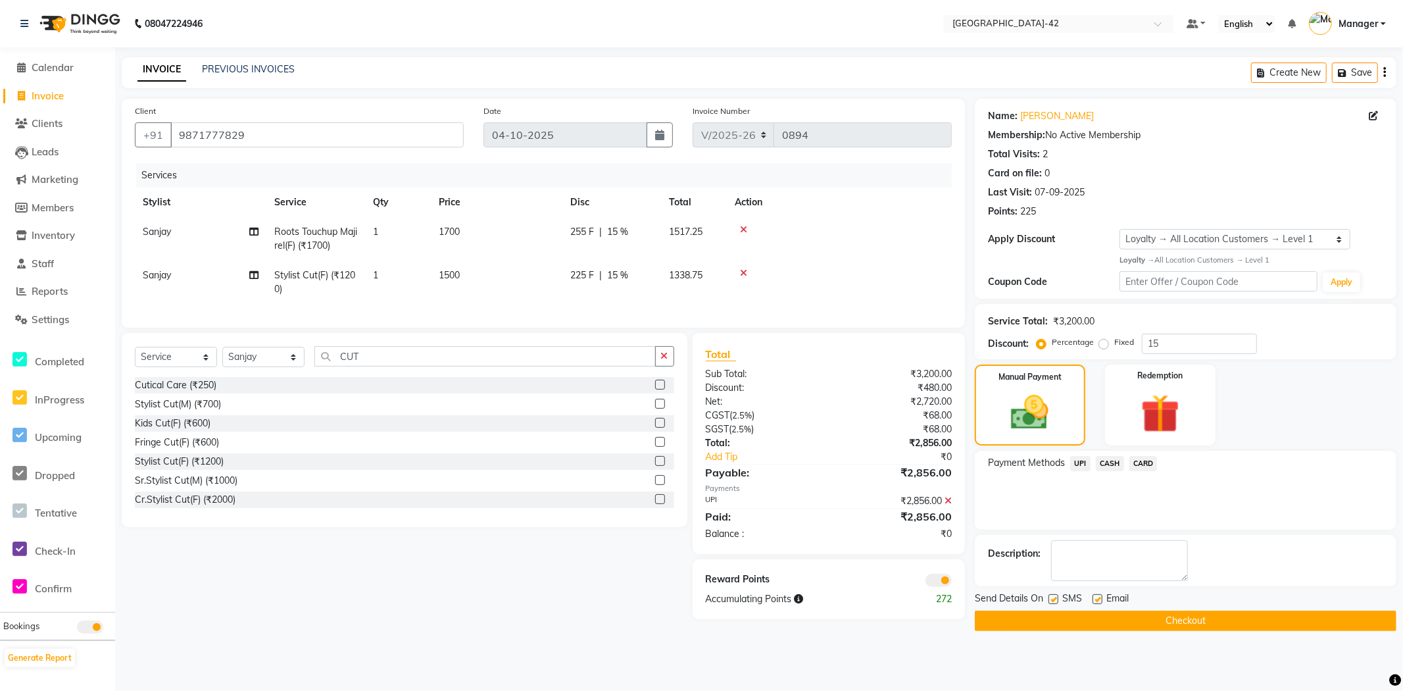
click at [1206, 626] on button "Checkout" at bounding box center [1186, 620] width 422 height 20
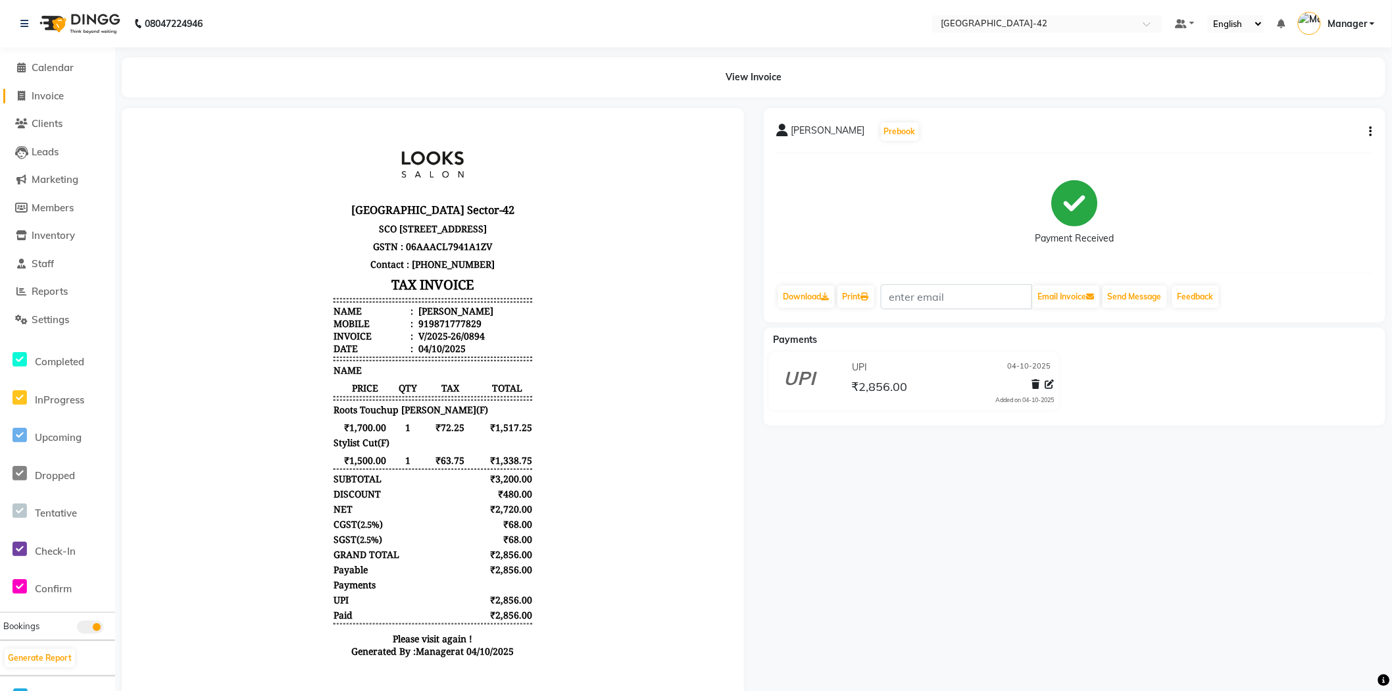
drag, startPoint x: 43, startPoint y: 99, endPoint x: 68, endPoint y: 99, distance: 25.0
click at [43, 99] on span "Invoice" at bounding box center [48, 95] width 32 height 12
select select "service"
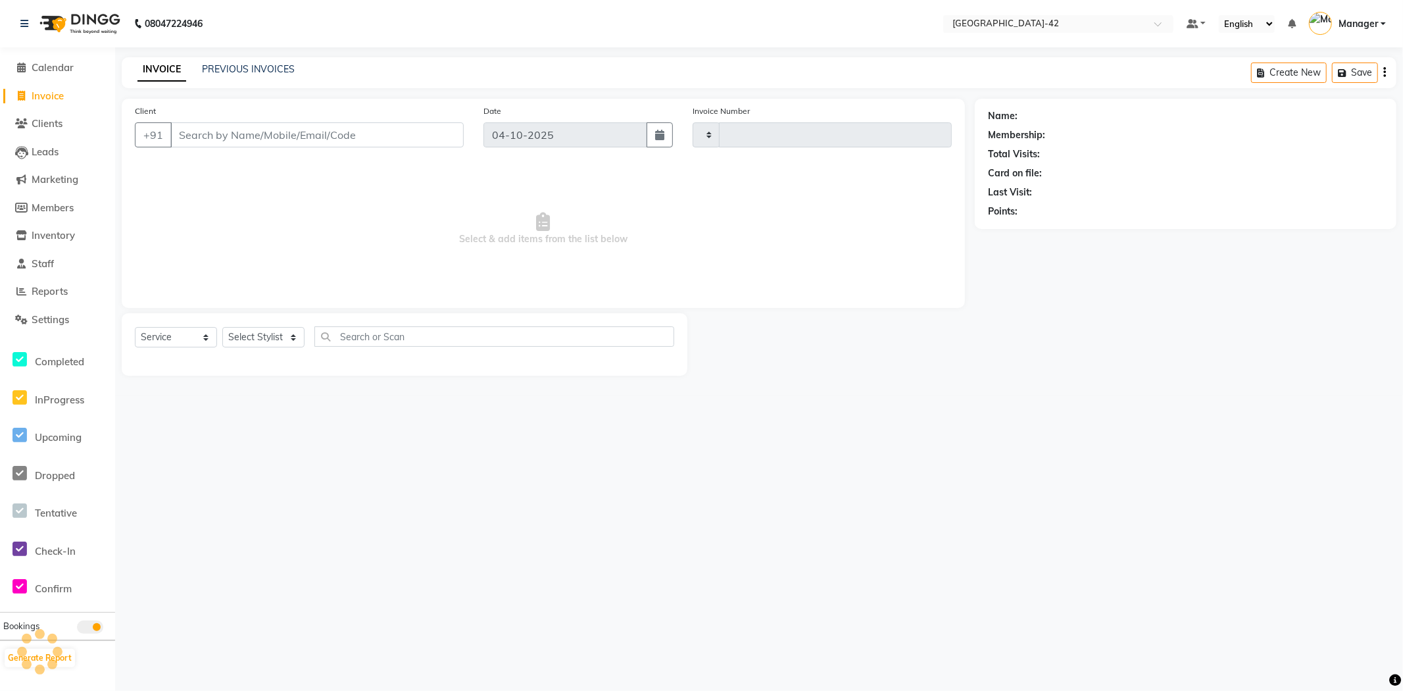
type input "0895"
select select "8692"
click at [41, 62] on span "Calendar" at bounding box center [53, 67] width 42 height 12
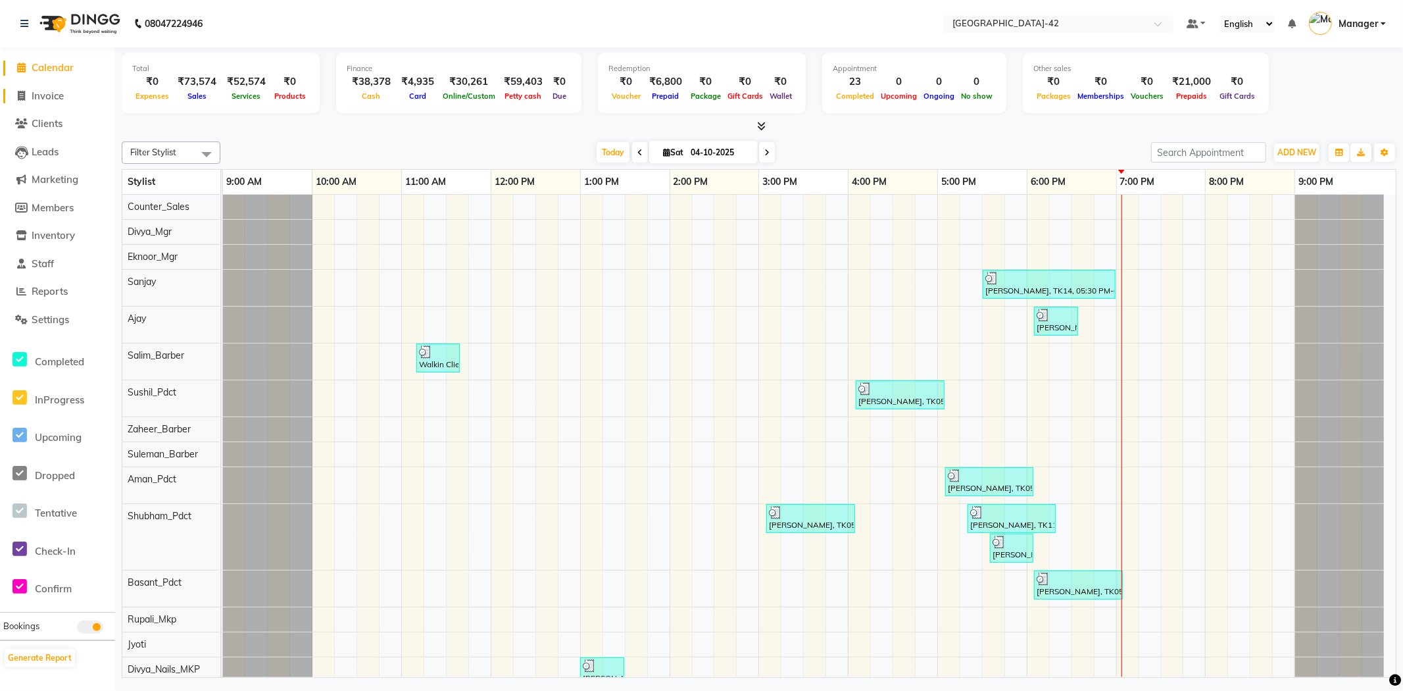
click at [62, 97] on span "Invoice" at bounding box center [48, 95] width 32 height 12
select select "service"
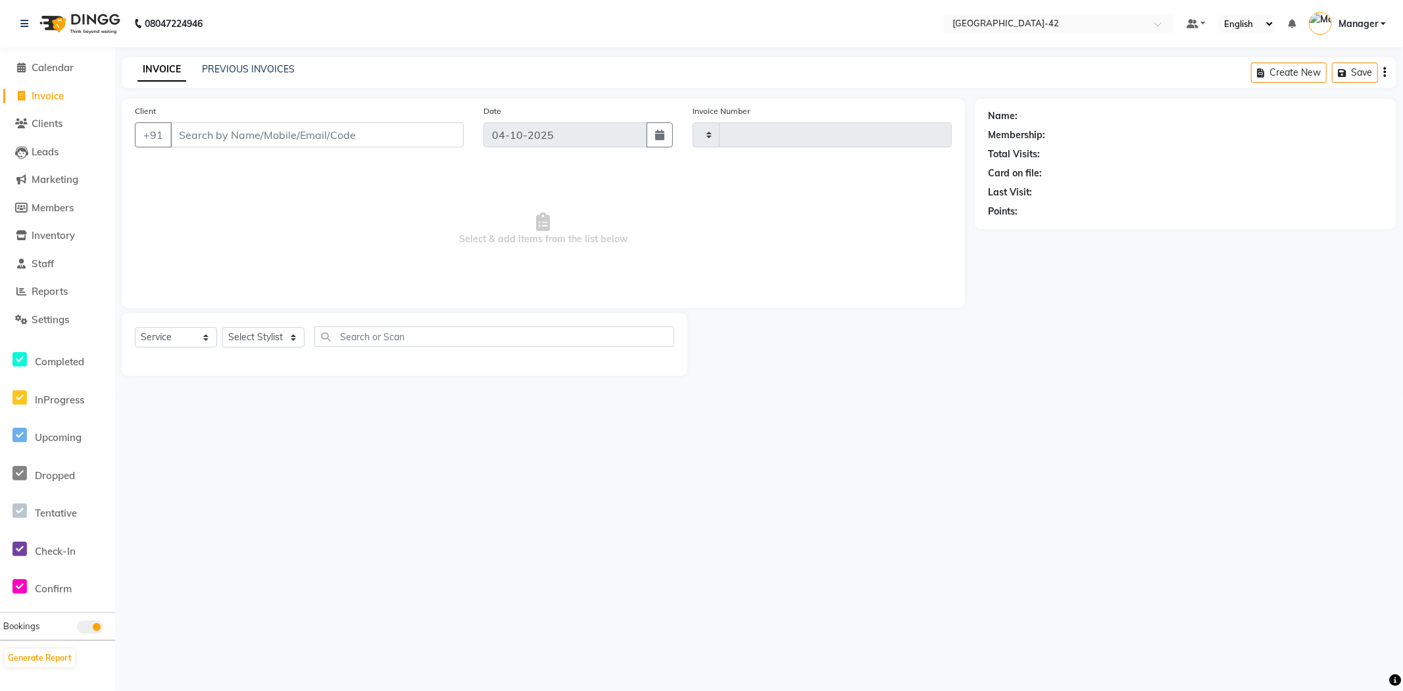
type input "0895"
select select "8692"
click at [293, 336] on select "Select Stylist Ajay Aman_Pdct Amjad_asst Ankit_asst Asif_BRB Basant_Pdct [PERSO…" at bounding box center [263, 337] width 82 height 20
select select "87964"
click at [222, 328] on select "Select Stylist Ajay Aman_Pdct Amjad_asst Ankit_asst Asif_BRB Basant_Pdct [PERSO…" at bounding box center [263, 337] width 82 height 20
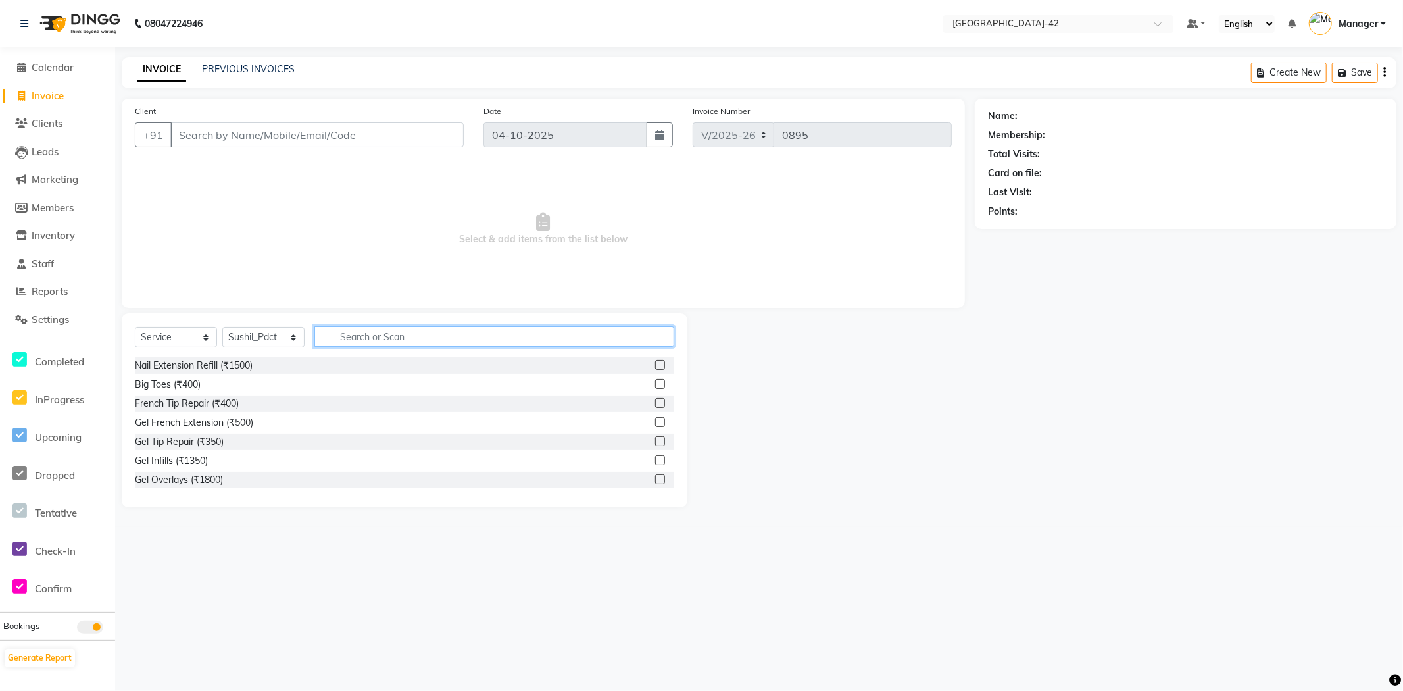
click at [357, 333] on input "text" at bounding box center [494, 336] width 360 height 20
type input "SHAMPOO"
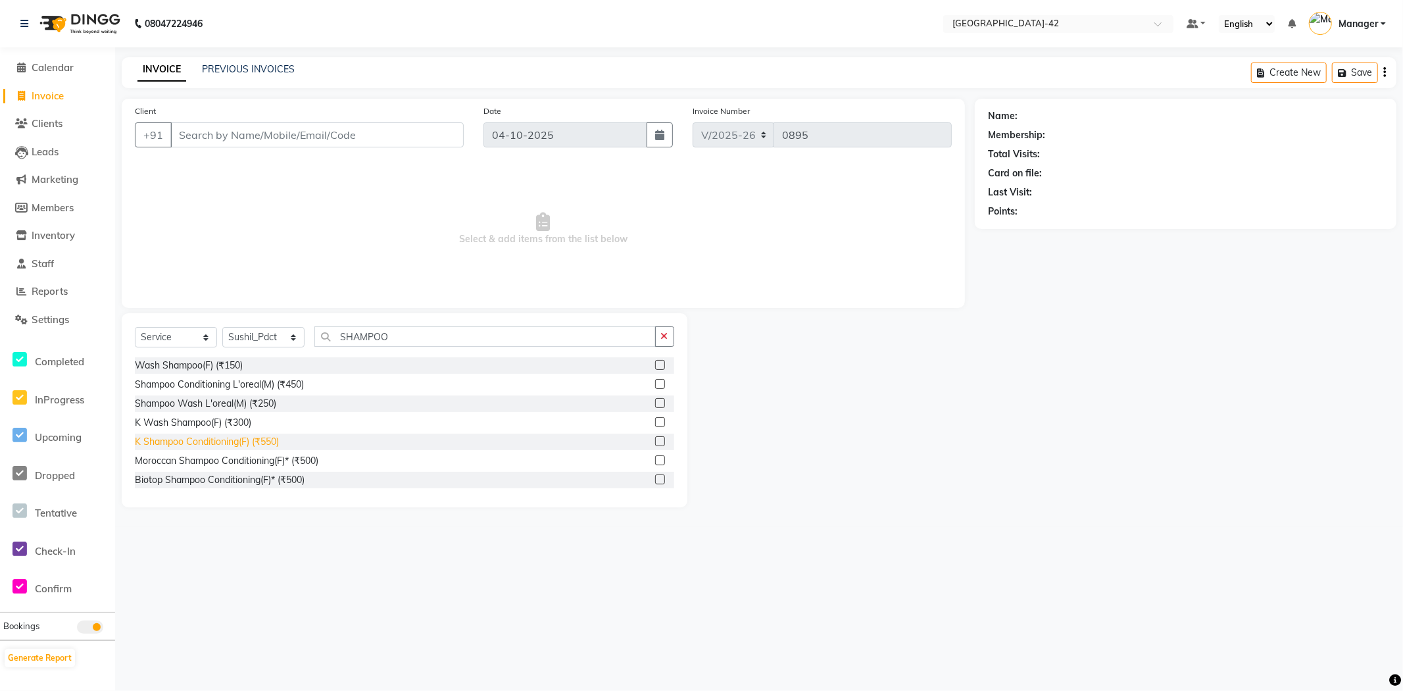
click at [272, 443] on div "K Shampoo Conditioning(F) (₹550)" at bounding box center [207, 442] width 144 height 14
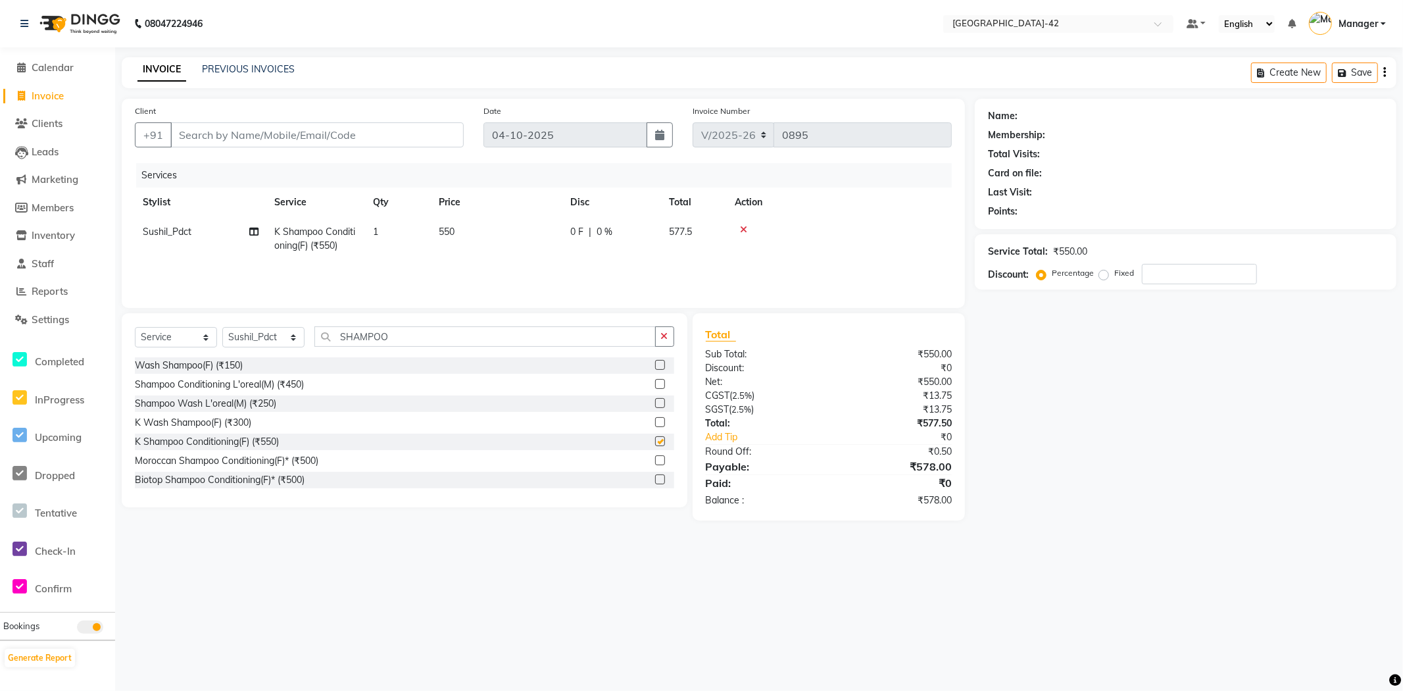
checkbox input "false"
click at [451, 234] on span "550" at bounding box center [447, 232] width 16 height 12
select select "87964"
click at [606, 232] on input "550" at bounding box center [559, 235] width 116 height 20
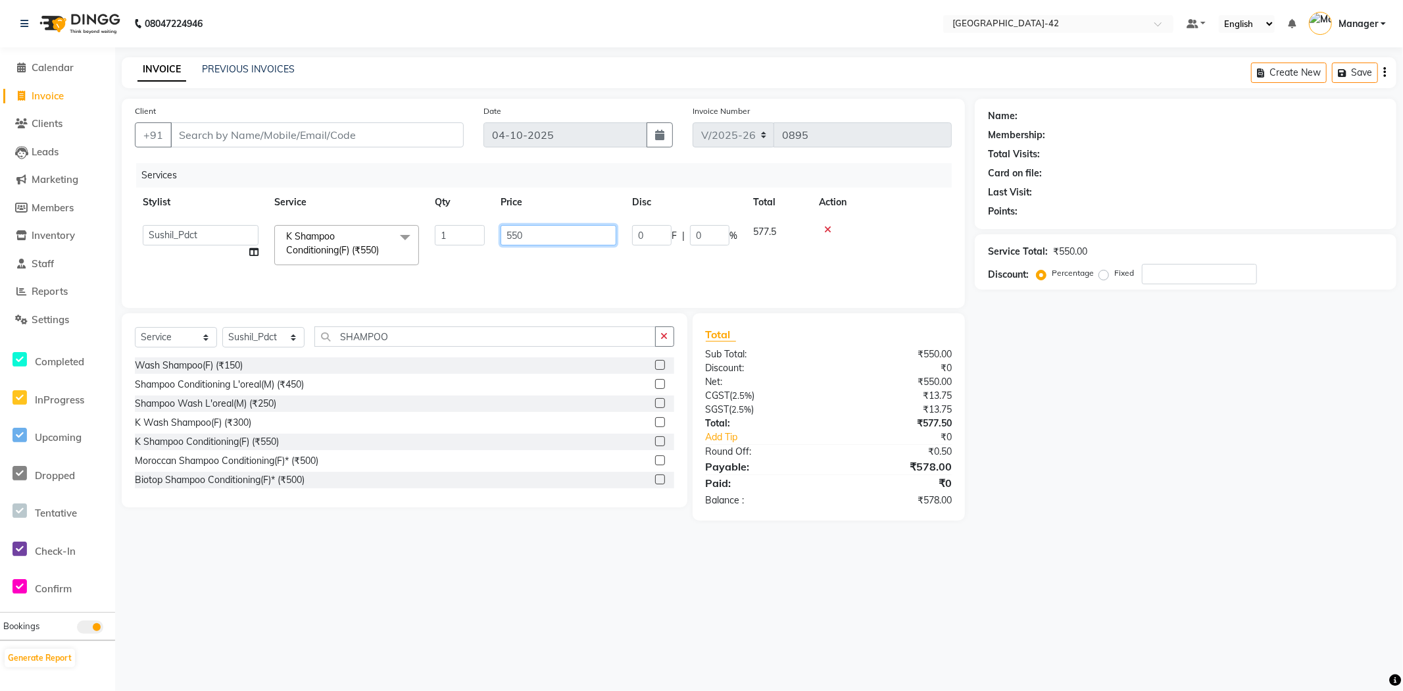
click at [606, 232] on input "550" at bounding box center [559, 235] width 116 height 20
type input "600"
click at [312, 137] on input "Client" at bounding box center [316, 134] width 293 height 25
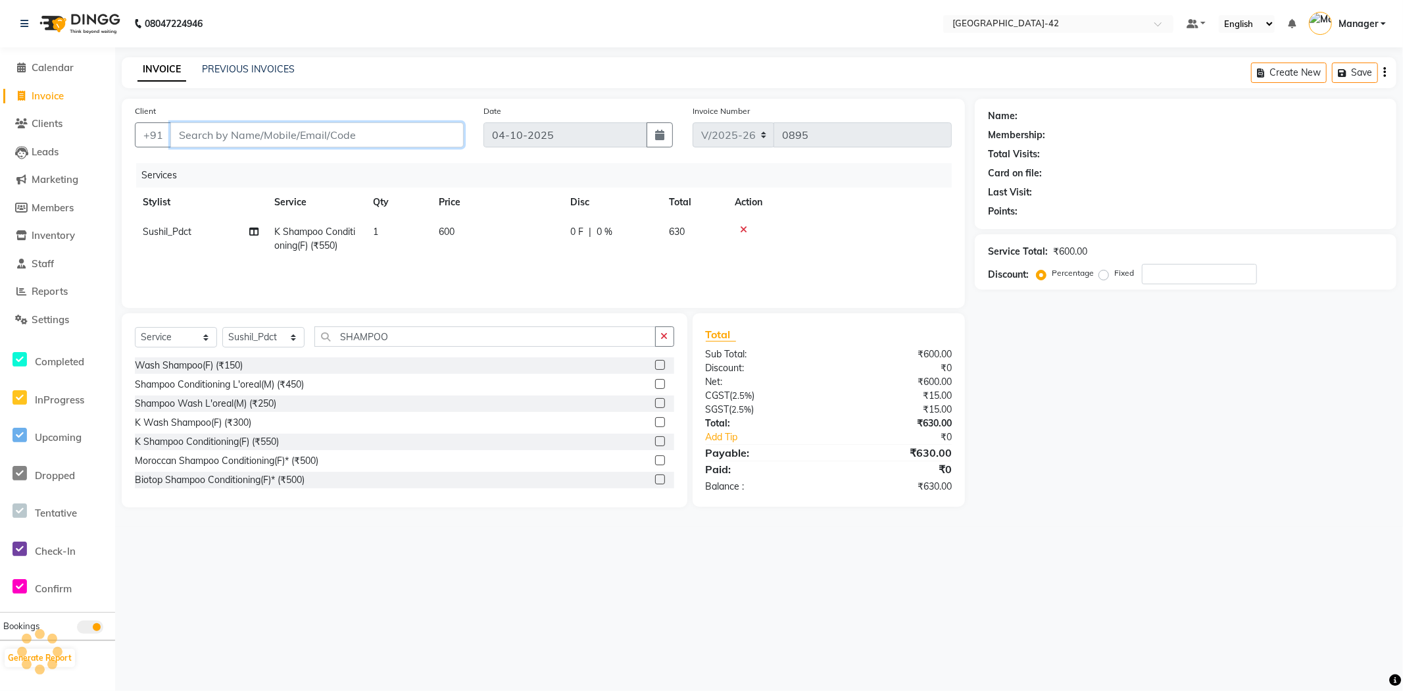
type input "8"
type input "0"
type input "8"
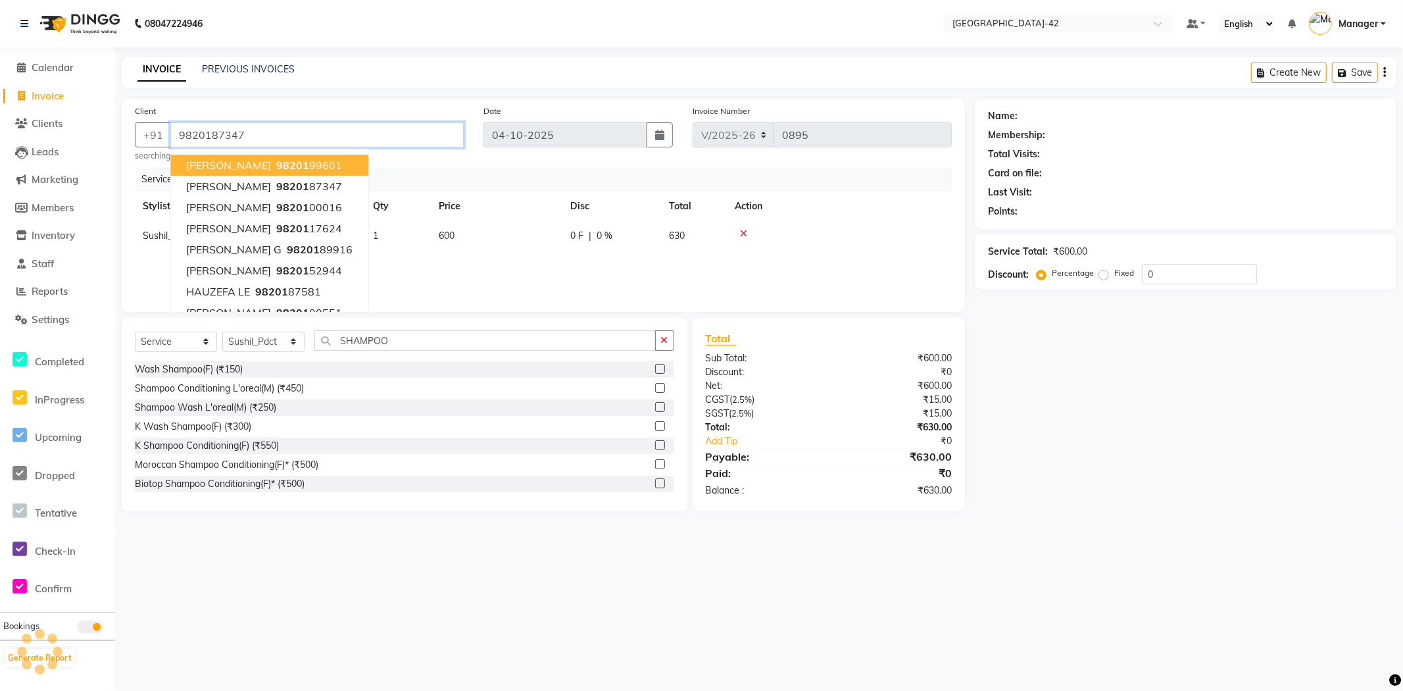
type input "9820187347"
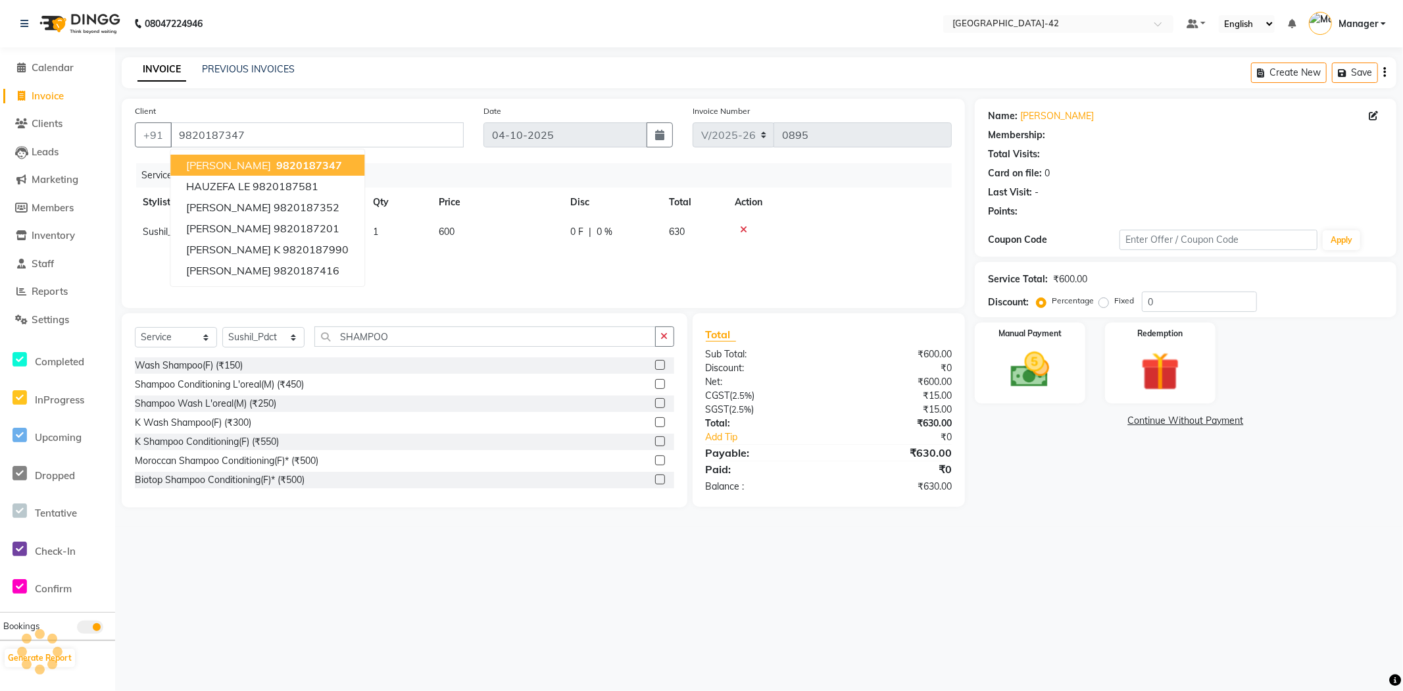
select select "1: Object"
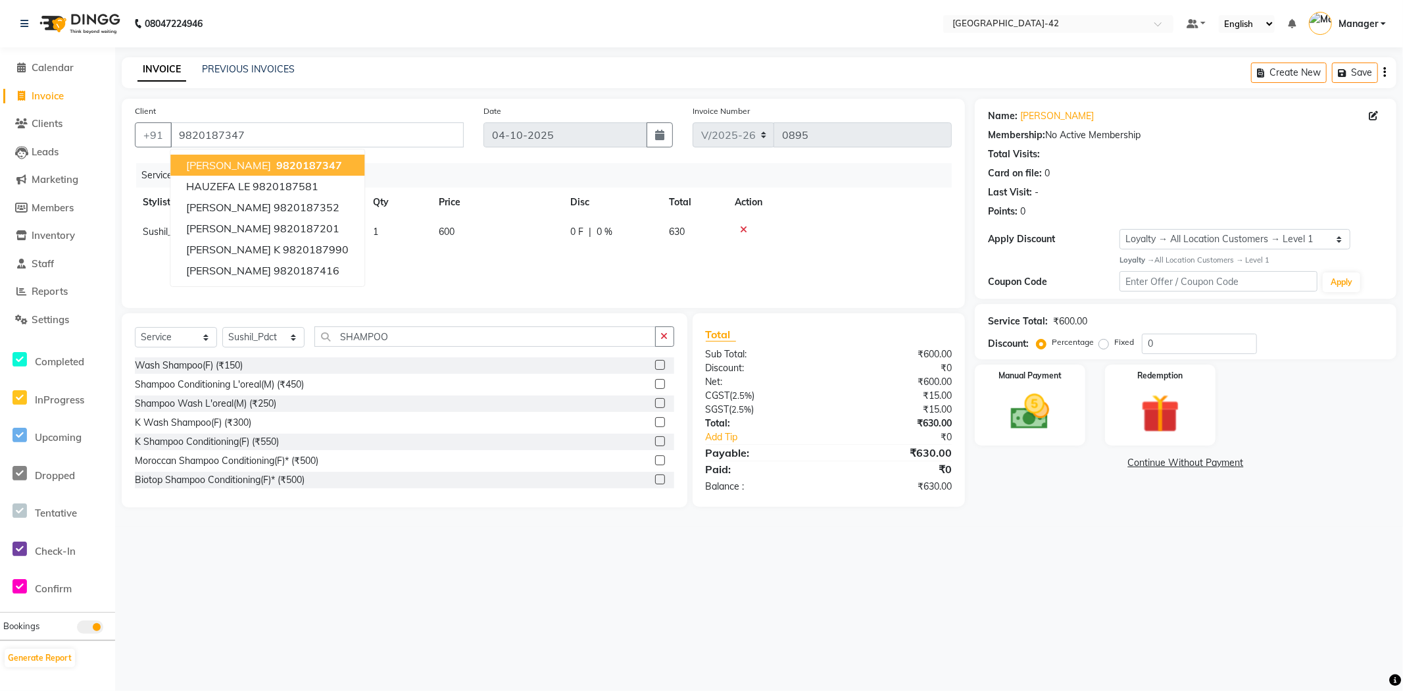
click at [1277, 654] on div "08047224946 Select Location × [GEOGRAPHIC_DATA] Sector-42 Default Panel My Pane…" at bounding box center [701, 345] width 1403 height 691
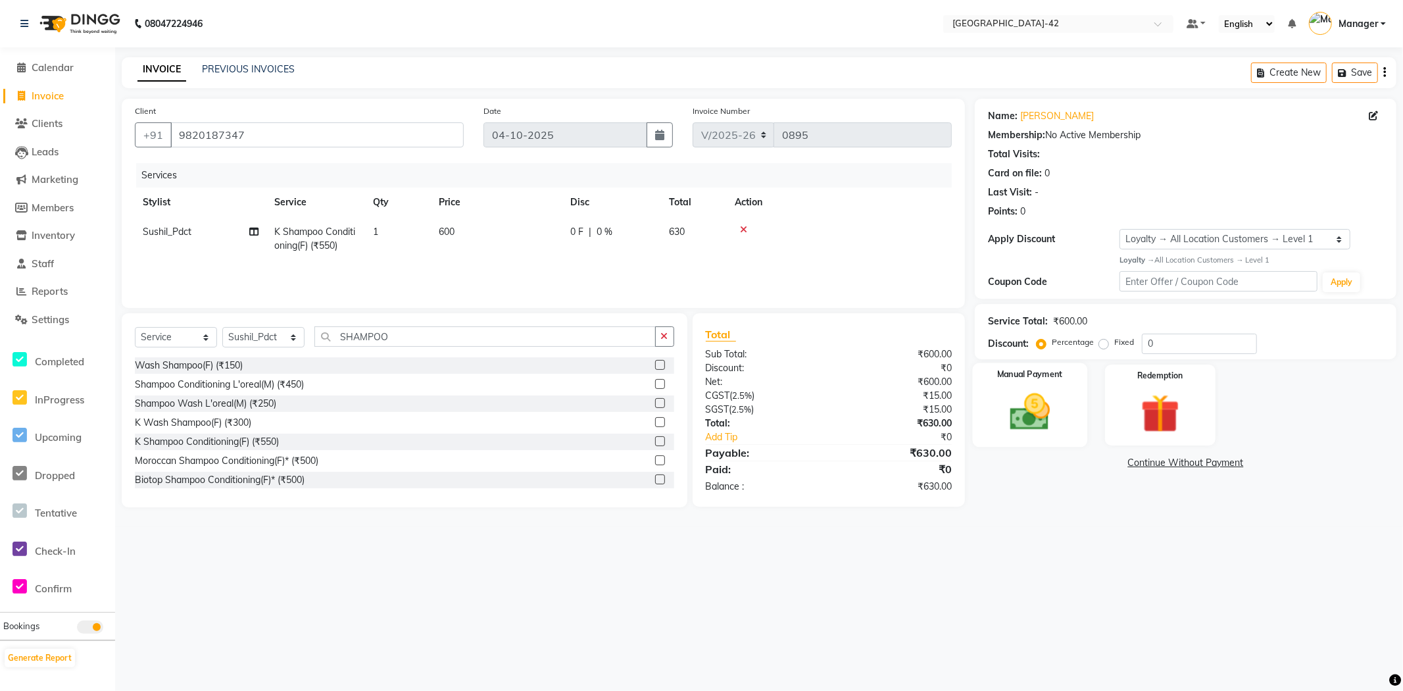
click at [1038, 402] on img at bounding box center [1030, 412] width 66 height 47
click at [1077, 459] on span "UPI" at bounding box center [1080, 463] width 20 height 15
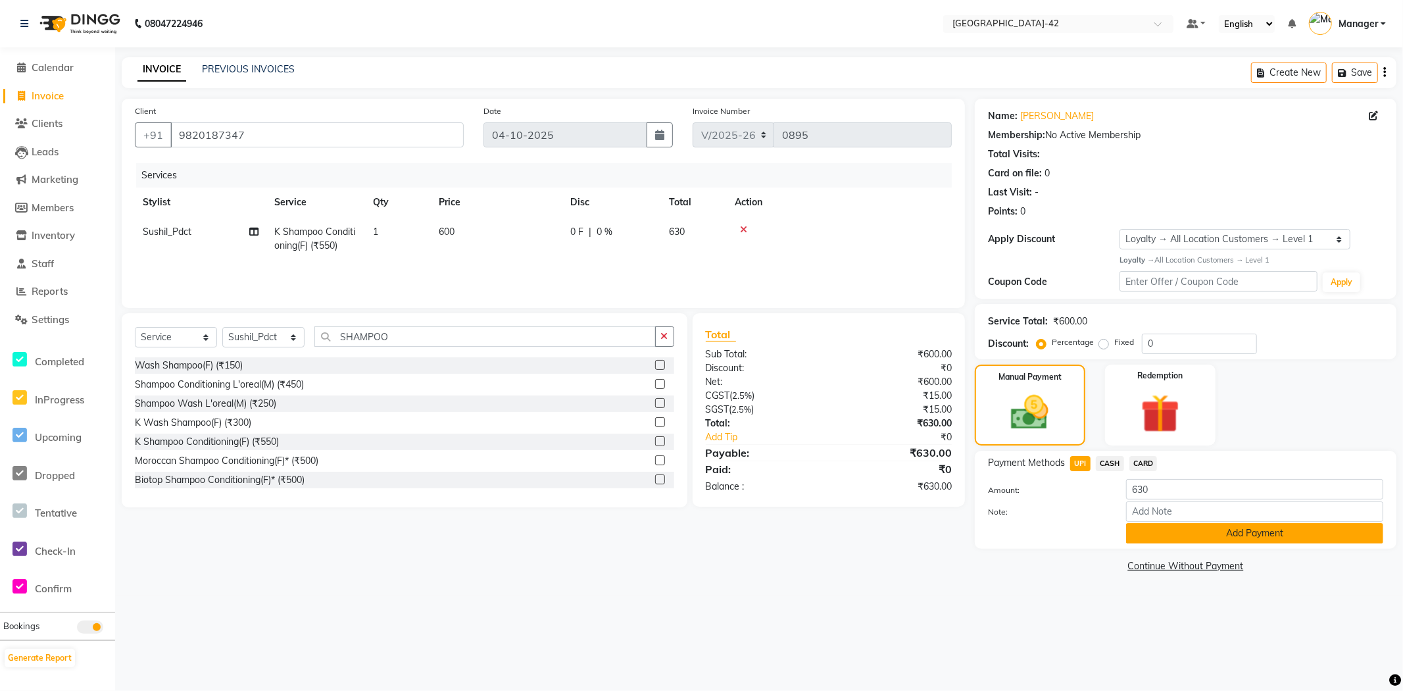
click at [1203, 535] on button "Add Payment" at bounding box center [1254, 533] width 257 height 20
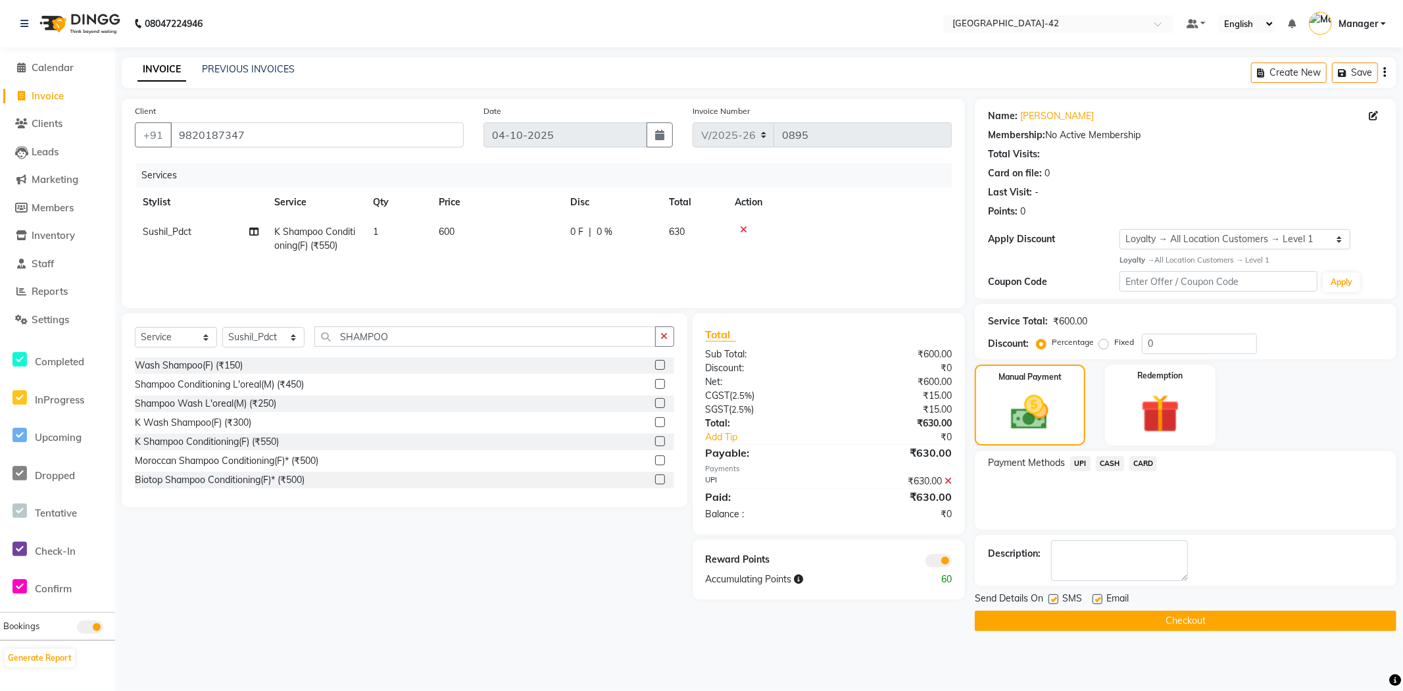
click at [1232, 620] on button "Checkout" at bounding box center [1186, 620] width 422 height 20
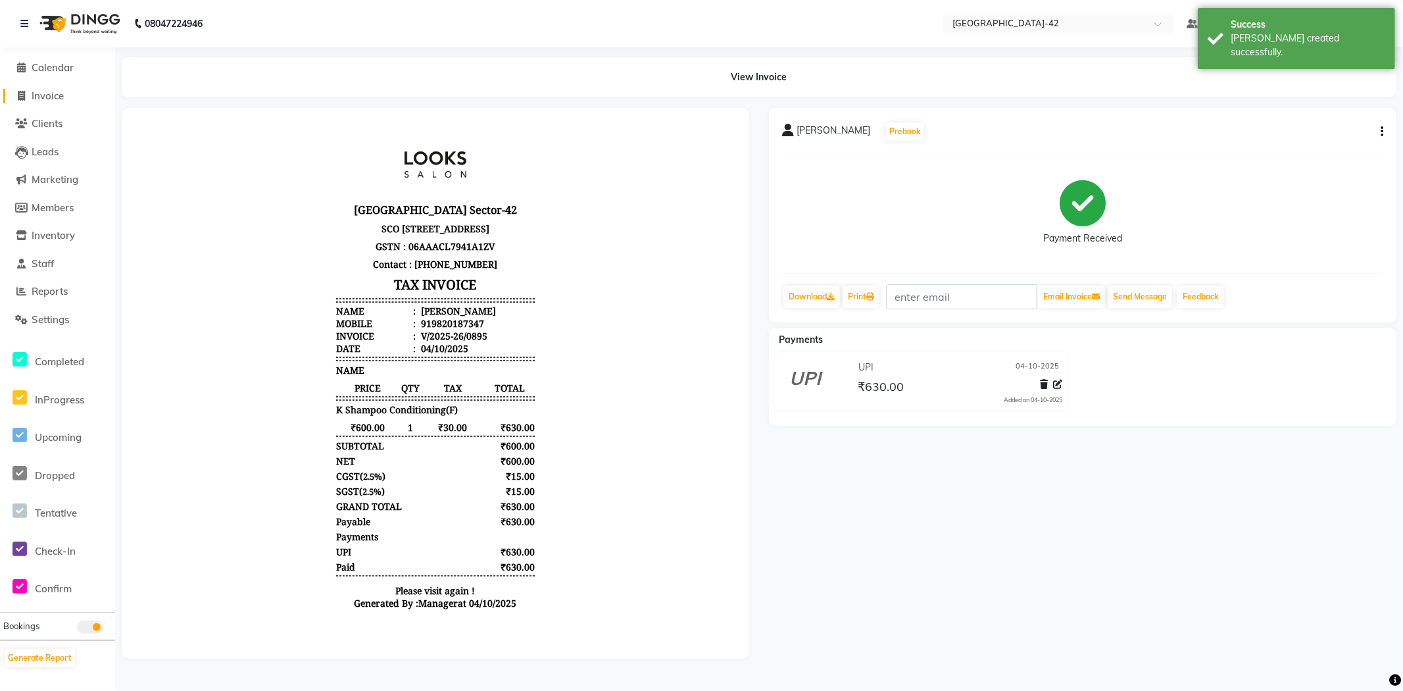
click at [62, 97] on span "Invoice" at bounding box center [48, 95] width 32 height 12
select select "service"
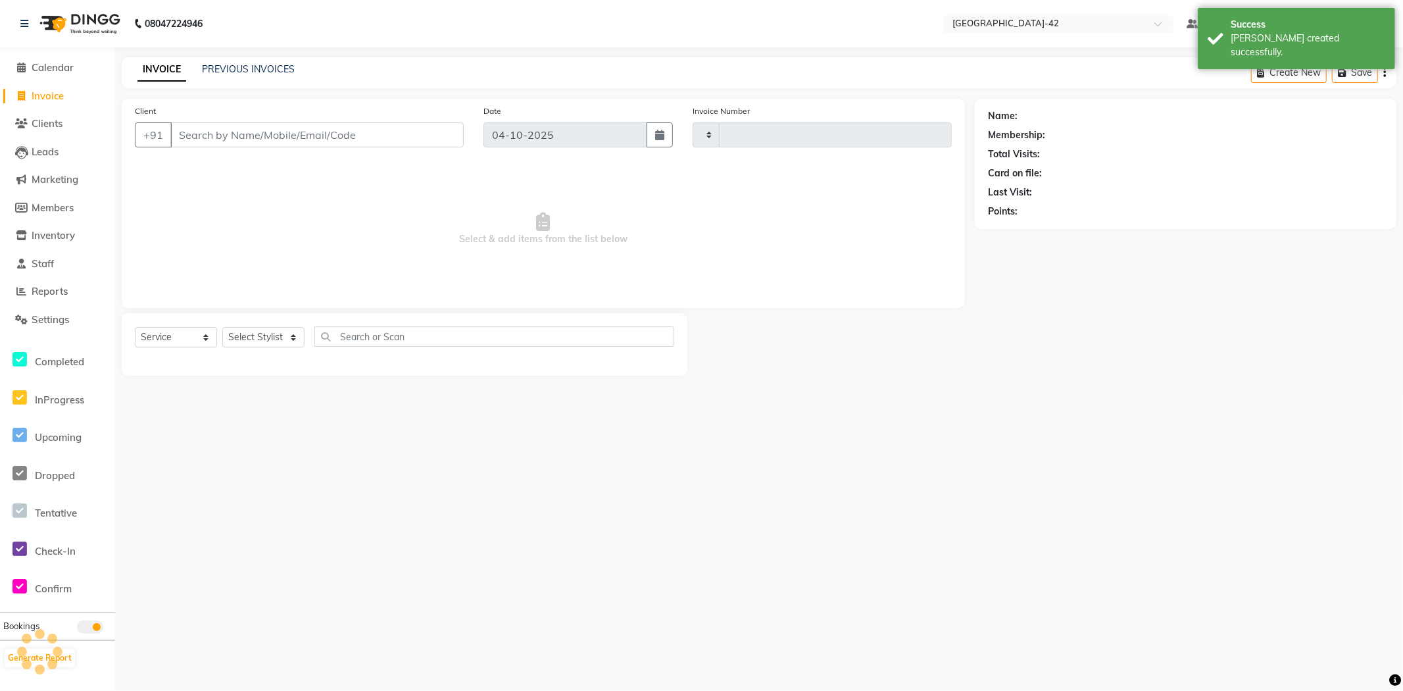
type input "0896"
select select "8692"
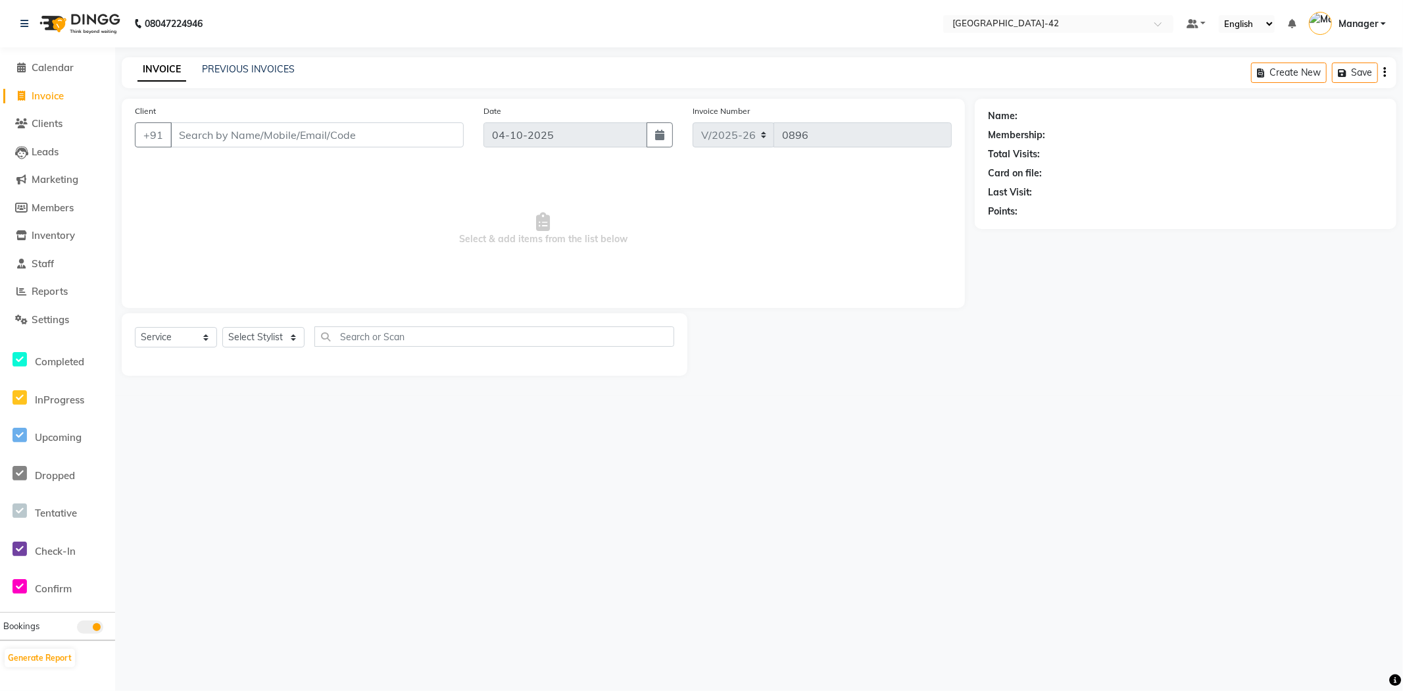
drag, startPoint x: 0, startPoint y: 502, endPoint x: 591, endPoint y: 505, distance: 590.8
click at [658, 546] on div "08047224946 Select Location × [GEOGRAPHIC_DATA] Sector-42 Default Panel My Pane…" at bounding box center [701, 345] width 1403 height 691
click at [296, 342] on select "Select Stylist Ajay Aman_Pdct Amjad_asst Ankit_asst Asif_BRB Basant_Pdct [PERSO…" at bounding box center [263, 337] width 82 height 20
select select "88511"
click at [222, 328] on select "Select Stylist Ajay Aman_Pdct Amjad_asst Ankit_asst Asif_BRB Basant_Pdct [PERSO…" at bounding box center [263, 337] width 82 height 20
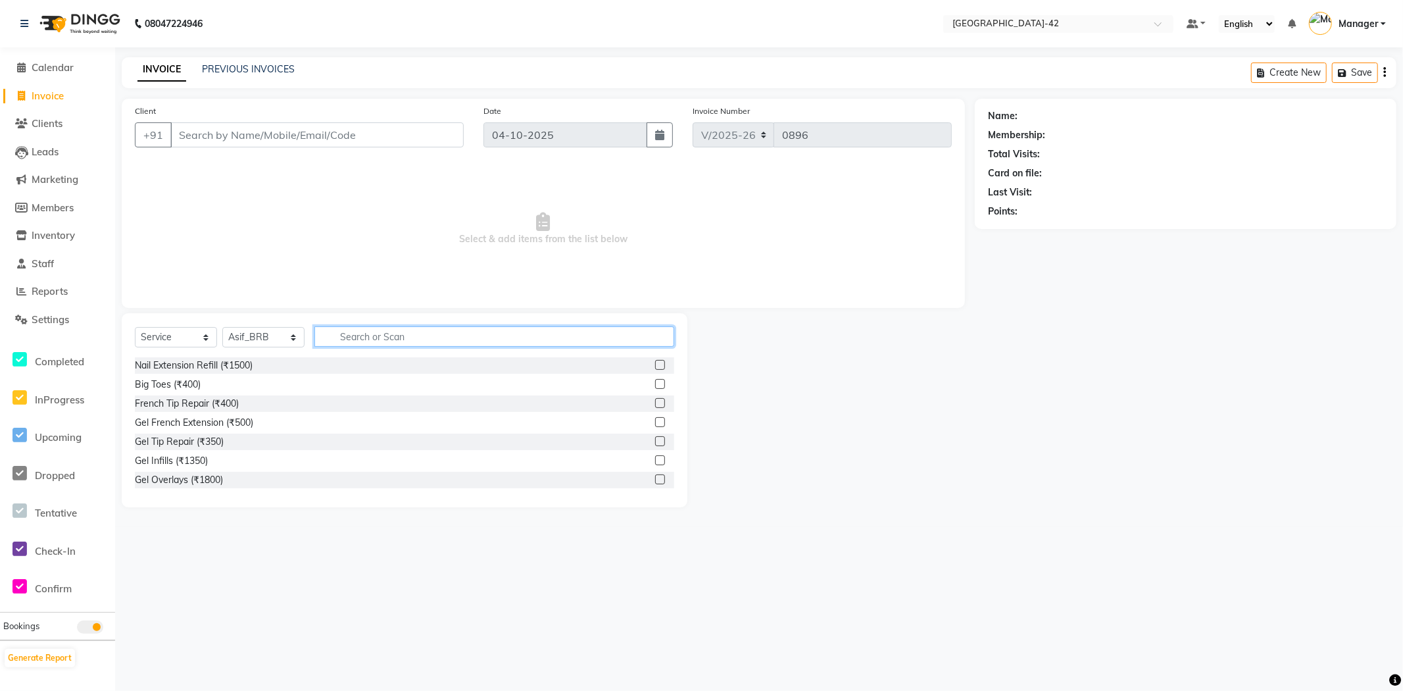
click at [382, 343] on input "text" at bounding box center [494, 336] width 360 height 20
type input "CUT"
drag, startPoint x: 202, startPoint y: 386, endPoint x: 226, endPoint y: 384, distance: 24.4
click at [204, 386] on div "Stylist Cut(M) (₹700)" at bounding box center [178, 385] width 86 height 14
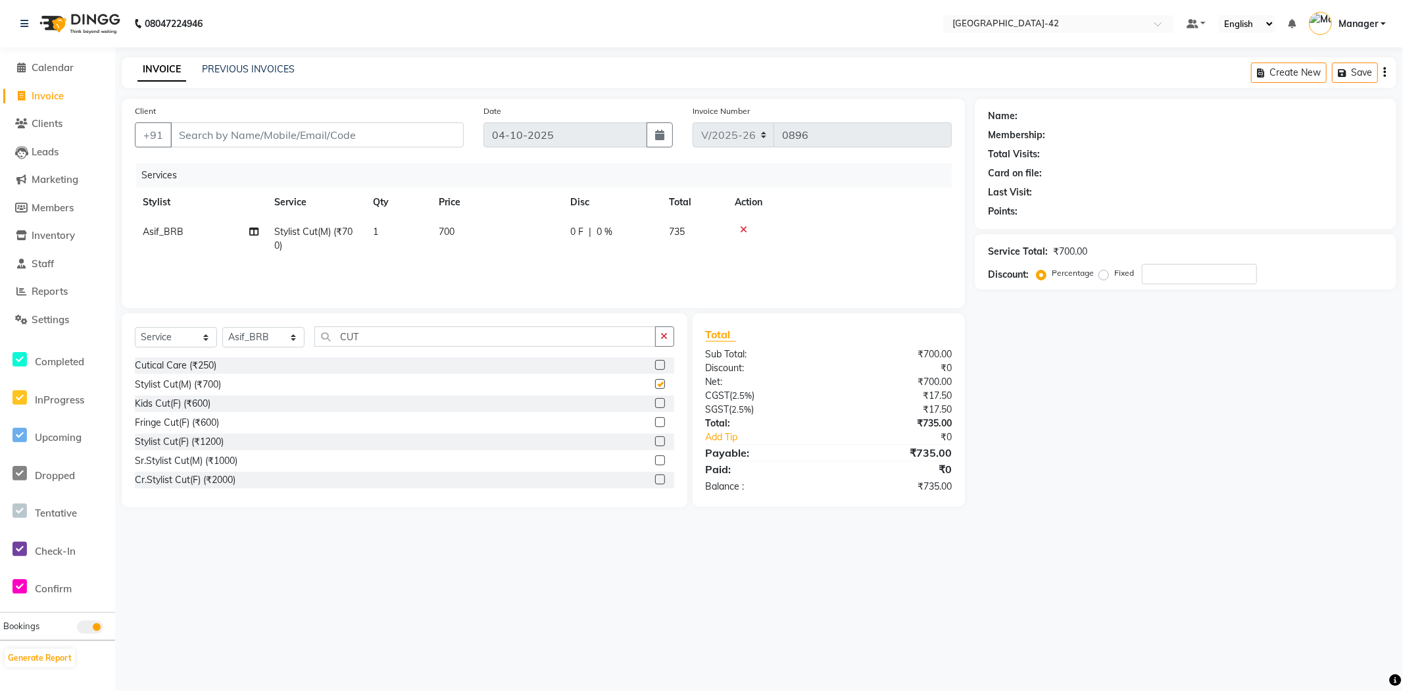
checkbox input "false"
click at [437, 332] on input "CUT" at bounding box center [484, 336] width 341 height 20
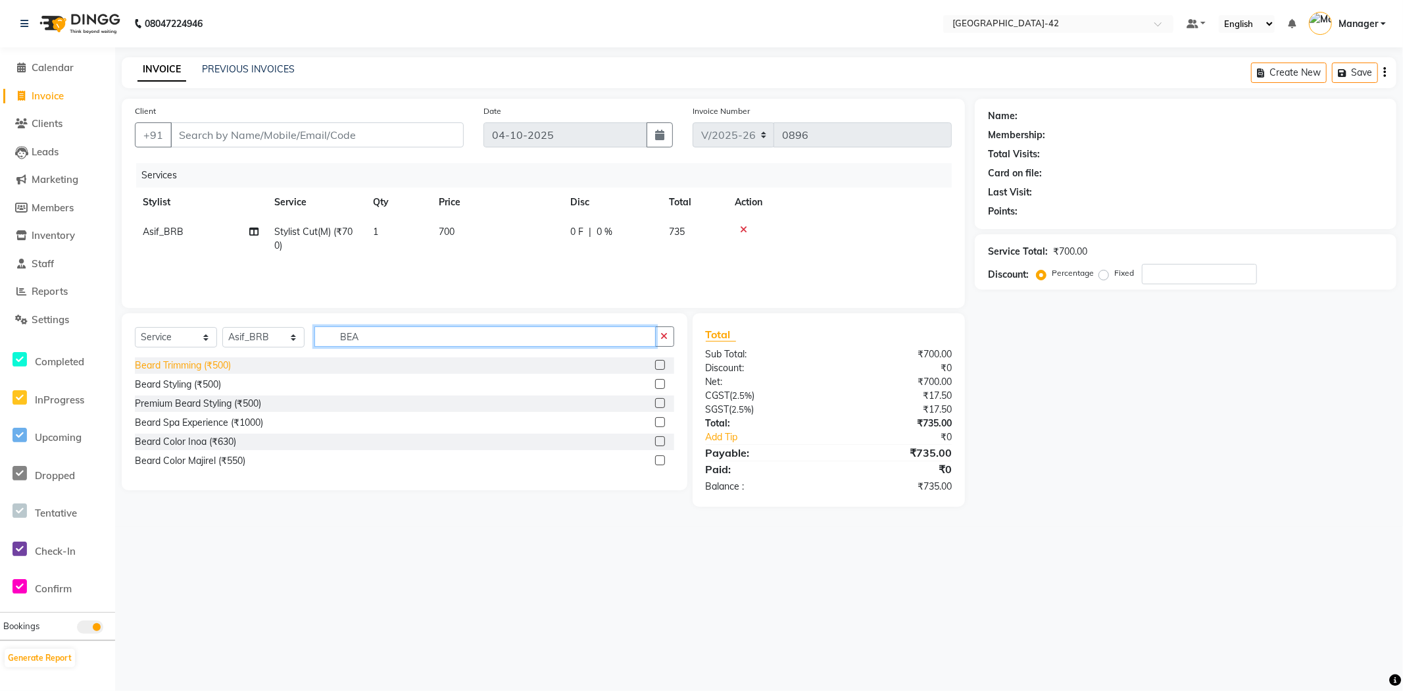
type input "BEA"
click at [216, 371] on div "Beard Trimming (₹500)" at bounding box center [183, 366] width 96 height 14
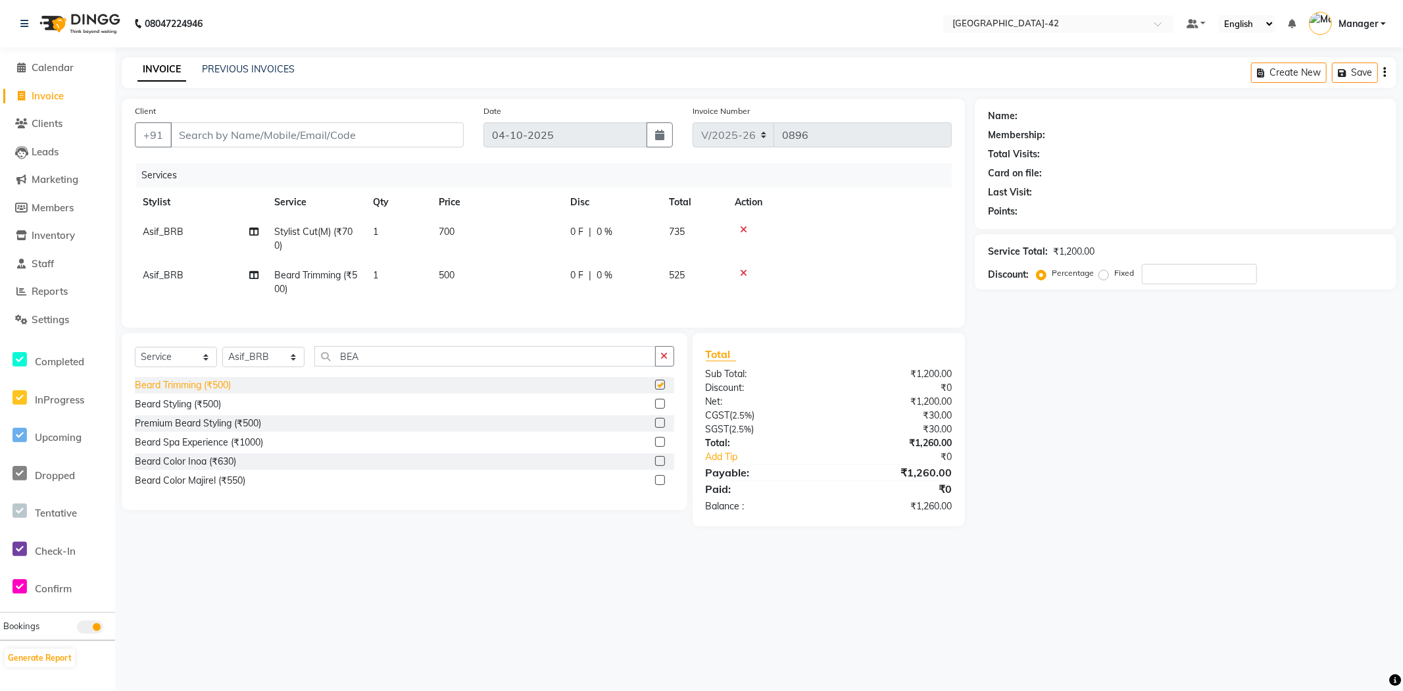
checkbox input "false"
click at [386, 364] on input "BEA" at bounding box center [484, 356] width 341 height 20
click at [385, 366] on input "BEA" at bounding box center [484, 356] width 341 height 20
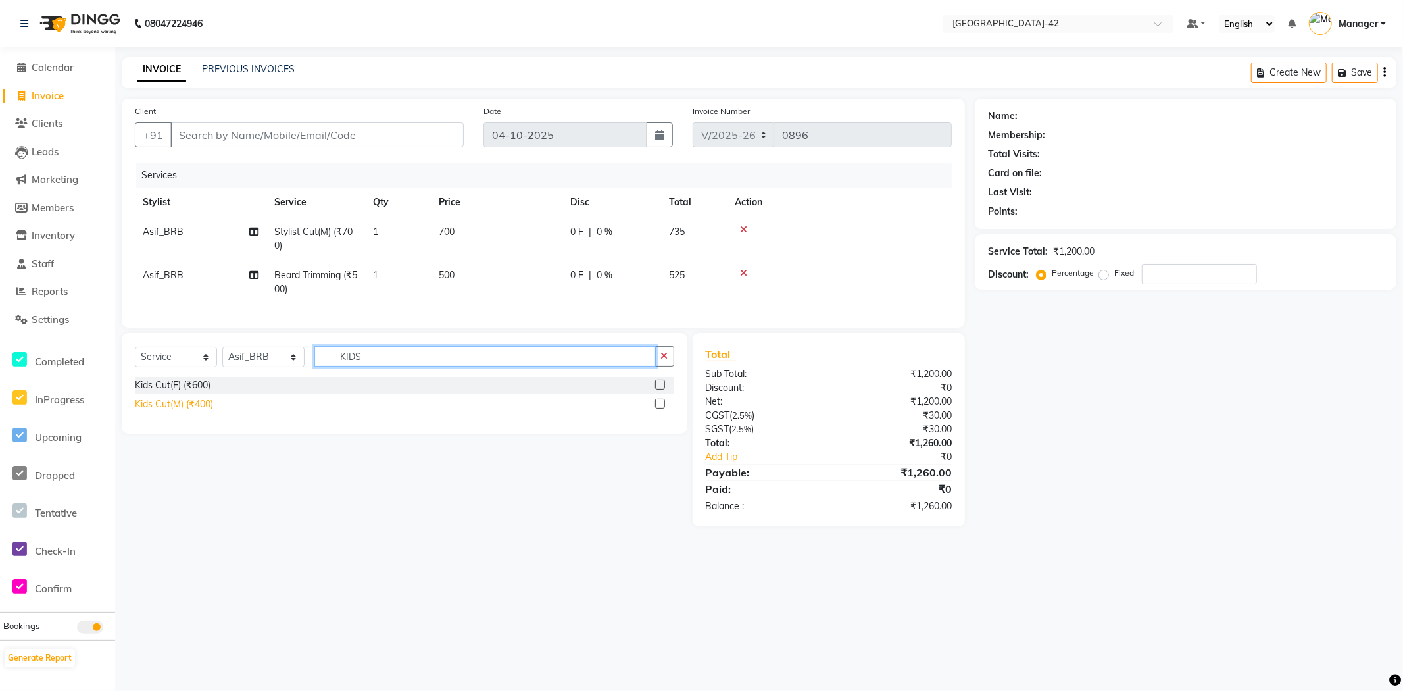
type input "KIDS"
click at [182, 411] on div "Kids Cut(M) (₹400)" at bounding box center [174, 404] width 78 height 14
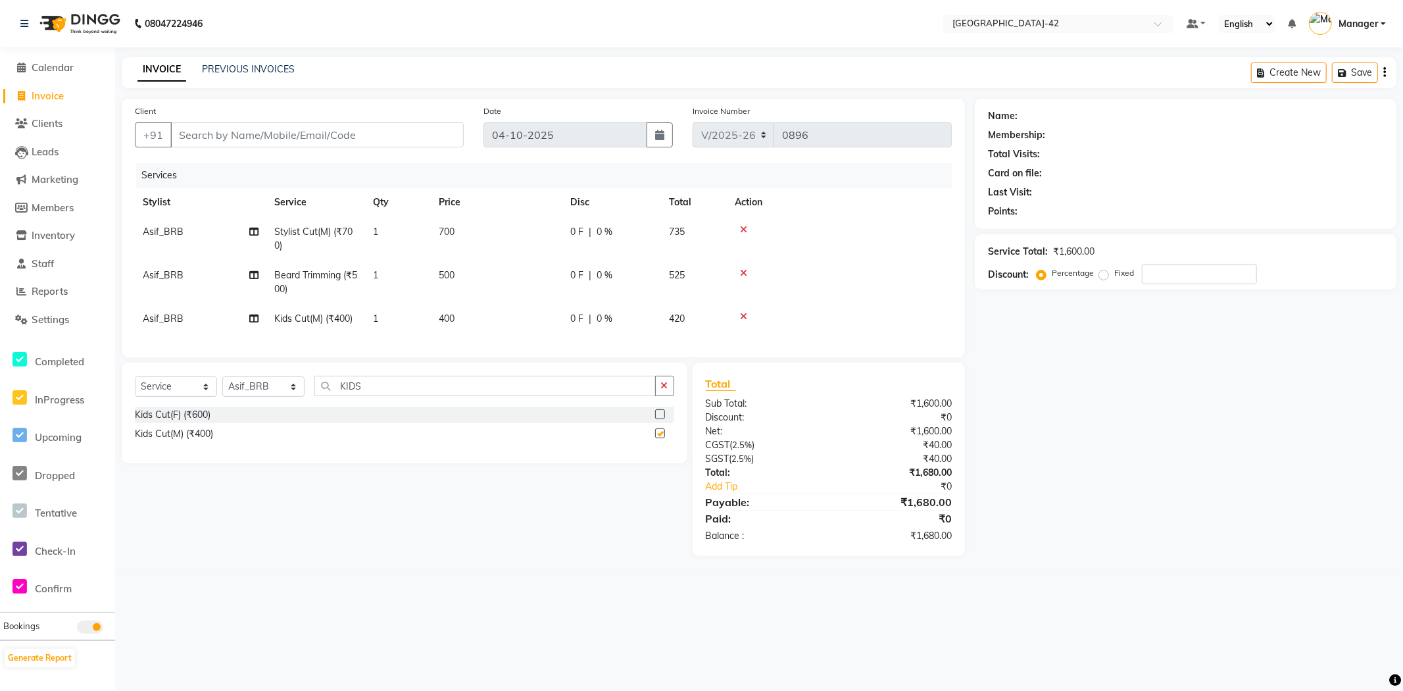
checkbox input "false"
click at [425, 391] on input "KIDS" at bounding box center [484, 386] width 341 height 20
click at [311, 132] on input "Client" at bounding box center [316, 134] width 293 height 25
type input "9"
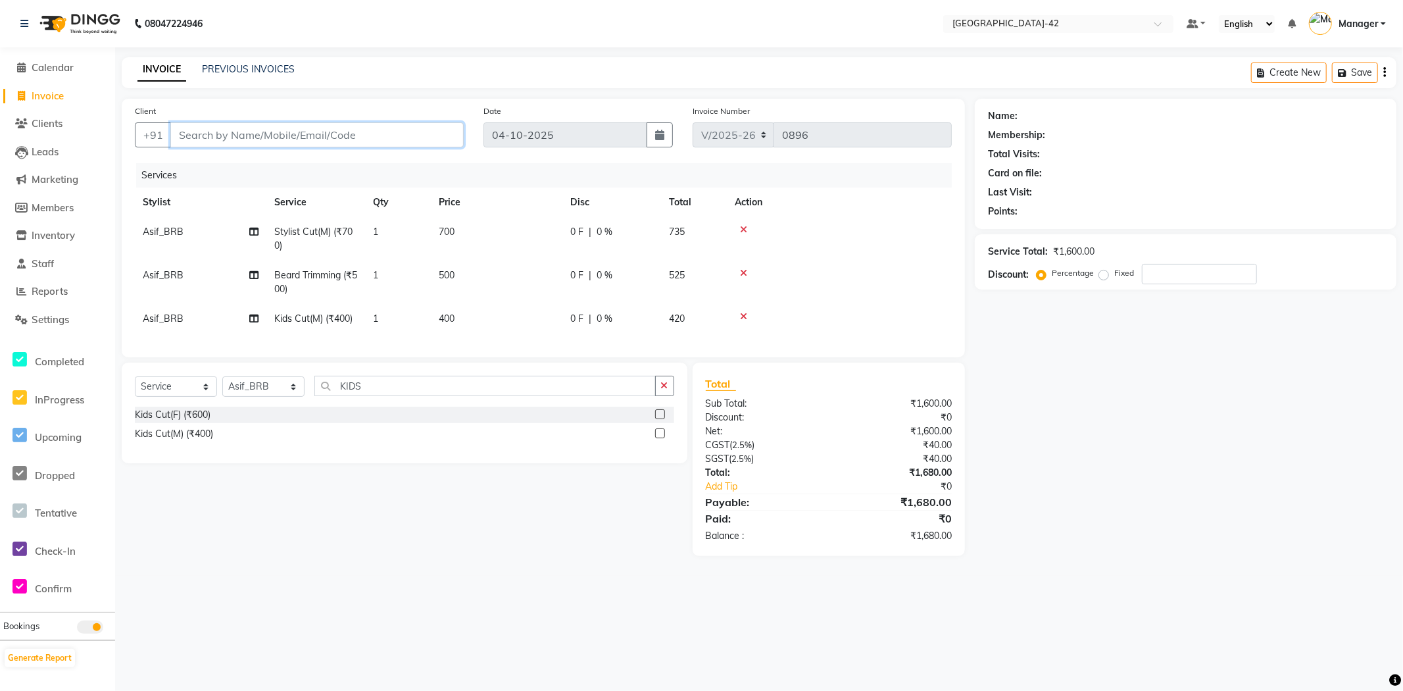
type input "0"
type input "9871711527"
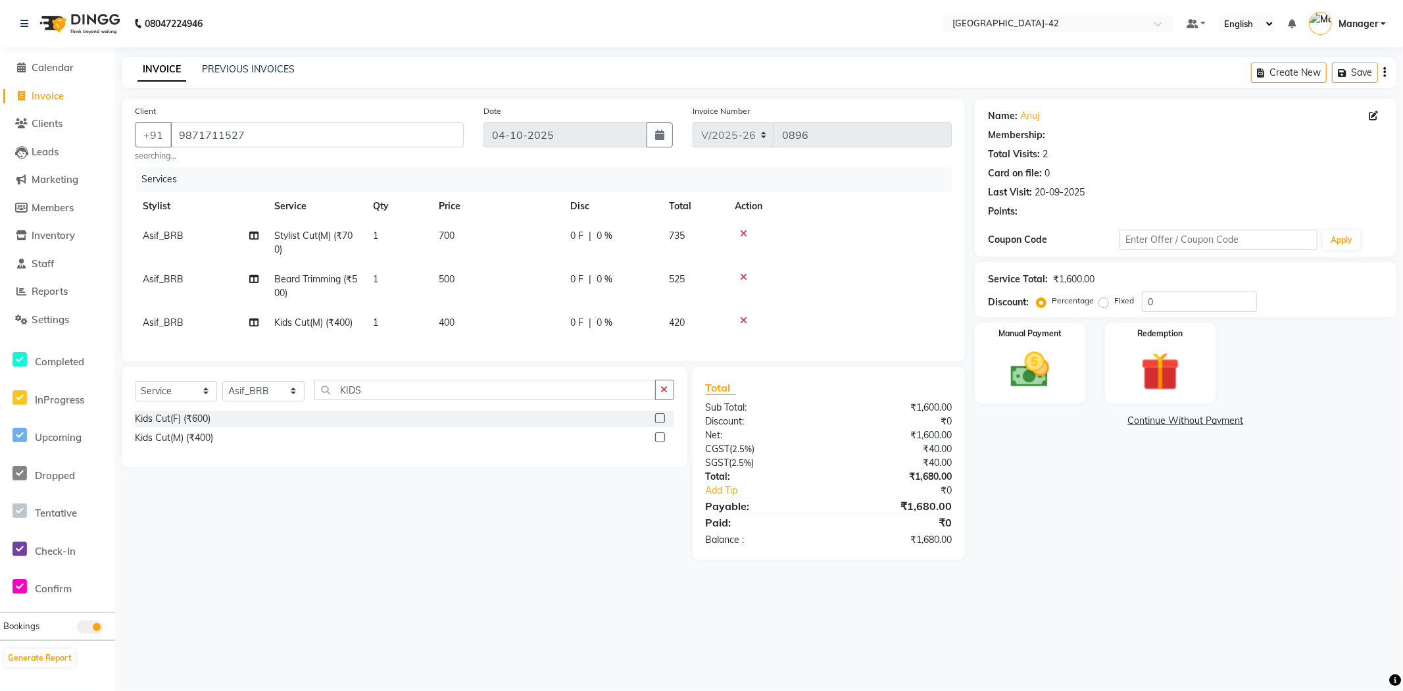
select select "1: Object"
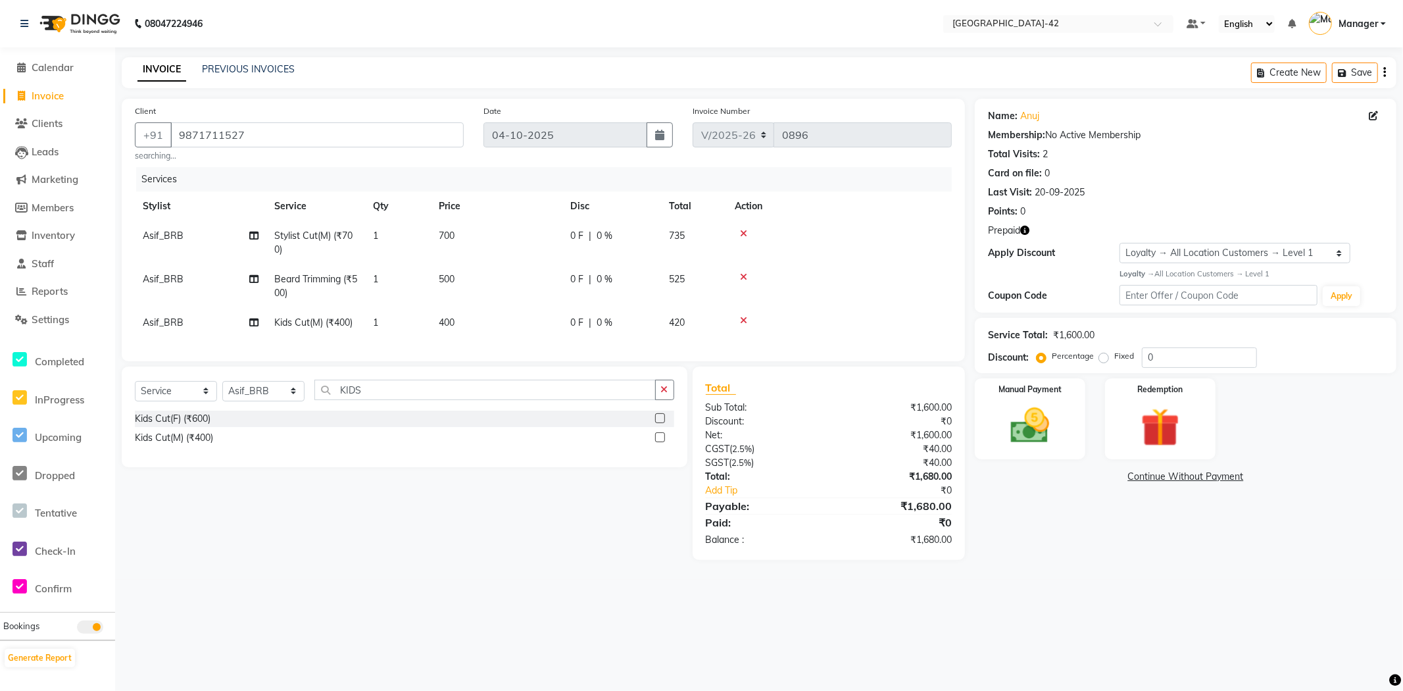
click at [1139, 557] on div "Name: Anuj Membership: No Active Membership Total Visits: 2 Card on file: 0 Las…" at bounding box center [1191, 329] width 432 height 461
click at [1028, 228] on icon "button" at bounding box center [1024, 230] width 9 height 9
click at [1143, 214] on div "Points: 0" at bounding box center [1185, 212] width 395 height 14
click at [1164, 412] on img at bounding box center [1161, 428] width 66 height 50
click at [1095, 476] on span "Prepaid 1" at bounding box center [1091, 478] width 43 height 15
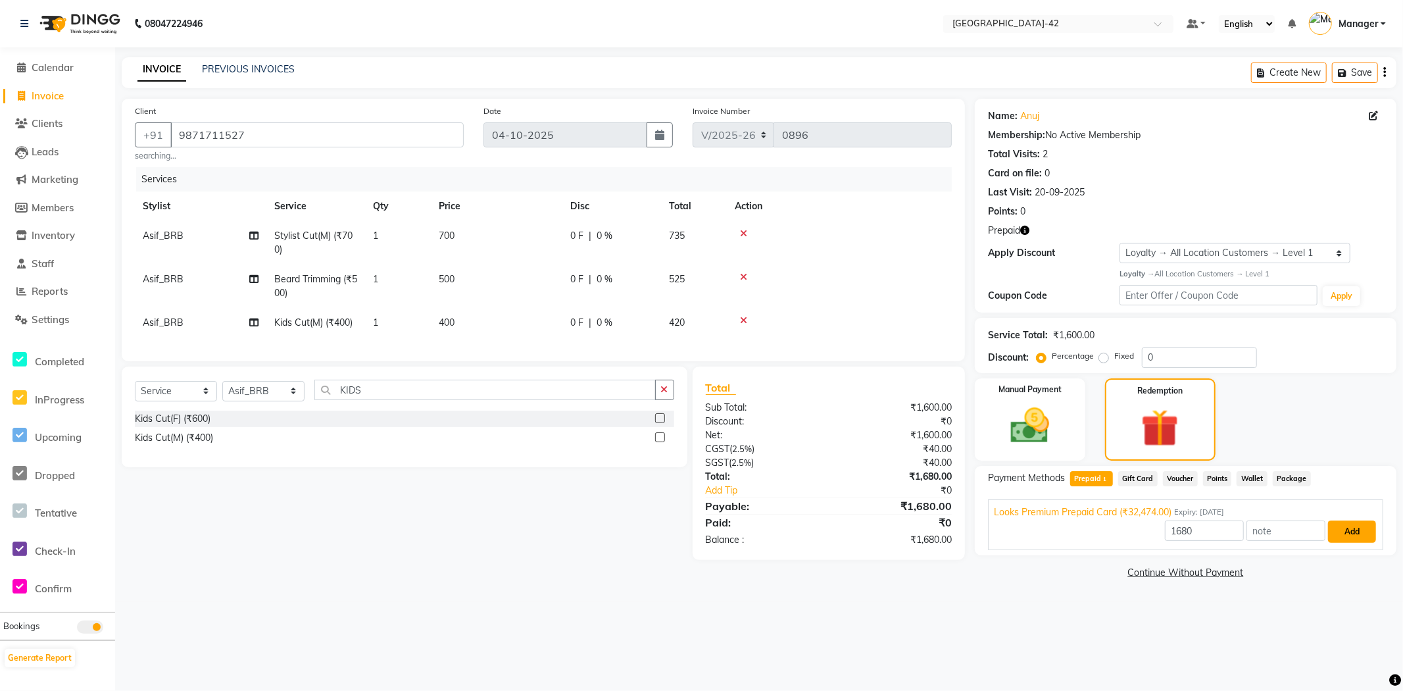
click at [1349, 537] on button "Add" at bounding box center [1352, 531] width 48 height 22
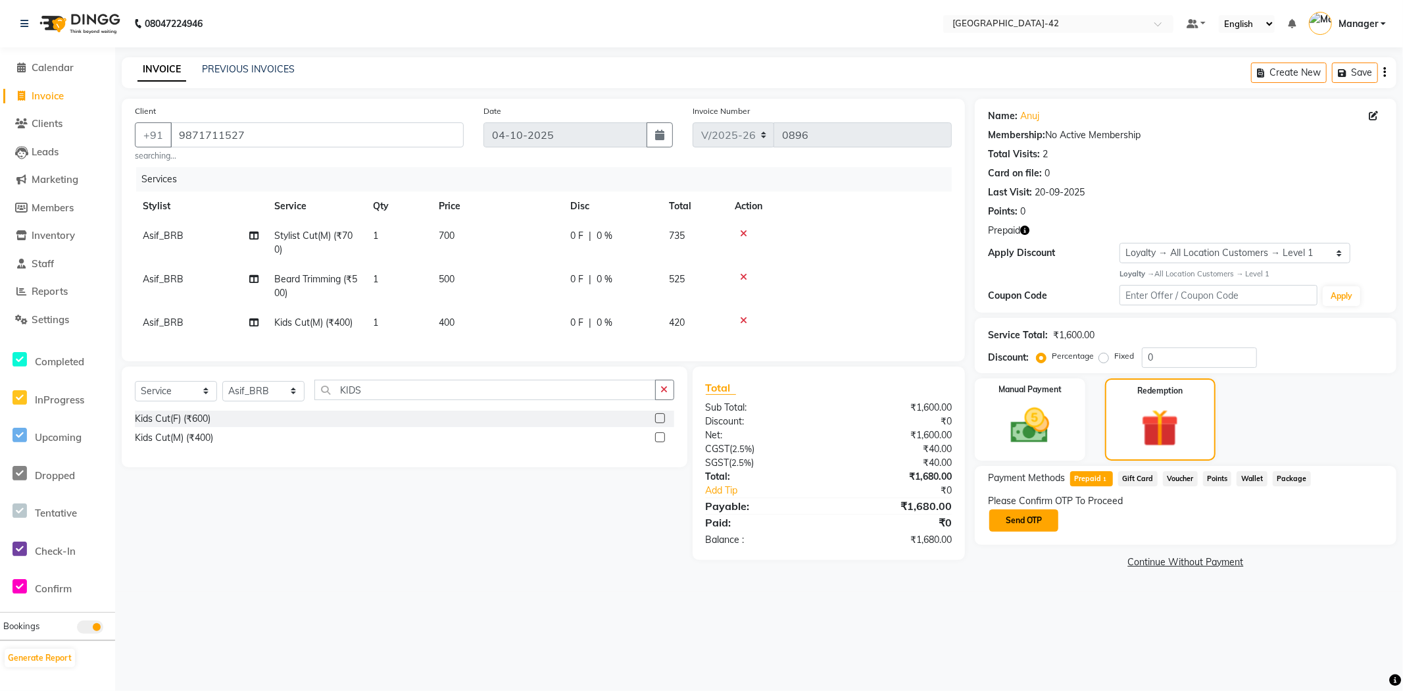
click at [1038, 516] on button "Send OTP" at bounding box center [1023, 520] width 69 height 22
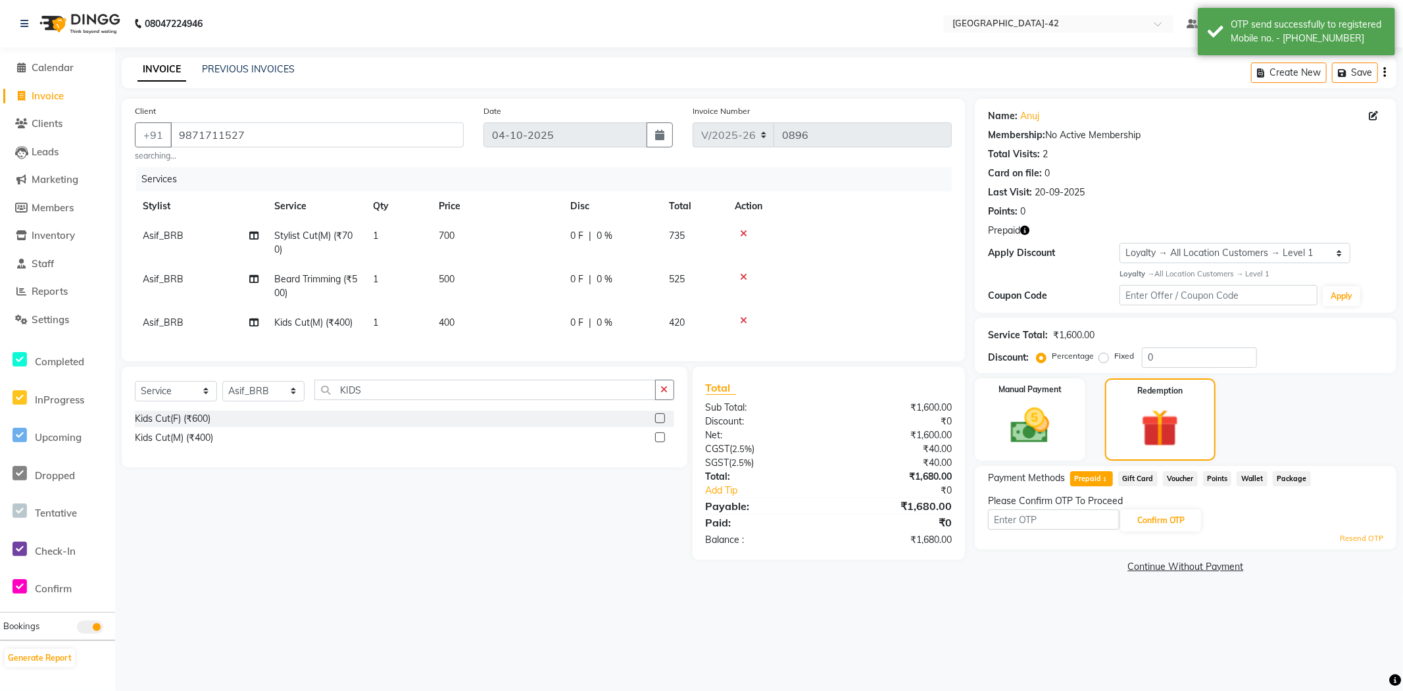
click at [422, 389] on div "Select Service Product Membership Package Voucher Prepaid Gift Card Select Styl…" at bounding box center [405, 416] width 566 height 101
click at [403, 400] on input "KIDS" at bounding box center [484, 390] width 341 height 20
type input "BLOW"
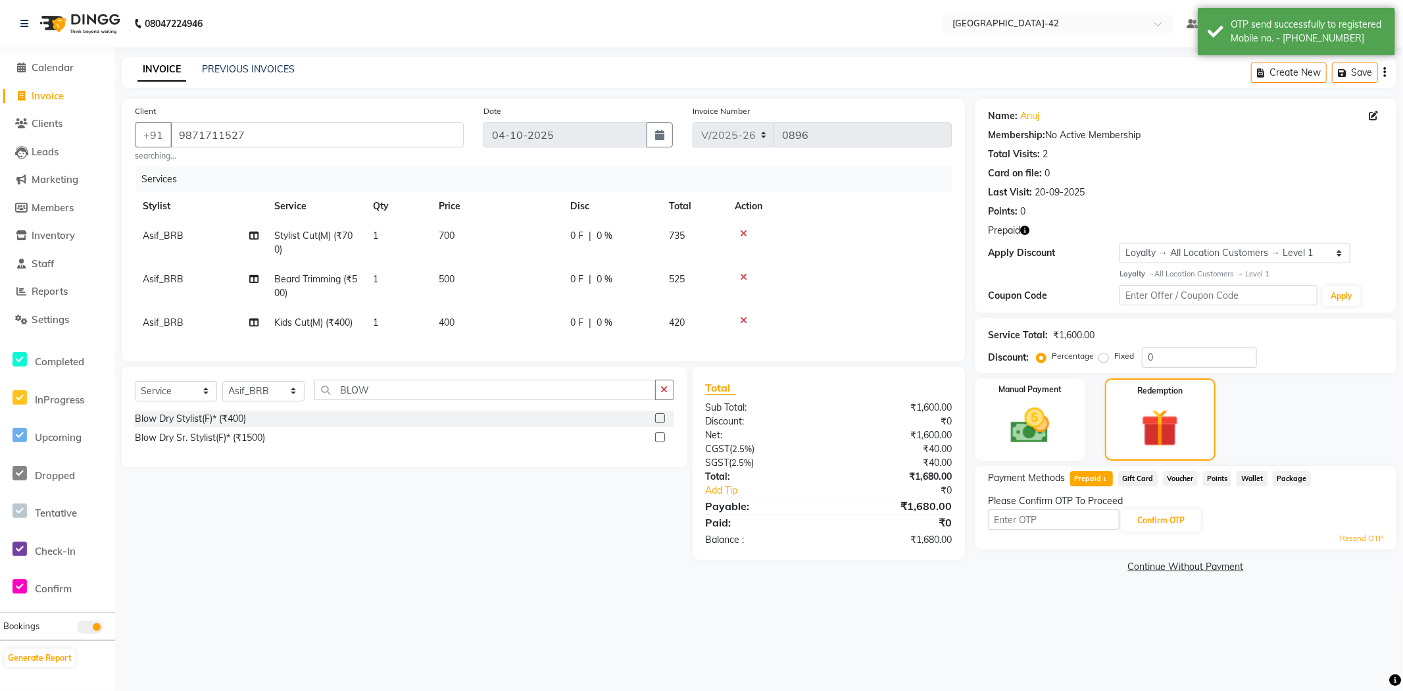
click at [214, 422] on div "Blow Dry Stylist(F)* (₹400)" at bounding box center [404, 419] width 539 height 16
click at [220, 426] on div "Blow Dry Stylist(F)* (₹400)" at bounding box center [190, 419] width 111 height 14
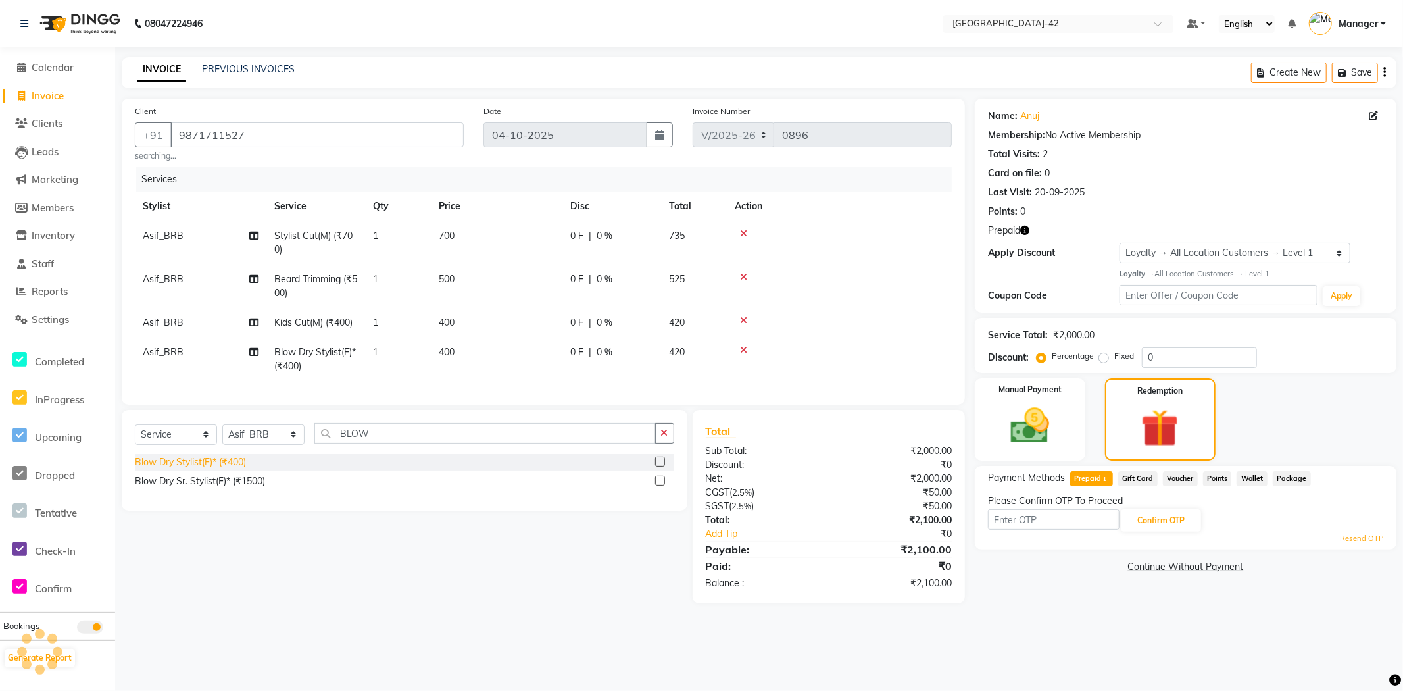
click at [201, 469] on div "Blow Dry Stylist(F)* (₹400)" at bounding box center [190, 462] width 111 height 14
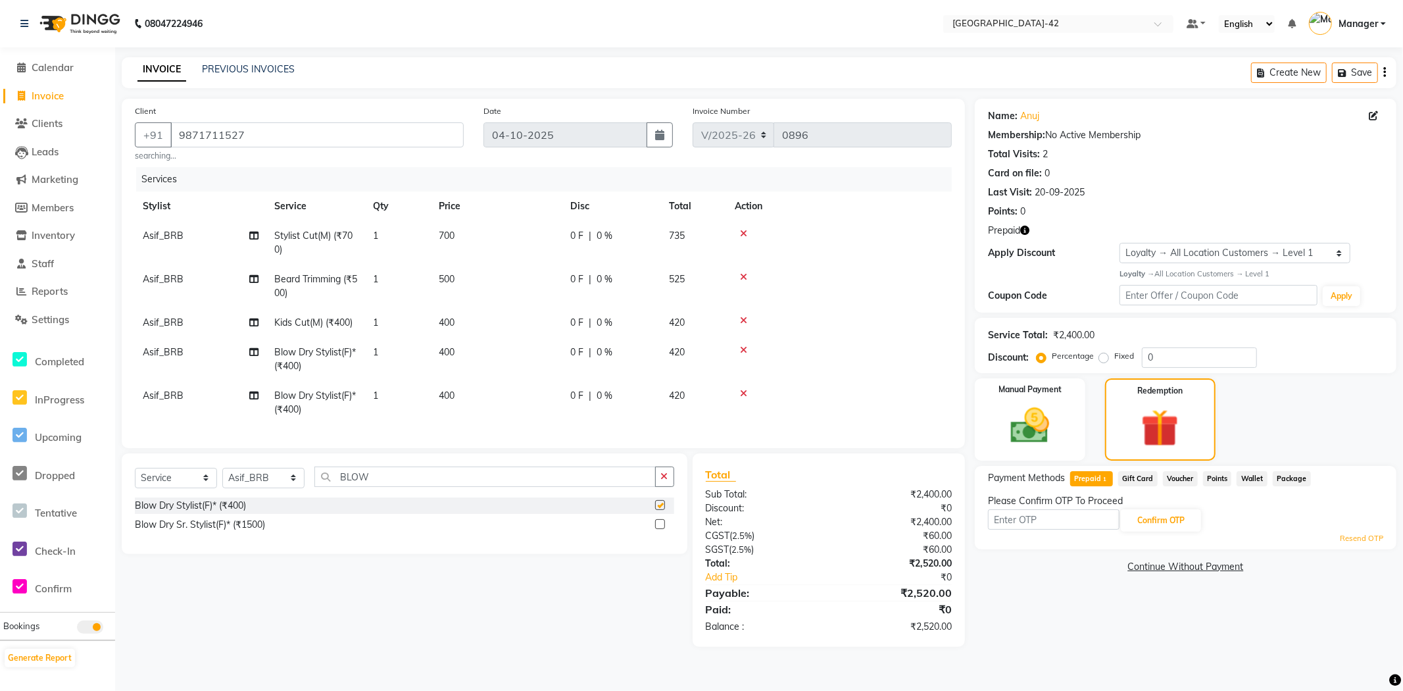
checkbox input "false"
click at [459, 397] on td "400" at bounding box center [497, 402] width 132 height 43
select select "88511"
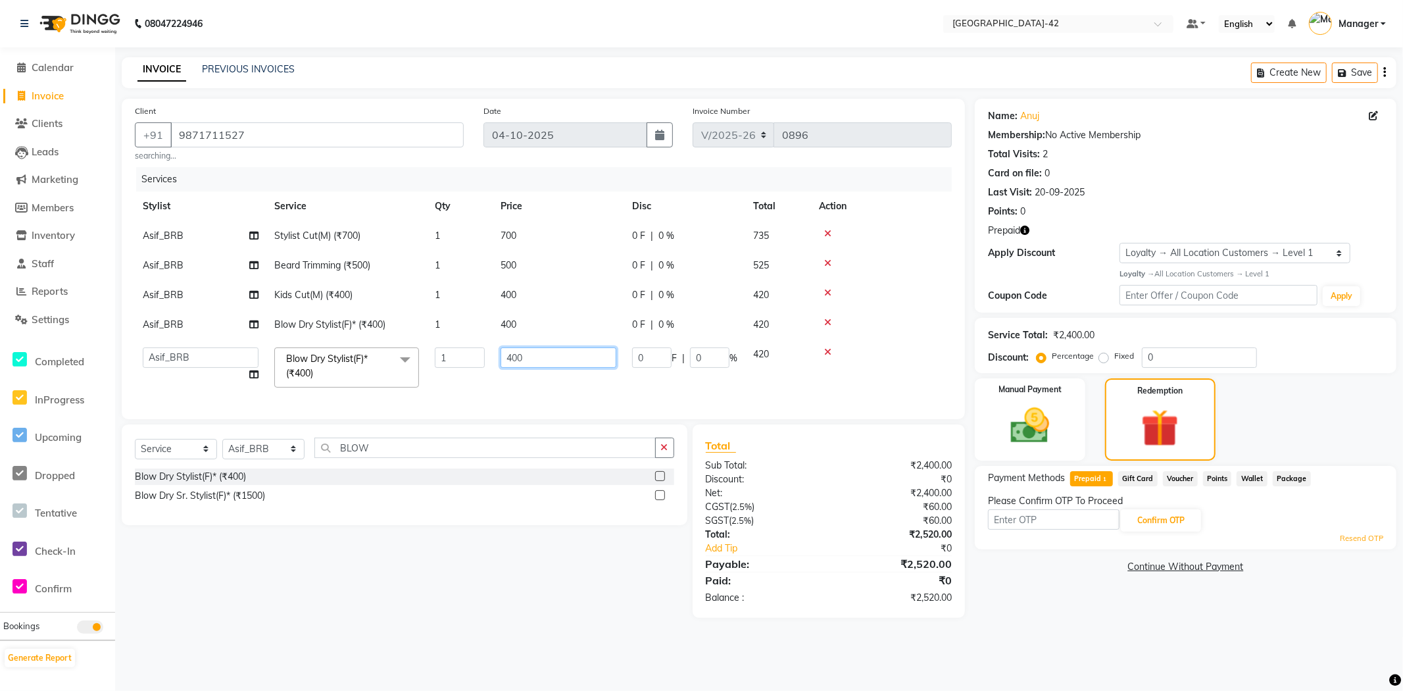
click at [536, 363] on input "400" at bounding box center [559, 357] width 116 height 20
click at [537, 362] on input "400" at bounding box center [559, 357] width 116 height 20
type input "850"
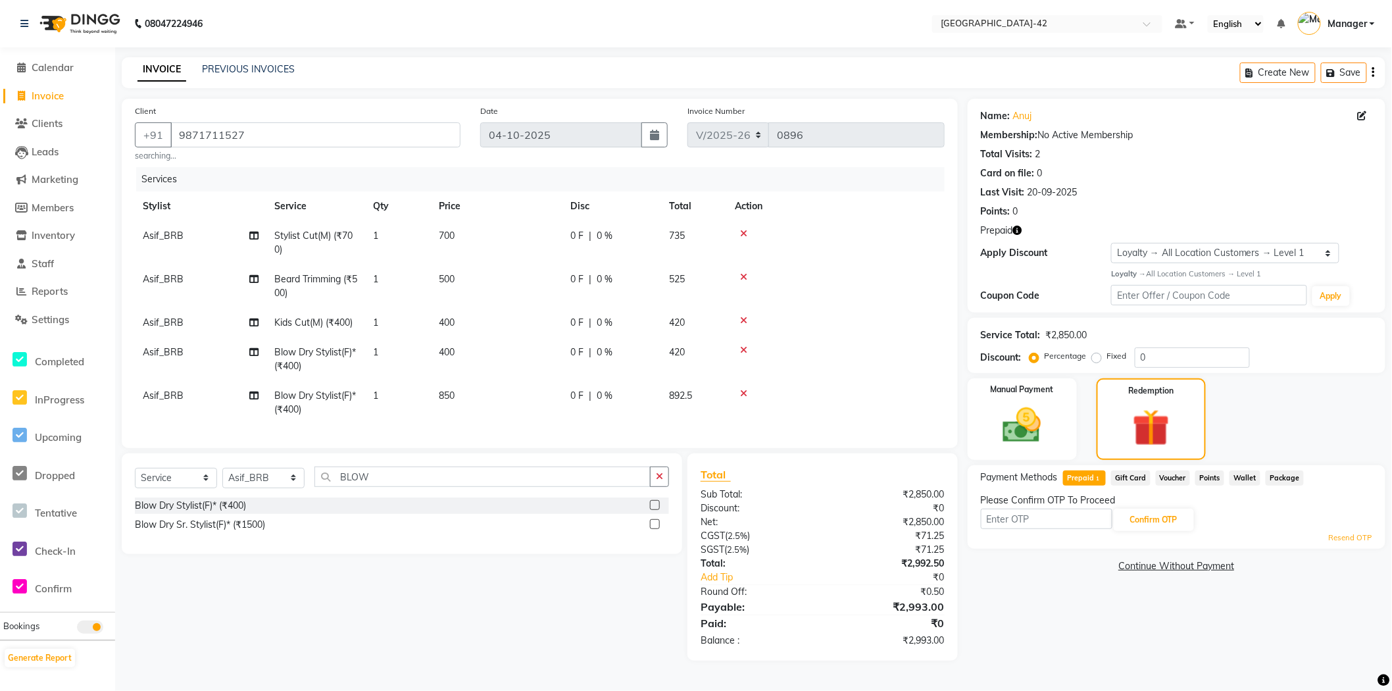
drag, startPoint x: 390, startPoint y: 576, endPoint x: 386, endPoint y: 562, distance: 14.6
click at [391, 575] on div "Select Service Product Membership Package Voucher Prepaid Gift Card Select Styl…" at bounding box center [397, 556] width 570 height 207
click at [293, 488] on select "Select Stylist Ajay Aman_Pdct Amjad_asst Ankit_asst Asif_BRB Basant_Pdct [PERSO…" at bounding box center [263, 478] width 82 height 20
select select "87714"
click at [222, 479] on select "Select Stylist Ajay Aman_Pdct Amjad_asst Ankit_asst Asif_BRB Basant_Pdct [PERSO…" at bounding box center [263, 478] width 82 height 20
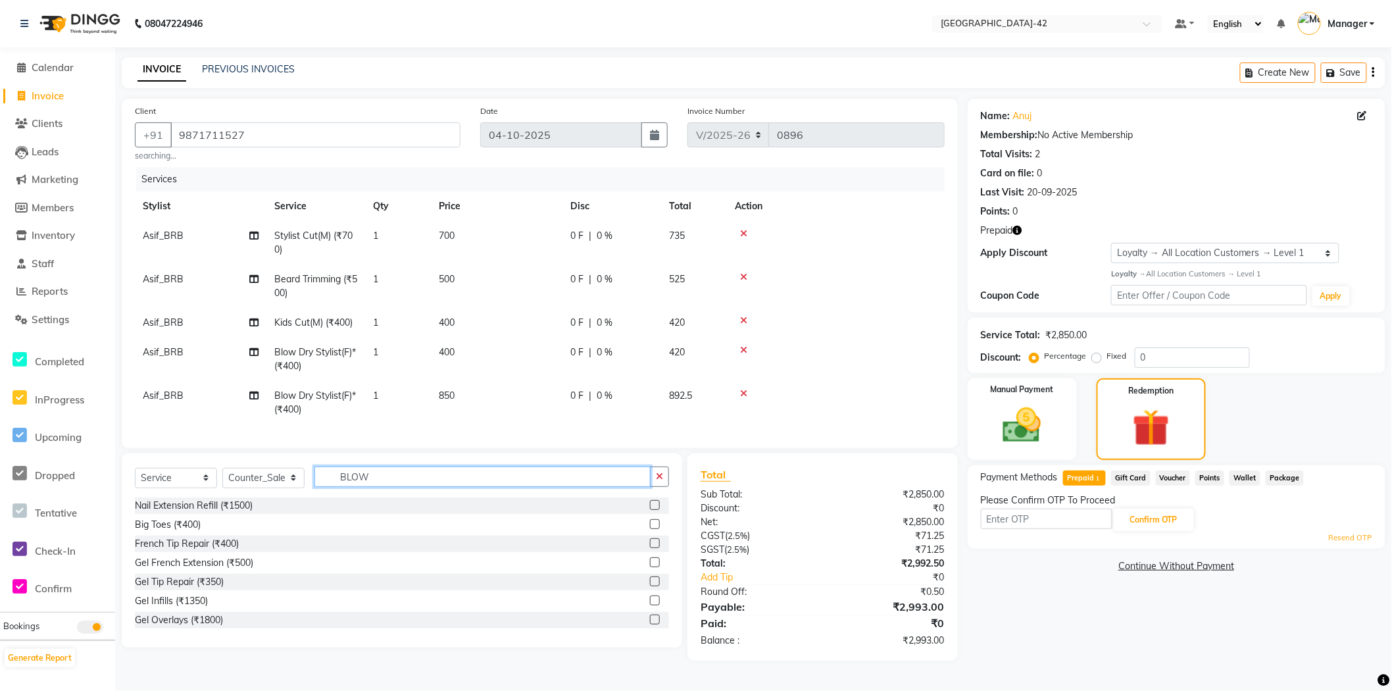
click at [387, 487] on input "BLOW" at bounding box center [482, 476] width 336 height 20
type input "HEAD MA"
click at [211, 589] on div "Head Massage(M) (₹800)" at bounding box center [188, 582] width 107 height 14
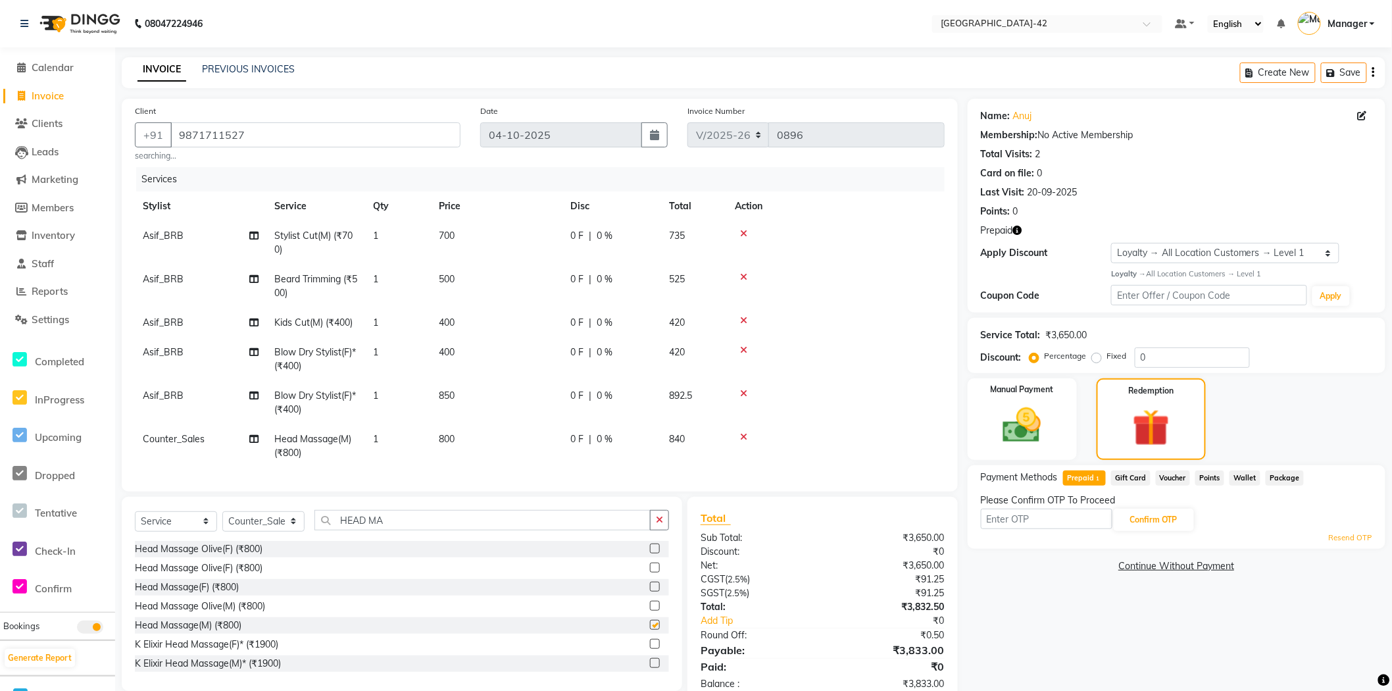
checkbox input "false"
click at [1047, 430] on img at bounding box center [1022, 426] width 65 height 46
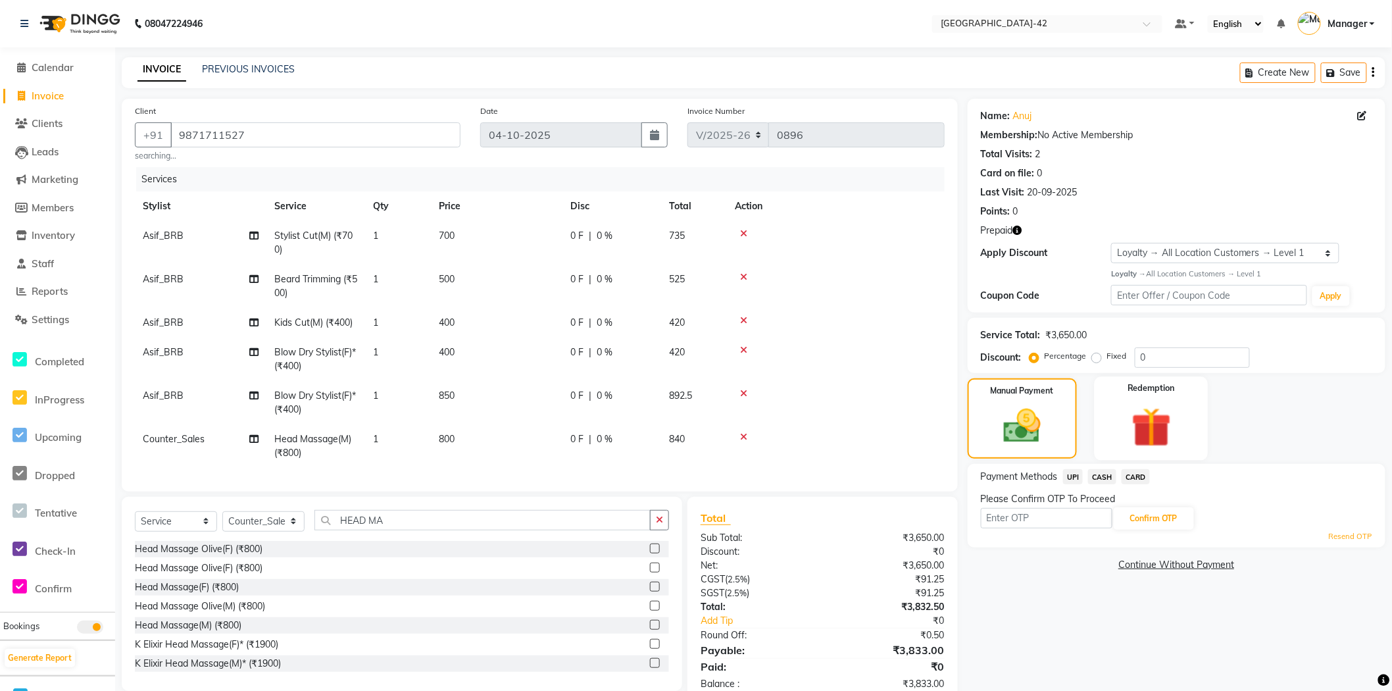
click at [1149, 421] on img at bounding box center [1151, 427] width 65 height 49
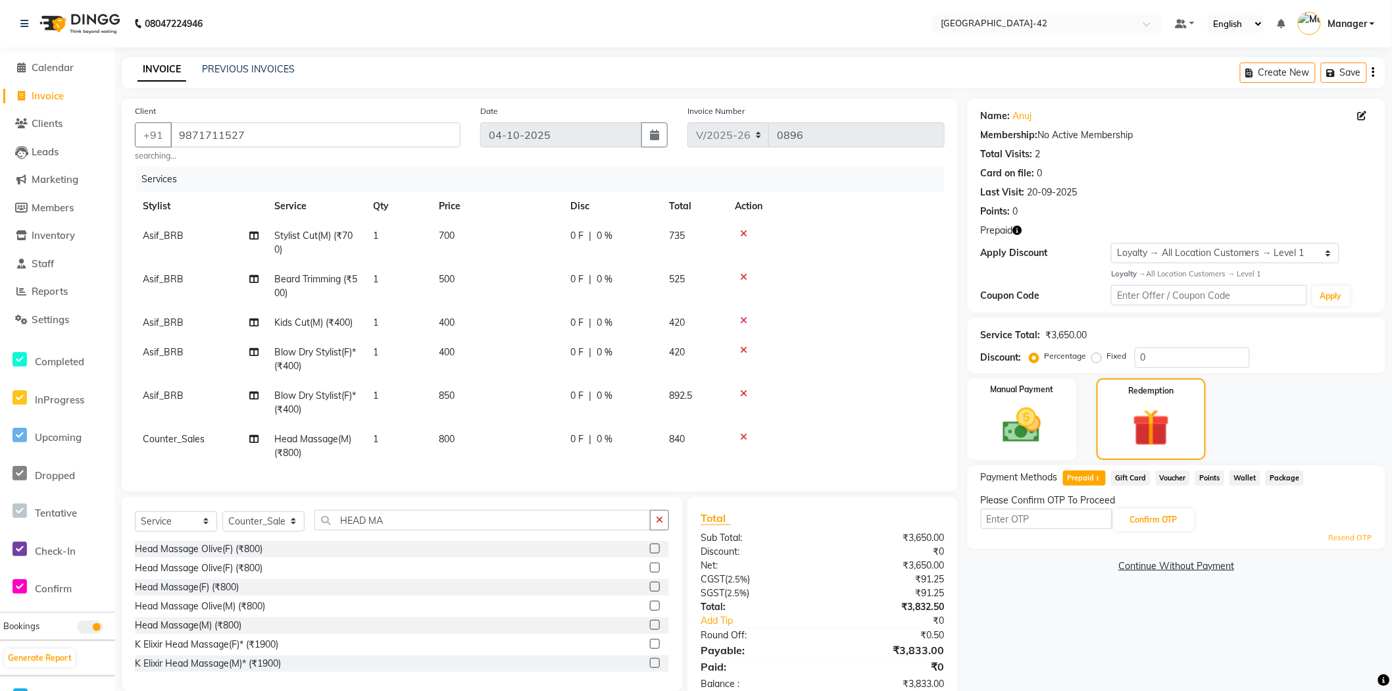
click at [1097, 478] on span "1" at bounding box center [1097, 479] width 7 height 8
click at [1341, 528] on button "Add" at bounding box center [1341, 531] width 48 height 22
click at [1345, 539] on link "Resend OTP" at bounding box center [1350, 537] width 43 height 11
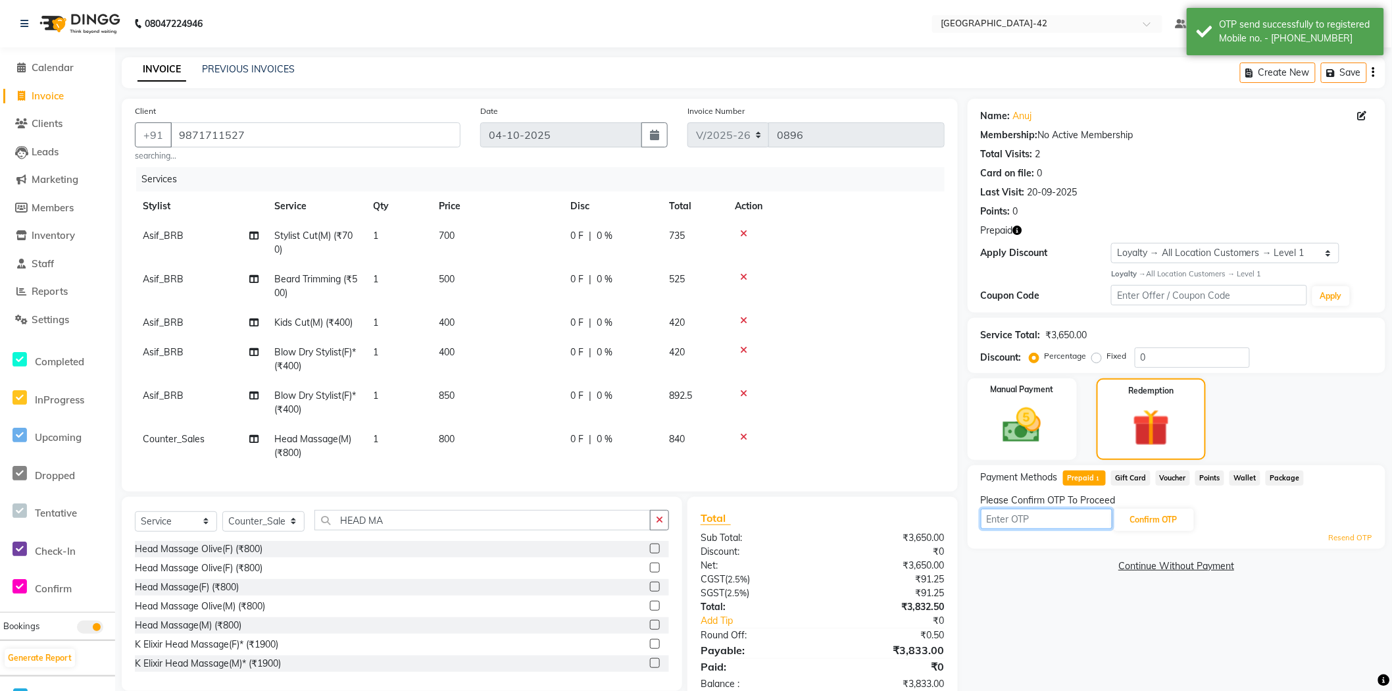
click at [1039, 516] on input "text" at bounding box center [1047, 519] width 132 height 20
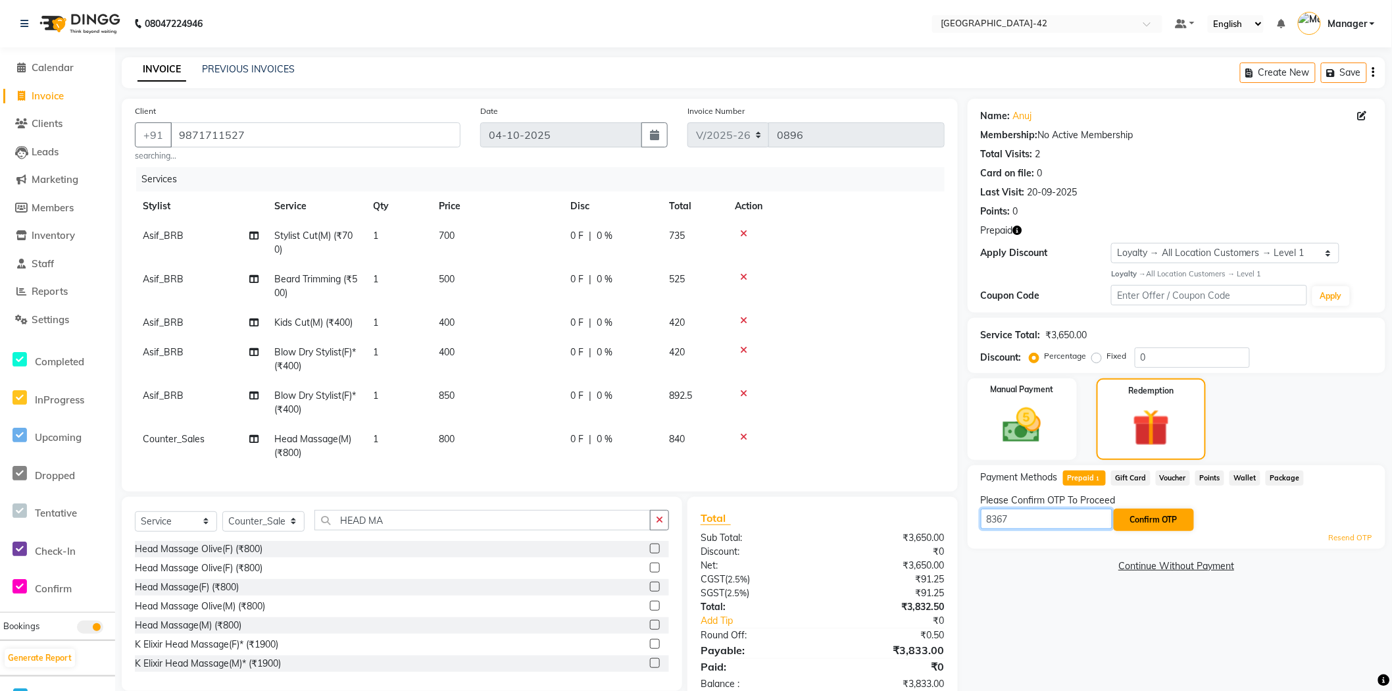
type input "8367"
drag, startPoint x: 1139, startPoint y: 516, endPoint x: 1217, endPoint y: 516, distance: 78.3
click at [1141, 515] on button "Confirm OTP" at bounding box center [1154, 520] width 80 height 22
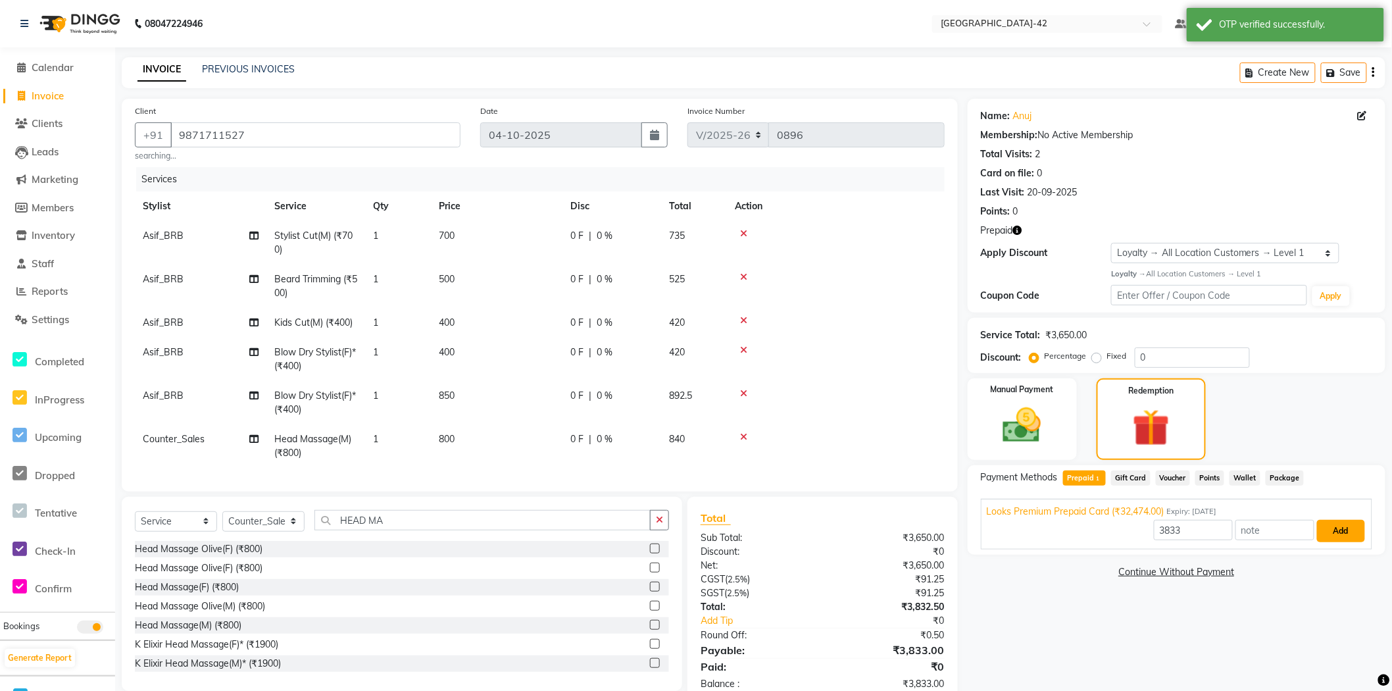
click at [1337, 530] on button "Add" at bounding box center [1341, 531] width 48 height 22
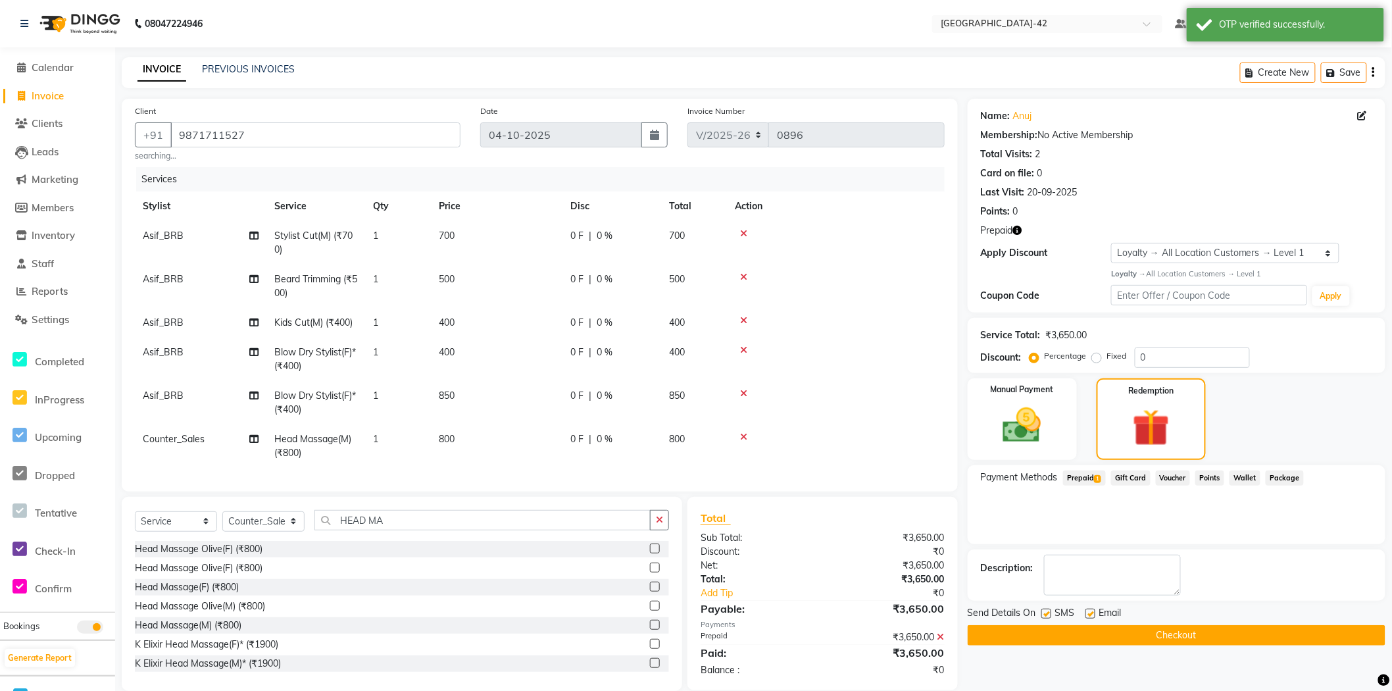
click at [1218, 627] on button "Checkout" at bounding box center [1177, 635] width 418 height 20
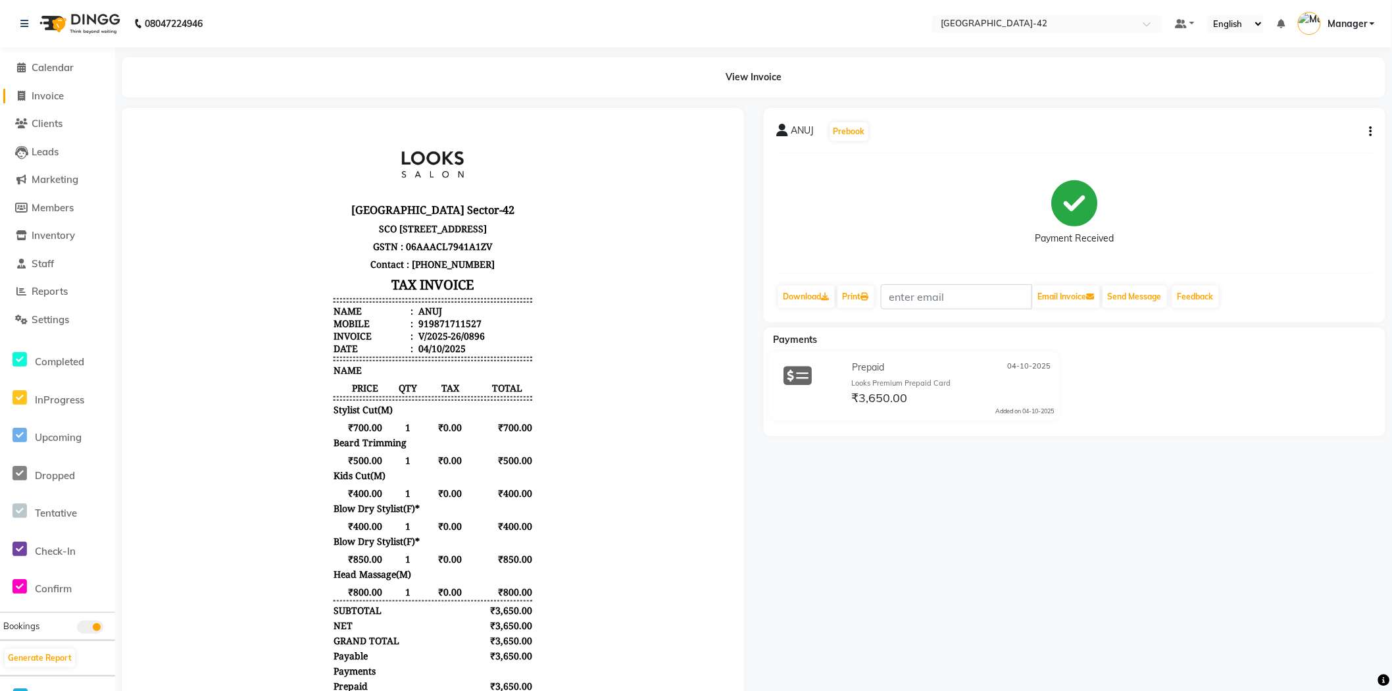
click at [47, 91] on span "Invoice" at bounding box center [48, 95] width 32 height 12
select select "service"
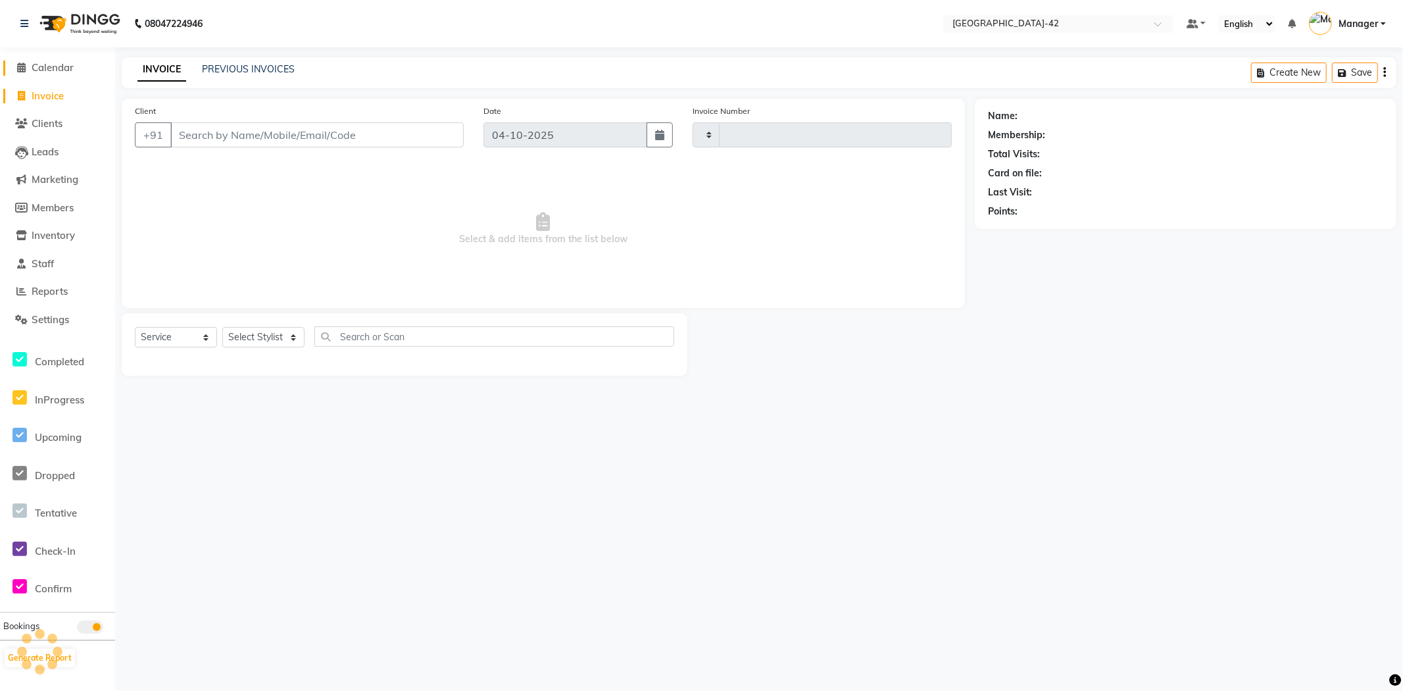
click at [51, 66] on span "Calendar" at bounding box center [53, 67] width 42 height 12
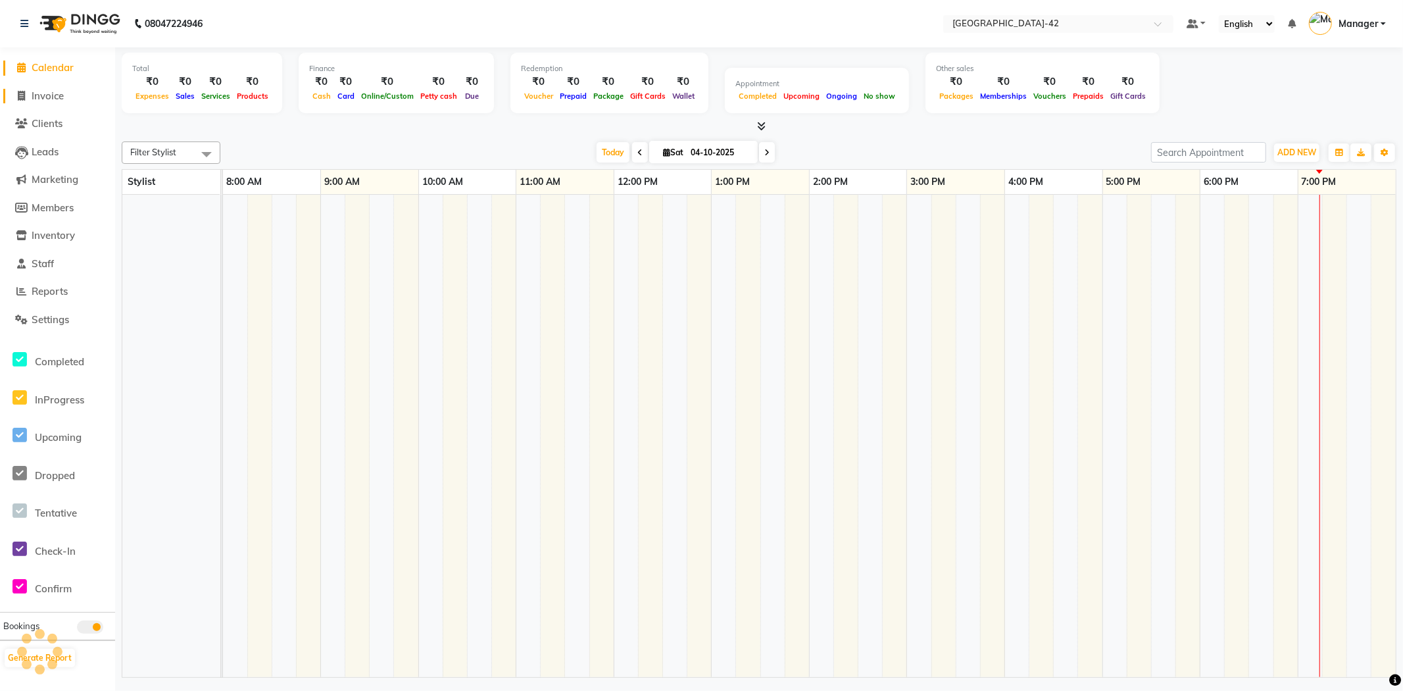
click at [55, 96] on span "Invoice" at bounding box center [48, 95] width 32 height 12
select select "service"
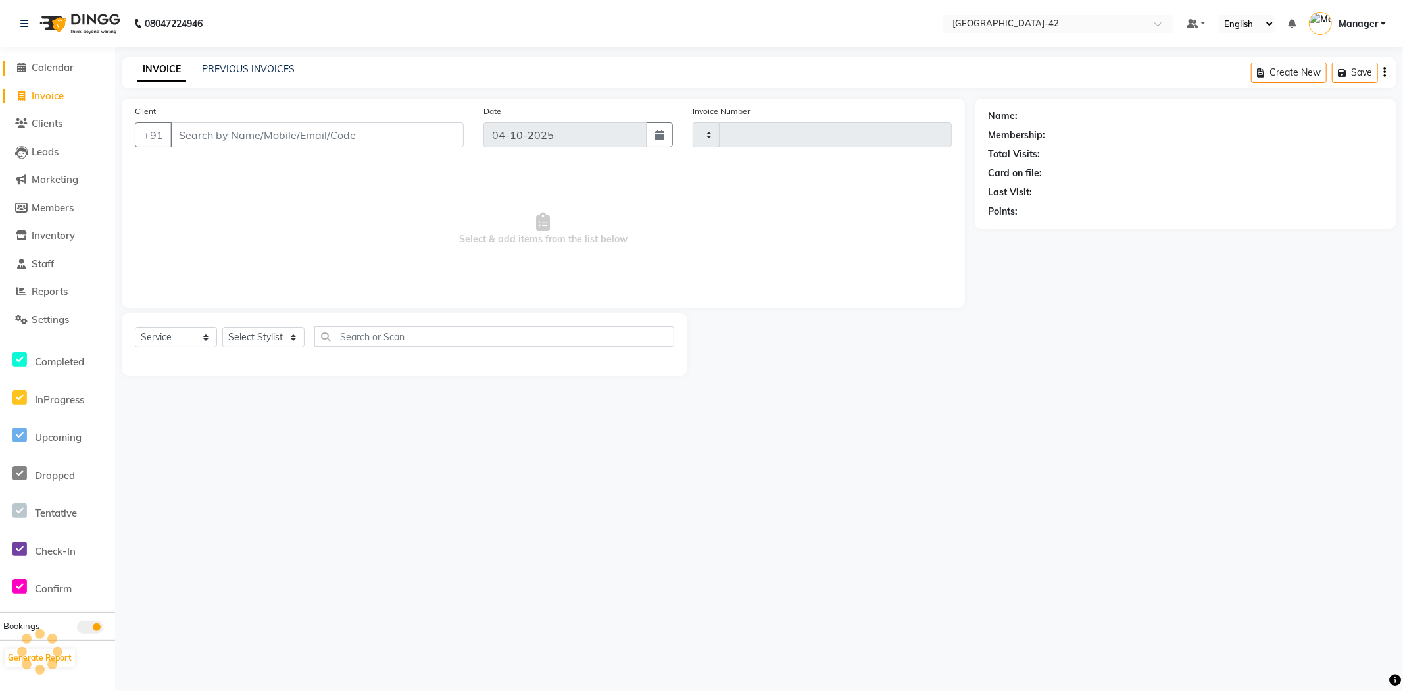
click at [72, 66] on span "Calendar" at bounding box center [53, 67] width 42 height 12
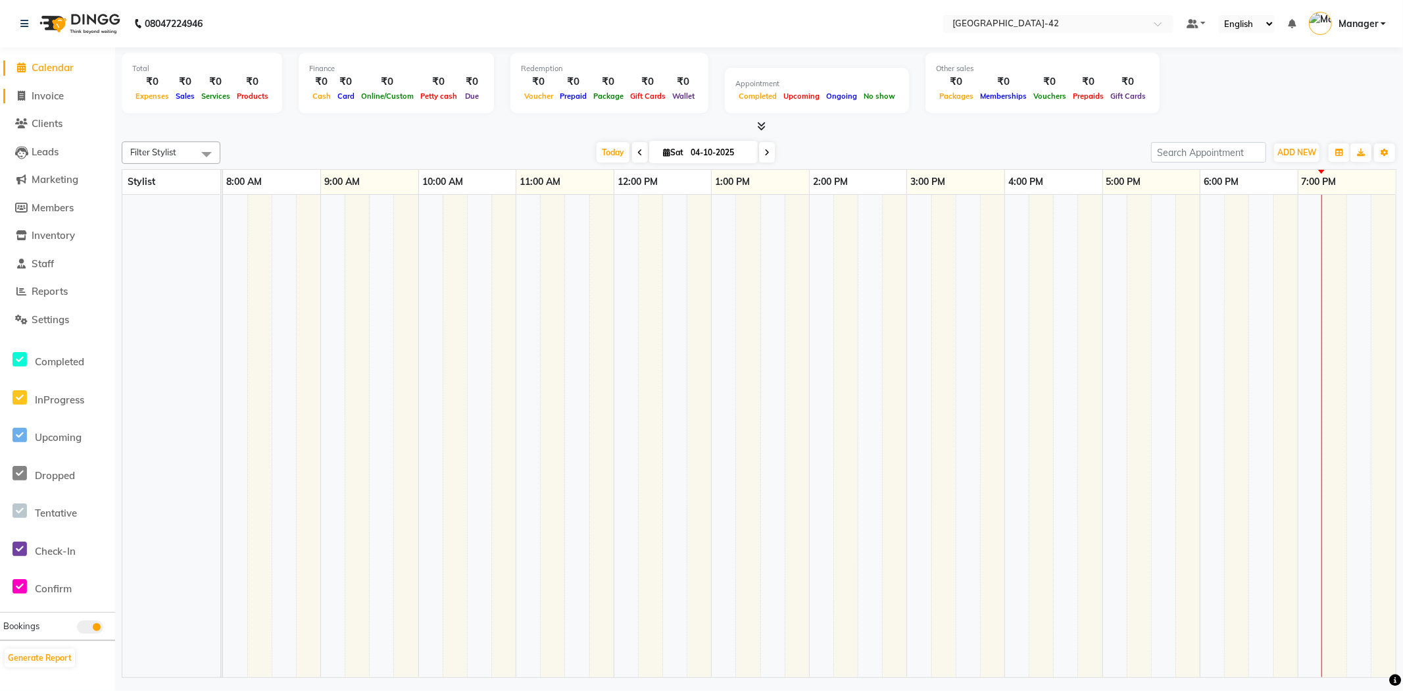
click at [57, 97] on span "Invoice" at bounding box center [48, 95] width 32 height 12
select select "service"
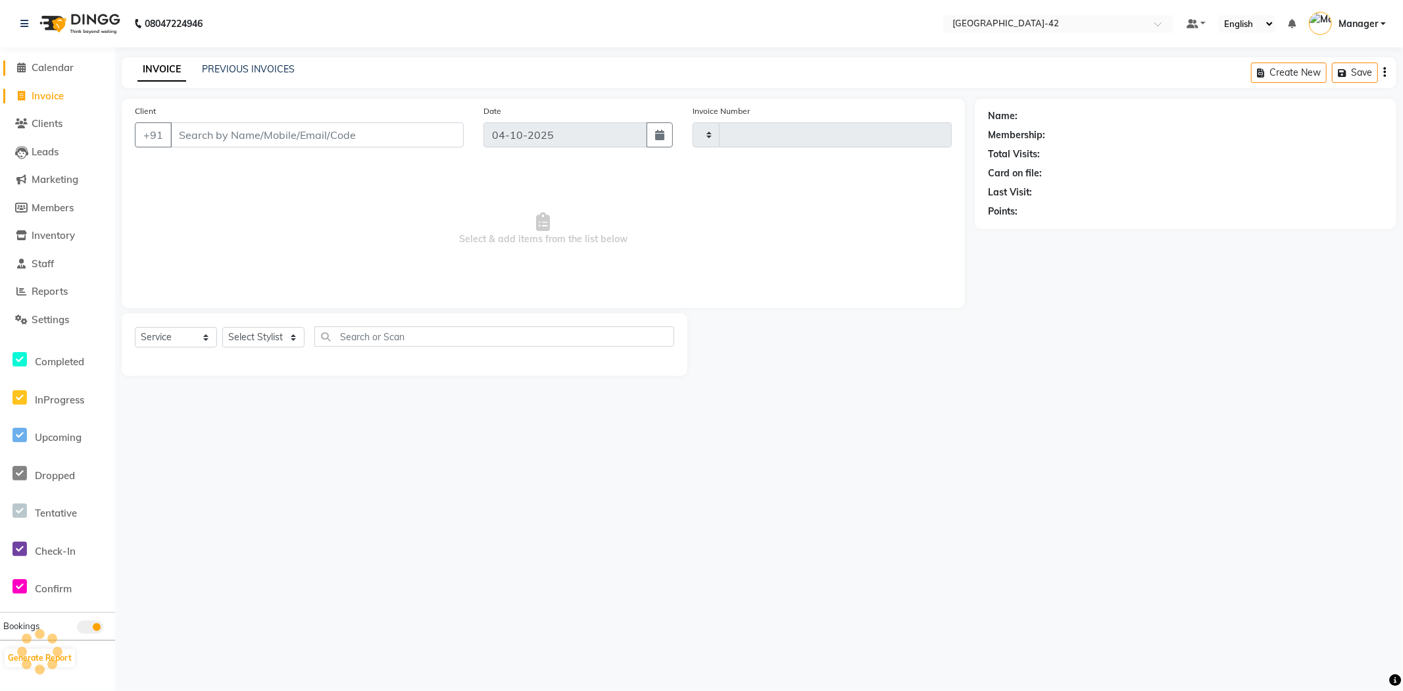
click at [62, 70] on span "Calendar" at bounding box center [53, 67] width 42 height 12
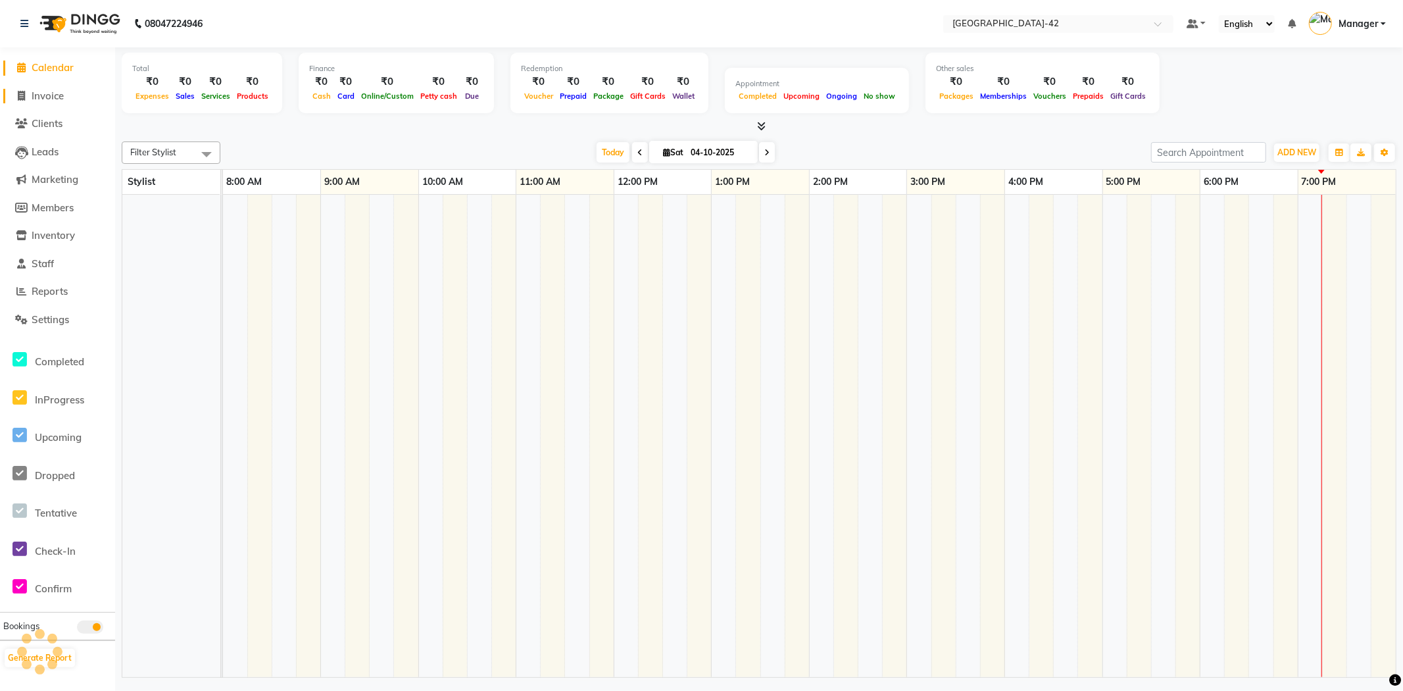
click at [59, 95] on span "Invoice" at bounding box center [48, 95] width 32 height 12
select select "service"
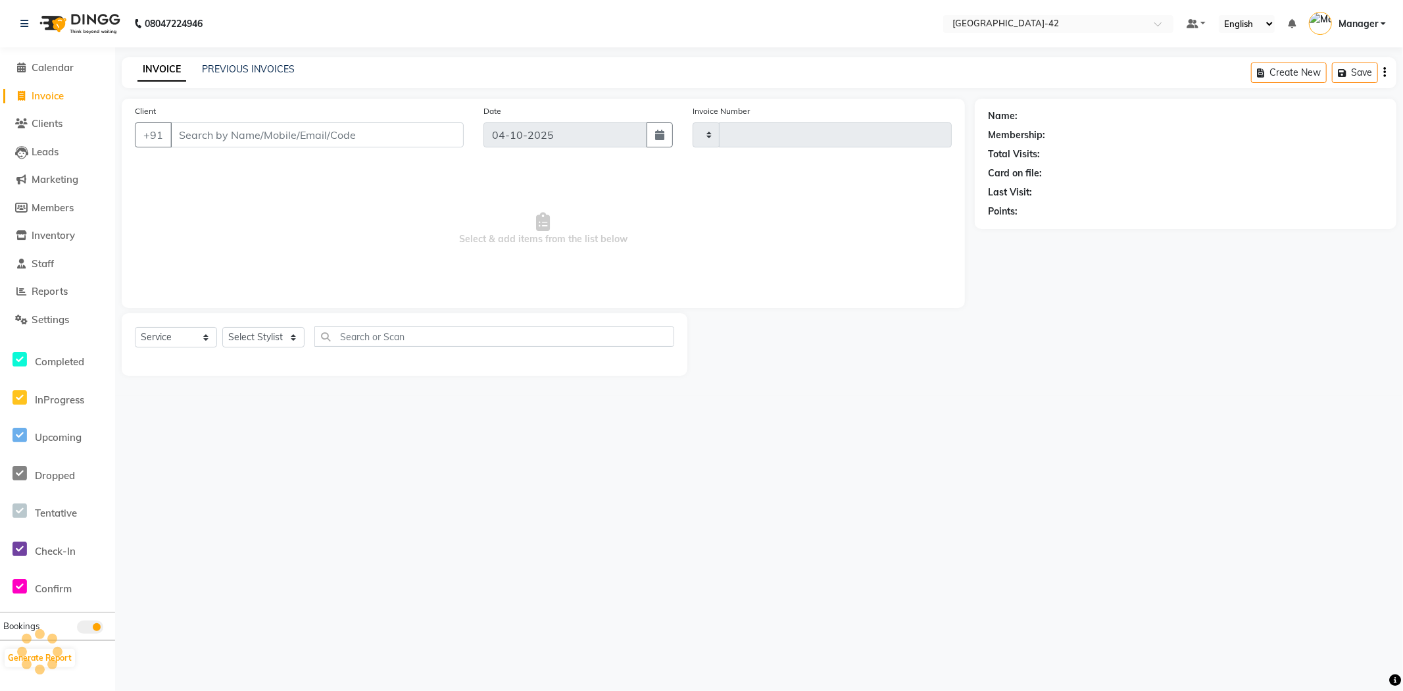
type input "0897"
select select "8692"
click at [60, 66] on span "Calendar" at bounding box center [53, 67] width 42 height 12
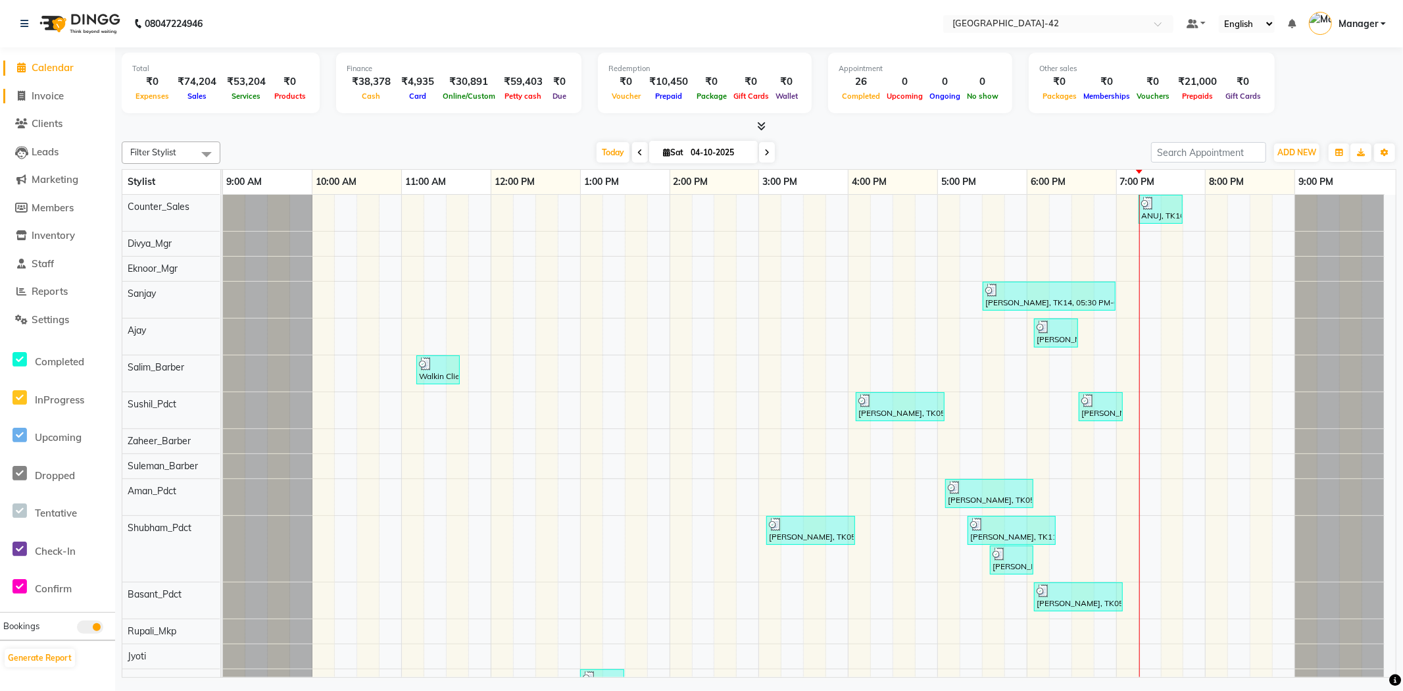
click at [56, 99] on span "Invoice" at bounding box center [48, 95] width 32 height 12
select select "8692"
select select "service"
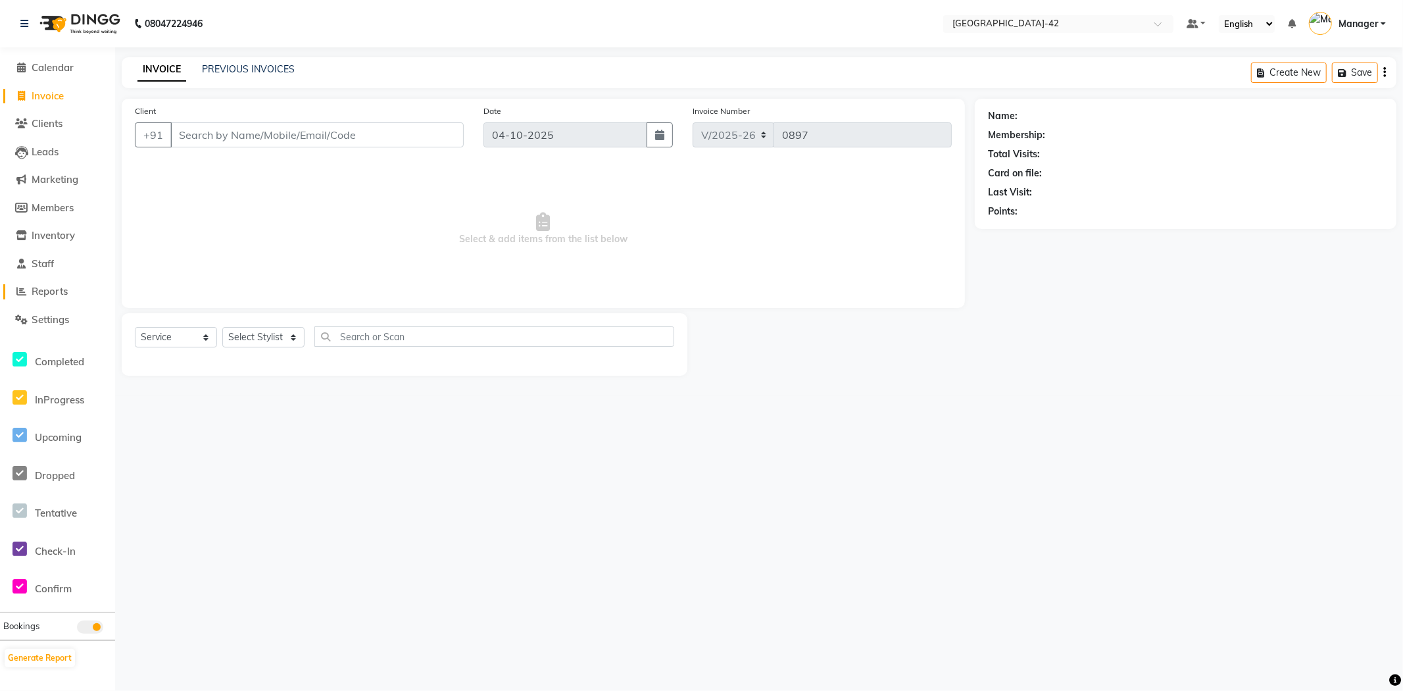
click at [57, 293] on span "Reports" at bounding box center [50, 291] width 36 height 12
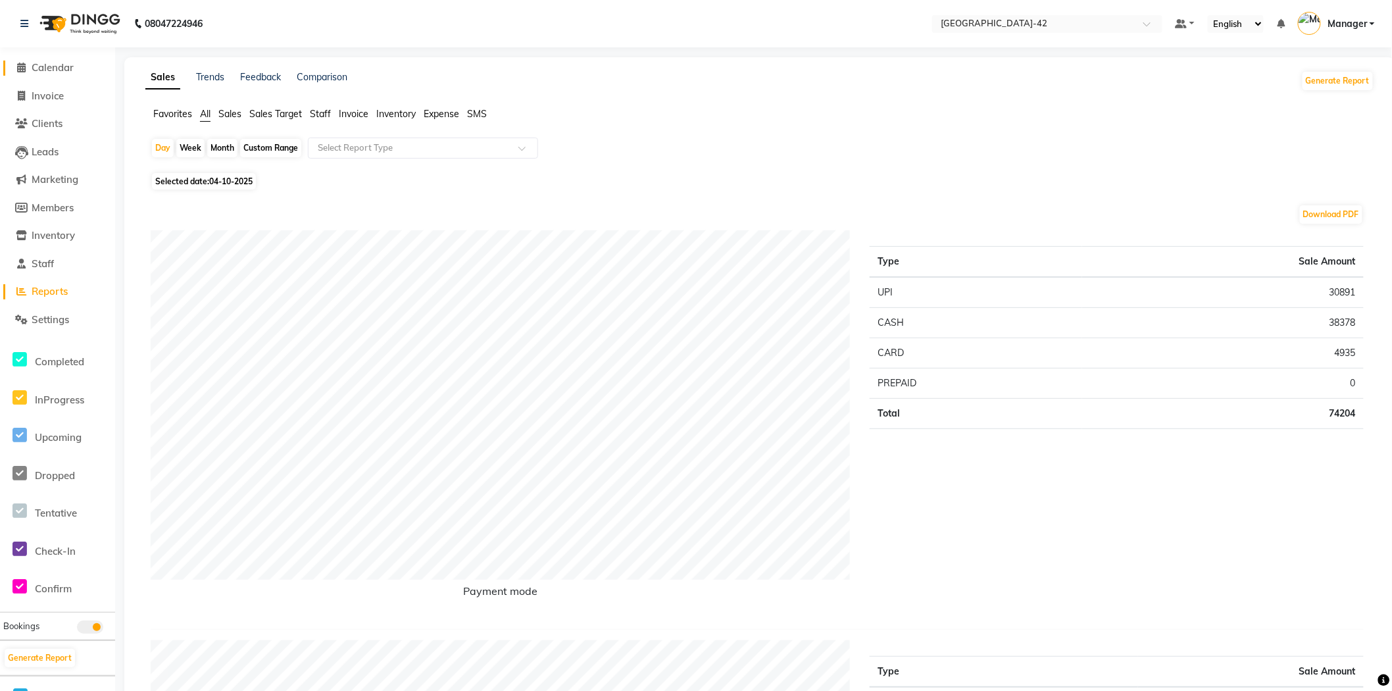
click at [61, 68] on span "Calendar" at bounding box center [53, 67] width 42 height 12
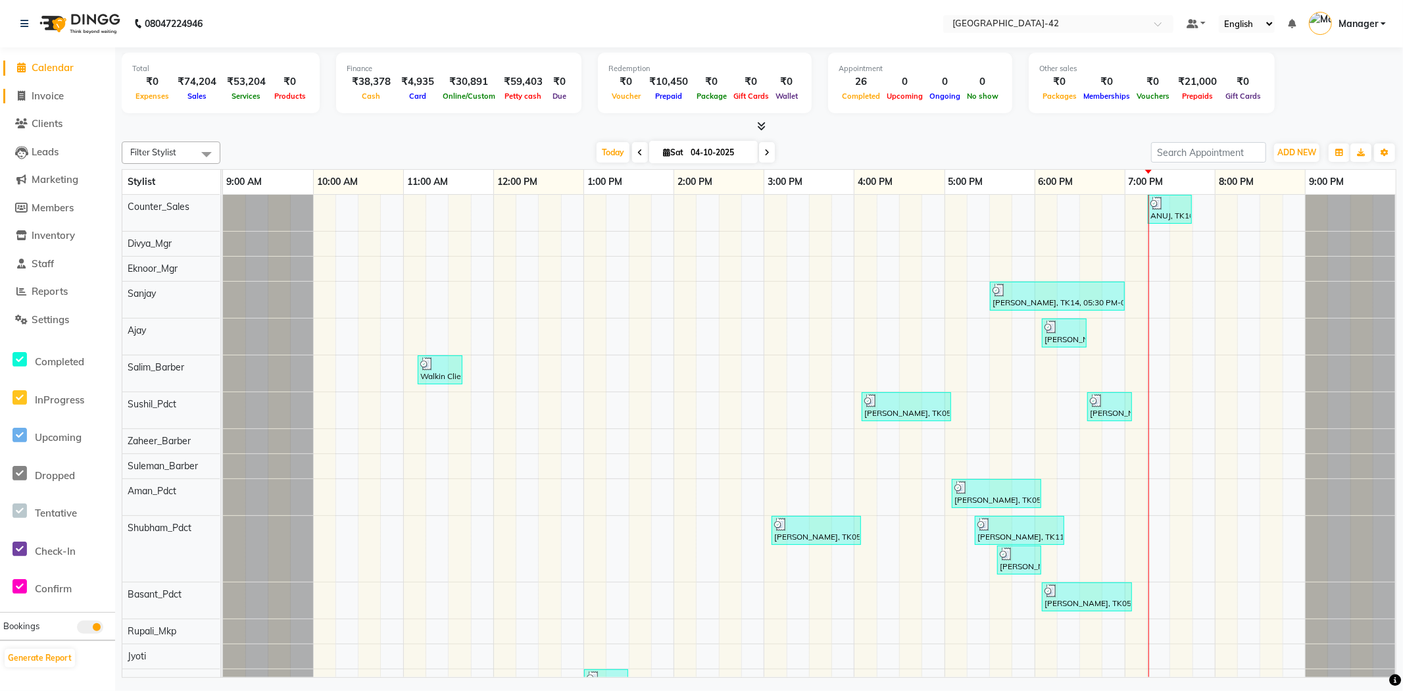
click at [53, 92] on span "Invoice" at bounding box center [48, 95] width 32 height 12
select select "8692"
select select "service"
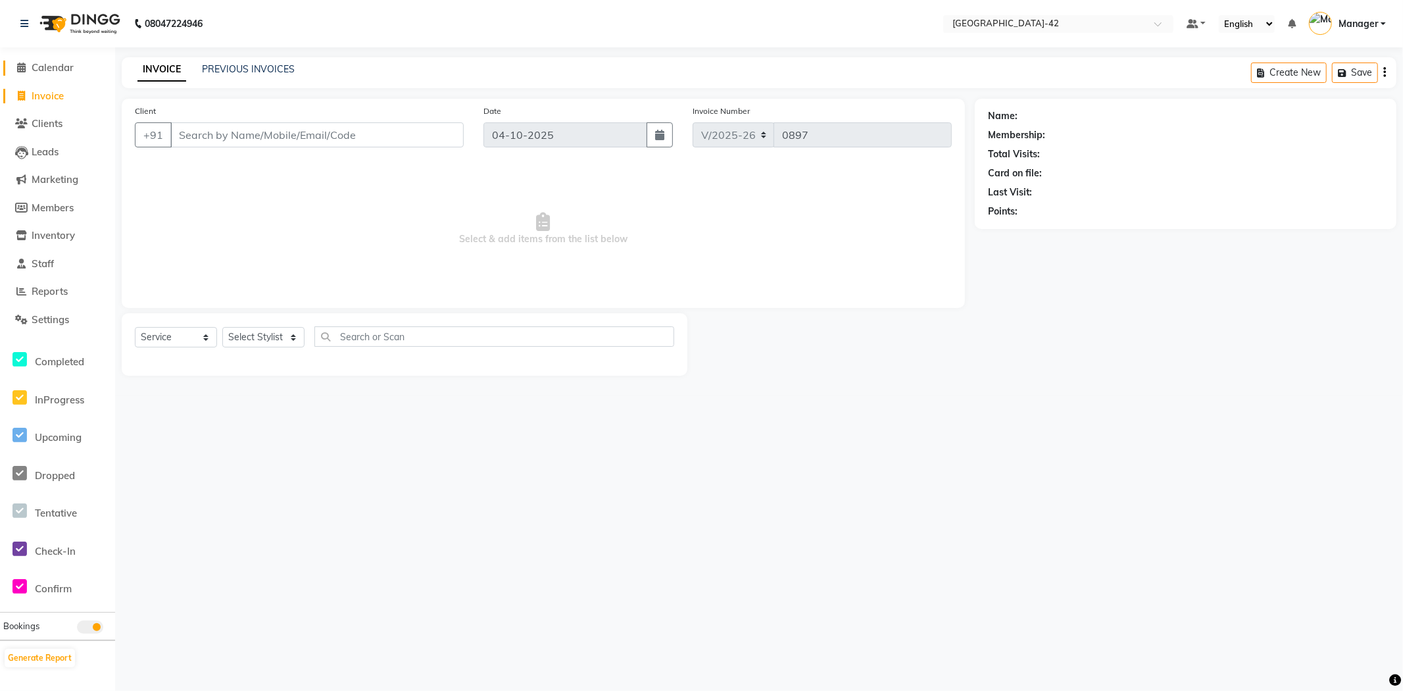
click at [69, 64] on span "Calendar" at bounding box center [53, 67] width 42 height 12
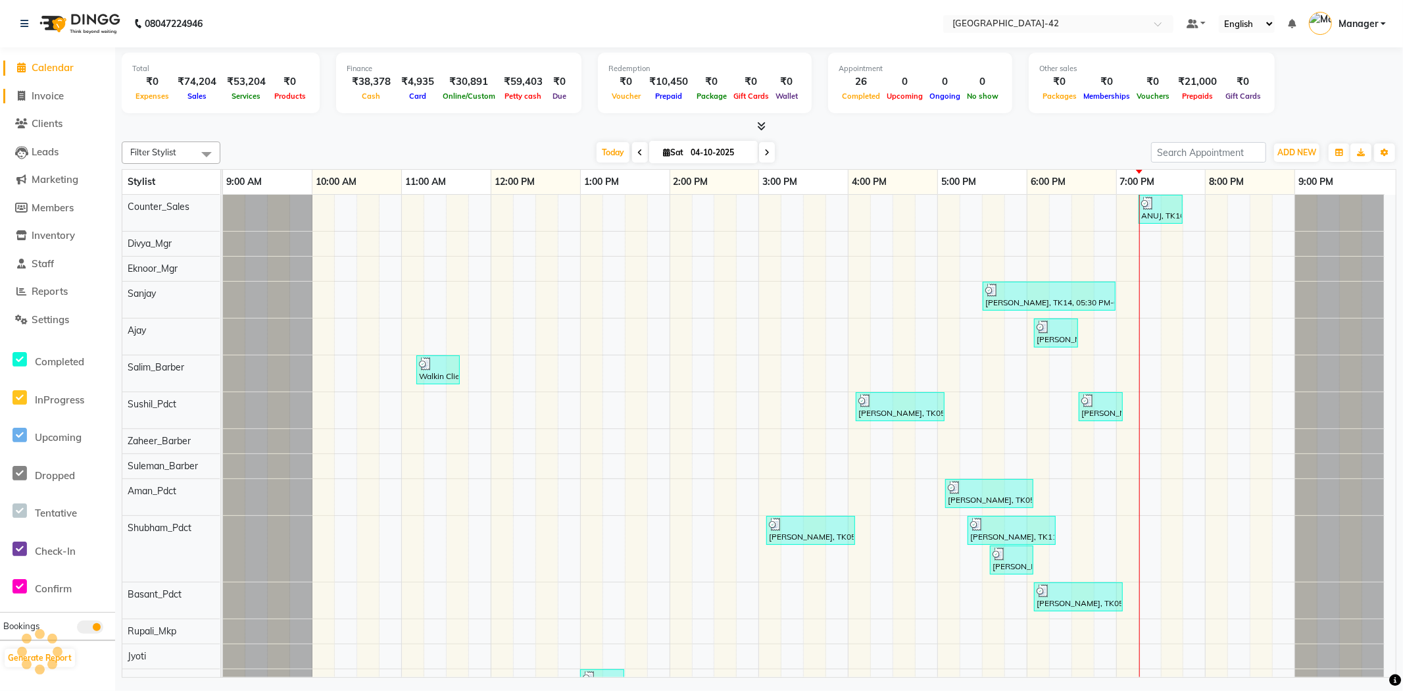
click at [47, 95] on span "Invoice" at bounding box center [48, 95] width 32 height 12
select select "service"
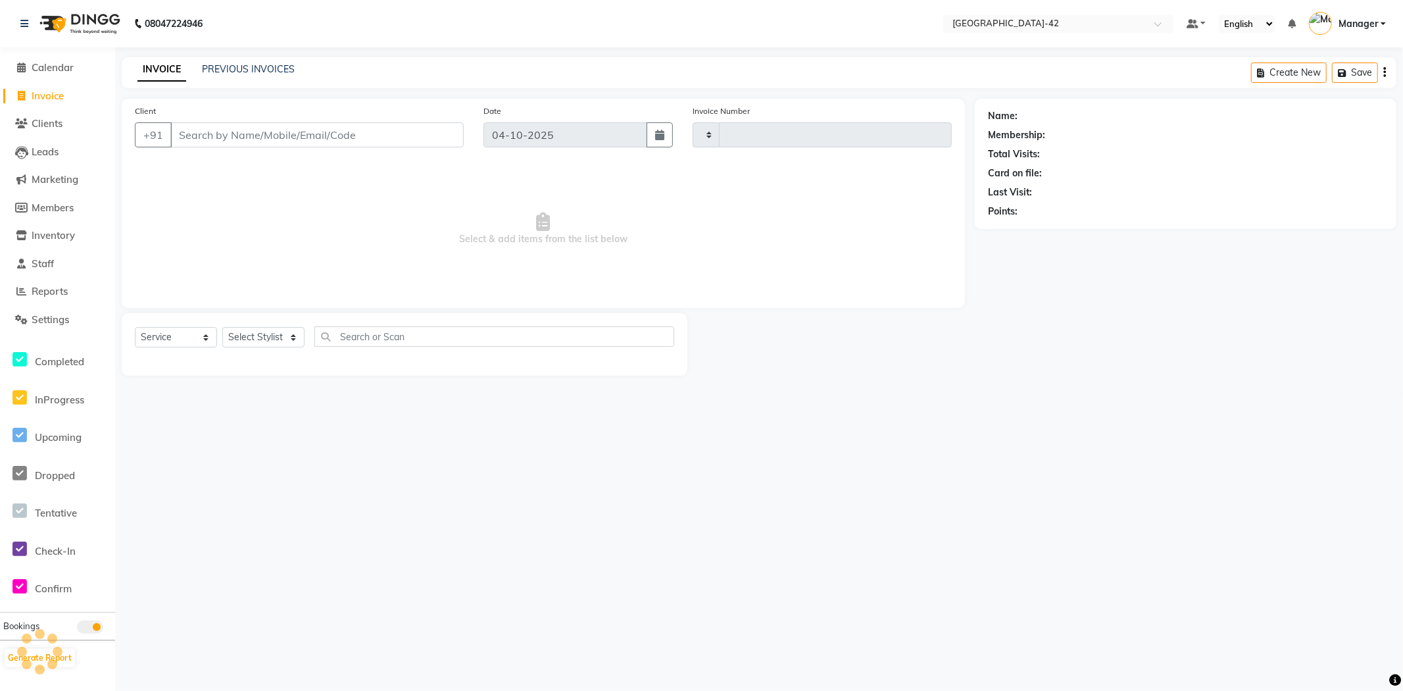
type input "0897"
select select "8692"
click at [62, 74] on link "Calendar" at bounding box center [57, 68] width 109 height 15
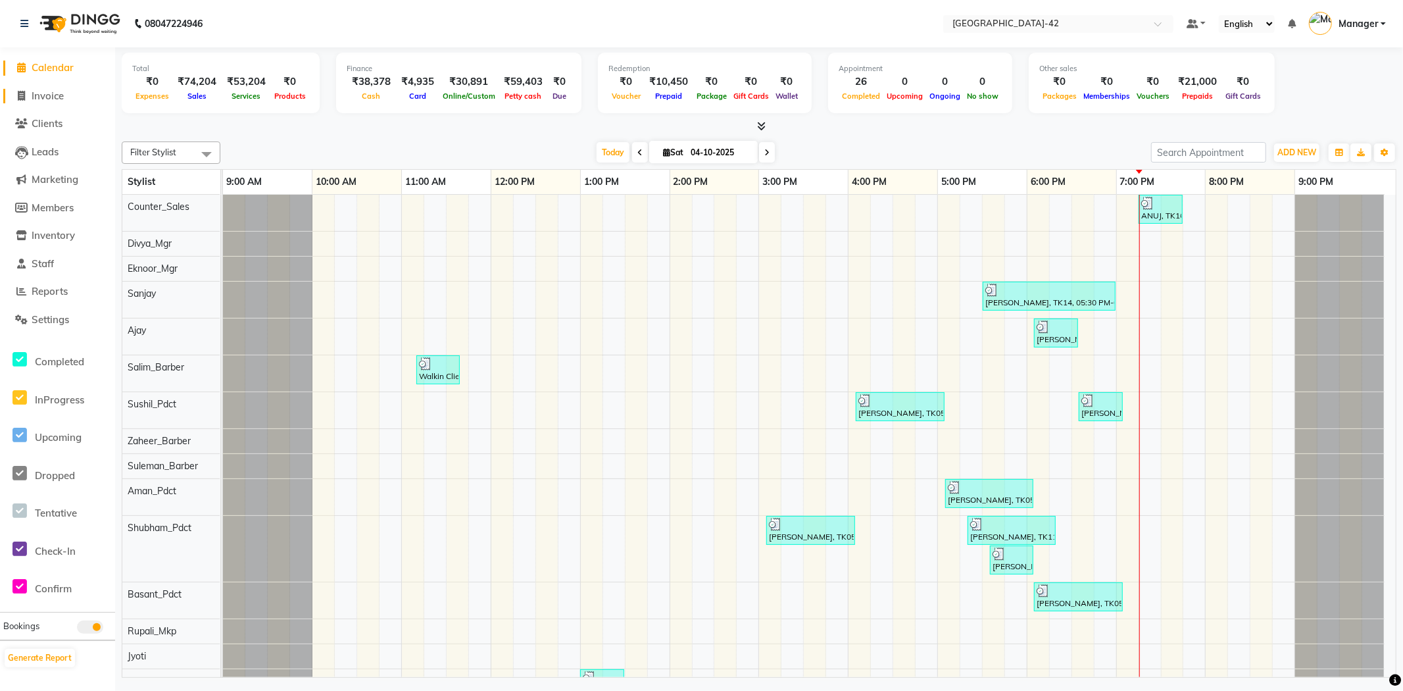
click at [61, 100] on span "Invoice" at bounding box center [48, 95] width 32 height 12
select select "8692"
select select "service"
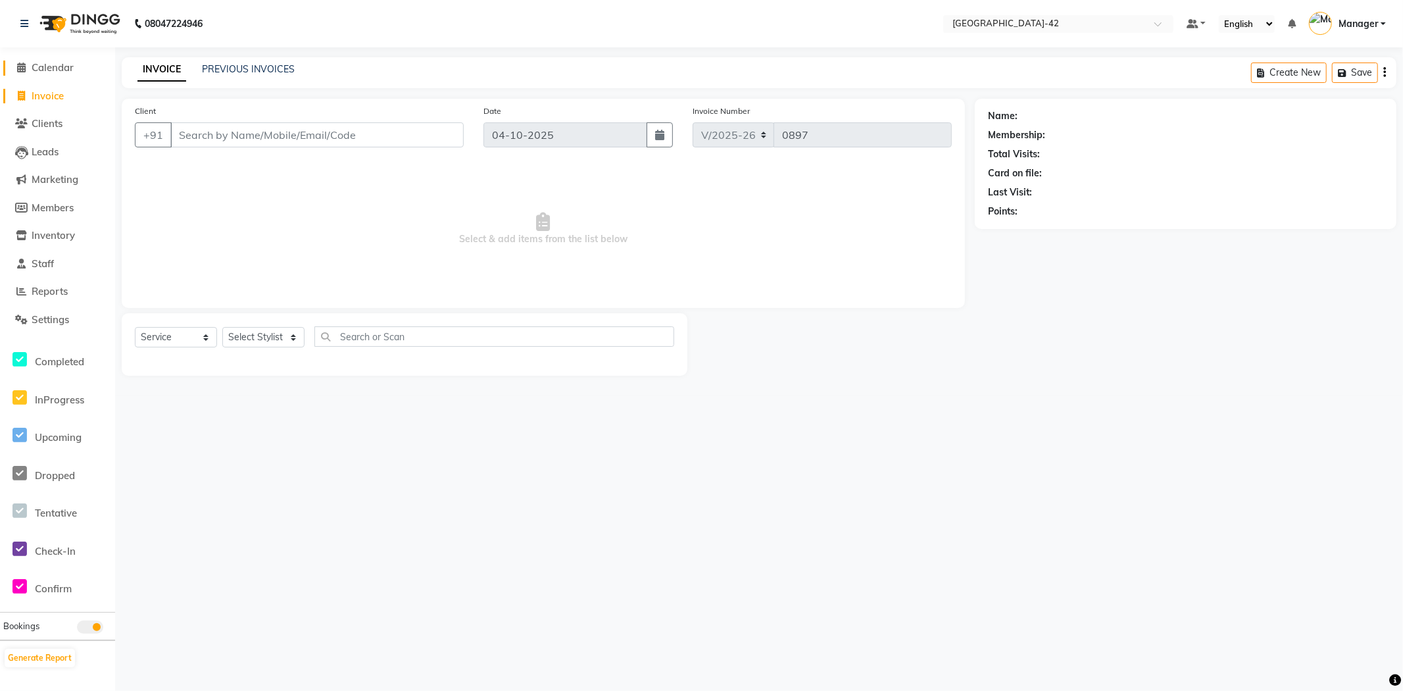
click at [70, 68] on span "Calendar" at bounding box center [53, 67] width 42 height 12
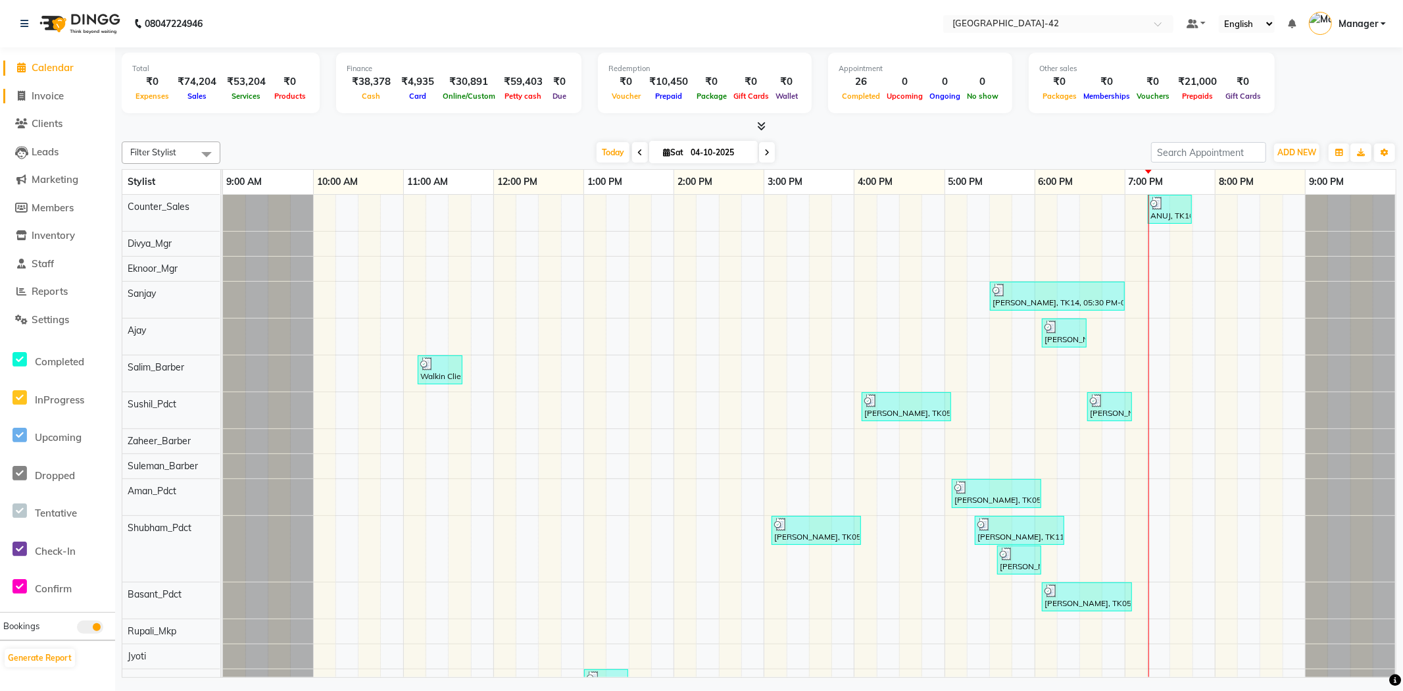
click at [59, 97] on span "Invoice" at bounding box center [48, 95] width 32 height 12
select select "8692"
select select "service"
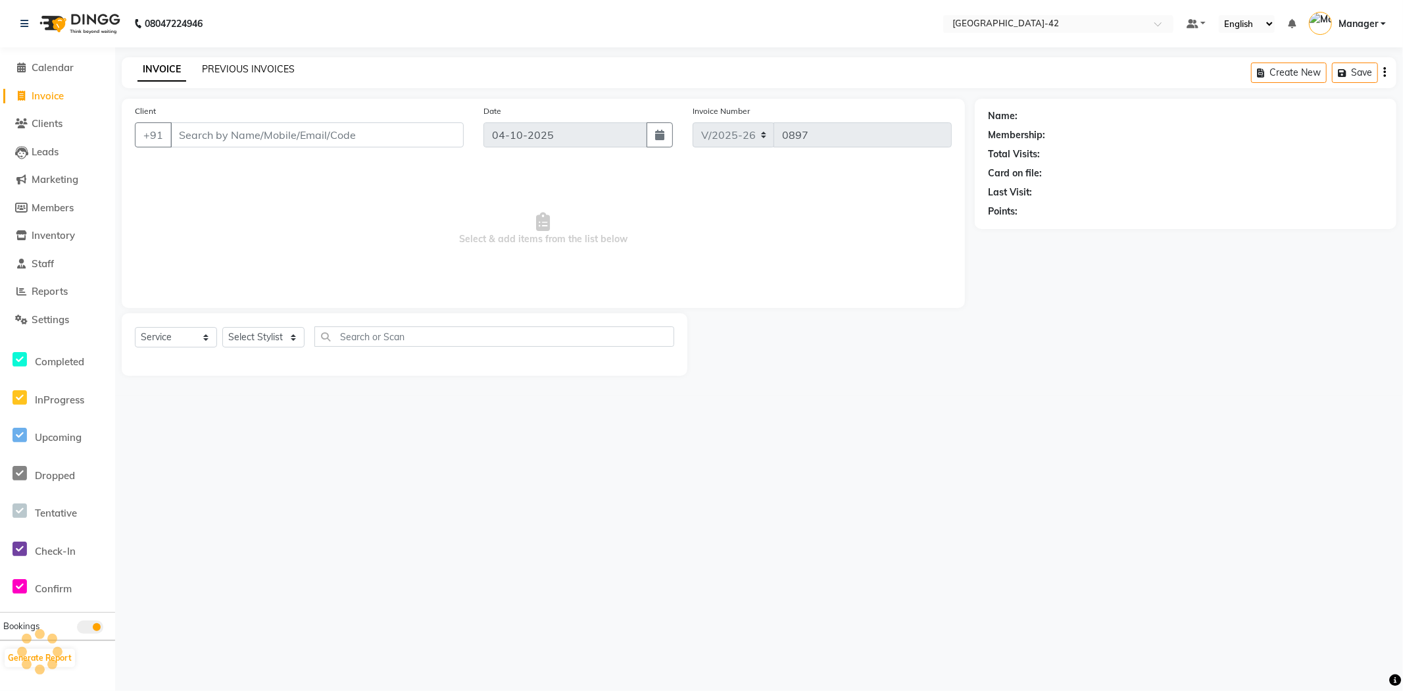
click at [261, 71] on link "PREVIOUS INVOICES" at bounding box center [248, 69] width 93 height 12
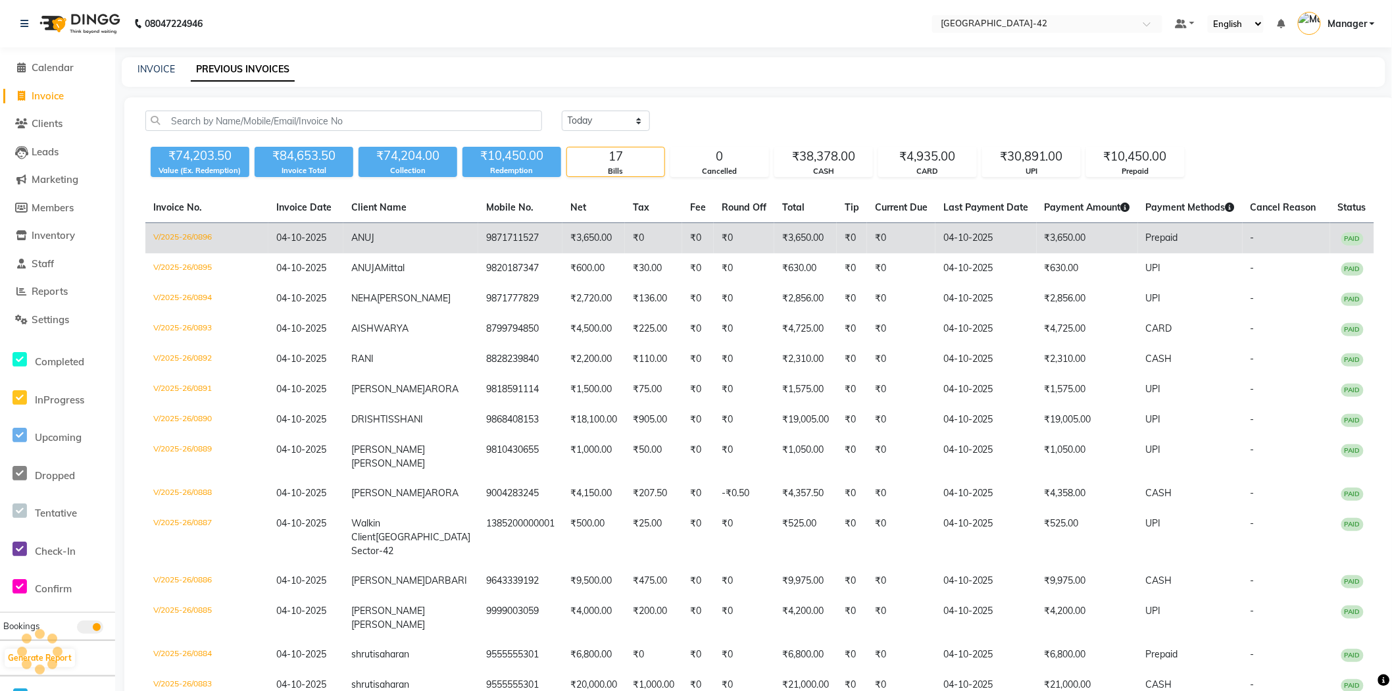
click at [191, 234] on td "V/2025-26/0896" at bounding box center [206, 238] width 123 height 31
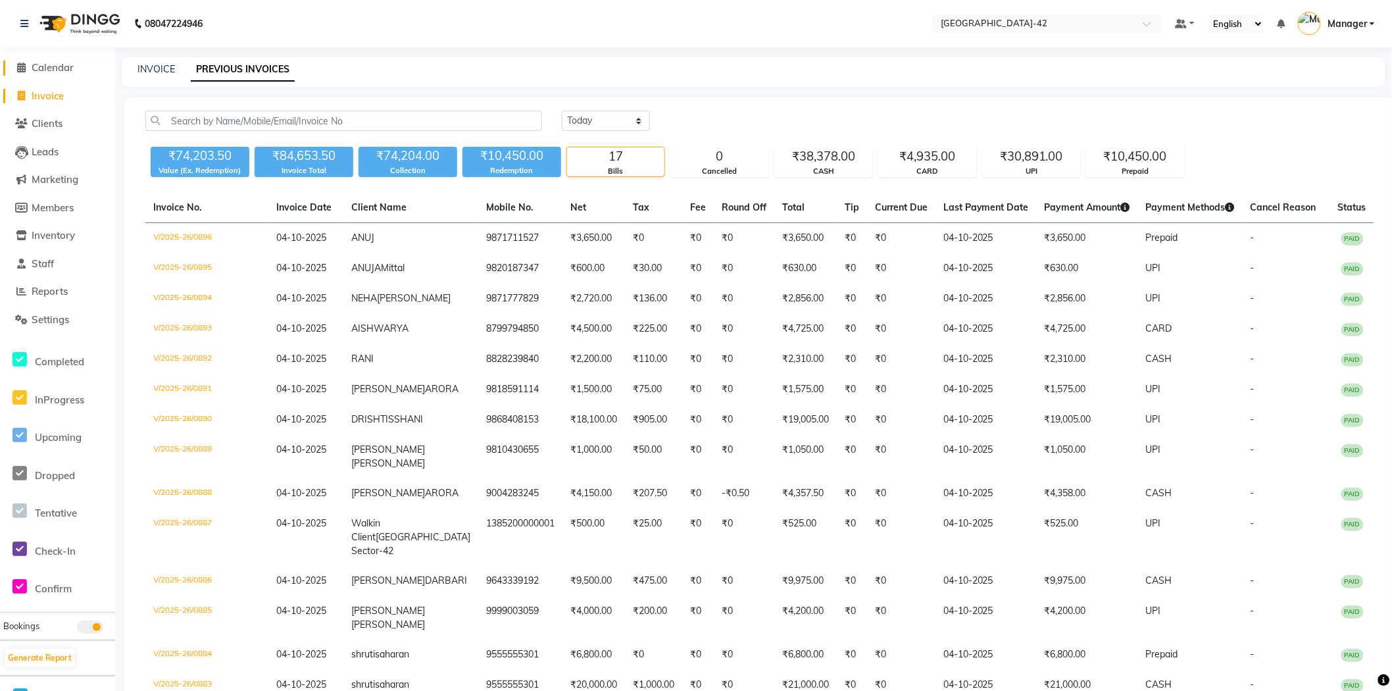
click at [59, 61] on li "Calendar" at bounding box center [57, 68] width 115 height 28
click at [57, 61] on span "Calendar" at bounding box center [53, 67] width 42 height 12
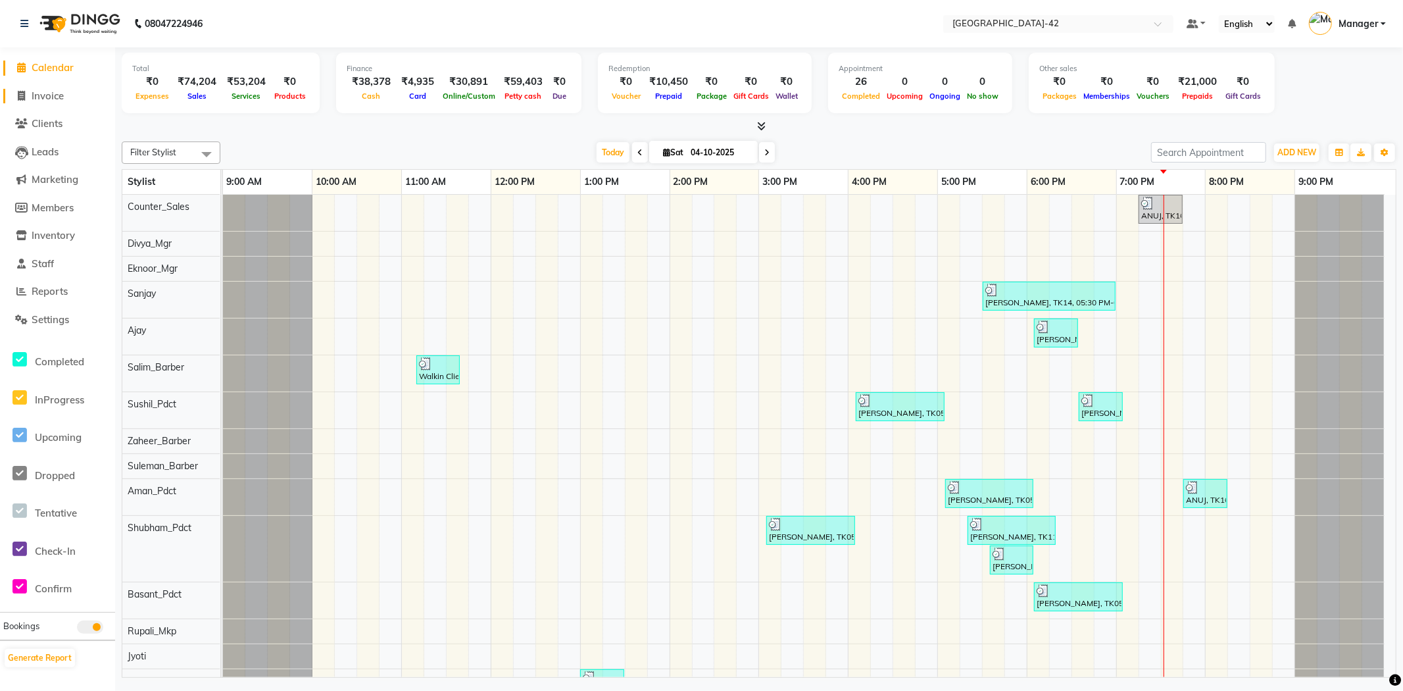
click at [61, 89] on span "Invoice" at bounding box center [48, 95] width 32 height 12
select select "service"
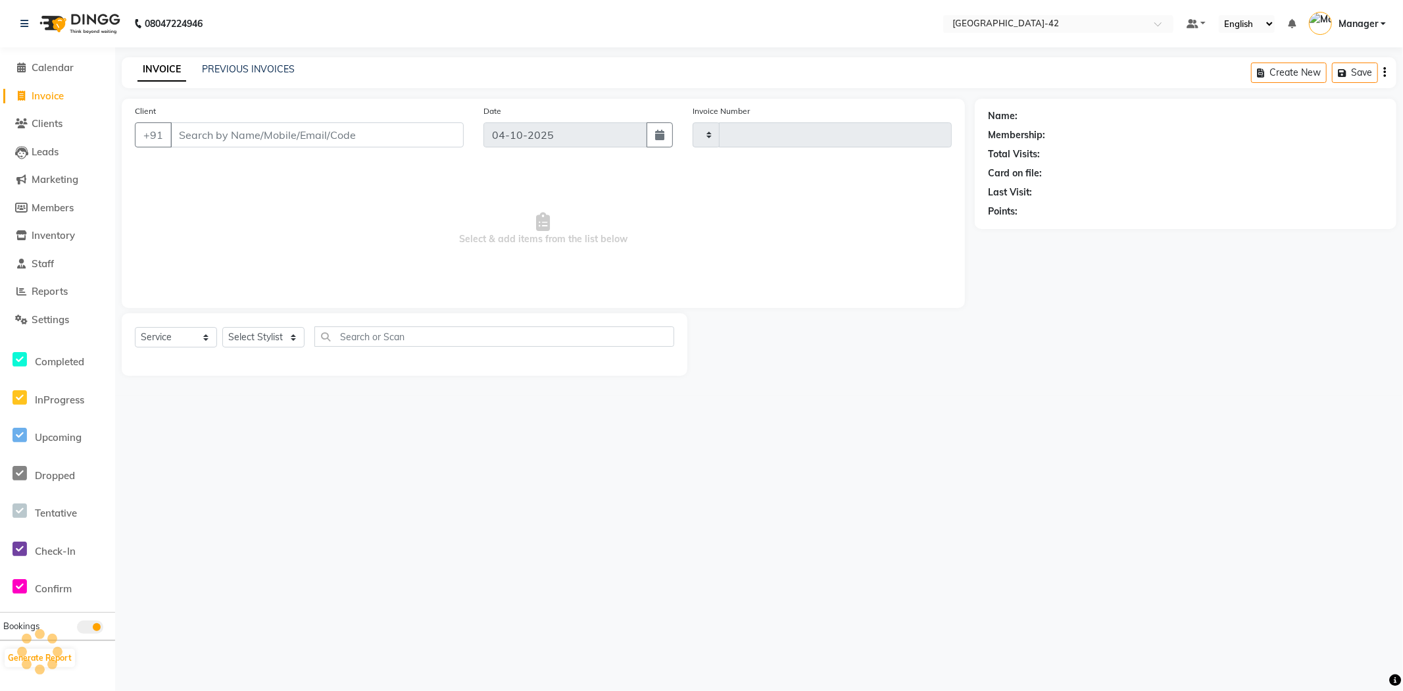
type input "0897"
select select "8692"
click at [289, 340] on select "Select Stylist" at bounding box center [263, 337] width 82 height 20
select select "87970"
click at [222, 328] on select "Select Stylist Ajay Aman_Pdct Amjad_asst Ankit_asst Asif_BRB Basant_Pdct [PERSO…" at bounding box center [263, 337] width 82 height 20
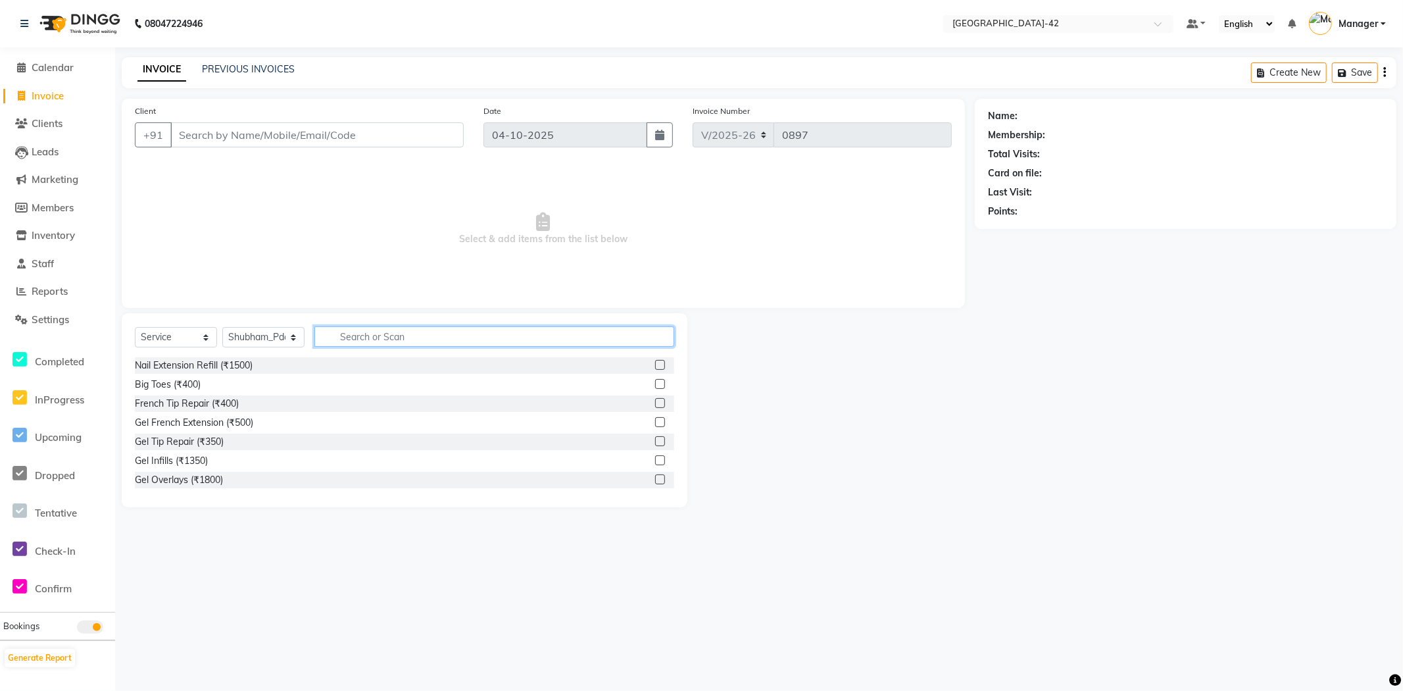
click at [389, 331] on input "text" at bounding box center [494, 336] width 360 height 20
type input "SHAMPOO"
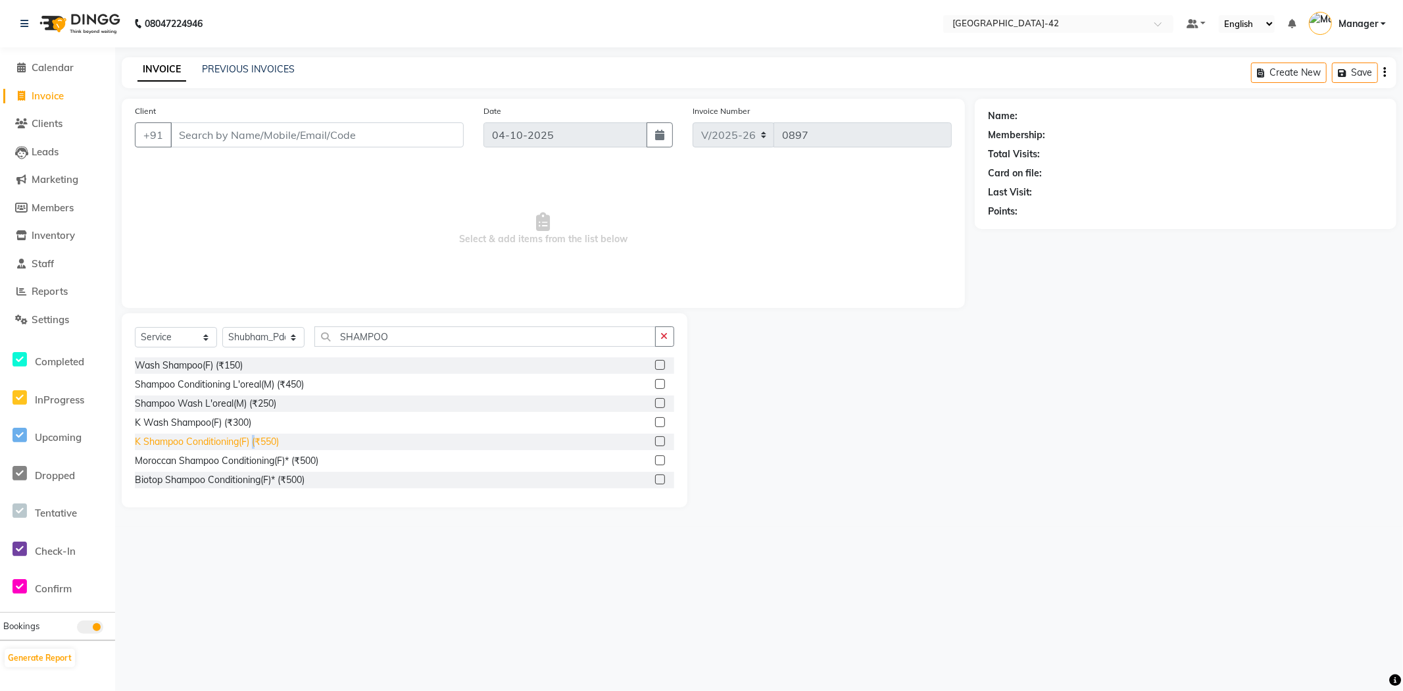
drag, startPoint x: 255, startPoint y: 438, endPoint x: 418, endPoint y: 396, distance: 167.9
click at [257, 438] on div "K Shampoo Conditioning(F) (₹550)" at bounding box center [207, 442] width 144 height 14
checkbox input "false"
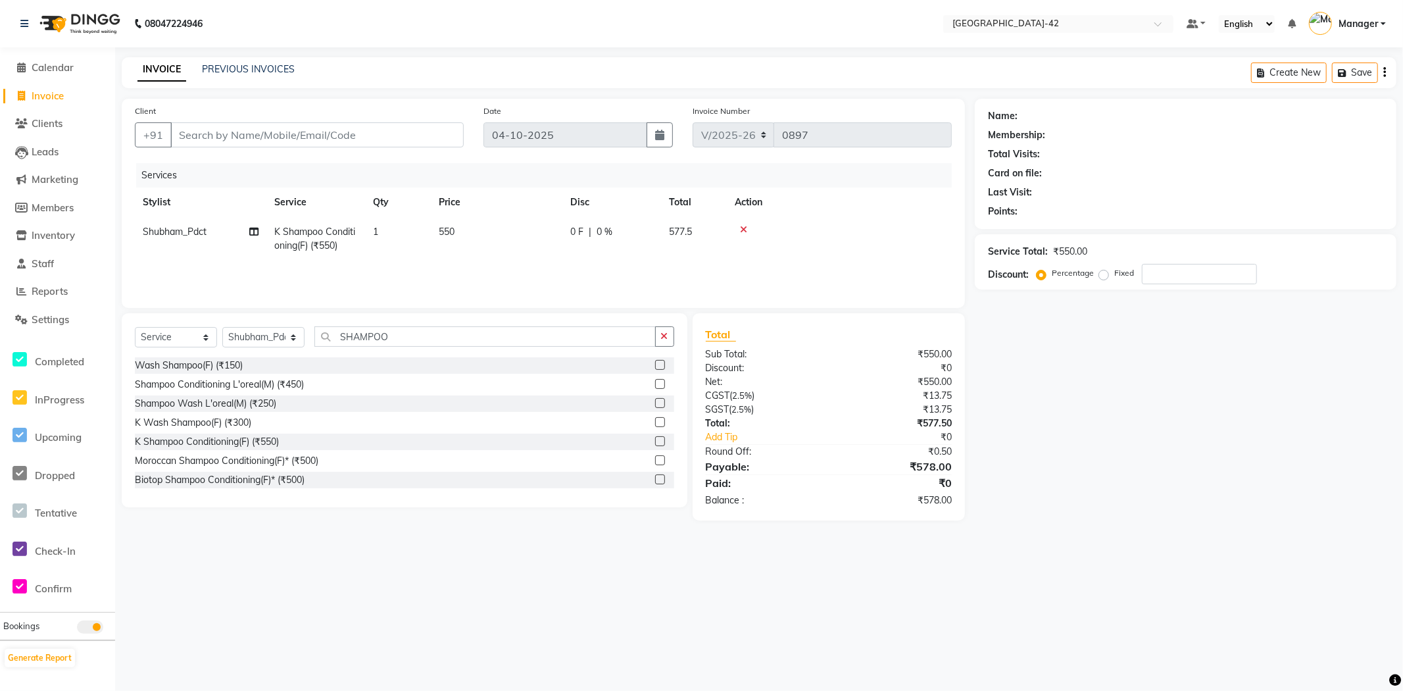
click at [443, 232] on span "550" at bounding box center [447, 232] width 16 height 12
select select "87970"
click at [564, 239] on input "550" at bounding box center [559, 235] width 116 height 20
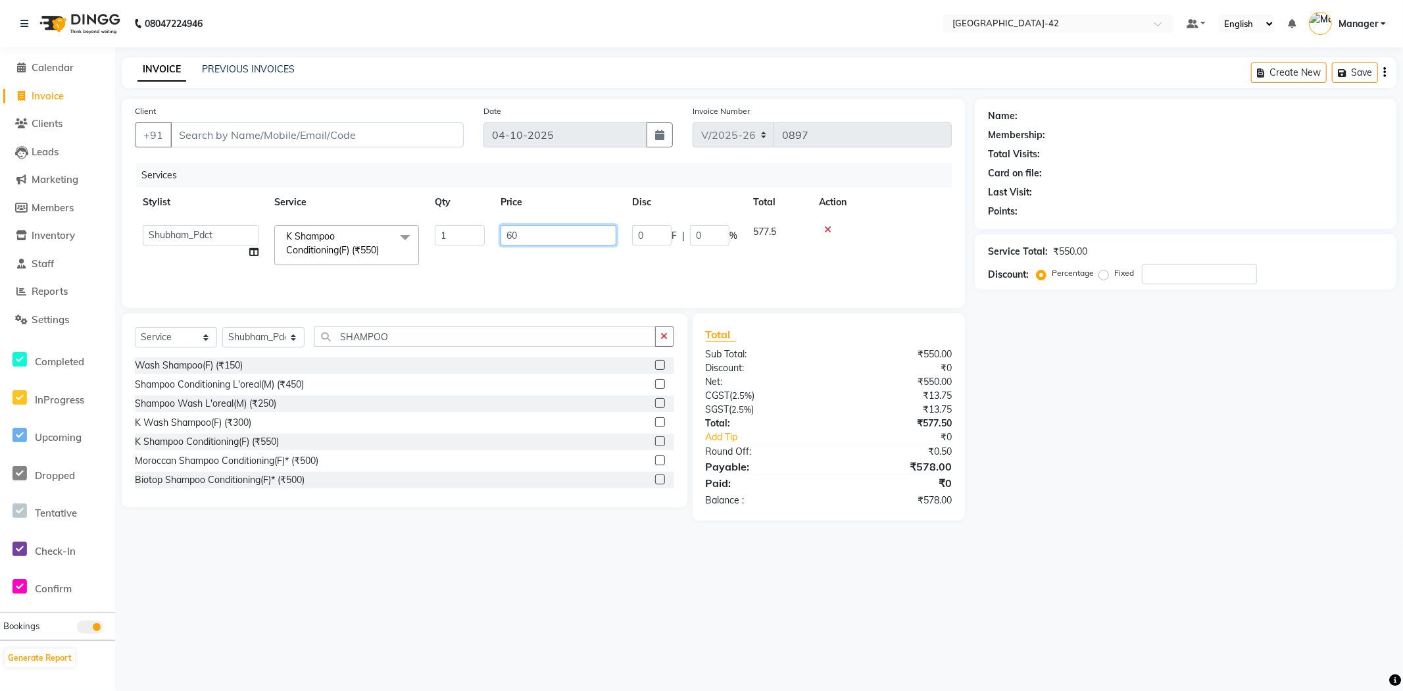
type input "600"
click at [211, 139] on input "Client" at bounding box center [316, 134] width 293 height 25
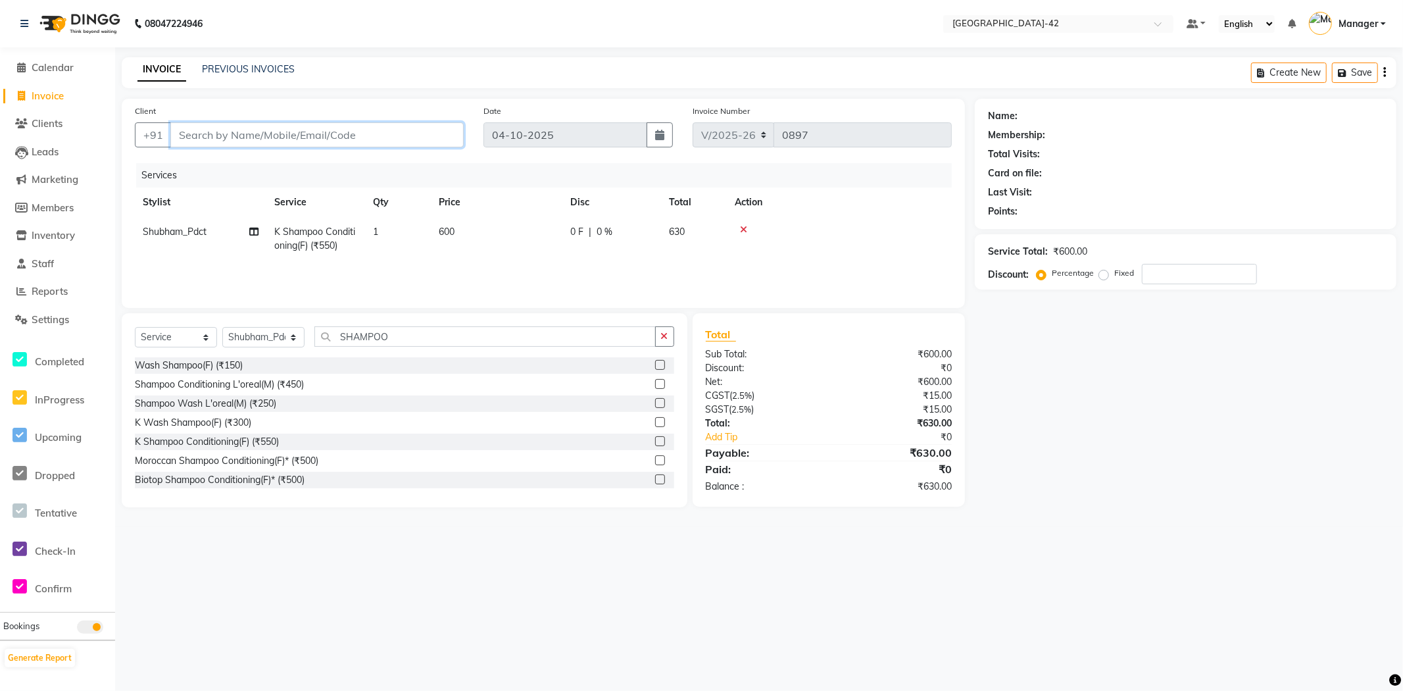
type input "9"
type input "0"
type input "9560653300"
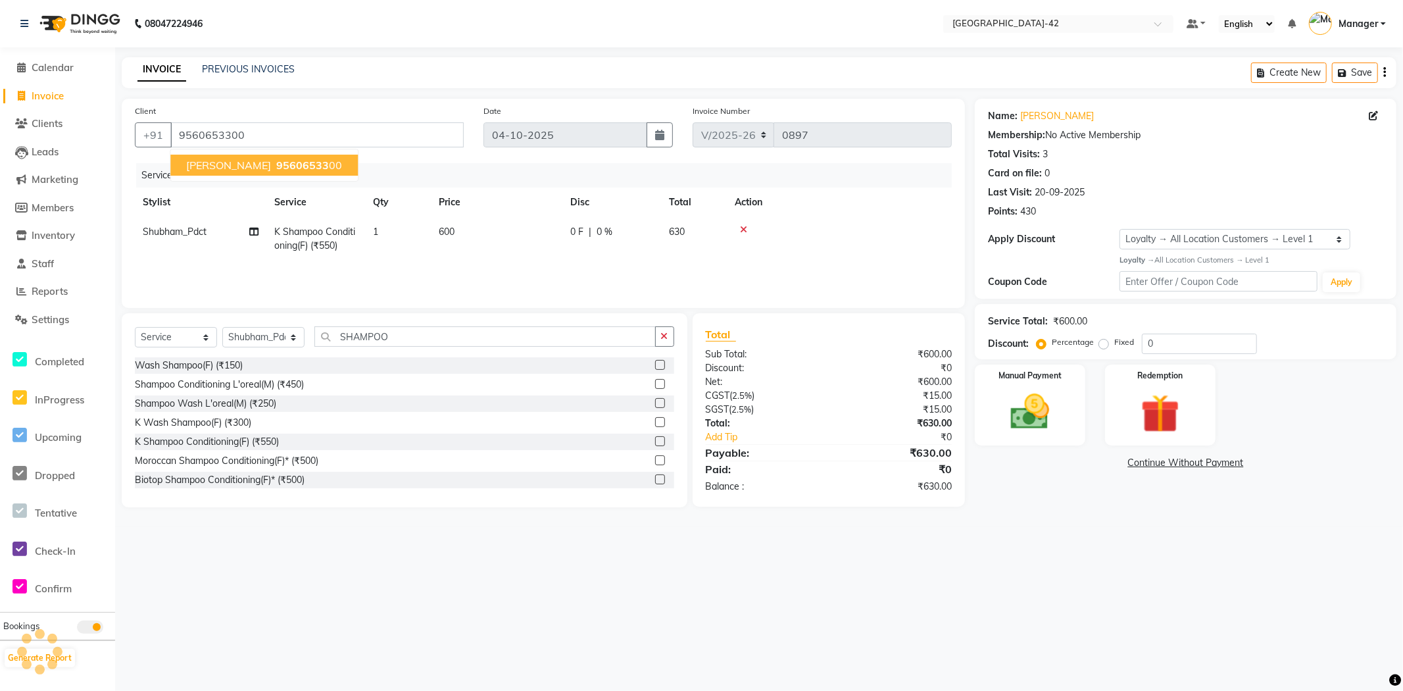
click at [274, 161] on ngb-highlight "95606533 00" at bounding box center [308, 165] width 68 height 13
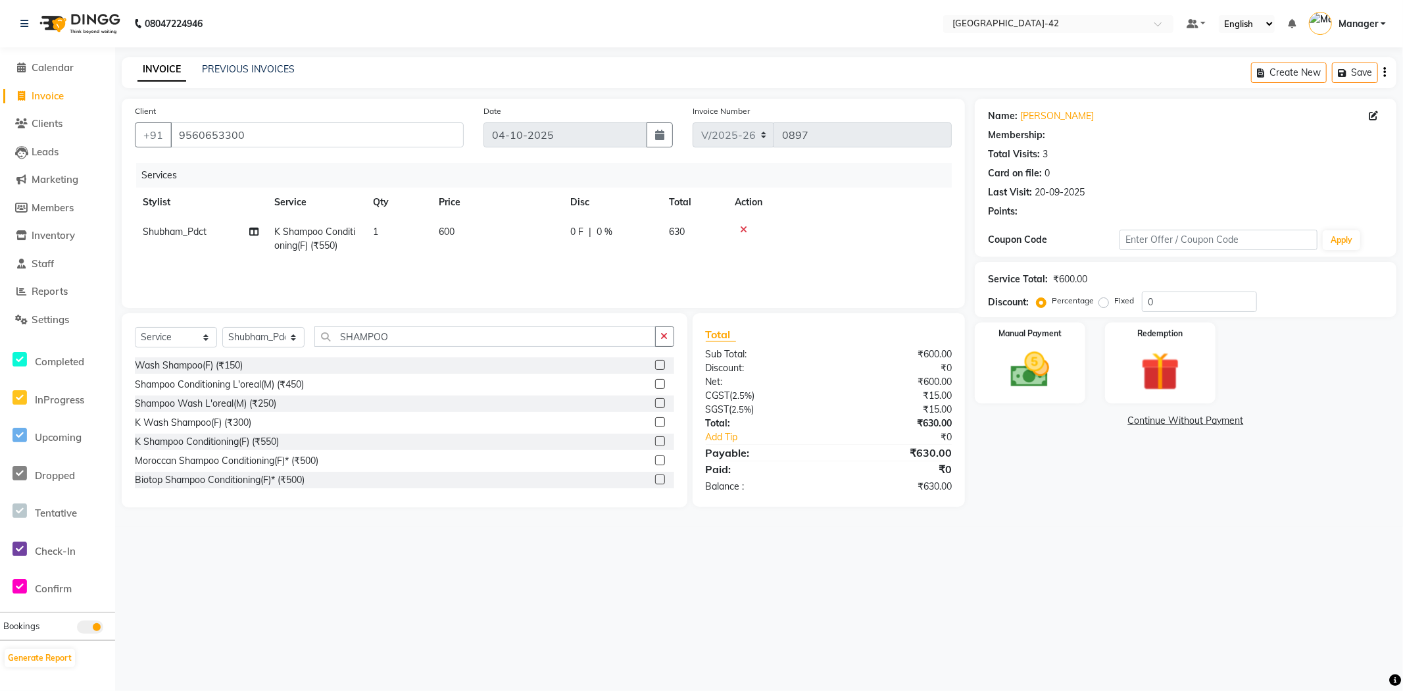
select select "1: Object"
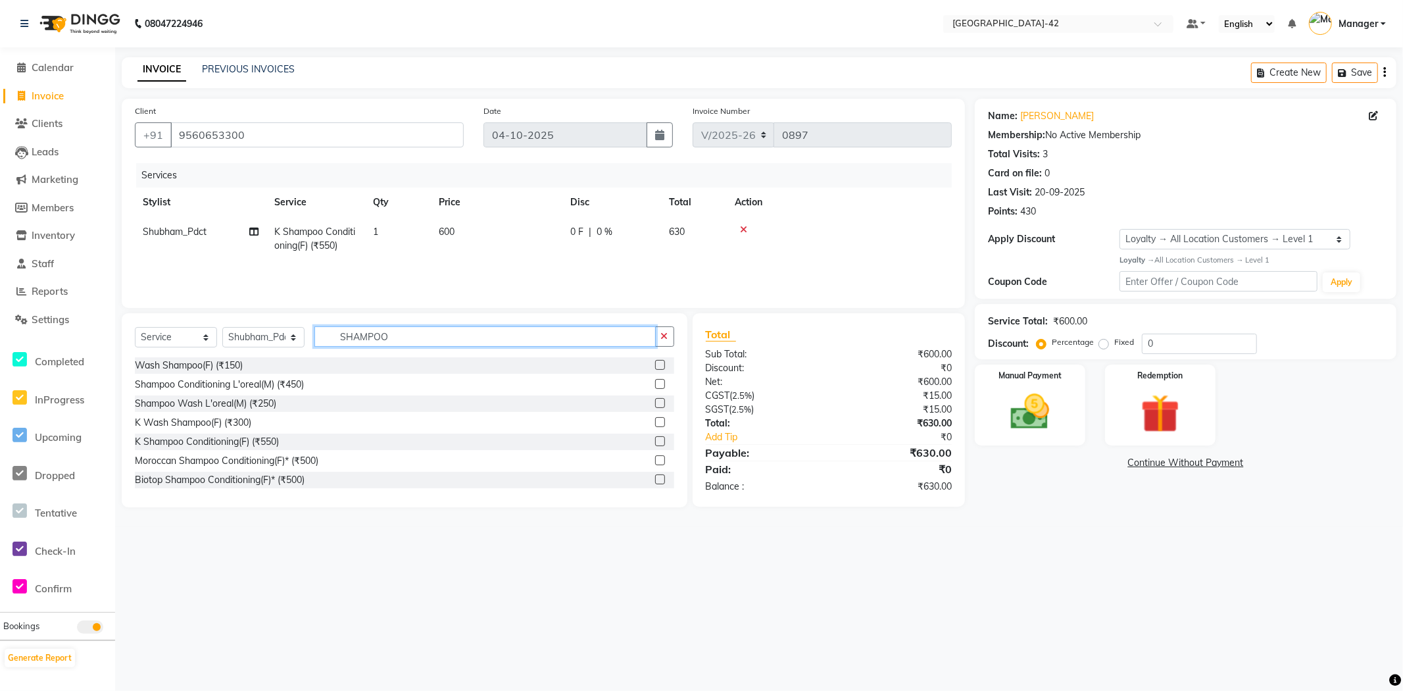
click at [399, 338] on input "SHAMPOO" at bounding box center [484, 336] width 341 height 20
click at [399, 337] on input "SHAMPOO" at bounding box center [484, 336] width 341 height 20
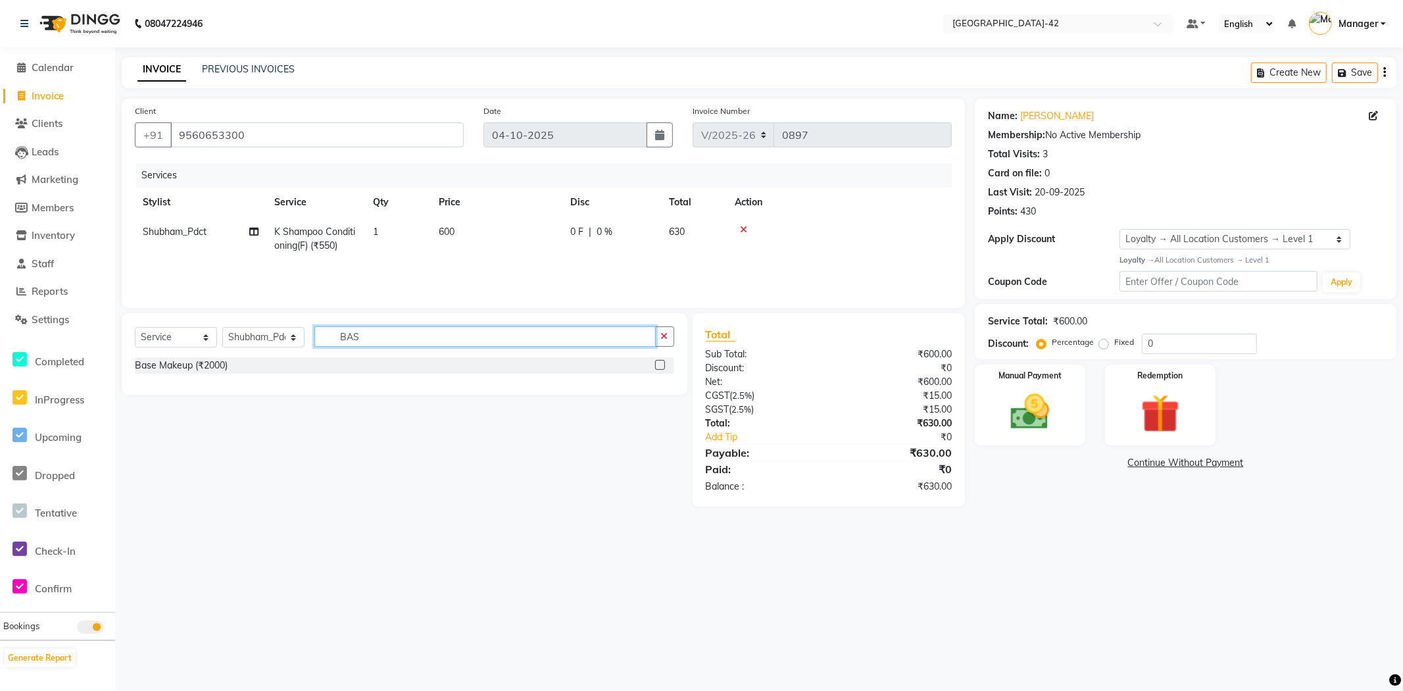
click at [378, 334] on input "BAS" at bounding box center [484, 336] width 341 height 20
click at [396, 329] on input "FEE" at bounding box center [484, 336] width 341 height 20
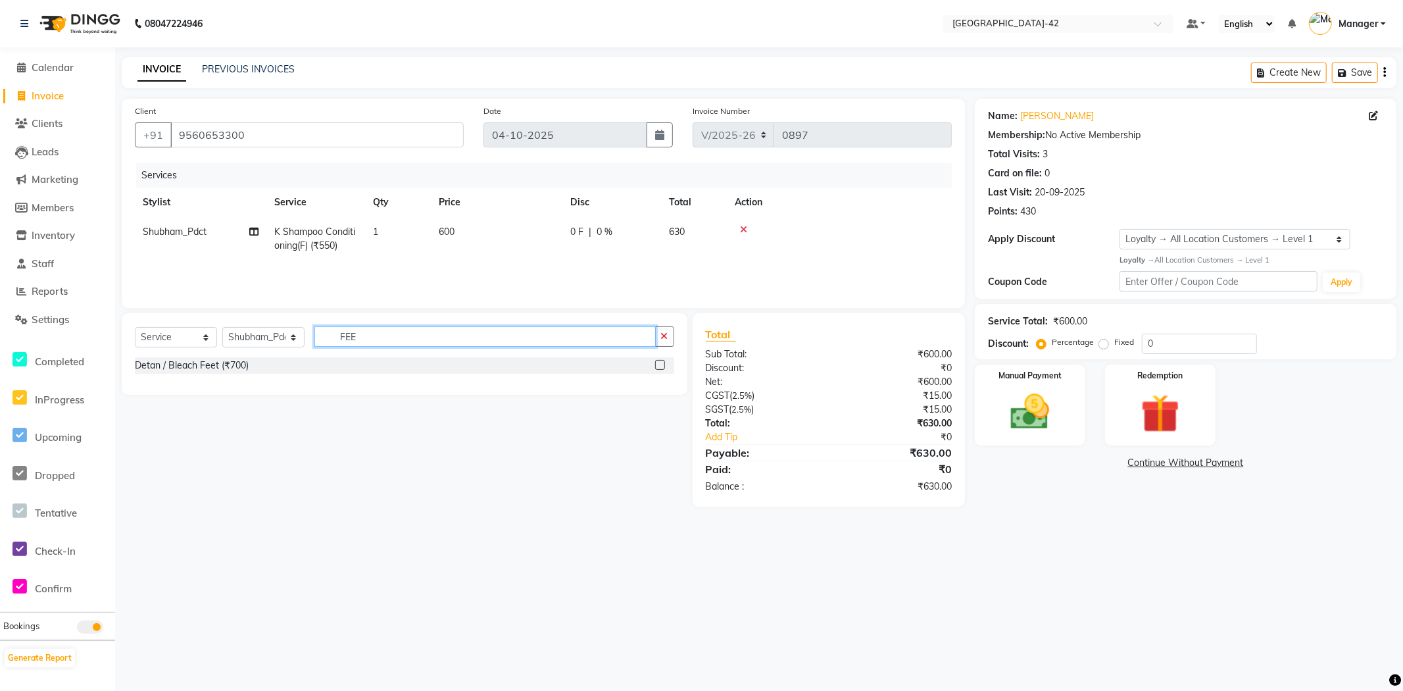
click at [396, 329] on input "FEE" at bounding box center [484, 336] width 341 height 20
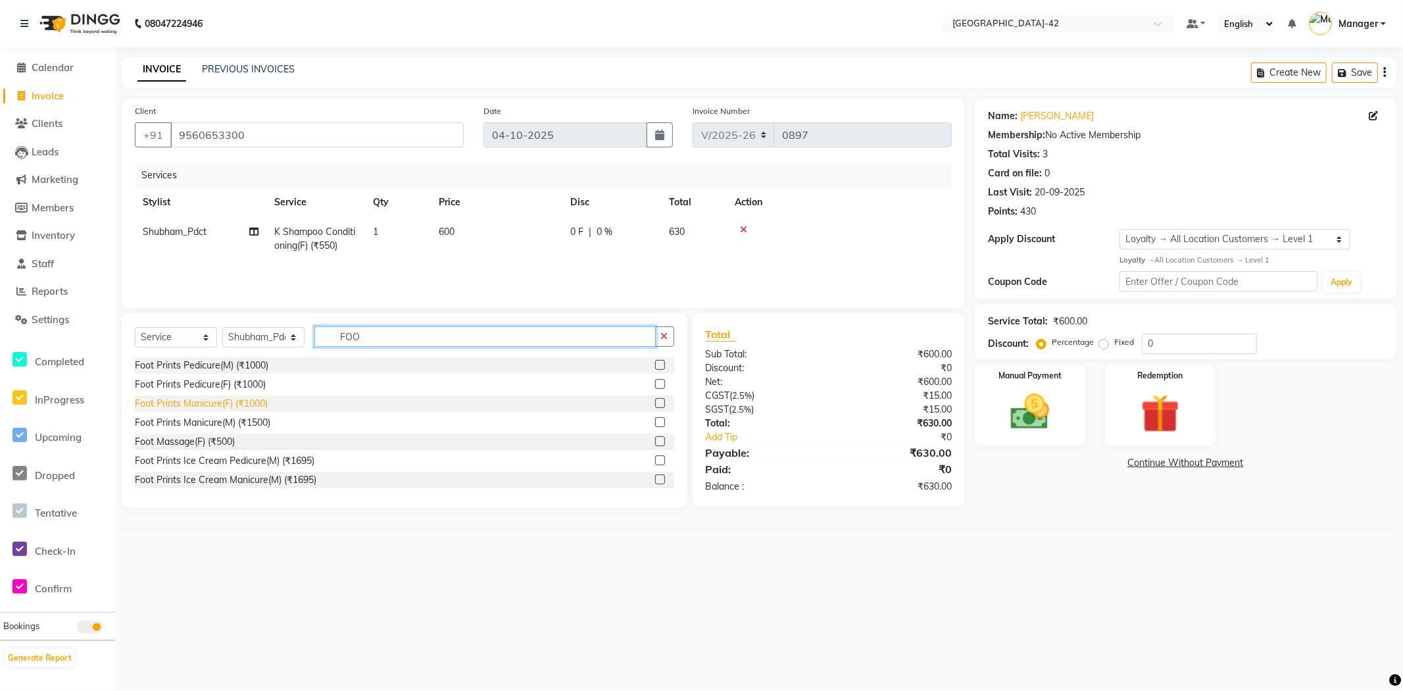
type input "FOO"
click at [209, 438] on div "Foot Massage(F) (₹500)" at bounding box center [185, 442] width 100 height 14
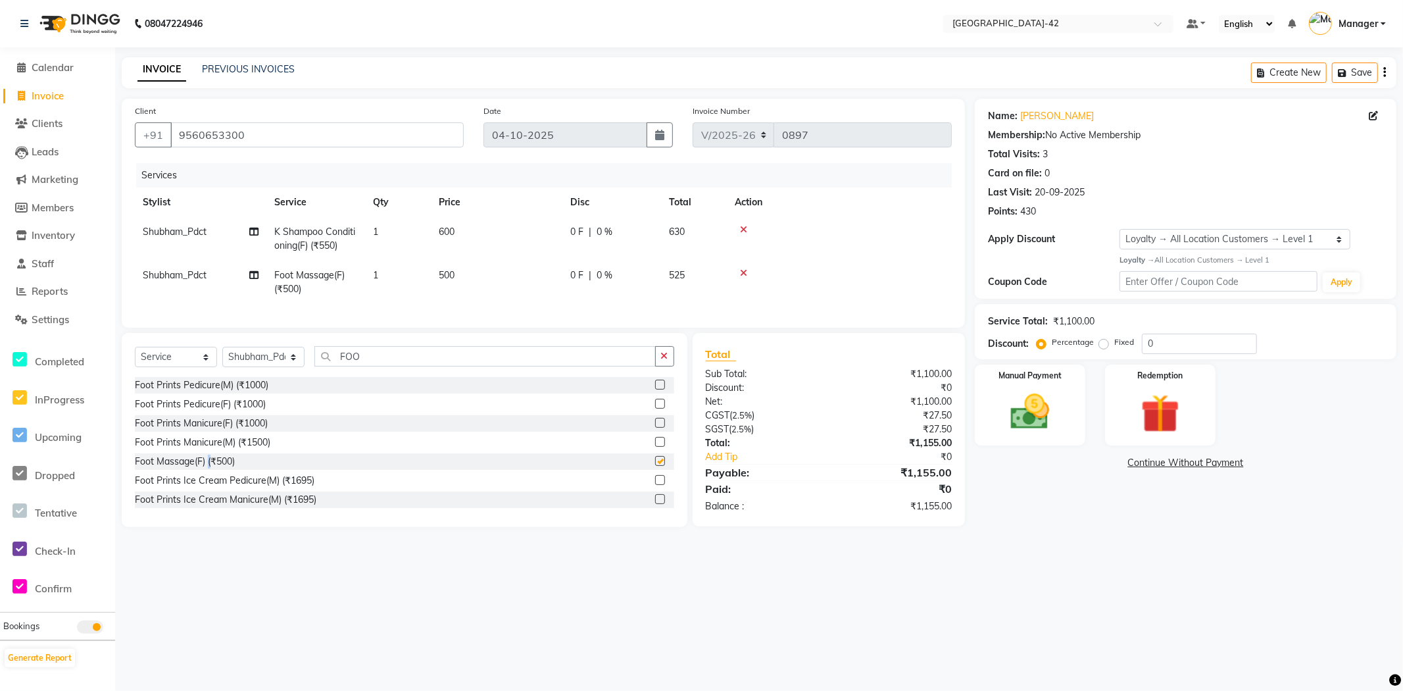
checkbox input "false"
click at [452, 266] on td "500" at bounding box center [497, 282] width 132 height 43
select select "87970"
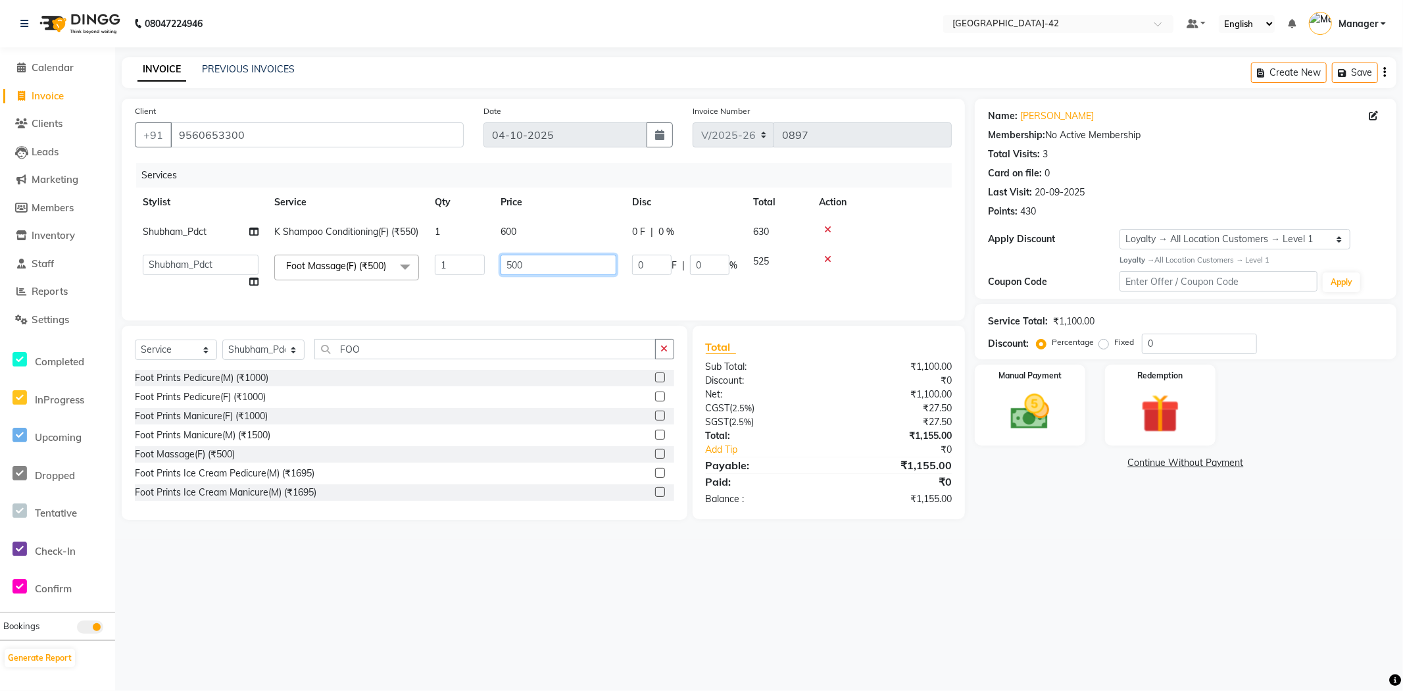
click at [534, 275] on input "500" at bounding box center [559, 265] width 116 height 20
type input "400"
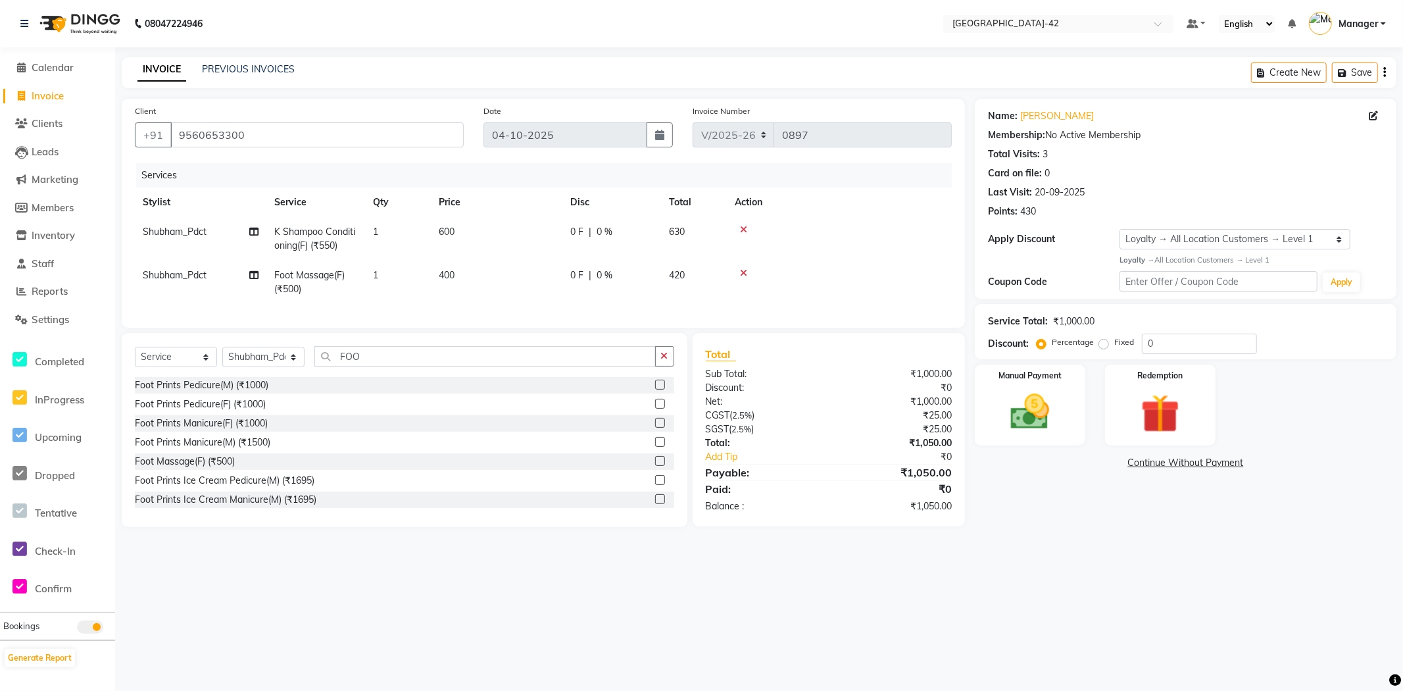
drag, startPoint x: 1178, startPoint y: 639, endPoint x: 1163, endPoint y: 629, distance: 17.5
click at [1175, 639] on div "08047224946 Select Location × [GEOGRAPHIC_DATA] Sector-42 Default Panel My Pane…" at bounding box center [701, 345] width 1403 height 691
click at [267, 366] on select "Select Stylist Ajay Aman_Pdct Amjad_asst Ankit_asst Asif_BRB Basant_Pdct [PERSO…" at bounding box center [263, 357] width 82 height 20
select select "87971"
click at [530, 326] on div "Client [PHONE_NUMBER] Date [DATE] Invoice Number V/2025 V/[PHONE_NUMBER] Servic…" at bounding box center [543, 213] width 843 height 229
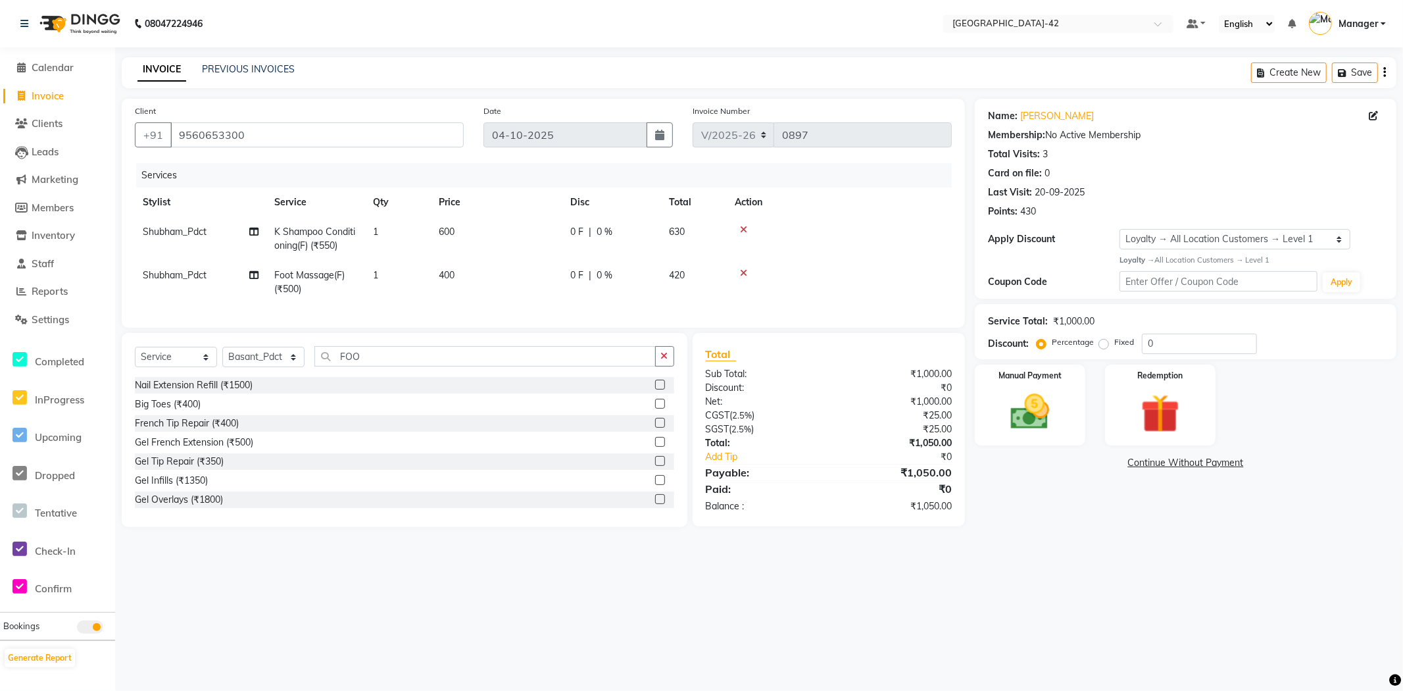
click at [200, 277] on span "Shubham_Pdct" at bounding box center [175, 275] width 64 height 12
select select "87970"
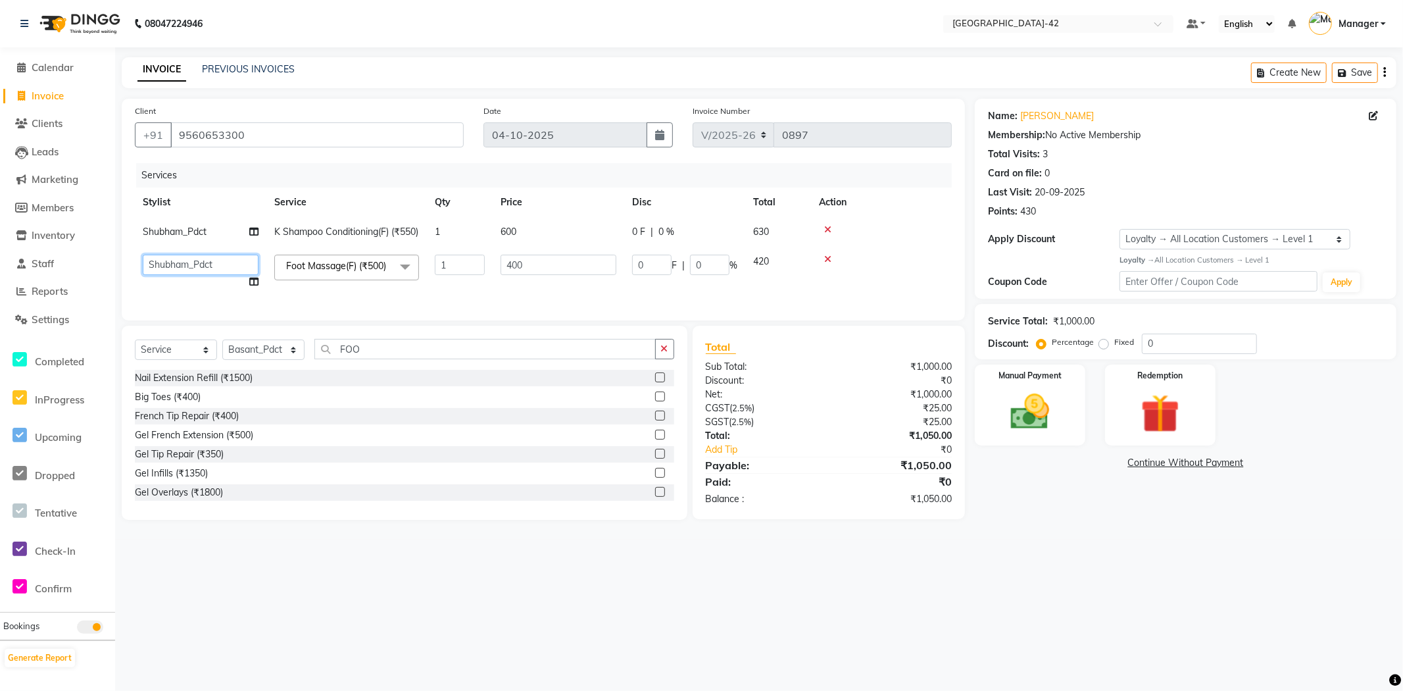
click at [222, 275] on select "Ajay Aman_Pdct Amjad_asst Ankit_asst Asif_BRB Basant_Pdct [PERSON_NAME] Counter…" at bounding box center [201, 265] width 116 height 20
click at [224, 275] on select "Ajay Aman_Pdct Amjad_asst Ankit_asst Asif_BRB Basant_Pdct [PERSON_NAME] Counter…" at bounding box center [201, 265] width 116 height 20
select select "87971"
click at [1220, 604] on div "08047224946 Select Location × [GEOGRAPHIC_DATA] Sector-42 Default Panel My Pane…" at bounding box center [701, 345] width 1403 height 691
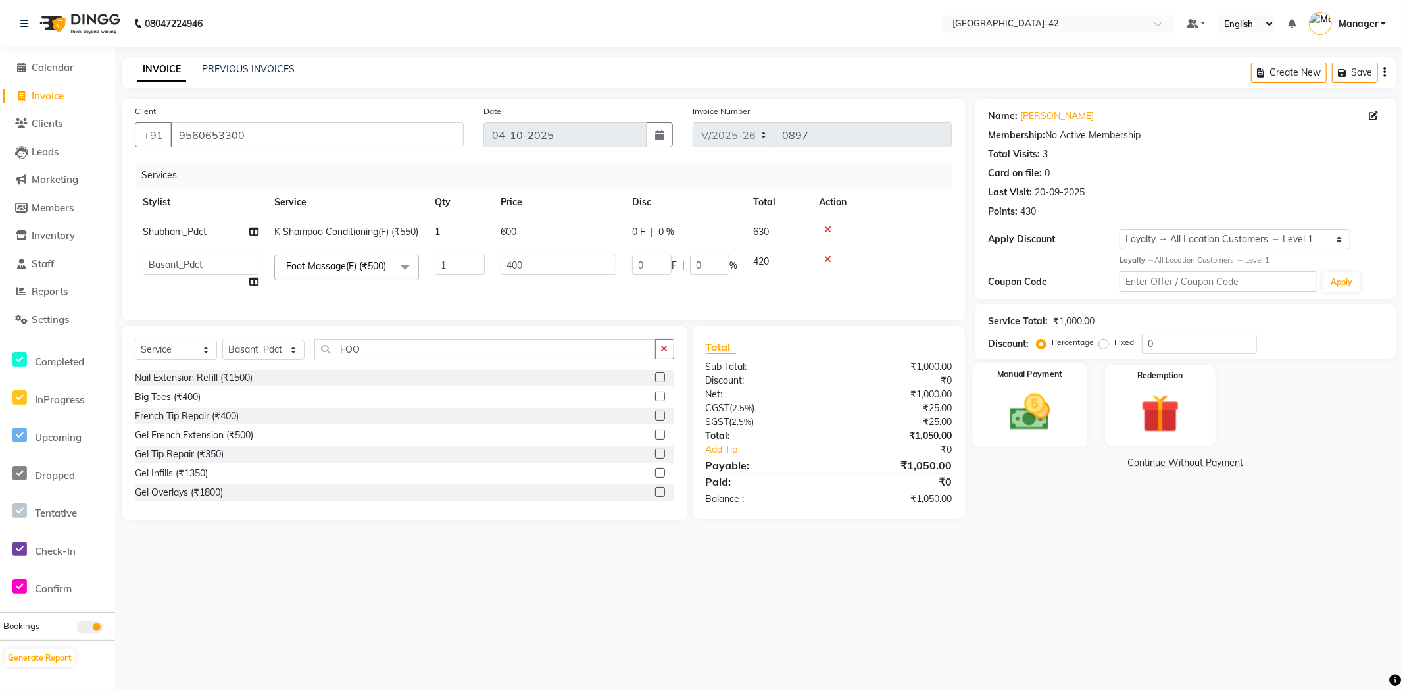
click at [1047, 418] on img at bounding box center [1030, 412] width 66 height 47
click at [1079, 461] on span "UPI" at bounding box center [1080, 463] width 20 height 15
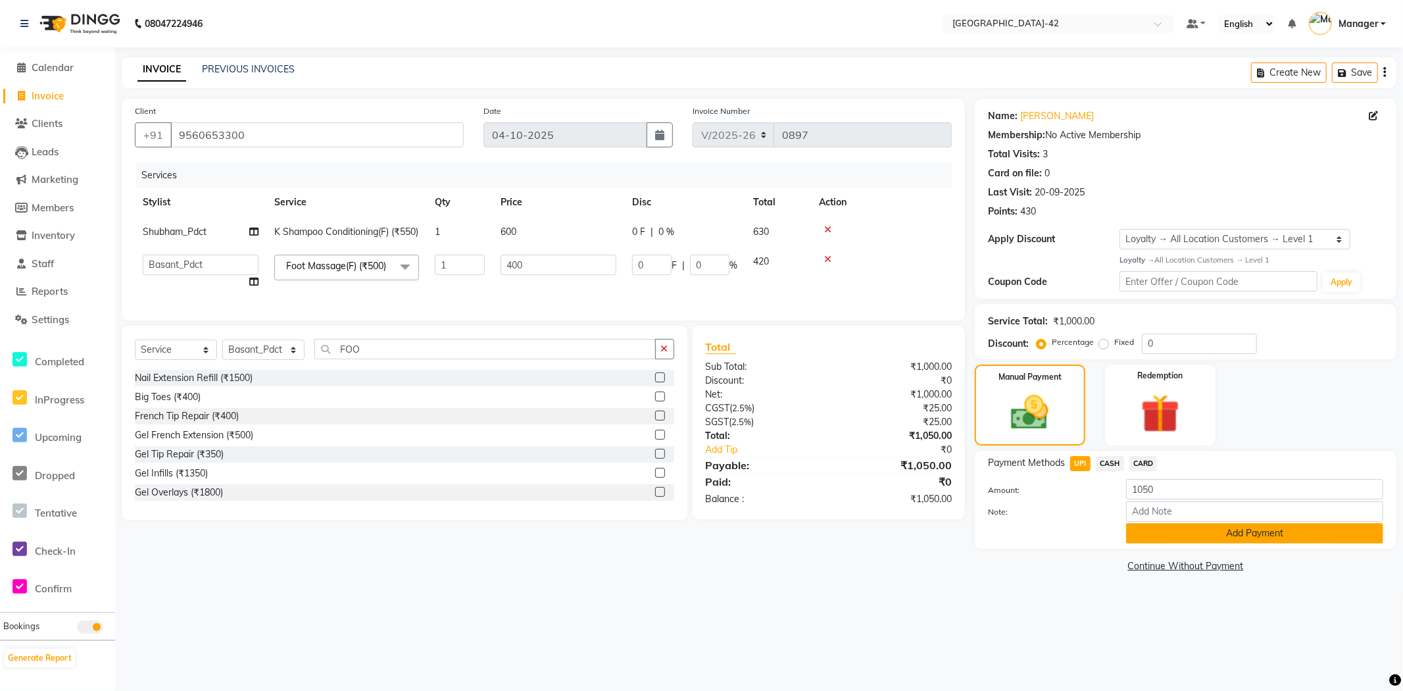
click at [1168, 533] on button "Add Payment" at bounding box center [1254, 533] width 257 height 20
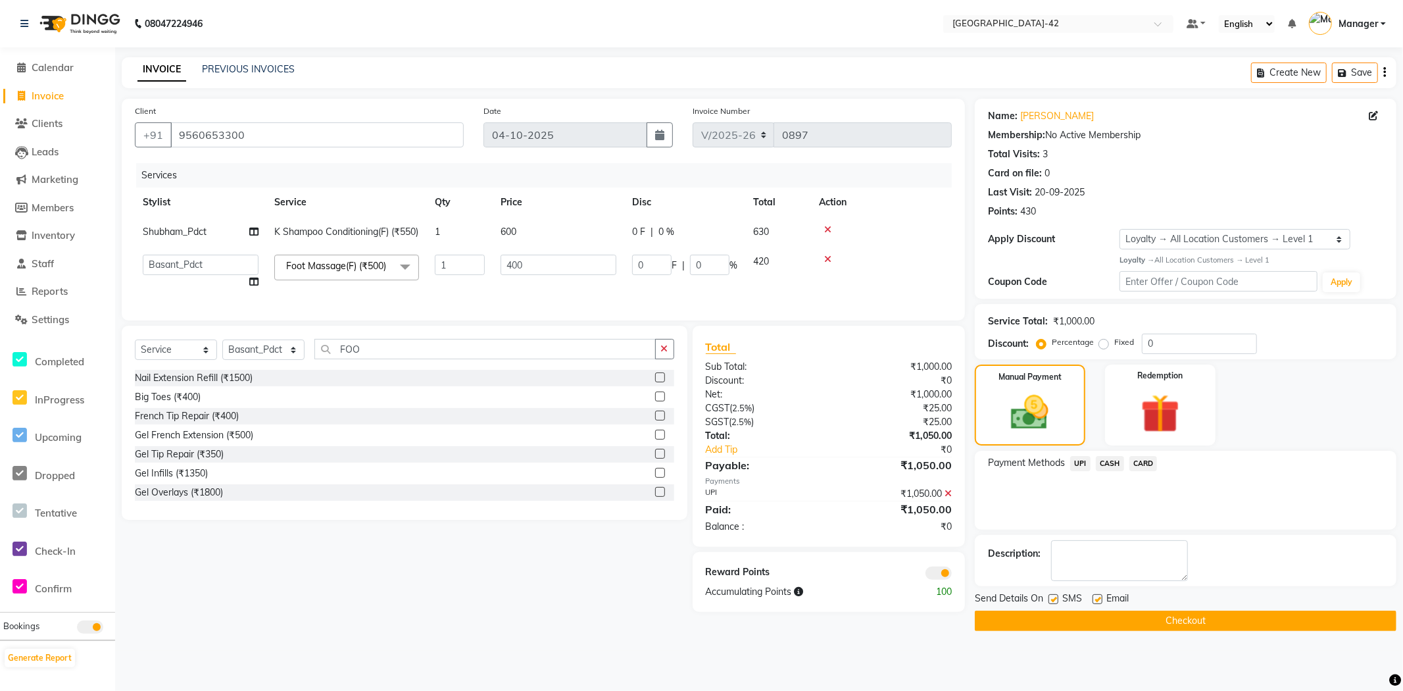
click at [1135, 617] on button "Checkout" at bounding box center [1186, 620] width 422 height 20
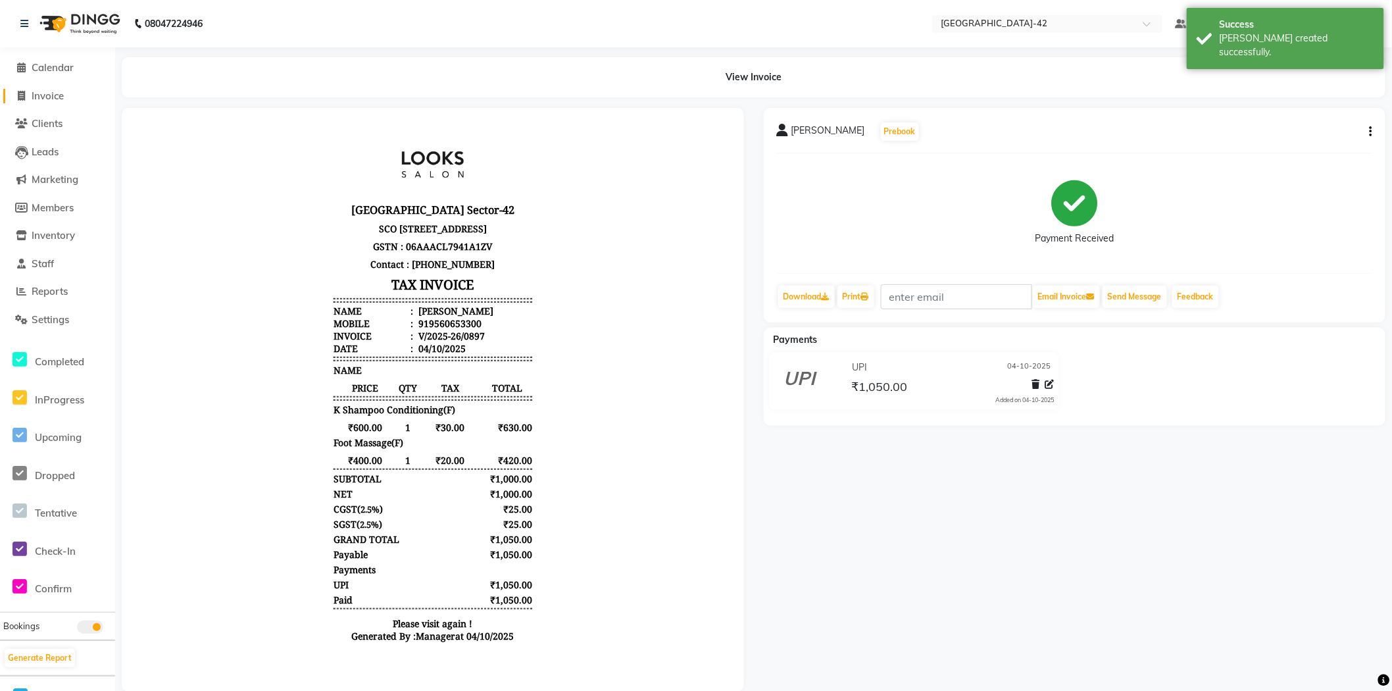
click at [37, 97] on span "Invoice" at bounding box center [48, 95] width 32 height 12
select select "8692"
select select "service"
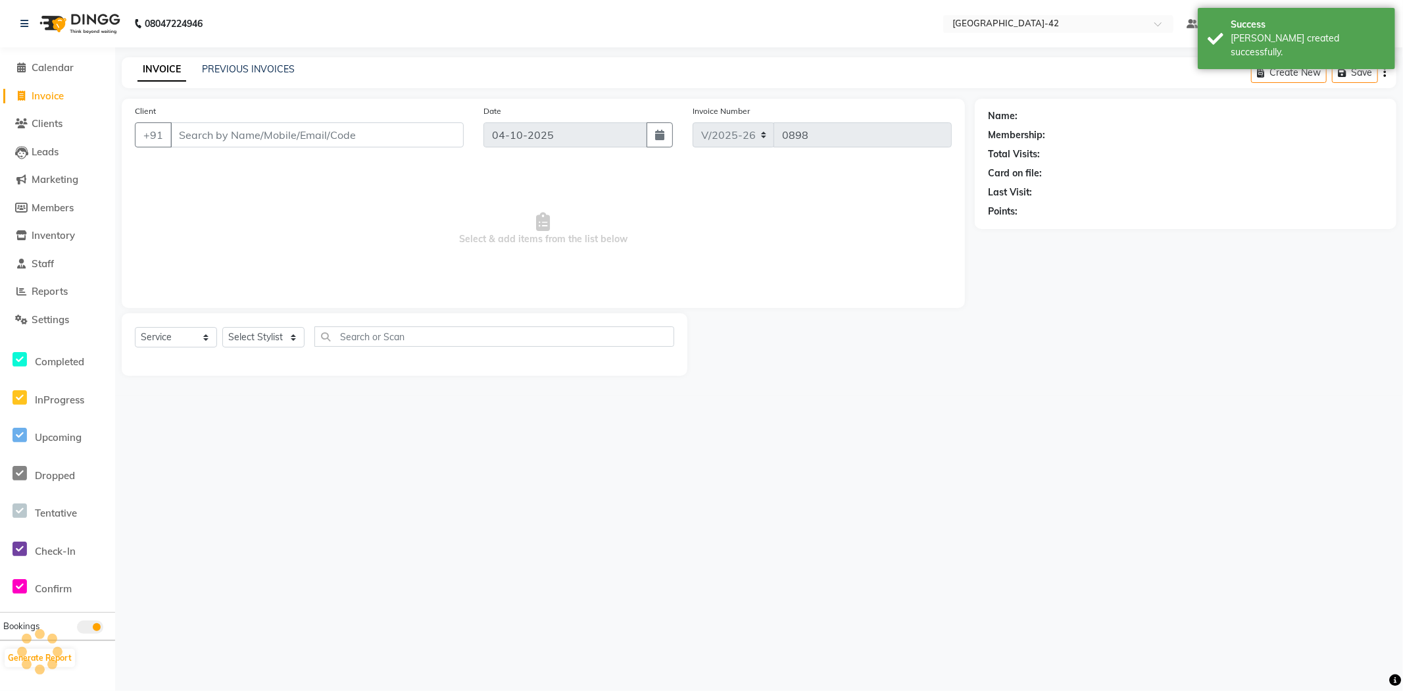
click at [239, 136] on input "Client" at bounding box center [316, 134] width 293 height 25
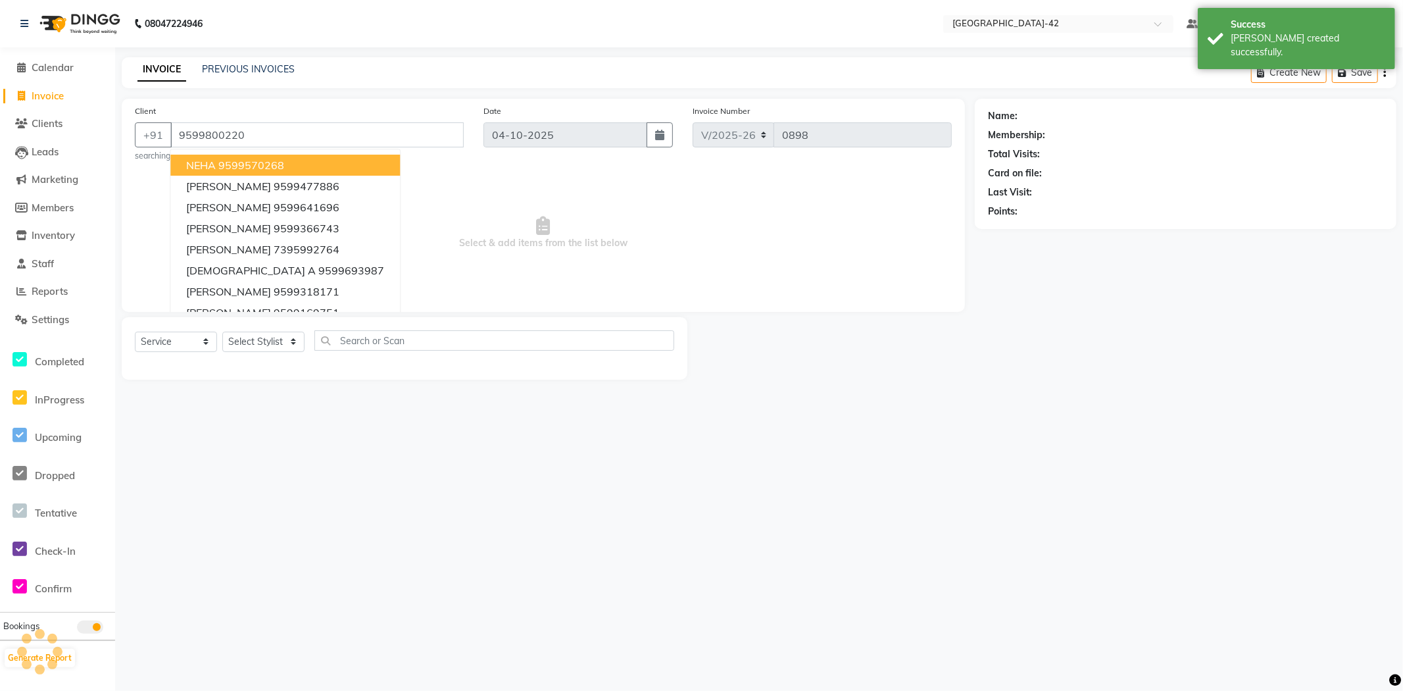
type input "9599800220"
select select "1: Object"
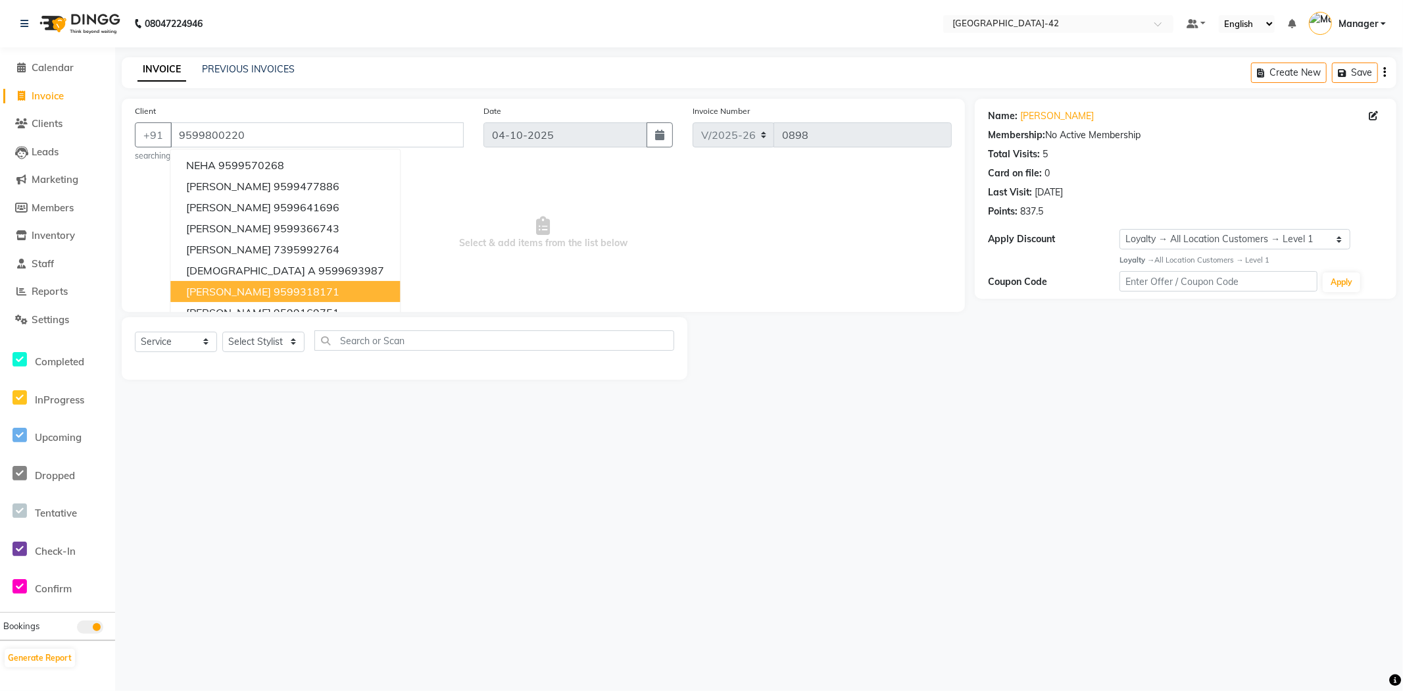
click at [743, 497] on div "08047224946 Select Location × [GEOGRAPHIC_DATA] Sector-42 Default Panel My Pane…" at bounding box center [701, 345] width 1403 height 691
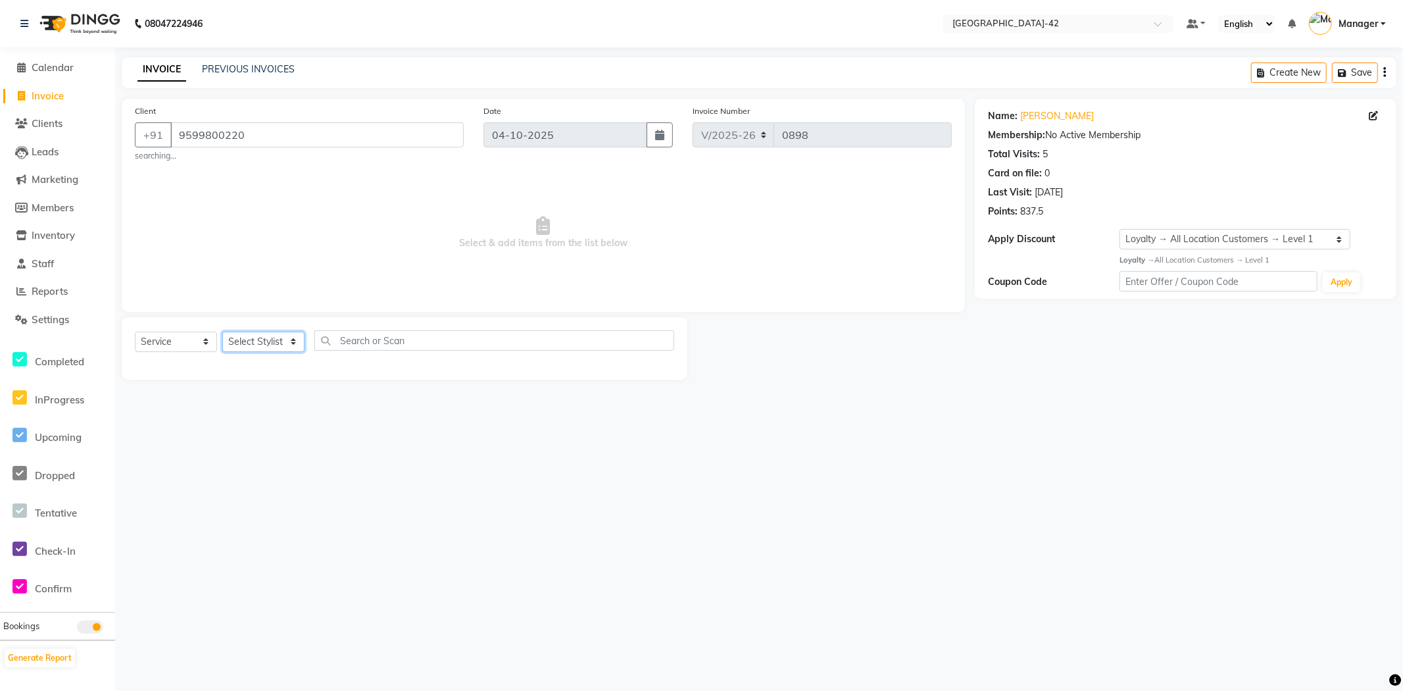
drag, startPoint x: 281, startPoint y: 343, endPoint x: 303, endPoint y: 349, distance: 22.5
click at [281, 342] on select "Select Stylist Ajay Aman_Pdct Amjad_asst Ankit_asst Asif_BRB Basant_Pdct [PERSO…" at bounding box center [263, 342] width 82 height 20
select select "87962"
click at [222, 332] on select "Select Stylist Ajay Aman_Pdct Amjad_asst Ankit_asst Asif_BRB Basant_Pdct [PERSO…" at bounding box center [263, 342] width 82 height 20
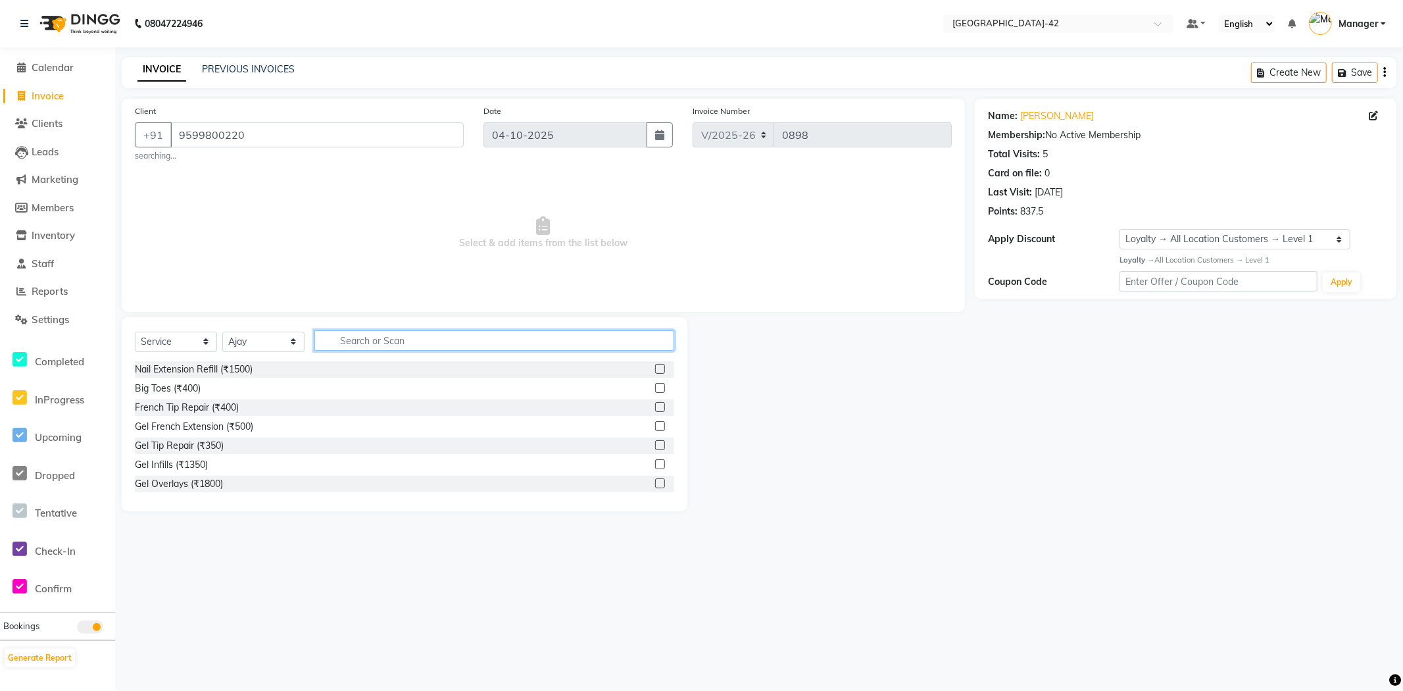
click at [462, 344] on input "text" at bounding box center [494, 340] width 360 height 20
type input "SHAMPOO"
click at [257, 450] on div "K Shampoo Conditioning(F) (₹550)" at bounding box center [207, 446] width 144 height 14
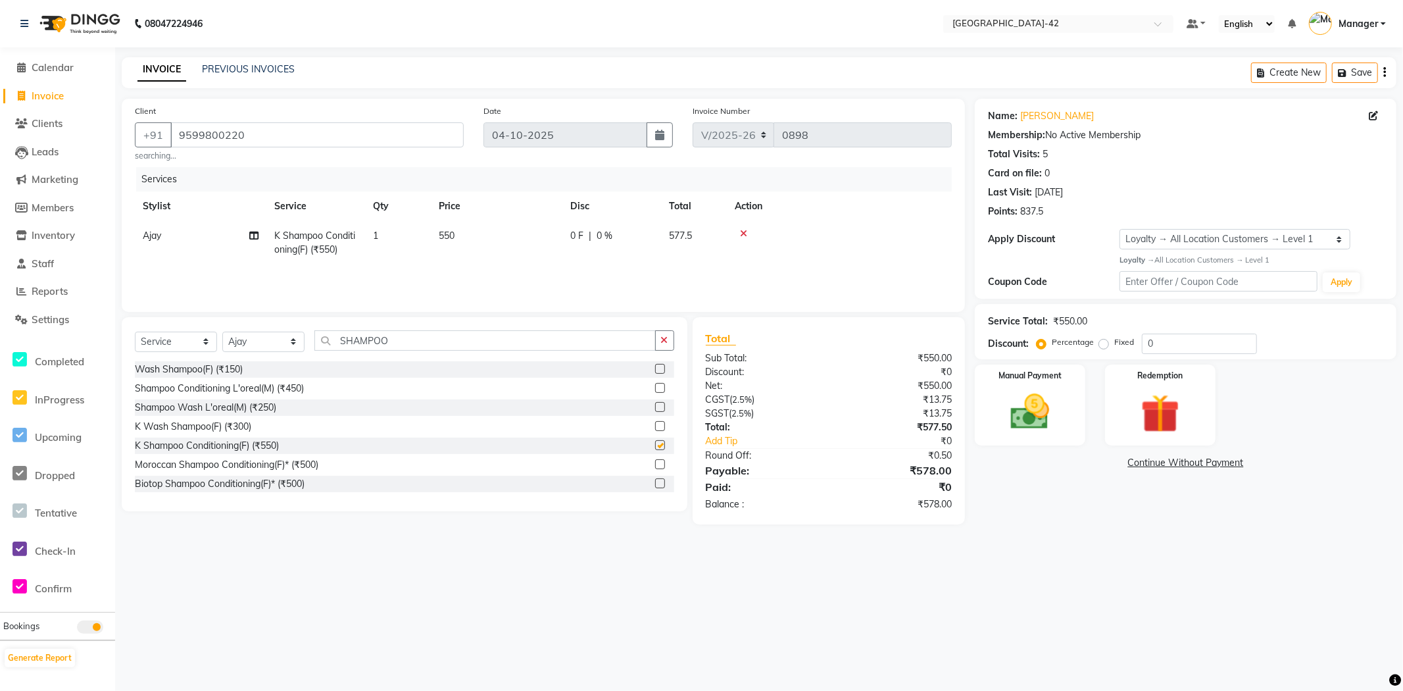
checkbox input "false"
click at [279, 342] on select "Select Stylist Ajay Aman_Pdct Amjad_asst Ankit_asst Asif_BRB Basant_Pdct [PERSO…" at bounding box center [263, 342] width 82 height 20
click at [151, 228] on td "Ajay" at bounding box center [201, 242] width 132 height 43
click at [166, 234] on select "Ajay Aman_Pdct Amjad_asst Ankit_asst Asif_BRB Basant_Pdct [PERSON_NAME] Counter…" at bounding box center [201, 239] width 116 height 20
select select "88339"
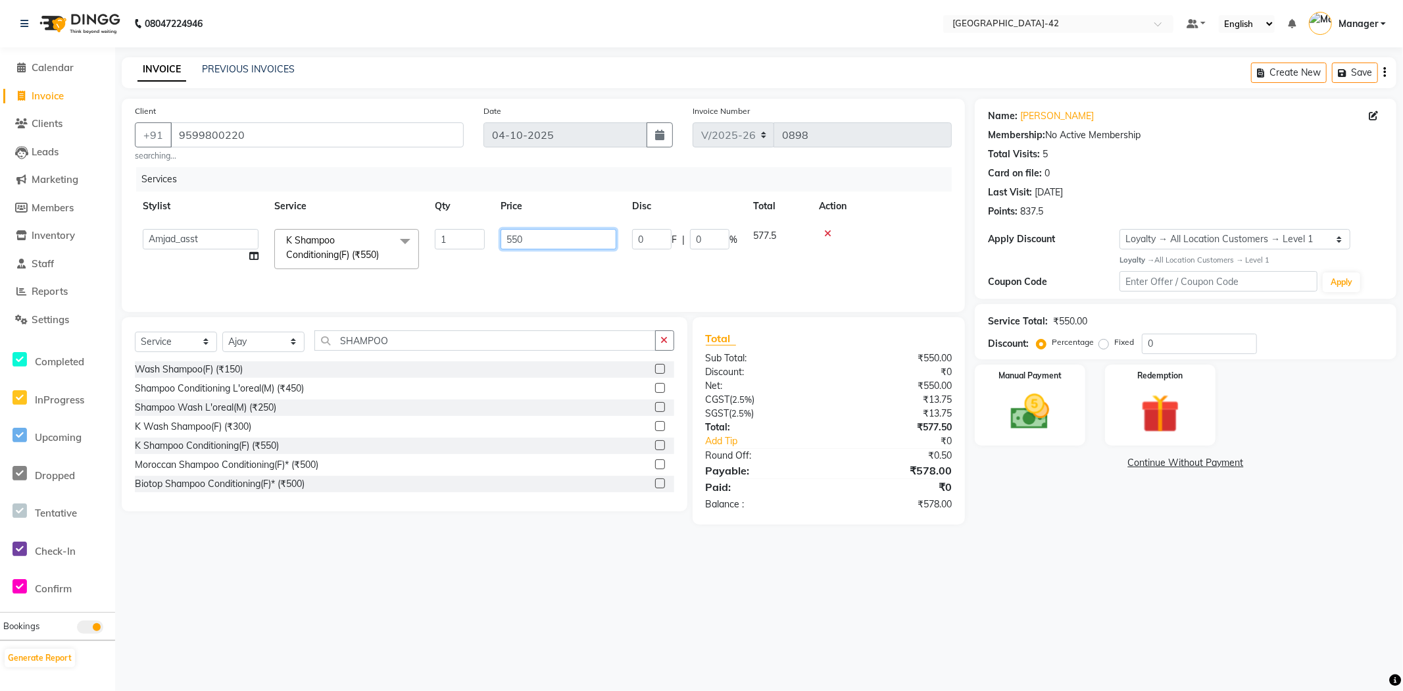
click at [530, 241] on input "550" at bounding box center [559, 239] width 116 height 20
drag, startPoint x: 530, startPoint y: 241, endPoint x: 599, endPoint y: 244, distance: 69.8
click at [547, 244] on input "550" at bounding box center [559, 239] width 116 height 20
click at [599, 244] on input "550" at bounding box center [559, 239] width 116 height 20
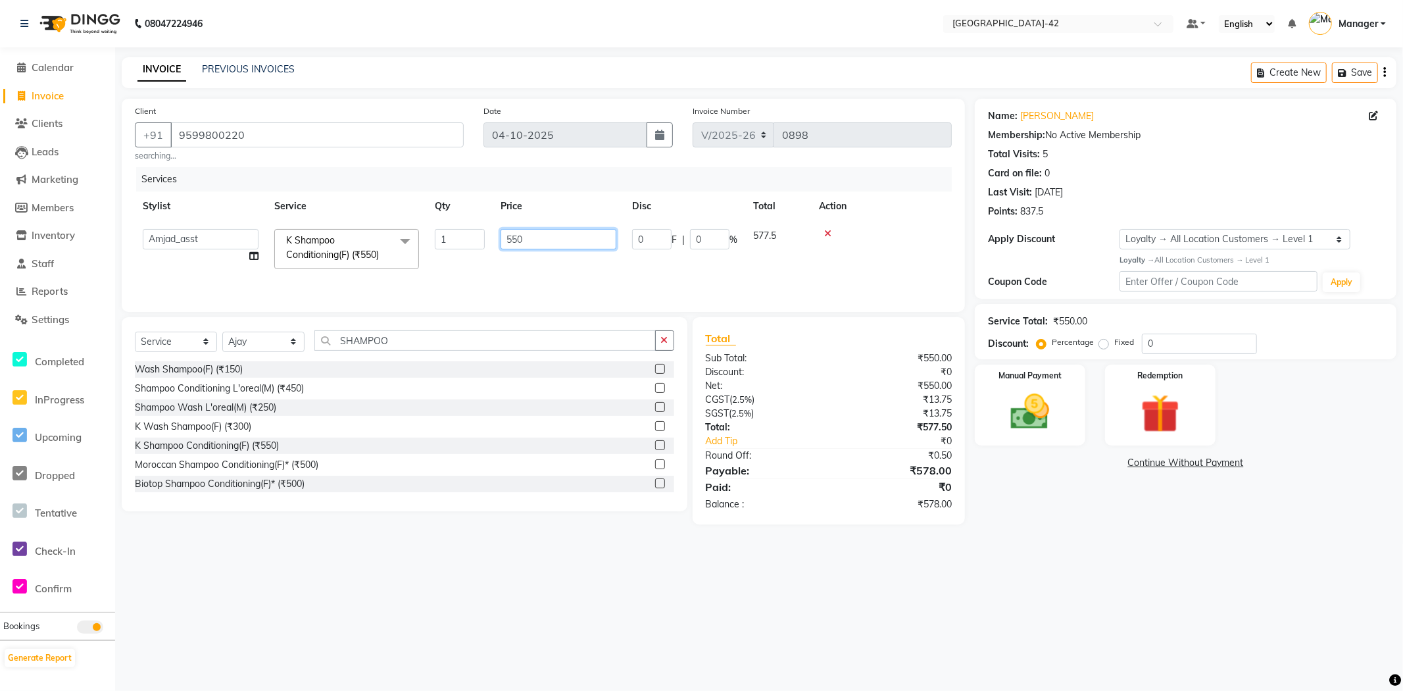
click at [599, 244] on input "550" at bounding box center [559, 239] width 116 height 20
type input "600"
click at [268, 341] on select "Select Stylist Ajay Aman_Pdct Amjad_asst Ankit_asst Asif_BRB Basant_Pdct [PERSO…" at bounding box center [263, 342] width 82 height 20
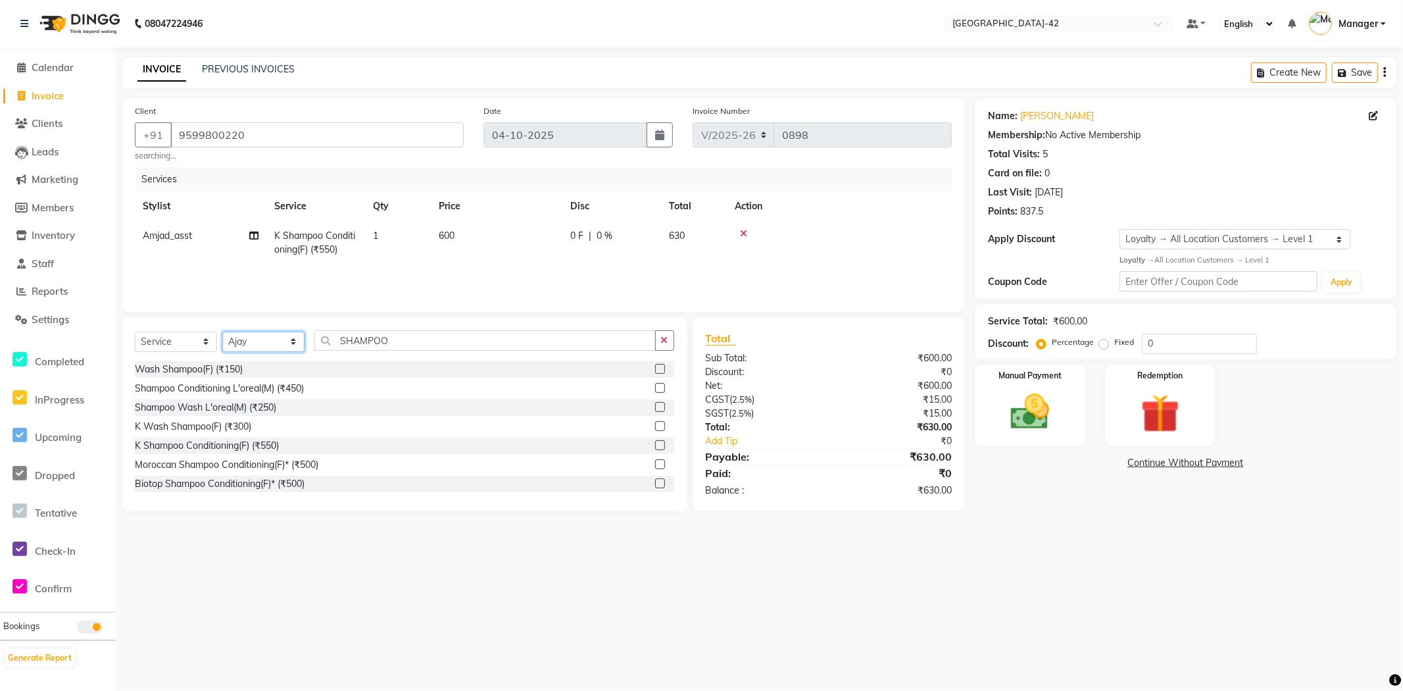
click at [293, 346] on select "Select Stylist Ajay Aman_Pdct Amjad_asst Ankit_asst Asif_BRB Basant_Pdct [PERSO…" at bounding box center [263, 342] width 82 height 20
click at [437, 341] on input "SHAMPOO" at bounding box center [484, 340] width 341 height 20
type input "U"
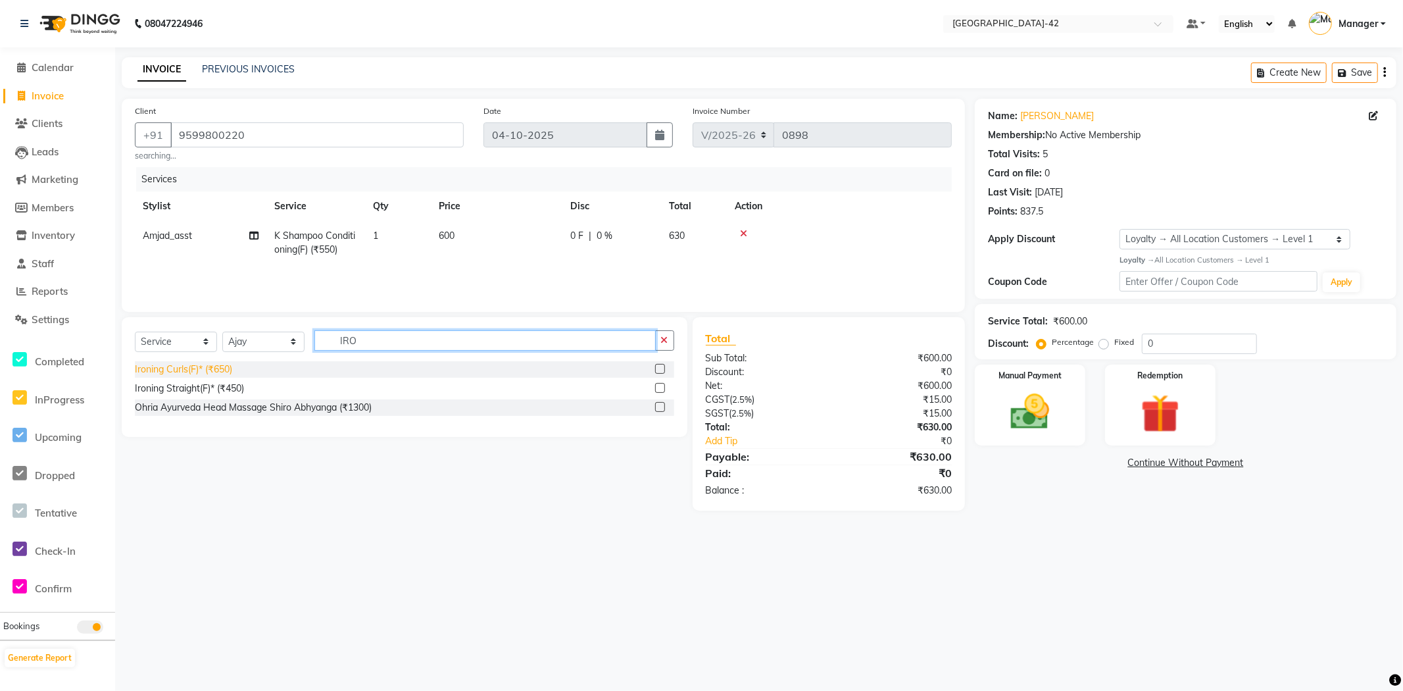
type input "IRO"
click at [173, 370] on div "Ironing Curls(F)* (₹650)" at bounding box center [183, 369] width 97 height 14
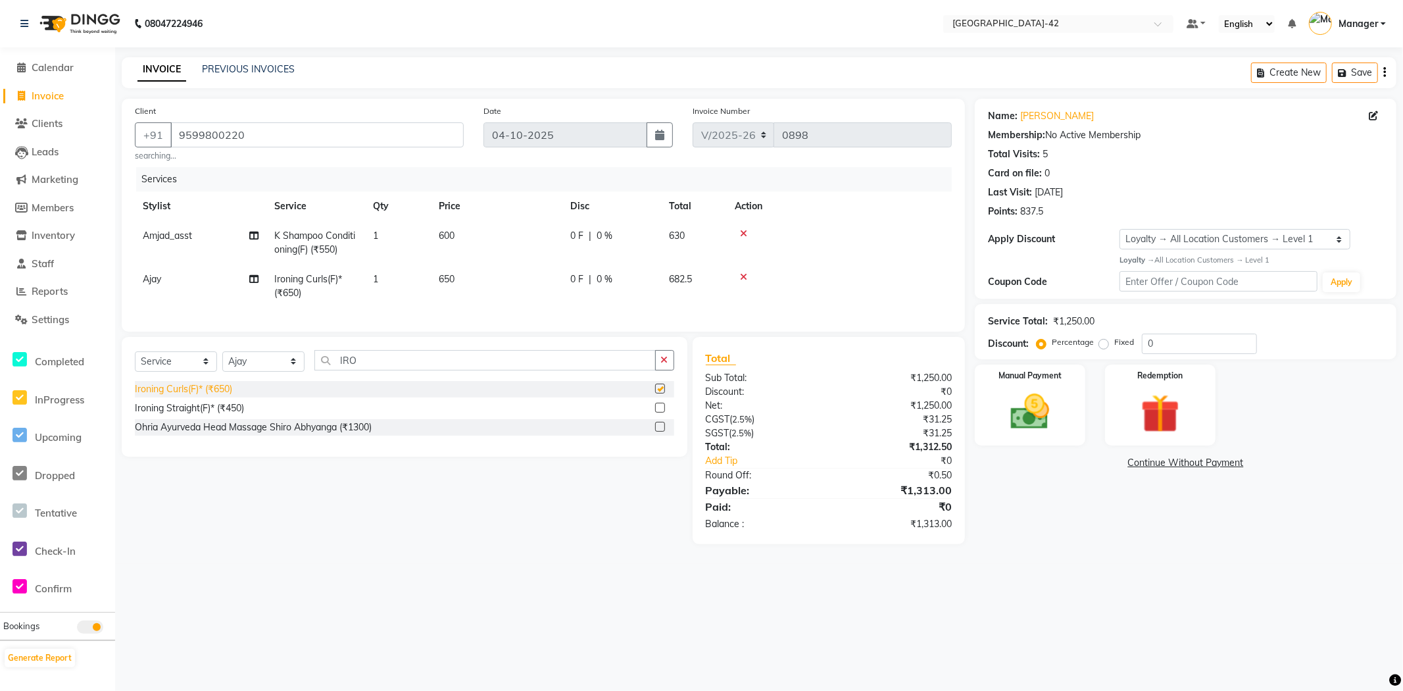
checkbox input "false"
click at [741, 278] on icon at bounding box center [743, 276] width 7 height 9
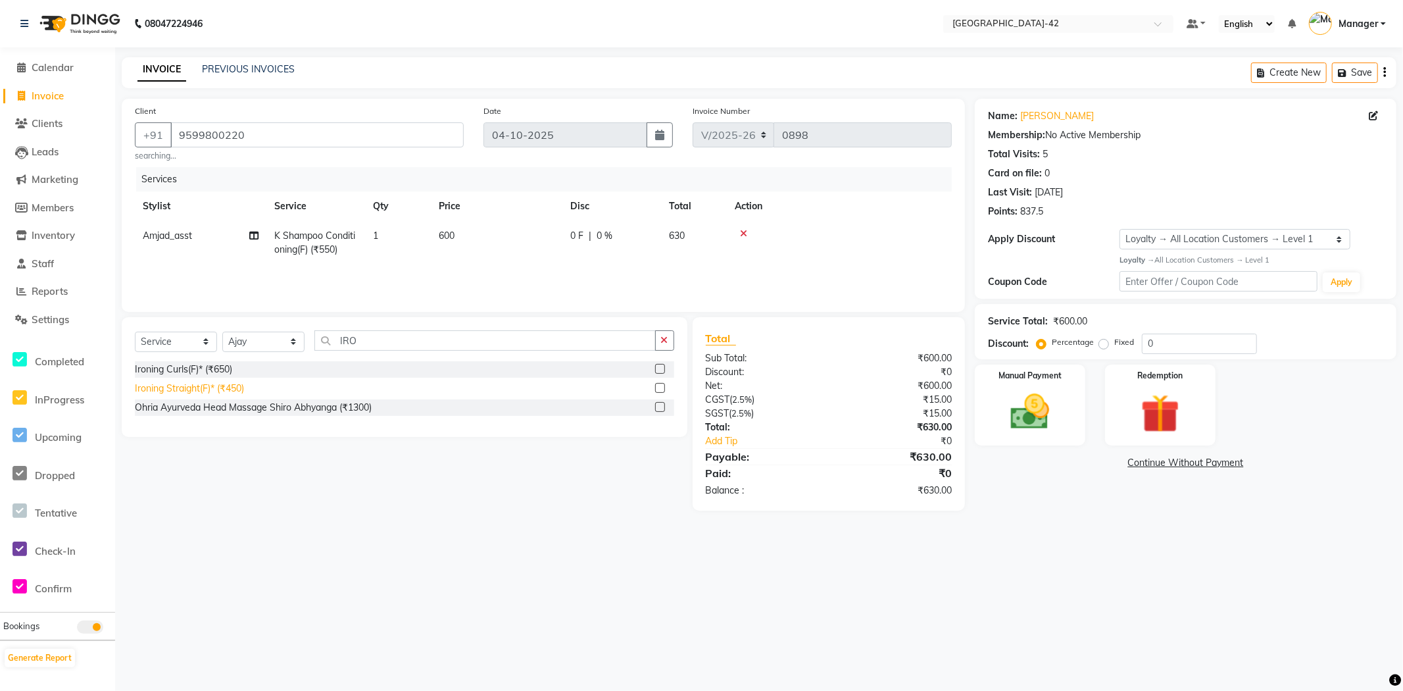
click at [232, 390] on div "Ironing Straight(F)* (₹450)" at bounding box center [189, 389] width 109 height 14
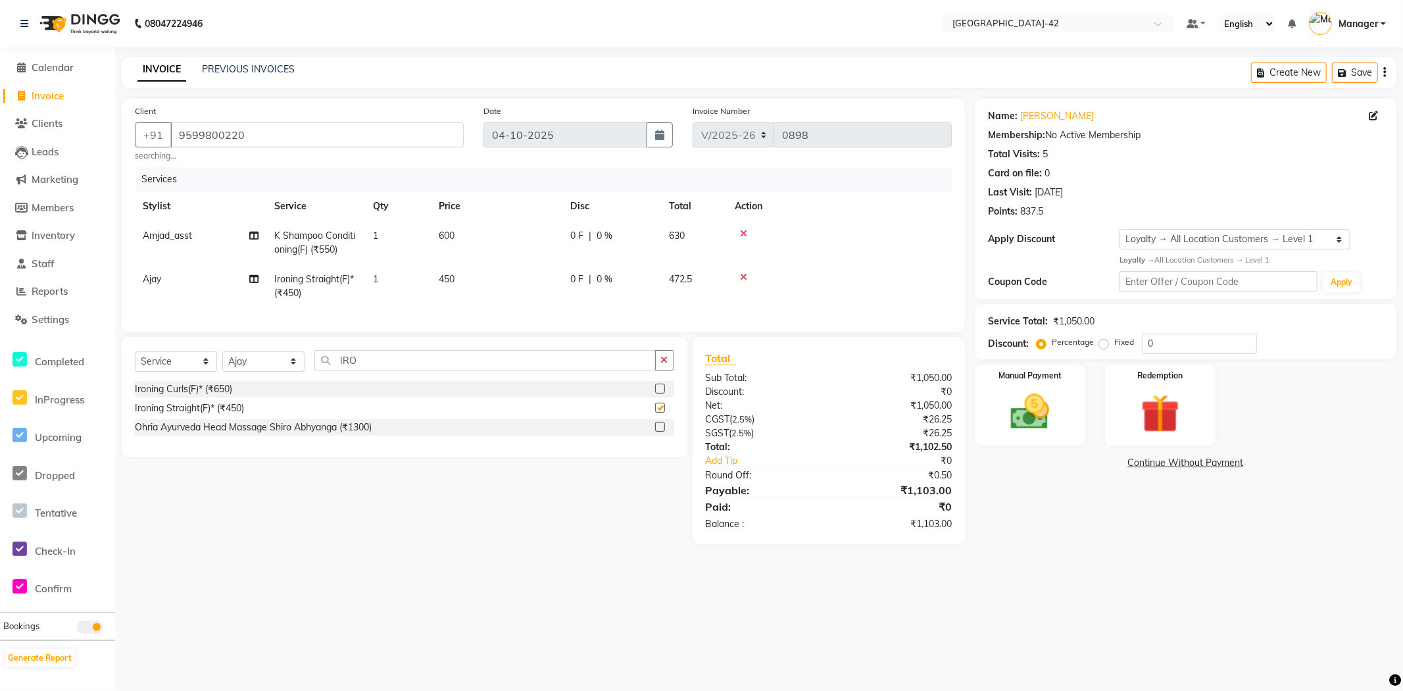
checkbox input "false"
click at [450, 275] on span "450" at bounding box center [447, 279] width 16 height 12
click at [579, 284] on span "0 F" at bounding box center [576, 279] width 13 height 14
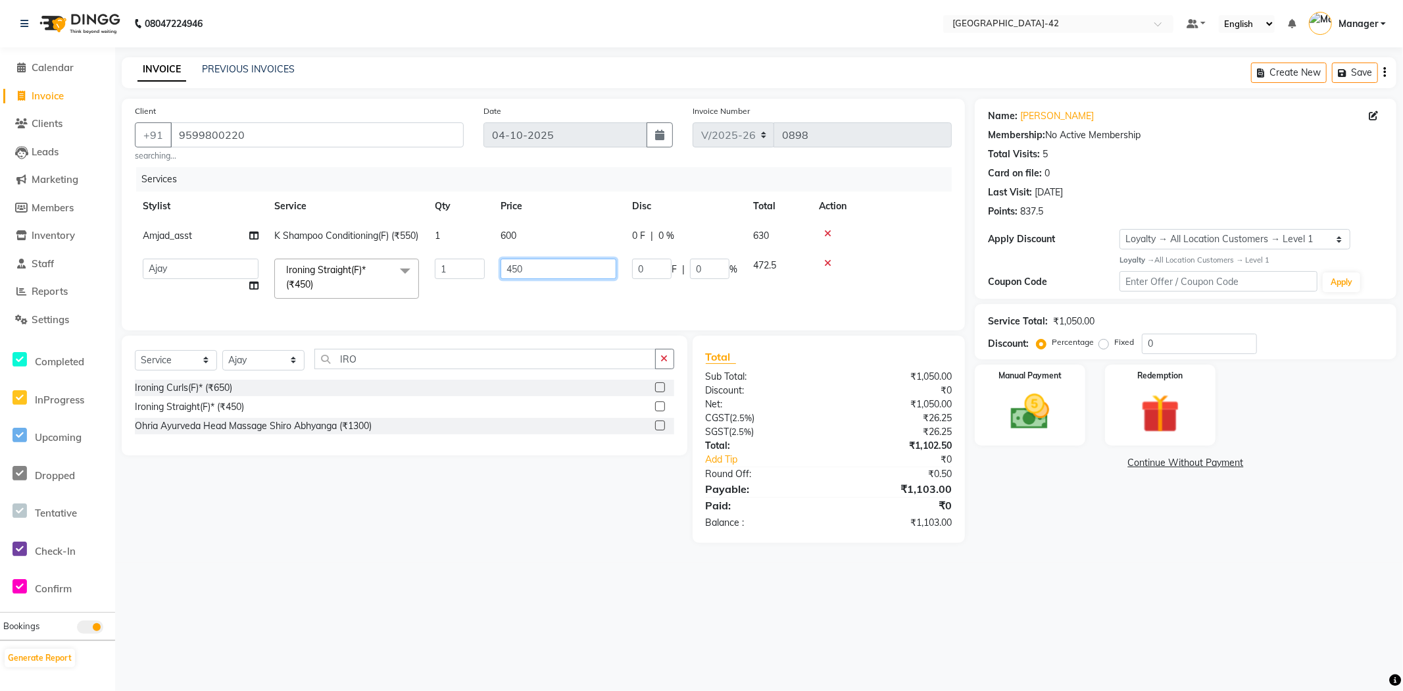
click at [556, 279] on input "450" at bounding box center [559, 269] width 116 height 20
type input "1200"
click at [197, 380] on div "Select Service Product Membership Package Voucher Prepaid Gift Card Select Styl…" at bounding box center [404, 364] width 539 height 31
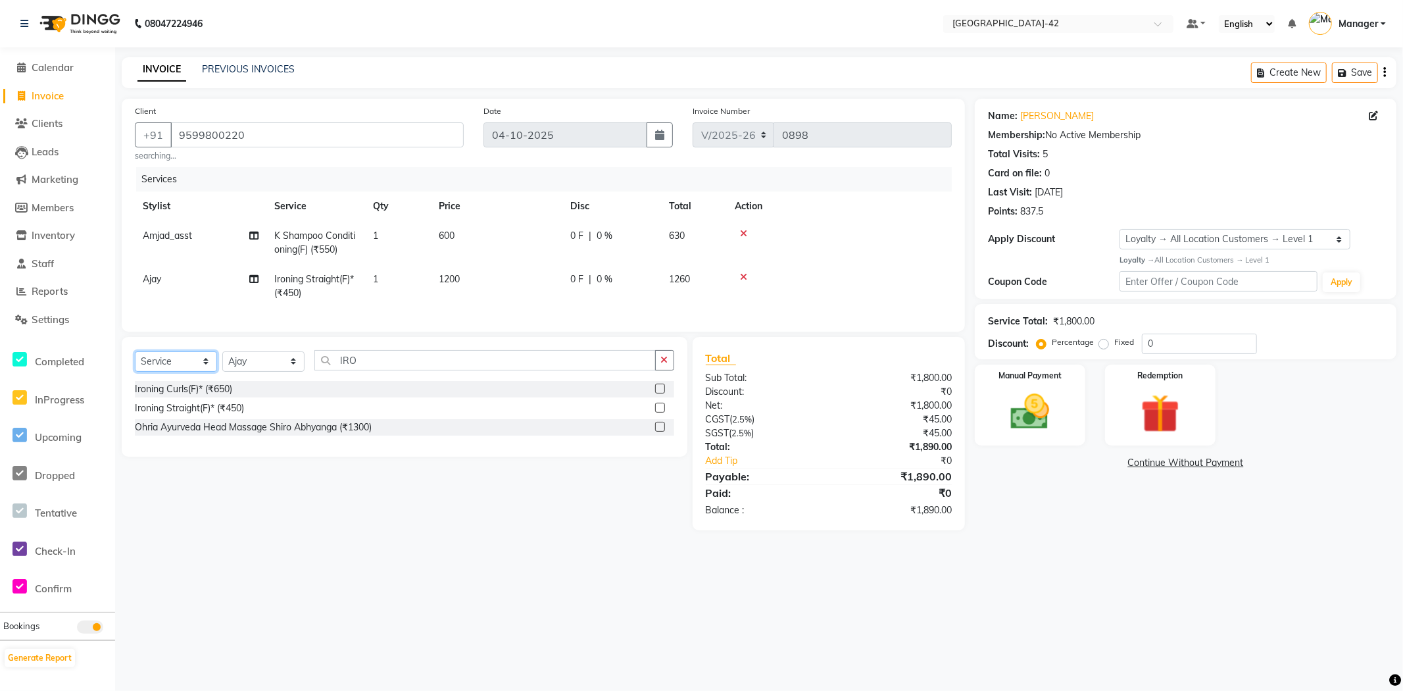
click at [135, 362] on select "Select Service Product Membership Package Voucher Prepaid Gift Card" at bounding box center [176, 361] width 82 height 20
click at [424, 366] on input "IRO" at bounding box center [484, 360] width 341 height 20
click at [424, 367] on input "IRO" at bounding box center [484, 360] width 341 height 20
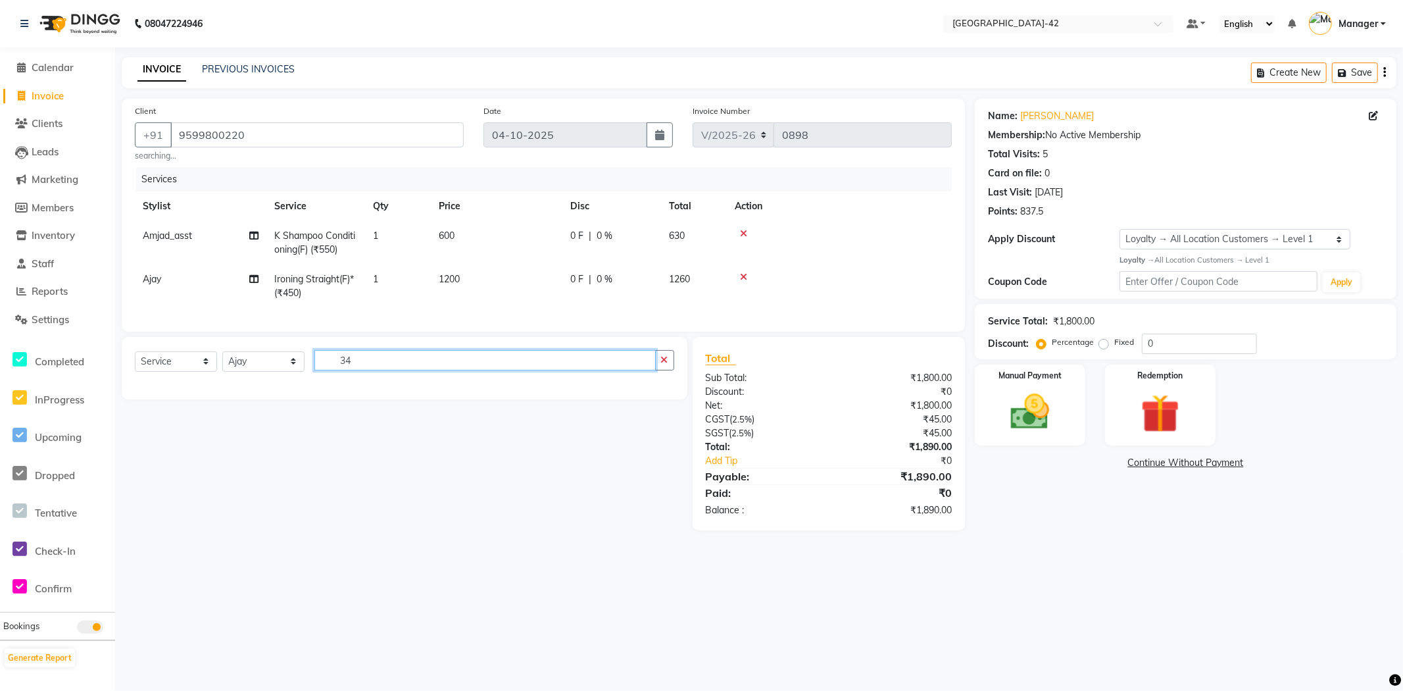
type input "3"
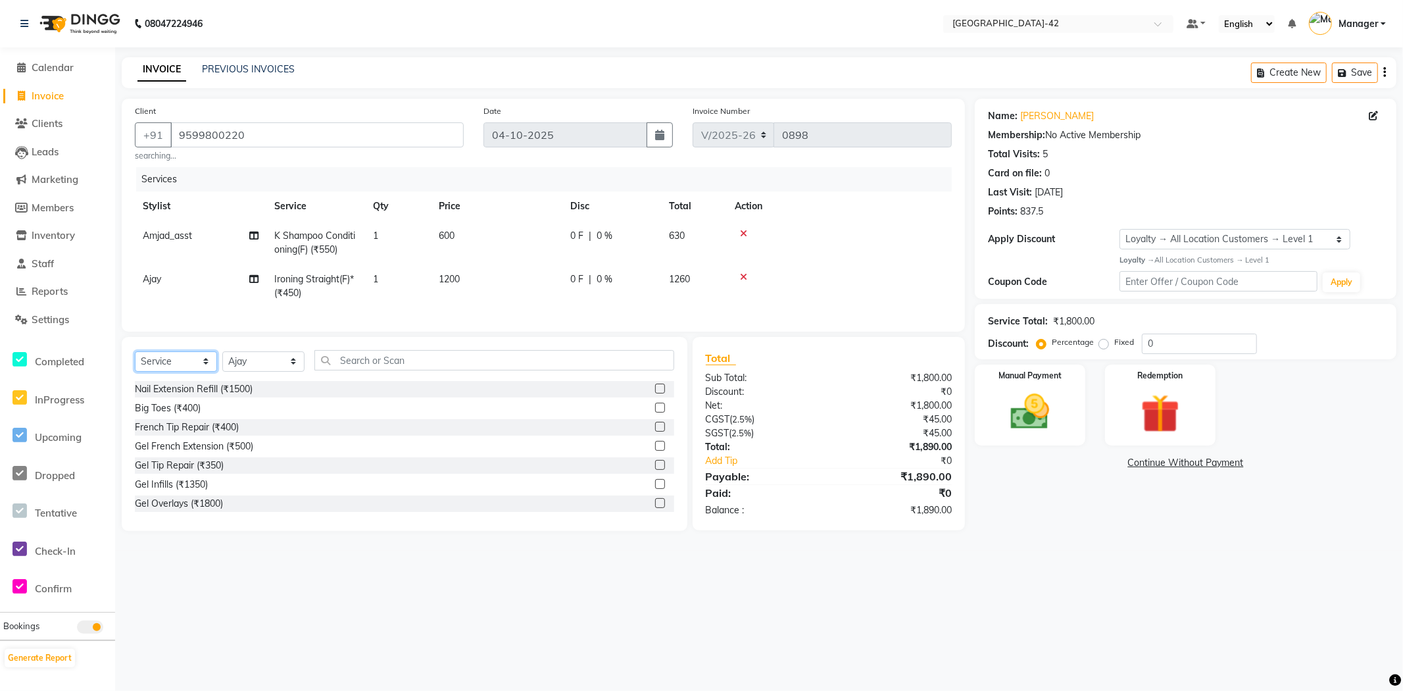
drag, startPoint x: 162, startPoint y: 372, endPoint x: 169, endPoint y: 382, distance: 11.3
click at [162, 372] on select "Select Service Product Membership Package Voucher Prepaid Gift Card" at bounding box center [176, 361] width 82 height 20
select select "product"
click at [135, 362] on select "Select Service Product Membership Package Voucher Prepaid Gift Card" at bounding box center [176, 361] width 82 height 20
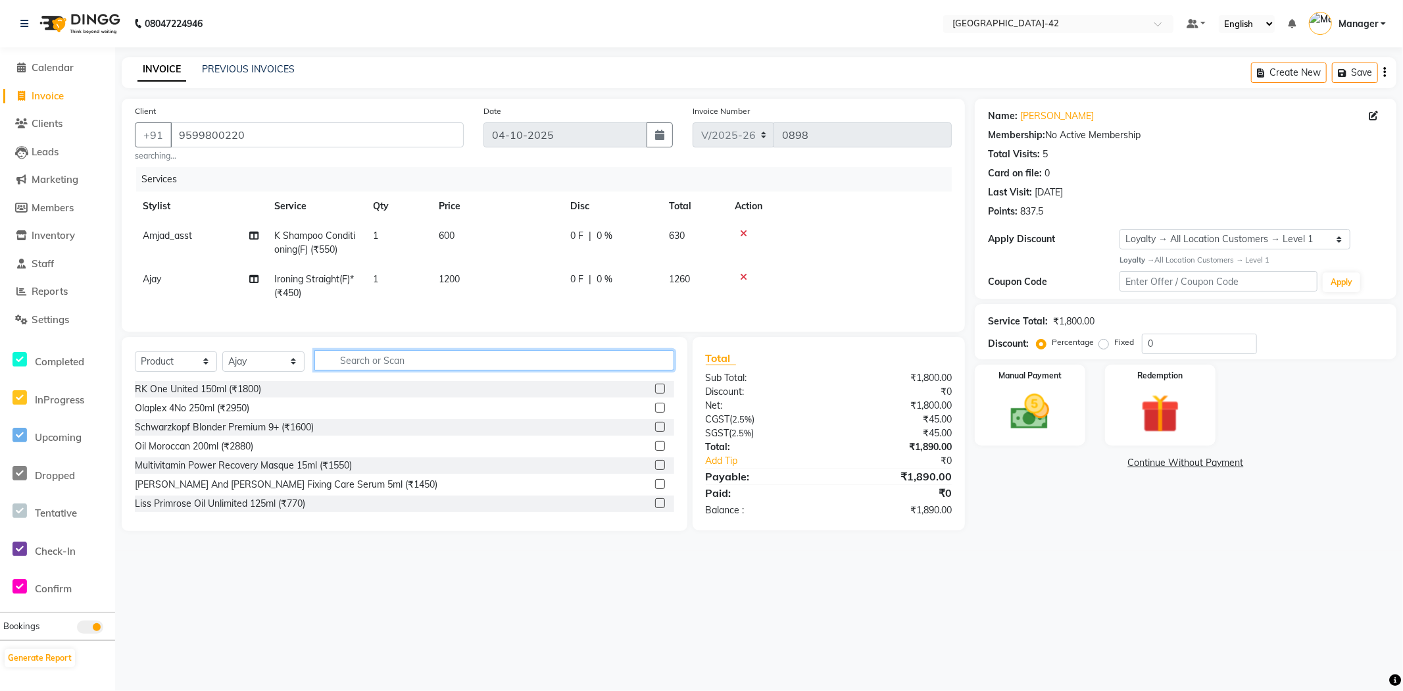
click at [337, 370] on input "text" at bounding box center [494, 360] width 360 height 20
type input "3474637058975"
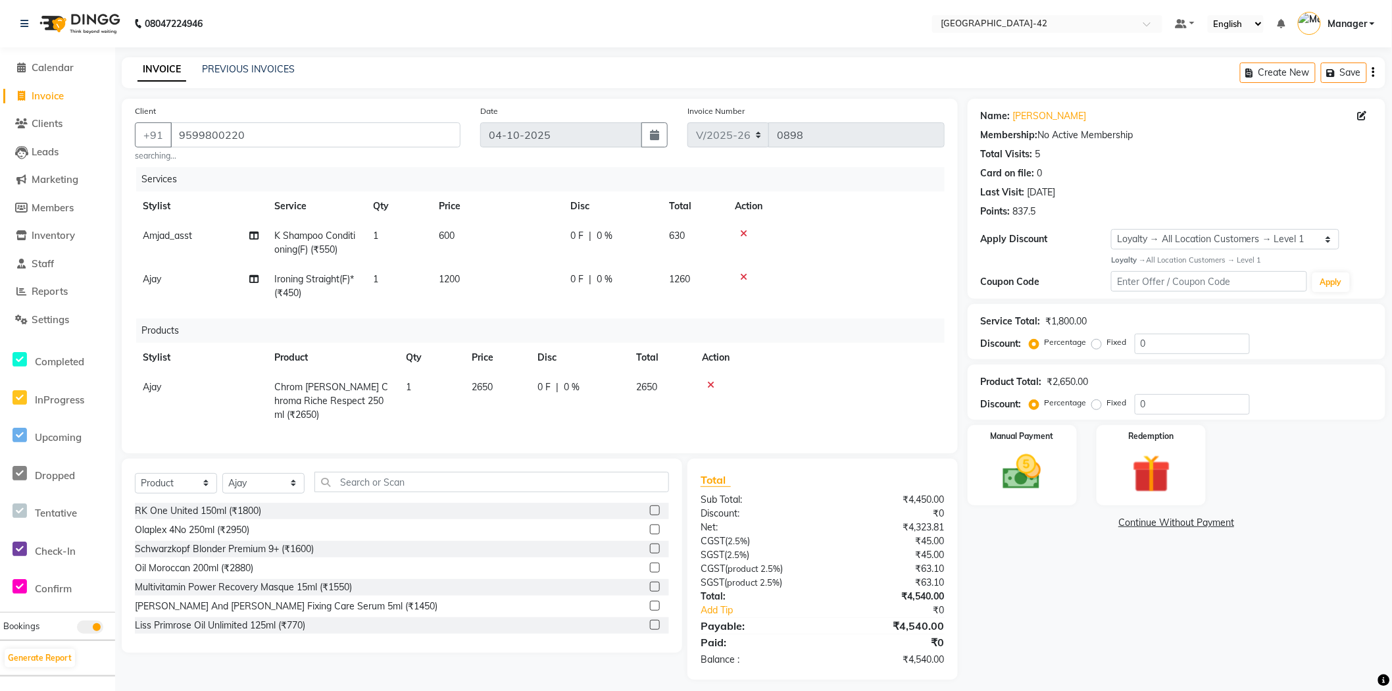
click at [495, 386] on td "2650" at bounding box center [497, 400] width 66 height 57
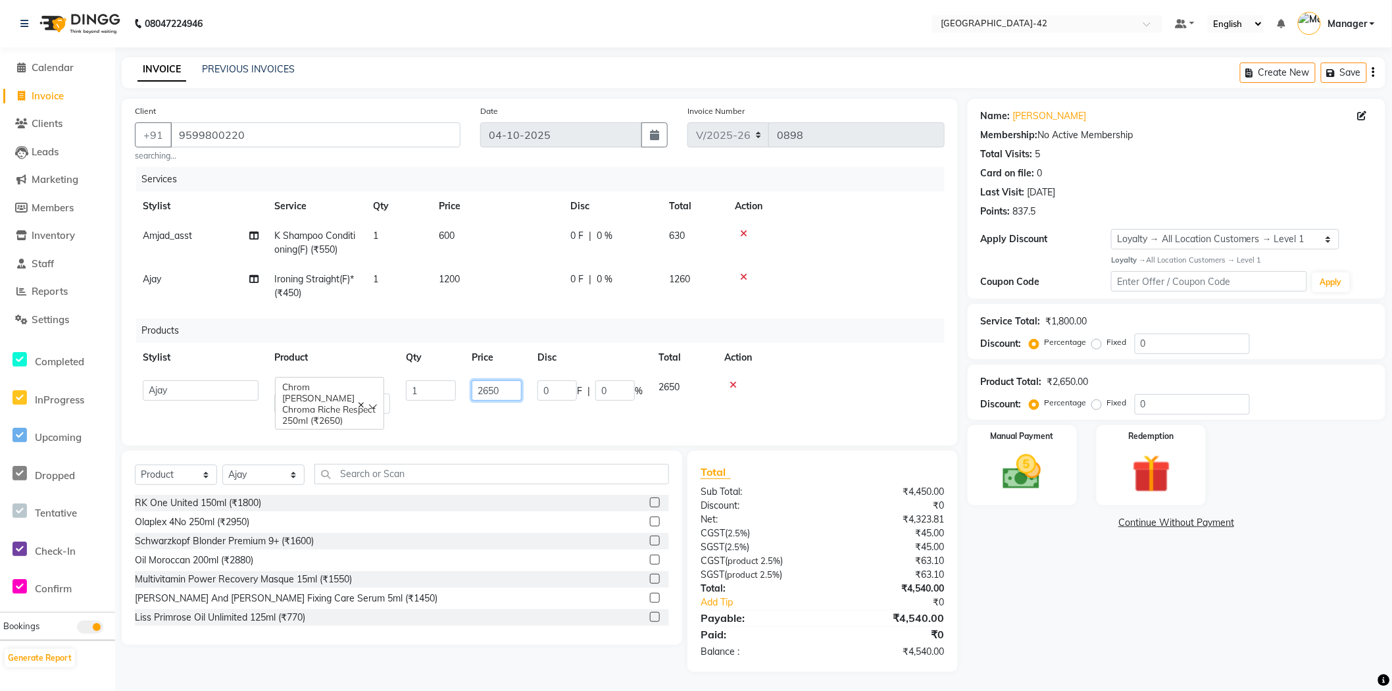
click at [520, 386] on input "2650" at bounding box center [497, 390] width 50 height 20
type input "2625"
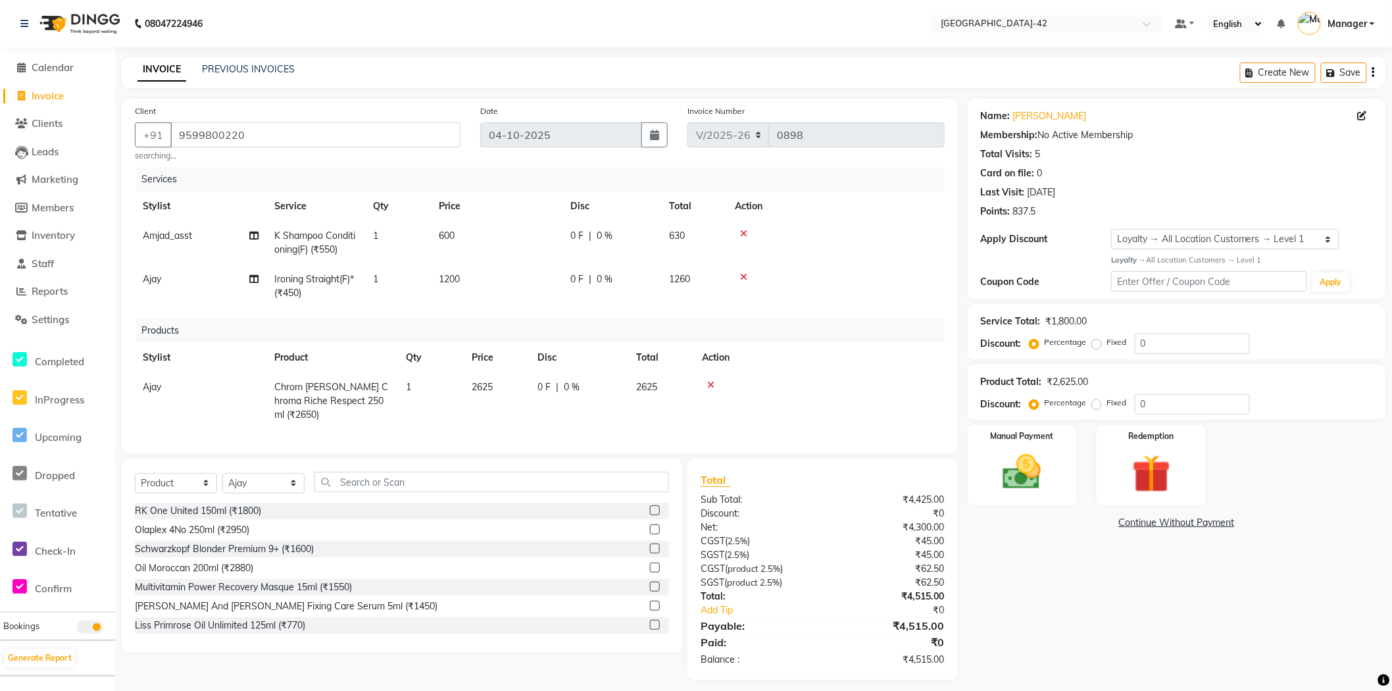
click at [1045, 628] on div "Name: [PERSON_NAME] Membership: No Active Membership Total Visits: 5 Card on fi…" at bounding box center [1182, 389] width 428 height 581
click at [1160, 342] on input "0" at bounding box center [1192, 344] width 115 height 20
click at [1159, 342] on input "0" at bounding box center [1192, 344] width 115 height 20
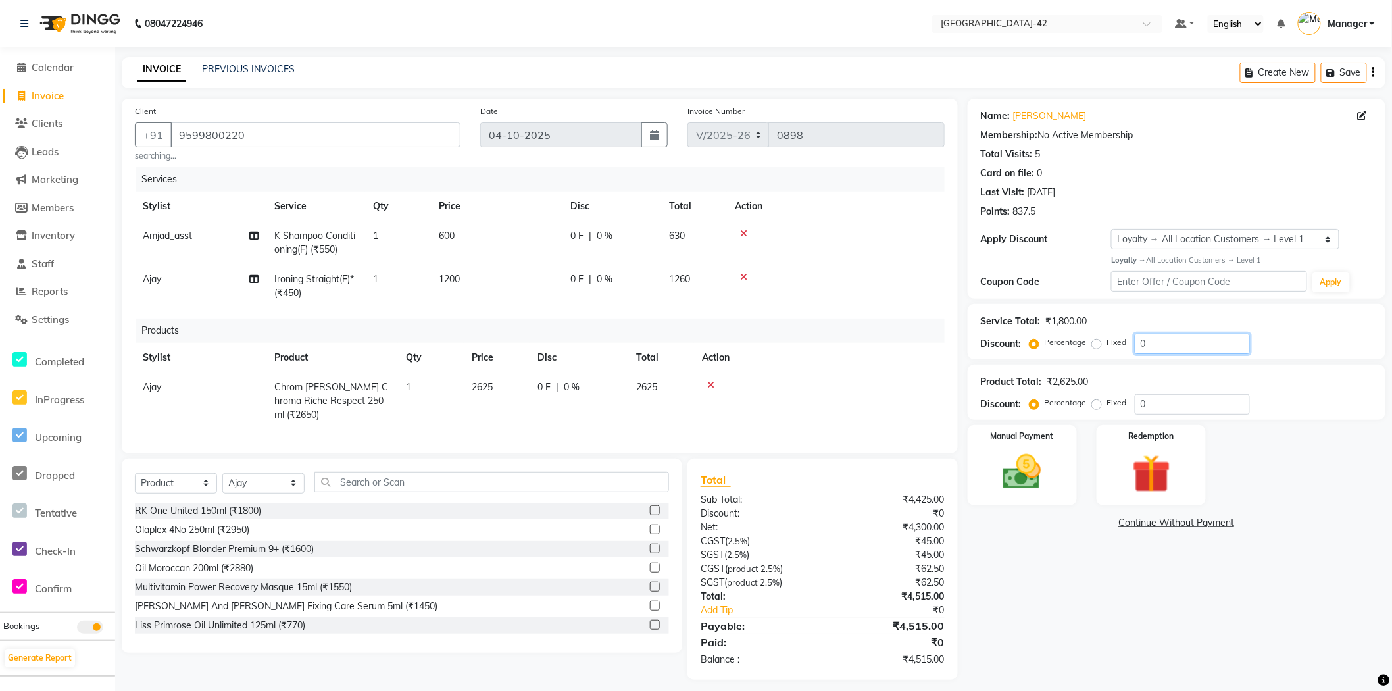
click at [1159, 342] on input "0" at bounding box center [1192, 344] width 115 height 20
type input "50"
click at [1334, 551] on div "Name: [PERSON_NAME] Membership: No Active Membership Total Visits: 5 Card on fi…" at bounding box center [1182, 389] width 428 height 581
click at [453, 280] on span "1200" at bounding box center [449, 279] width 21 height 12
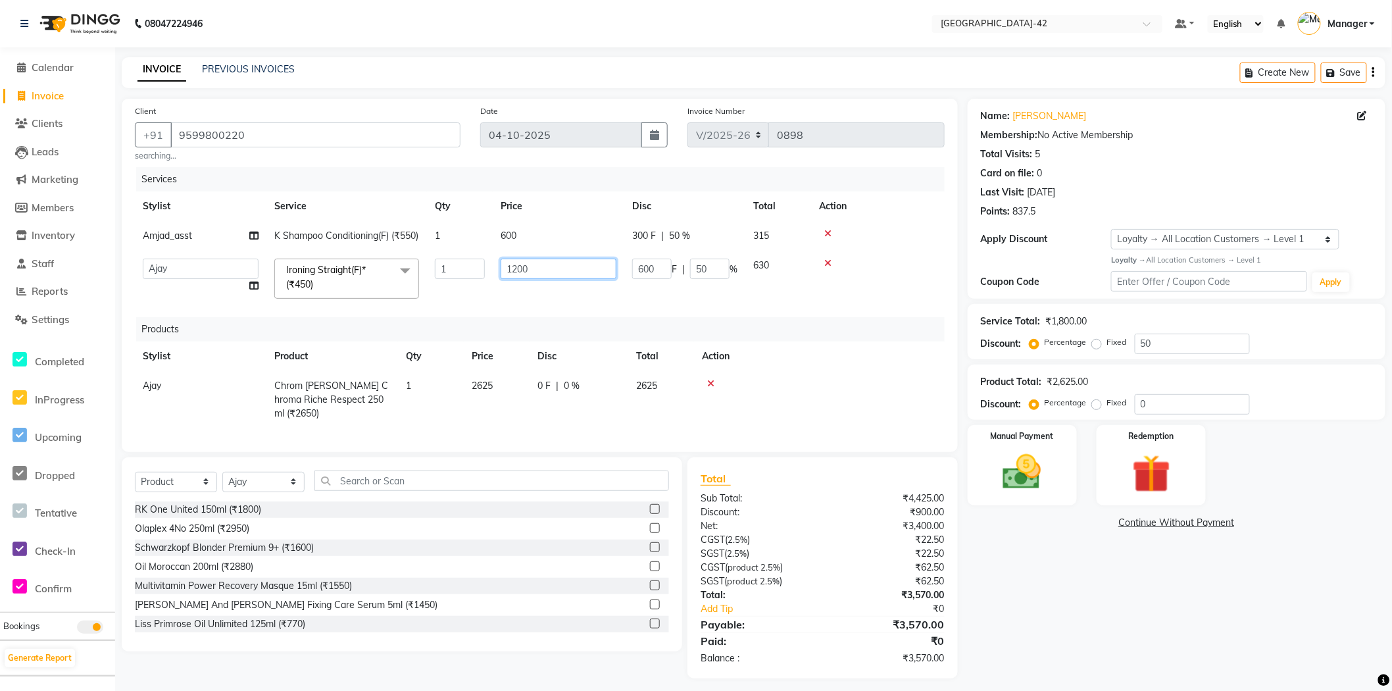
click at [520, 279] on input "1200" at bounding box center [559, 269] width 116 height 20
type input "1210"
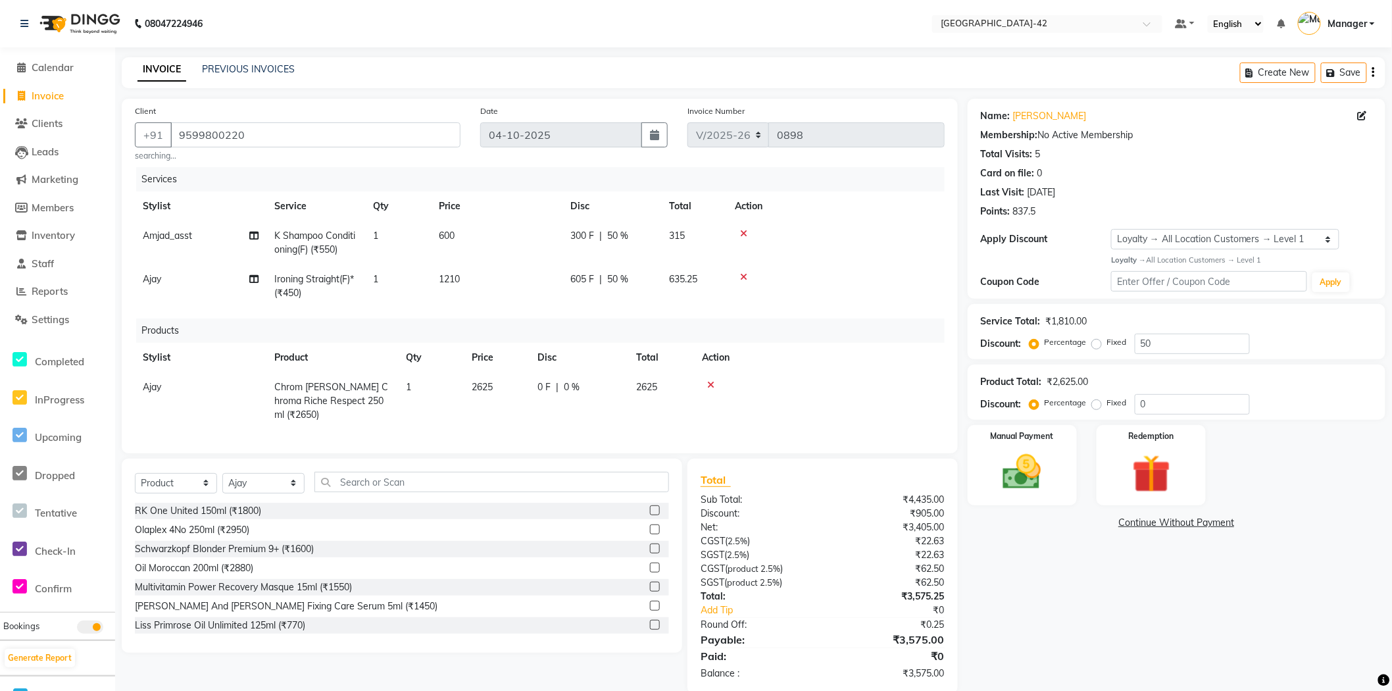
click at [1129, 668] on div "Name: [PERSON_NAME] Membership: No Active Membership Total Visits: 5 Card on fi…" at bounding box center [1182, 396] width 428 height 595
click at [449, 274] on span "1210" at bounding box center [449, 279] width 21 height 12
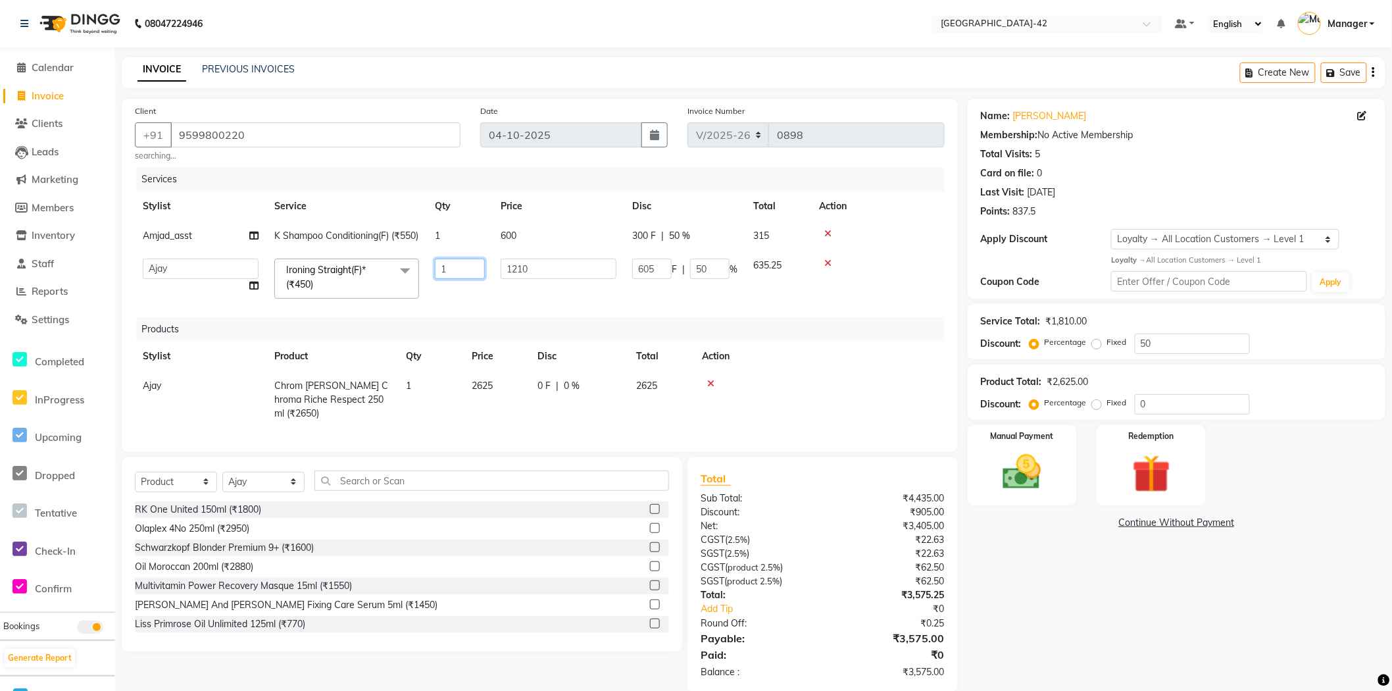
click at [449, 274] on input "1" at bounding box center [460, 269] width 50 height 20
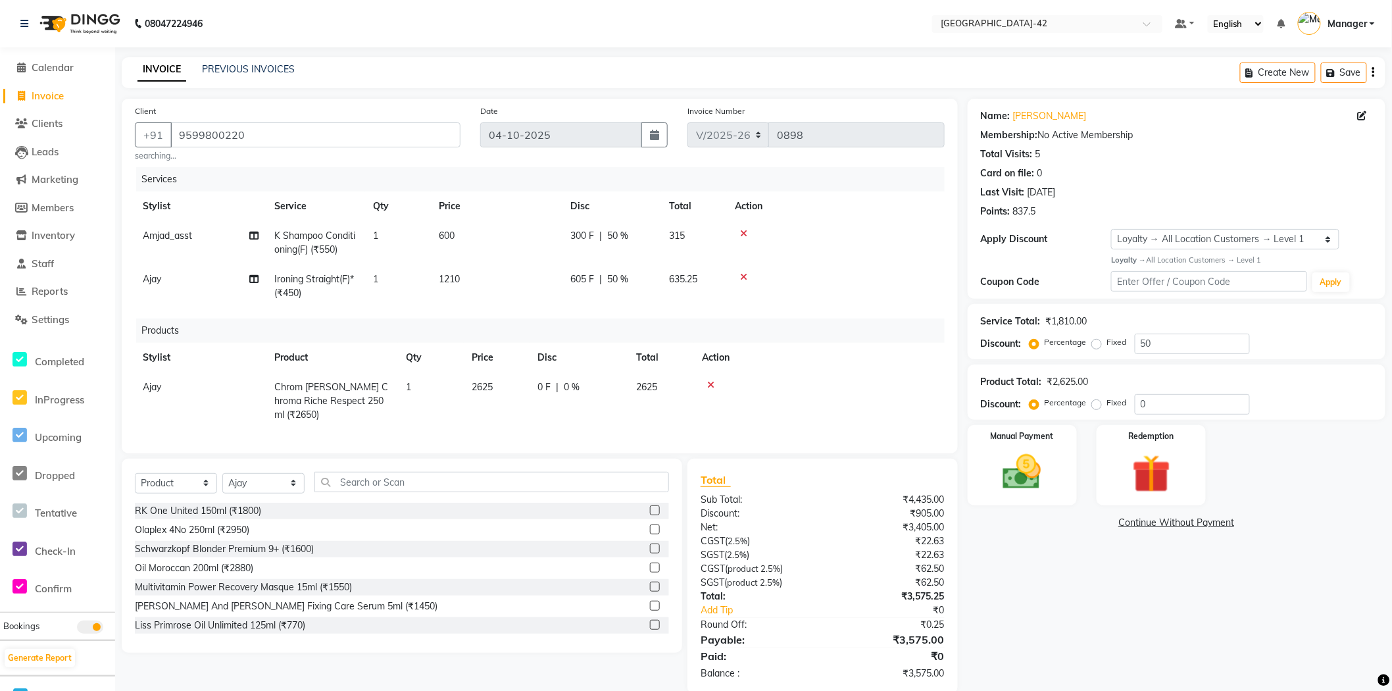
click at [539, 284] on td "1210" at bounding box center [497, 285] width 132 height 43
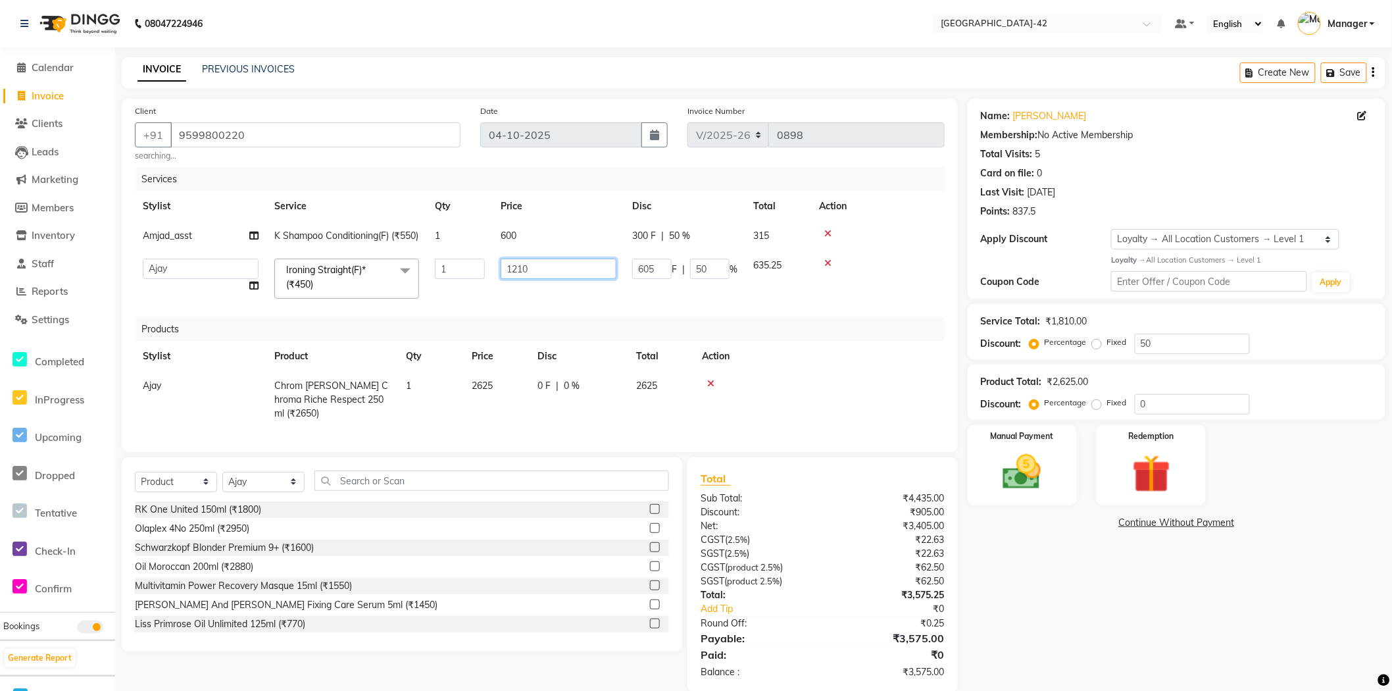
click at [547, 279] on input "1210" at bounding box center [559, 269] width 116 height 20
type input "1220"
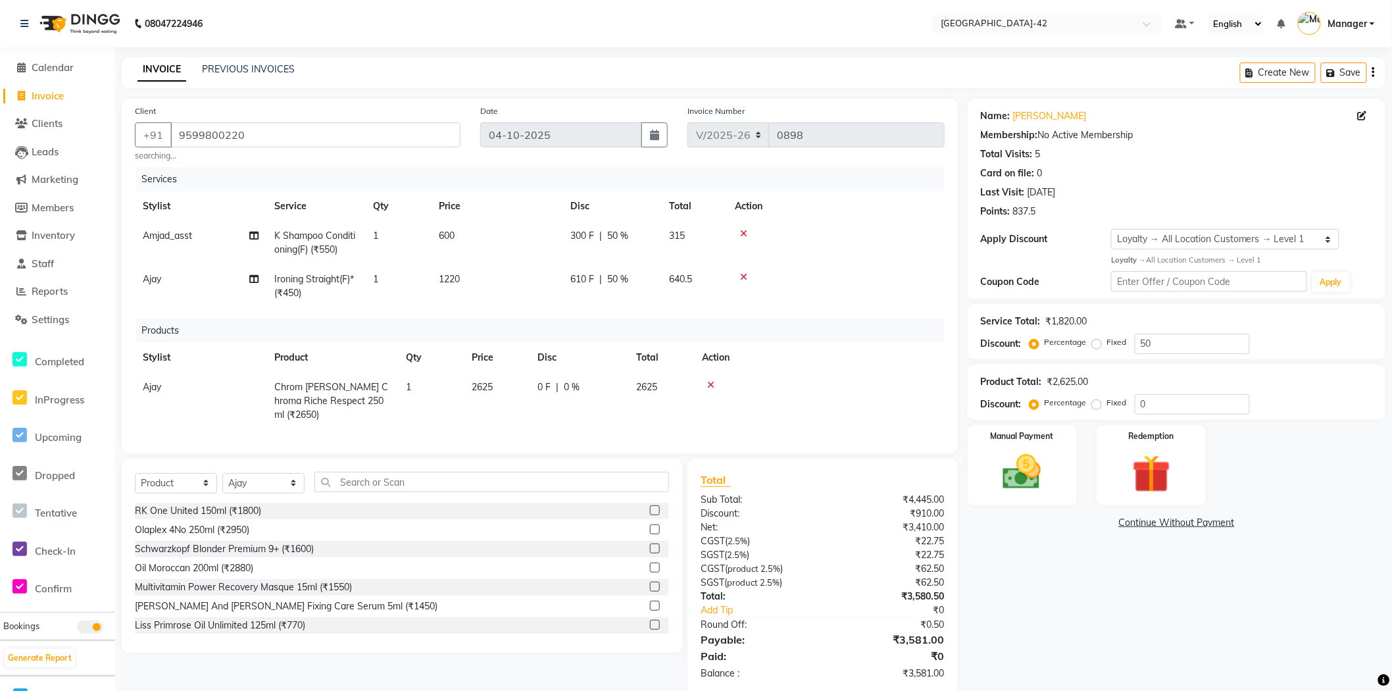
click at [1072, 613] on div "Name: [PERSON_NAME] Membership: No Active Membership Total Visits: 5 Card on fi…" at bounding box center [1182, 396] width 428 height 595
click at [468, 281] on td "1220" at bounding box center [497, 285] width 132 height 43
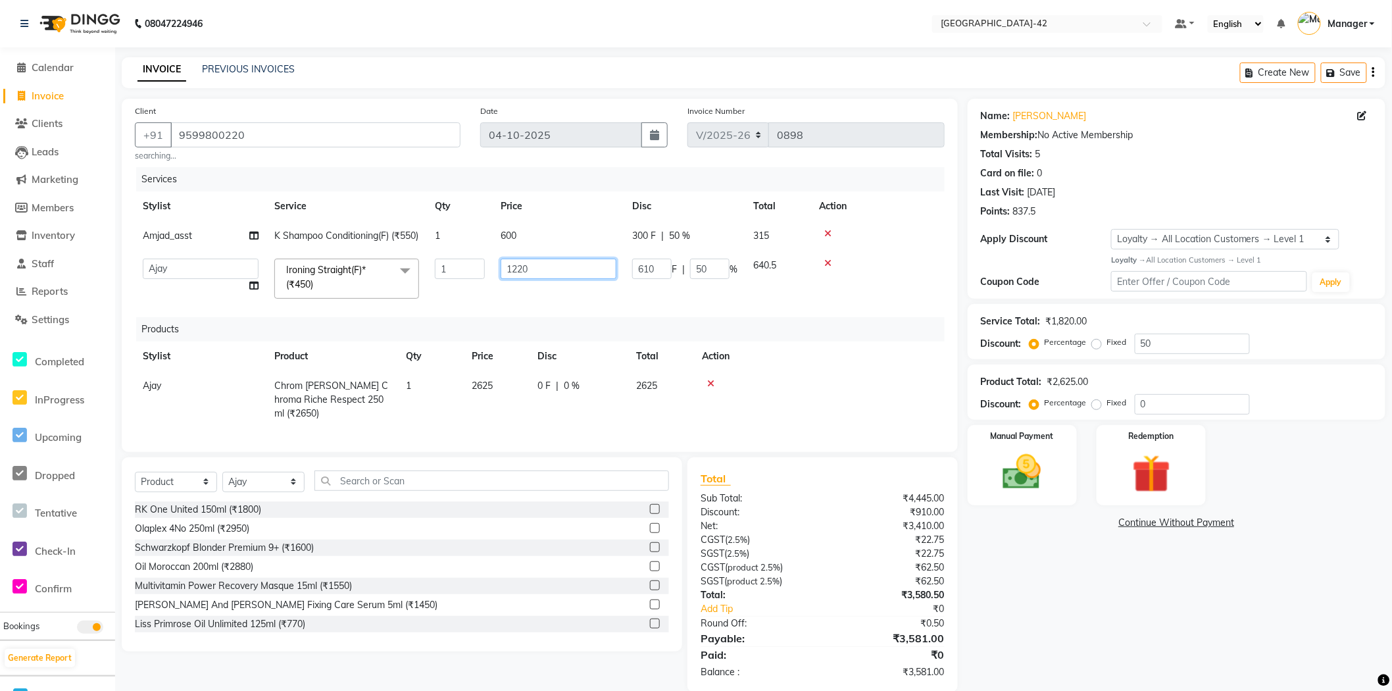
click at [539, 279] on input "1220" at bounding box center [559, 269] width 116 height 20
type input "1225"
click at [1107, 607] on div "Name: [PERSON_NAME] Membership: No Active Membership Total Visits: 5 Card on fi…" at bounding box center [1182, 395] width 428 height 593
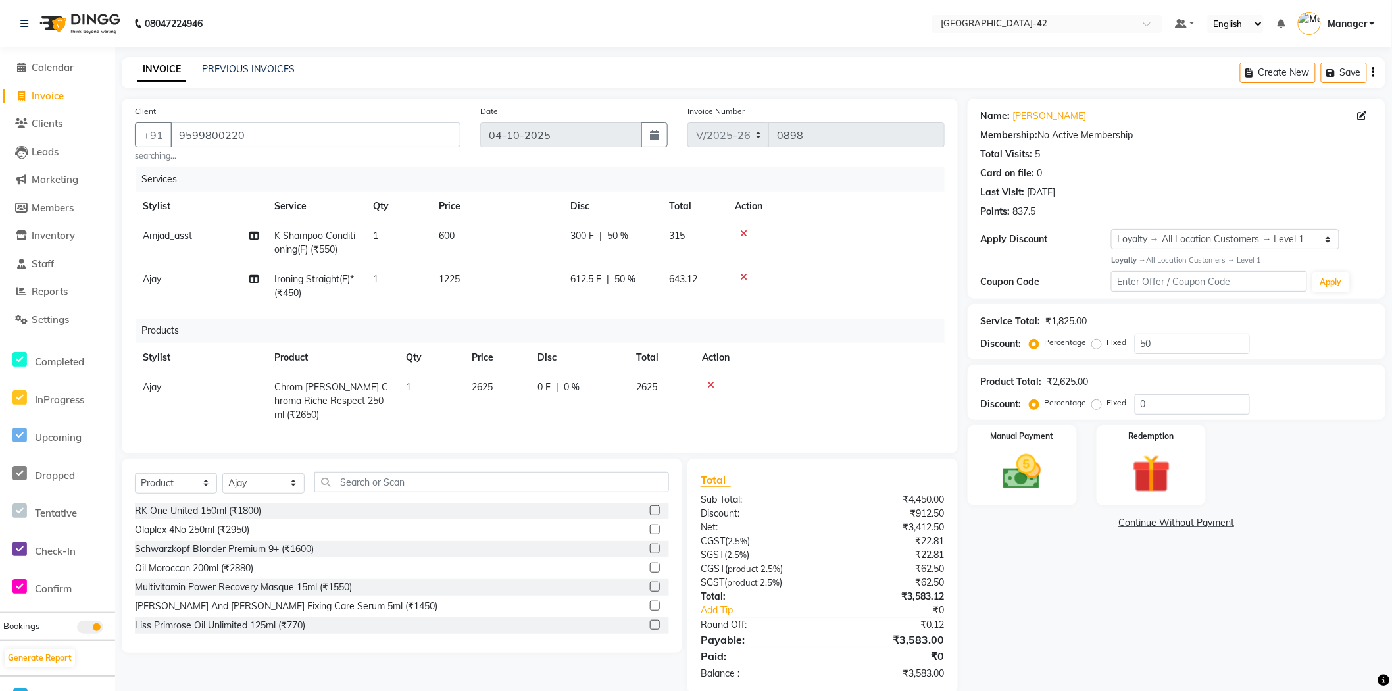
click at [439, 280] on span "1225" at bounding box center [449, 279] width 21 height 12
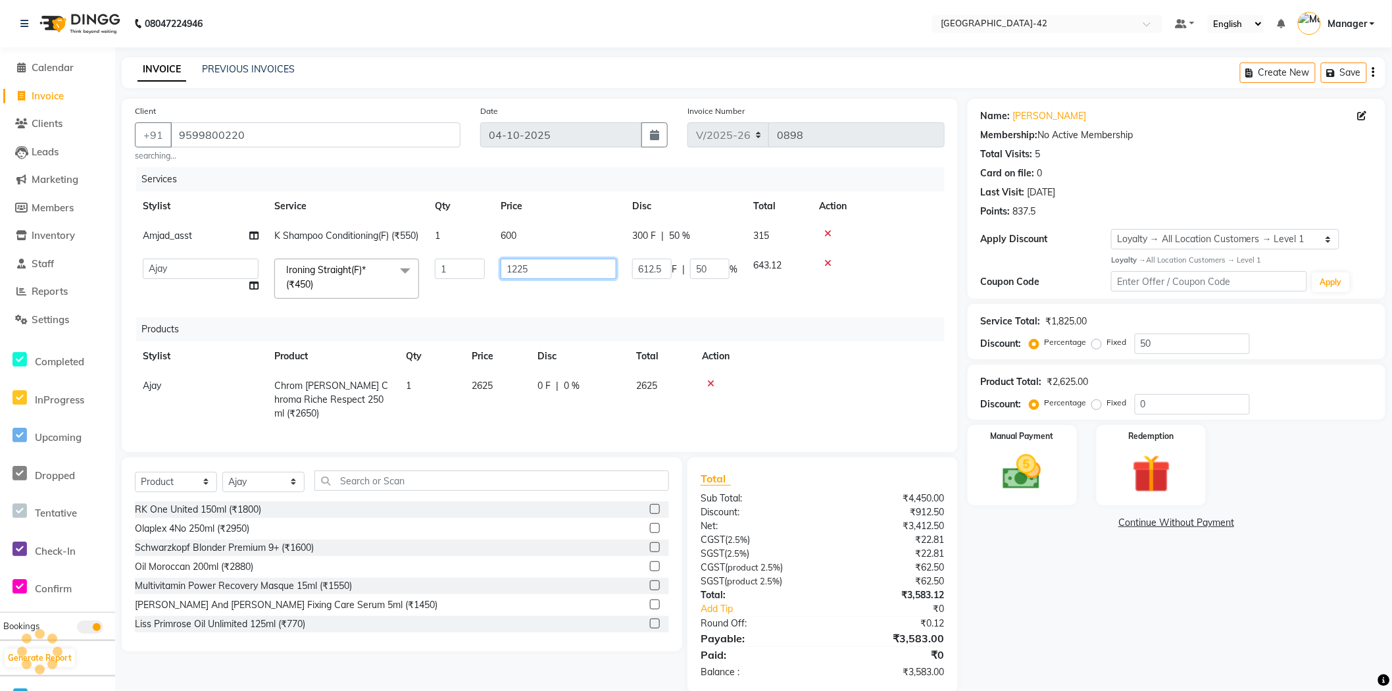
click at [528, 279] on input "1225" at bounding box center [559, 269] width 116 height 20
click at [534, 279] on input "1225" at bounding box center [559, 269] width 116 height 20
click at [536, 279] on input "1225" at bounding box center [559, 269] width 116 height 20
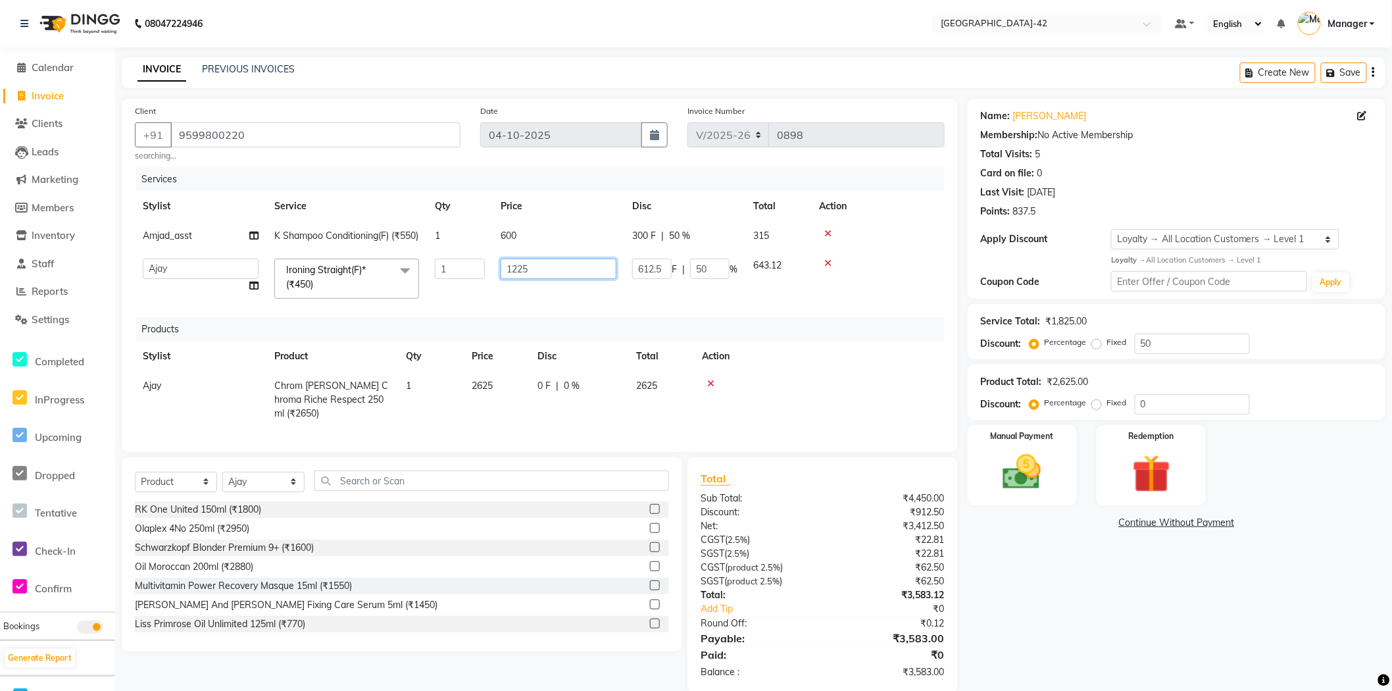
click at [536, 279] on input "1225" at bounding box center [559, 269] width 116 height 20
type input "1227"
click at [1012, 592] on div "Name: [PERSON_NAME] Membership: No Active Membership Total Visits: 5 Card on fi…" at bounding box center [1182, 395] width 428 height 593
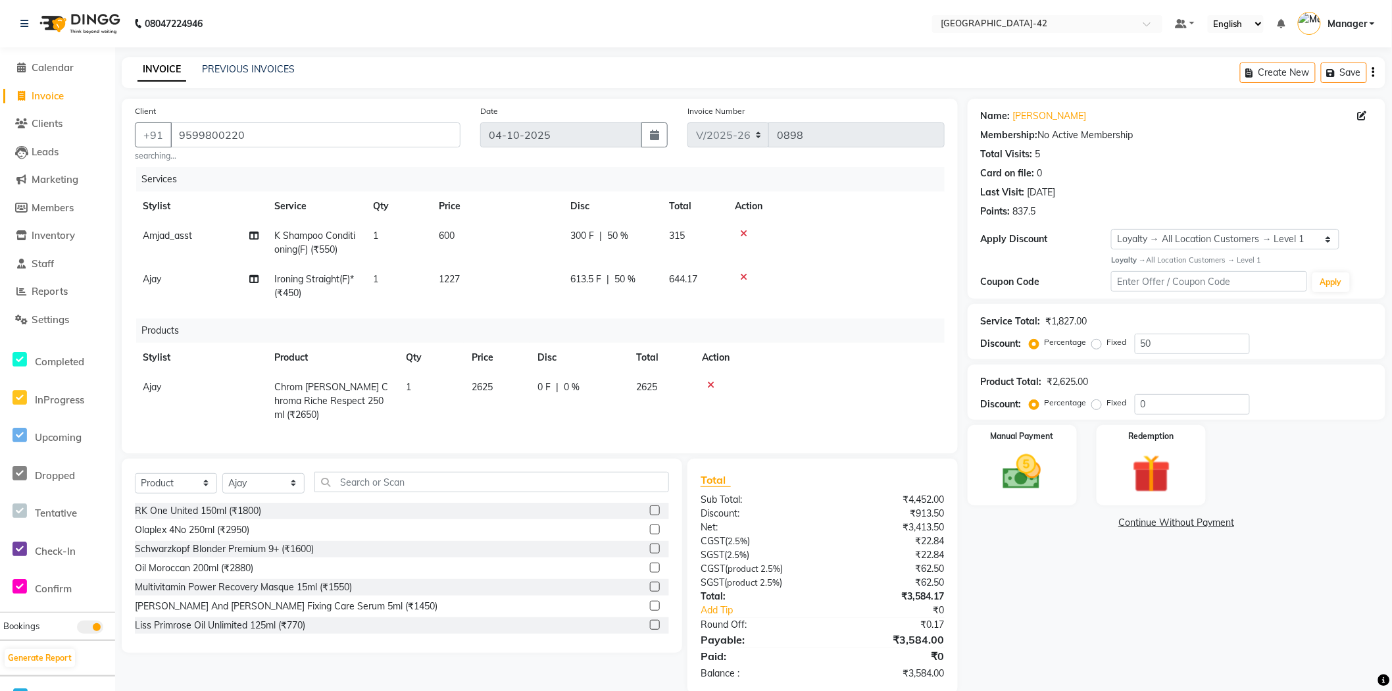
click at [456, 282] on span "1227" at bounding box center [449, 279] width 21 height 12
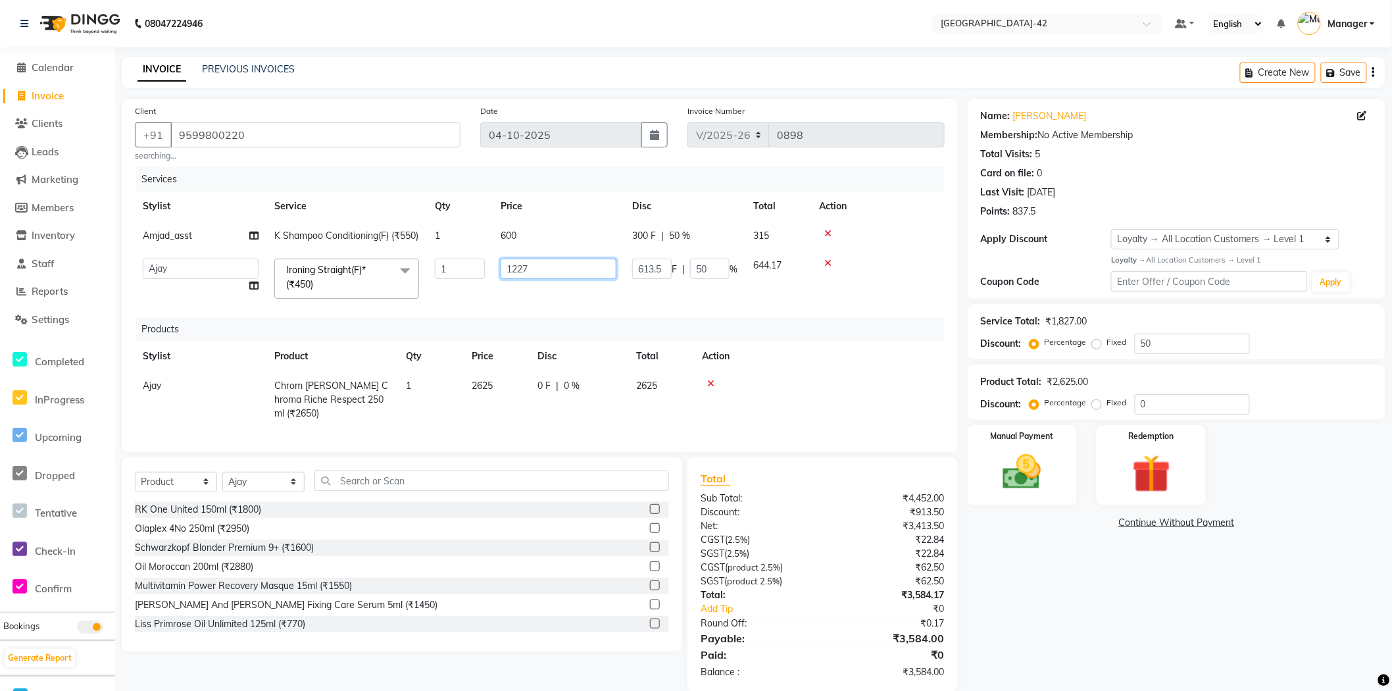
click at [553, 279] on input "1227" at bounding box center [559, 269] width 116 height 20
type input "1228"
click at [1050, 594] on div "Name: [PERSON_NAME] Membership: No Active Membership Total Visits: 5 Card on fi…" at bounding box center [1182, 395] width 428 height 593
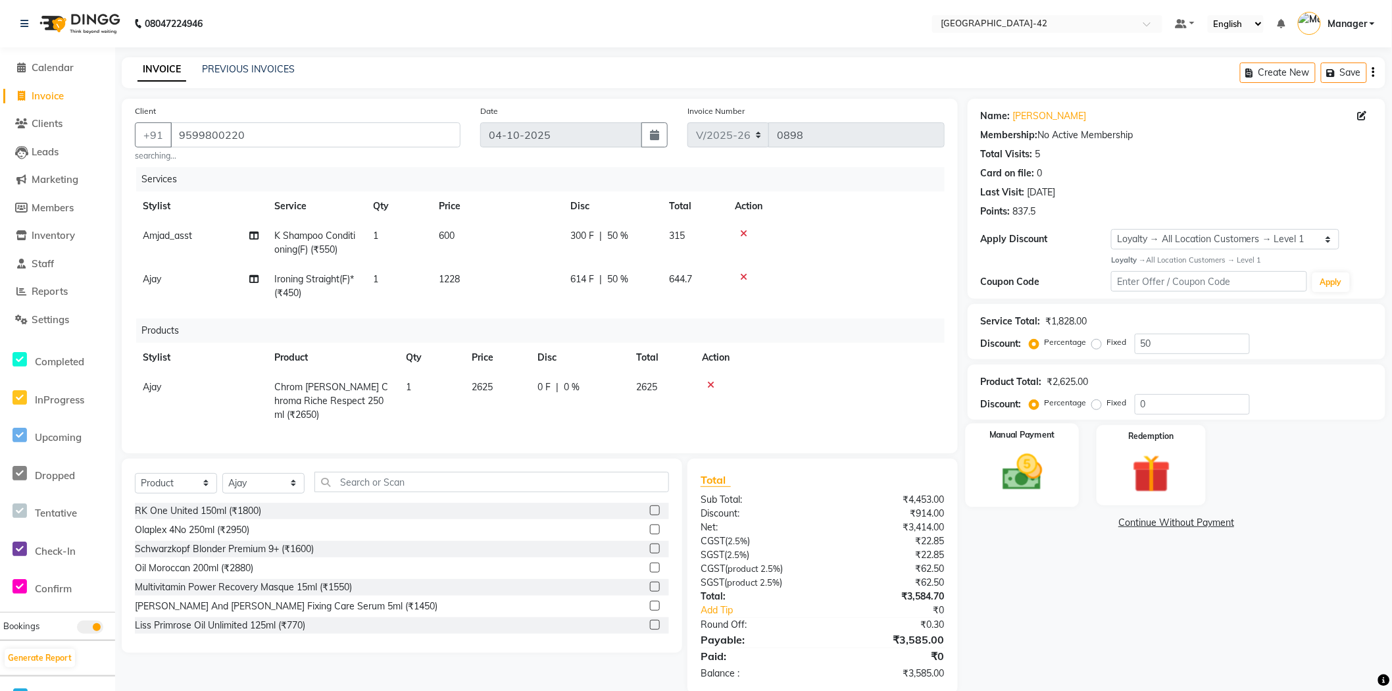
click at [1063, 472] on div "Manual Payment" at bounding box center [1022, 465] width 114 height 84
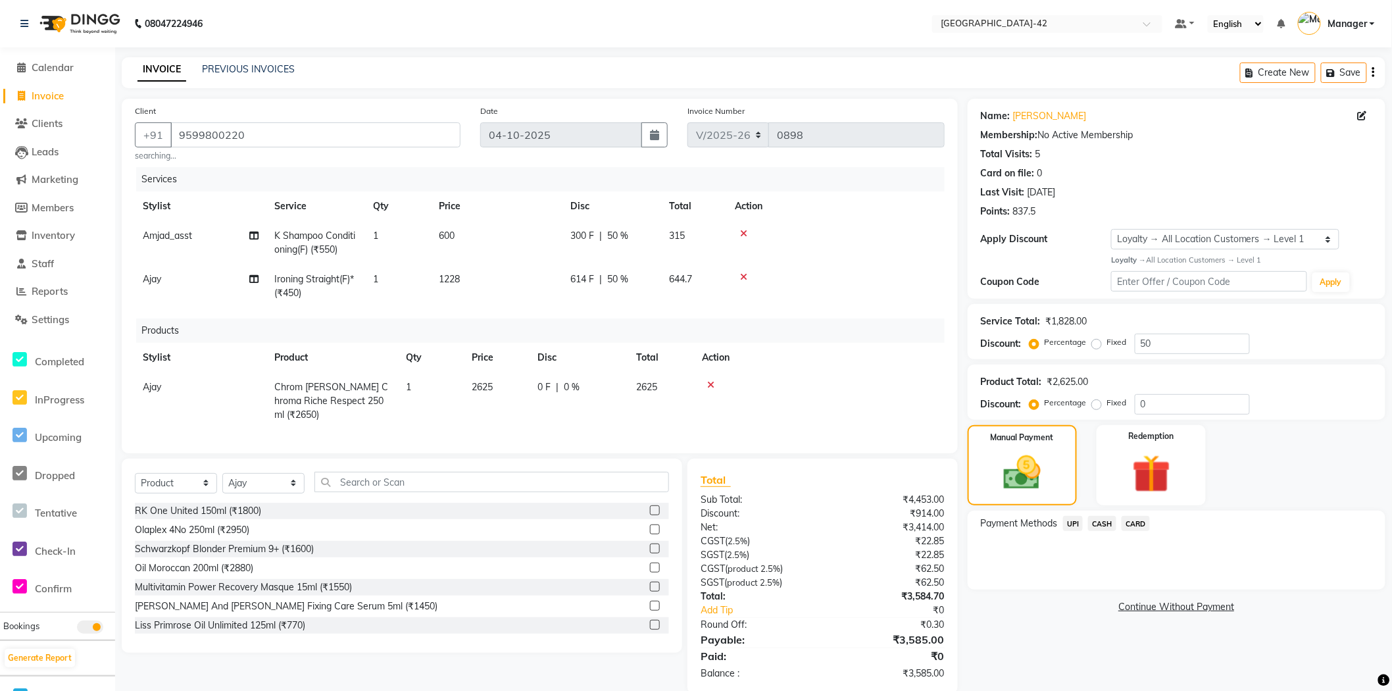
click at [1079, 523] on span "UPI" at bounding box center [1073, 523] width 20 height 15
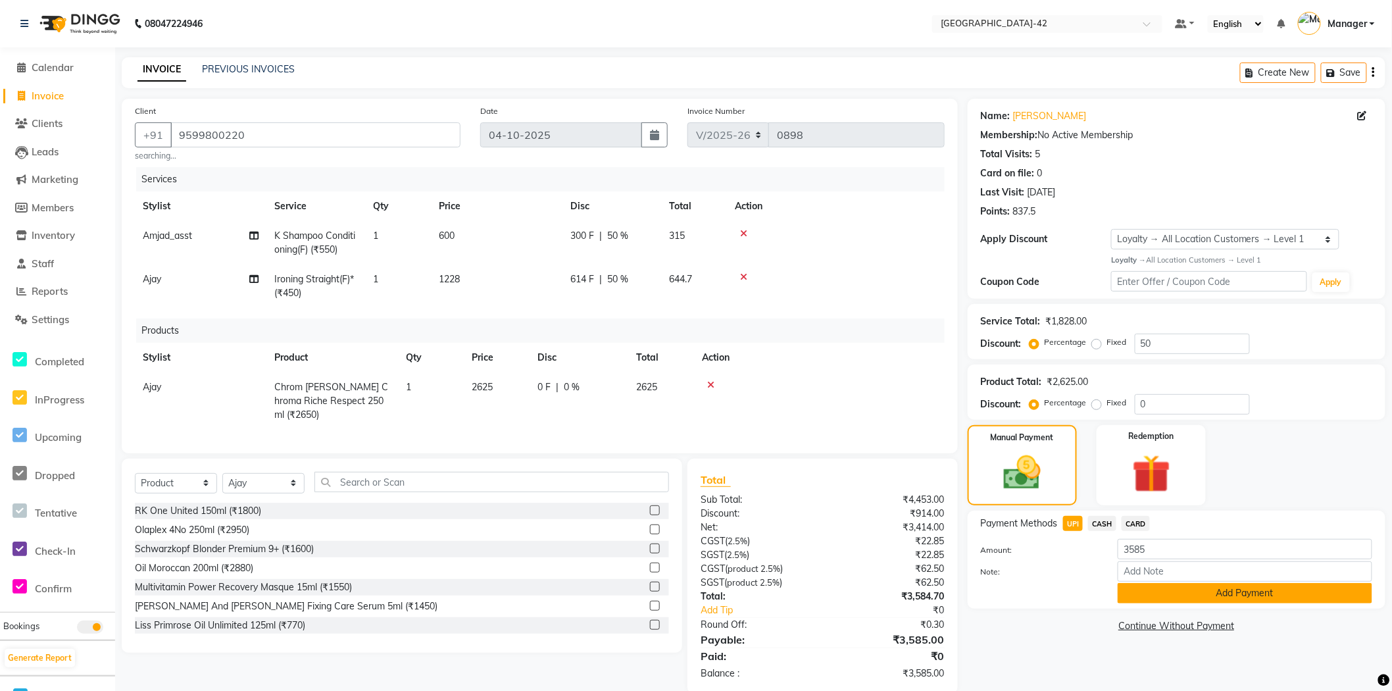
click at [1181, 597] on button "Add Payment" at bounding box center [1245, 593] width 255 height 20
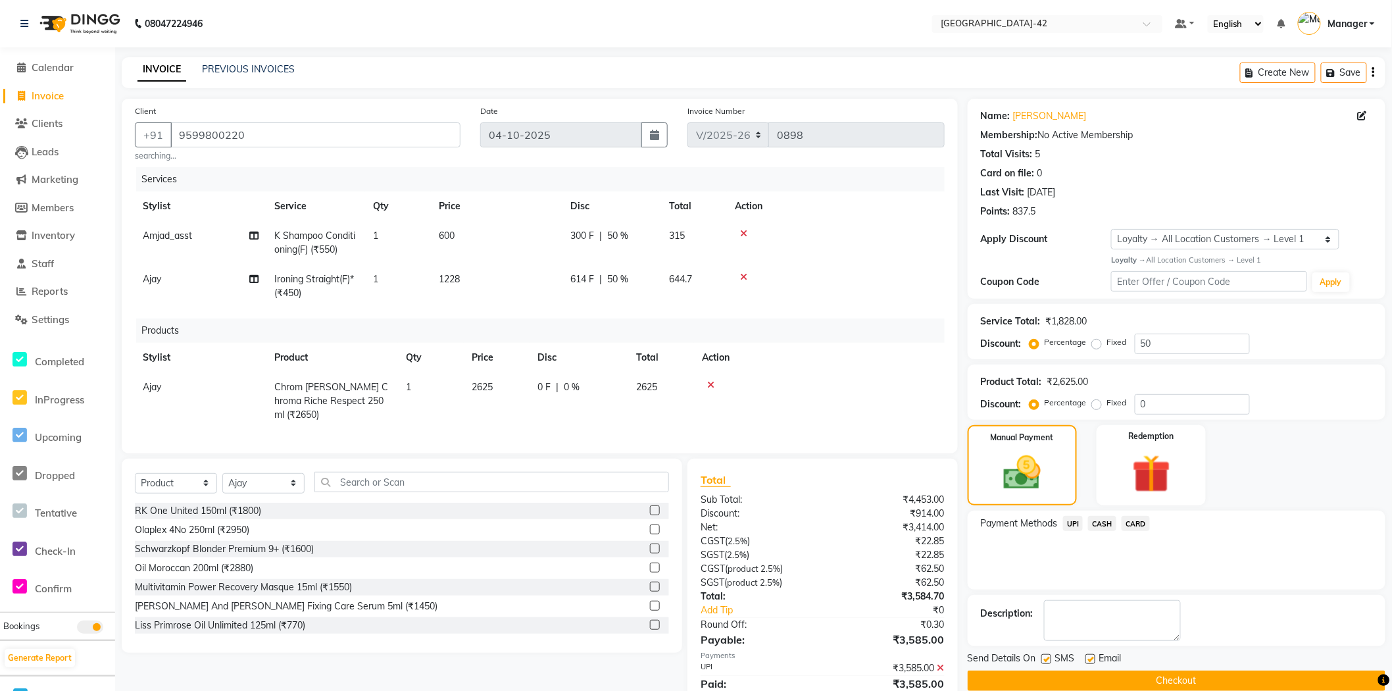
drag, startPoint x: 1187, startPoint y: 681, endPoint x: 1198, endPoint y: 687, distance: 12.4
click at [1187, 682] on button "Checkout" at bounding box center [1177, 680] width 418 height 20
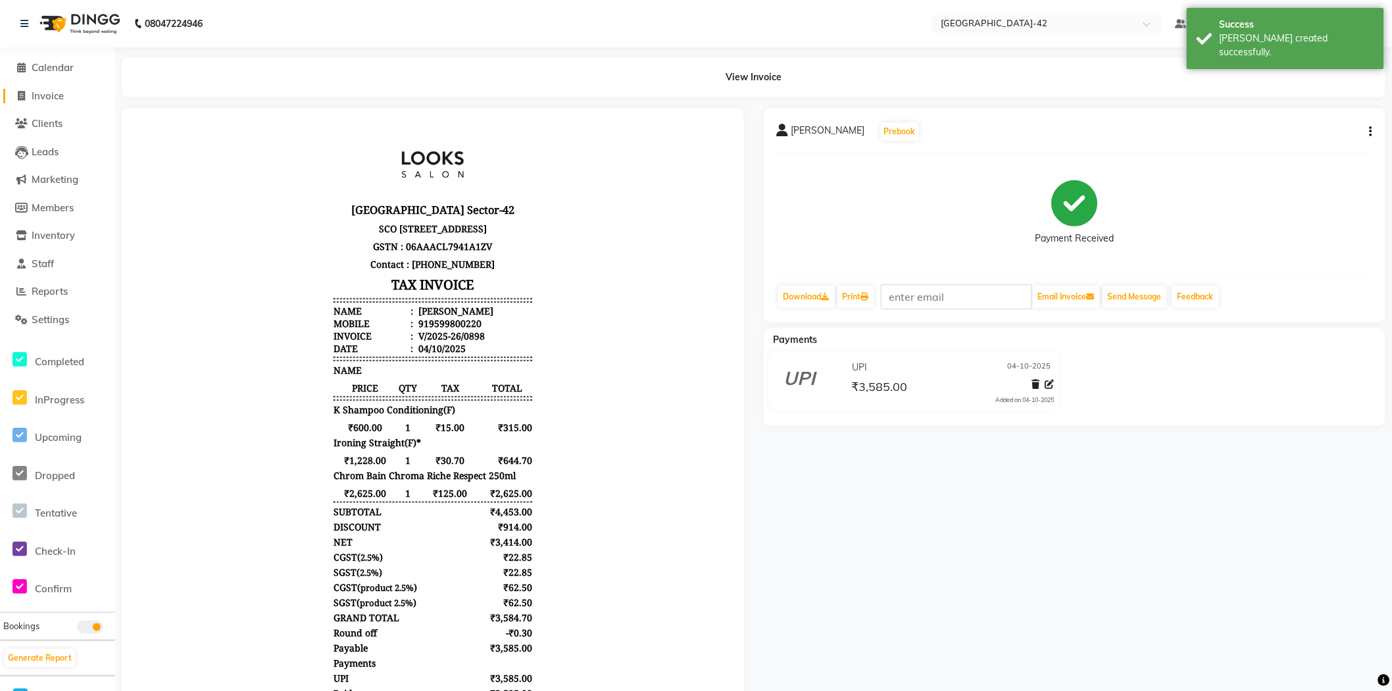
drag, startPoint x: 41, startPoint y: 95, endPoint x: 74, endPoint y: 101, distance: 34.2
click at [41, 95] on span "Invoice" at bounding box center [48, 95] width 32 height 12
select select "service"
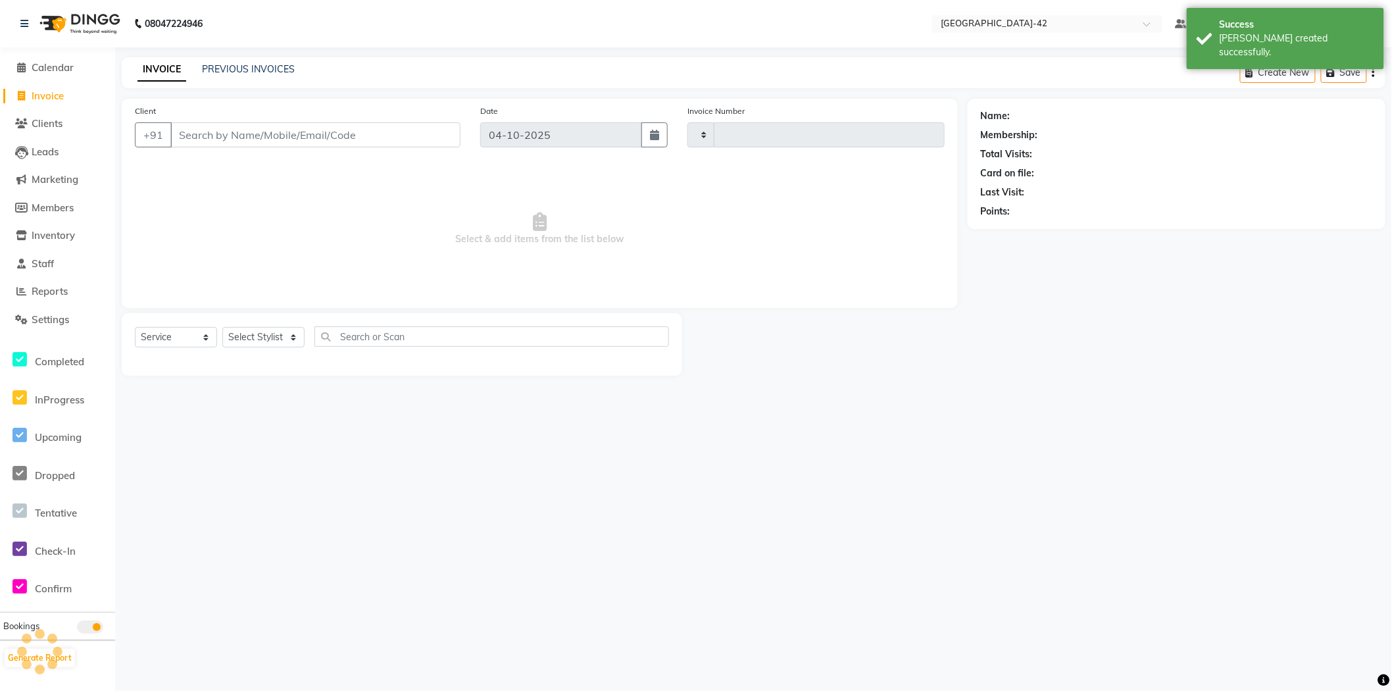
type input "0899"
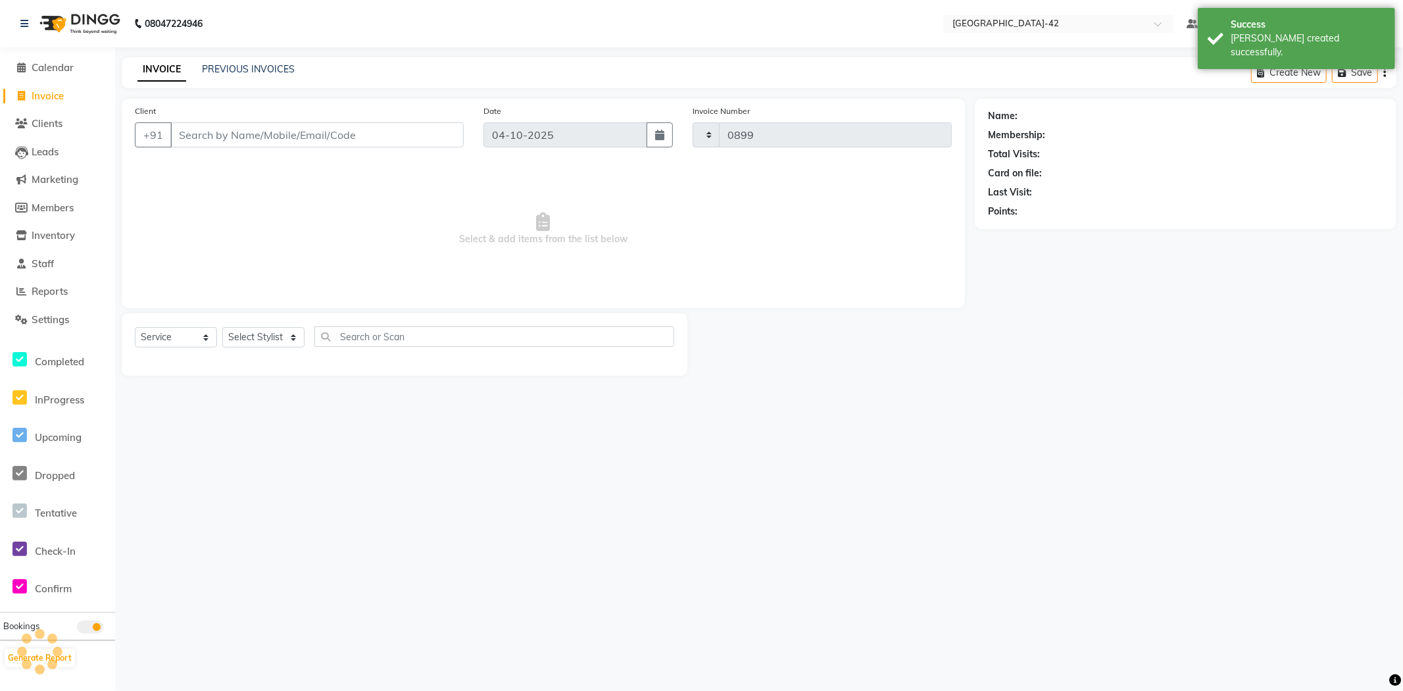
select select "8692"
click at [61, 70] on span "Calendar" at bounding box center [53, 67] width 42 height 12
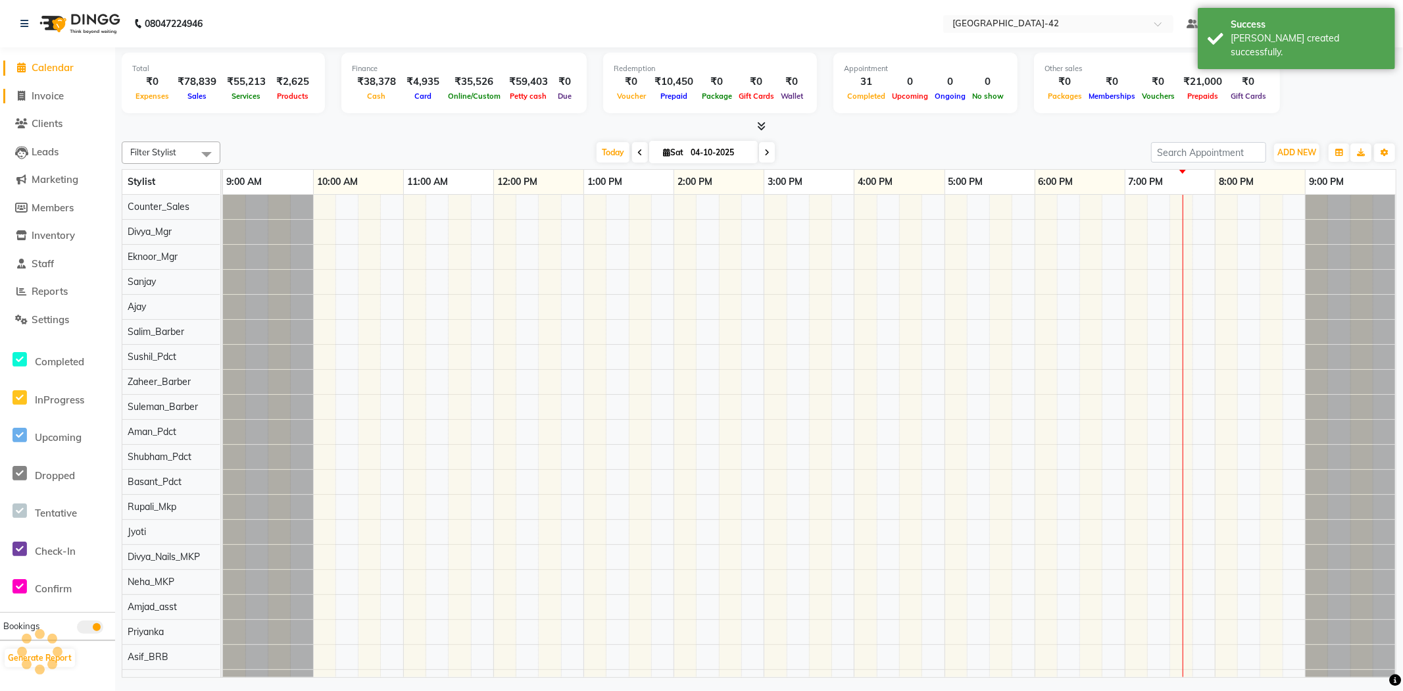
scroll to position [0, 11]
click at [59, 96] on span "Invoice" at bounding box center [48, 95] width 32 height 12
select select "service"
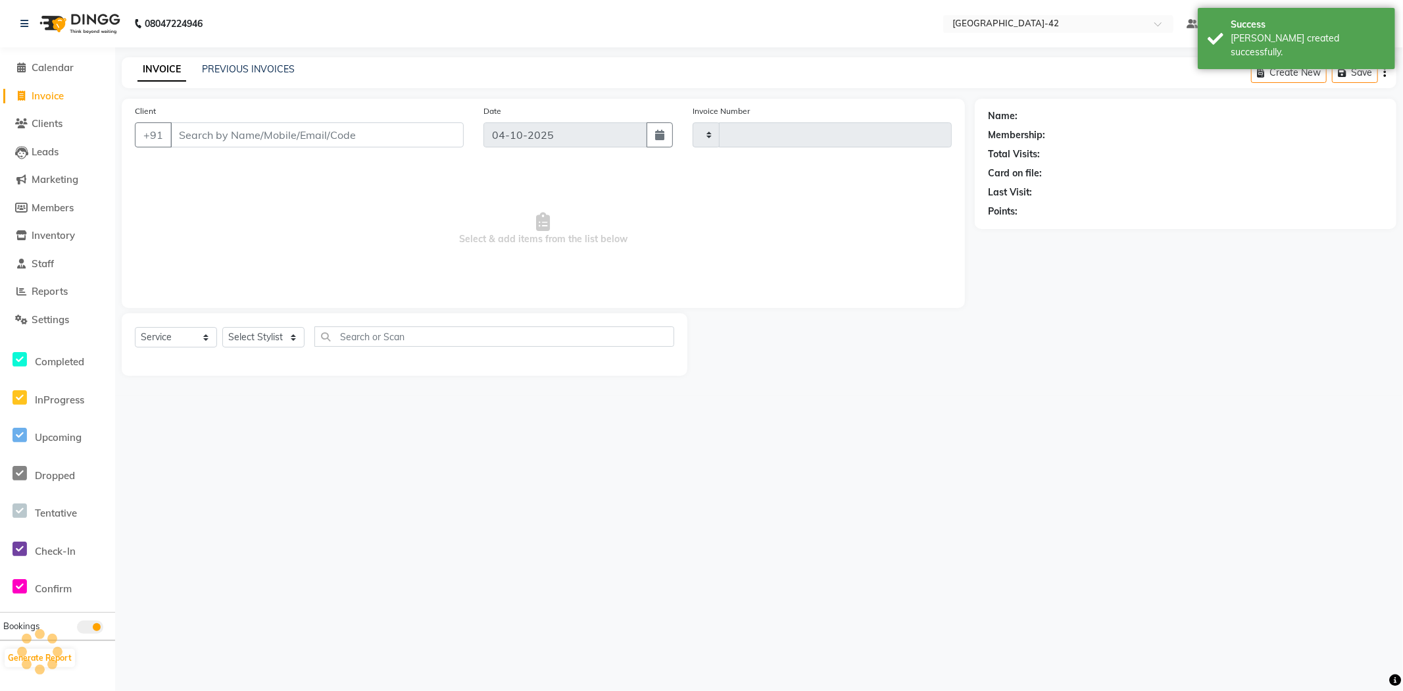
type input "0899"
select select "8692"
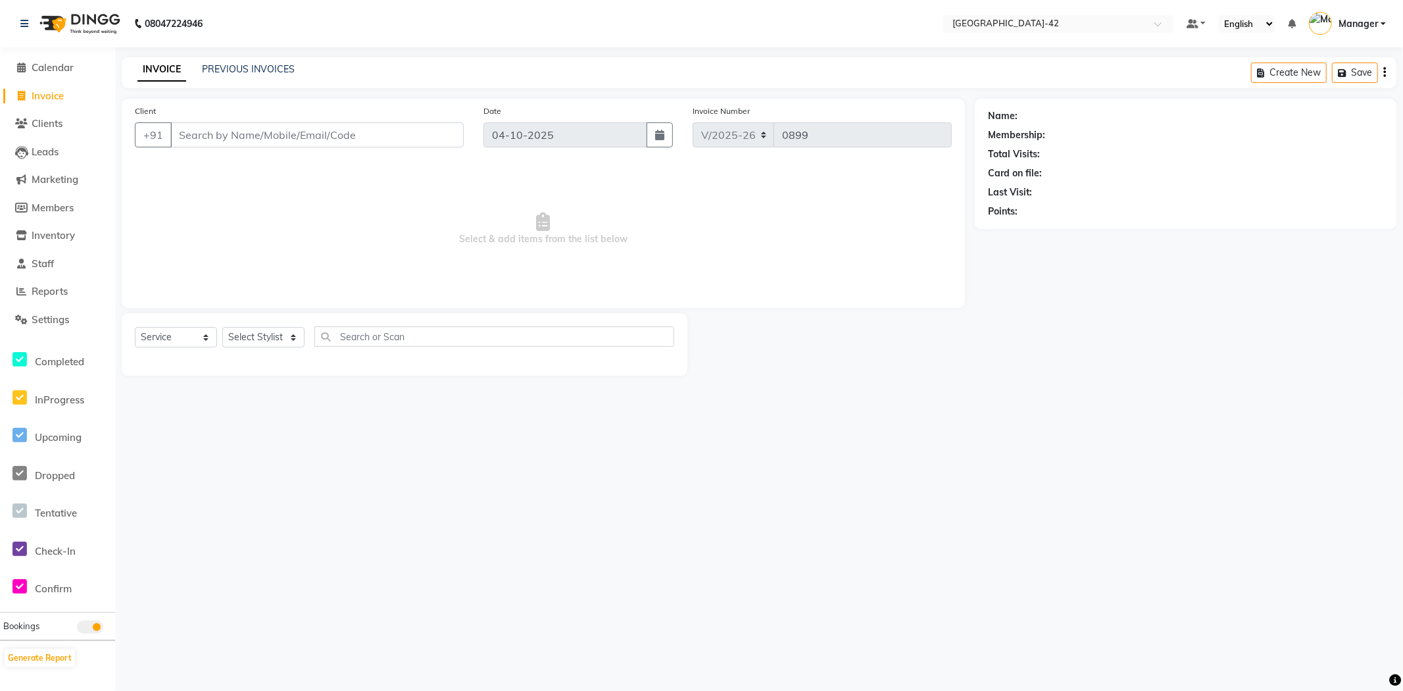
click at [62, 97] on span "Invoice" at bounding box center [48, 95] width 32 height 12
select select "service"
type input "0899"
select select "8692"
click at [70, 68] on span "Calendar" at bounding box center [53, 67] width 42 height 12
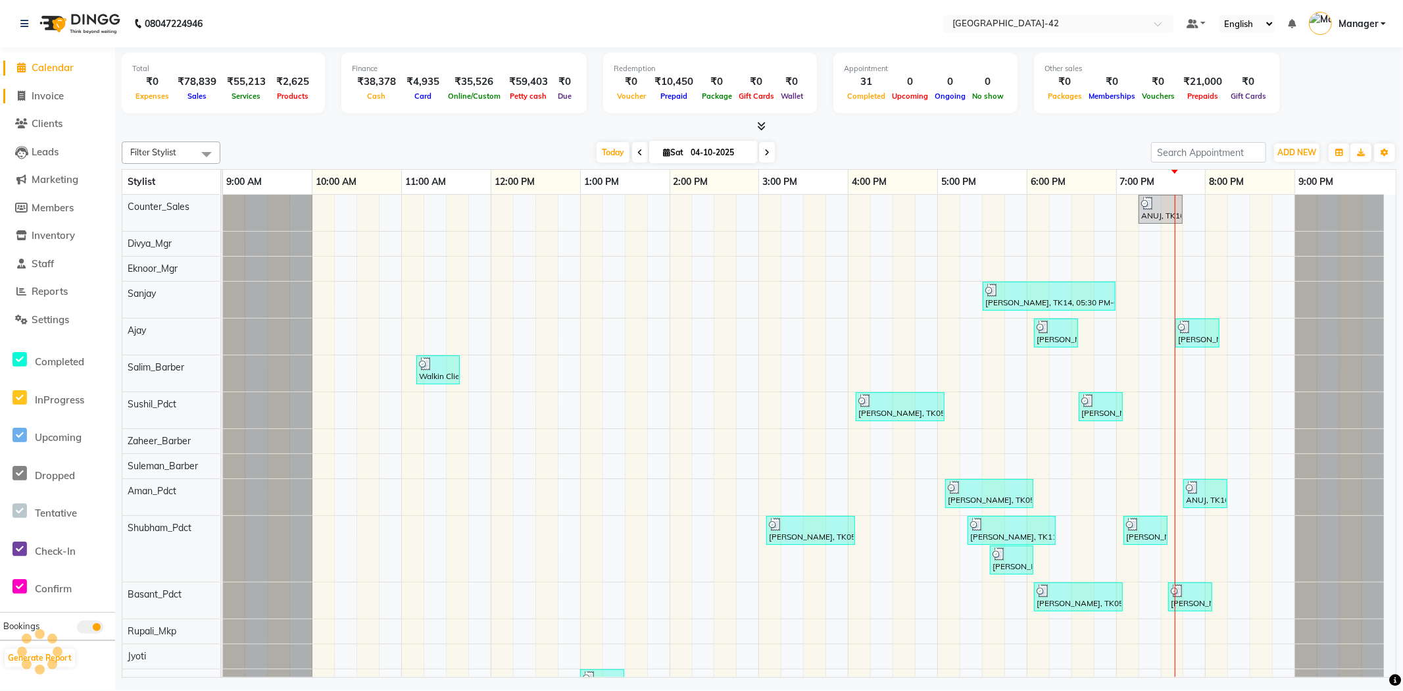
click at [58, 97] on span "Invoice" at bounding box center [48, 95] width 32 height 12
select select "service"
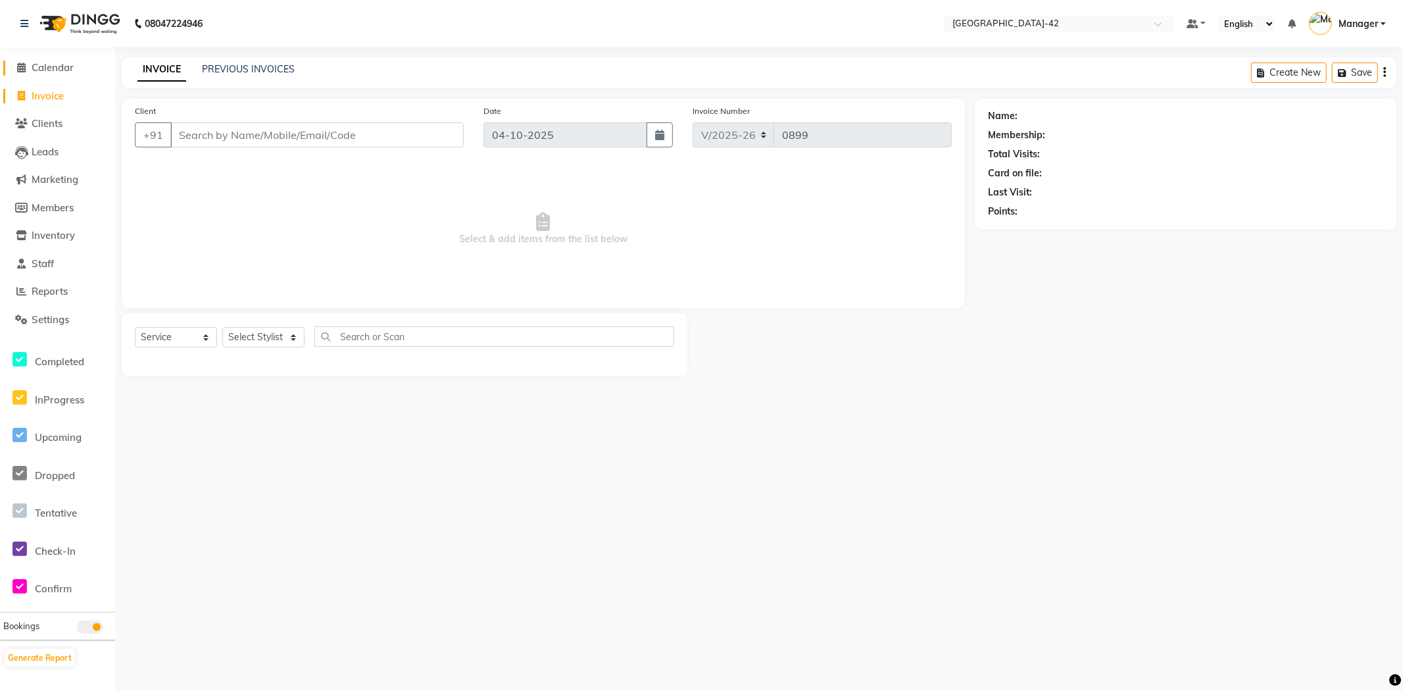
click at [68, 72] on span "Calendar" at bounding box center [53, 67] width 42 height 12
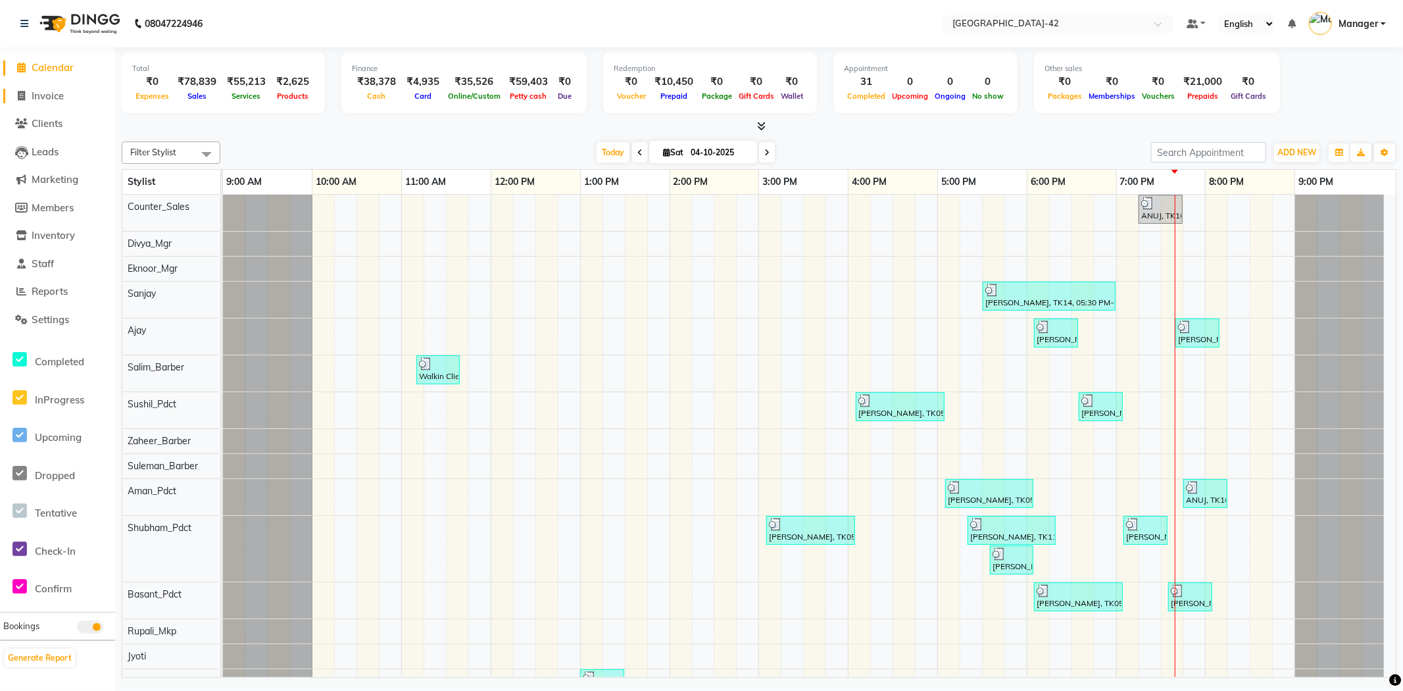
click at [63, 96] on span "Invoice" at bounding box center [48, 95] width 32 height 12
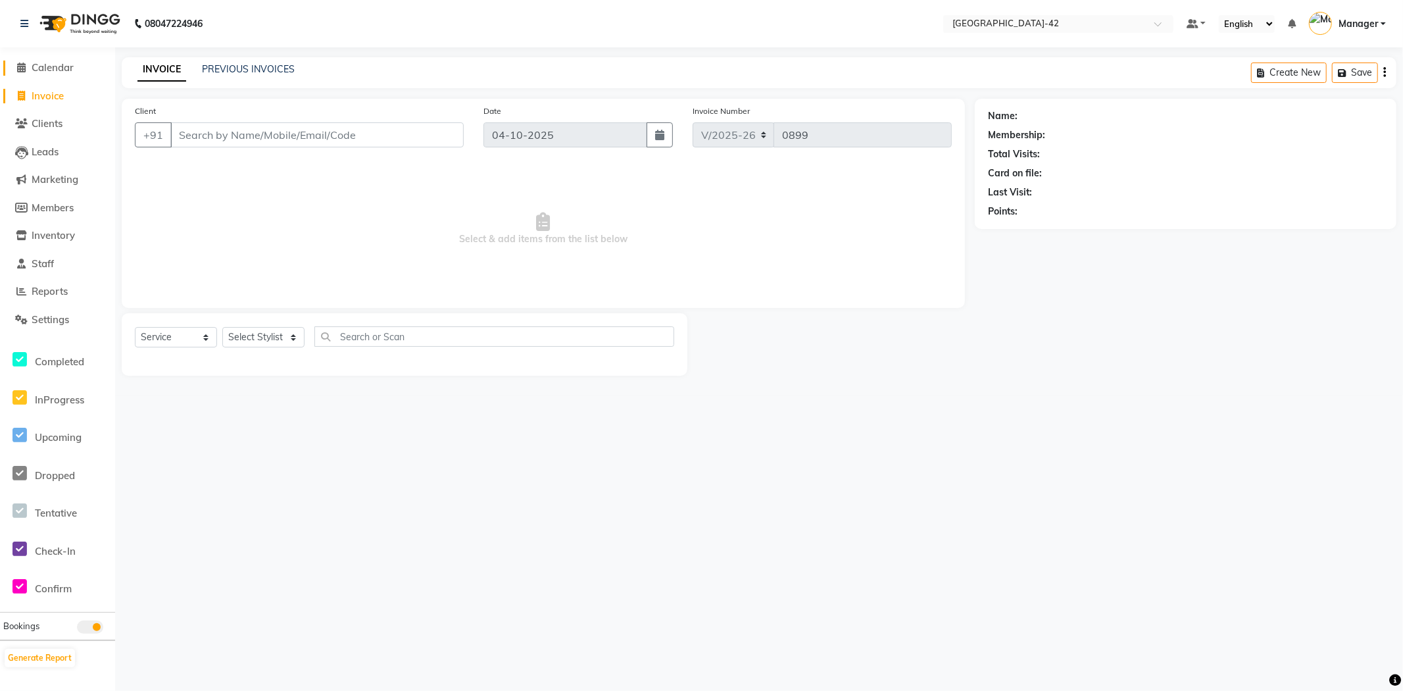
click at [71, 64] on span "Calendar" at bounding box center [53, 67] width 42 height 12
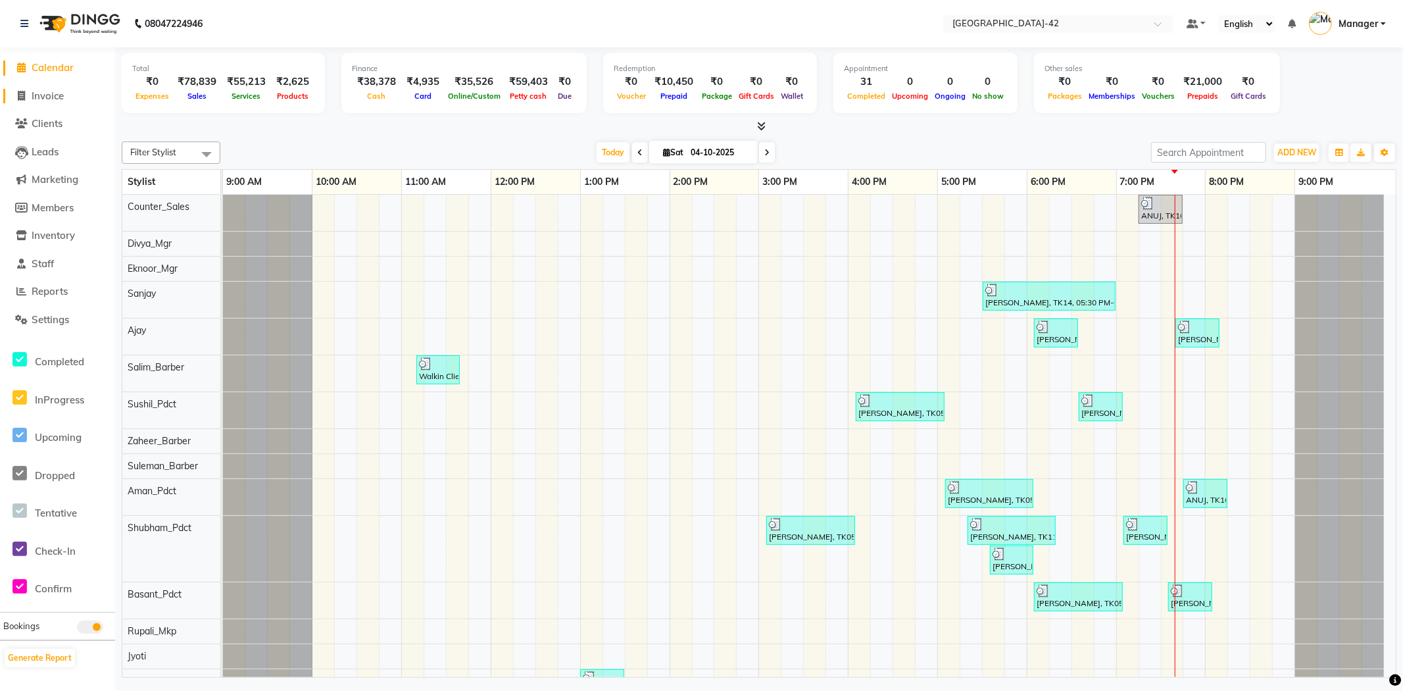
drag, startPoint x: 45, startPoint y: 95, endPoint x: 57, endPoint y: 93, distance: 12.8
click at [47, 97] on span "Invoice" at bounding box center [48, 95] width 32 height 12
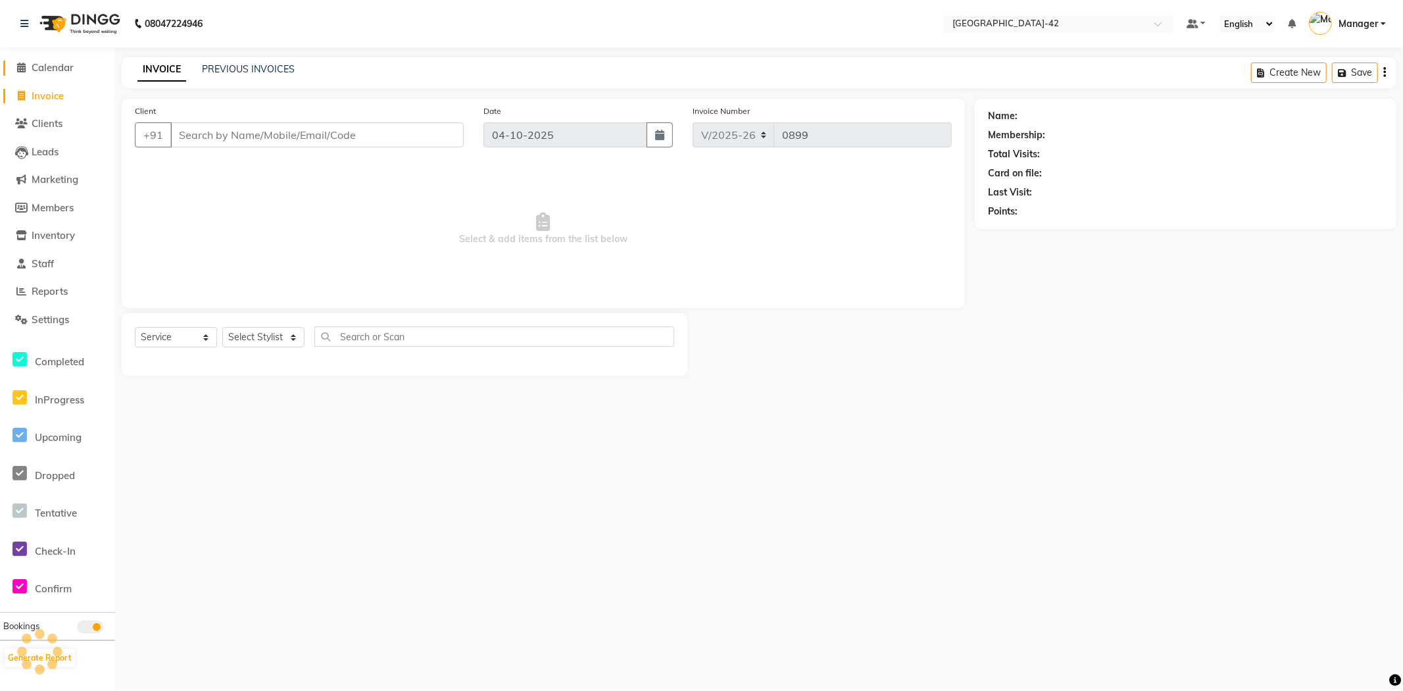
click at [66, 68] on span "Calendar" at bounding box center [53, 67] width 42 height 12
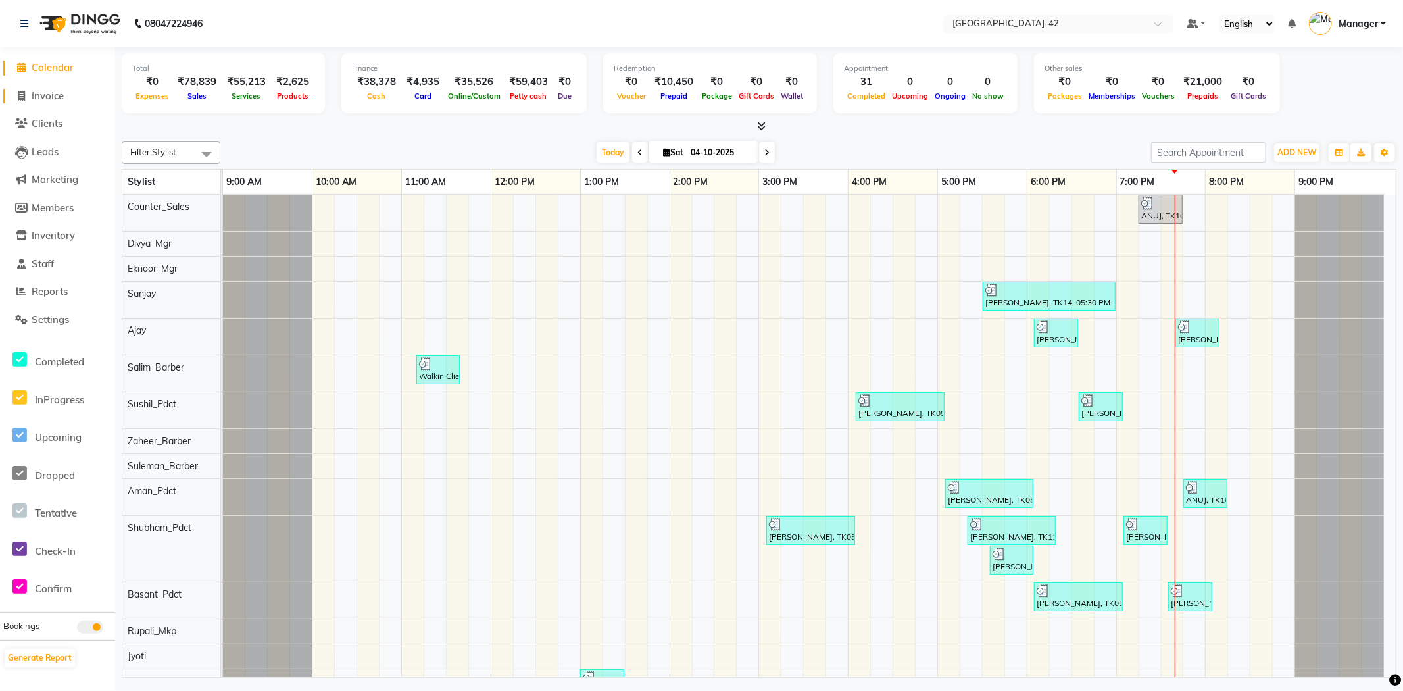
click at [43, 93] on span "Invoice" at bounding box center [48, 95] width 32 height 12
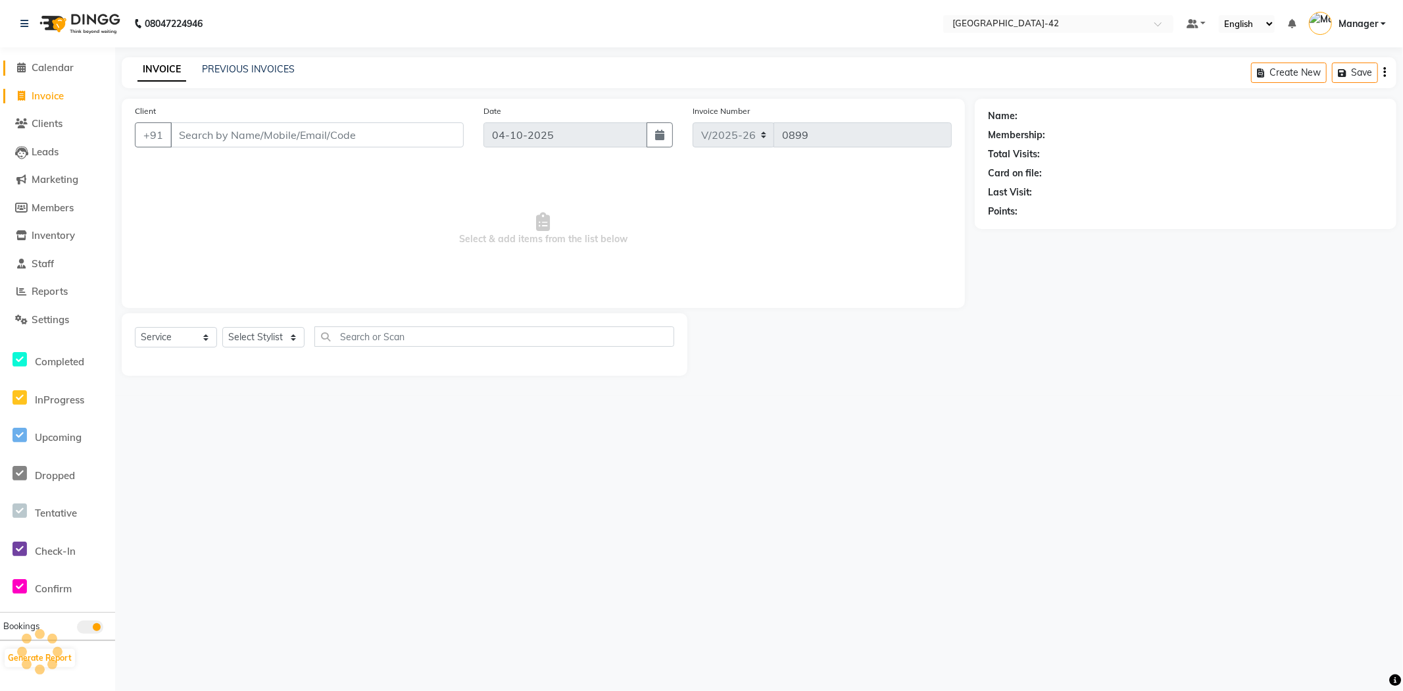
click at [58, 66] on span "Calendar" at bounding box center [53, 67] width 42 height 12
